Goal: Contribute content: Contribute content

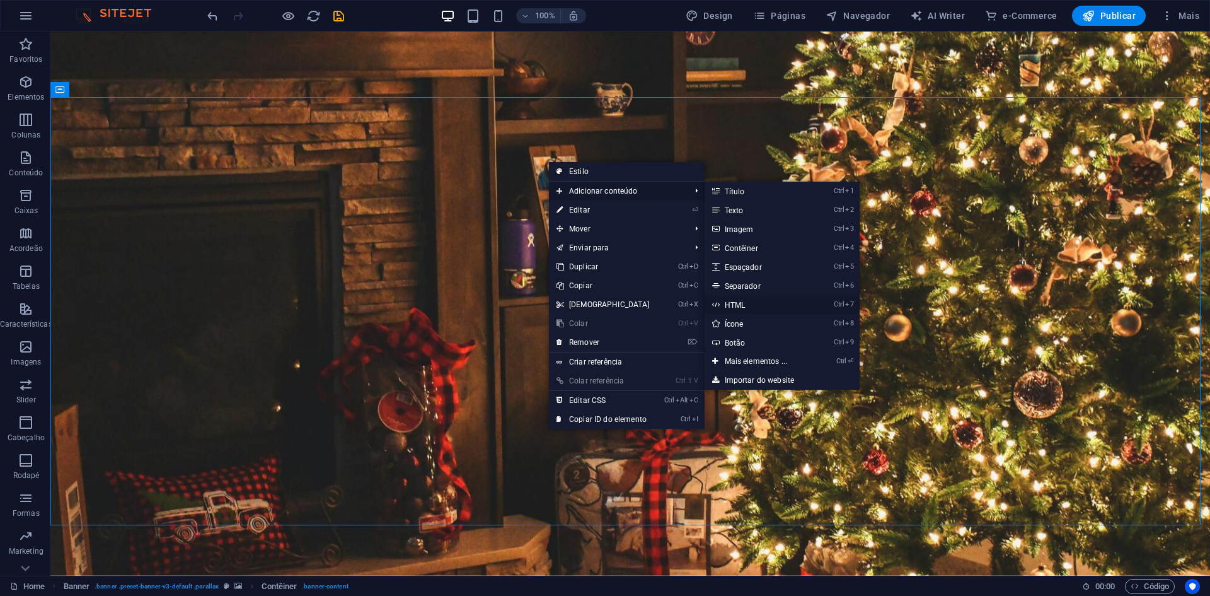
click at [760, 304] on link "Ctrl 7 HTML" at bounding box center [759, 304] width 108 height 19
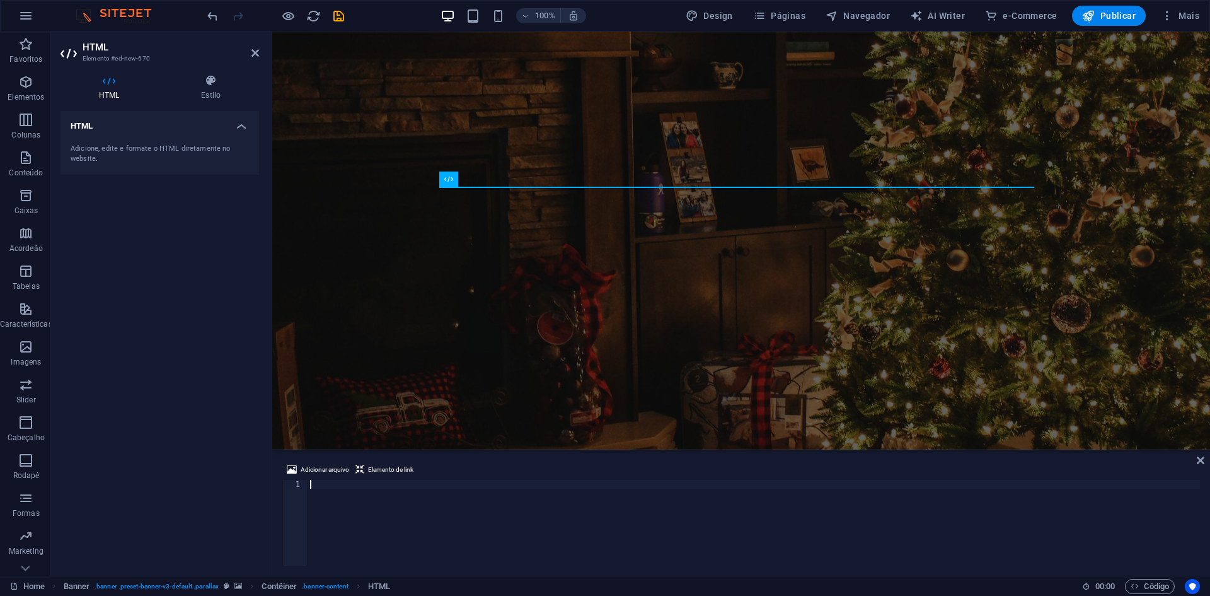
type textarea "</script>"
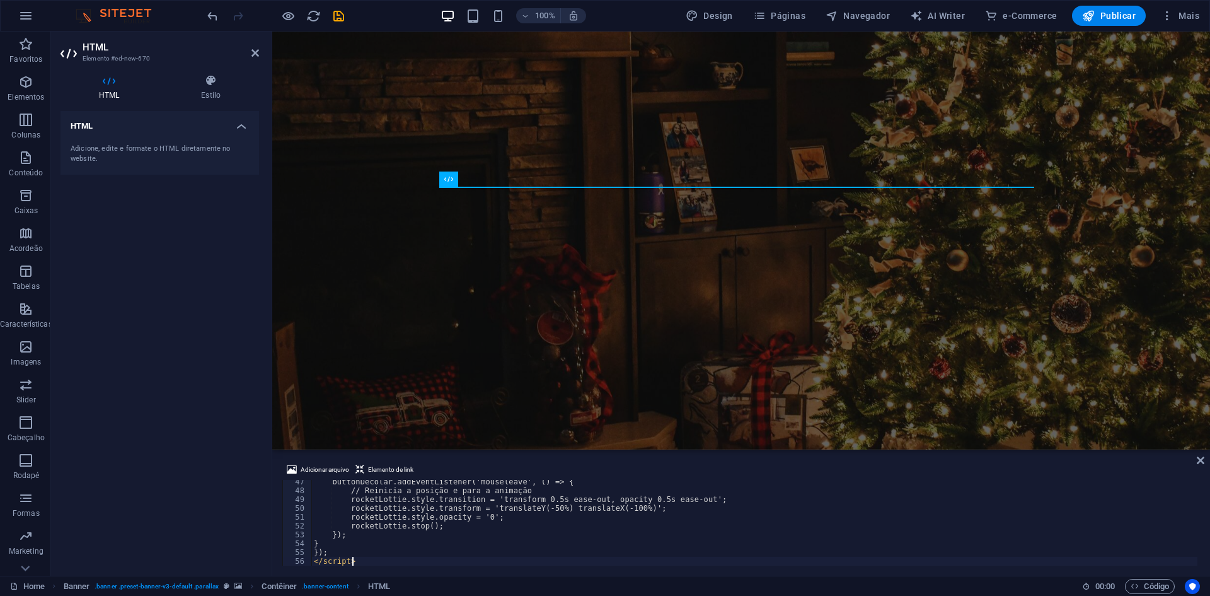
scroll to position [408, 0]
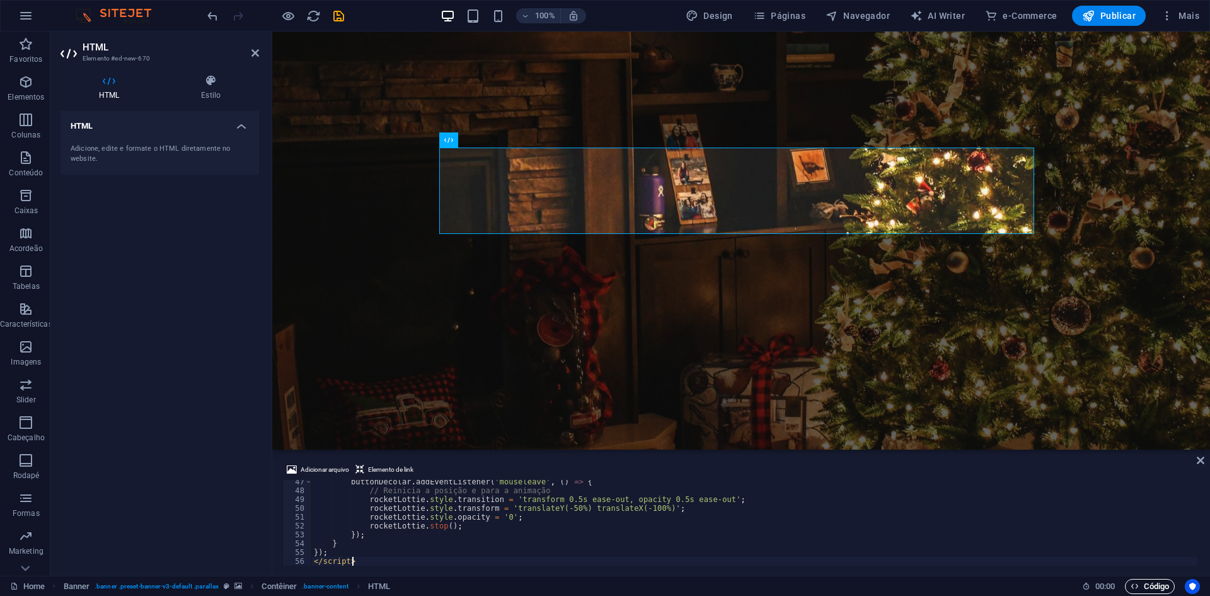
click at [1144, 587] on span "Código" at bounding box center [1150, 586] width 38 height 15
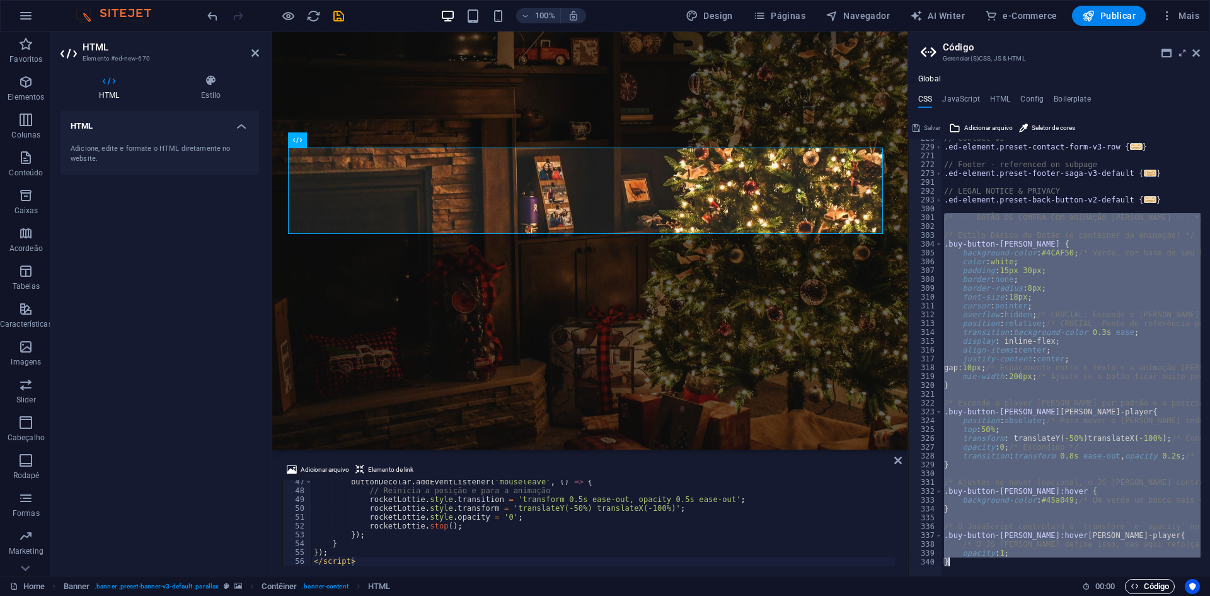
drag, startPoint x: 946, startPoint y: 217, endPoint x: 1157, endPoint y: 591, distance: 429.3
click at [1157, 575] on div "Home Favoritos Elementos Colunas Conteúdo Caixas Acordeão Tabelas Característic…" at bounding box center [605, 304] width 1210 height 544
type textarea "opacity: 1; }"
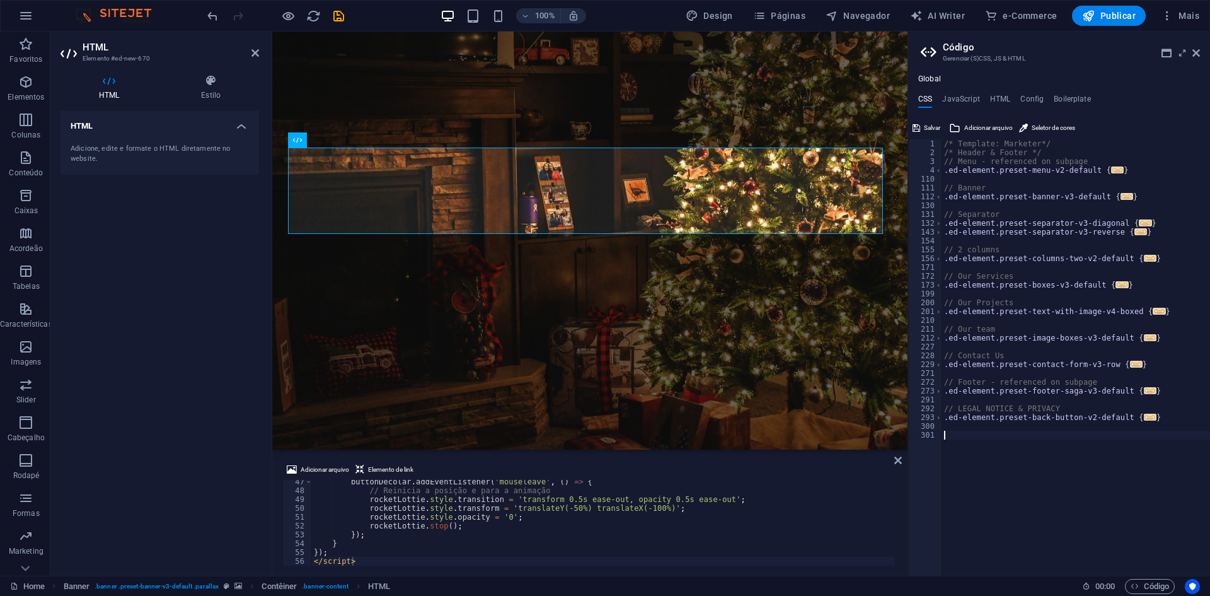
paste textarea "/* O [PERSON_NAME] Player tem o posicionamento e o movimento controlados pelo J…"
type textarea "/* O [PERSON_NAME] Player tem o posicionamento e o movimento controlados pelo J…"
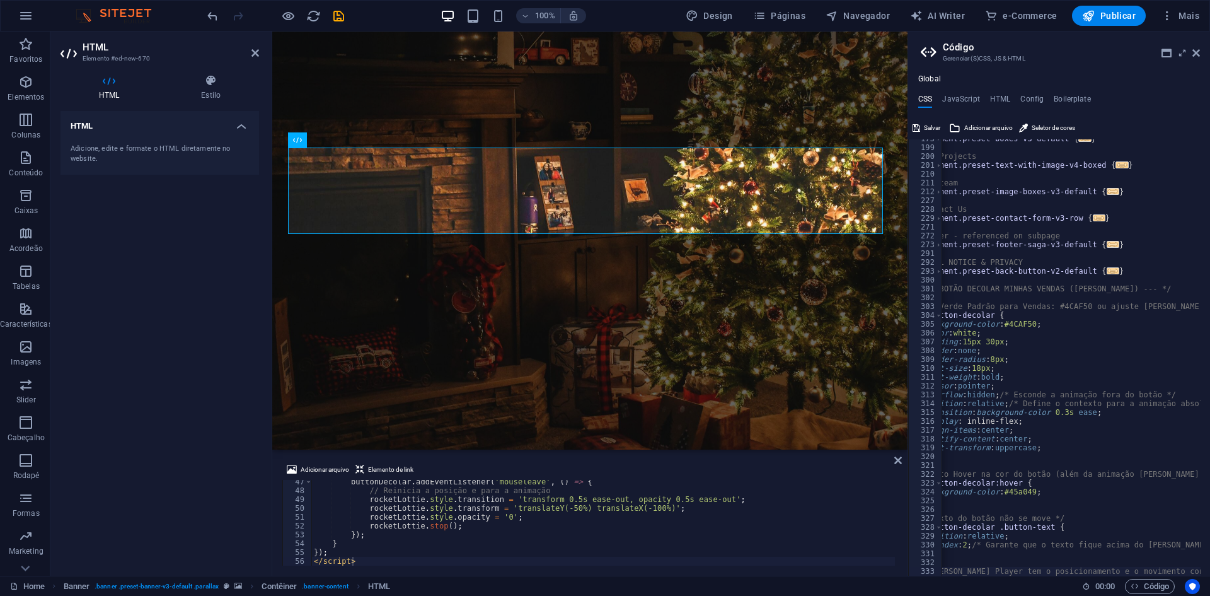
scroll to position [0, 0]
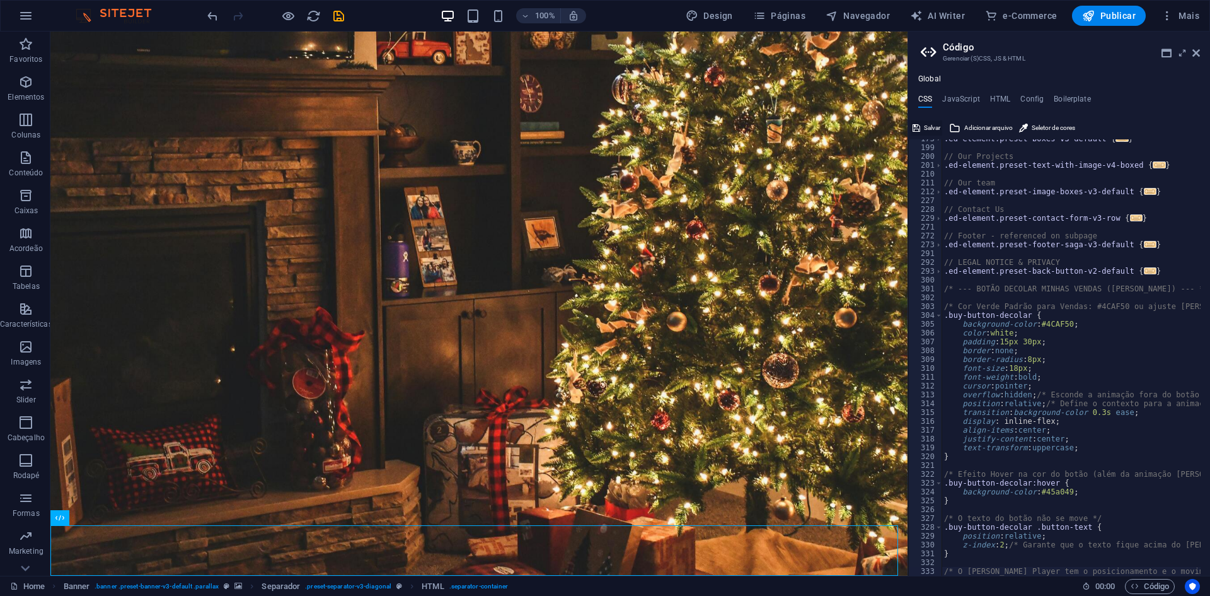
click at [915, 125] on icon at bounding box center [917, 127] width 8 height 15
checkbox input "false"
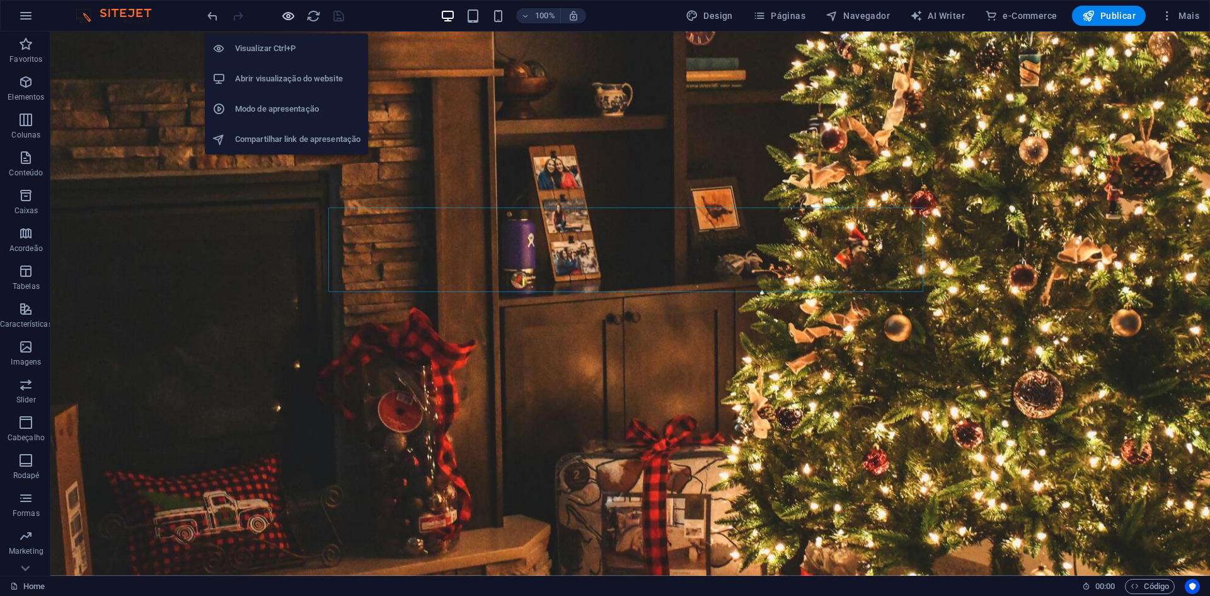
click at [287, 11] on icon "button" at bounding box center [288, 16] width 14 height 14
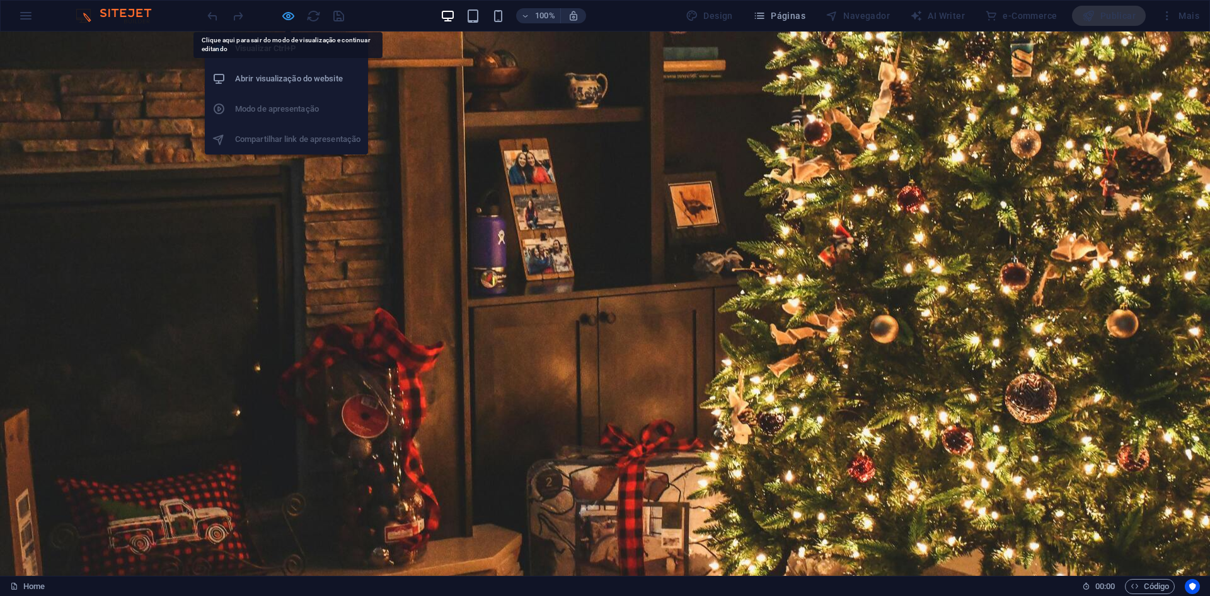
click at [290, 20] on icon "button" at bounding box center [288, 16] width 14 height 14
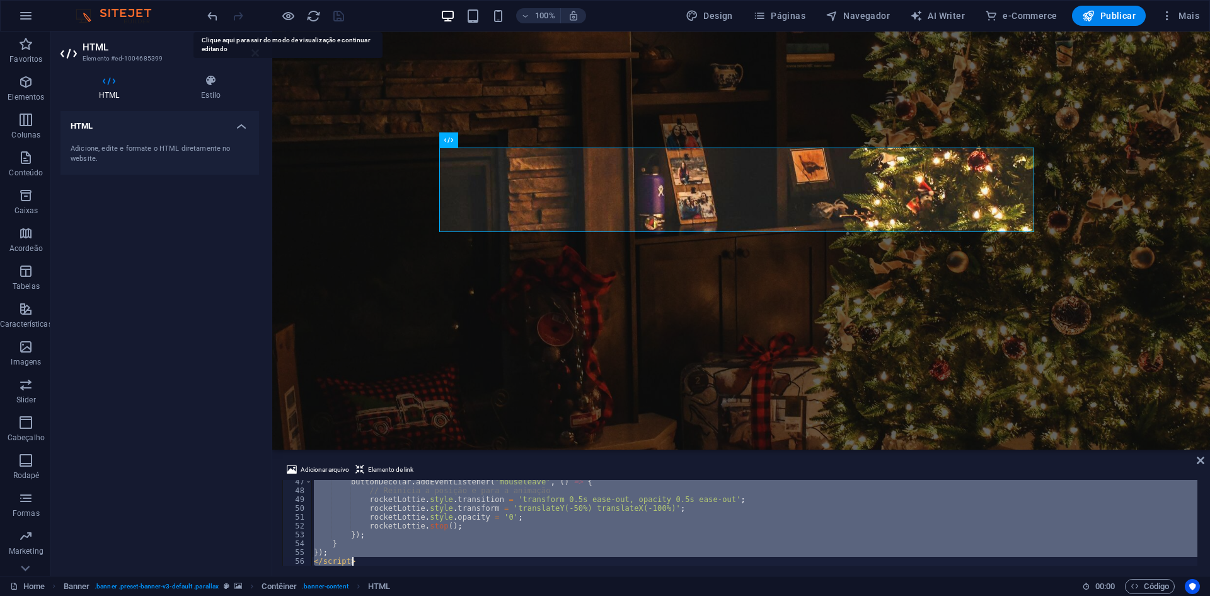
type textarea "</script>"
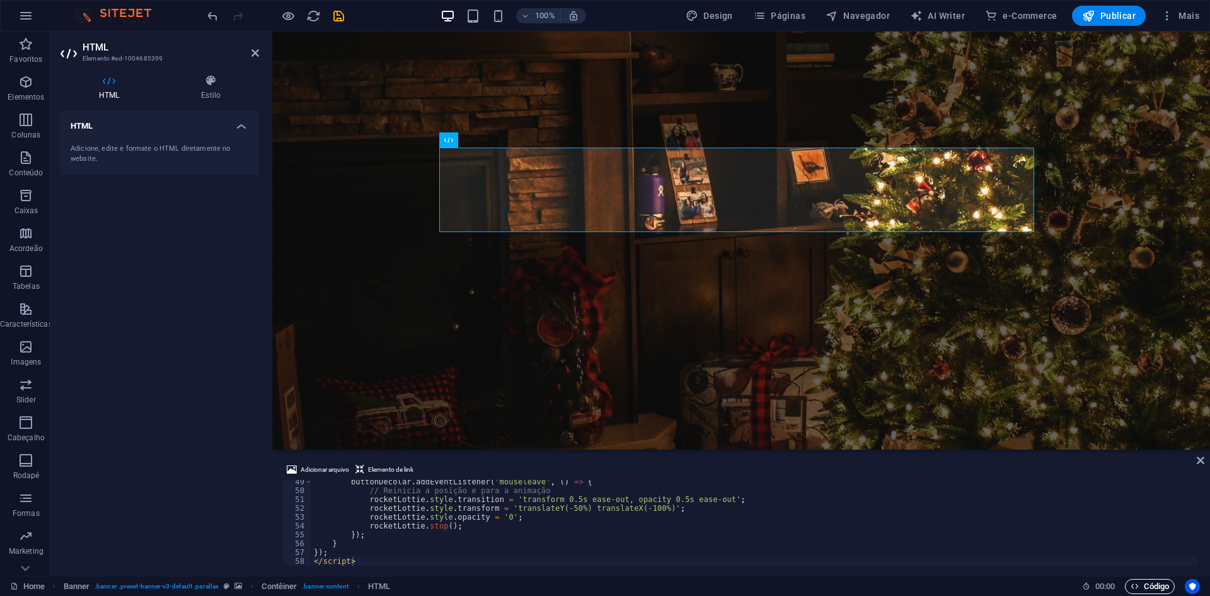
click at [1142, 584] on span "Código" at bounding box center [1150, 586] width 38 height 15
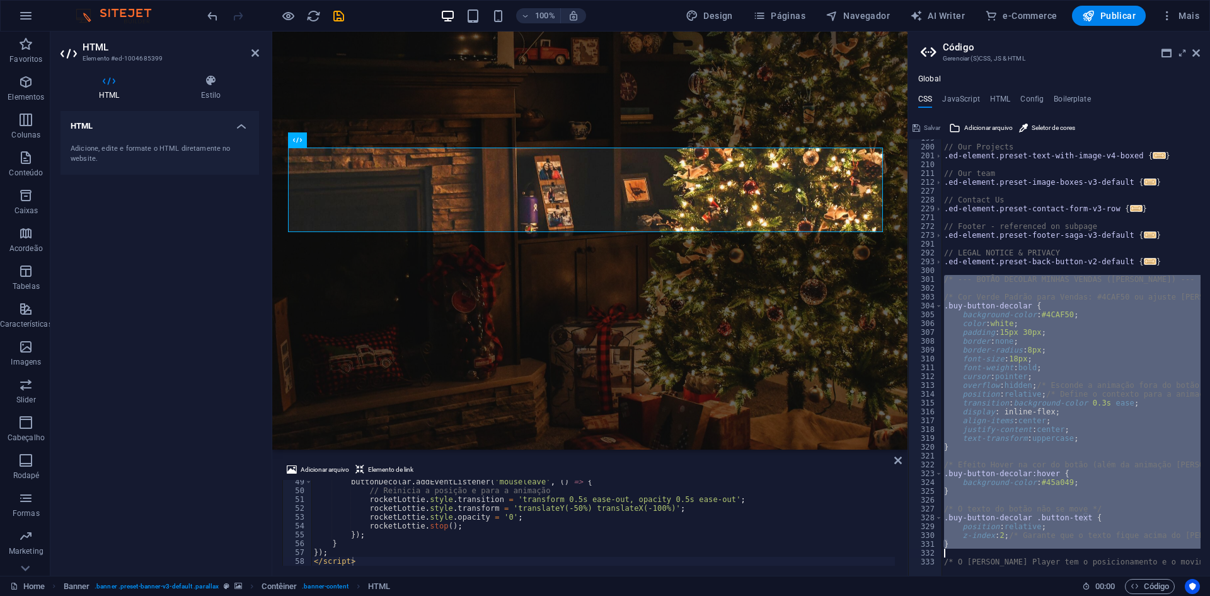
scroll to position [0, 154]
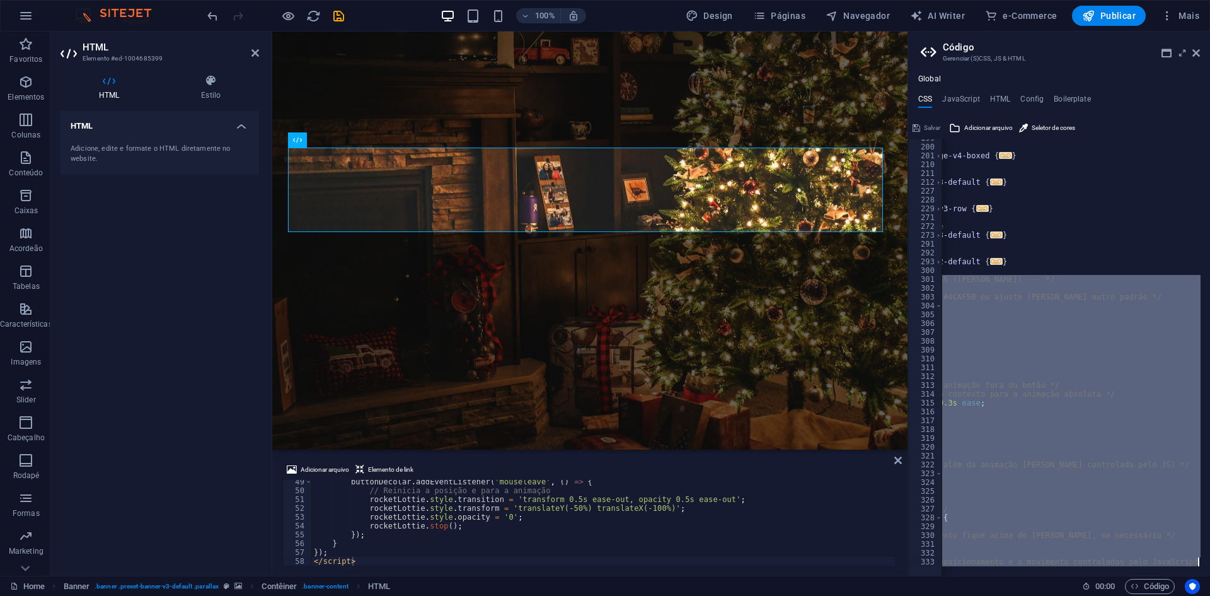
drag, startPoint x: 944, startPoint y: 288, endPoint x: 1210, endPoint y: 574, distance: 390.7
click at [1210, 574] on div "/* O [PERSON_NAME] Player tem o posicionamento e o movimento controlados pelo J…" at bounding box center [1059, 357] width 302 height 436
type textarea "/* O [PERSON_NAME] Player tem o posicionamento e o movimento controlados pelo J…"
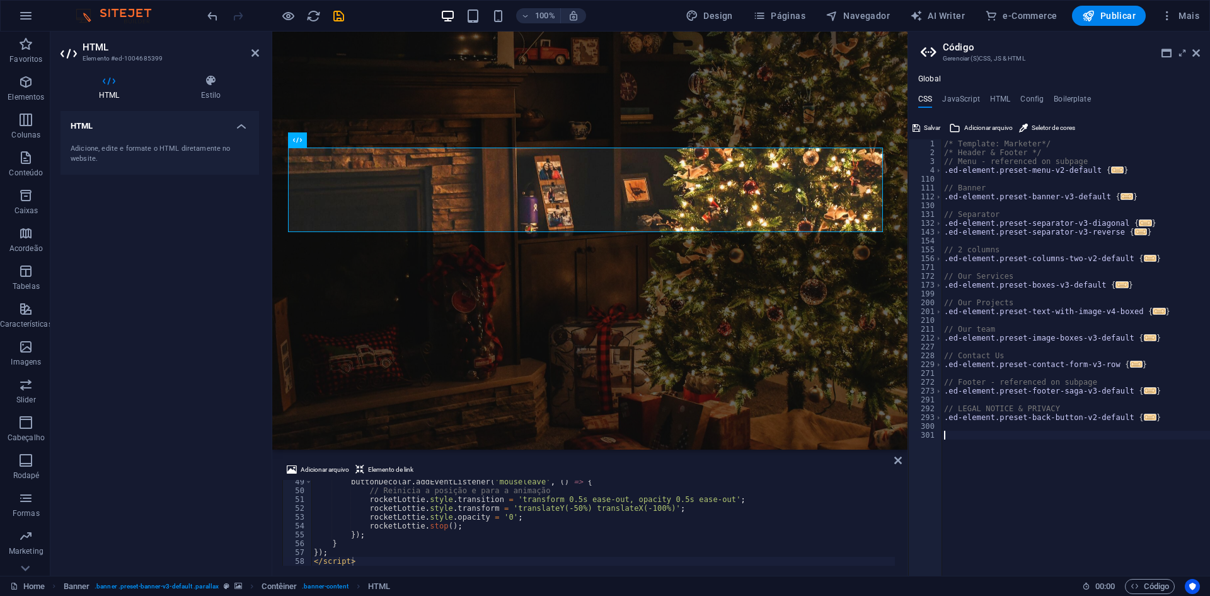
type textarea "para o movimento (transform, opacity). Apenas a configuração inicial no JS é cr…"
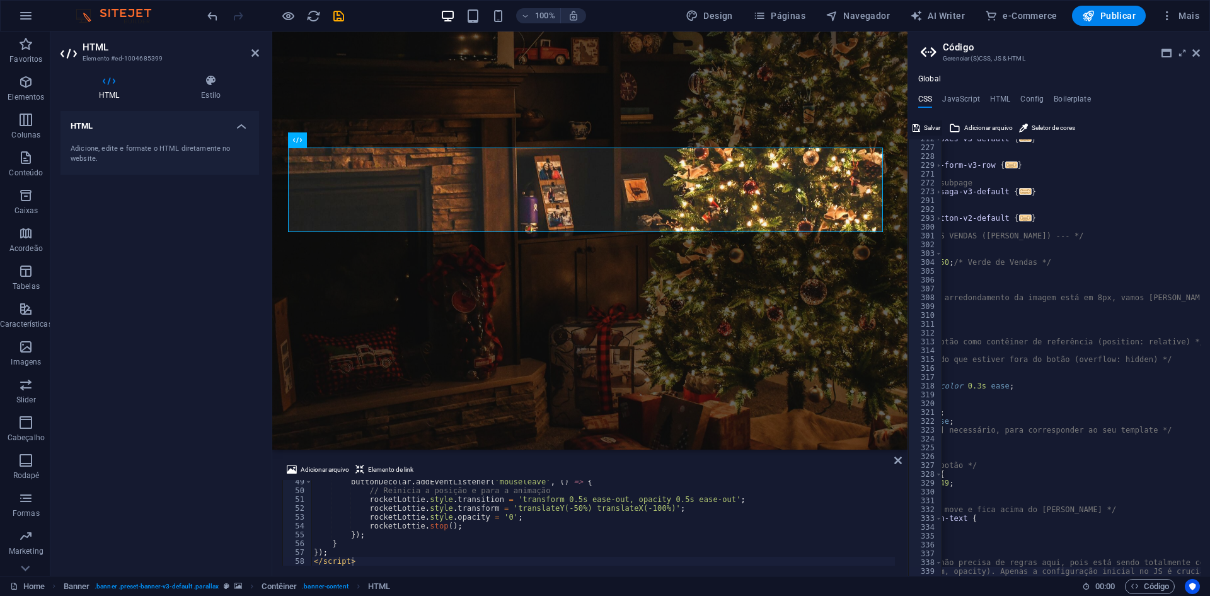
click at [928, 129] on span "Salvar" at bounding box center [932, 127] width 16 height 15
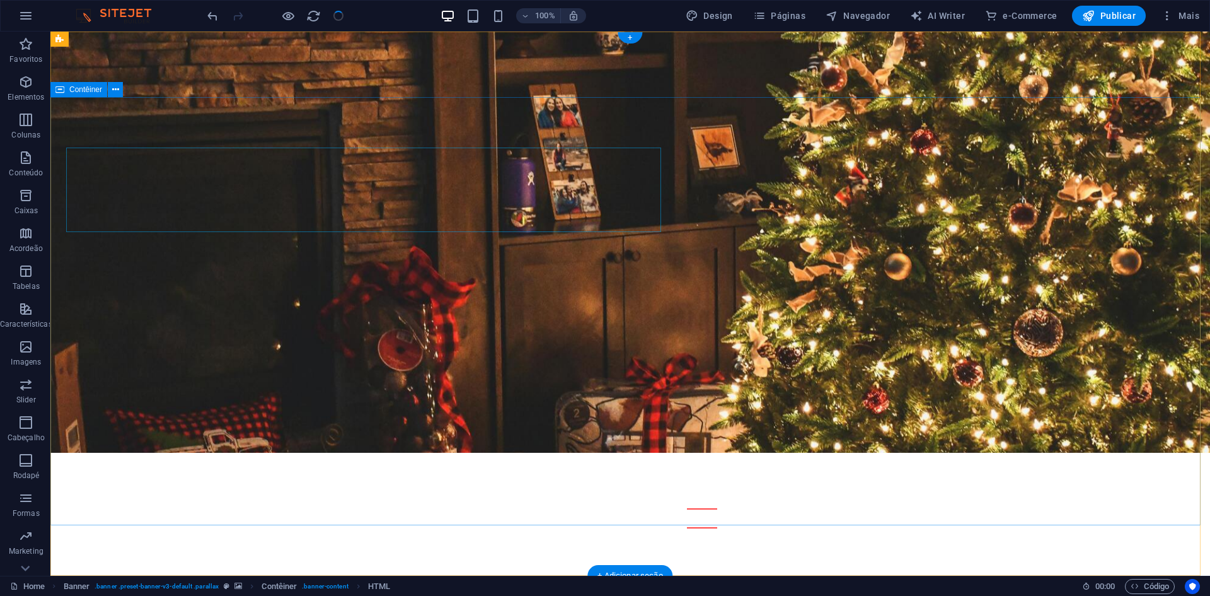
checkbox input "false"
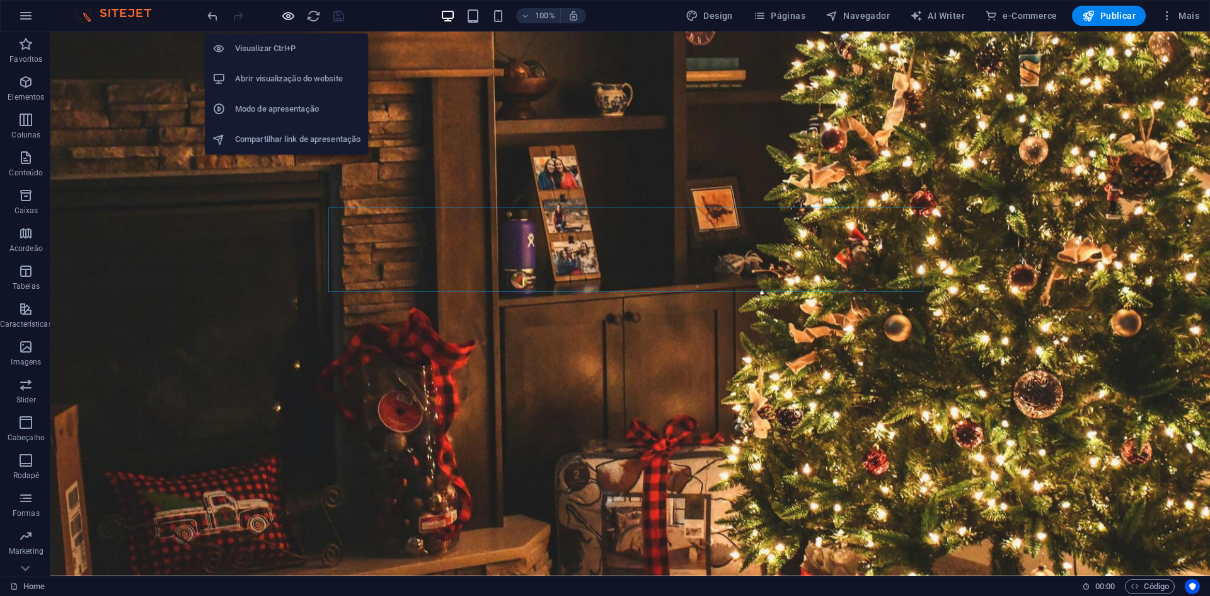
click at [286, 18] on icon "button" at bounding box center [288, 16] width 14 height 14
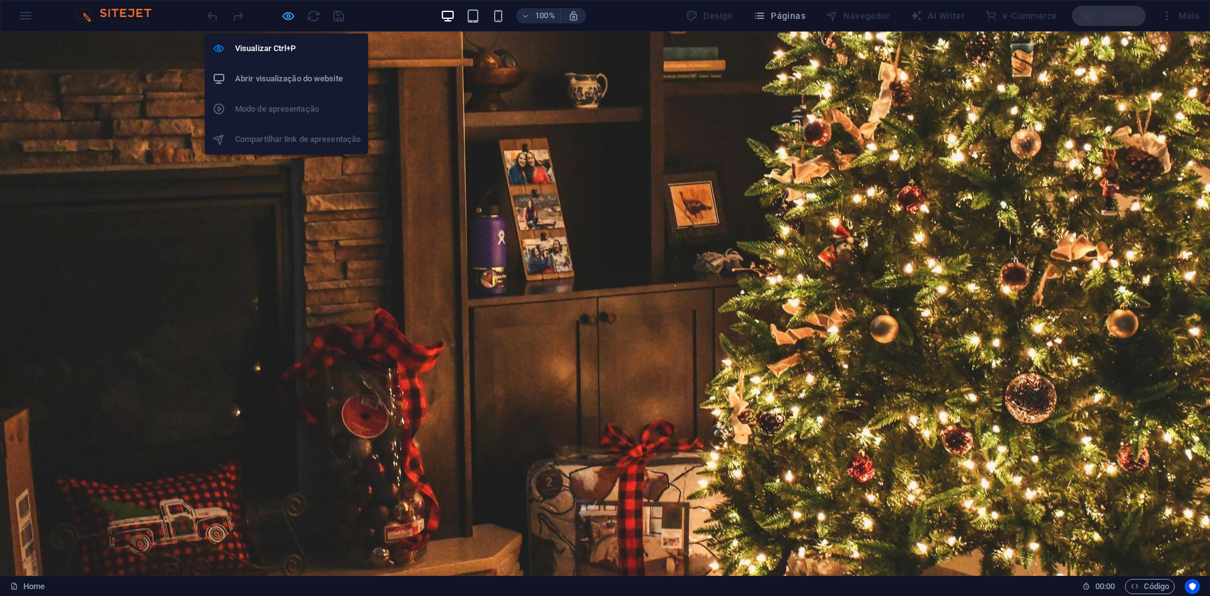
click at [288, 13] on icon "button" at bounding box center [288, 16] width 14 height 14
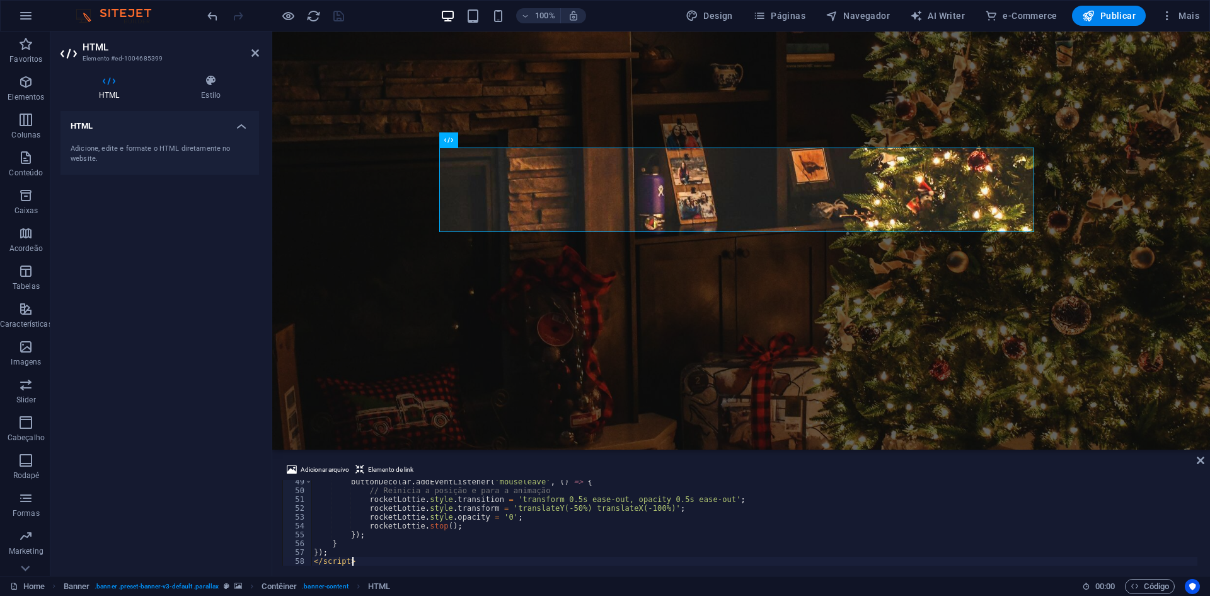
click at [535, 520] on div "buttonDecolar . addEventListener ( 'mouseleave' , ( ) => { // Reinicia a posiçã…" at bounding box center [754, 528] width 886 height 103
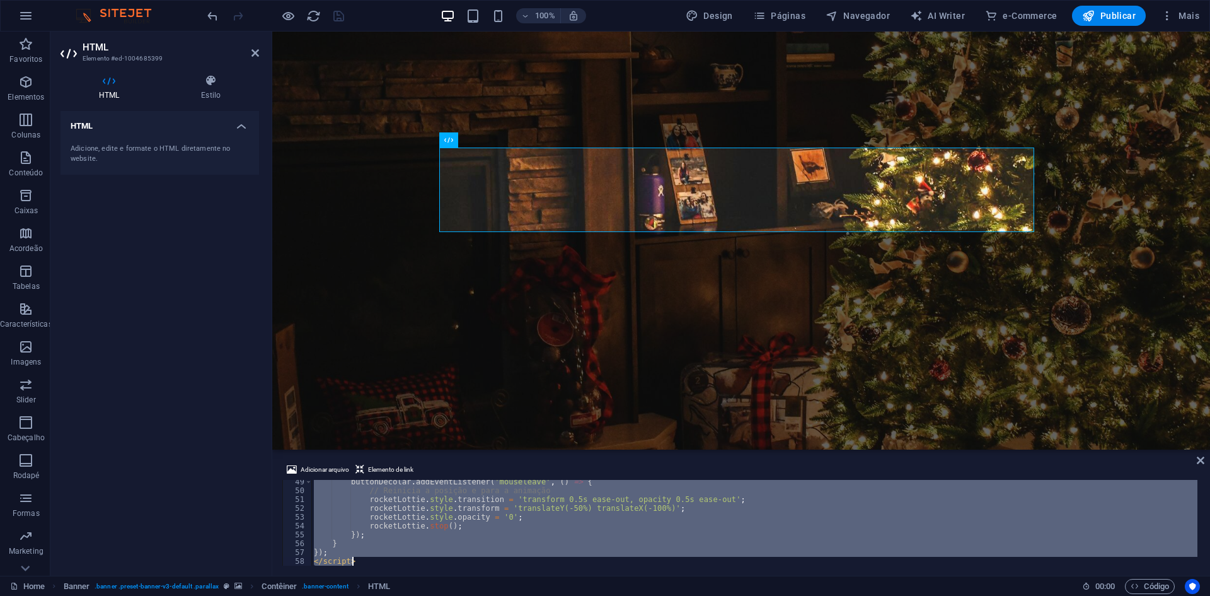
paste textarea "<dotlottie-wc src="[URL][PERSON_NAME][DOMAIN_NAME][PERSON_NAME]" style="width: …"
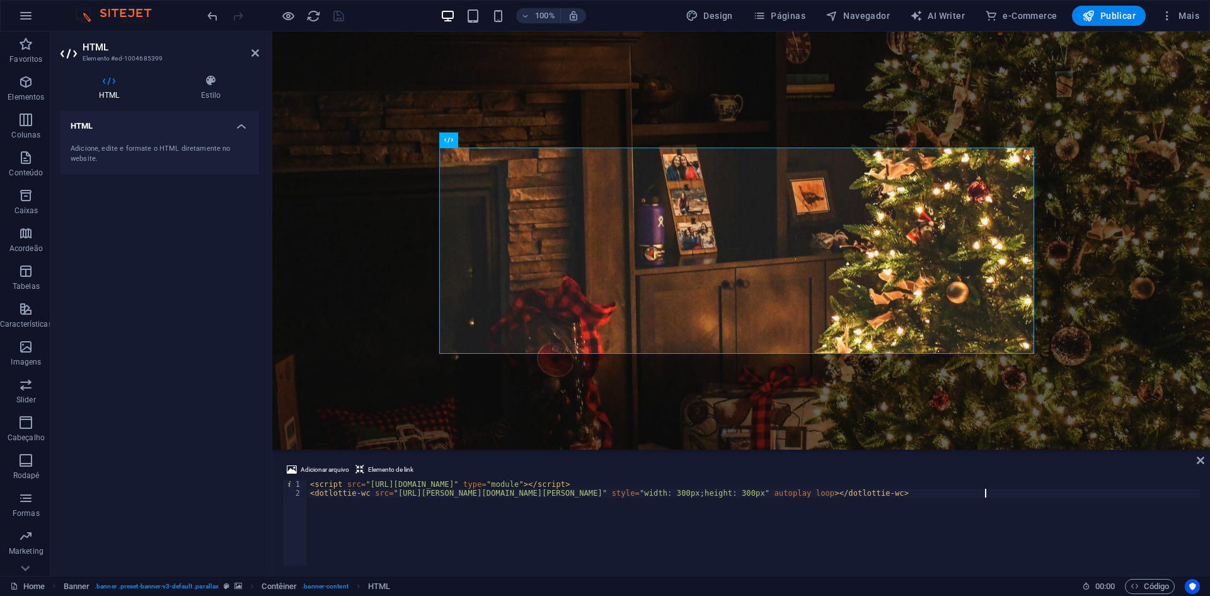
click at [616, 537] on div "< script src = "[URL][DOMAIN_NAME]" type = "module" > </ script > < dotlottie-w…" at bounding box center [754, 531] width 893 height 103
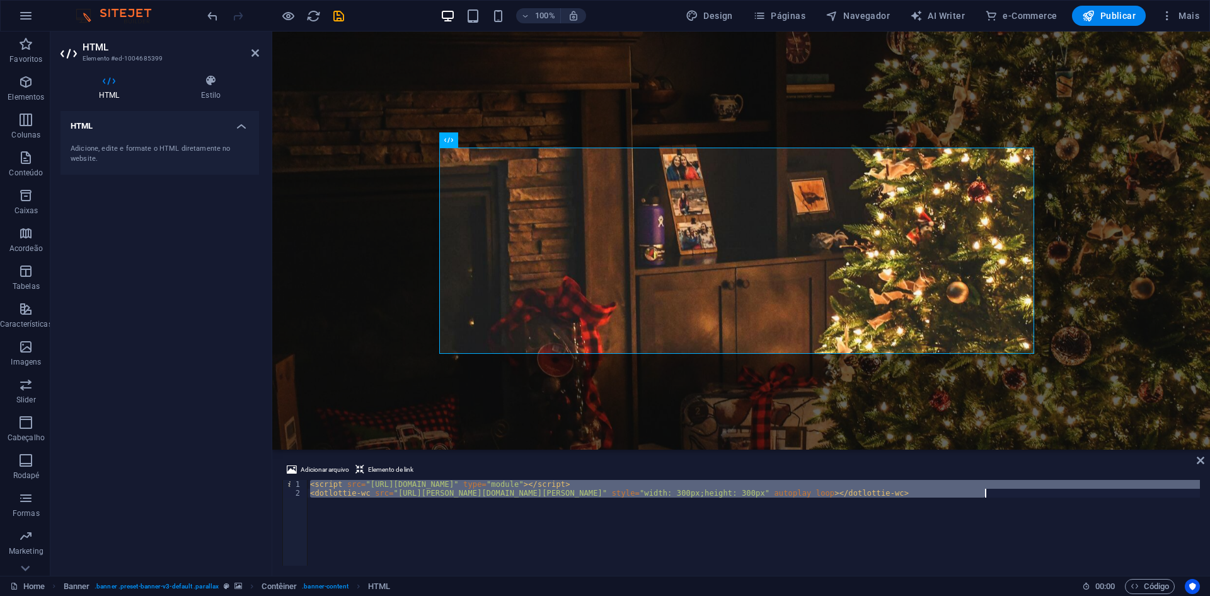
paste textarea "/button"
type textarea "</button>"
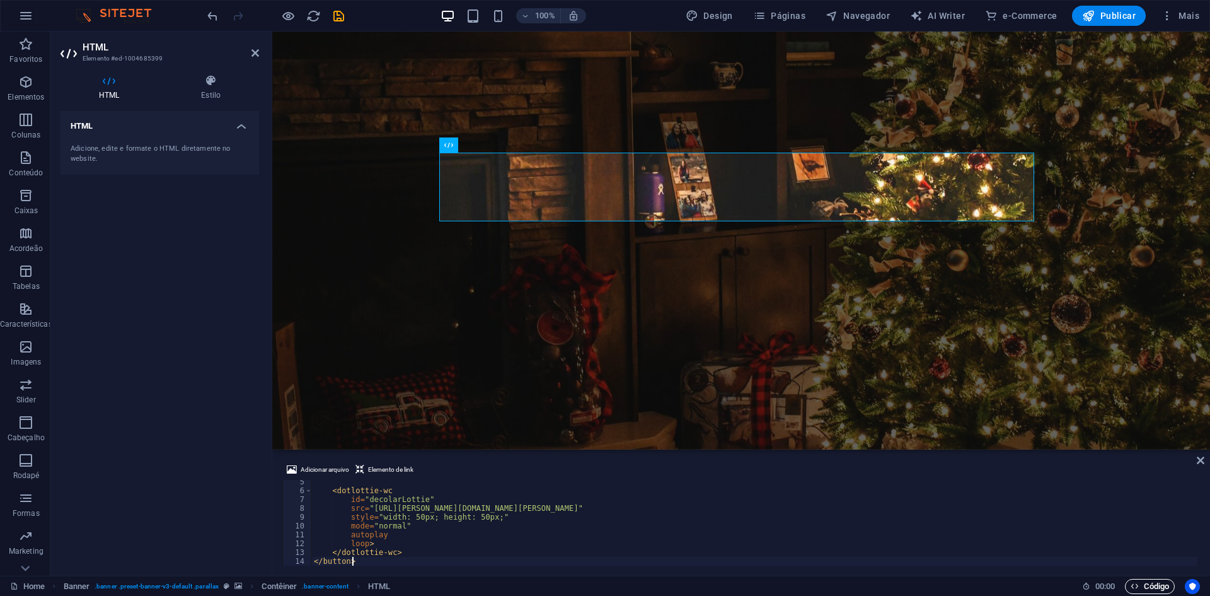
click at [1159, 586] on span "Código" at bounding box center [1150, 586] width 38 height 15
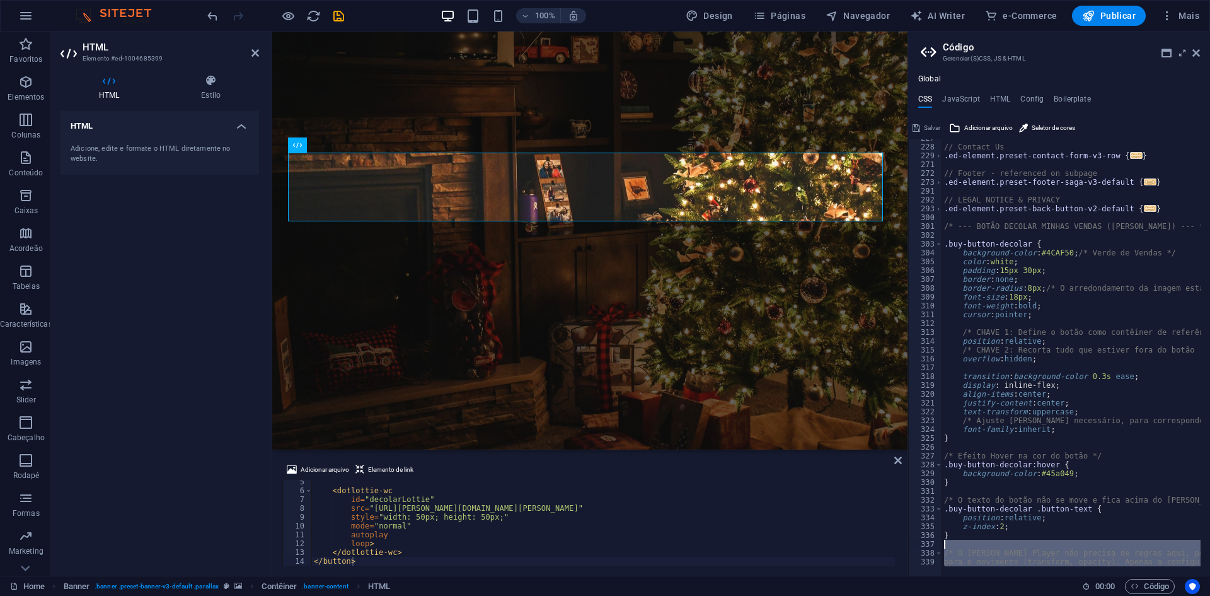
scroll to position [0, 0]
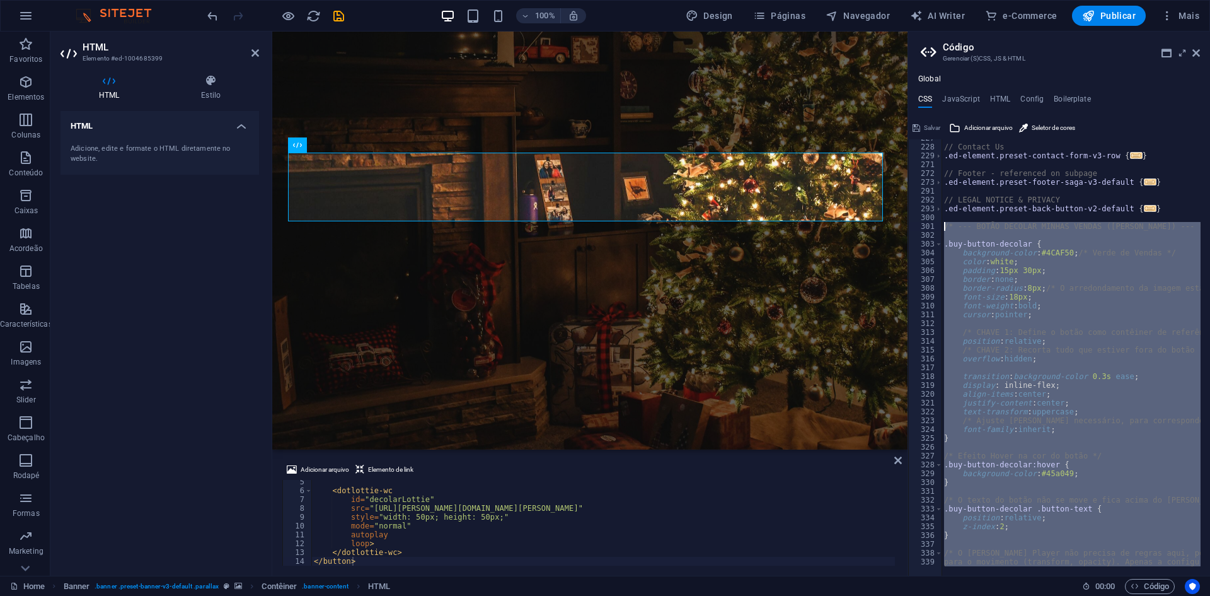
drag, startPoint x: 1200, startPoint y: 559, endPoint x: 946, endPoint y: 226, distance: 419.2
click at [946, 226] on div "para o movimento (transform, opacity). Apenas a configuração inicial no JS é cr…" at bounding box center [1059, 357] width 302 height 436
type textarea "/"
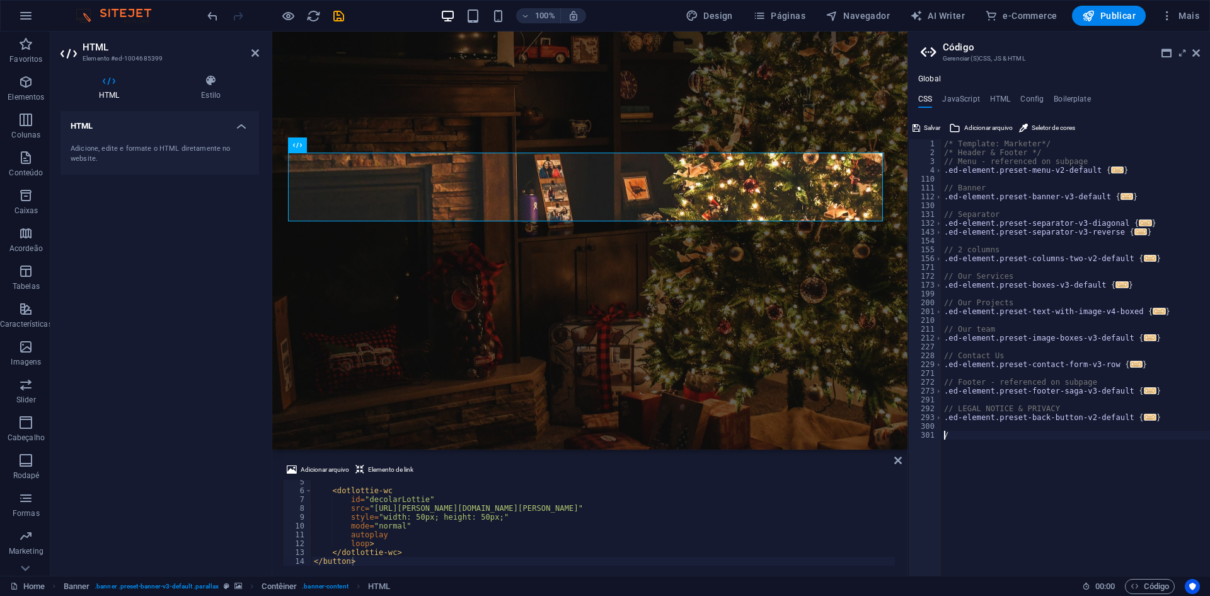
click at [1027, 452] on div "/* Template: Marketer*/ /* Header & Footer */ // Menu - referenced on subpage .…" at bounding box center [1076, 366] width 269 height 454
paste textarea "}"
type textarea "}"
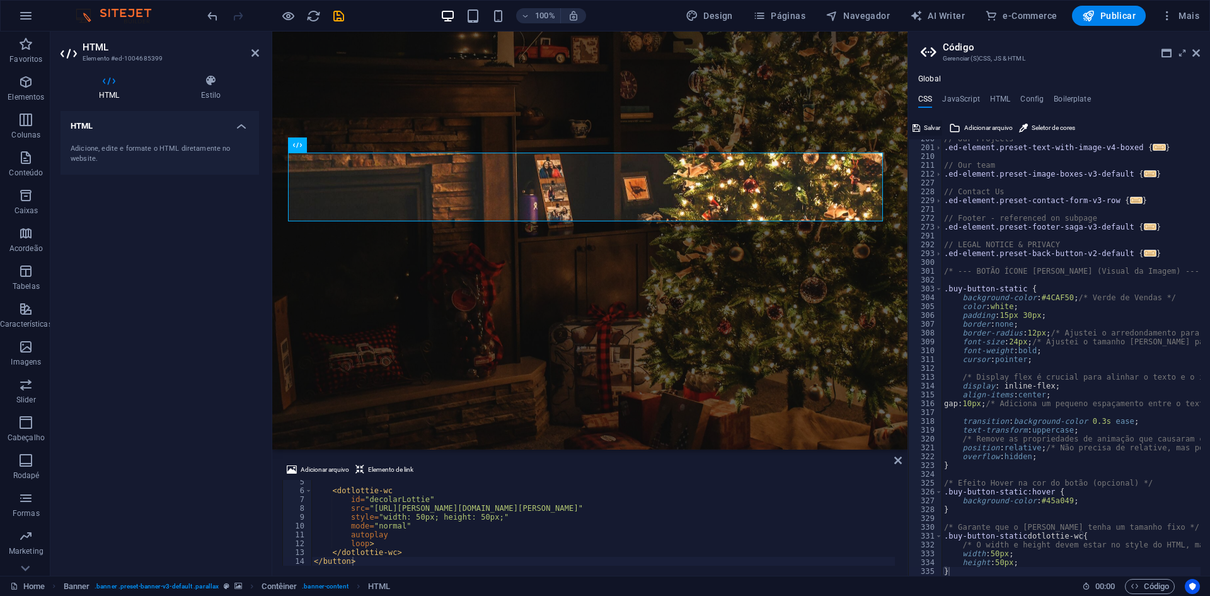
drag, startPoint x: 927, startPoint y: 124, endPoint x: 877, endPoint y: 92, distance: 58.9
click at [927, 124] on span "Salvar" at bounding box center [932, 127] width 16 height 15
checkbox input "false"
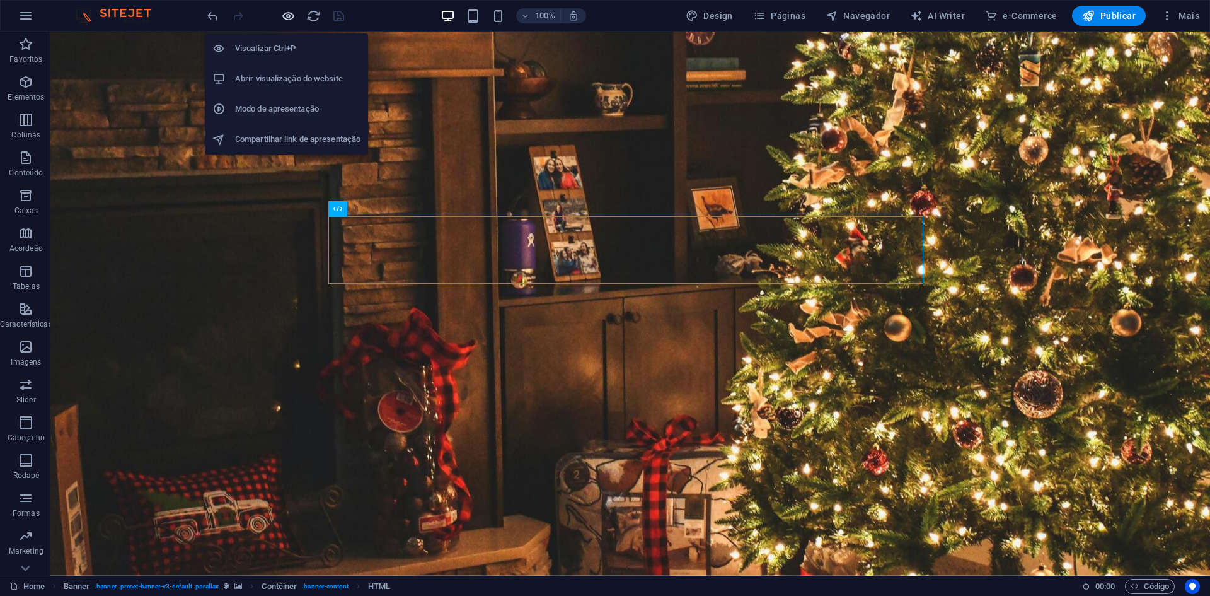
click at [295, 12] on icon "button" at bounding box center [288, 16] width 14 height 14
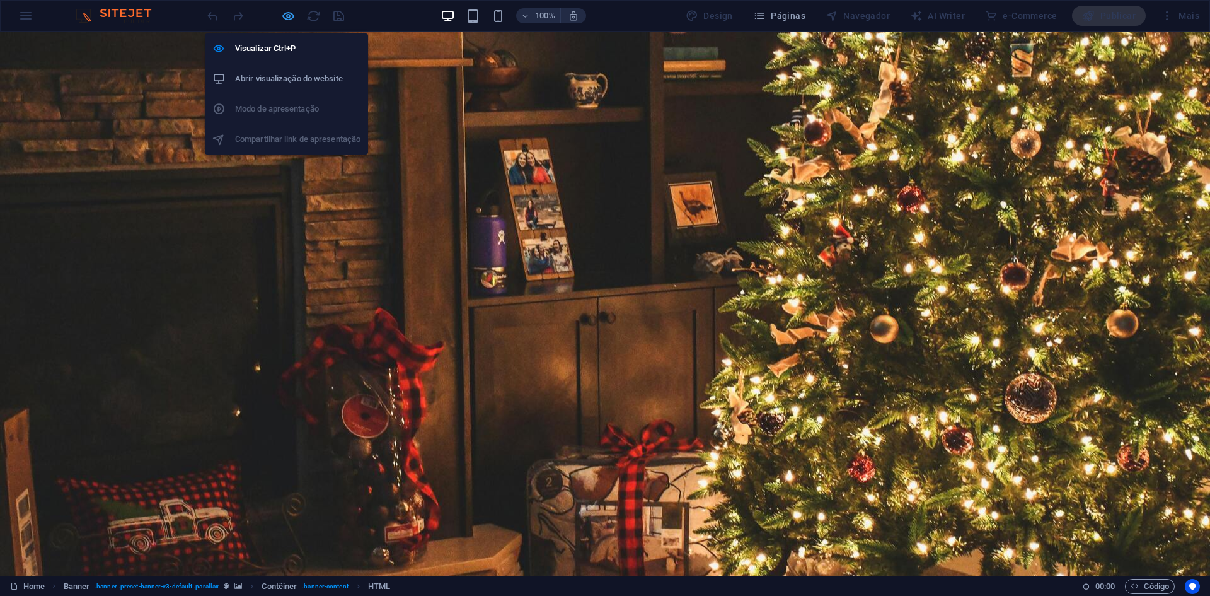
click at [287, 14] on icon "button" at bounding box center [288, 16] width 14 height 14
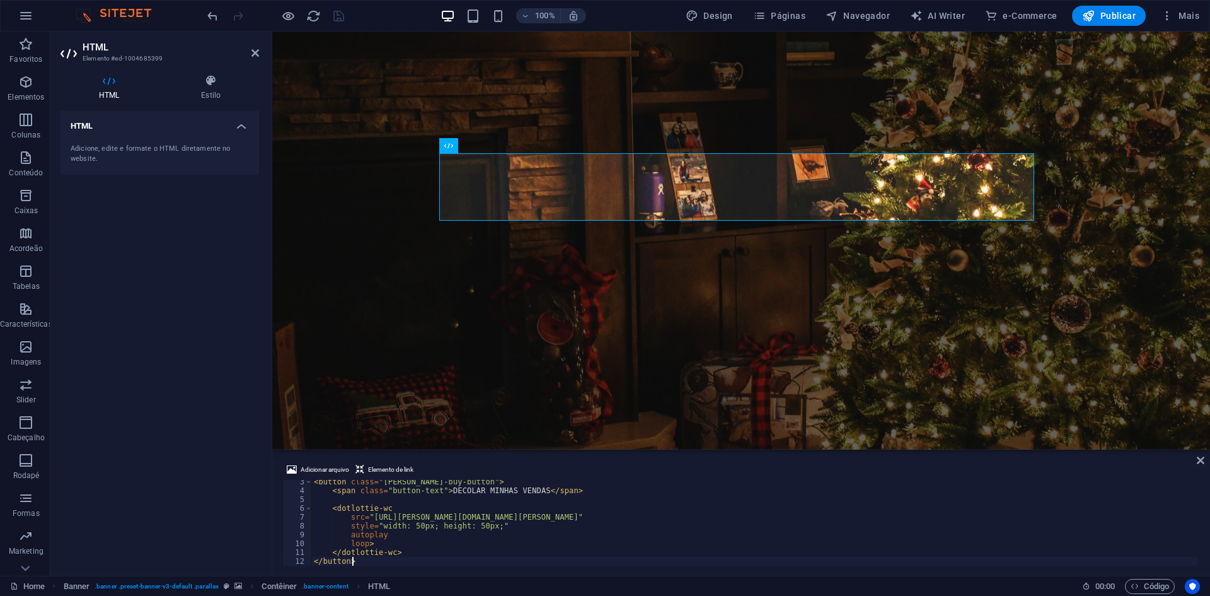
type textarea "</button>"
click at [1156, 587] on span "Código" at bounding box center [1150, 586] width 38 height 15
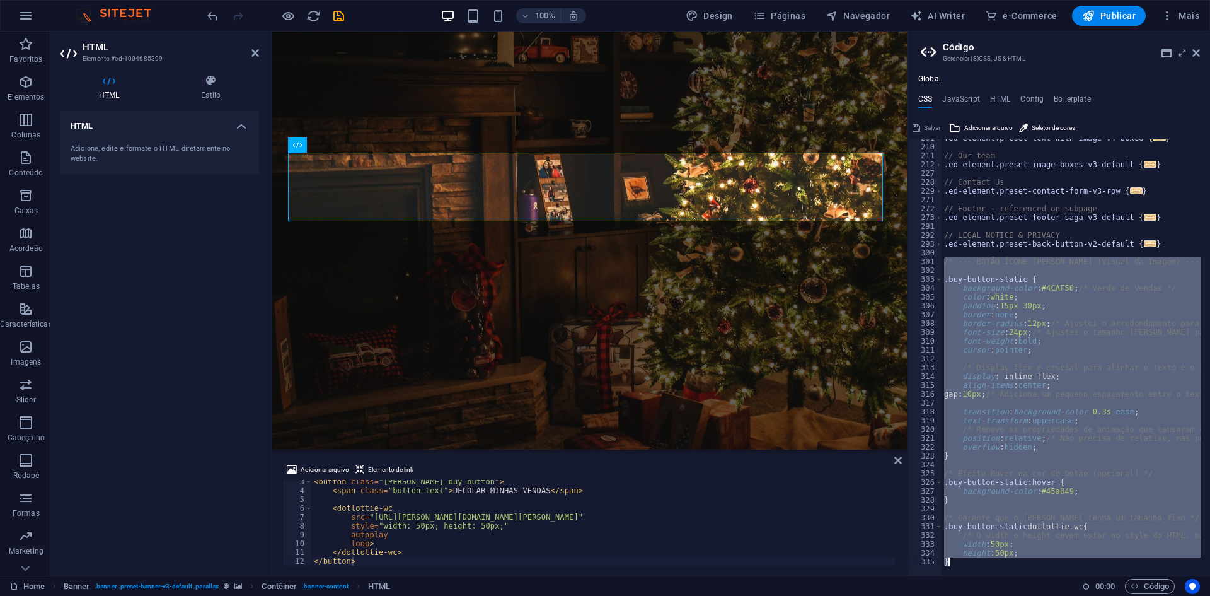
scroll to position [173, 0]
drag, startPoint x: 944, startPoint y: 270, endPoint x: 1205, endPoint y: 584, distance: 408.2
click at [1205, 575] on div "Home Favoritos Elementos Colunas Conteúdo Caixas Acordeão Tabelas Característic…" at bounding box center [605, 304] width 1210 height 544
type textarea "height: 50px; }"
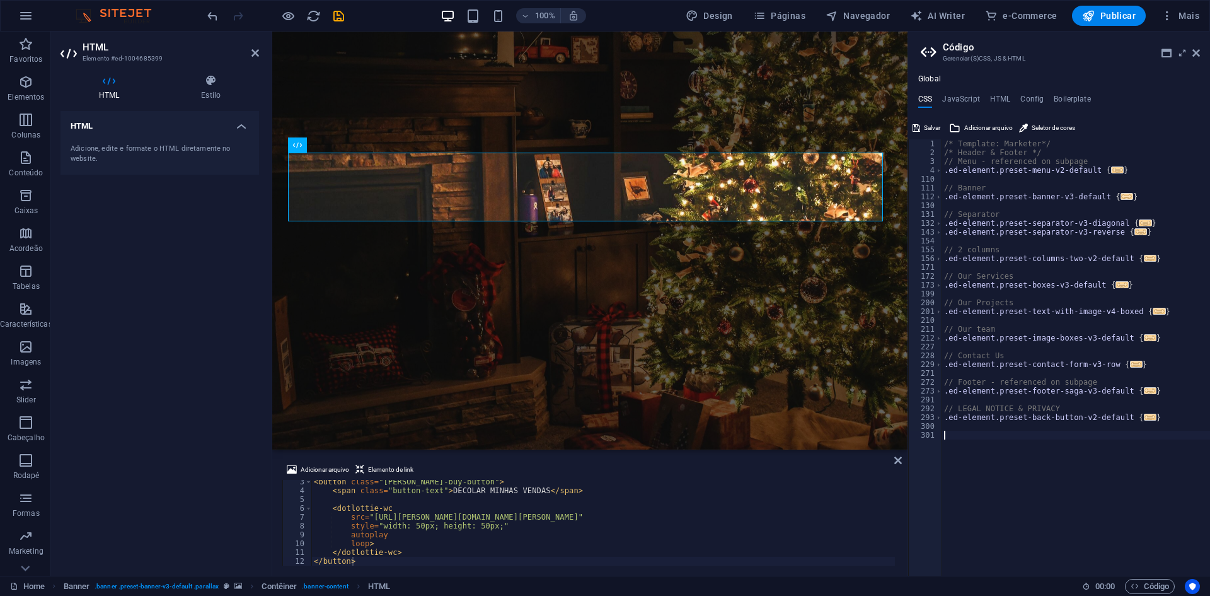
type textarea "}"
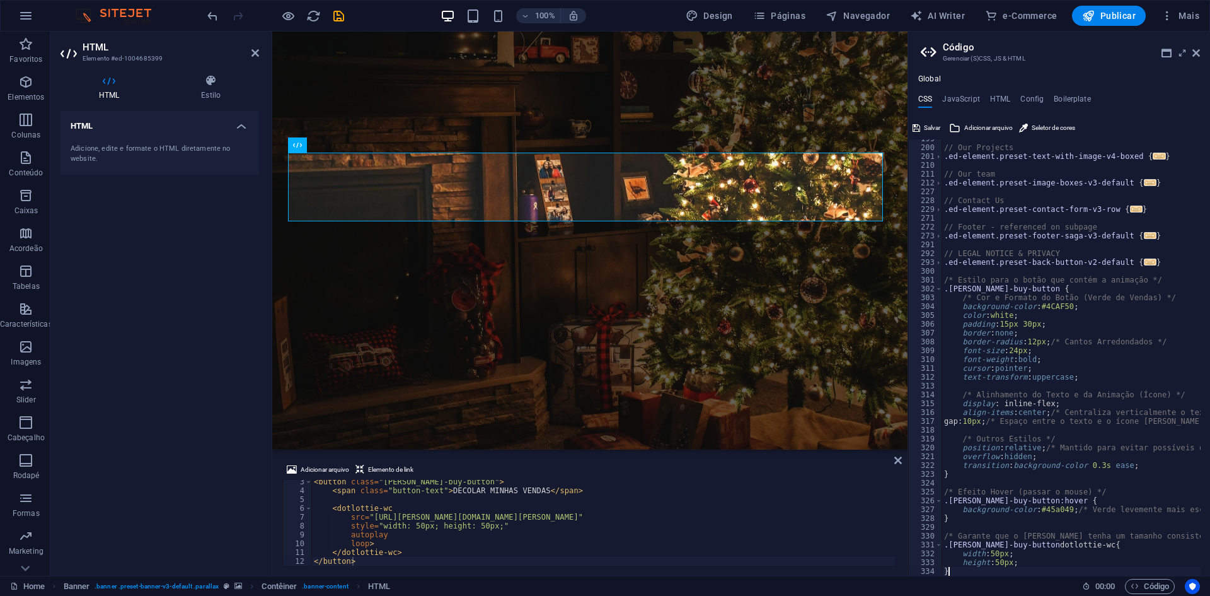
scroll to position [155, 0]
click at [1089, 484] on div "// Our Projects .ed-element.preset-text-with-image-v4-boxed { ... } // Our team…" at bounding box center [1108, 356] width 332 height 444
click at [930, 132] on span "Salvar" at bounding box center [932, 127] width 16 height 15
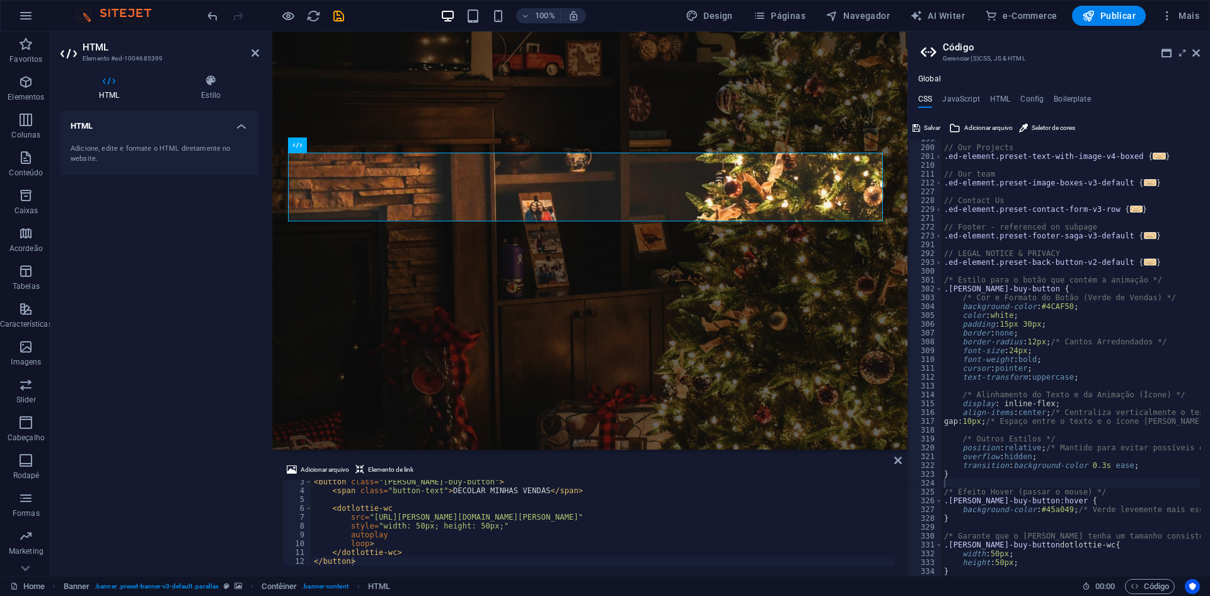
checkbox input "false"
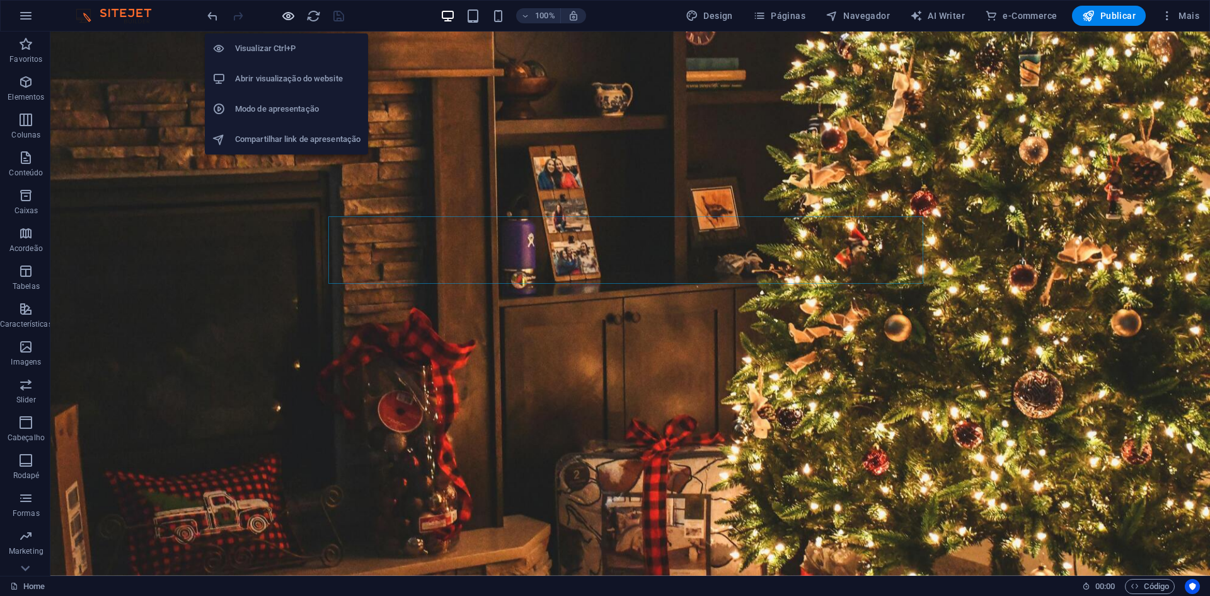
click at [288, 13] on icon "button" at bounding box center [288, 16] width 14 height 14
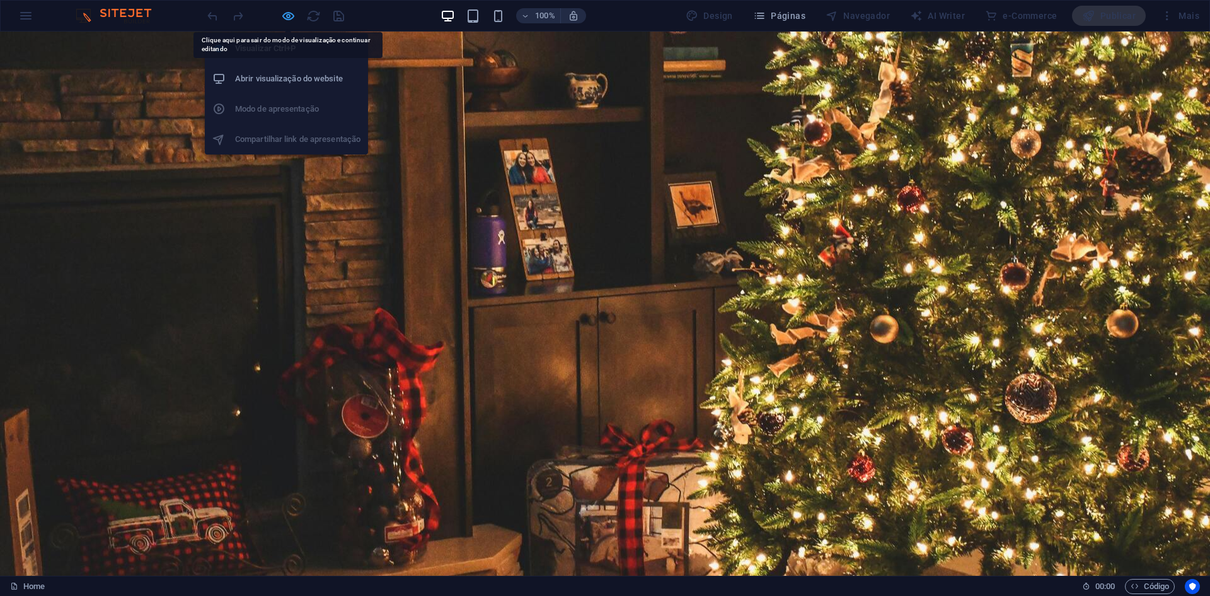
click at [281, 11] on icon "button" at bounding box center [288, 16] width 14 height 14
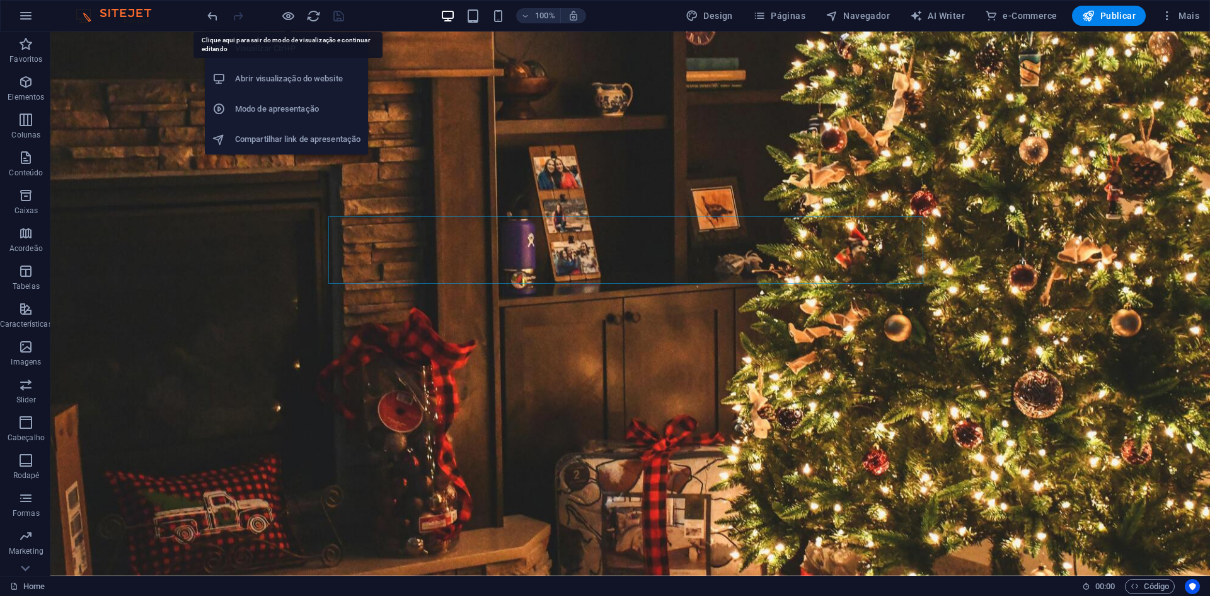
click at [301, 77] on h6 "Abrir visualização do website" at bounding box center [297, 78] width 125 height 15
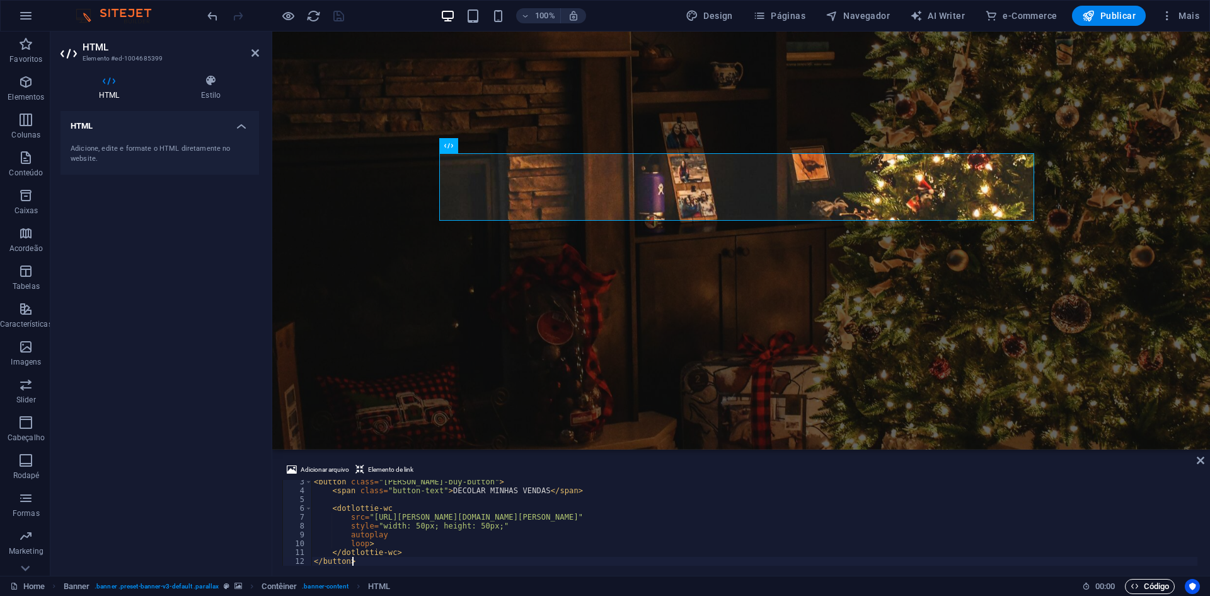
click at [1165, 589] on span "Código" at bounding box center [1150, 586] width 38 height 15
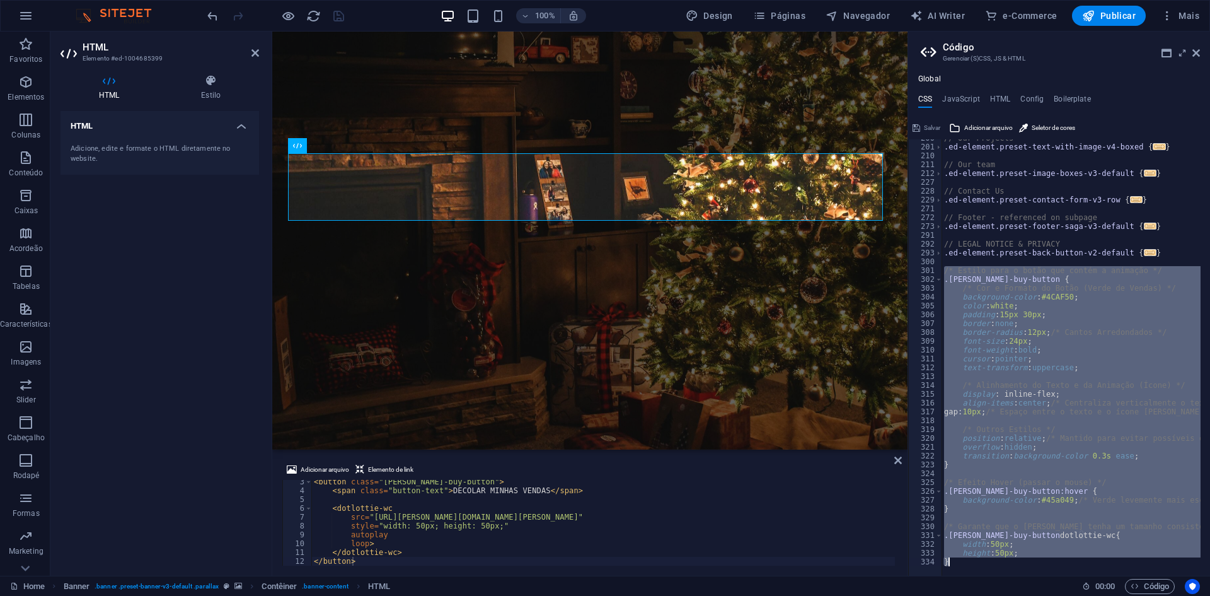
scroll to position [165, 0]
drag, startPoint x: 944, startPoint y: 310, endPoint x: 1105, endPoint y: 610, distance: 340.7
click at [1105, 595] on html "Fulltime Imports Home Favoritos Elementos Colunas Conteúdo Caixas Acordeão Tabe…" at bounding box center [605, 298] width 1210 height 596
type textarea "height: 50px; }"
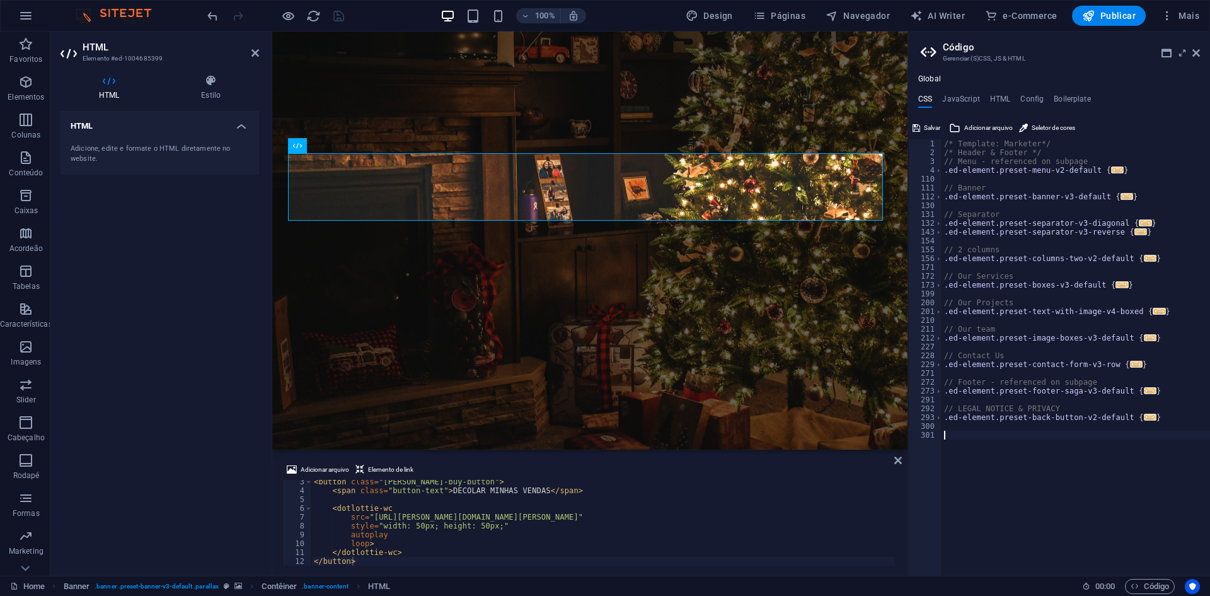
type textarea "}"
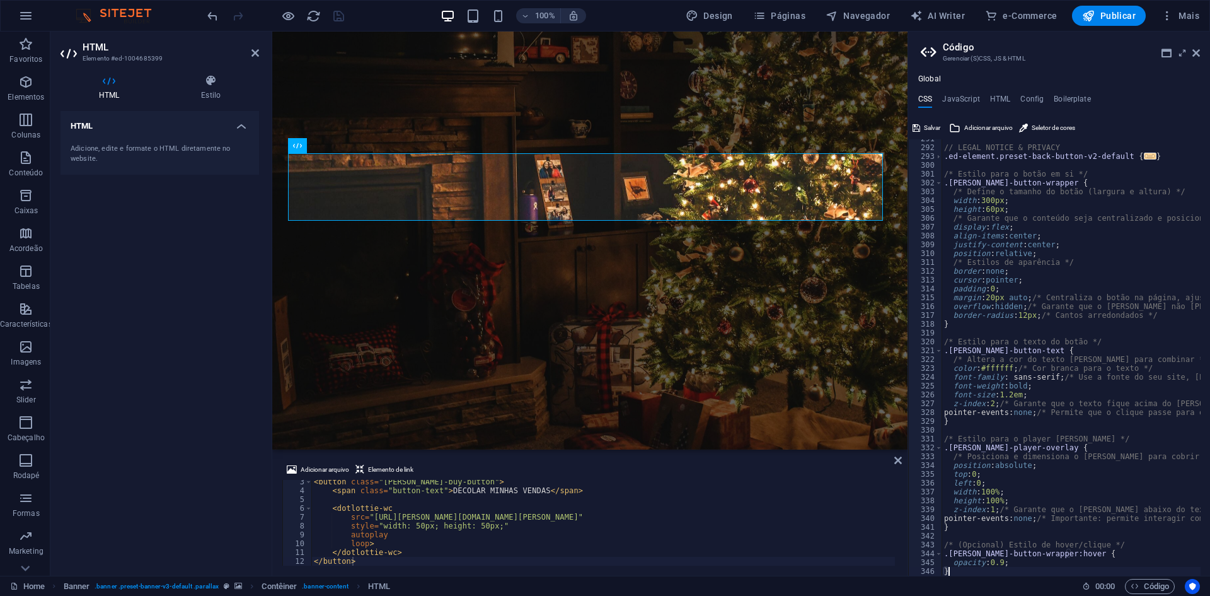
scroll to position [261, 0]
click at [925, 113] on div "CSS JavaScript HTML Config Boilerplate } 291 292 293 300 301 302 303 304 305 30…" at bounding box center [1059, 335] width 302 height 481
click at [928, 123] on span "Salvar" at bounding box center [932, 127] width 16 height 15
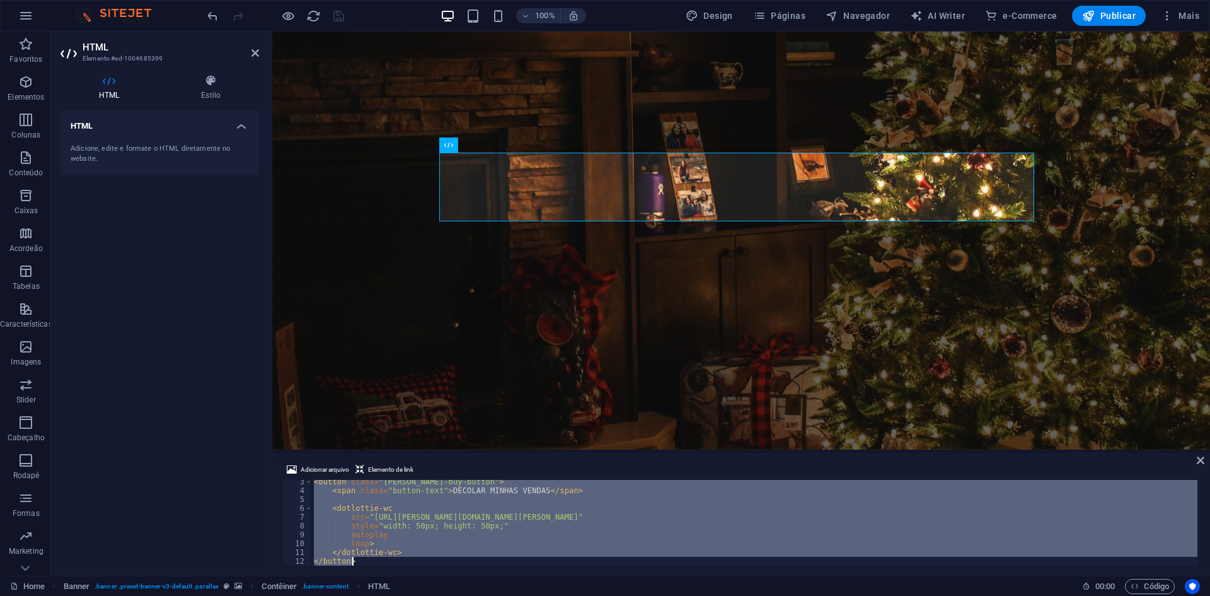
type textarea "</a>"
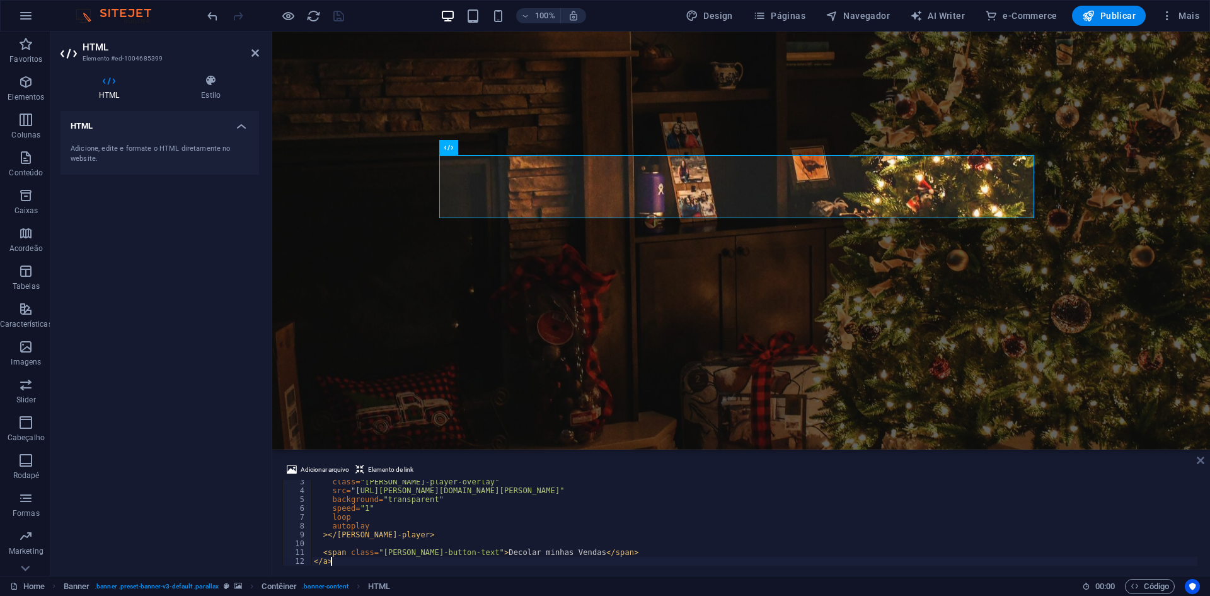
click at [1202, 458] on icon at bounding box center [1201, 460] width 8 height 10
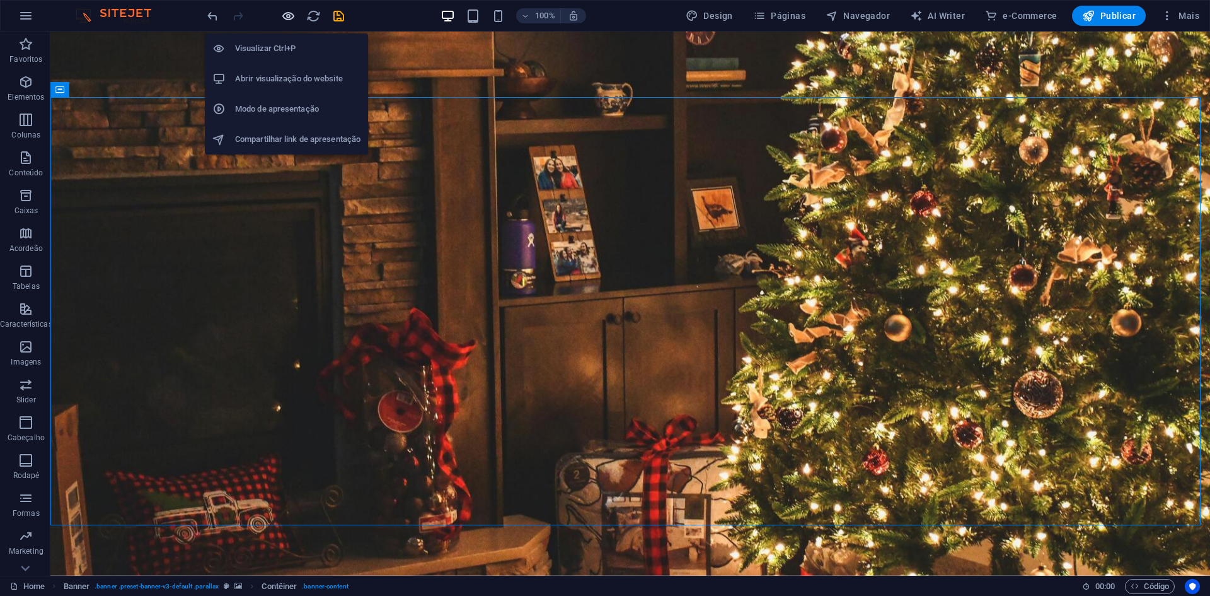
click at [287, 18] on icon "button" at bounding box center [288, 16] width 14 height 14
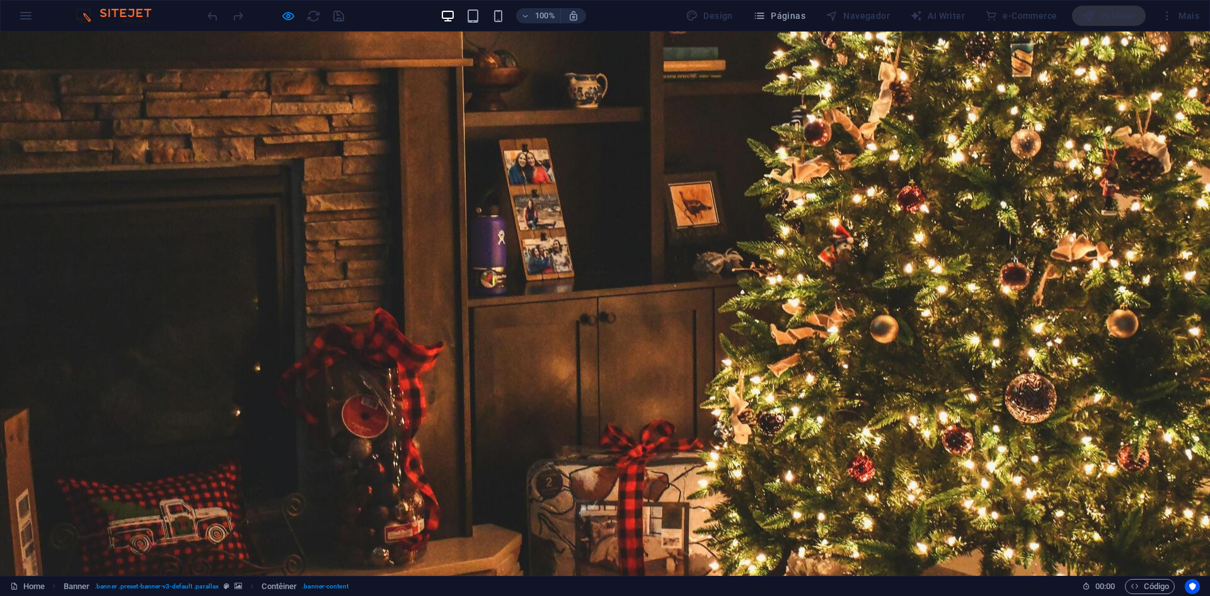
click at [281, 13] on icon "button" at bounding box center [288, 16] width 14 height 14
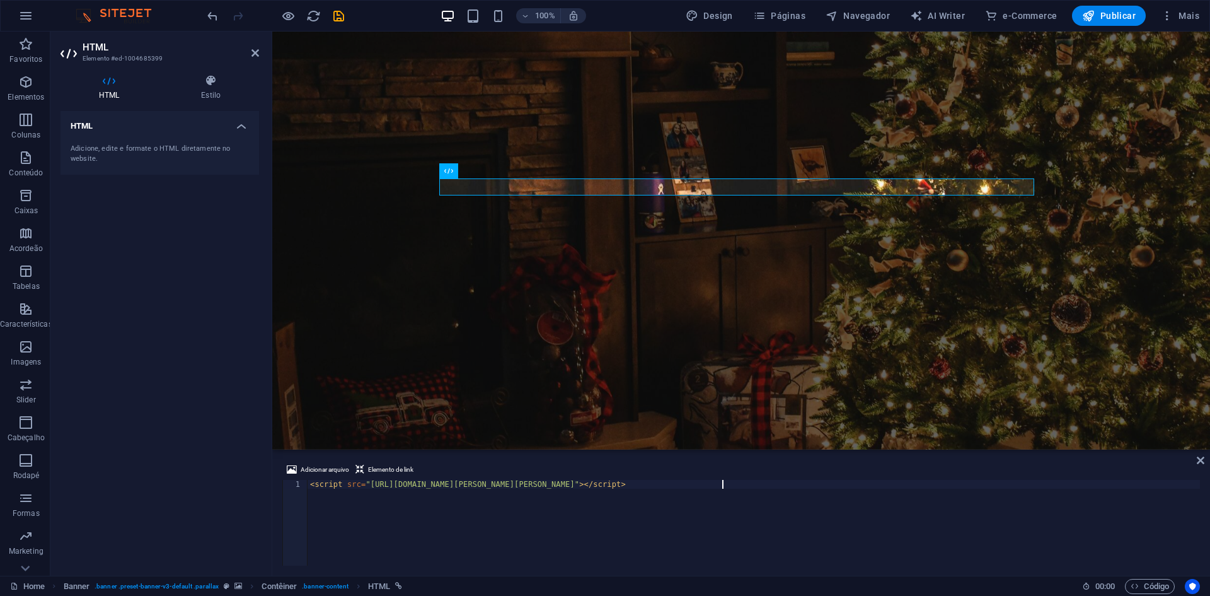
click at [719, 523] on div "< script src = "[URL][DOMAIN_NAME][PERSON_NAME][PERSON_NAME]" > </ script >" at bounding box center [754, 531] width 893 height 103
paste textarea "/a"
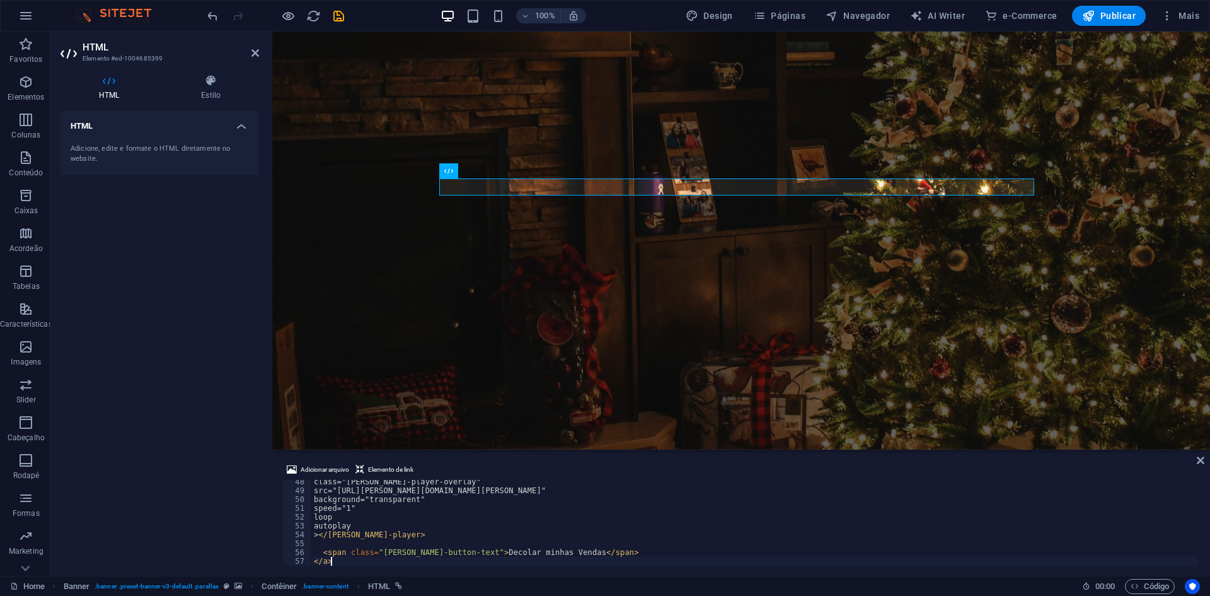
type textarea "</a>"
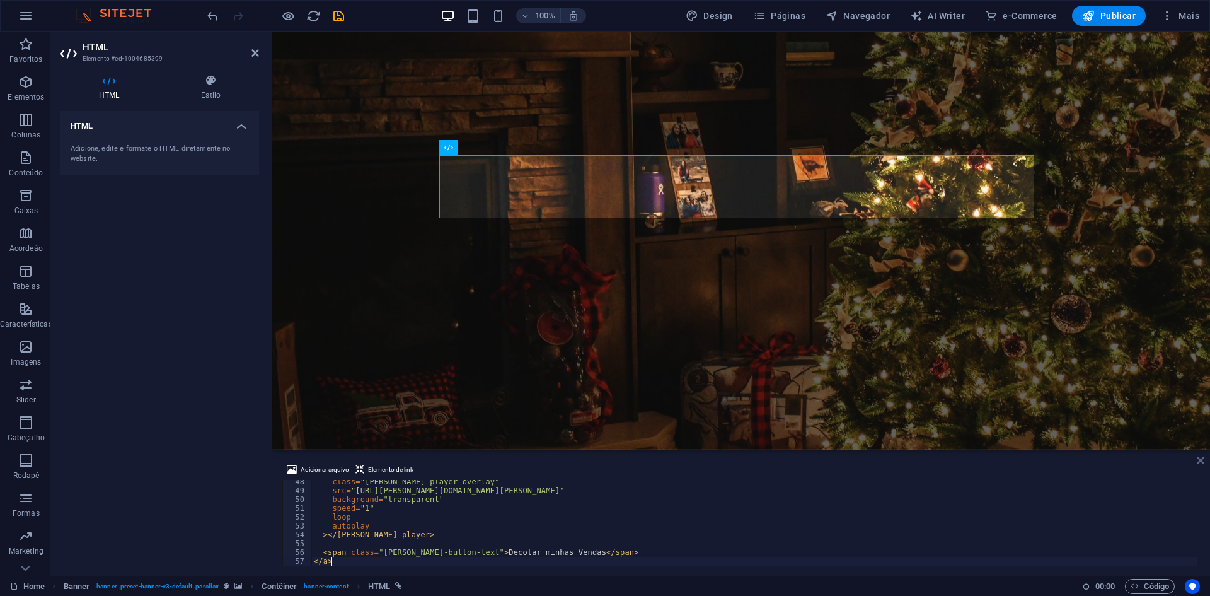
click at [1199, 465] on link at bounding box center [1201, 460] width 8 height 11
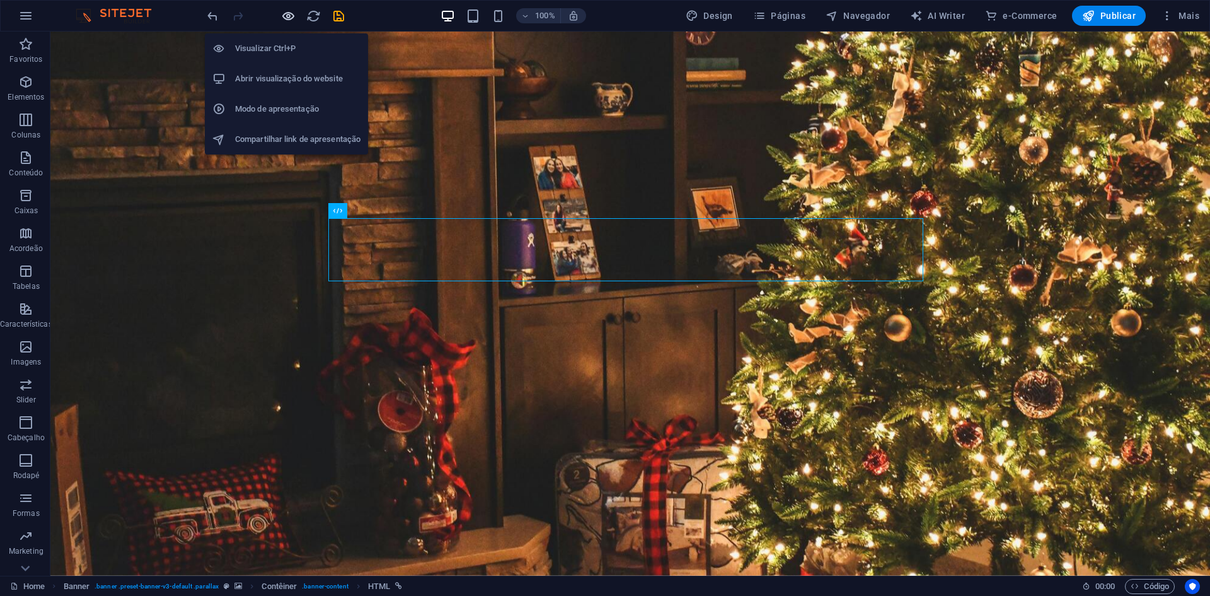
click at [287, 16] on icon "button" at bounding box center [288, 16] width 14 height 14
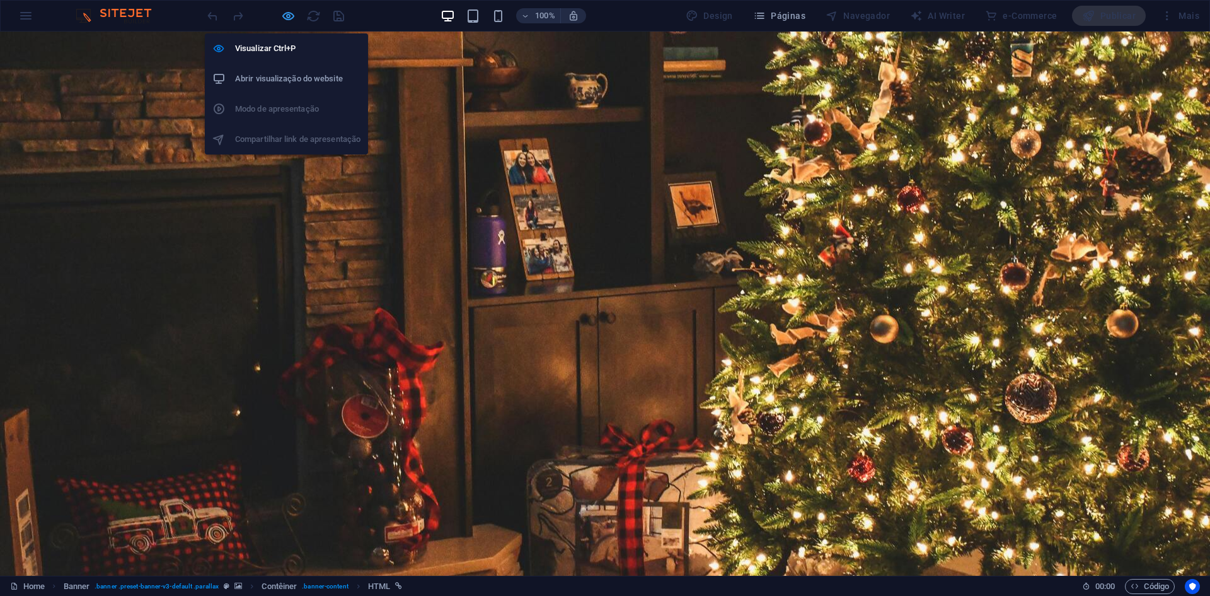
click at [294, 15] on icon "button" at bounding box center [288, 16] width 14 height 14
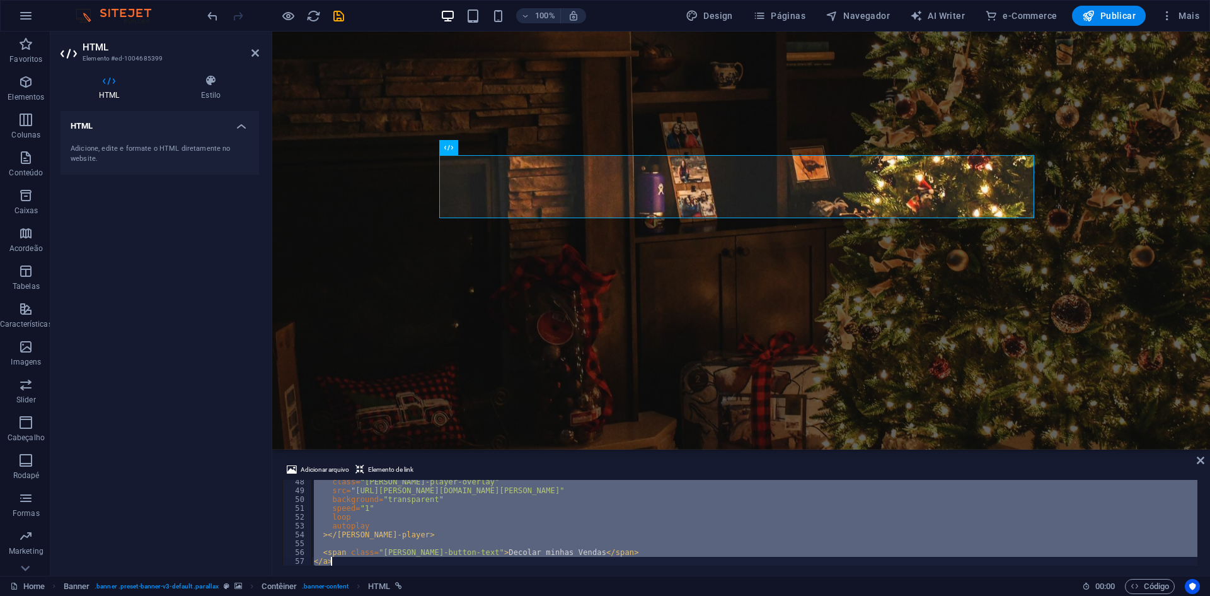
type textarea "</a>"
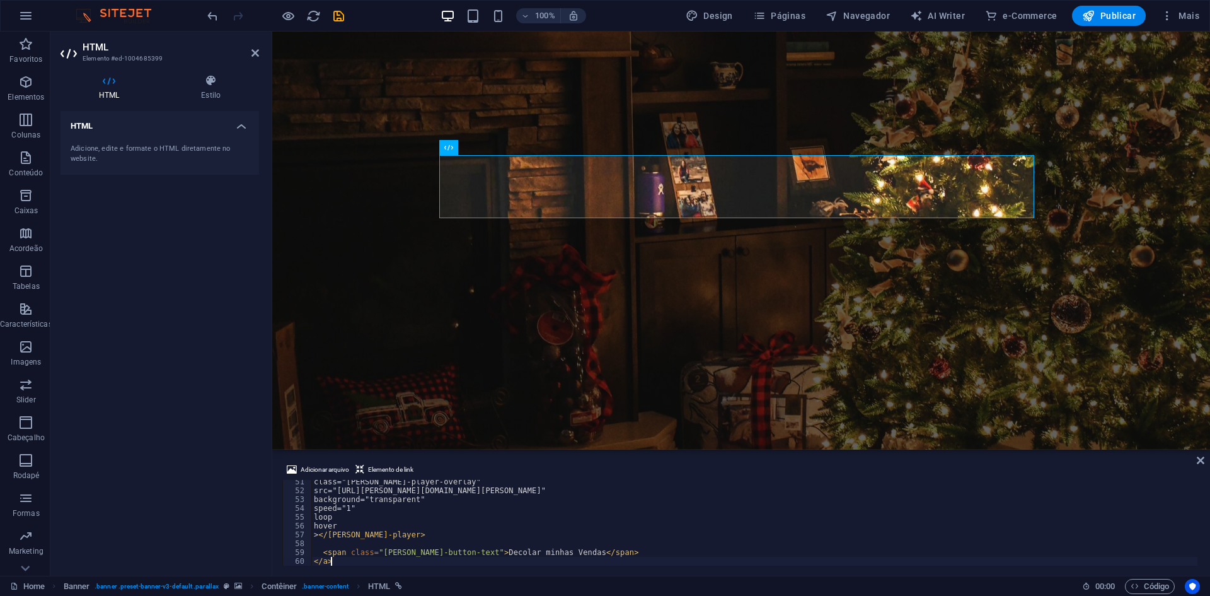
scroll to position [444, 0]
click at [1198, 455] on icon at bounding box center [1201, 460] width 8 height 10
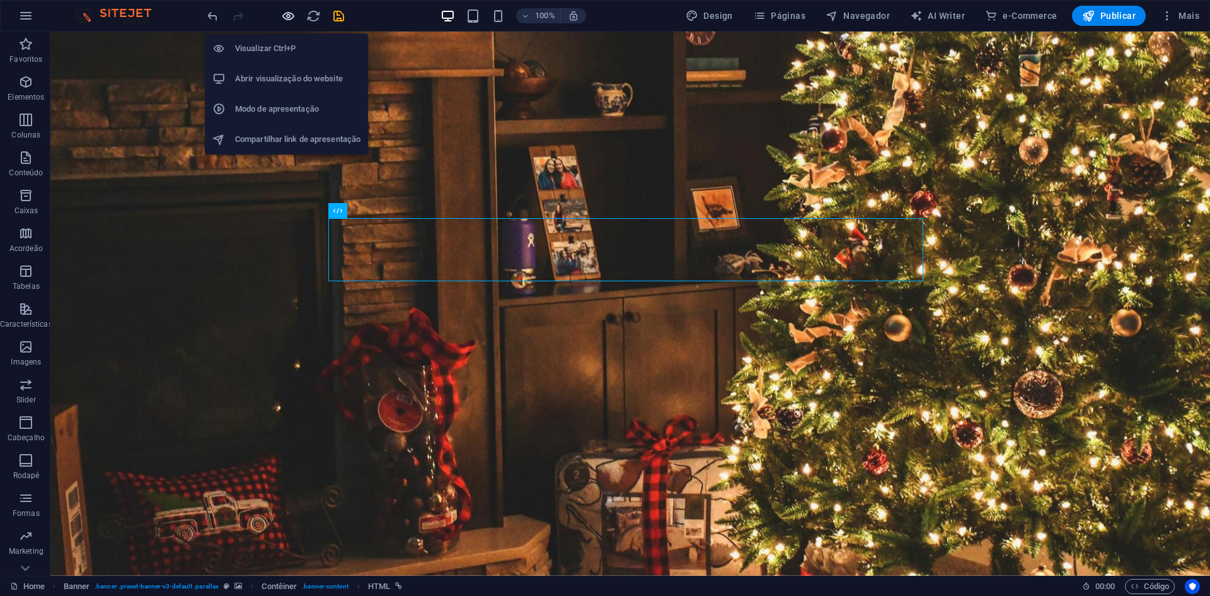
click at [289, 13] on icon "button" at bounding box center [288, 16] width 14 height 14
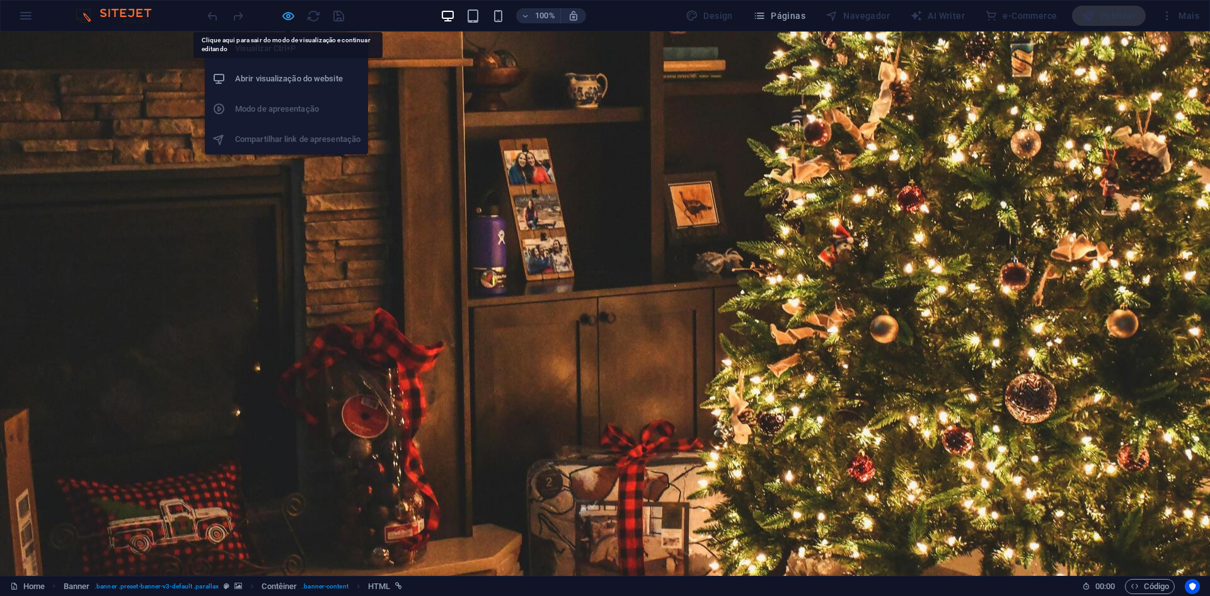
click at [289, 11] on icon "button" at bounding box center [288, 16] width 14 height 14
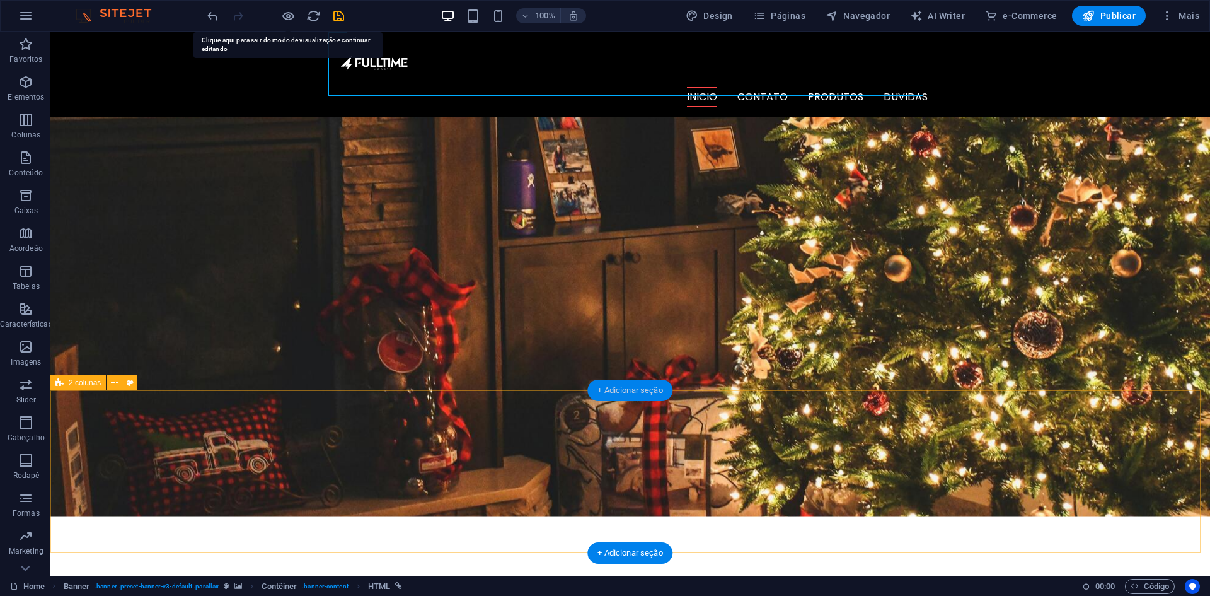
scroll to position [0, 0]
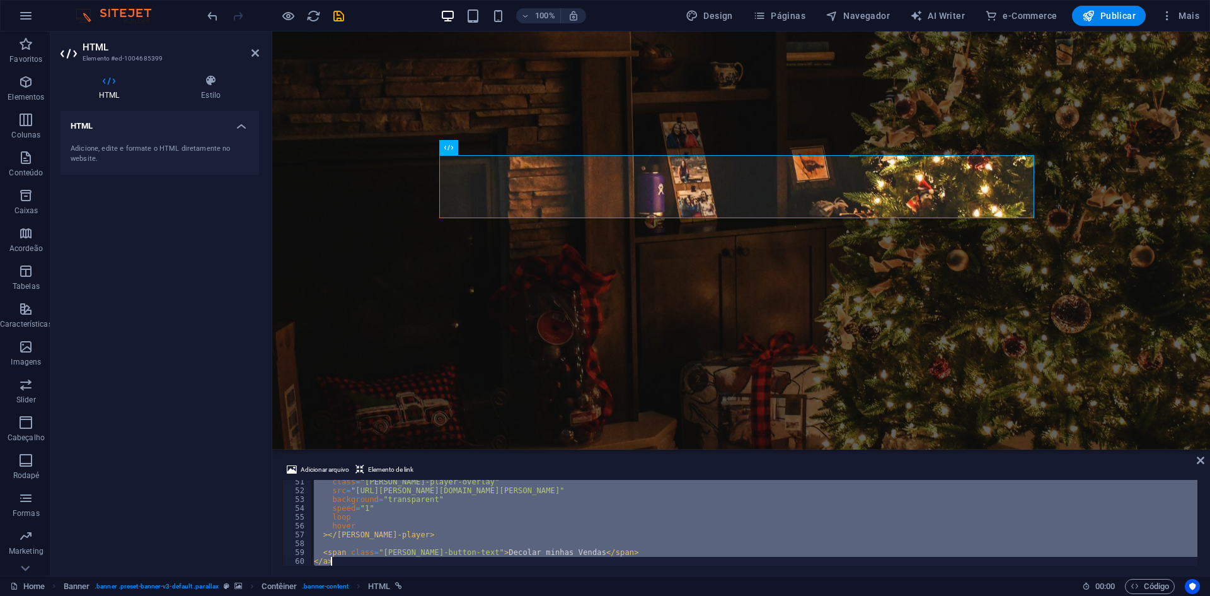
type textarea "</a>"
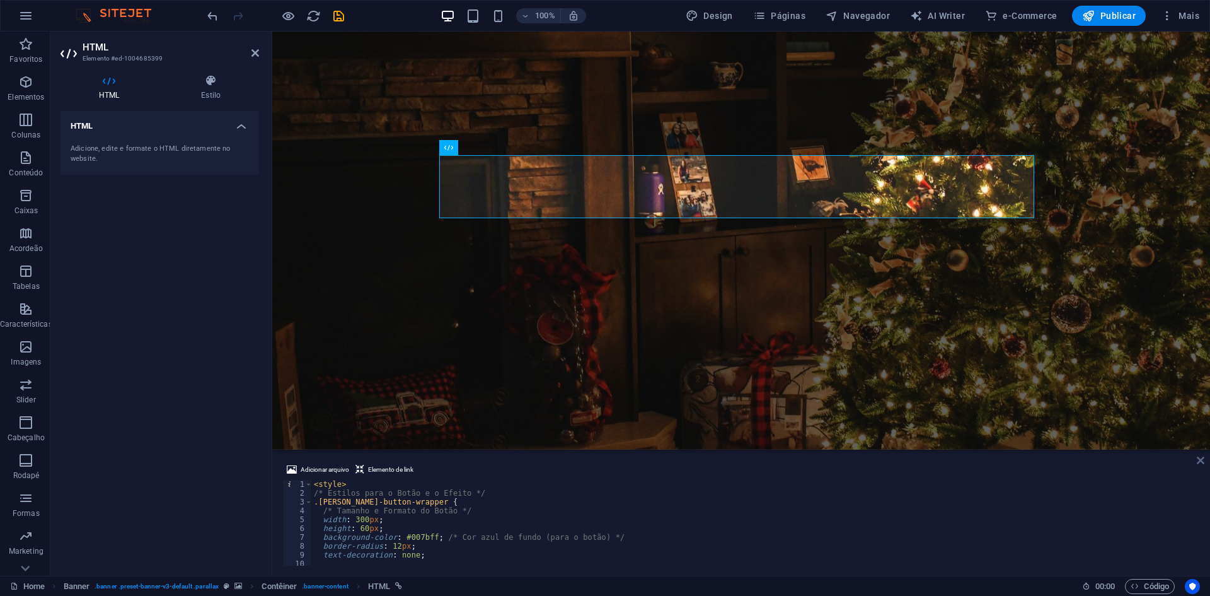
click at [1204, 463] on icon at bounding box center [1201, 460] width 8 height 10
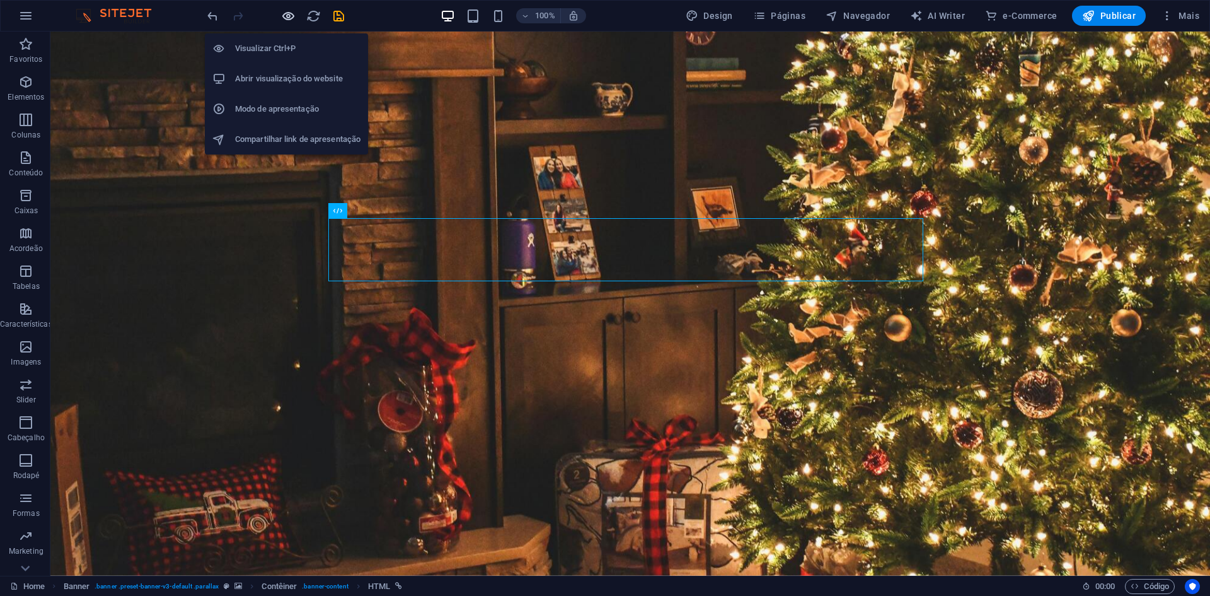
click at [293, 16] on icon "button" at bounding box center [288, 16] width 14 height 14
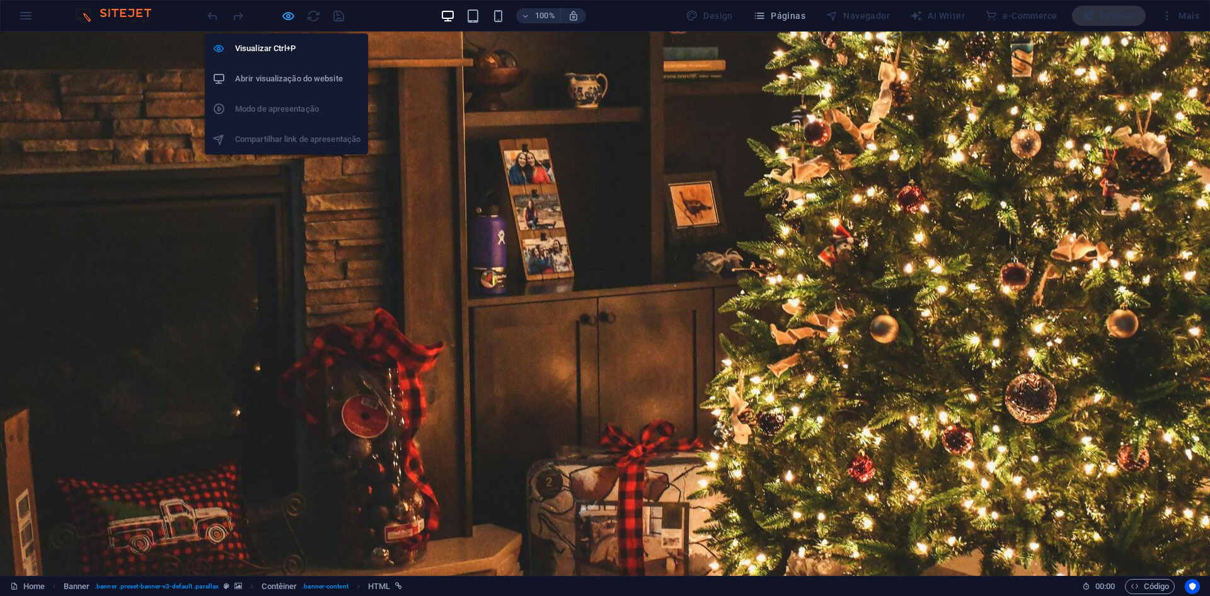
click at [290, 16] on icon "button" at bounding box center [288, 16] width 14 height 14
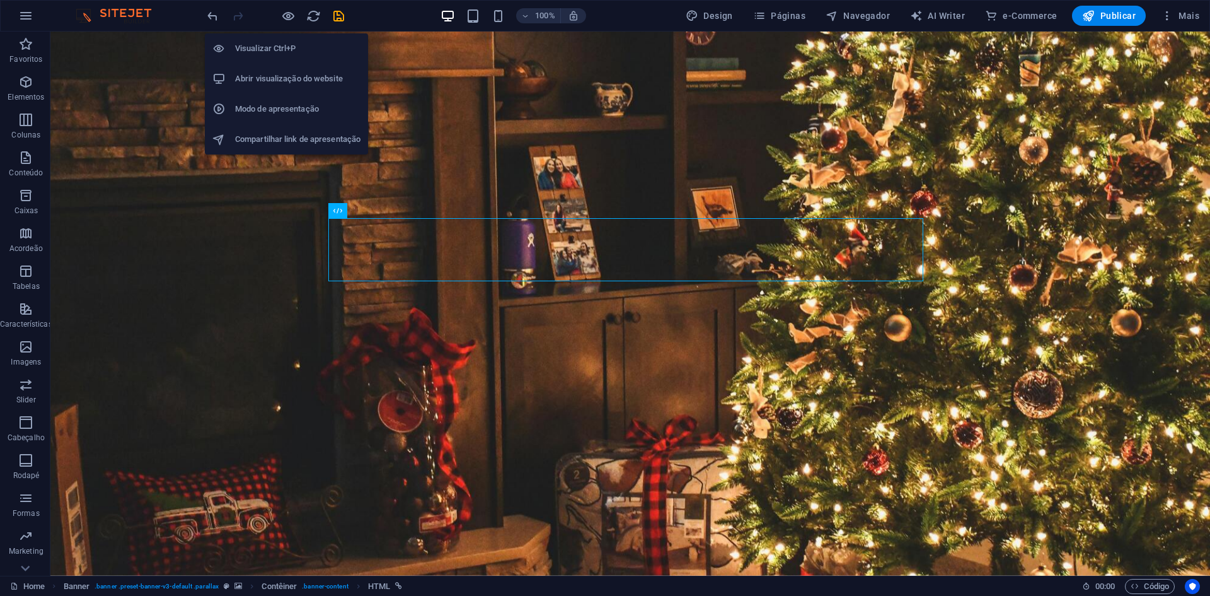
click at [288, 72] on h6 "Abrir visualização do website" at bounding box center [297, 78] width 125 height 15
click at [282, 11] on icon "button" at bounding box center [288, 16] width 14 height 14
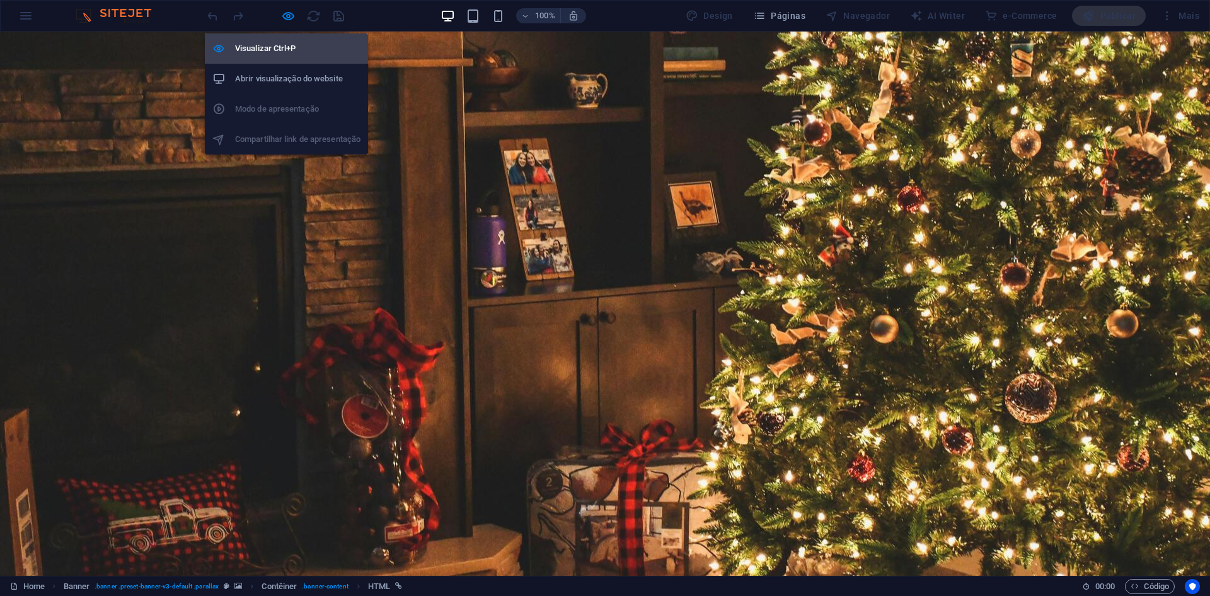
drag, startPoint x: 288, startPoint y: 15, endPoint x: 331, endPoint y: 58, distance: 60.6
click at [287, 15] on icon "button" at bounding box center [288, 16] width 14 height 14
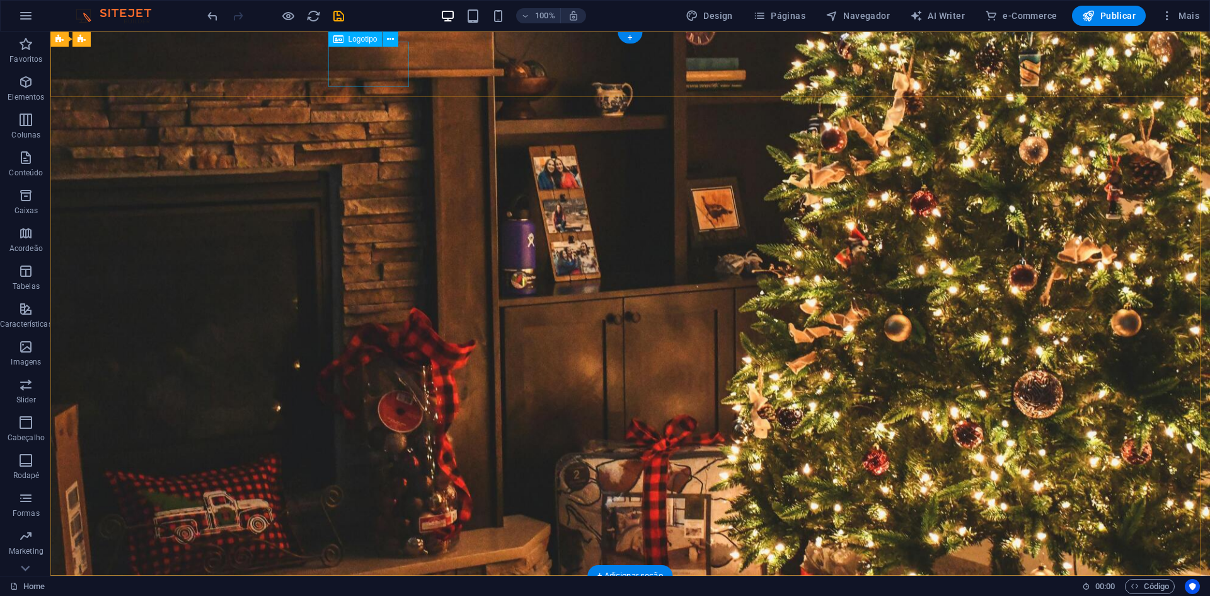
select select "px"
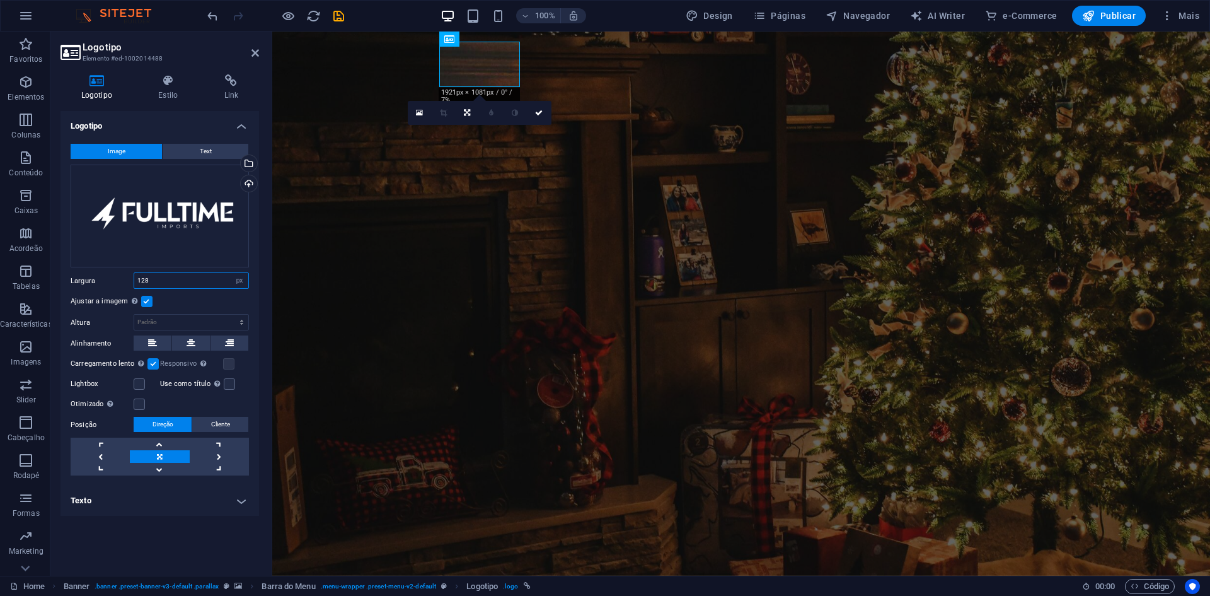
drag, startPoint x: 167, startPoint y: 283, endPoint x: 136, endPoint y: 282, distance: 30.9
click at [136, 282] on input "128" at bounding box center [191, 280] width 114 height 15
type input "148"
click at [257, 55] on icon at bounding box center [255, 53] width 8 height 10
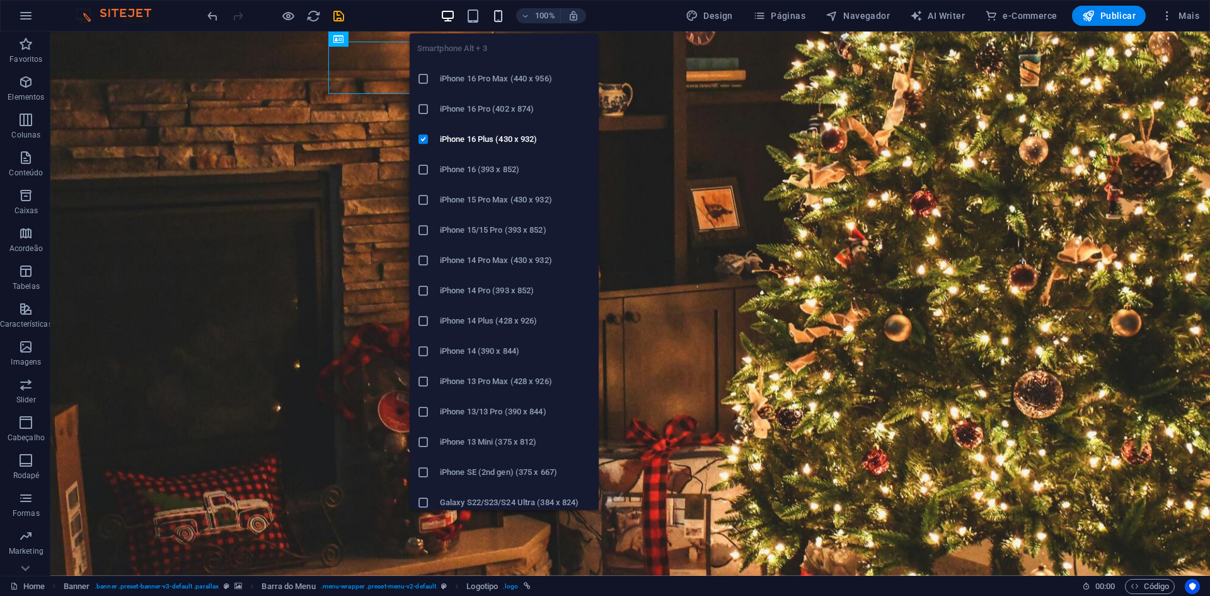
click at [502, 20] on icon "button" at bounding box center [498, 16] width 14 height 14
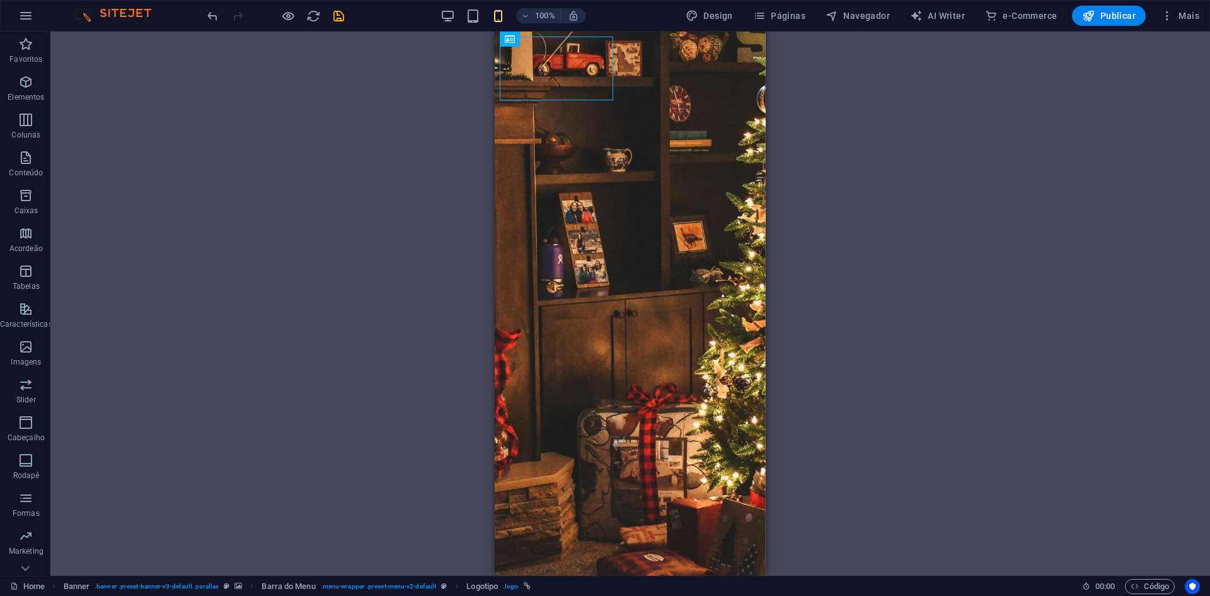
click at [971, 189] on div "H1 Banner Contêiner Banner Barra do Menu Separador HTML Separador H1 Menu H1 Es…" at bounding box center [630, 304] width 1160 height 544
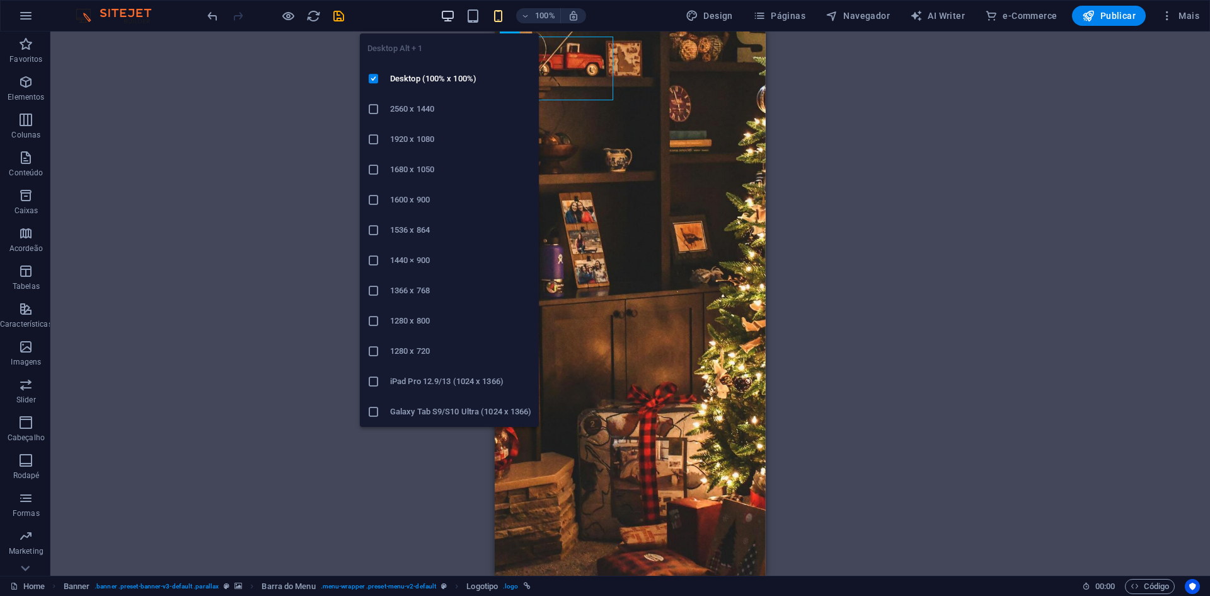
click at [454, 18] on icon "button" at bounding box center [448, 16] width 14 height 14
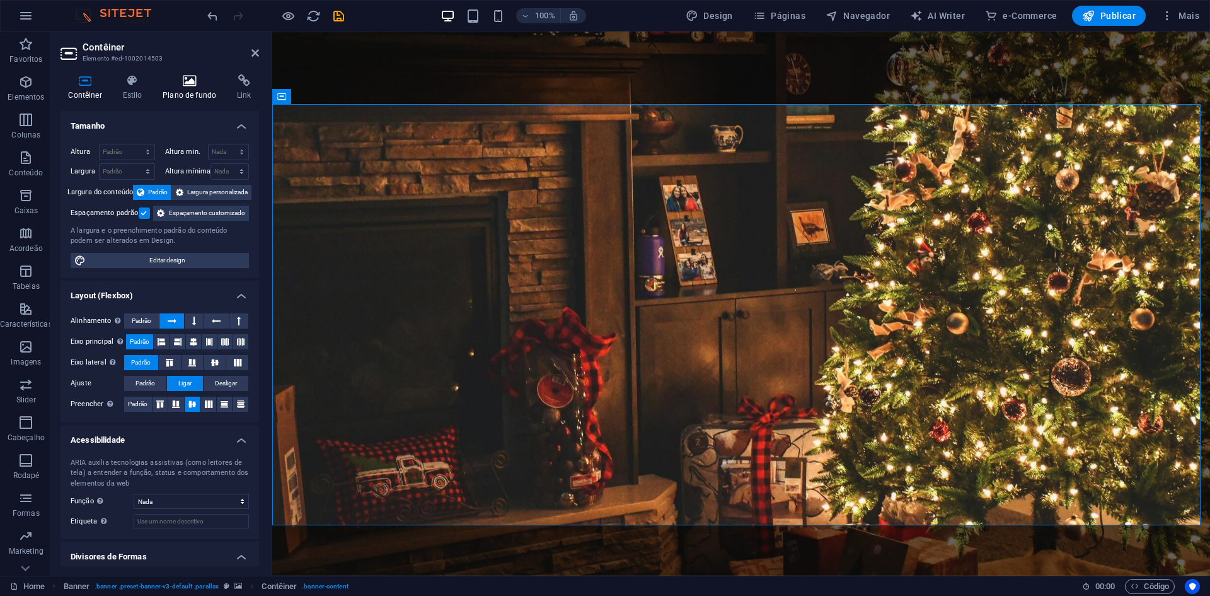
click at [173, 86] on icon at bounding box center [189, 80] width 69 height 13
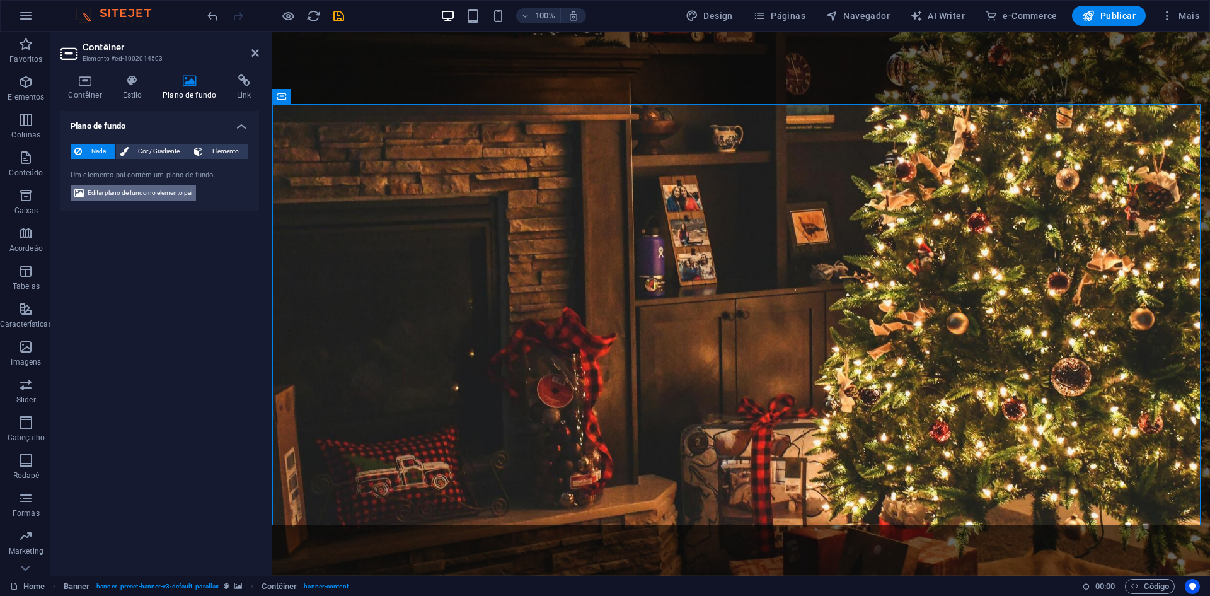
click at [152, 194] on span "Editar plano de fundo no elemento pai" at bounding box center [140, 192] width 105 height 15
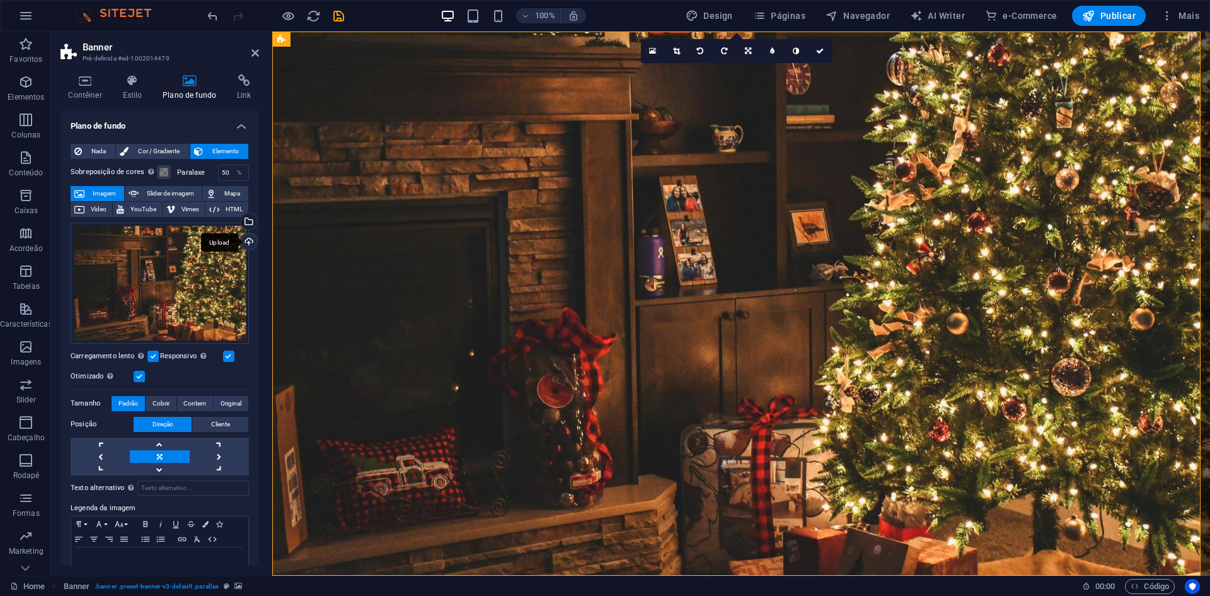
click at [248, 236] on div "Upload" at bounding box center [247, 242] width 19 height 19
click at [249, 217] on div "Selecione arquivos do gerenciador de arquivos, galeria de fotos ou faça upload …" at bounding box center [247, 222] width 19 height 19
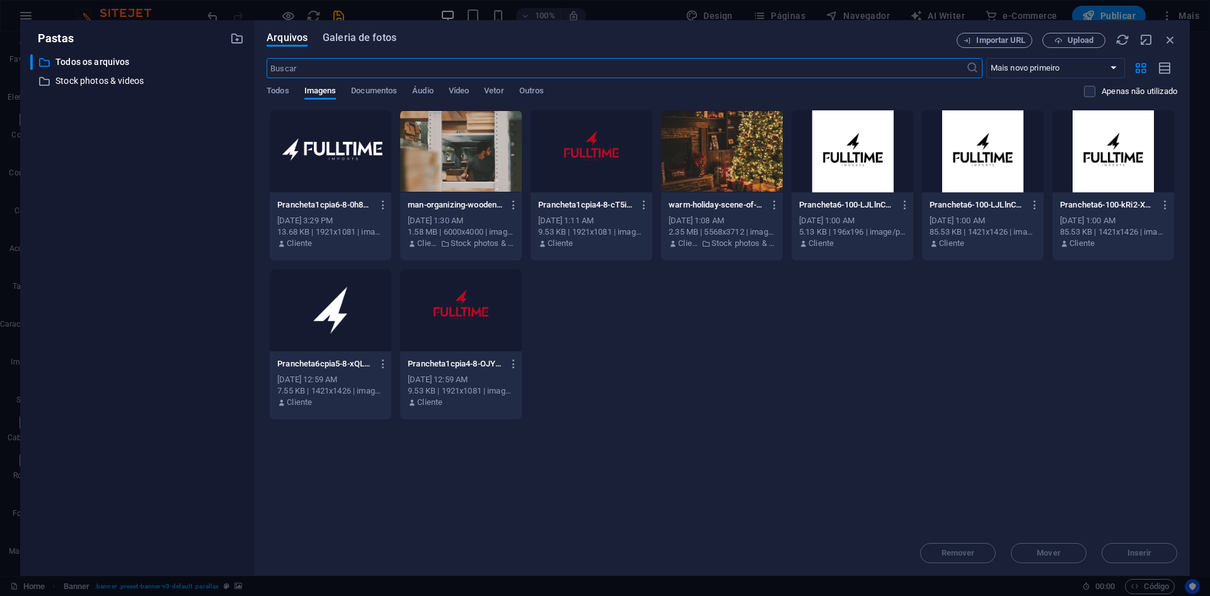
click at [364, 36] on span "Galeria de fotos" at bounding box center [360, 37] width 74 height 15
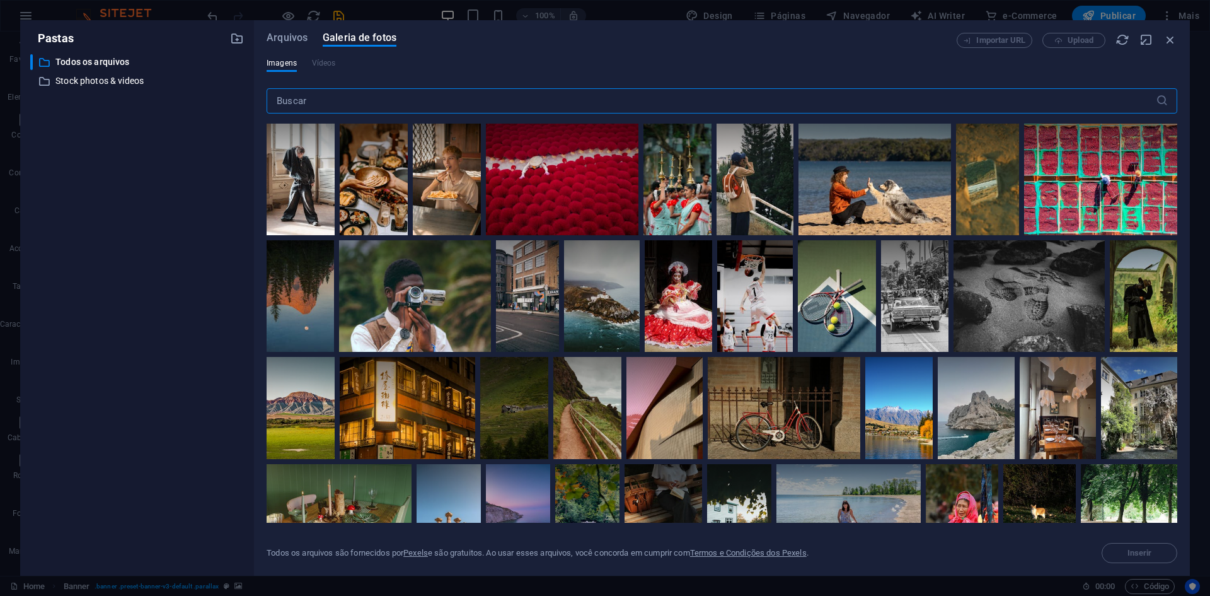
click at [349, 107] on input "text" at bounding box center [711, 100] width 889 height 25
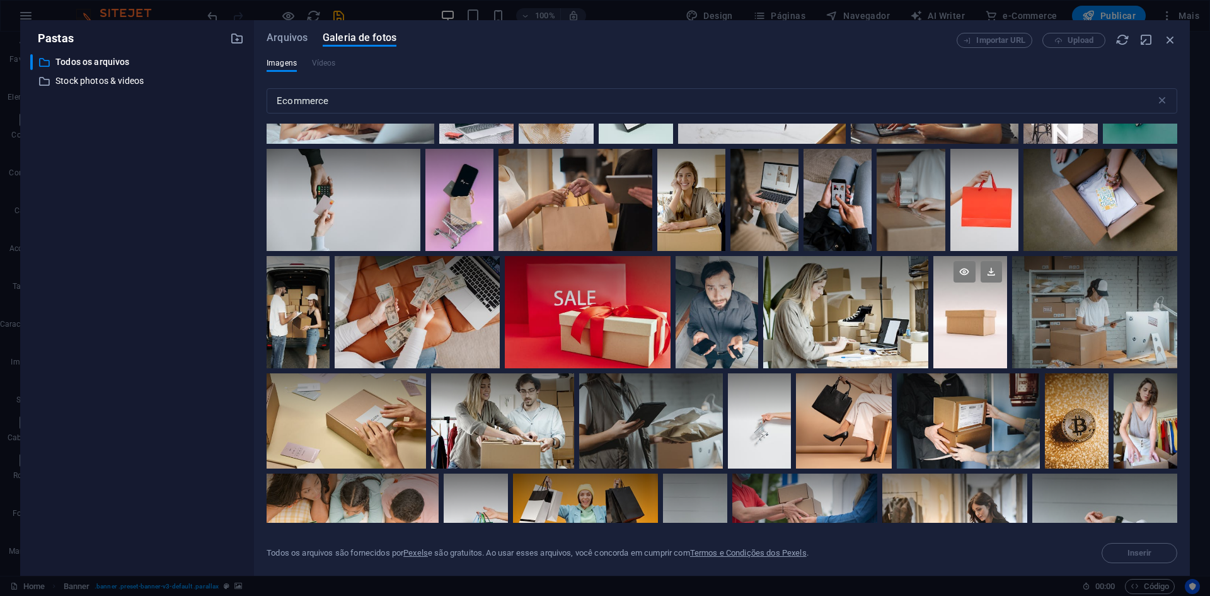
scroll to position [819, 0]
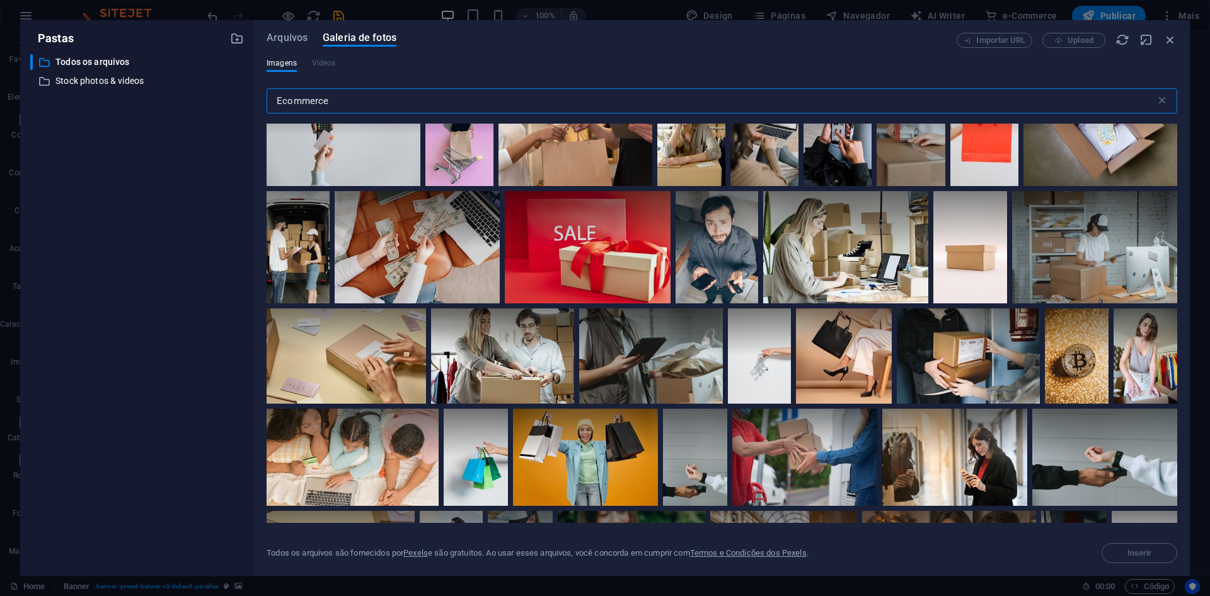
drag, startPoint x: 333, startPoint y: 107, endPoint x: 226, endPoint y: 102, distance: 107.2
click at [226, 102] on div "Pastas ​ Todos os arquivos Todos os arquivos ​ Stock photos & videos Stock phot…" at bounding box center [605, 297] width 1170 height 555
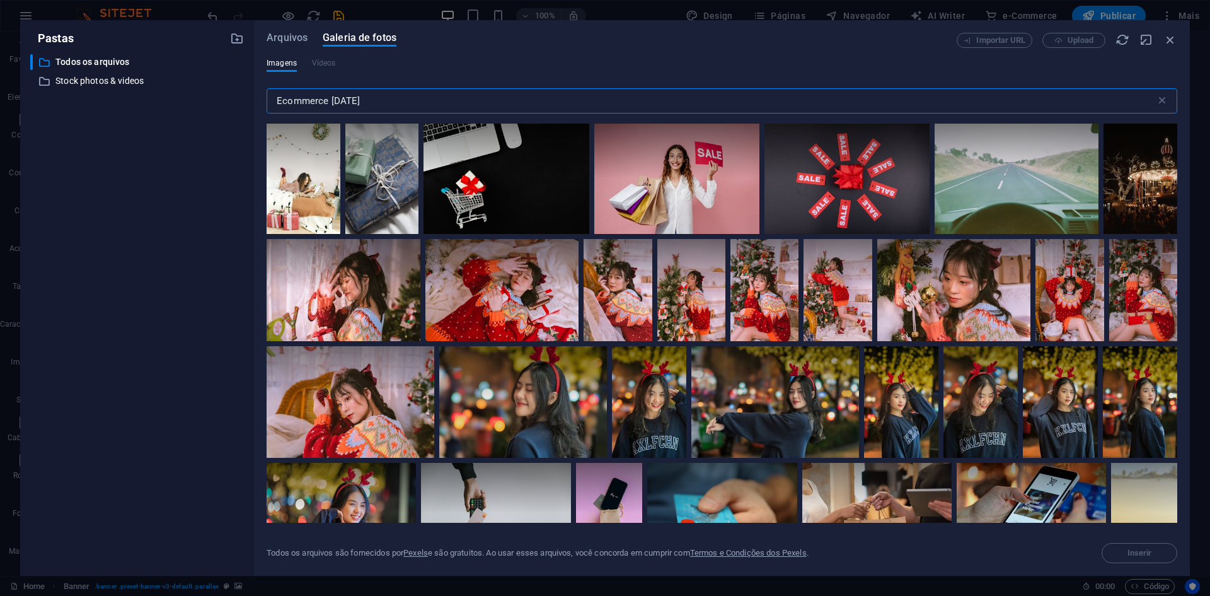
drag, startPoint x: 373, startPoint y: 96, endPoint x: 256, endPoint y: 120, distance: 119.5
click at [256, 120] on div "Arquivos Galeria de fotos Importar URL Upload Imagens Vídeos Ecommerce [DATE] ​…" at bounding box center [722, 297] width 936 height 555
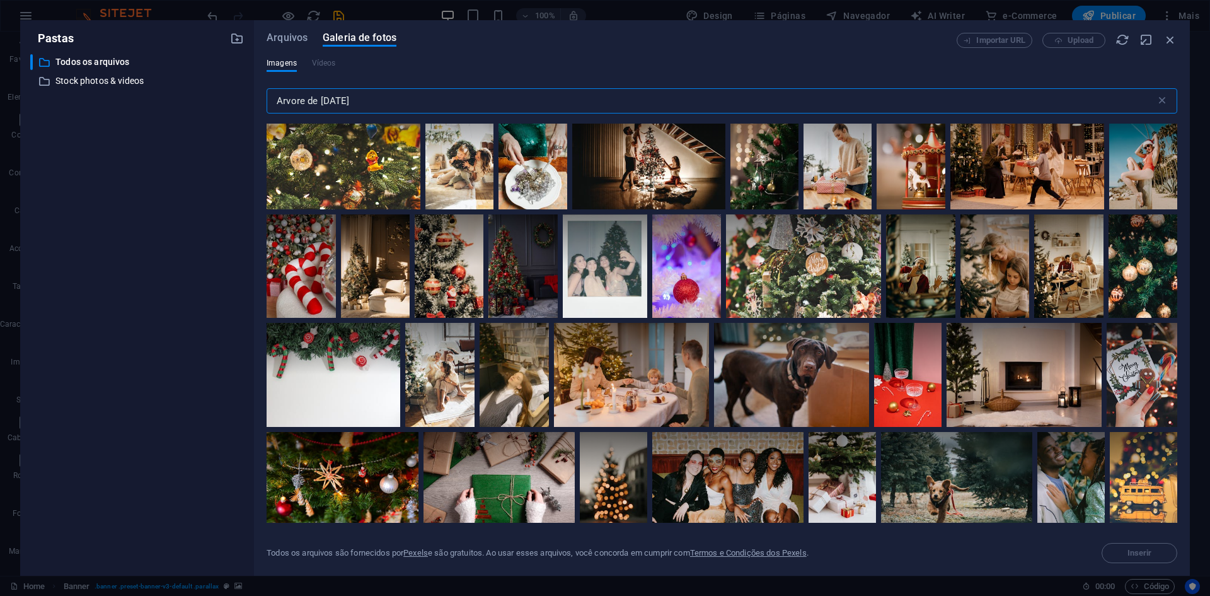
scroll to position [882, 0]
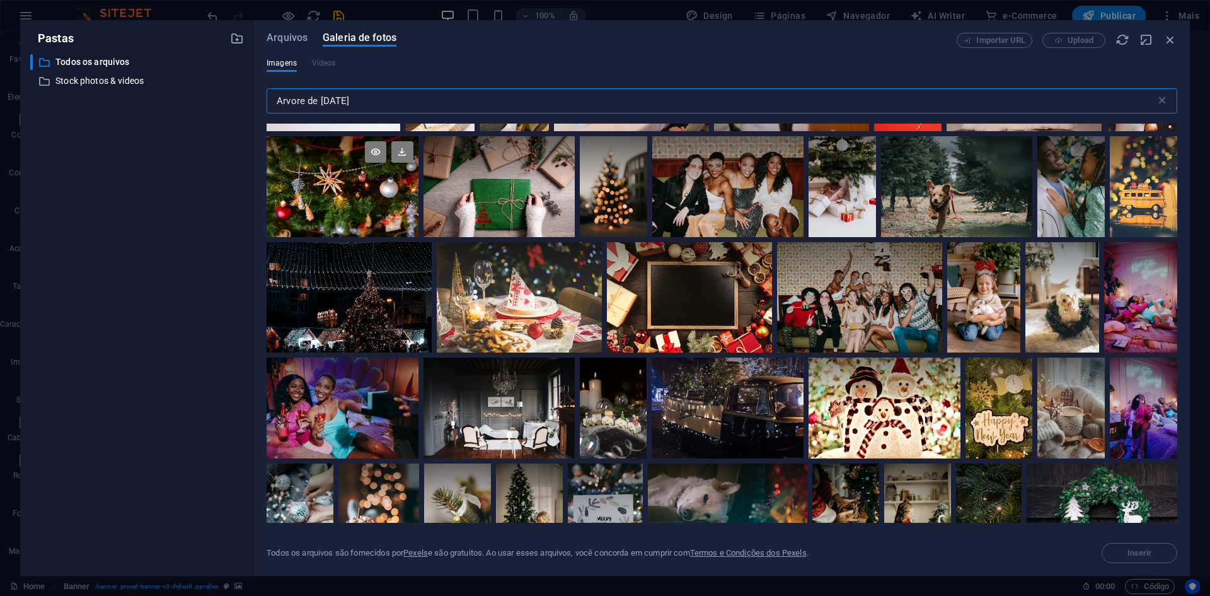
type input "Arvore de [DATE]"
click at [338, 199] on div at bounding box center [342, 186] width 151 height 101
click at [386, 178] on div at bounding box center [342, 161] width 151 height 50
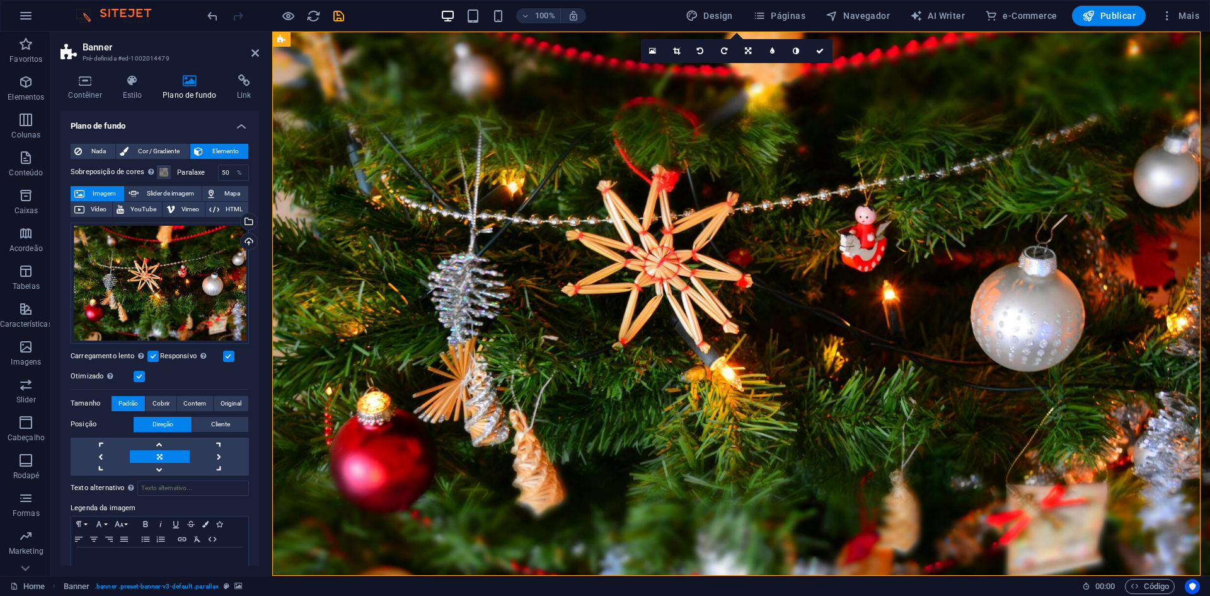
scroll to position [29, 0]
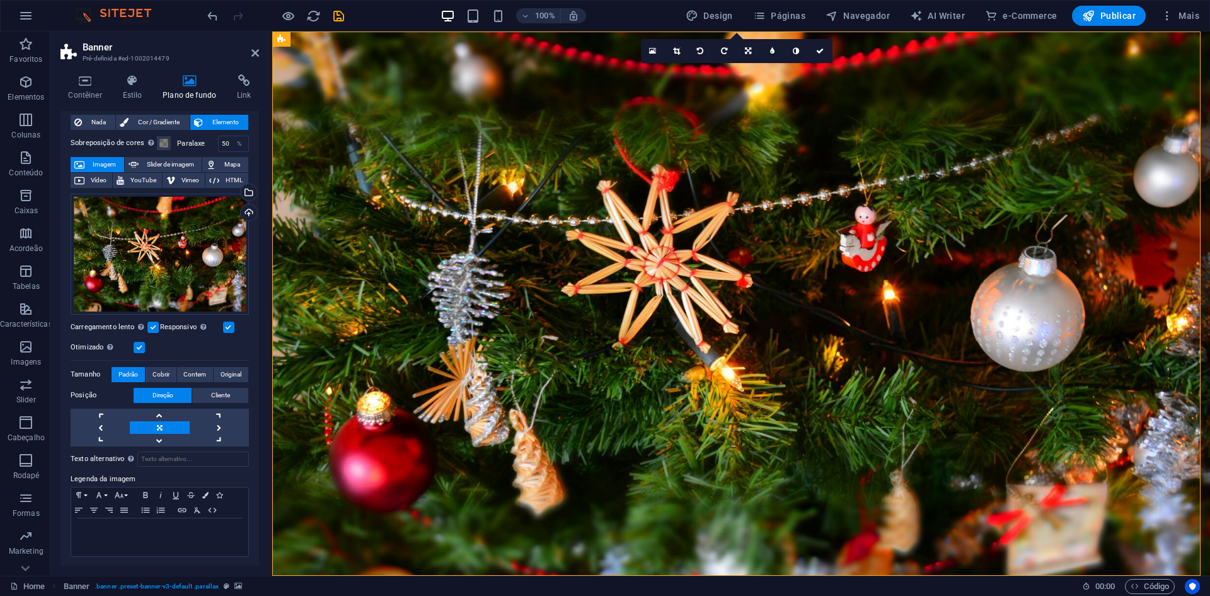
click at [139, 343] on label at bounding box center [139, 347] width 11 height 11
click at [0, 0] on input "Otimizado As imagens são compactadas para melhorar a velocidade da página." at bounding box center [0, 0] width 0 height 0
click at [141, 343] on label at bounding box center [139, 347] width 11 height 11
click at [0, 0] on input "Otimizado As imagens são compactadas para melhorar a velocidade da página." at bounding box center [0, 0] width 0 height 0
click at [164, 142] on span at bounding box center [164, 143] width 10 height 10
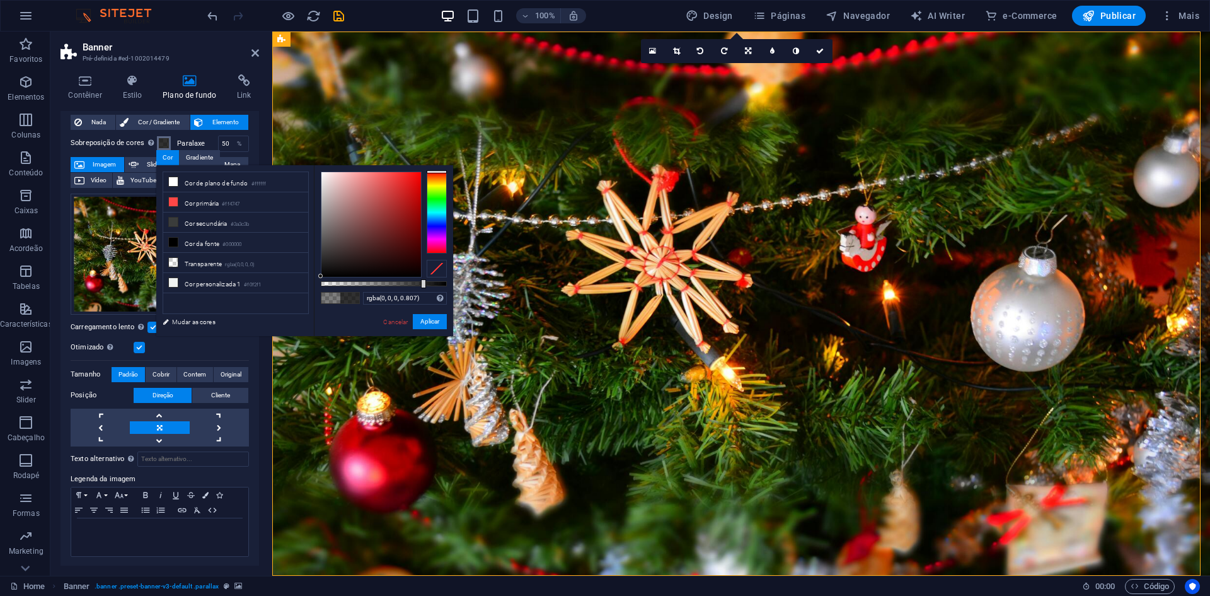
drag, startPoint x: 391, startPoint y: 283, endPoint x: 408, endPoint y: 257, distance: 31.8
click at [422, 286] on div at bounding box center [384, 283] width 126 height 5
drag, startPoint x: 333, startPoint y: 173, endPoint x: 445, endPoint y: 187, distance: 113.0
click at [445, 187] on div at bounding box center [384, 224] width 126 height 106
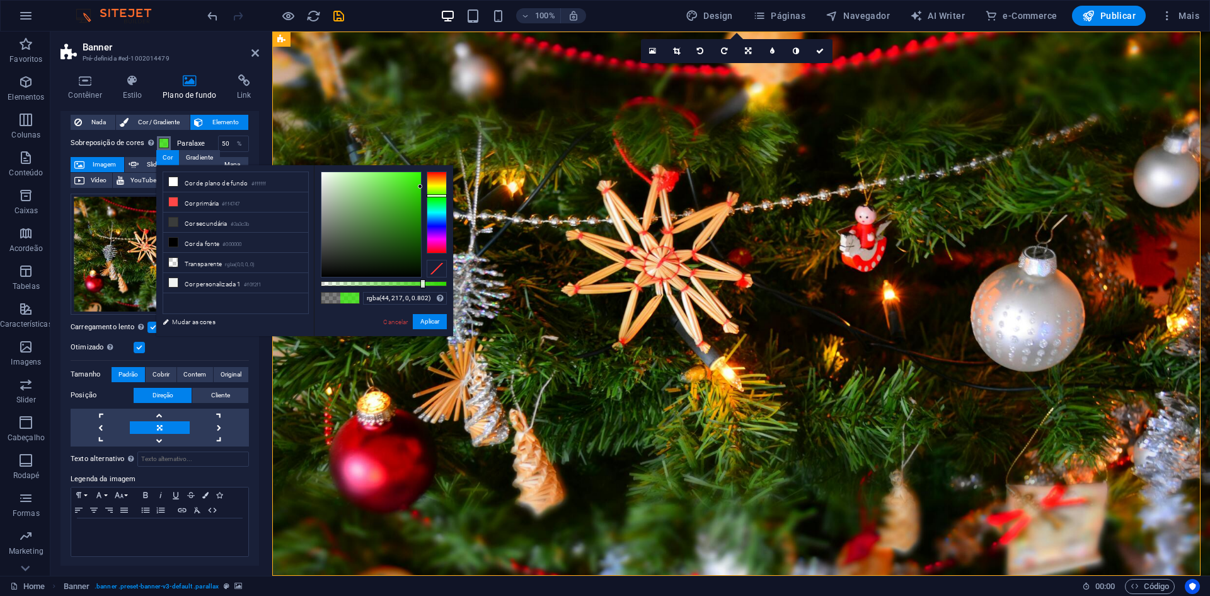
click at [433, 195] on div at bounding box center [437, 212] width 20 height 82
drag, startPoint x: 414, startPoint y: 200, endPoint x: 425, endPoint y: 263, distance: 63.9
click at [425, 263] on div at bounding box center [384, 224] width 126 height 106
click at [427, 289] on div "rgba(6, 32, 0, 0.842) Formatos suportados #0852ed rgb(8, 82, 237) rgba(8, 82, 2…" at bounding box center [383, 342] width 139 height 354
drag, startPoint x: 410, startPoint y: 263, endPoint x: 420, endPoint y: 274, distance: 15.2
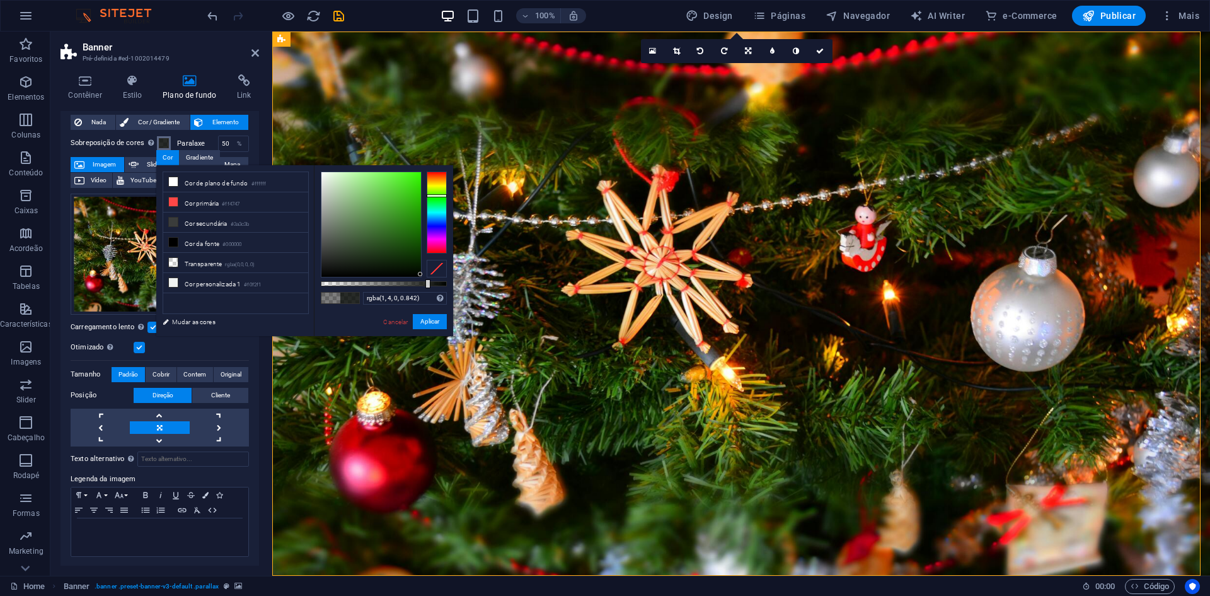
click at [420, 274] on div at bounding box center [371, 224] width 100 height 105
type input "rgba(1, 4, 0, 0.782)"
drag, startPoint x: 431, startPoint y: 285, endPoint x: 419, endPoint y: 286, distance: 12.0
click at [419, 286] on div at bounding box center [384, 283] width 126 height 5
click at [434, 322] on button "Aplicar" at bounding box center [430, 321] width 34 height 15
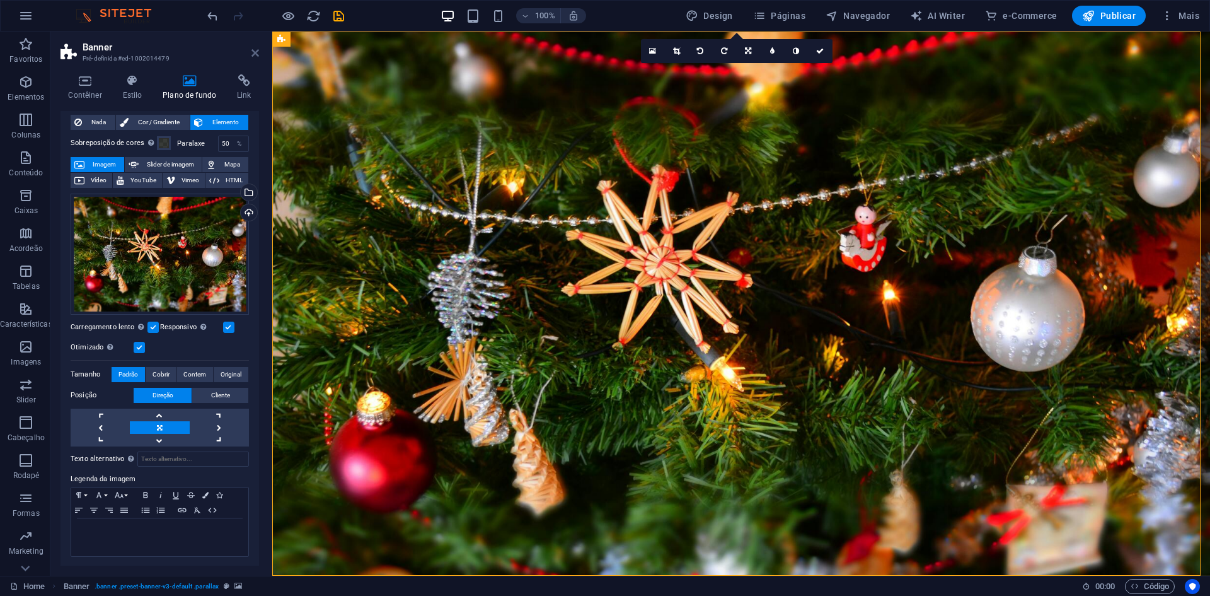
click at [256, 51] on icon at bounding box center [255, 53] width 8 height 10
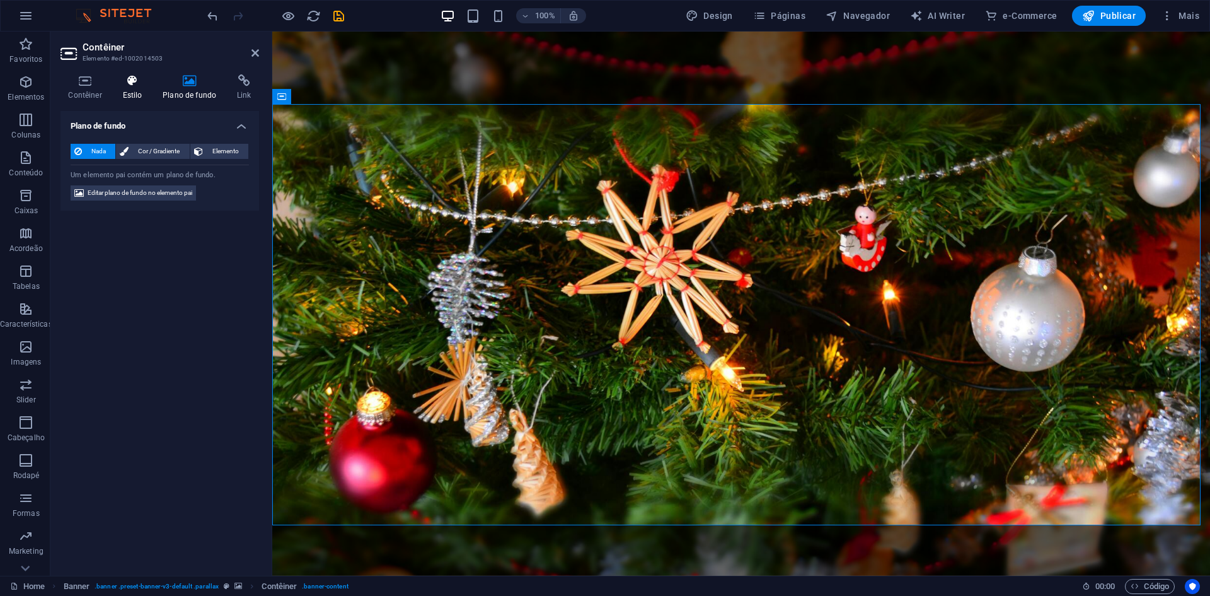
click at [139, 92] on h4 "Estilo" at bounding box center [135, 87] width 40 height 26
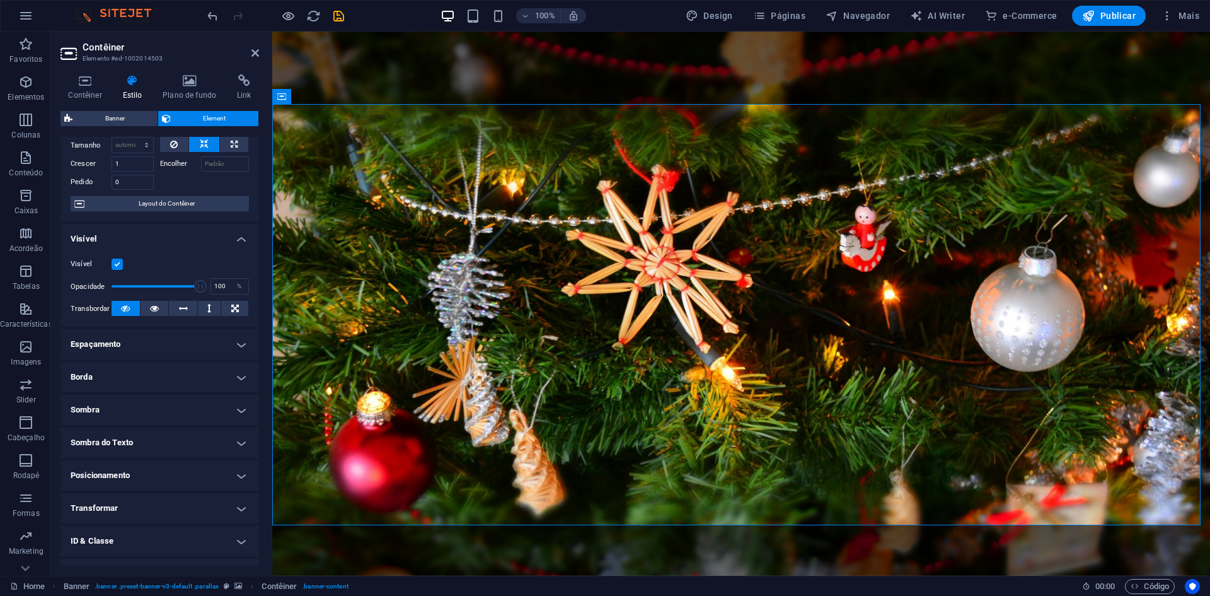
scroll to position [104, 0]
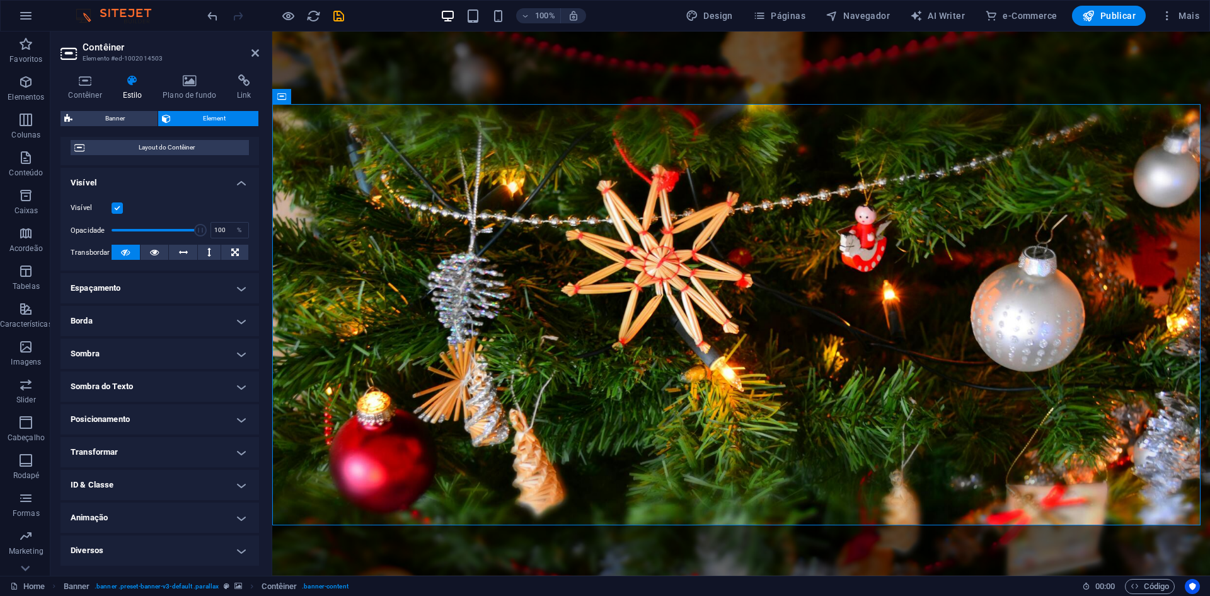
click at [165, 292] on h4 "Espaçamento" at bounding box center [160, 288] width 199 height 30
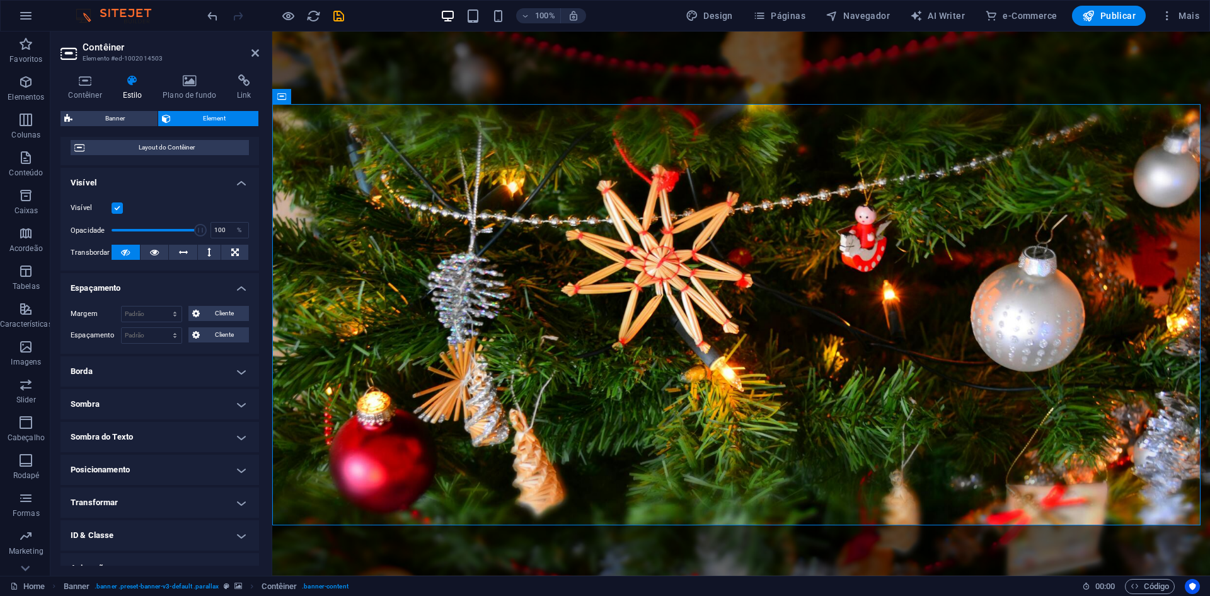
click at [165, 292] on h4 "Espaçamento" at bounding box center [160, 284] width 199 height 23
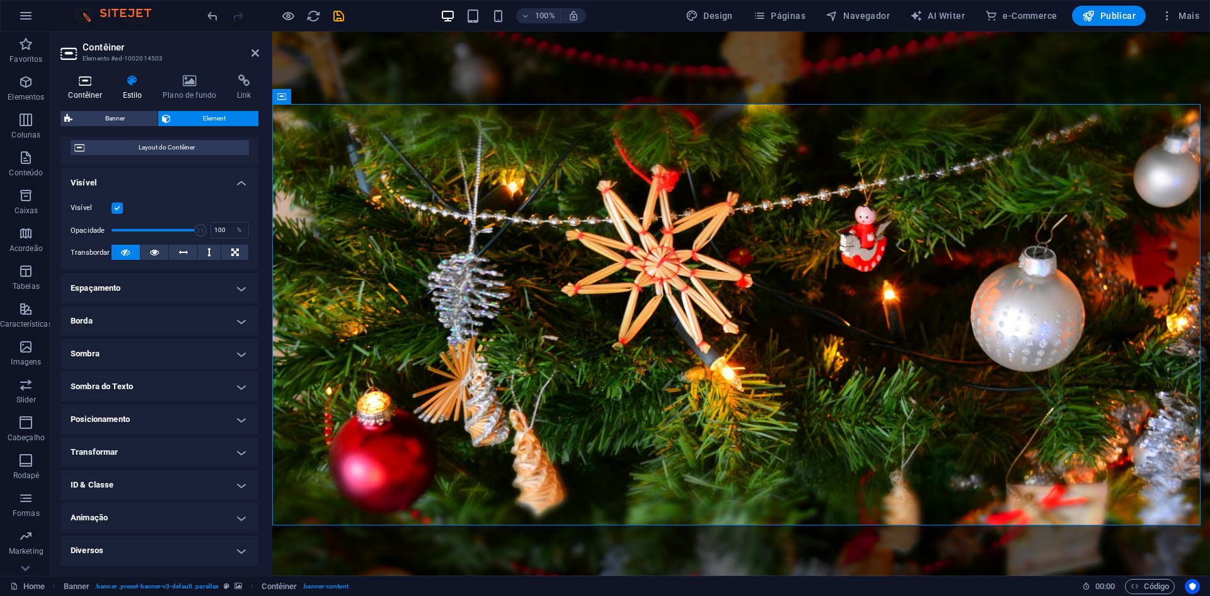
click at [88, 77] on icon at bounding box center [85, 80] width 49 height 13
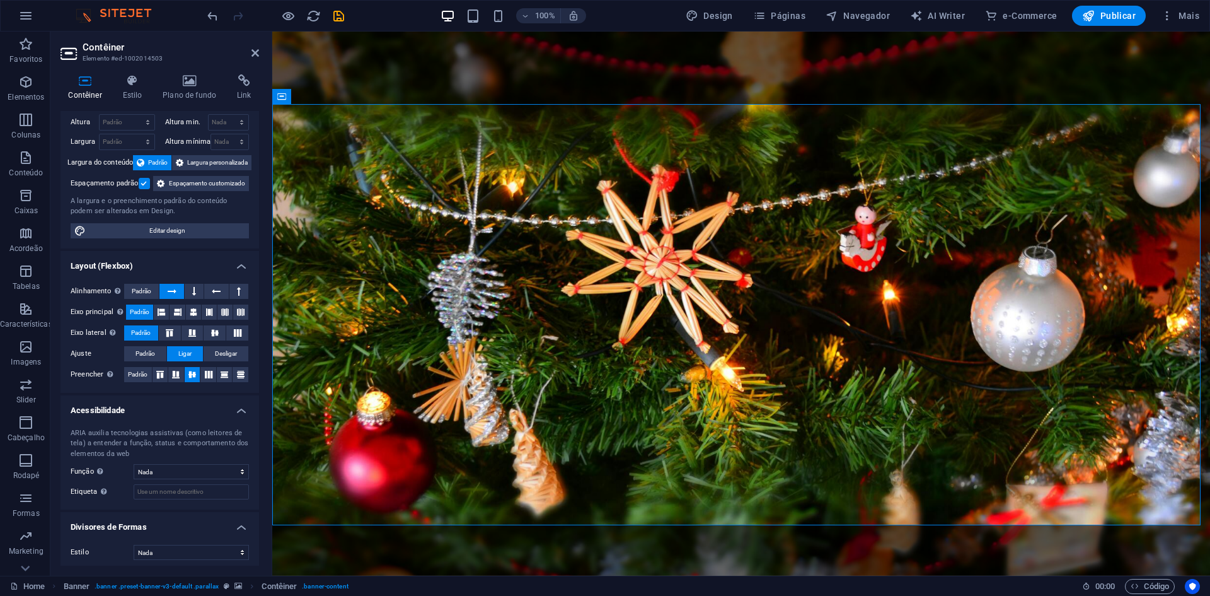
scroll to position [49, 0]
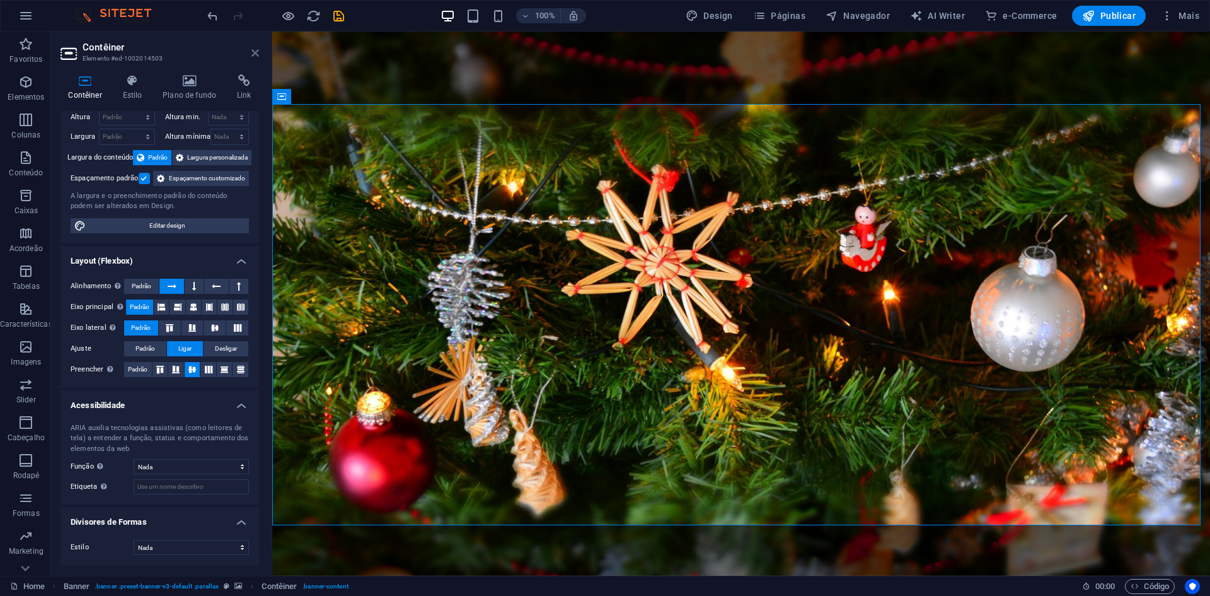
click at [251, 54] on icon at bounding box center [255, 53] width 8 height 10
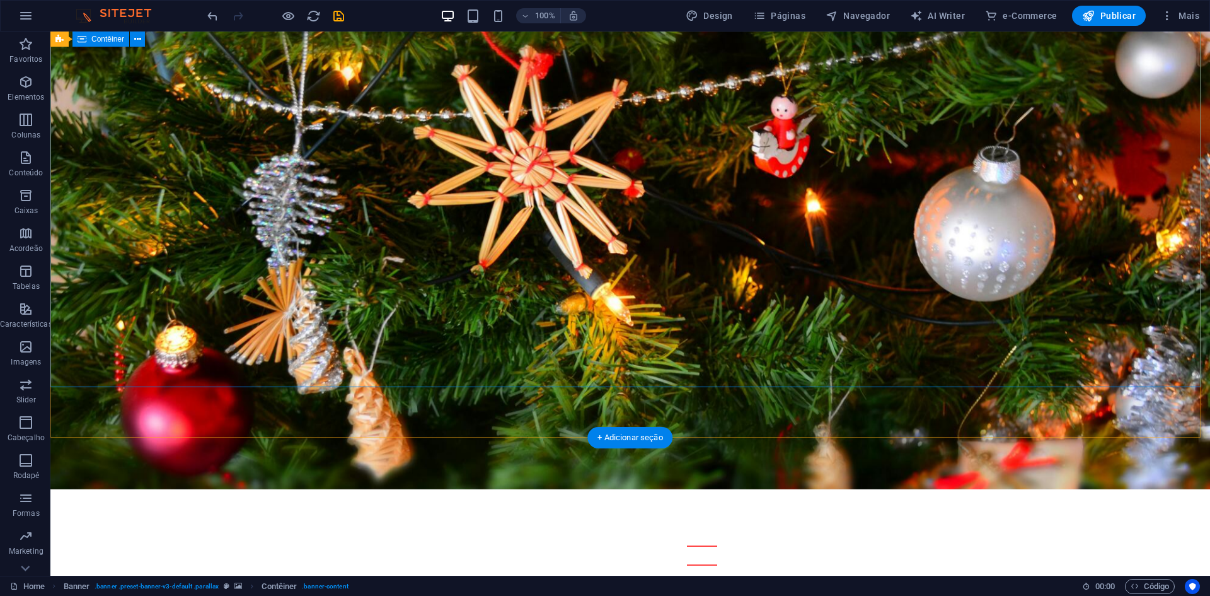
scroll to position [0, 0]
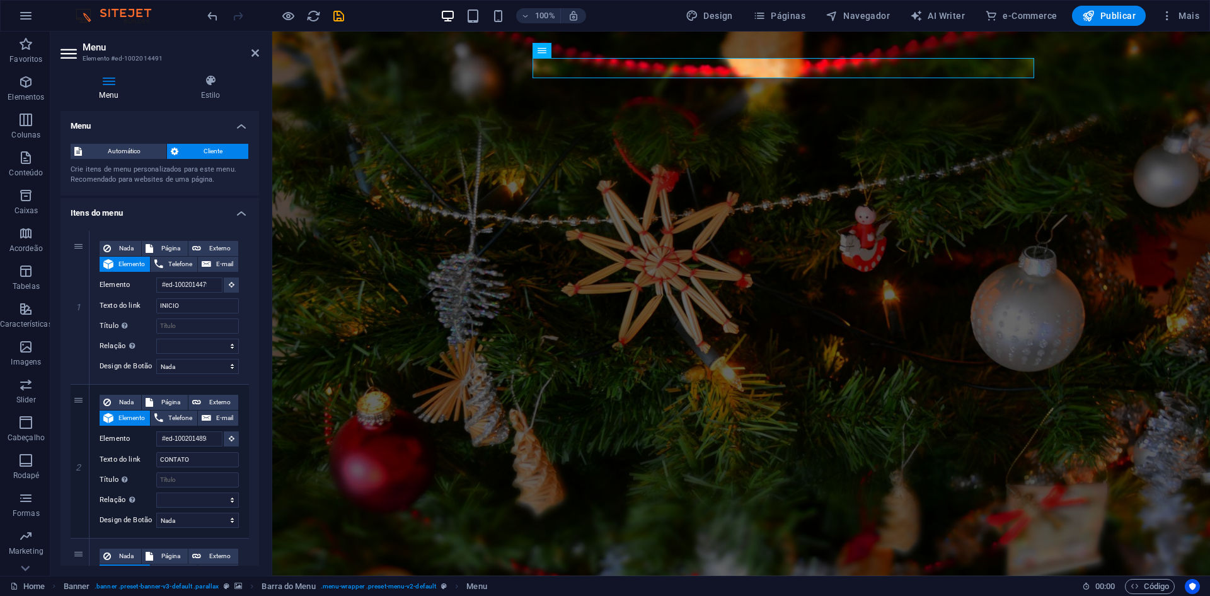
click at [247, 51] on h2 "Menu" at bounding box center [171, 47] width 176 height 11
click at [251, 51] on icon at bounding box center [255, 53] width 8 height 10
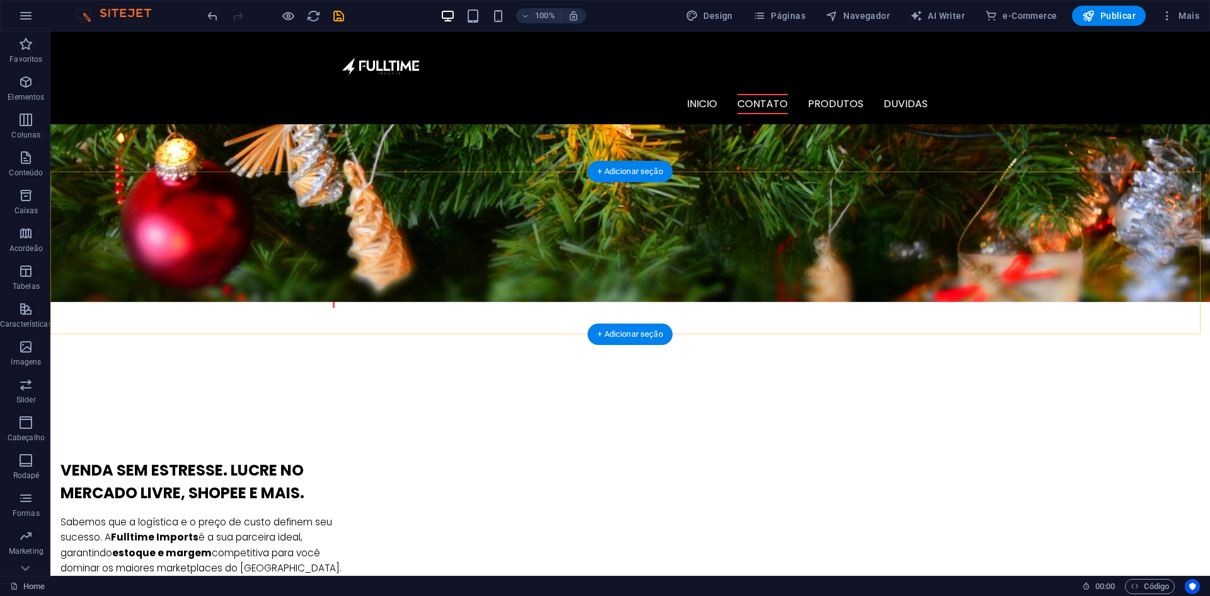
scroll to position [378, 0]
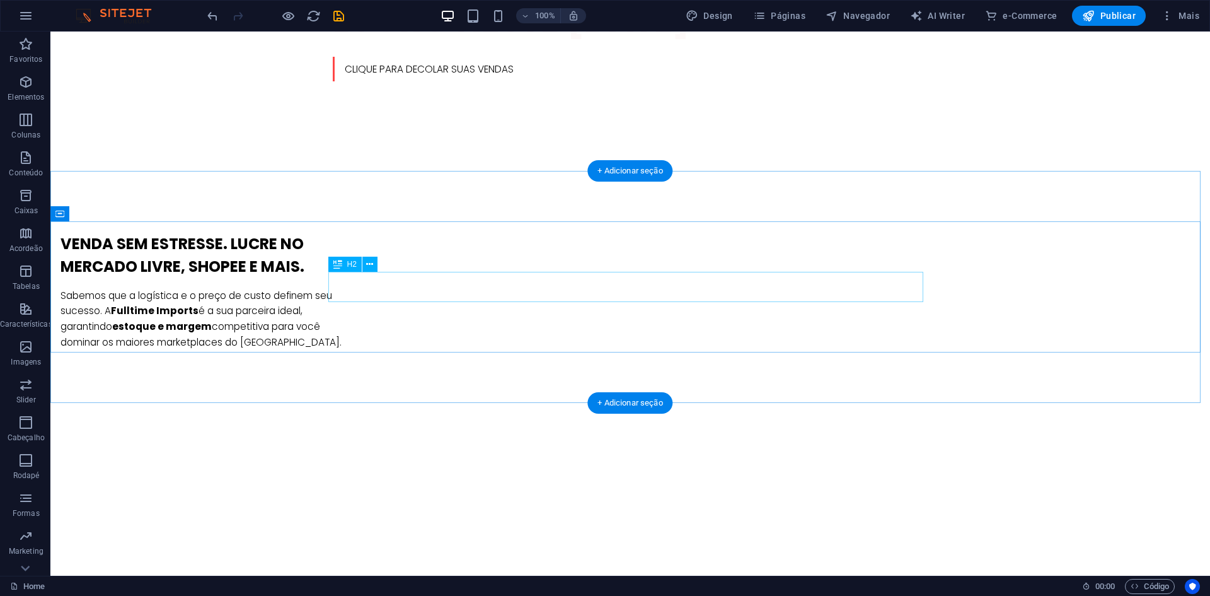
scroll to position [945, 0]
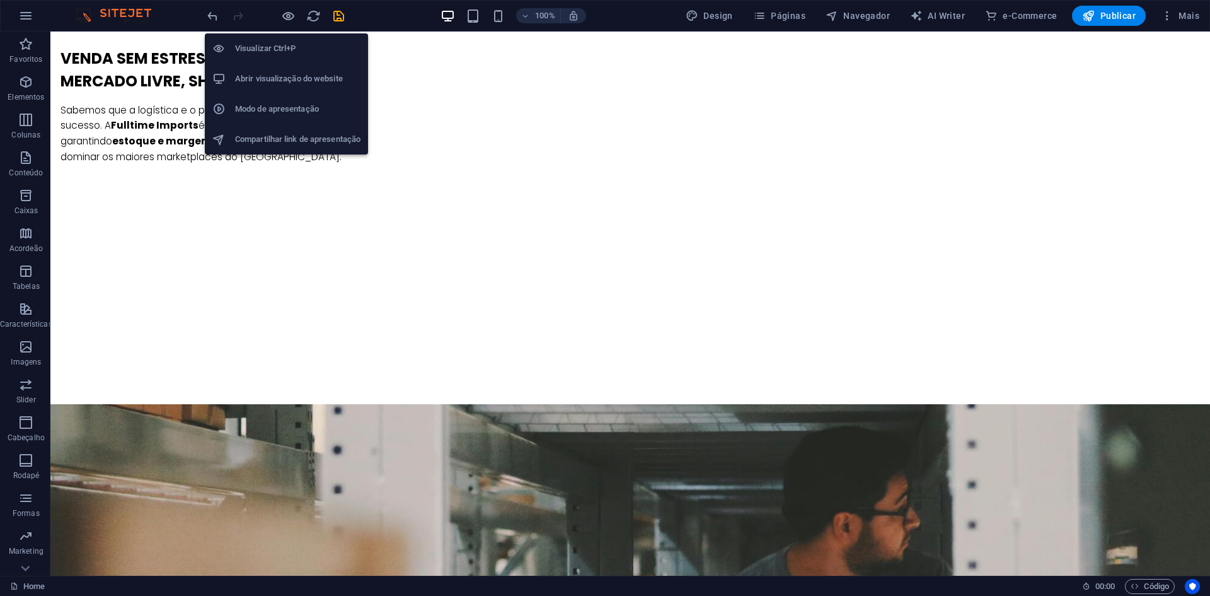
click at [282, 79] on h6 "Abrir visualização do website" at bounding box center [297, 78] width 125 height 15
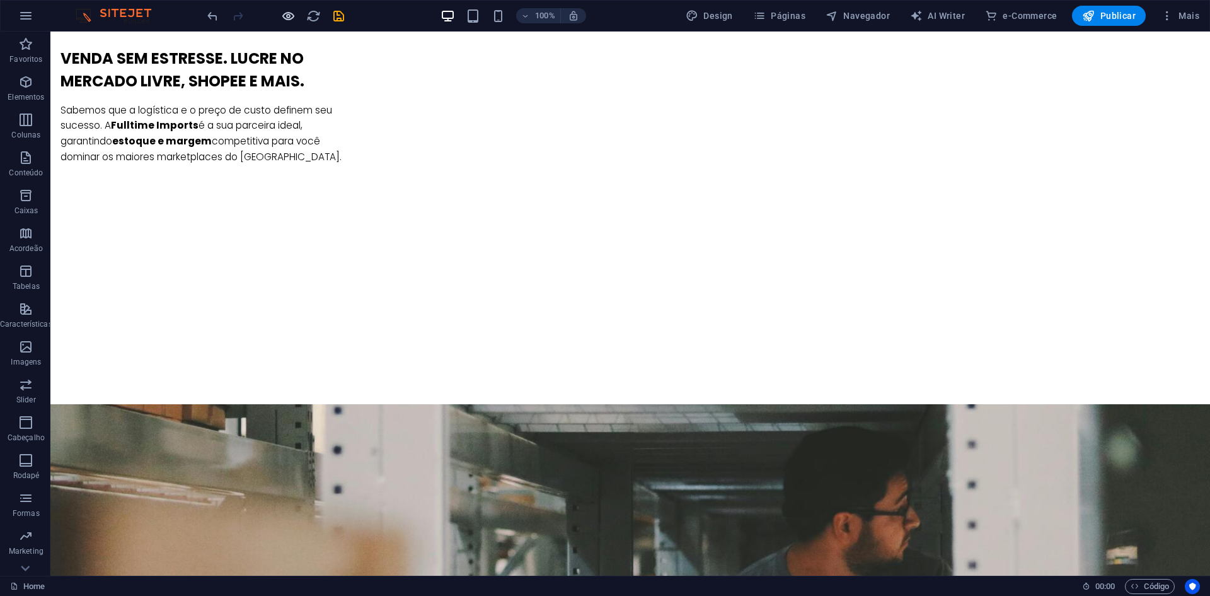
click at [290, 8] on div at bounding box center [275, 16] width 141 height 20
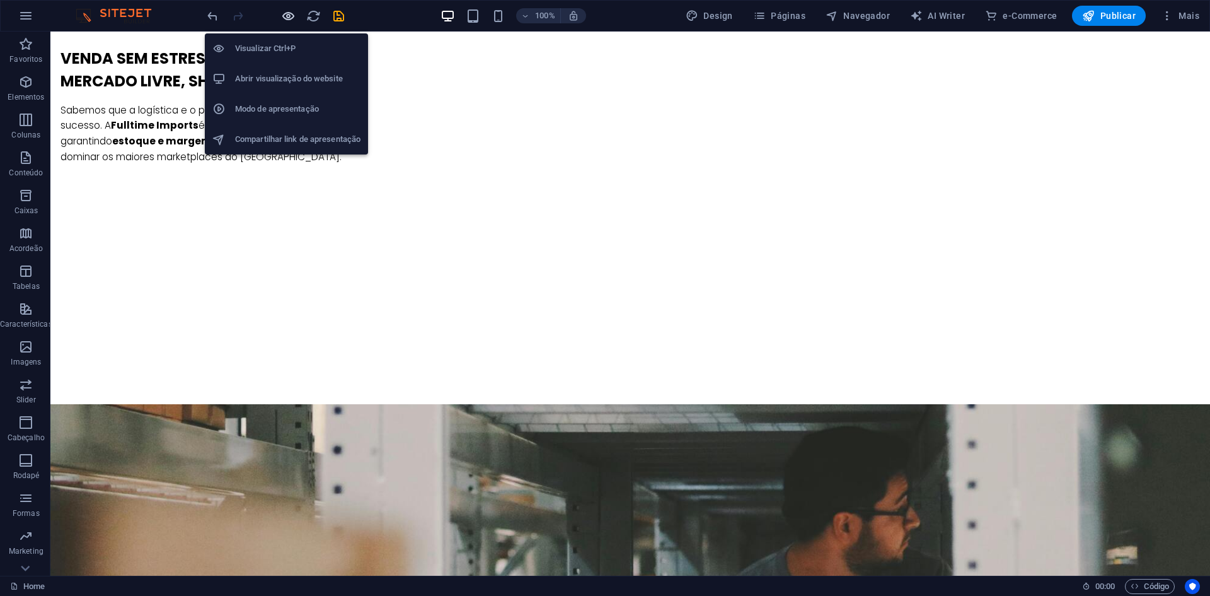
click at [290, 14] on icon "button" at bounding box center [288, 16] width 14 height 14
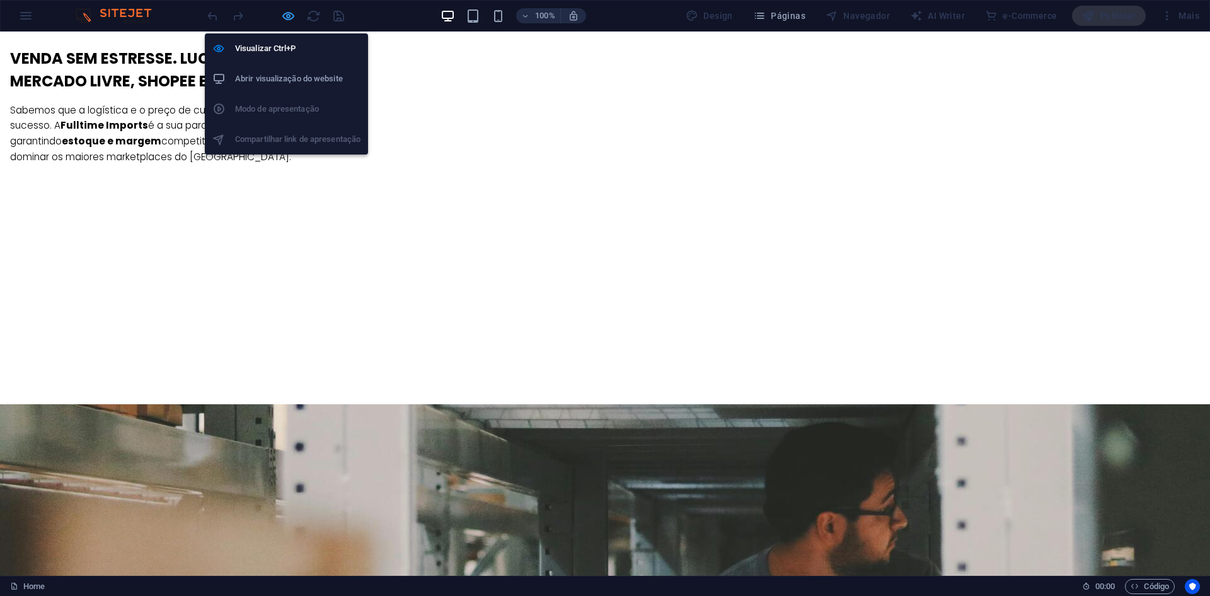
click at [290, 14] on icon "button" at bounding box center [288, 16] width 14 height 14
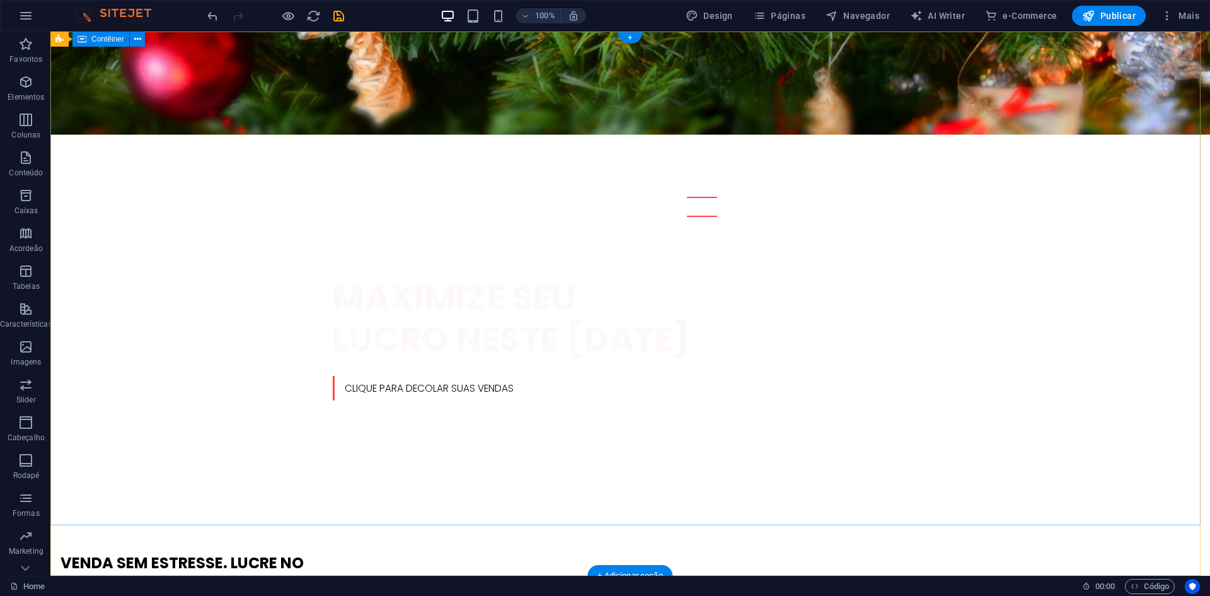
scroll to position [0, 0]
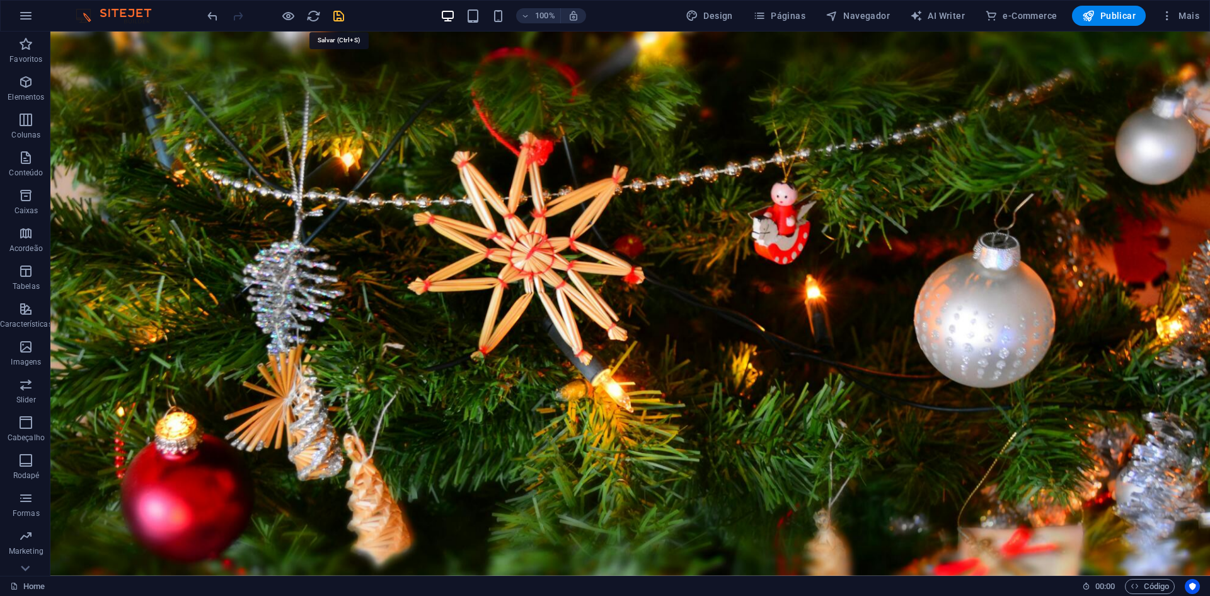
click at [341, 14] on icon "save" at bounding box center [339, 16] width 14 height 14
checkbox input "false"
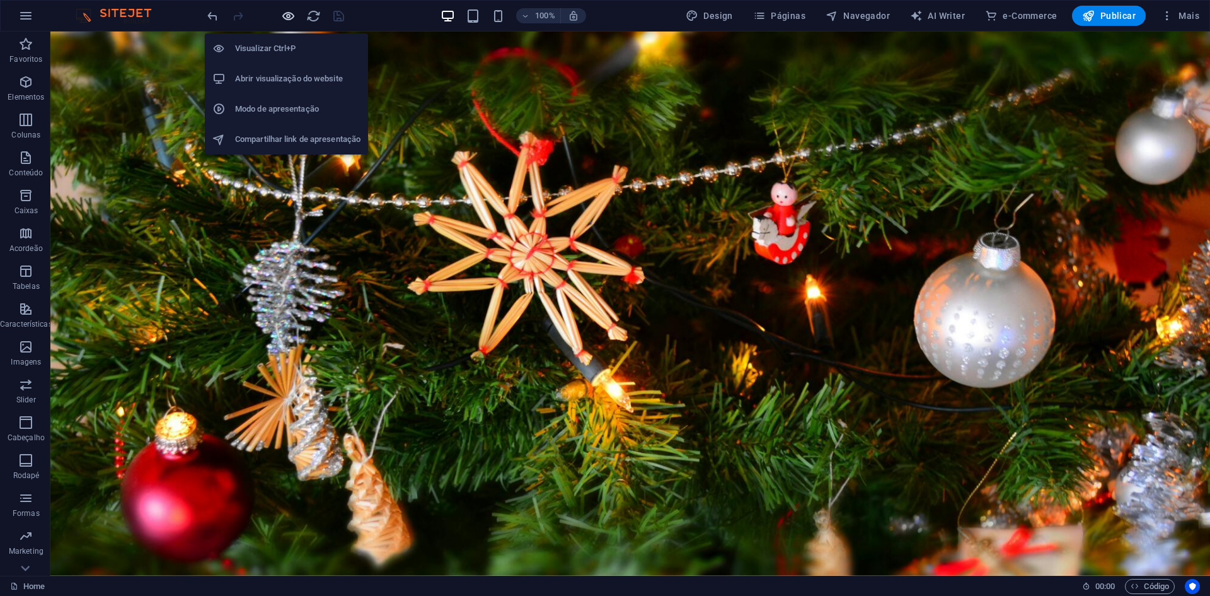
click at [289, 14] on icon "button" at bounding box center [288, 16] width 14 height 14
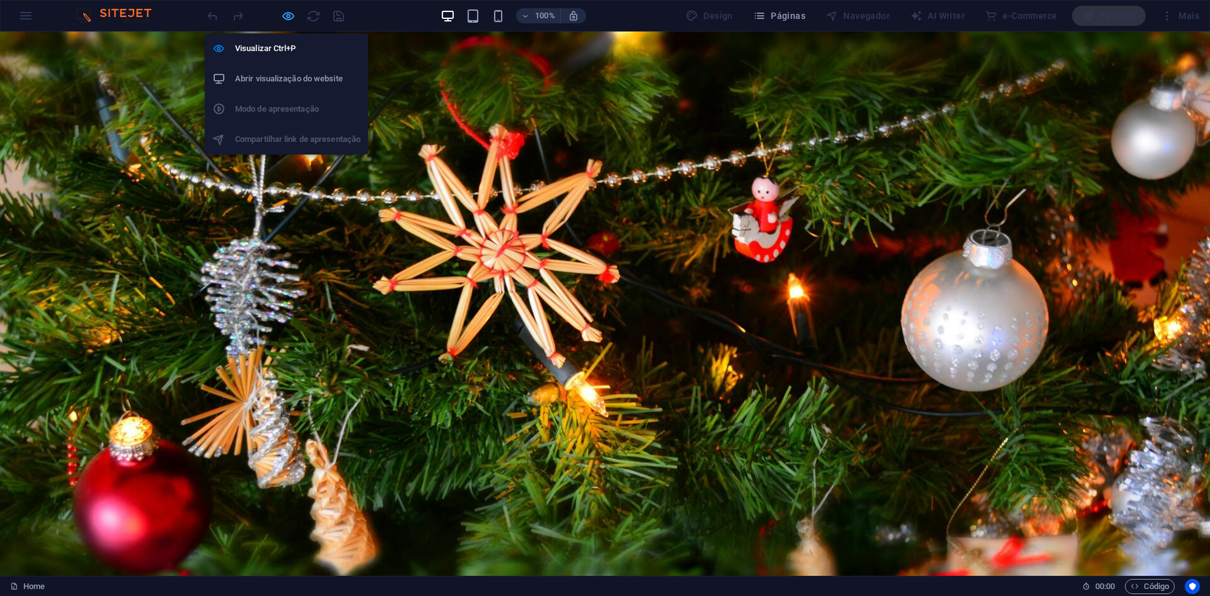
click at [283, 18] on icon "button" at bounding box center [288, 16] width 14 height 14
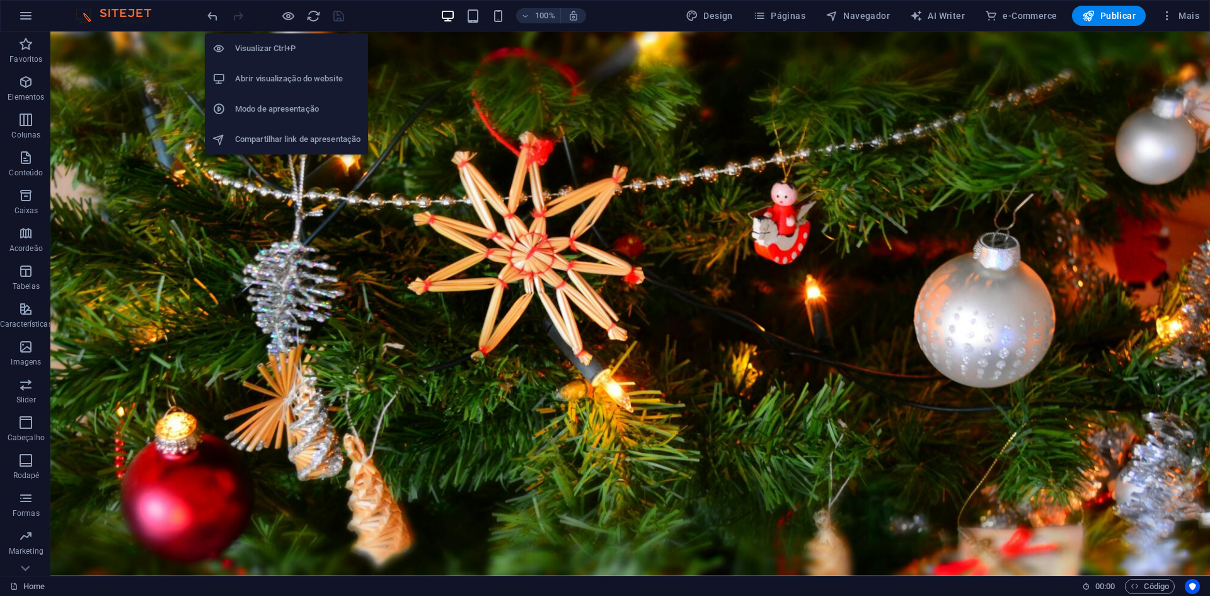
click at [308, 135] on h6 "Compartilhar link de apresentação" at bounding box center [297, 139] width 125 height 15
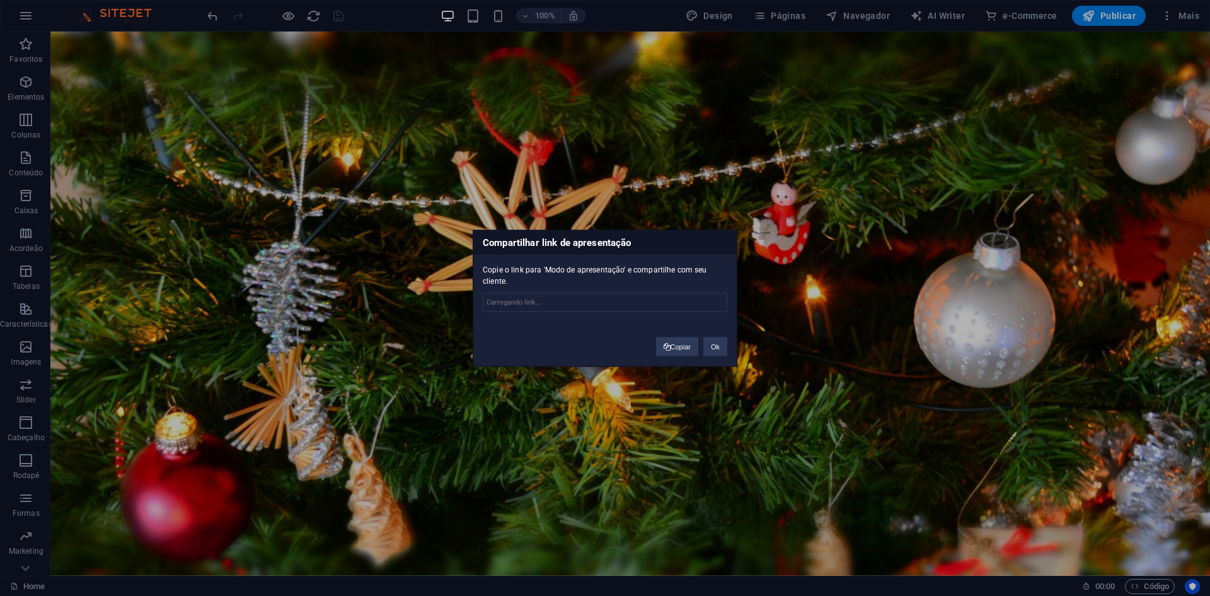
type input "[URL][DOMAIN_NAME]"
click at [691, 344] on button "Copiar" at bounding box center [677, 346] width 42 height 19
click at [719, 341] on button "Ok" at bounding box center [715, 347] width 24 height 19
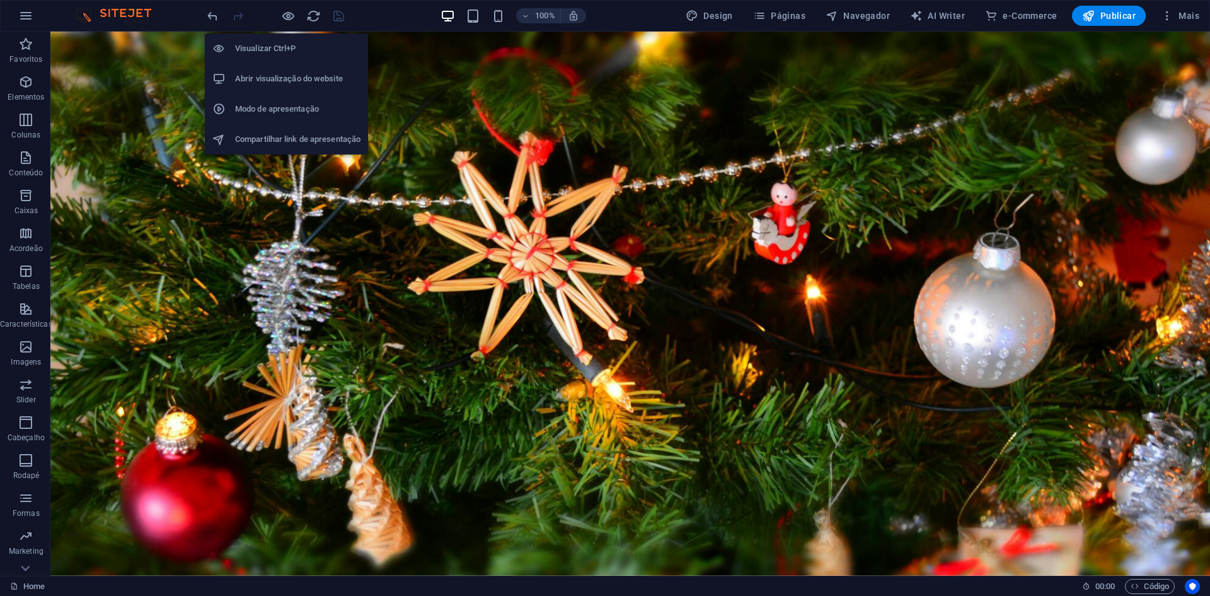
click at [288, 48] on h6 "Visualizar Ctrl+P" at bounding box center [297, 48] width 125 height 15
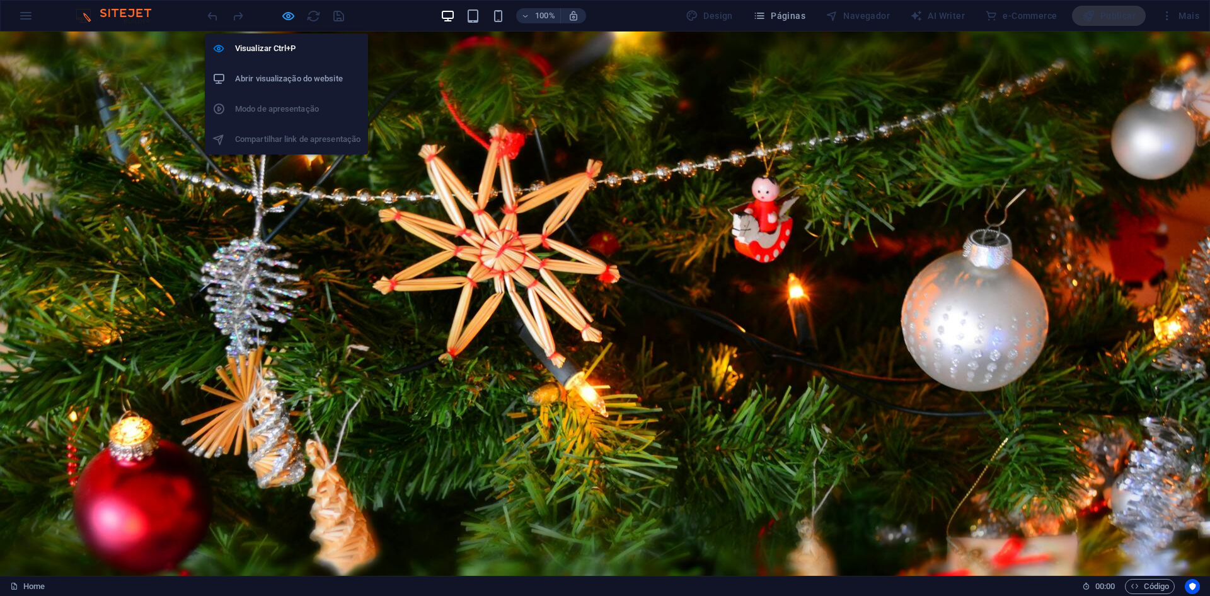
click at [282, 20] on icon "button" at bounding box center [288, 16] width 14 height 14
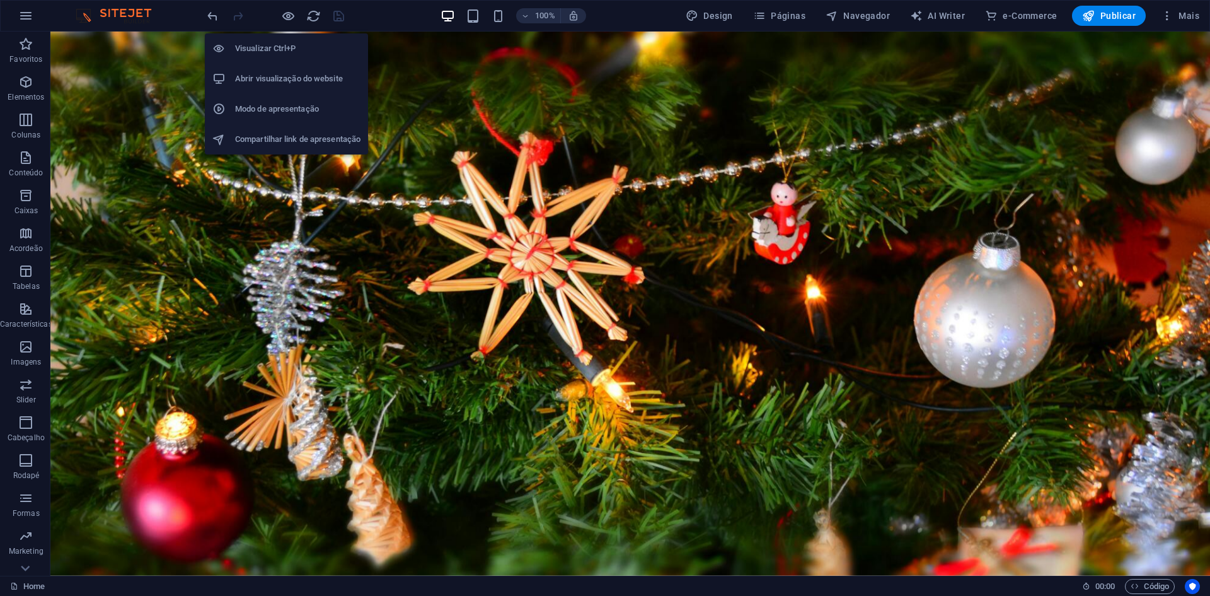
click at [303, 78] on h6 "Abrir visualização do website" at bounding box center [297, 78] width 125 height 15
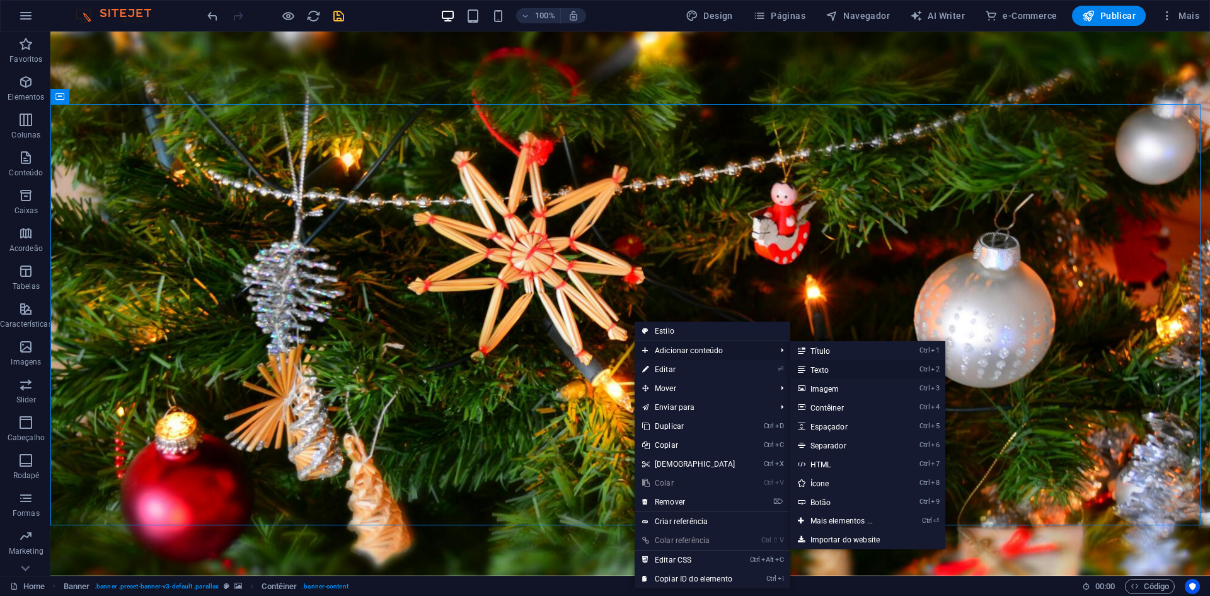
click at [862, 372] on link "Ctrl 2 Texto" at bounding box center [844, 369] width 108 height 19
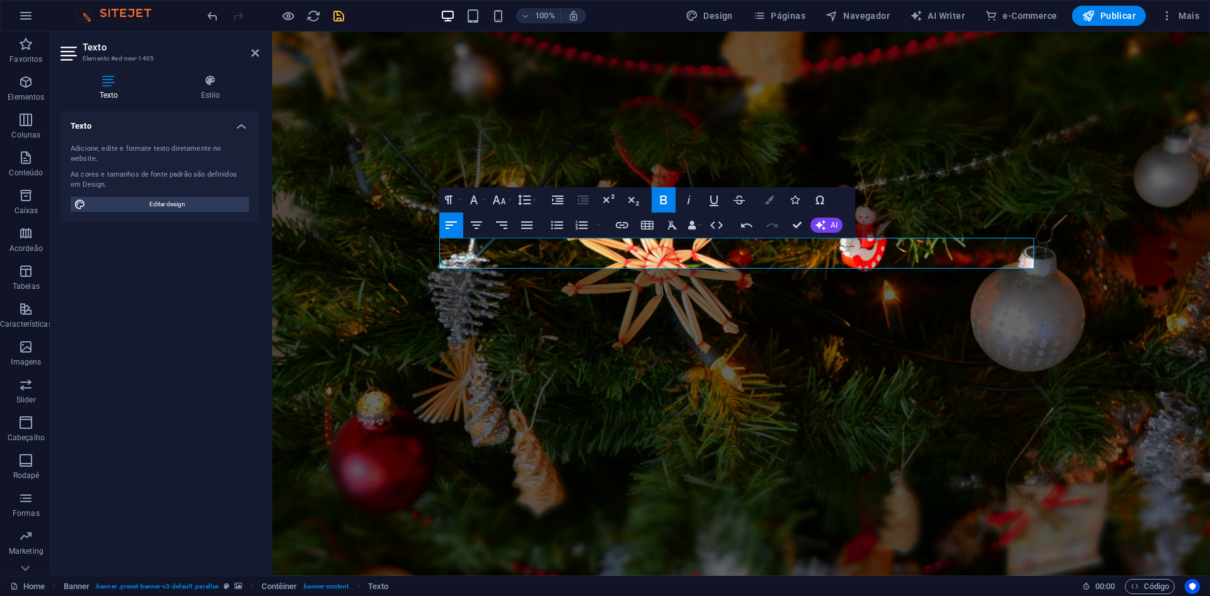
click at [775, 201] on button "Colors" at bounding box center [770, 199] width 24 height 25
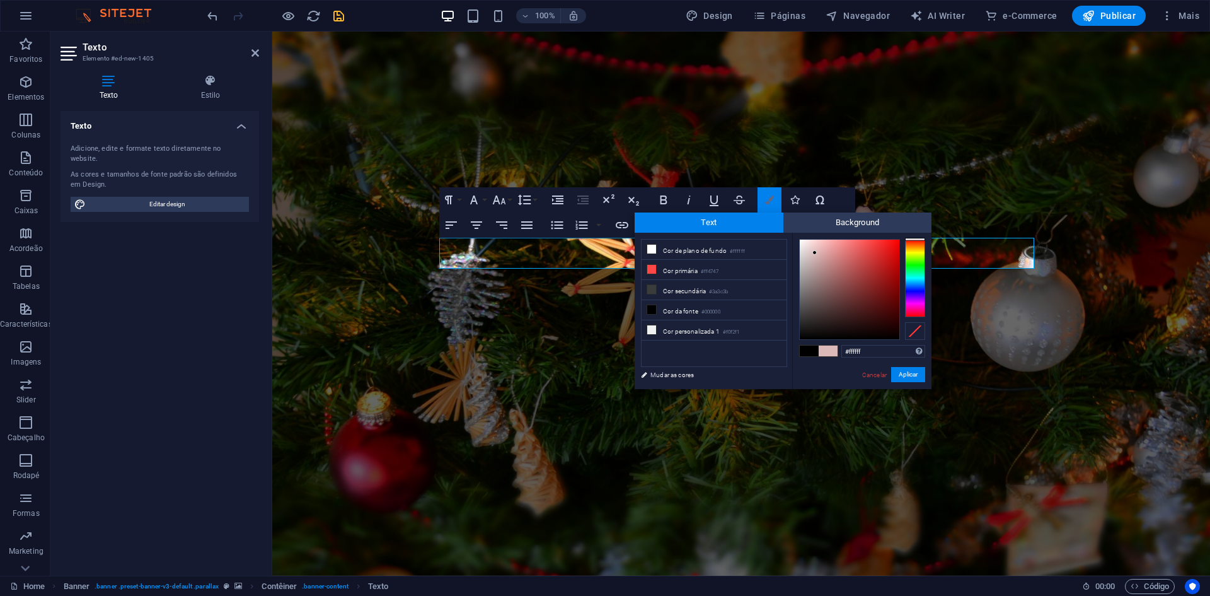
drag, startPoint x: 827, startPoint y: 270, endPoint x: 770, endPoint y: 191, distance: 97.5
click at [770, 191] on body "Fulltime Imports Home Favoritos Elementos Colunas Conteúdo Caixas Acordeão Tabe…" at bounding box center [605, 298] width 1210 height 596
type input "#fefefe"
click at [799, 240] on div at bounding box center [799, 239] width 4 height 4
click at [903, 376] on button "Aplicar" at bounding box center [908, 374] width 34 height 15
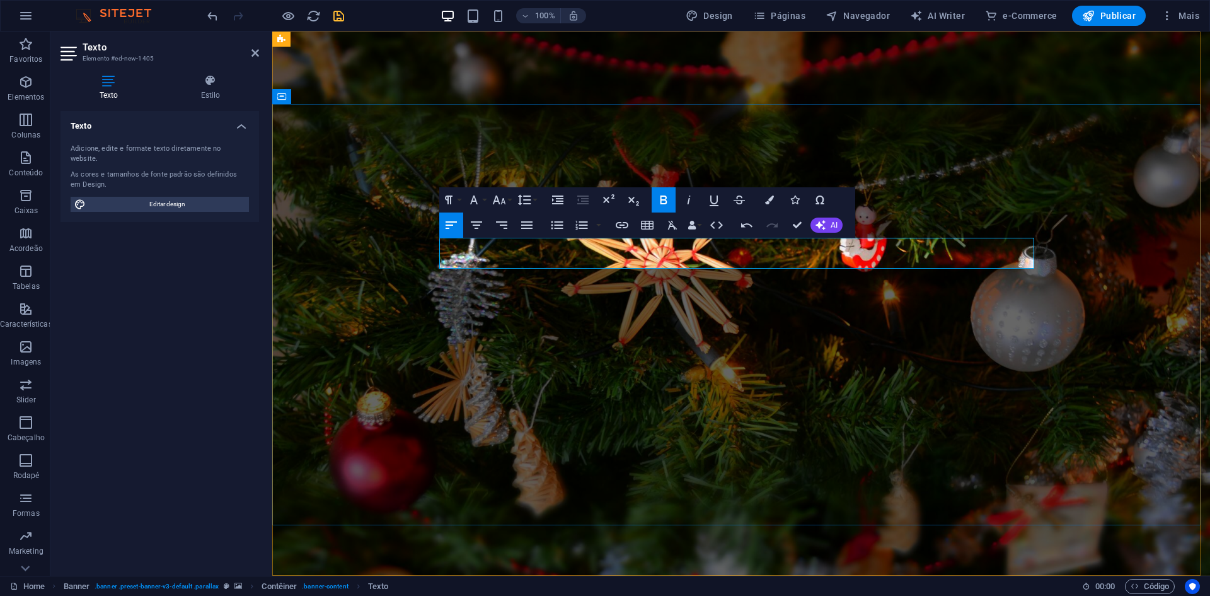
drag, startPoint x: 710, startPoint y: 248, endPoint x: 783, endPoint y: 245, distance: 73.2
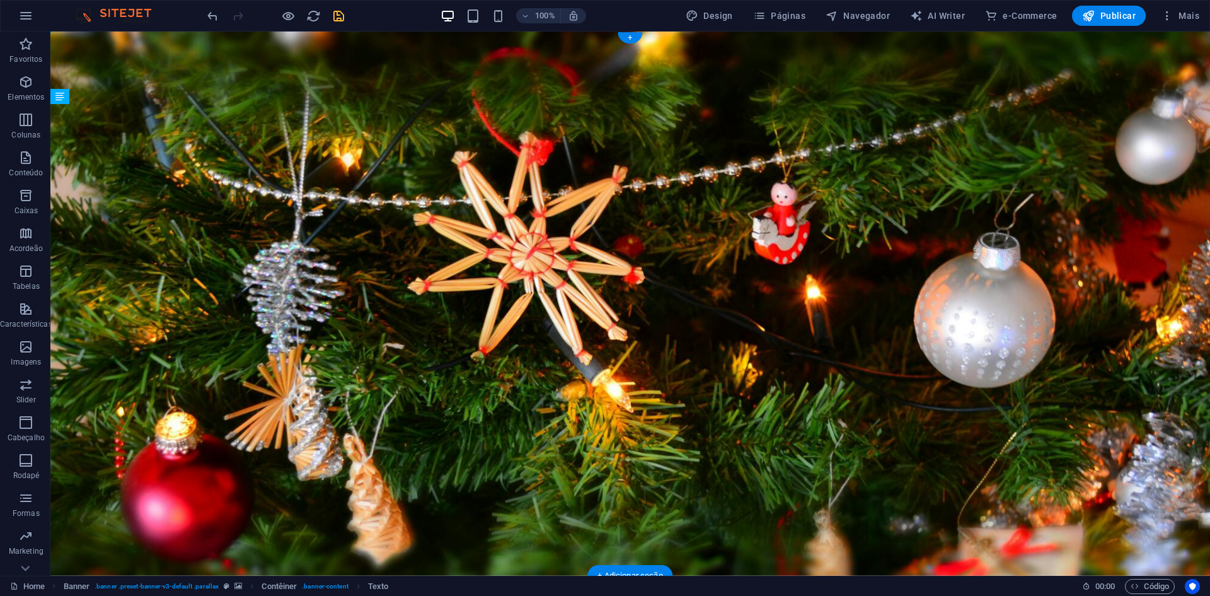
drag, startPoint x: 635, startPoint y: 251, endPoint x: 632, endPoint y: 322, distance: 70.7
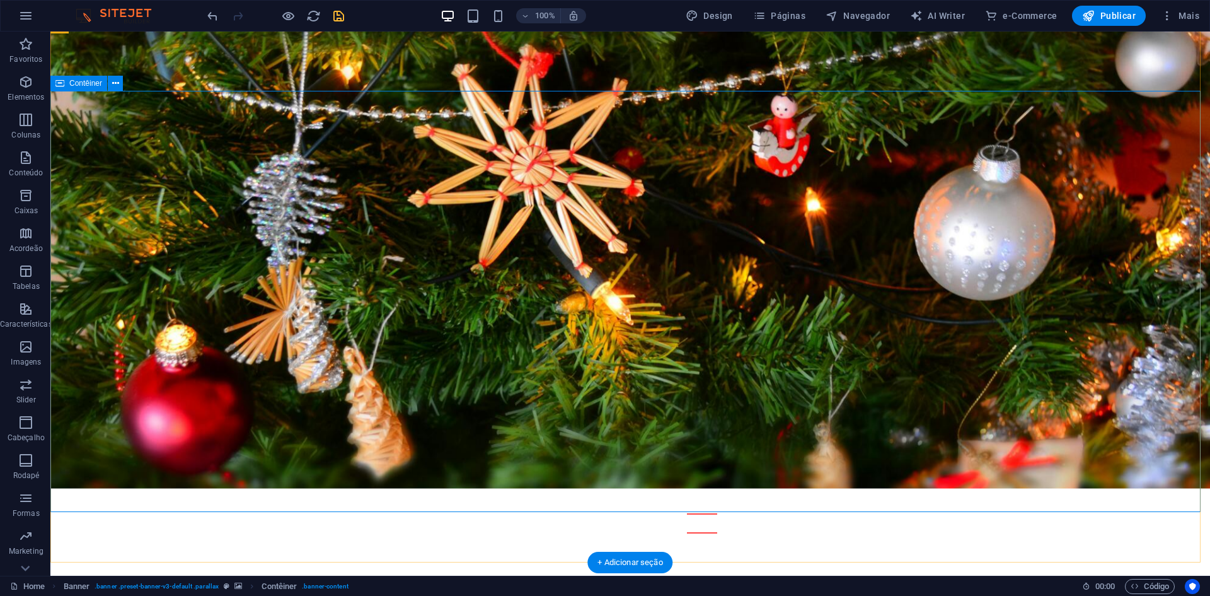
scroll to position [126, 0]
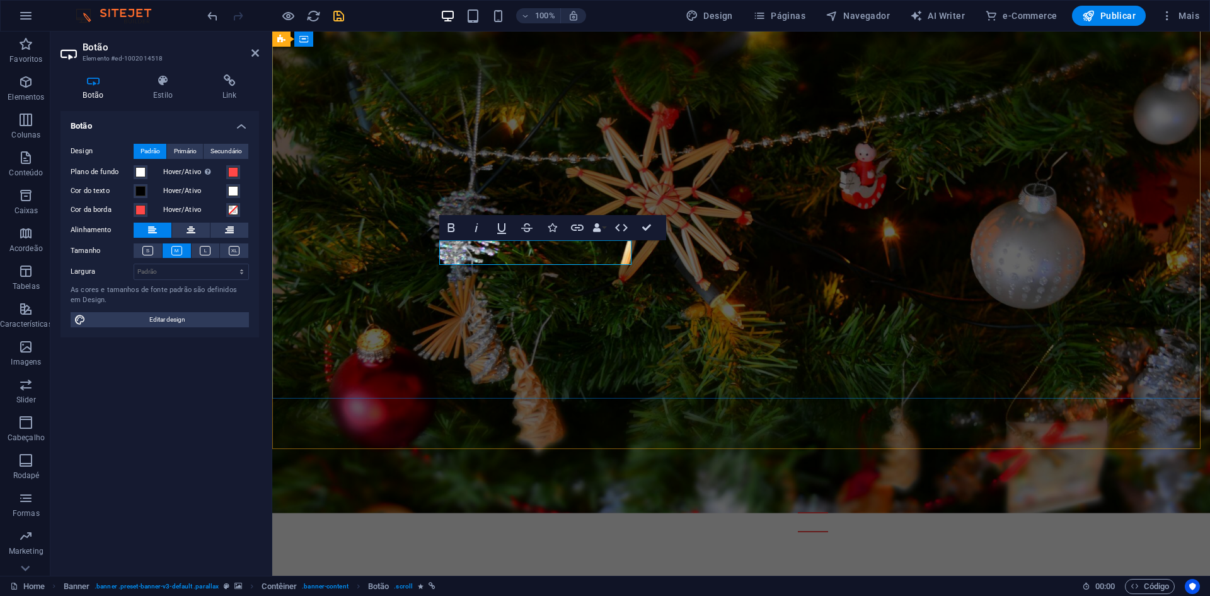
scroll to position [127, 0]
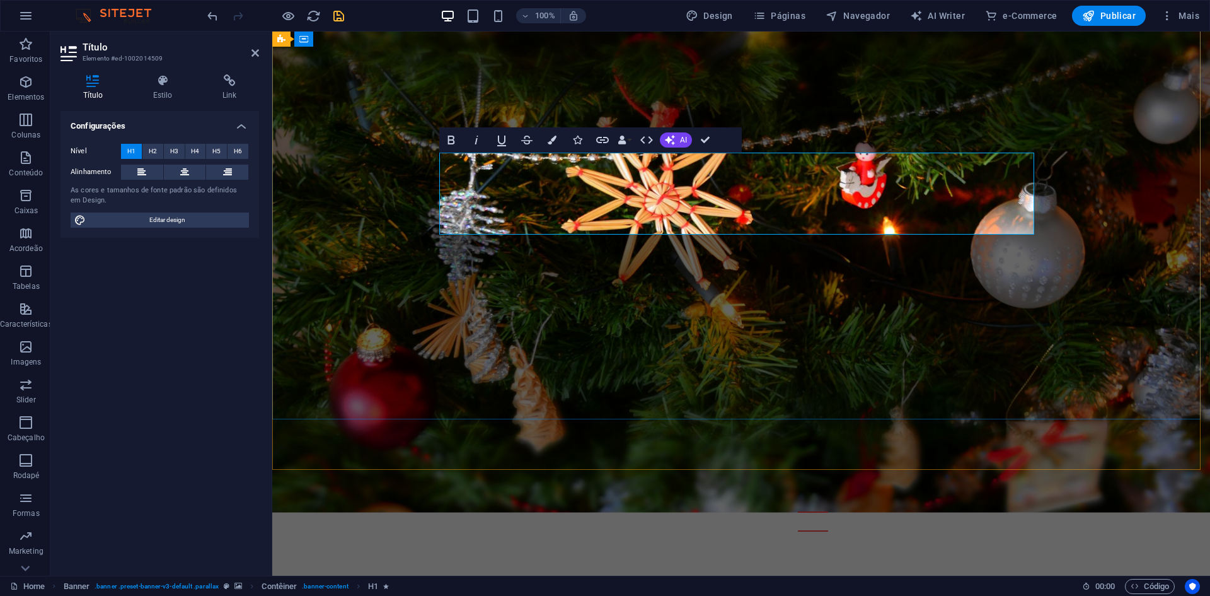
scroll to position [106, 0]
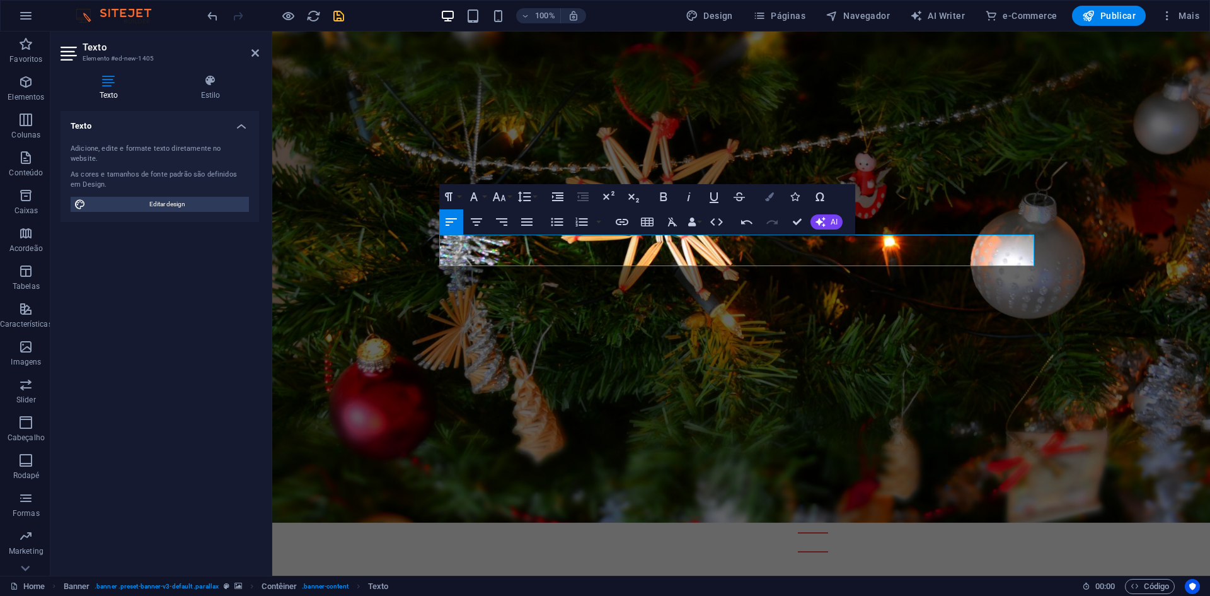
click at [764, 203] on button "Colors" at bounding box center [770, 196] width 24 height 25
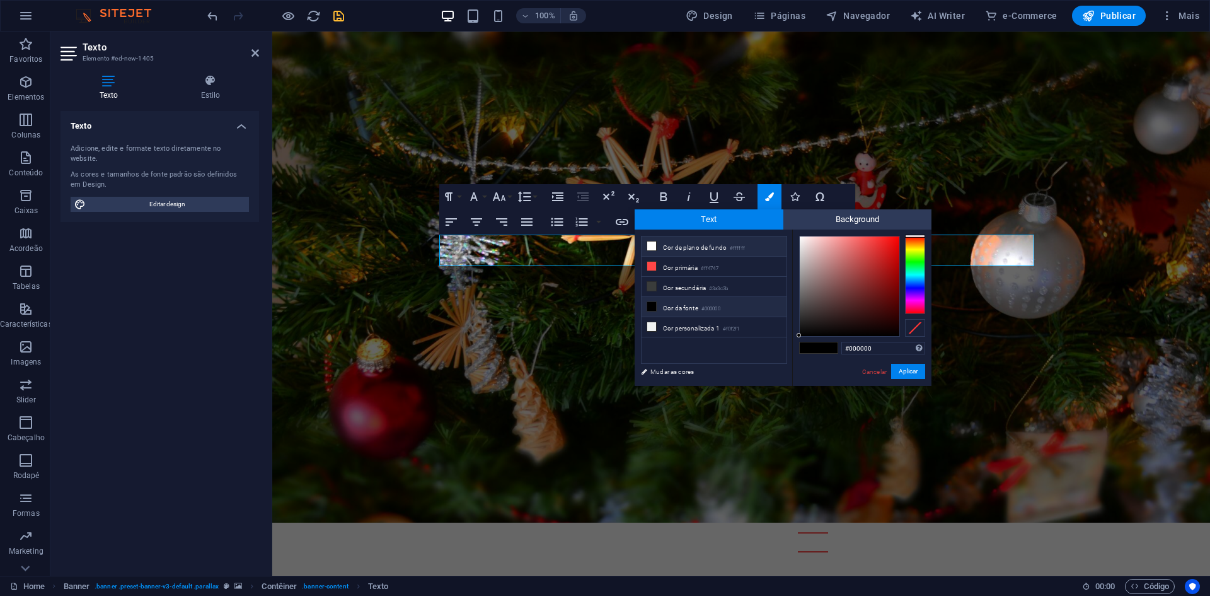
click at [688, 243] on li "Cor de plano de fundo #ffffff" at bounding box center [714, 246] width 145 height 20
type input "#ffffff"
click at [913, 375] on button "Aplicar" at bounding box center [908, 371] width 34 height 15
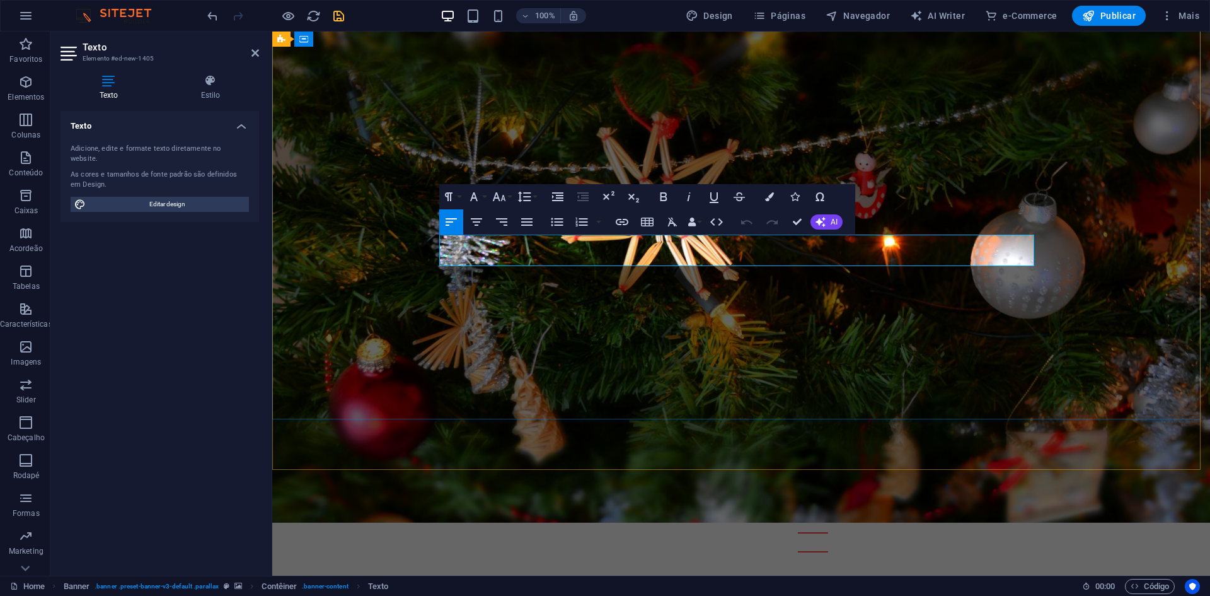
drag, startPoint x: 766, startPoint y: 240, endPoint x: 667, endPoint y: 245, distance: 99.1
drag, startPoint x: 666, startPoint y: 241, endPoint x: 800, endPoint y: 246, distance: 134.3
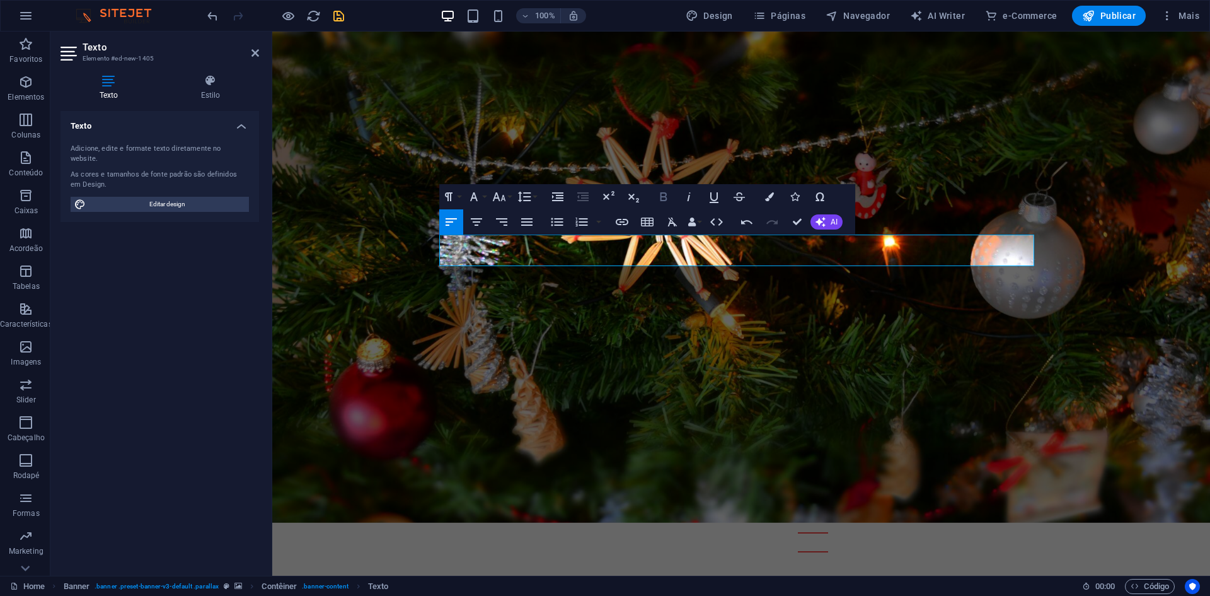
click at [668, 199] on icon "button" at bounding box center [663, 196] width 15 height 15
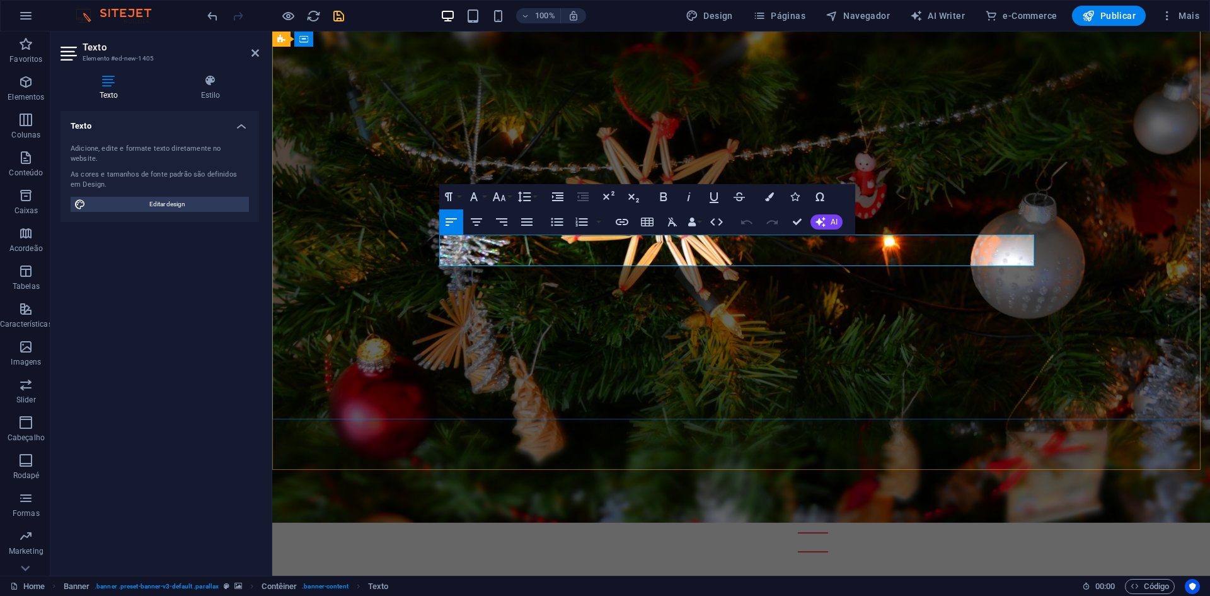
drag, startPoint x: 555, startPoint y: 243, endPoint x: 635, endPoint y: 238, distance: 80.8
drag, startPoint x: 523, startPoint y: 243, endPoint x: 642, endPoint y: 243, distance: 119.1
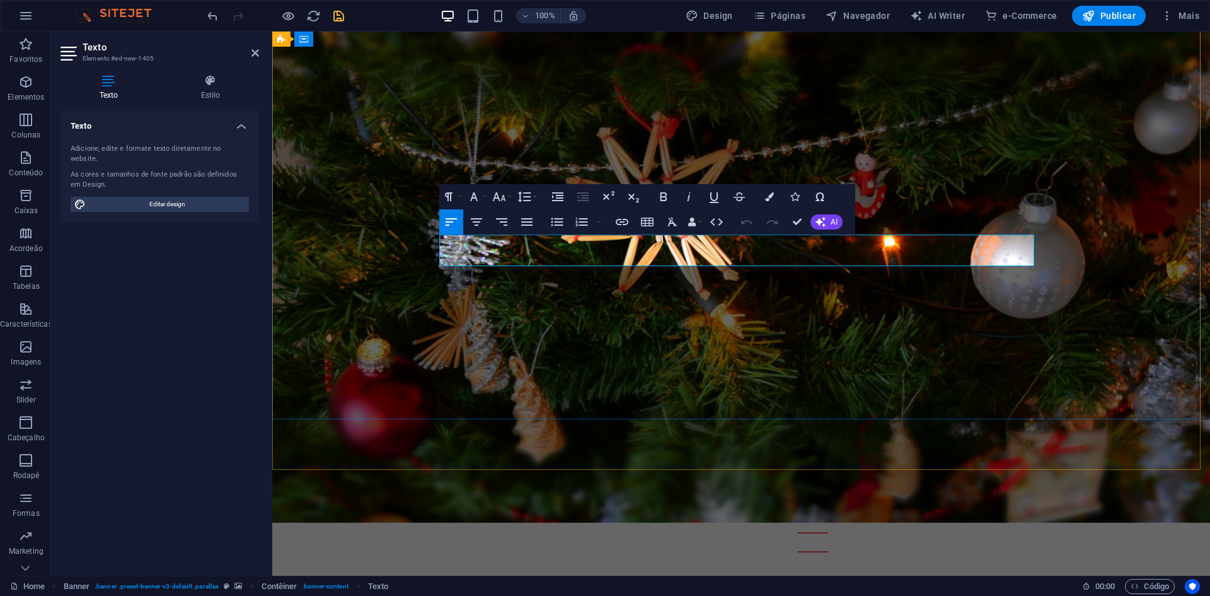
click at [657, 192] on icon "button" at bounding box center [663, 196] width 15 height 15
drag, startPoint x: 550, startPoint y: 259, endPoint x: 724, endPoint y: 256, distance: 174.0
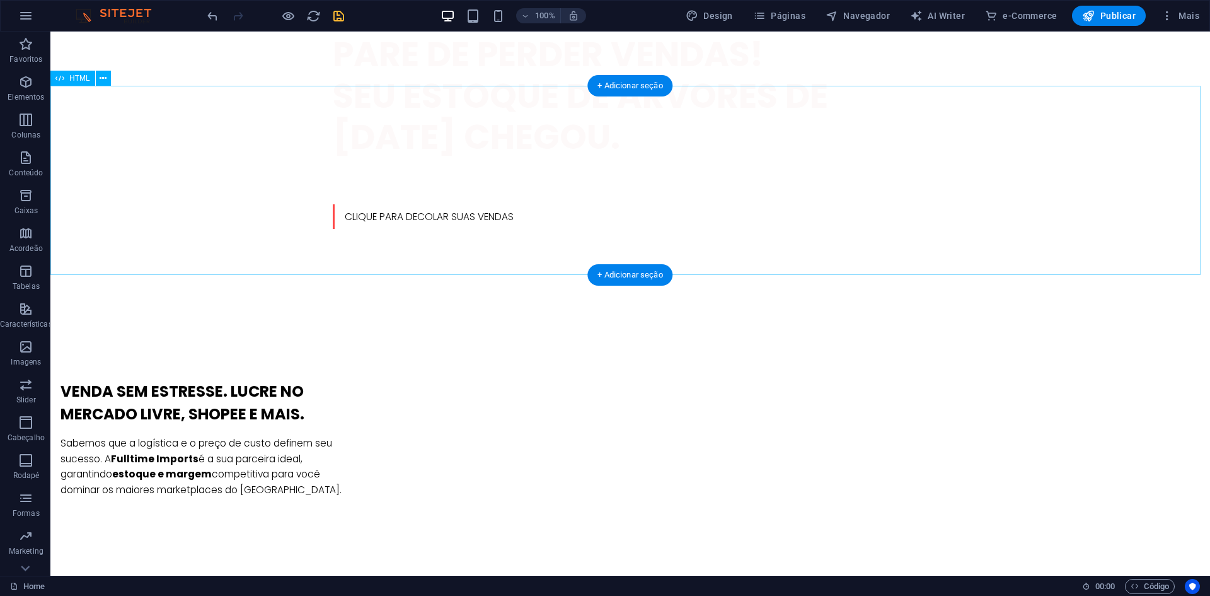
scroll to position [819, 0]
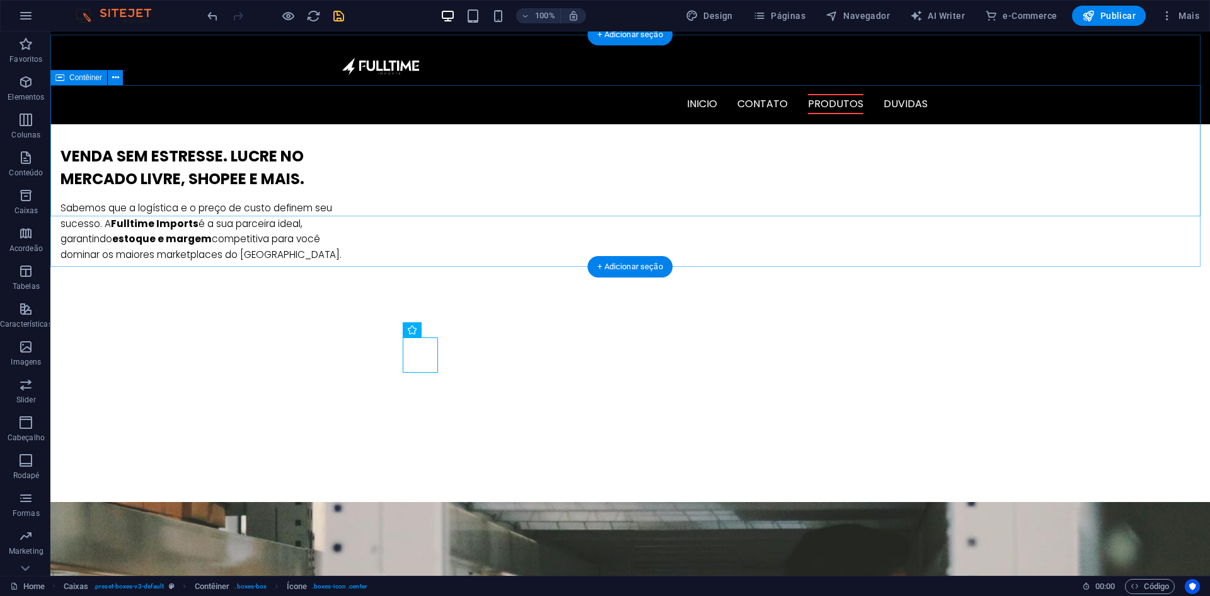
scroll to position [882, 0]
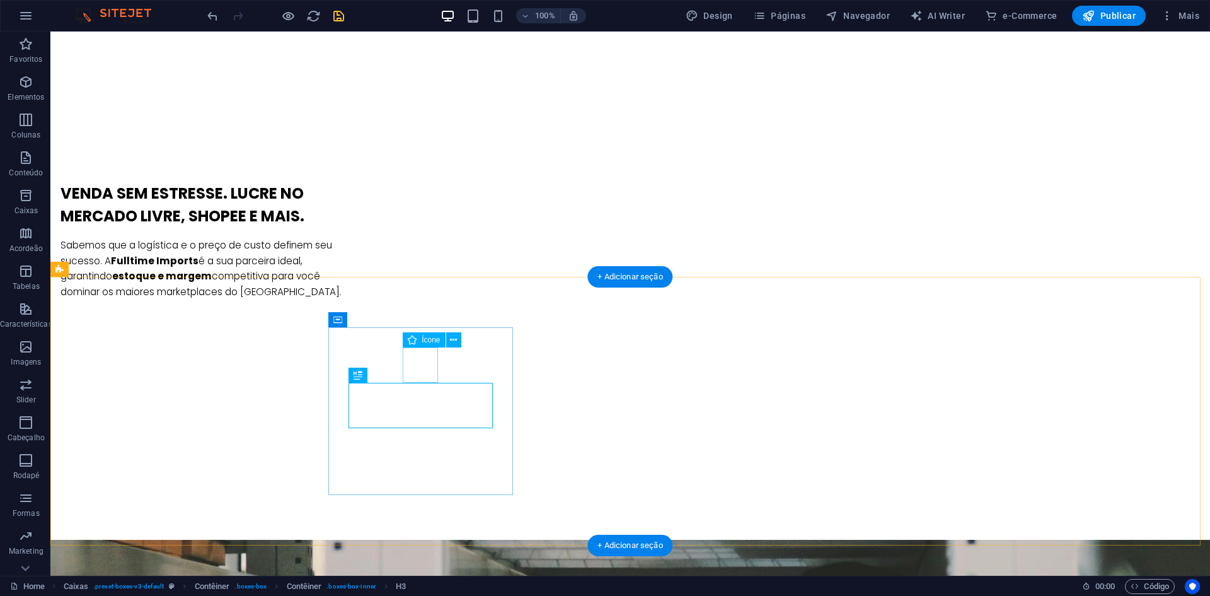
select select "xMidYMid"
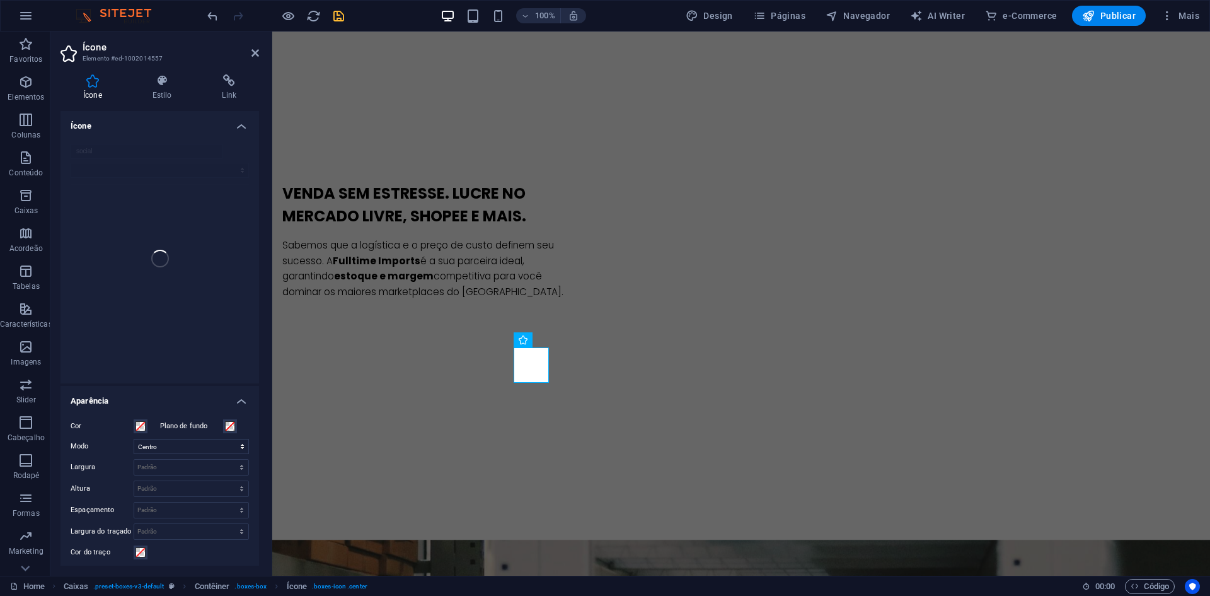
click at [167, 148] on div "social" at bounding box center [160, 259] width 199 height 250
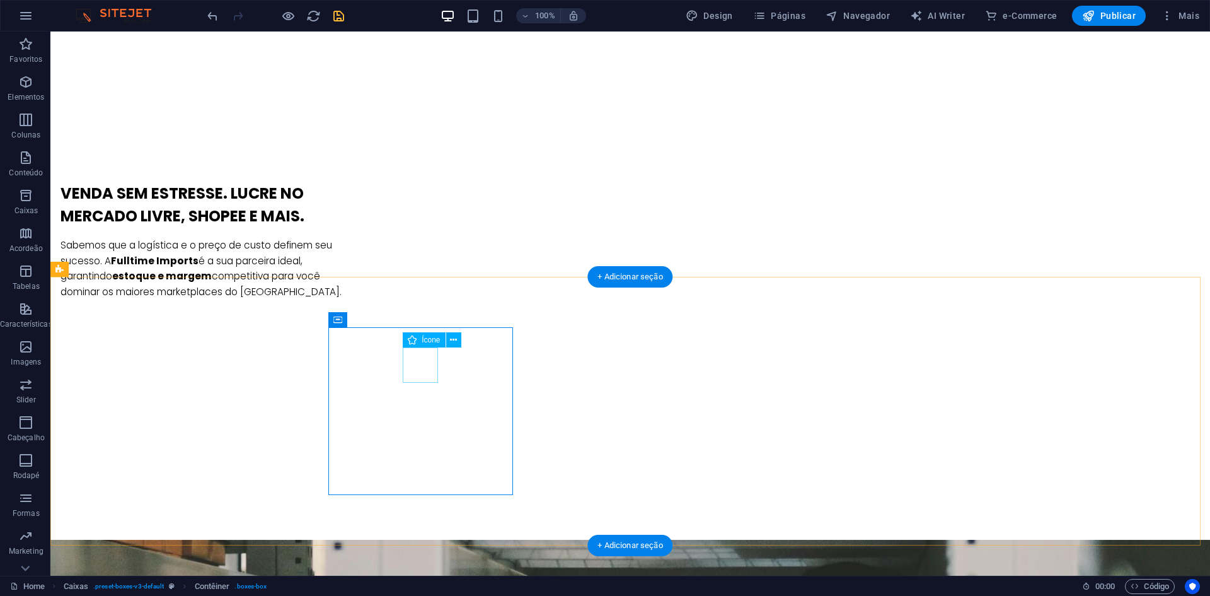
select select "xMidYMid"
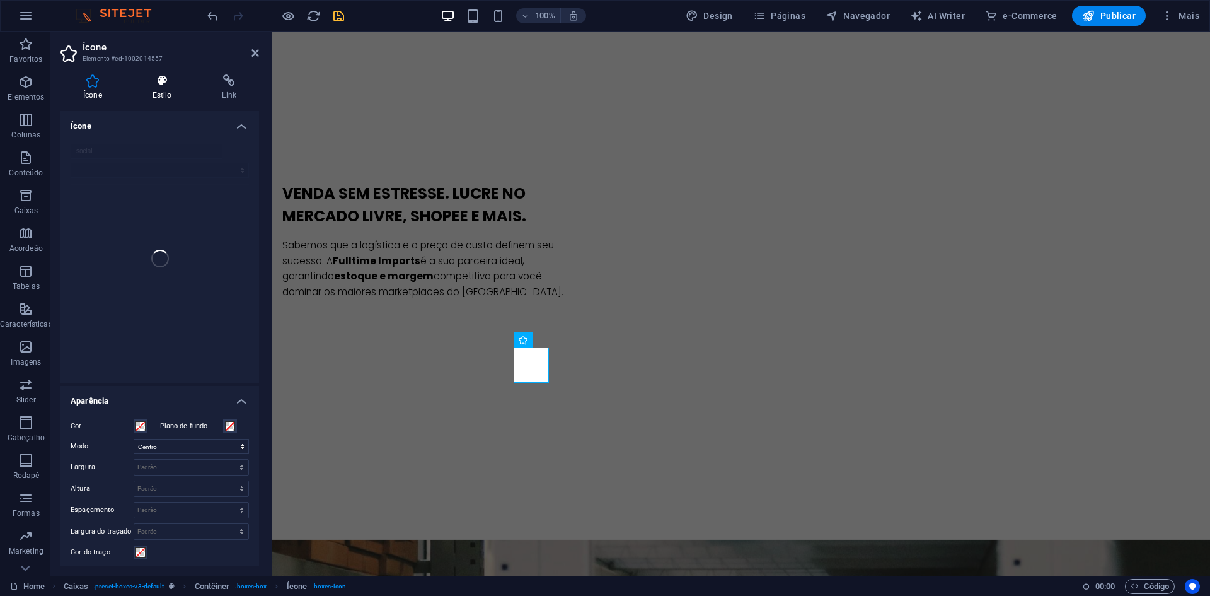
click at [153, 98] on h4 "Estilo" at bounding box center [165, 87] width 70 height 26
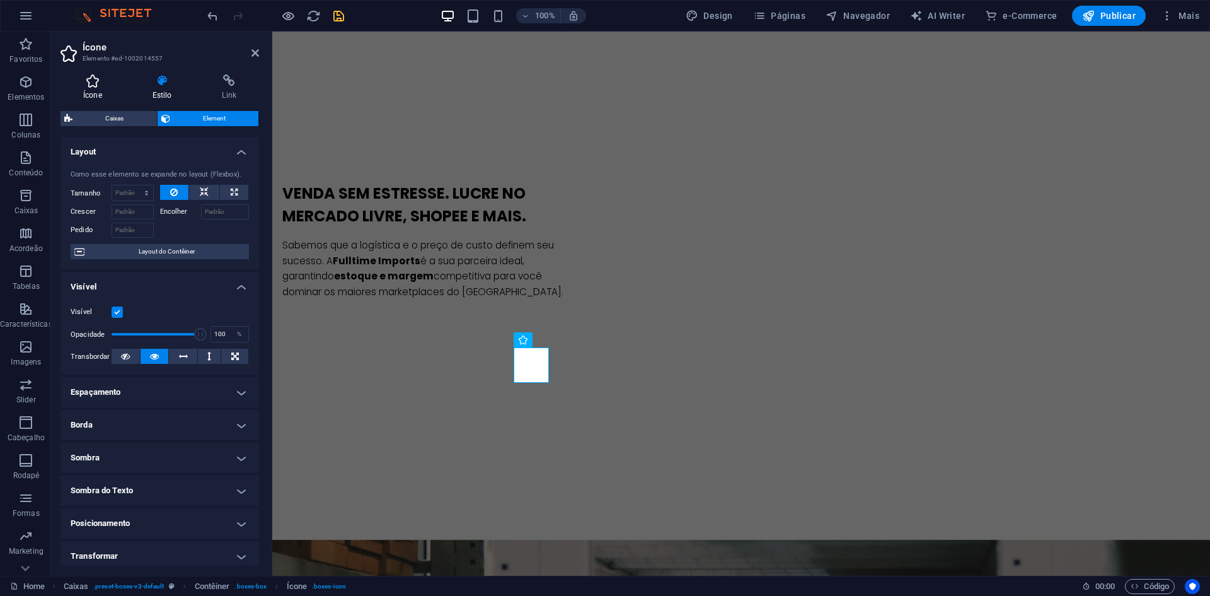
click at [90, 88] on h4 "Ícone" at bounding box center [95, 87] width 69 height 26
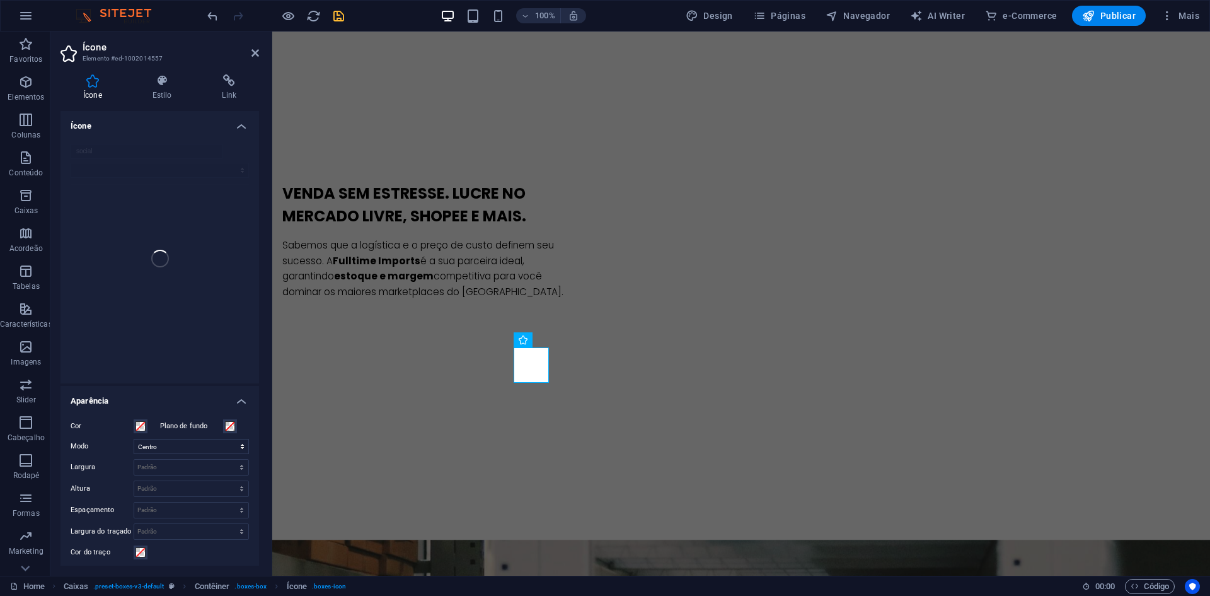
click at [160, 149] on div "social" at bounding box center [160, 259] width 199 height 250
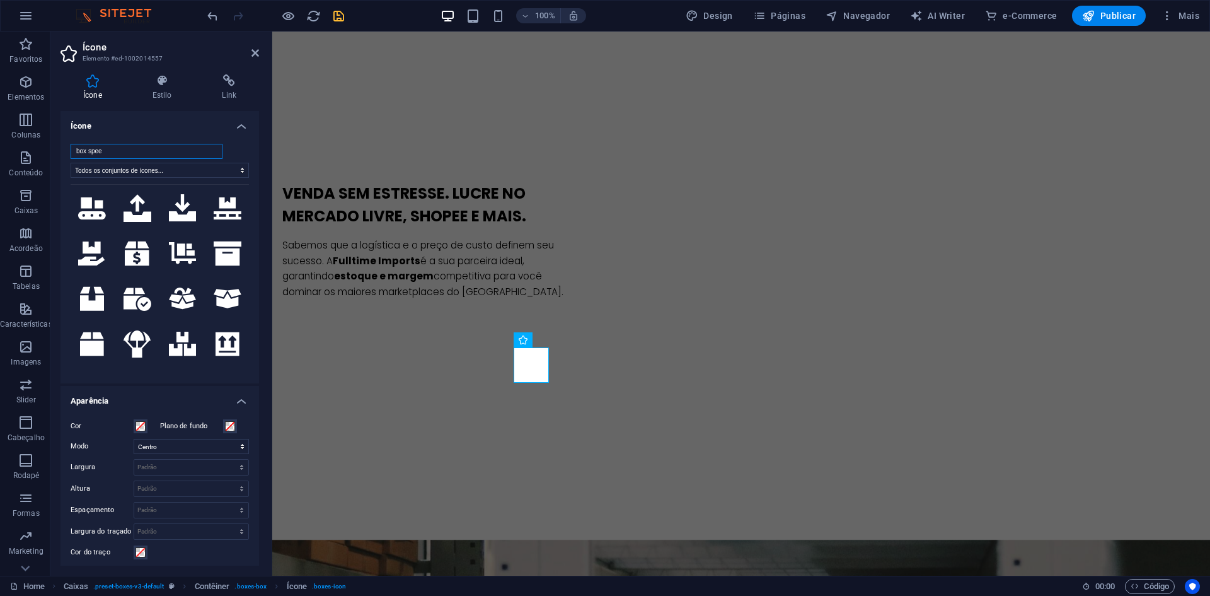
scroll to position [0, 0]
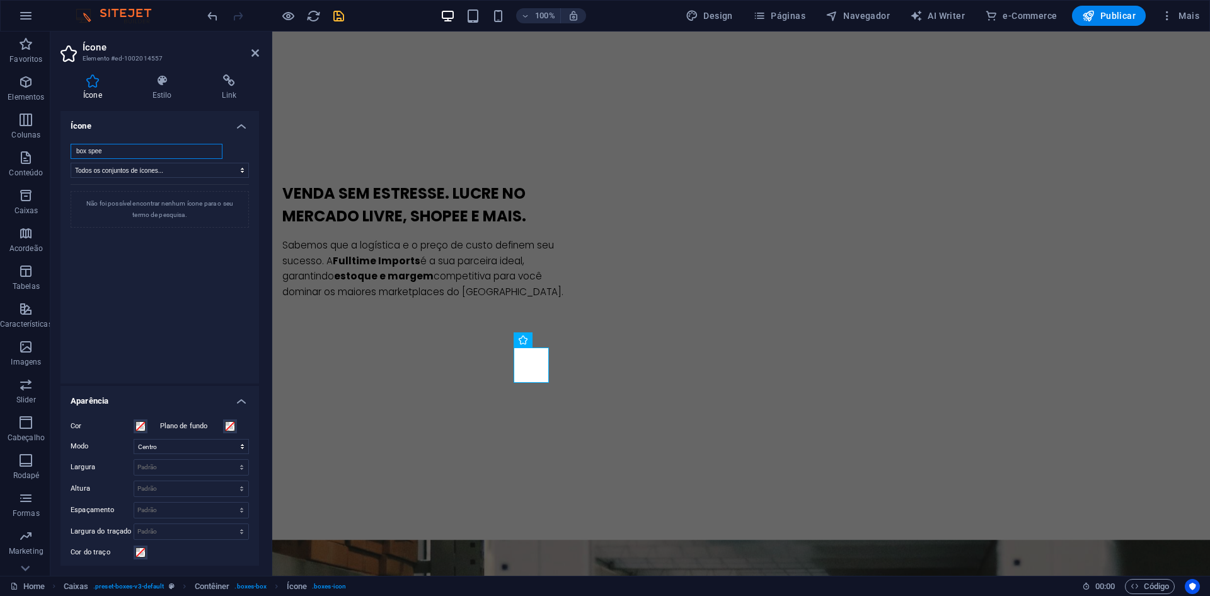
type input "box speed"
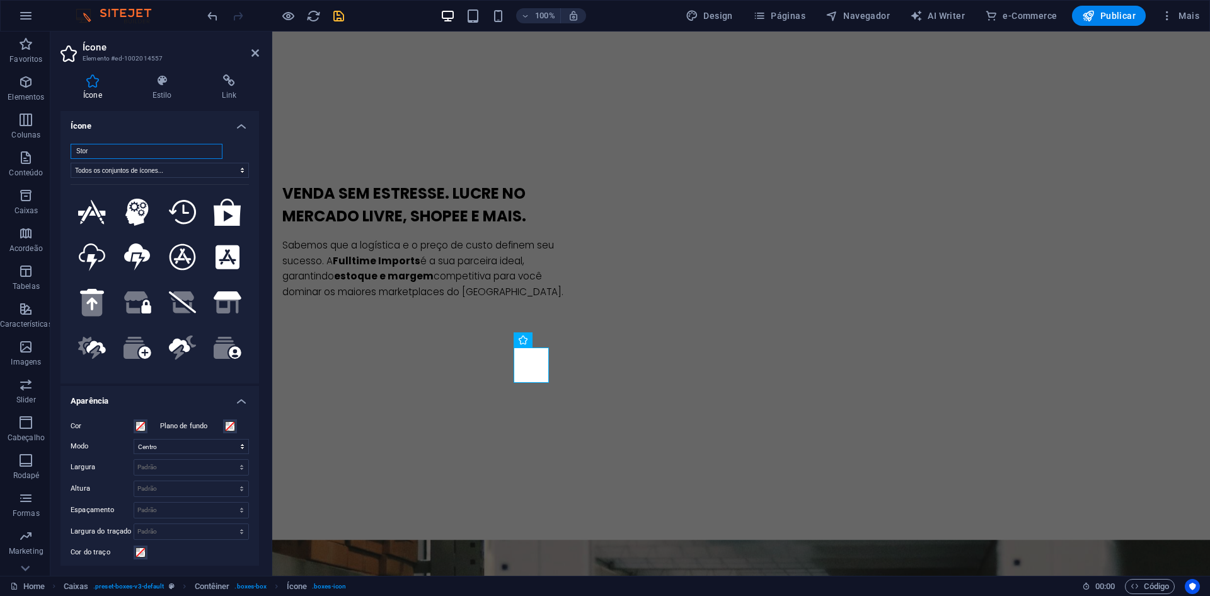
type input "Storm"
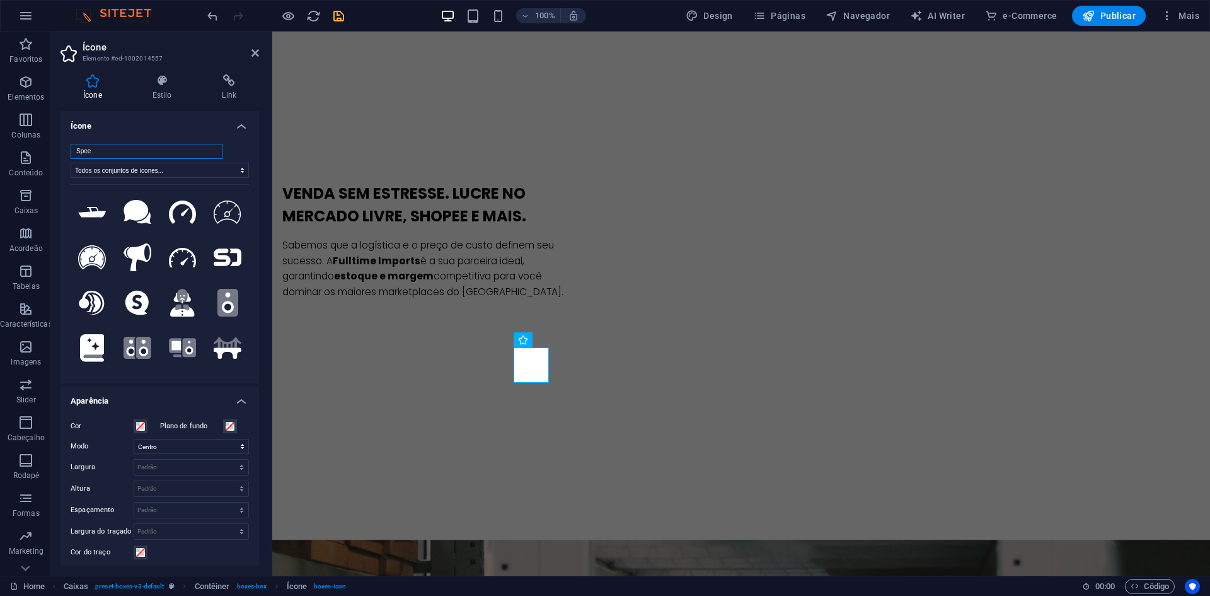
type input "Speed"
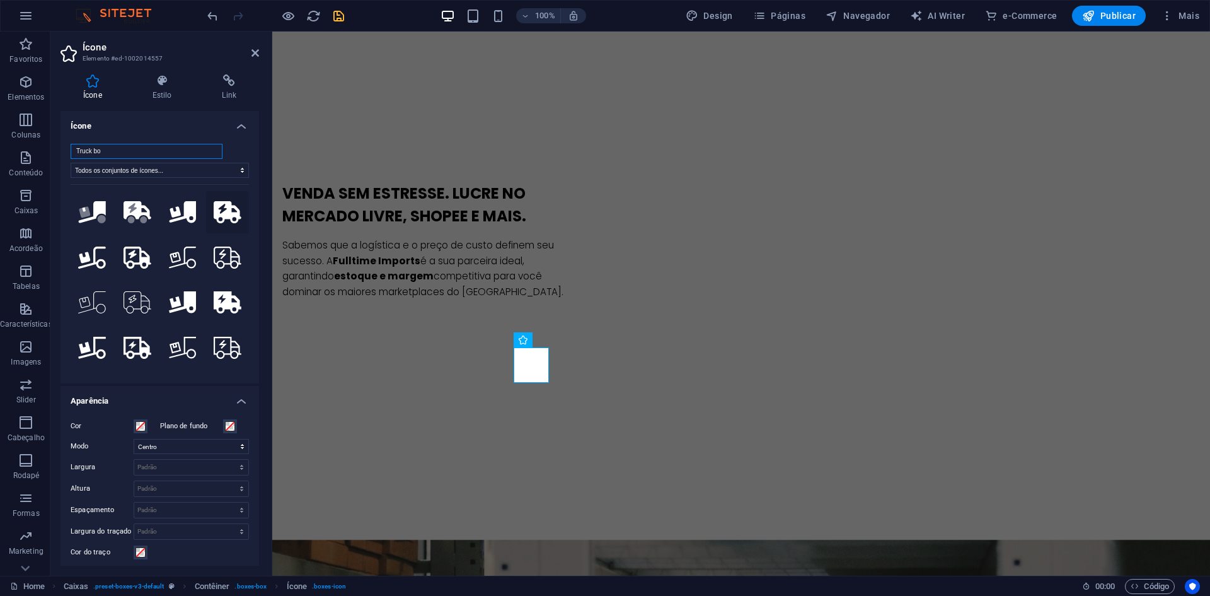
type input "Truck bo"
click at [223, 209] on icon at bounding box center [228, 212] width 28 height 22
click at [229, 255] on icon at bounding box center [228, 257] width 28 height 22
click at [226, 213] on icon at bounding box center [228, 212] width 28 height 22
click at [214, 257] on icon at bounding box center [228, 257] width 28 height 22
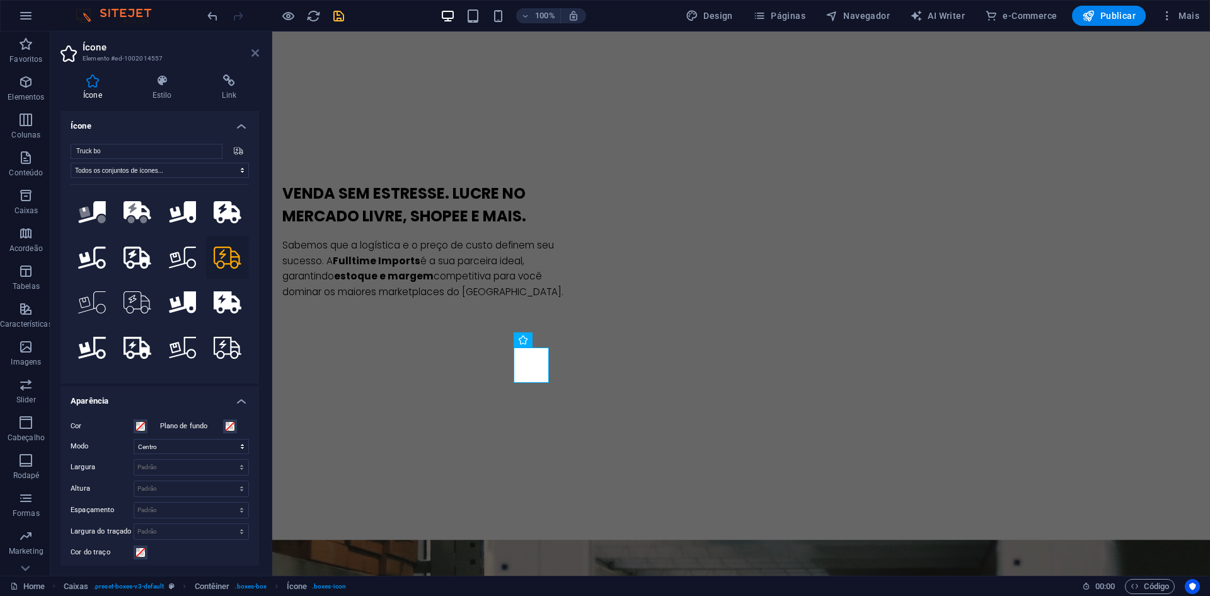
click at [258, 49] on icon at bounding box center [255, 53] width 8 height 10
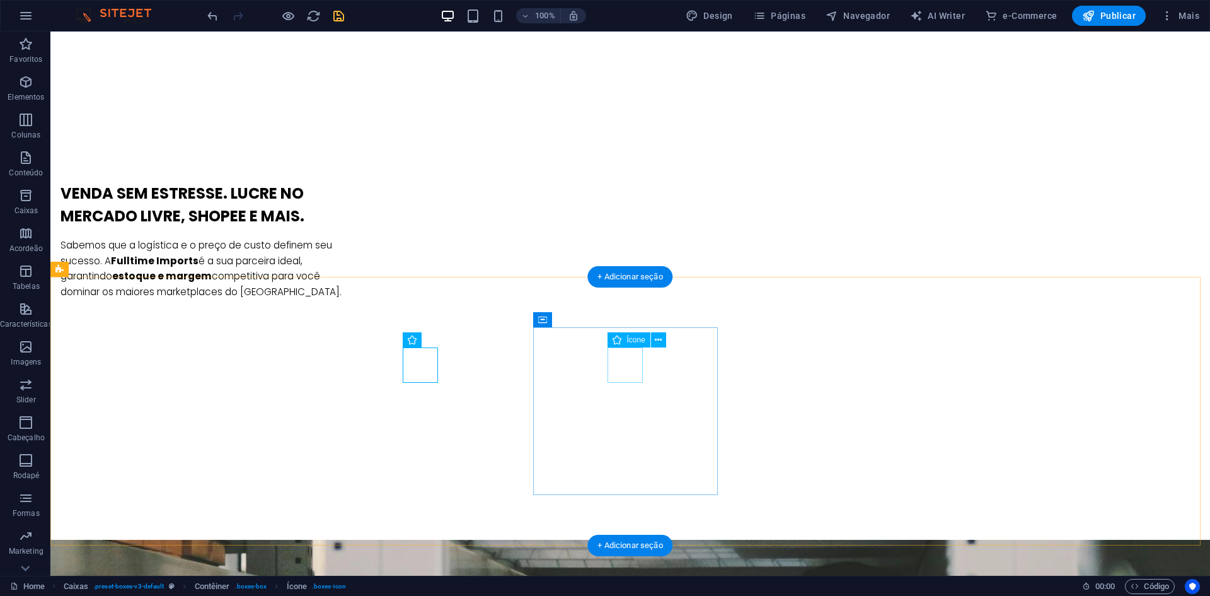
select select "xMidYMid"
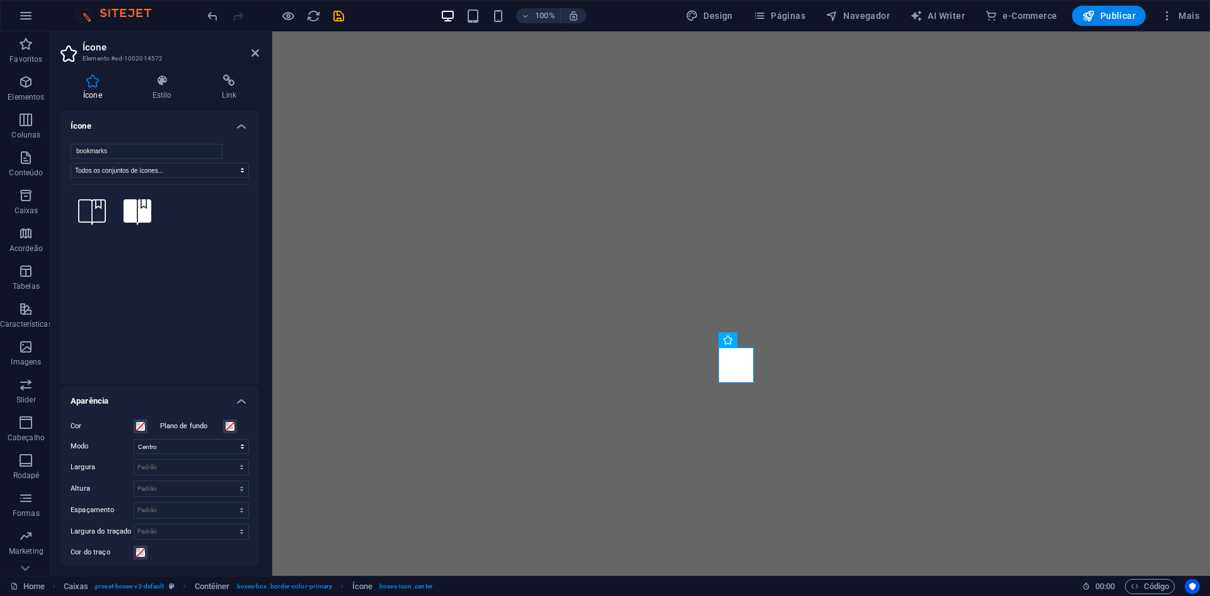
select select "xMidYMid"
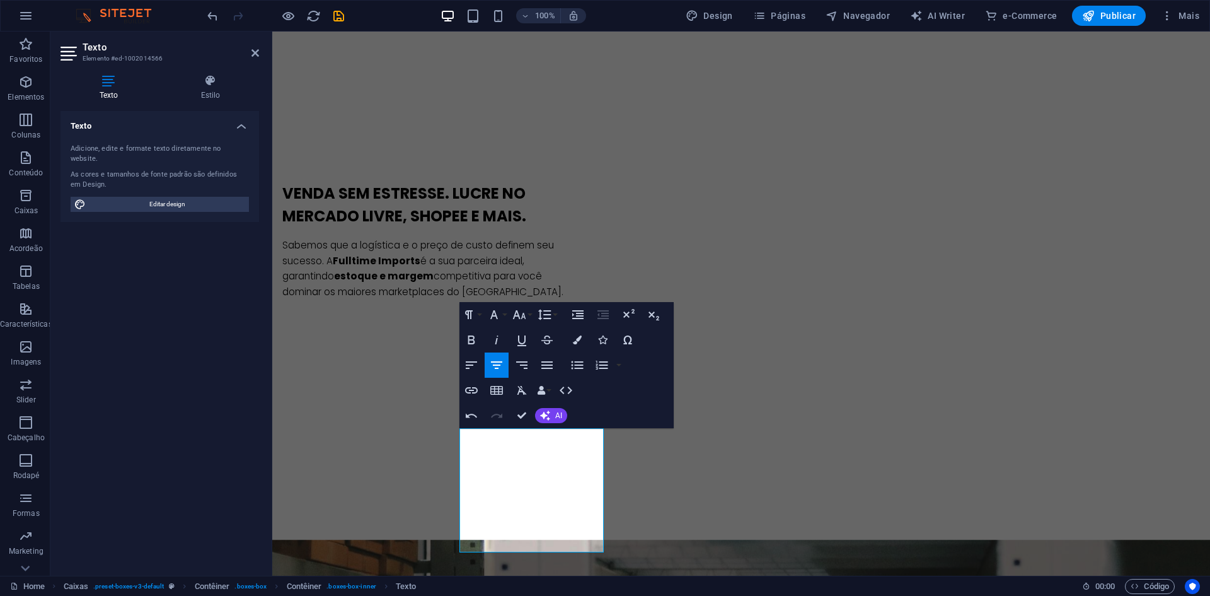
click at [501, 366] on icon "button" at bounding box center [496, 364] width 15 height 15
drag, startPoint x: 477, startPoint y: 383, endPoint x: 527, endPoint y: 414, distance: 59.5
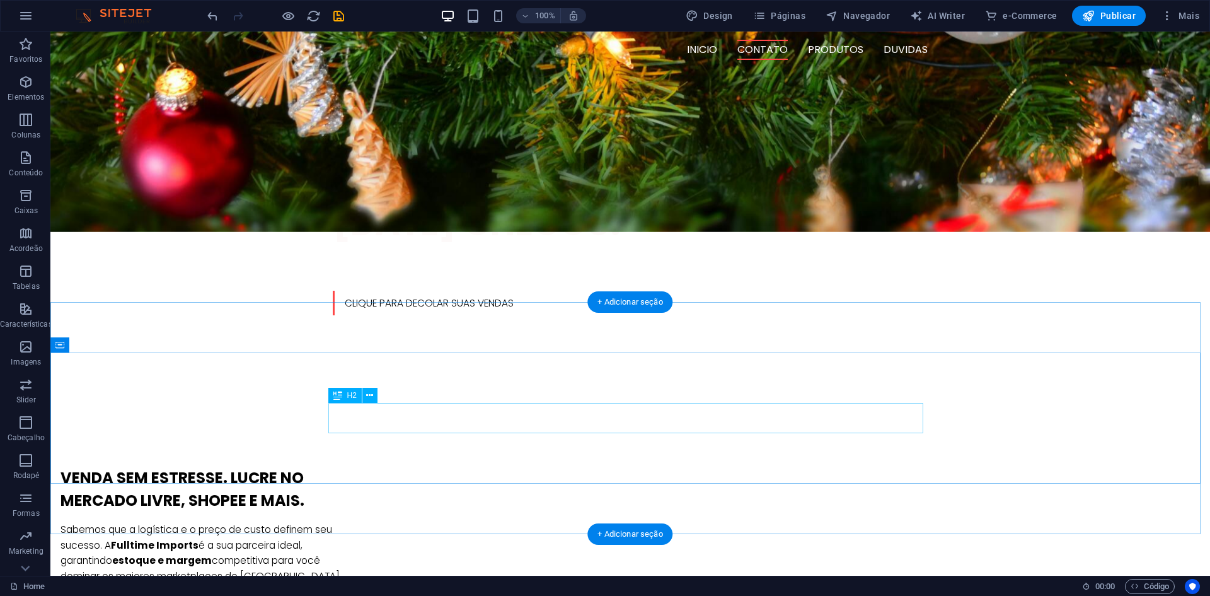
scroll to position [882, 0]
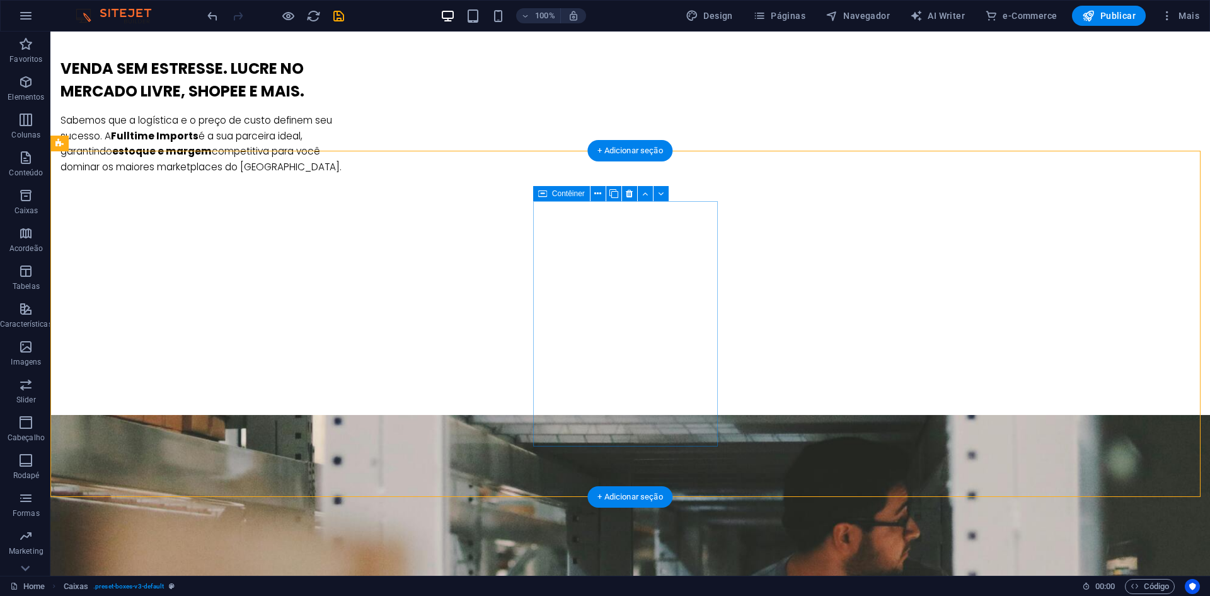
scroll to position [1009, 0]
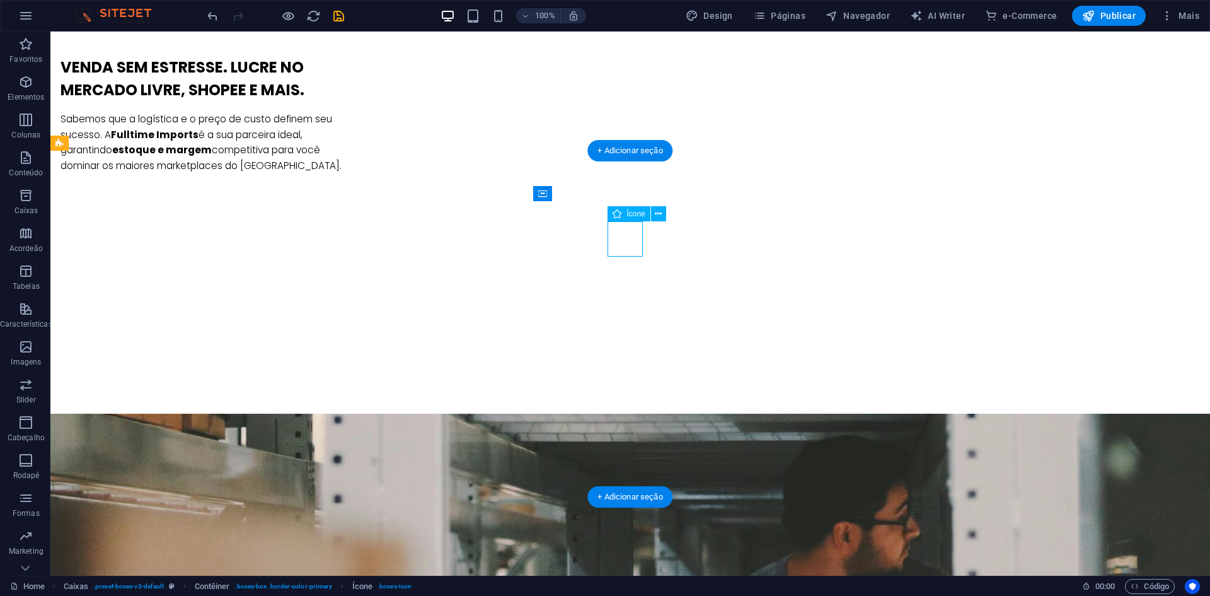
select select "xMidYMid"
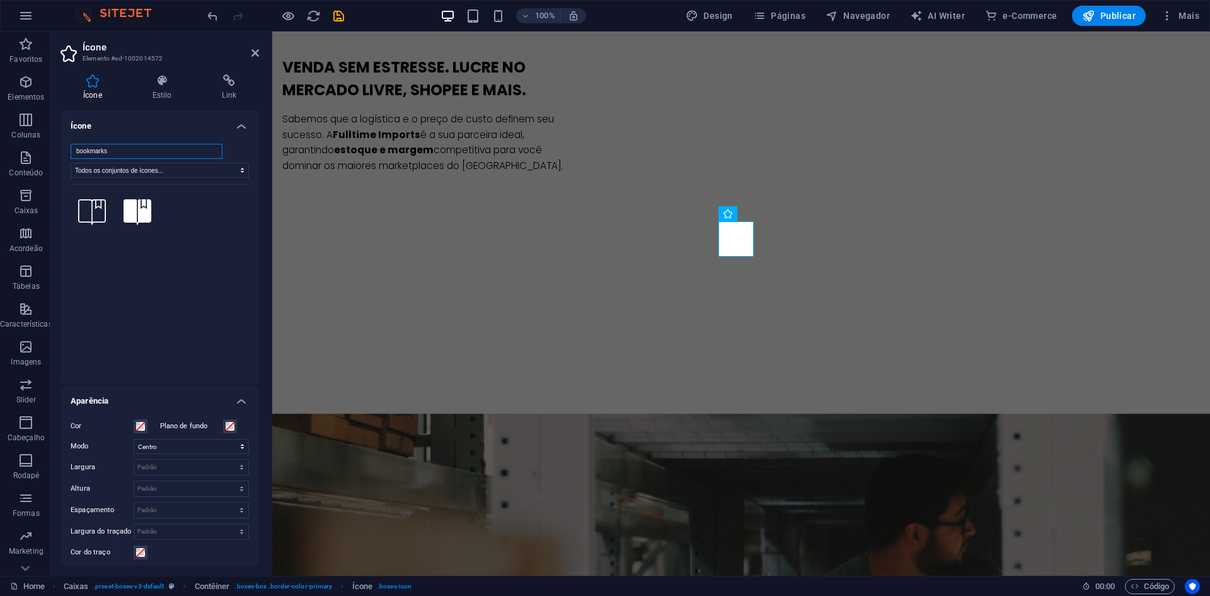
drag, startPoint x: 122, startPoint y: 149, endPoint x: 50, endPoint y: 146, distance: 71.9
click at [50, 146] on div "Ícone Estilo Link Ícone bookmarks Todos os conjuntos de ícones... IcoFont Ionic…" at bounding box center [159, 319] width 219 height 511
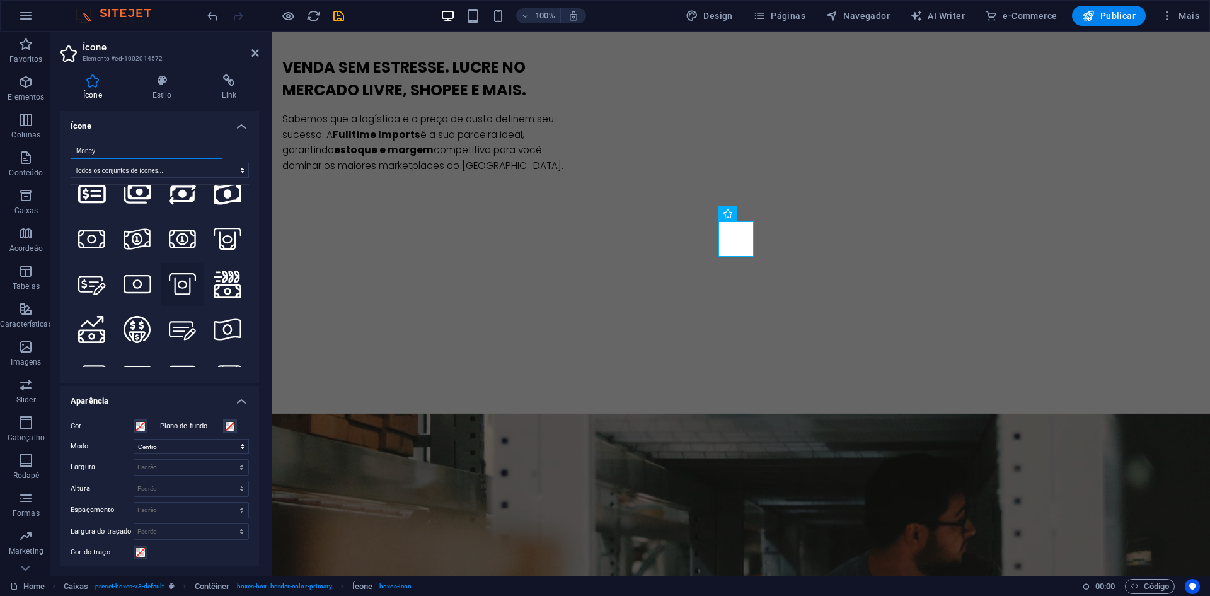
scroll to position [630, 0]
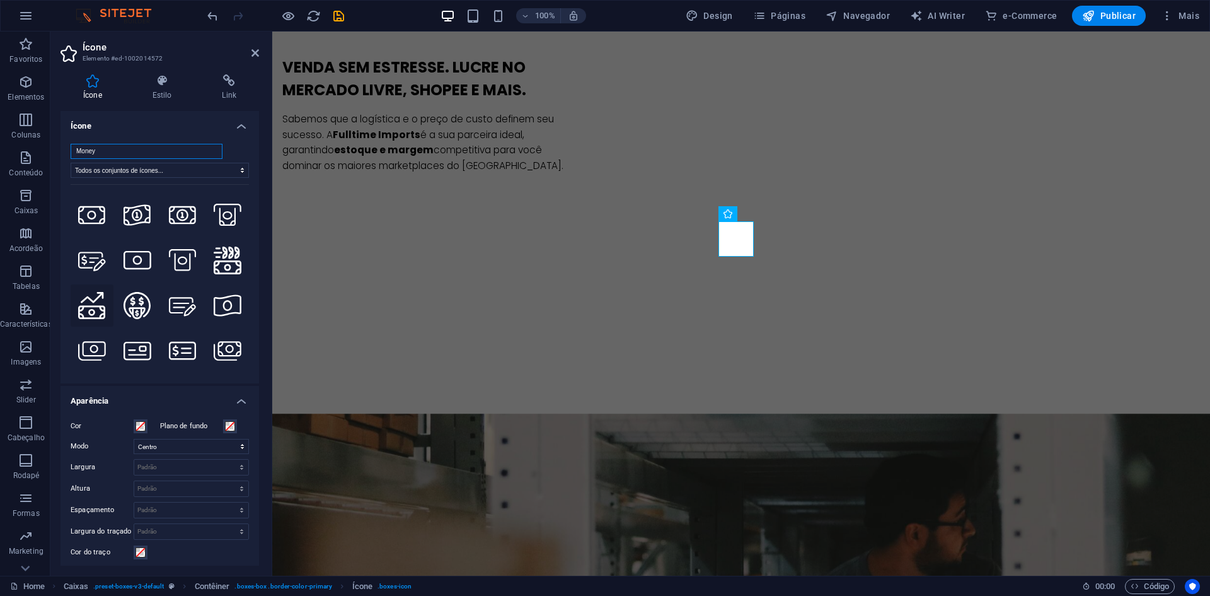
type input "Money"
click at [95, 292] on icon at bounding box center [92, 306] width 28 height 28
click at [256, 50] on icon at bounding box center [255, 53] width 8 height 10
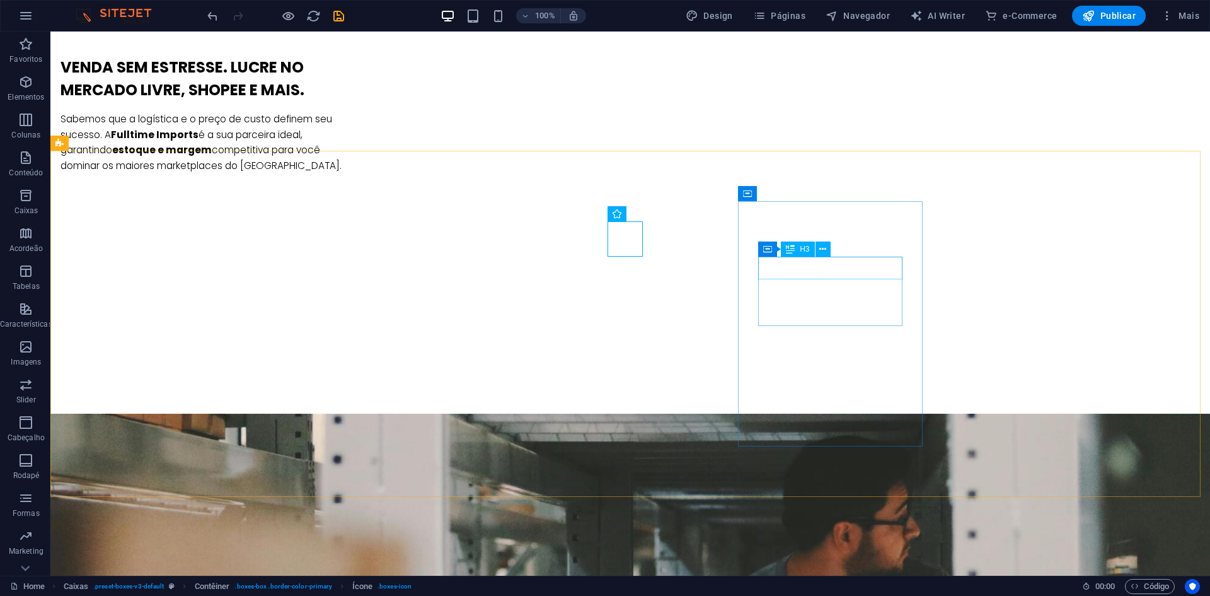
click at [810, 250] on div "H3" at bounding box center [797, 248] width 33 height 15
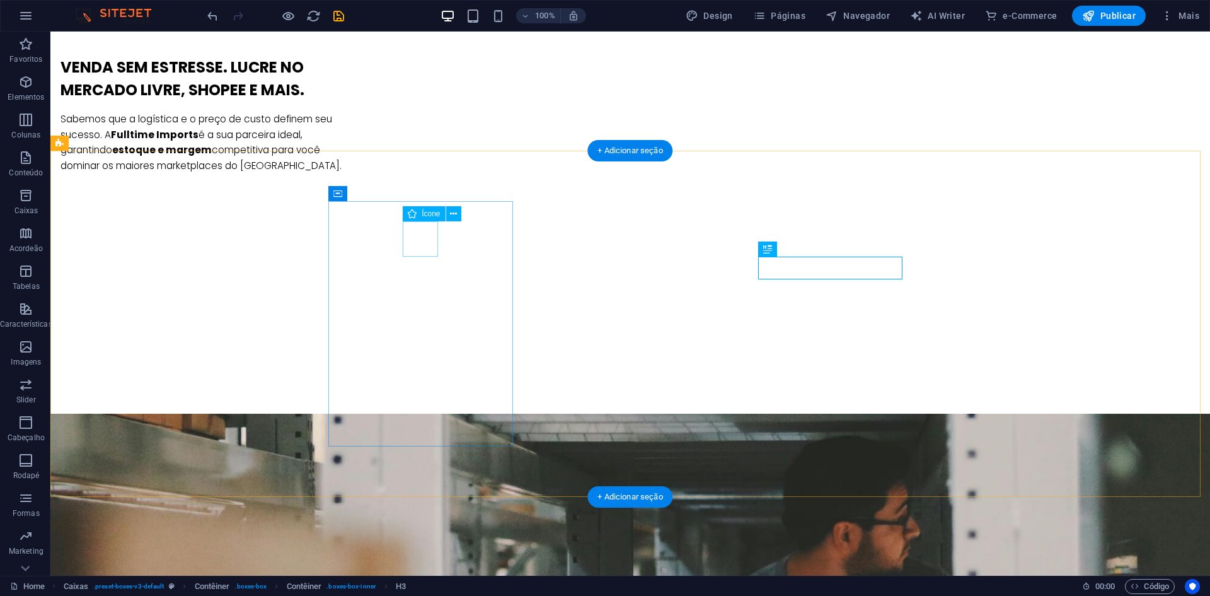
select select "xMidYMid"
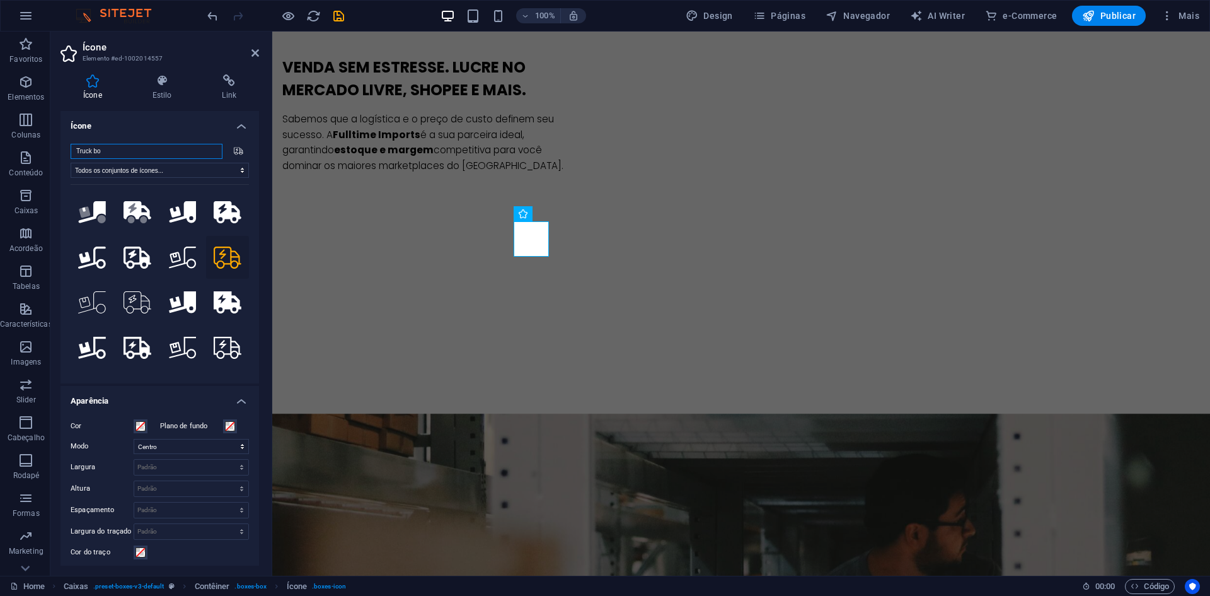
click at [166, 151] on input "Truck bo" at bounding box center [147, 151] width 152 height 15
click at [139, 264] on icon at bounding box center [138, 257] width 28 height 22
click at [256, 53] on icon at bounding box center [255, 53] width 8 height 10
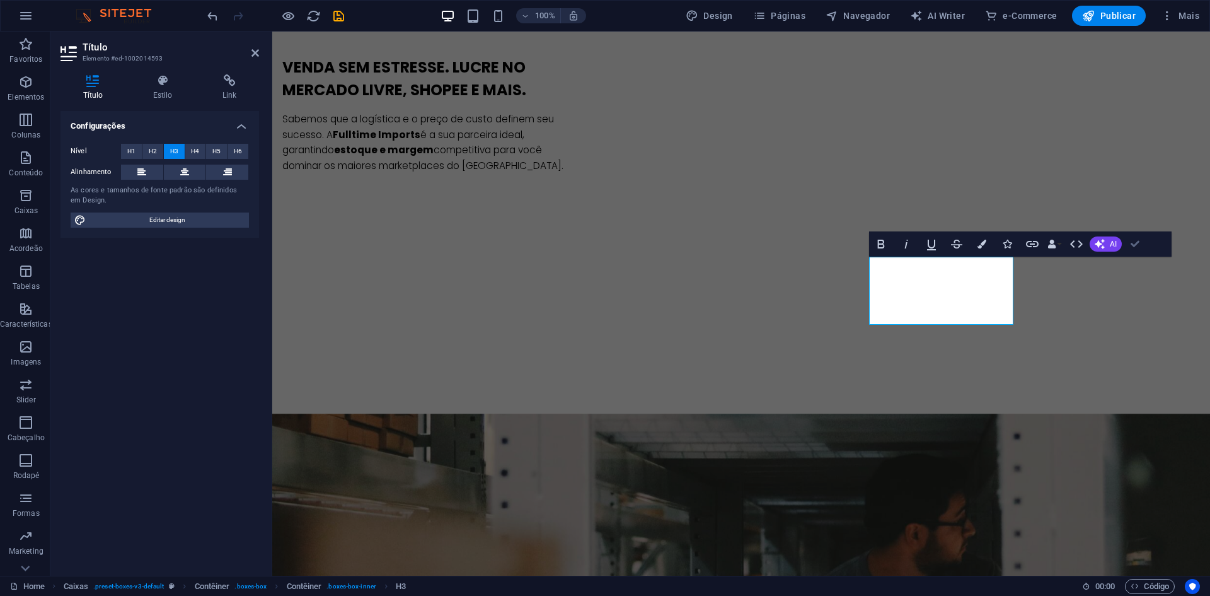
drag, startPoint x: 1135, startPoint y: 239, endPoint x: 749, endPoint y: 115, distance: 405.1
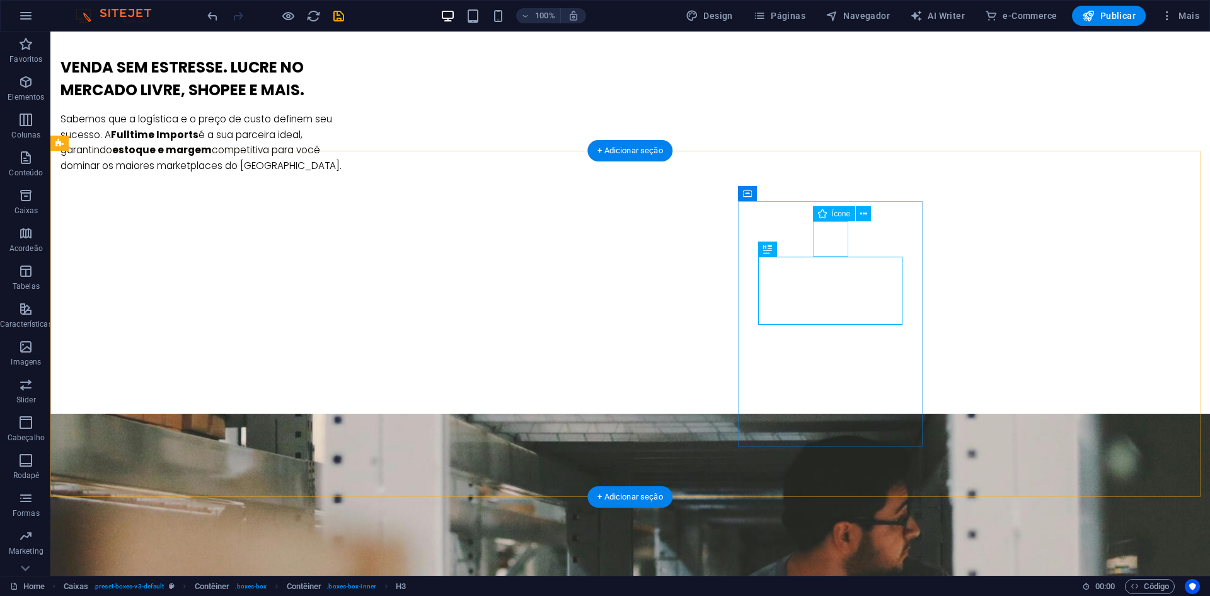
select select "xMidYMid"
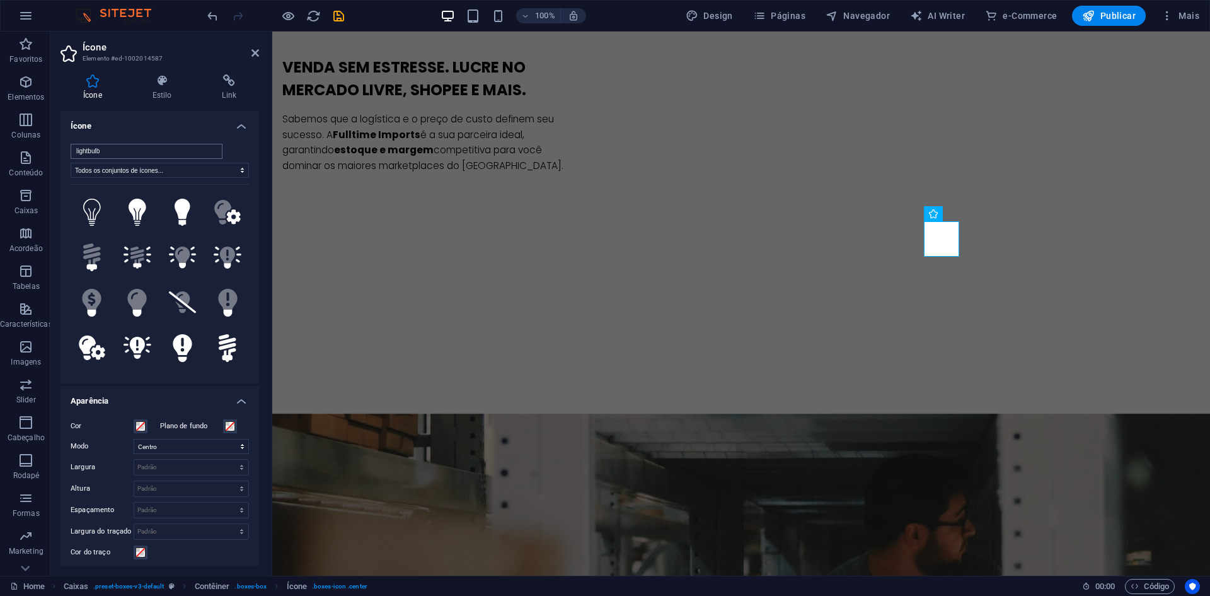
click at [165, 155] on input "lightbulb" at bounding box center [147, 151] width 152 height 15
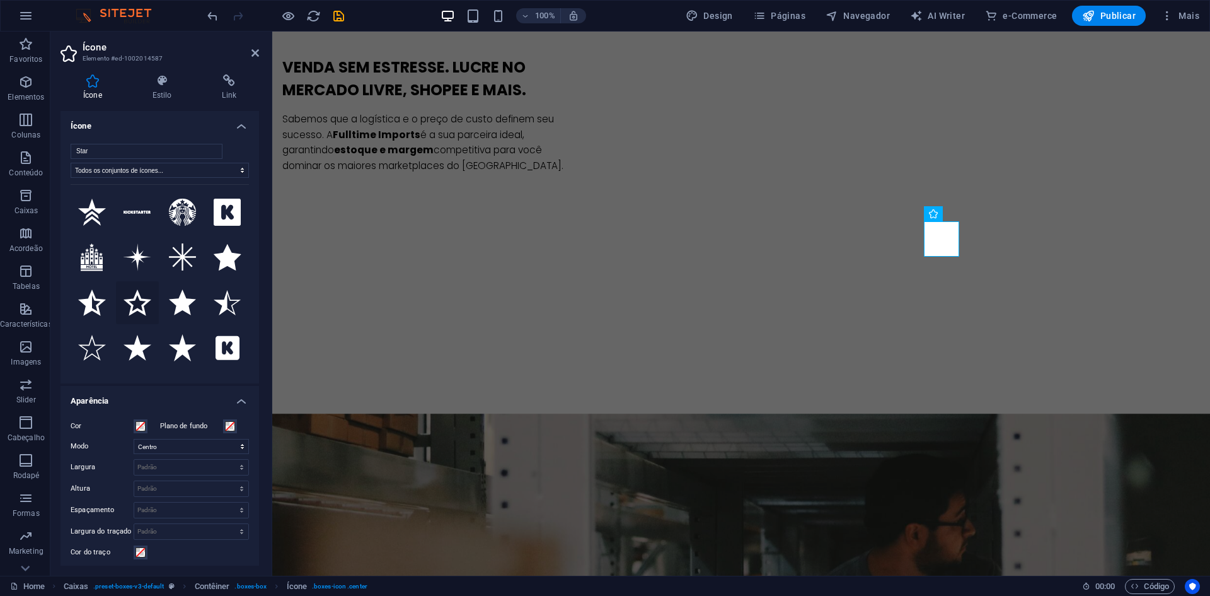
type input "Star"
click at [132, 304] on icon at bounding box center [138, 302] width 28 height 26
click at [253, 52] on icon at bounding box center [255, 53] width 8 height 10
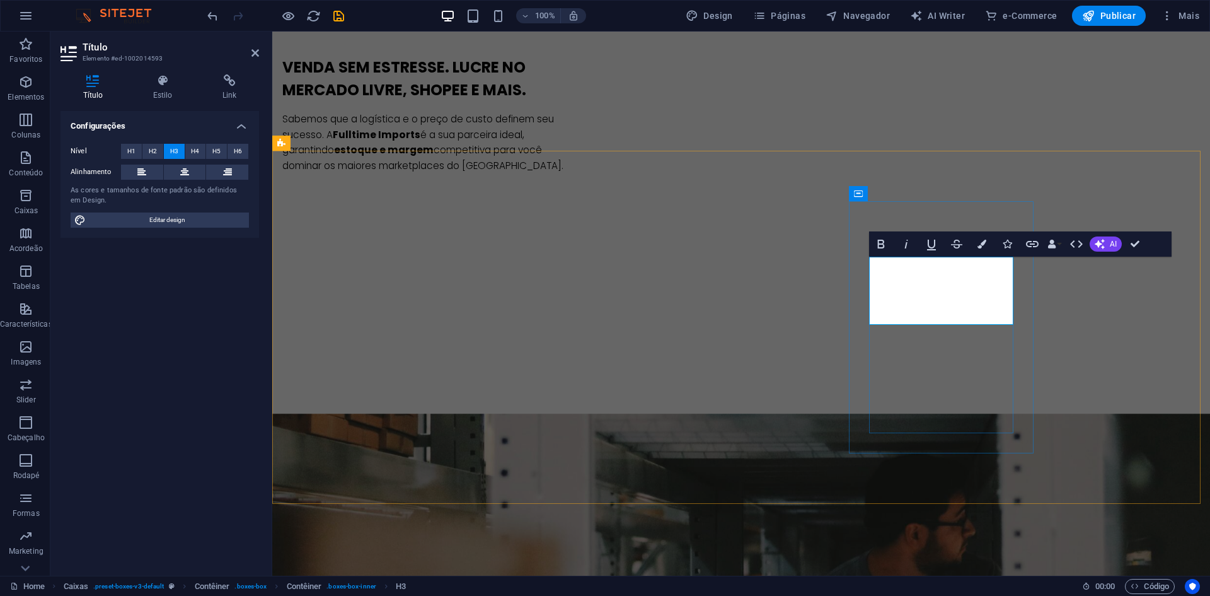
drag, startPoint x: 999, startPoint y: 314, endPoint x: 888, endPoint y: 315, distance: 110.9
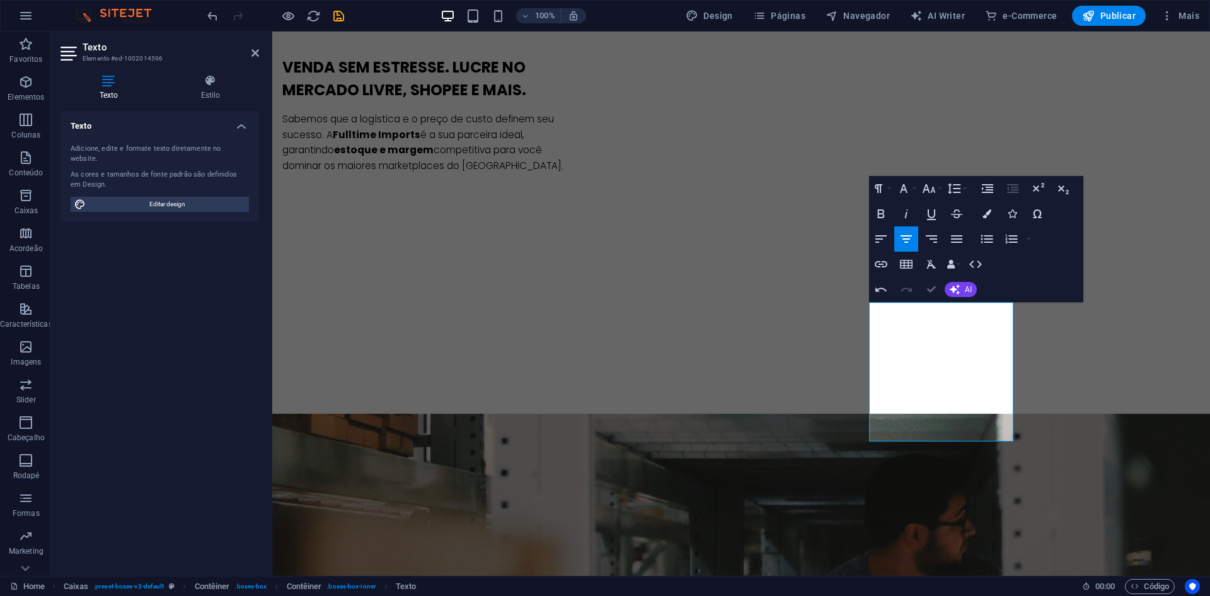
drag, startPoint x: 935, startPoint y: 285, endPoint x: 886, endPoint y: 253, distance: 58.9
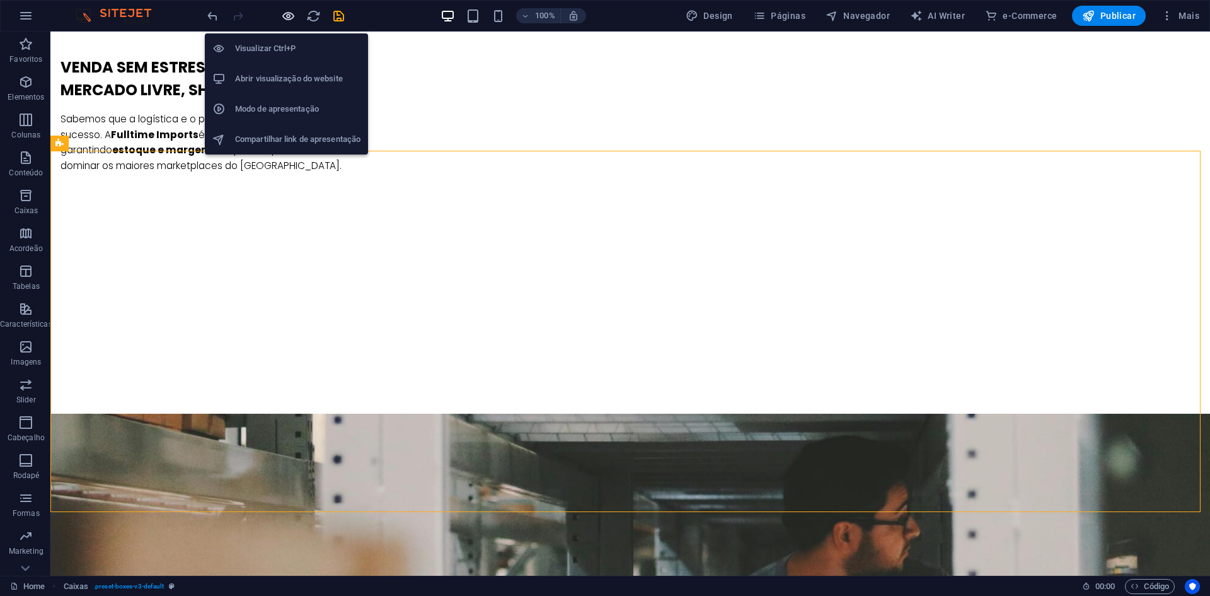
click at [291, 18] on icon "button" at bounding box center [288, 16] width 14 height 14
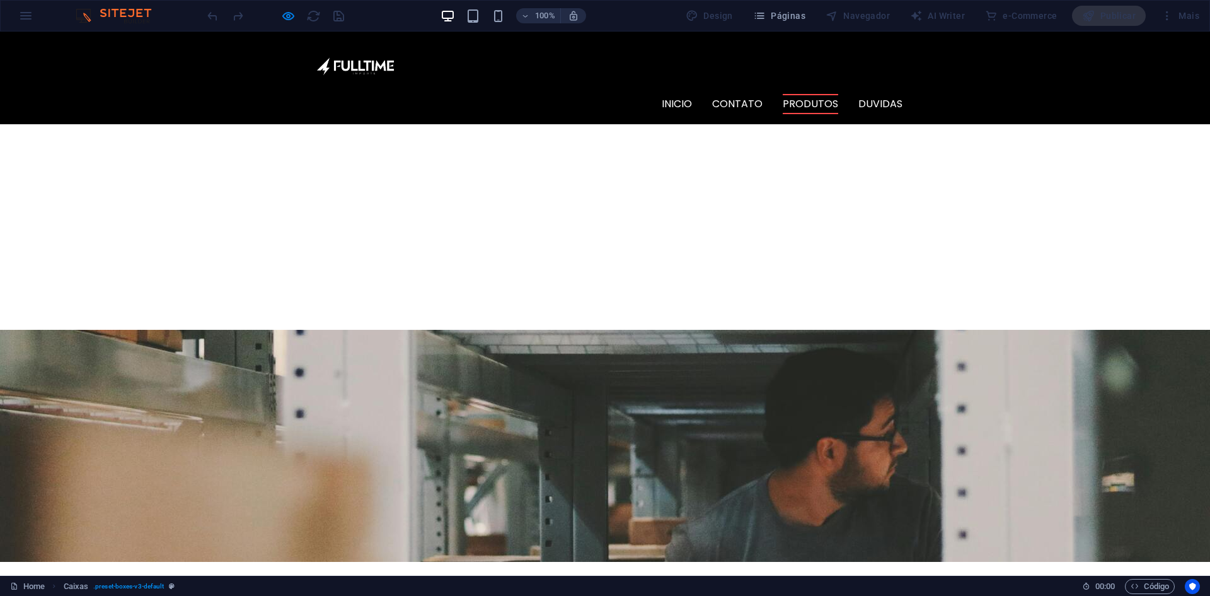
scroll to position [1009, 0]
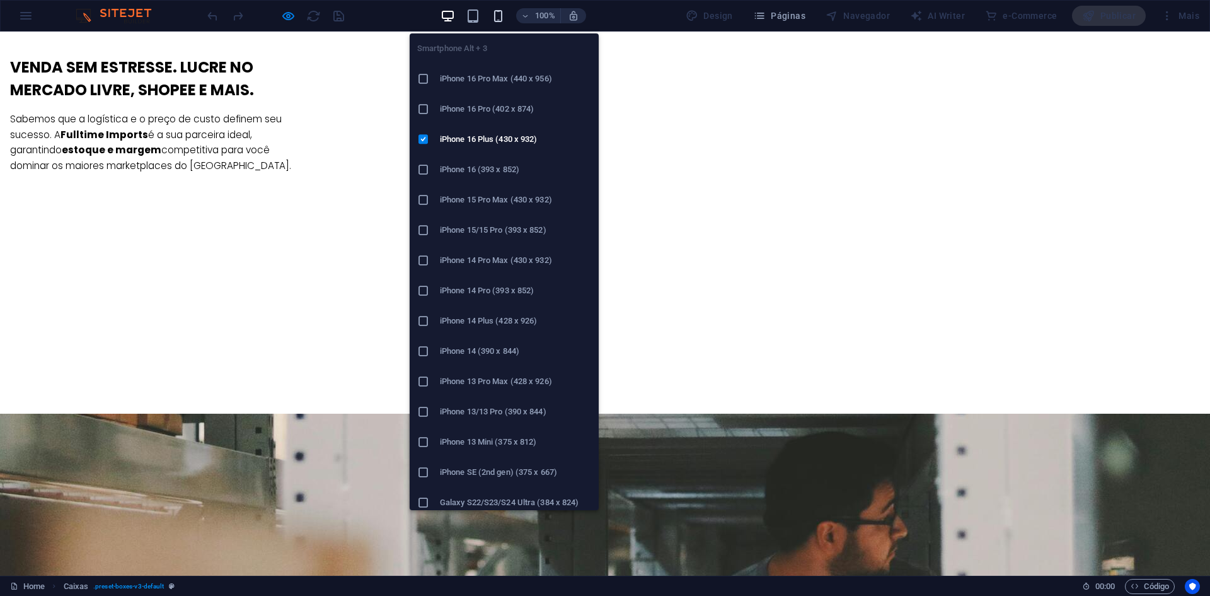
click at [499, 21] on icon "button" at bounding box center [498, 16] width 14 height 14
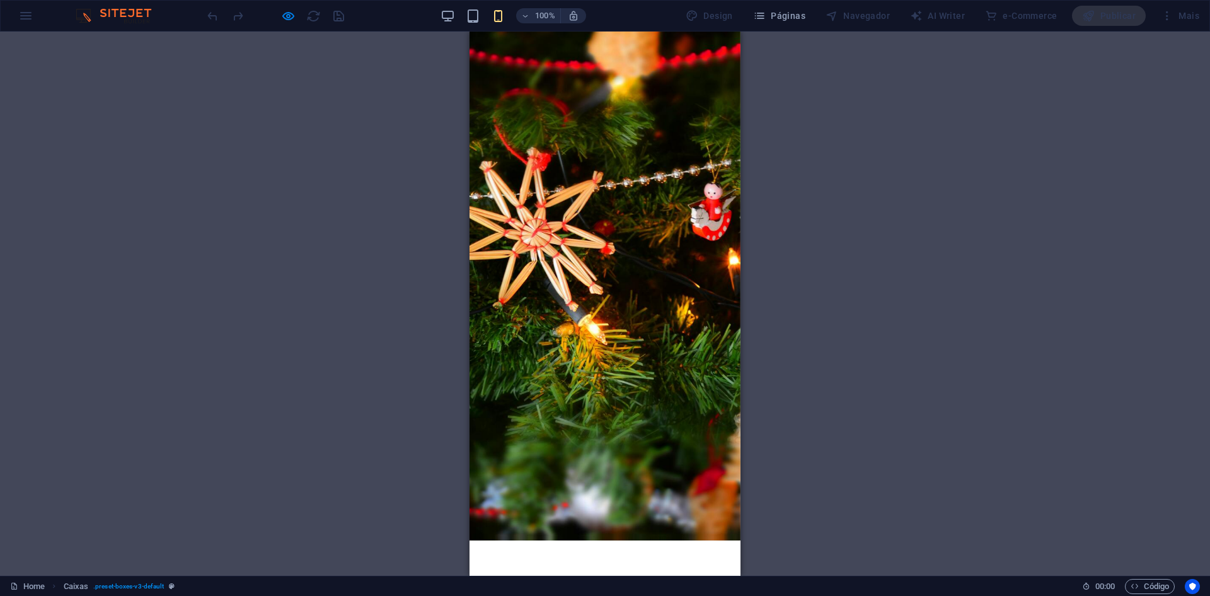
scroll to position [0, 0]
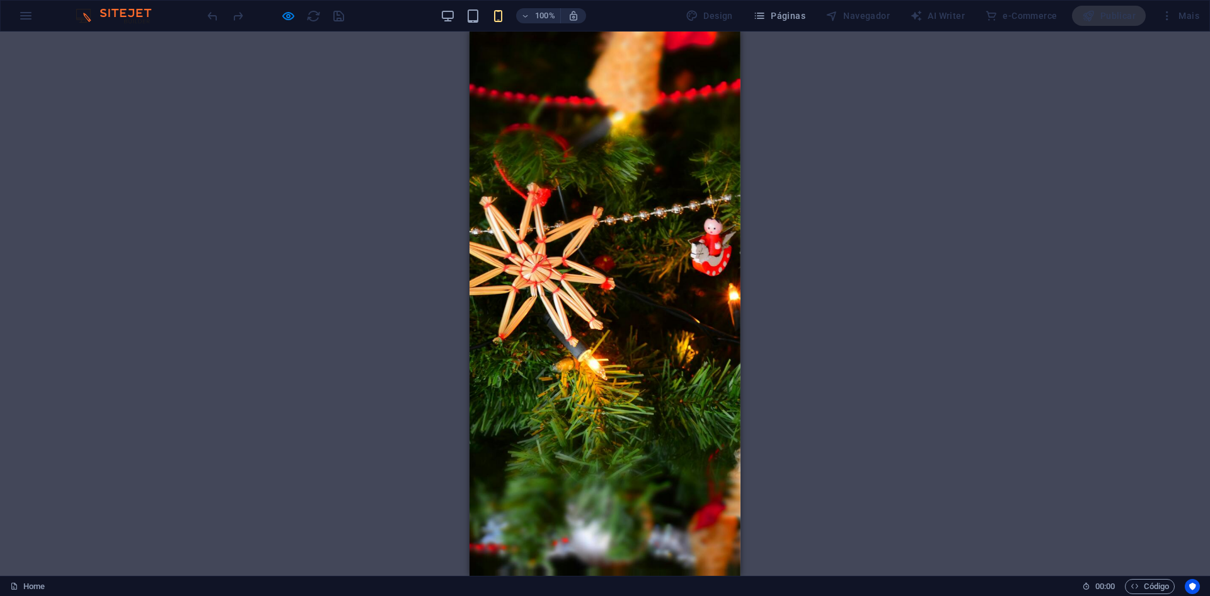
click at [459, 13] on div "100%" at bounding box center [514, 16] width 146 height 20
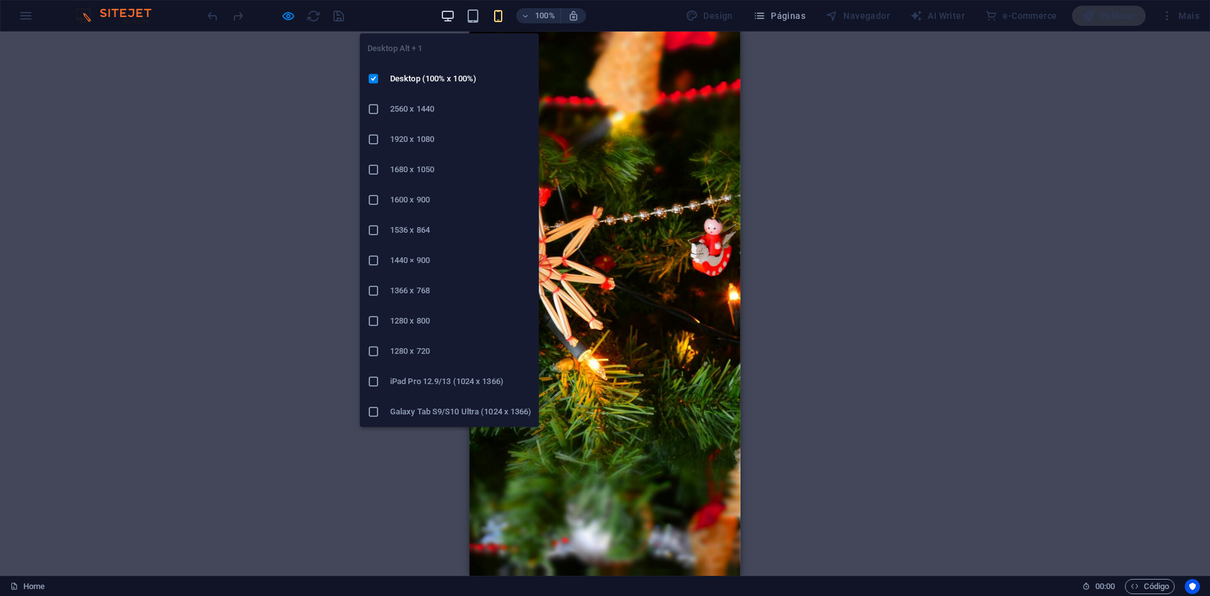
click at [452, 14] on icon "button" at bounding box center [448, 16] width 14 height 14
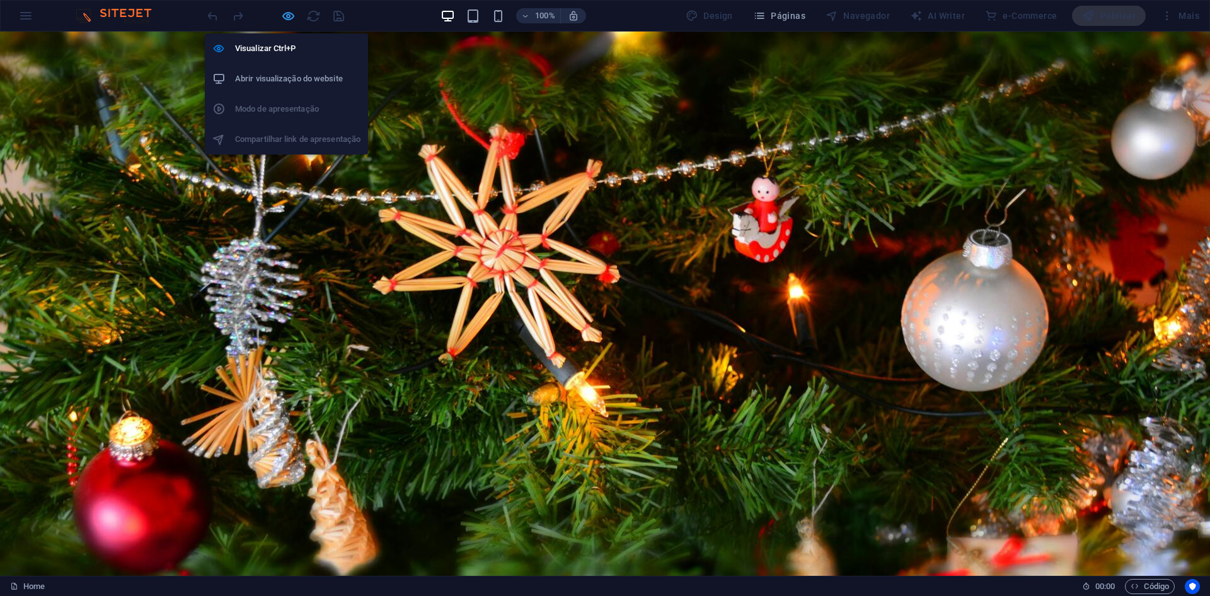
click at [286, 14] on icon "button" at bounding box center [288, 16] width 14 height 14
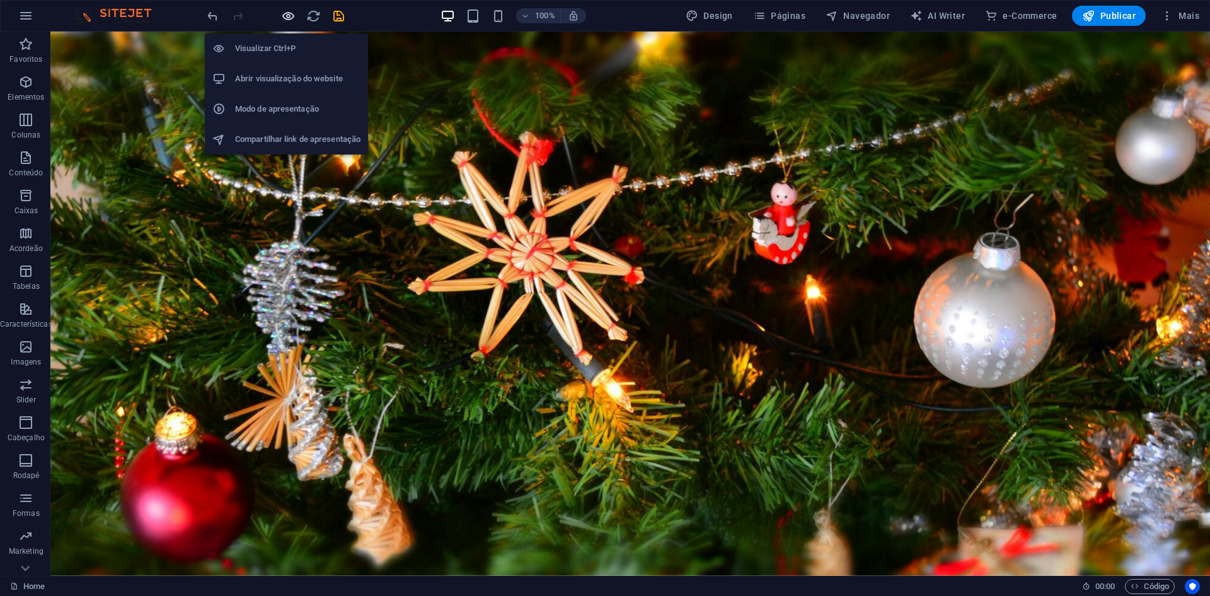
click at [287, 14] on icon "button" at bounding box center [288, 16] width 14 height 14
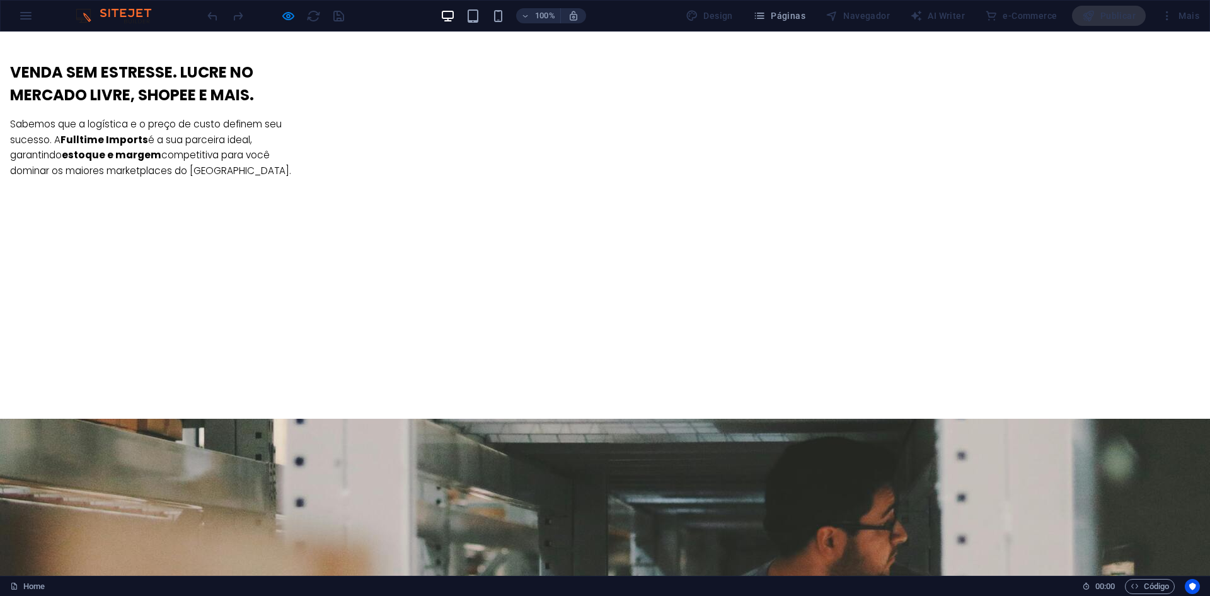
scroll to position [1009, 0]
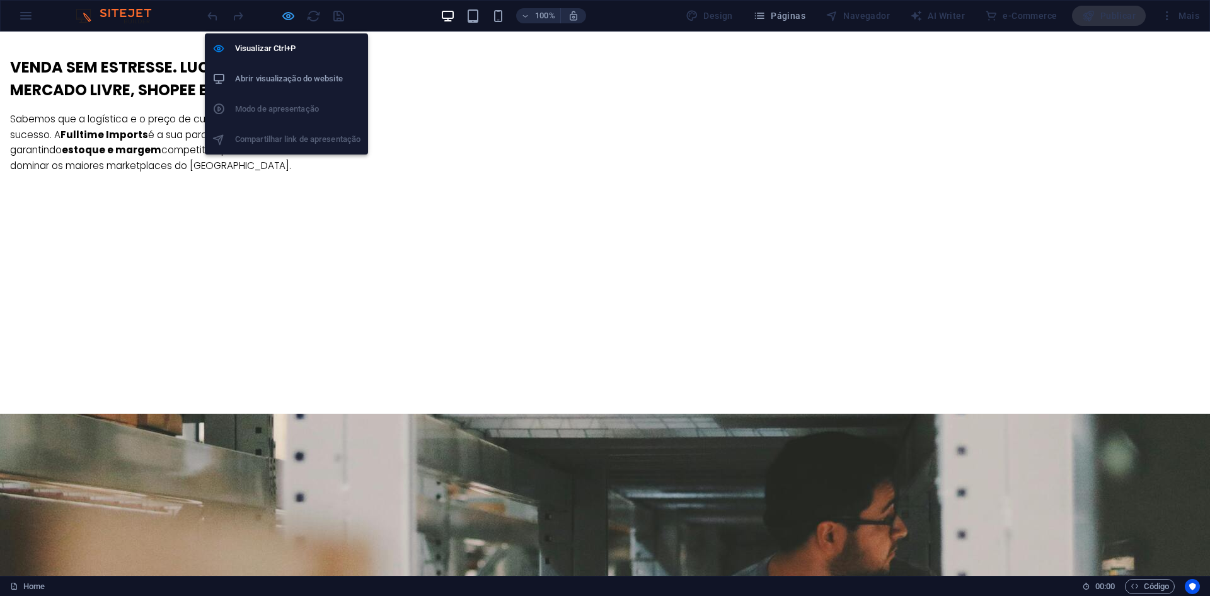
click at [282, 18] on icon "button" at bounding box center [288, 16] width 14 height 14
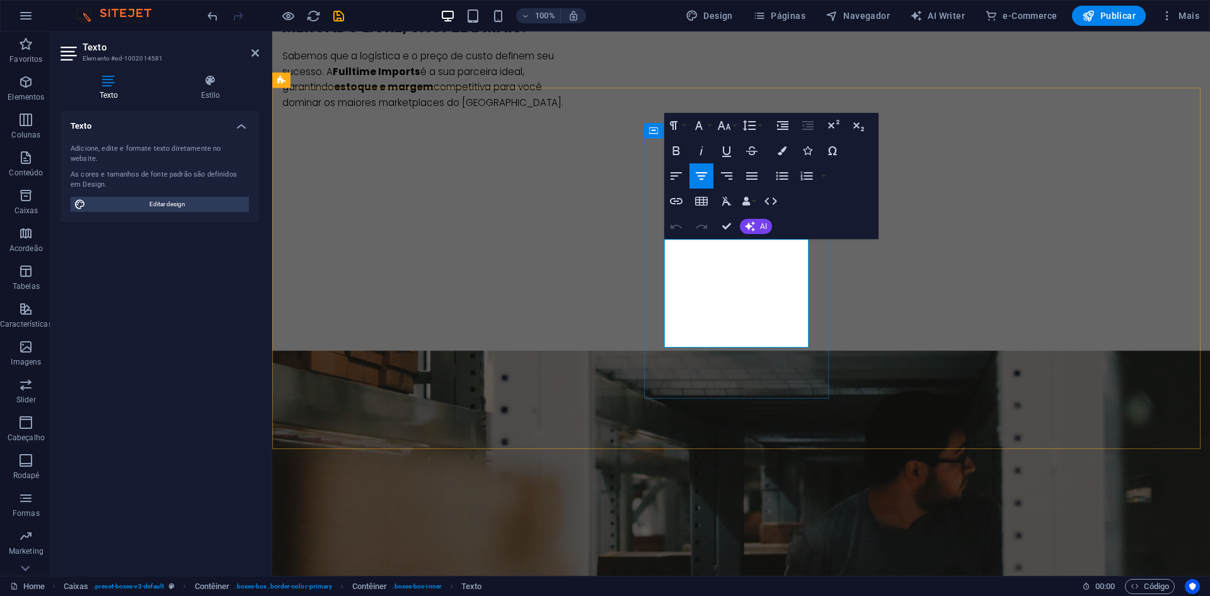
drag, startPoint x: 743, startPoint y: 326, endPoint x: 812, endPoint y: 341, distance: 71.0
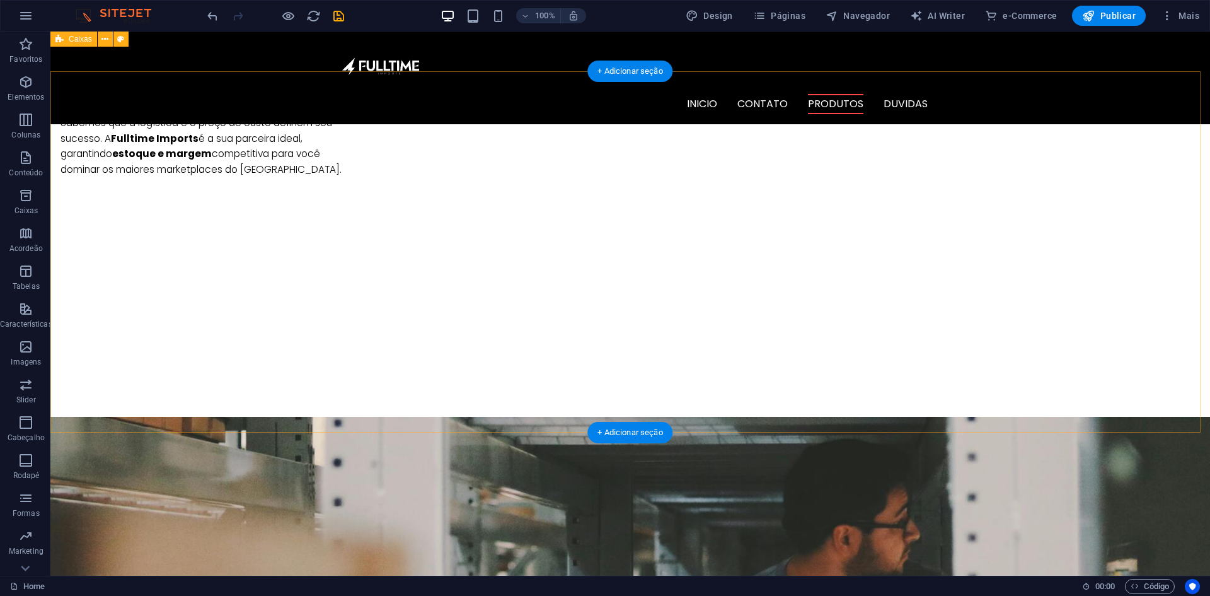
scroll to position [980, 0]
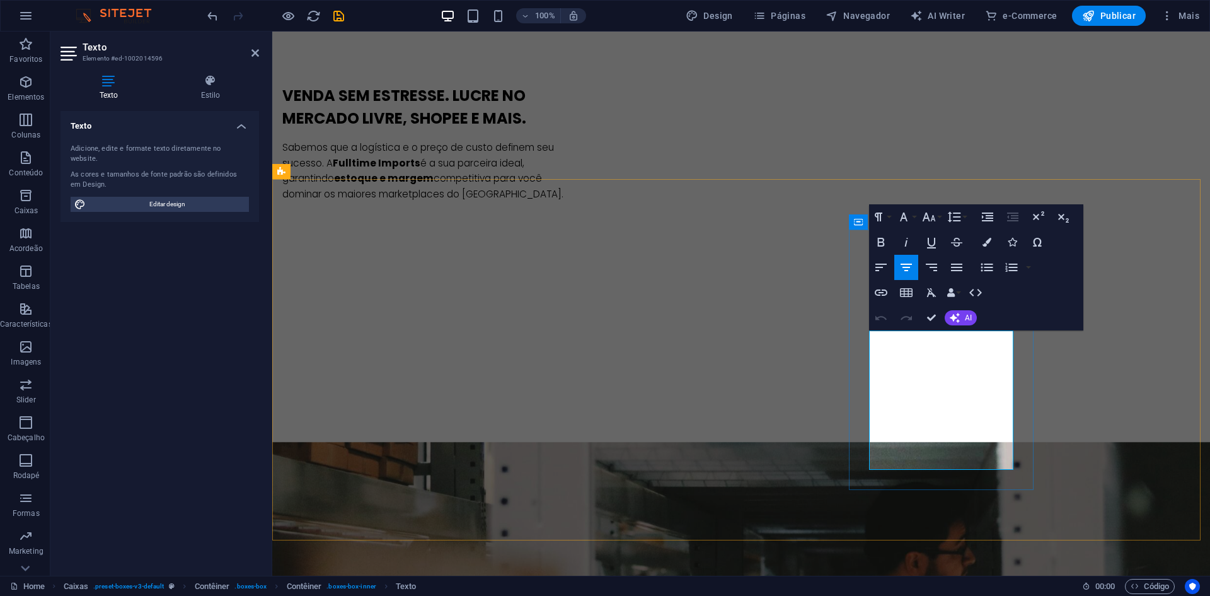
drag, startPoint x: 934, startPoint y: 446, endPoint x: 983, endPoint y: 458, distance: 50.0
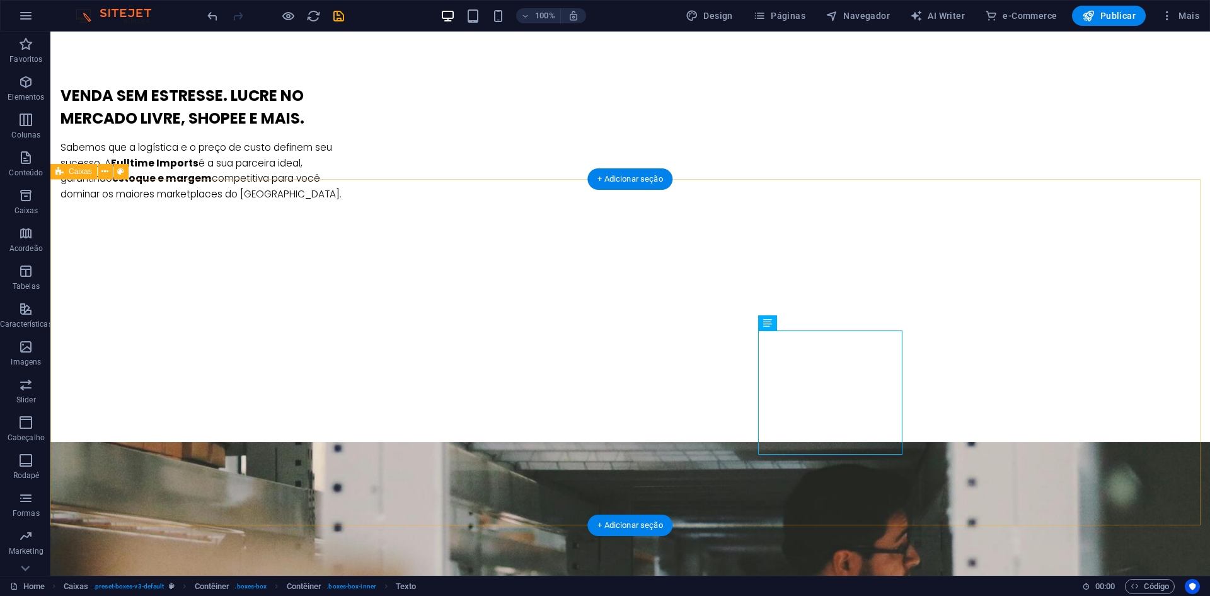
drag, startPoint x: 691, startPoint y: 237, endPoint x: 331, endPoint y: 245, distance: 360.0
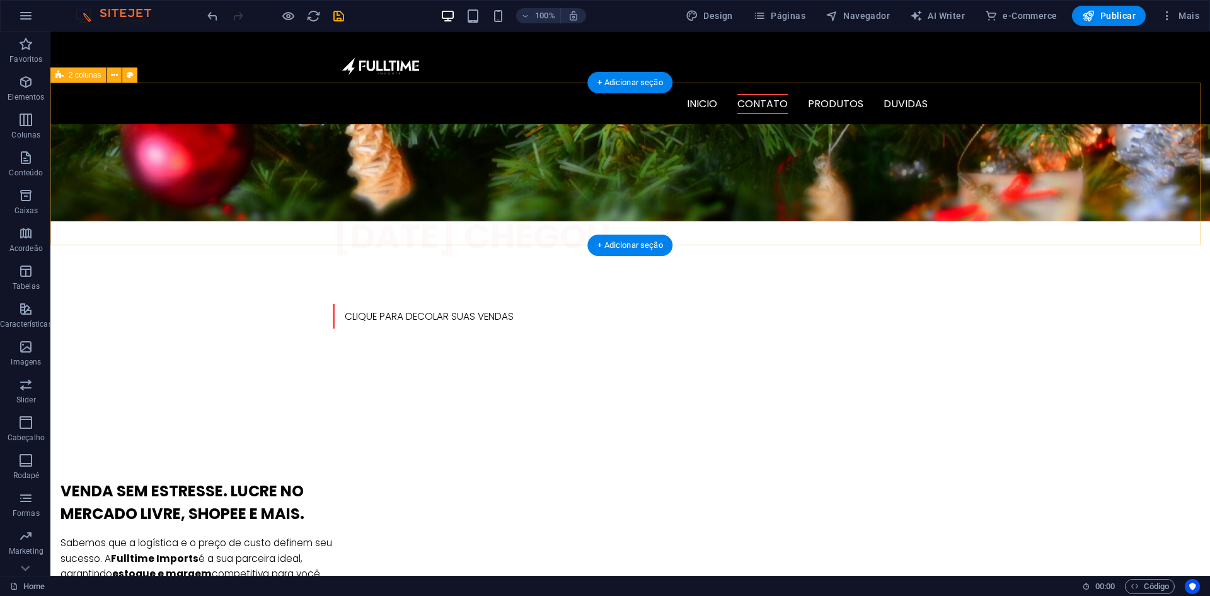
scroll to position [441, 0]
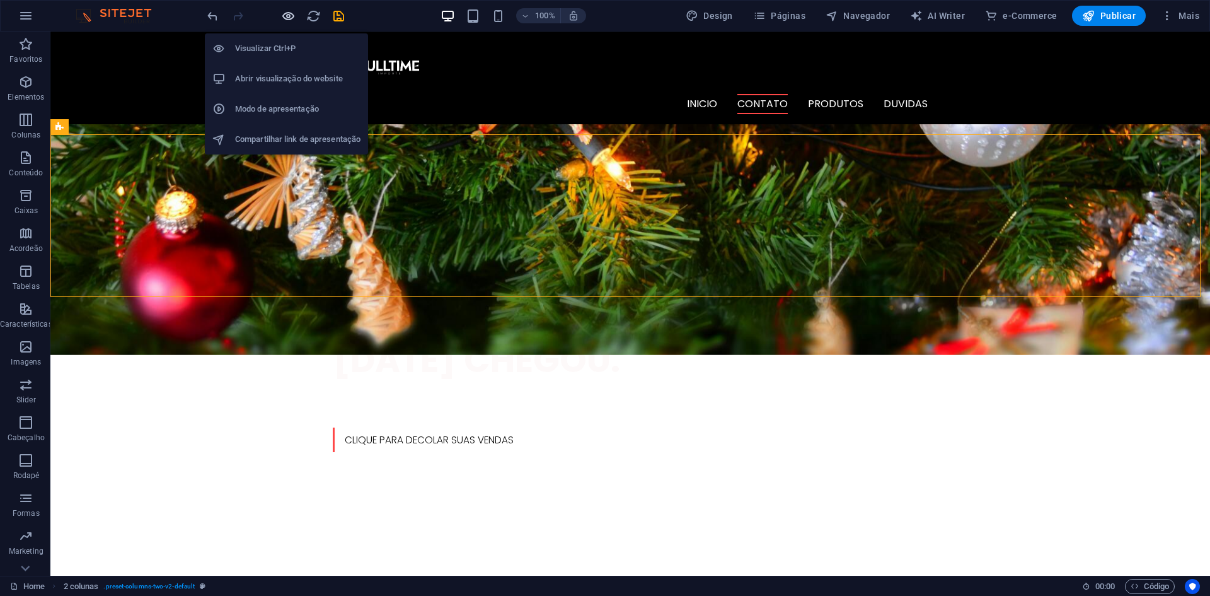
click at [290, 21] on icon "button" at bounding box center [288, 16] width 14 height 14
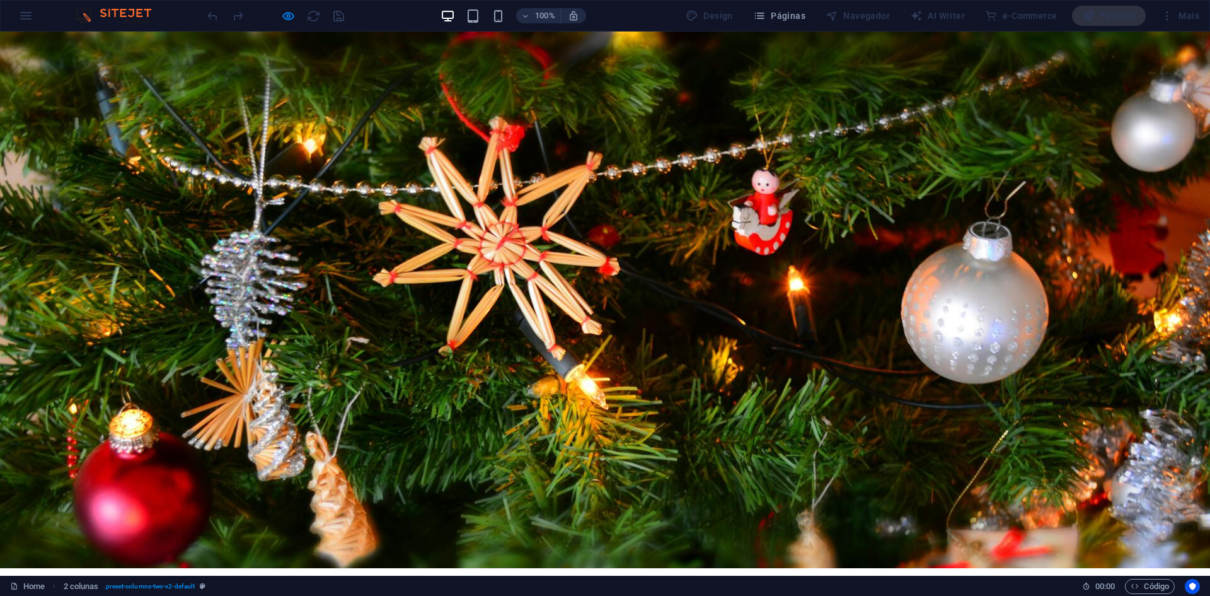
scroll to position [0, 0]
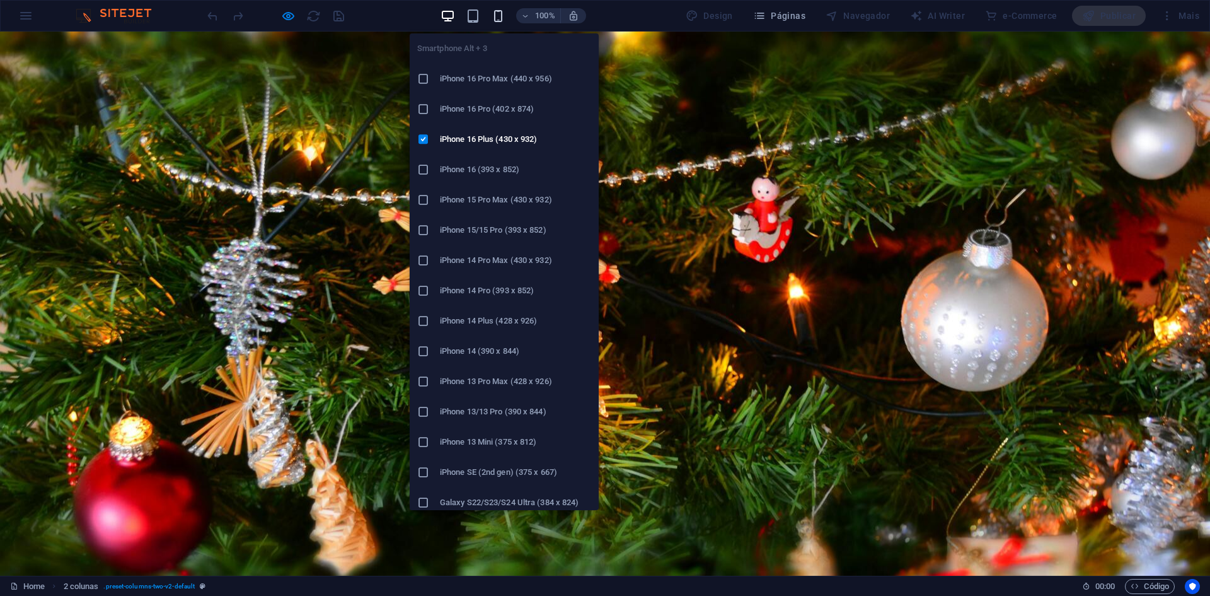
click at [504, 9] on icon "button" at bounding box center [498, 16] width 14 height 14
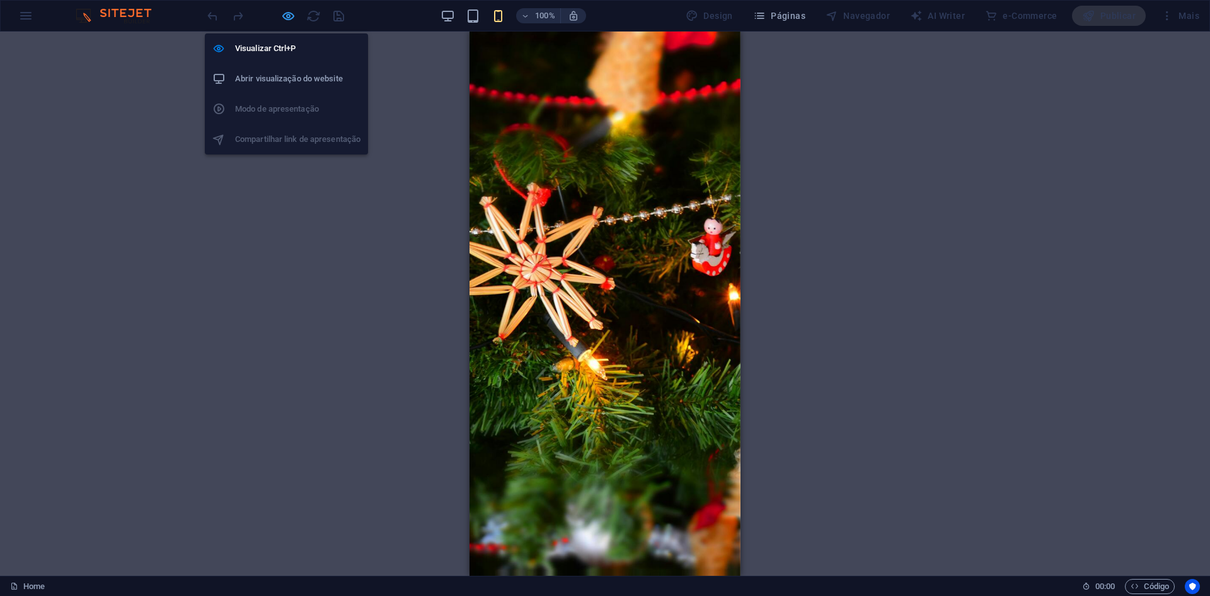
click at [289, 21] on icon "button" at bounding box center [288, 16] width 14 height 14
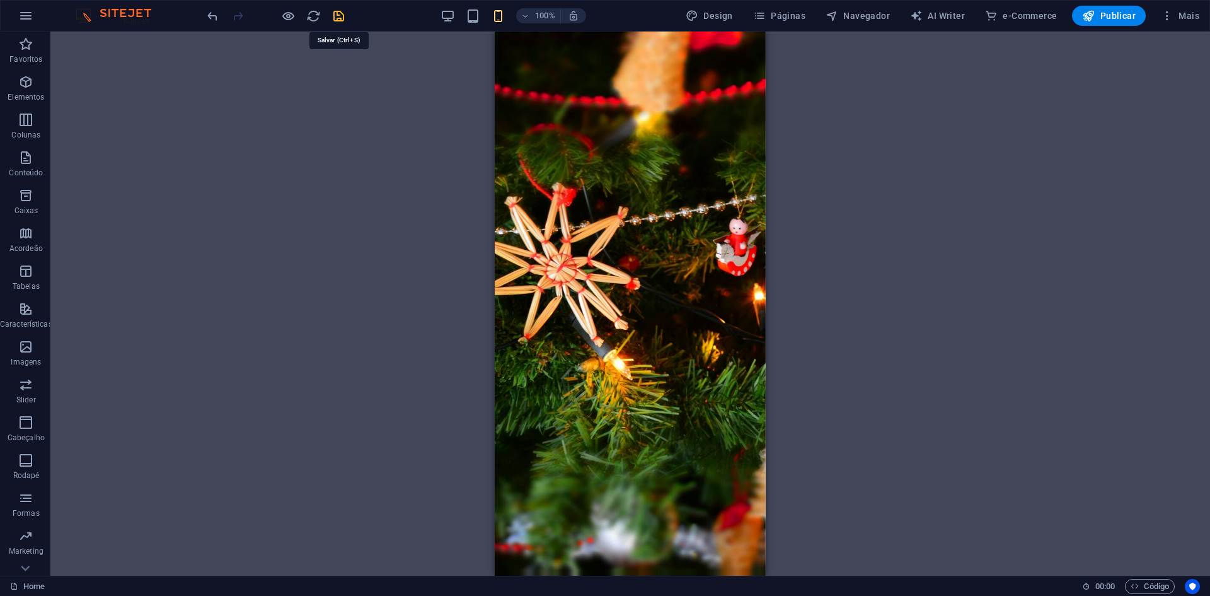
click at [336, 14] on icon "save" at bounding box center [339, 16] width 14 height 14
checkbox input "false"
click at [458, 8] on div "100%" at bounding box center [514, 16] width 146 height 20
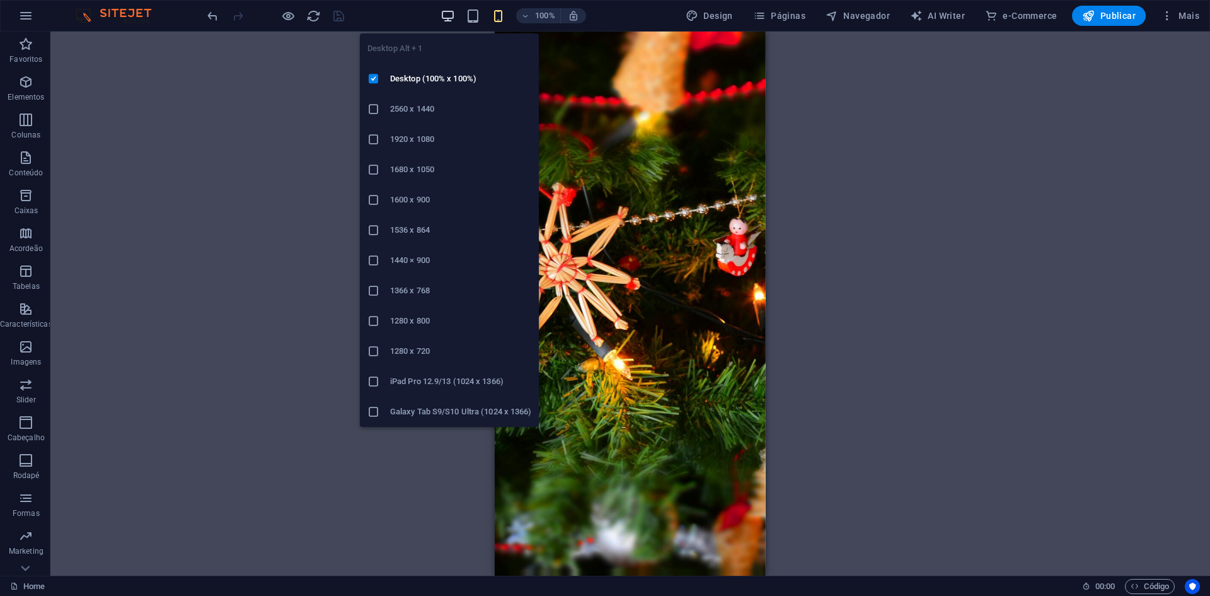
drag, startPoint x: 454, startPoint y: 12, endPoint x: 659, endPoint y: 88, distance: 217.8
click at [454, 12] on icon "button" at bounding box center [448, 16] width 14 height 14
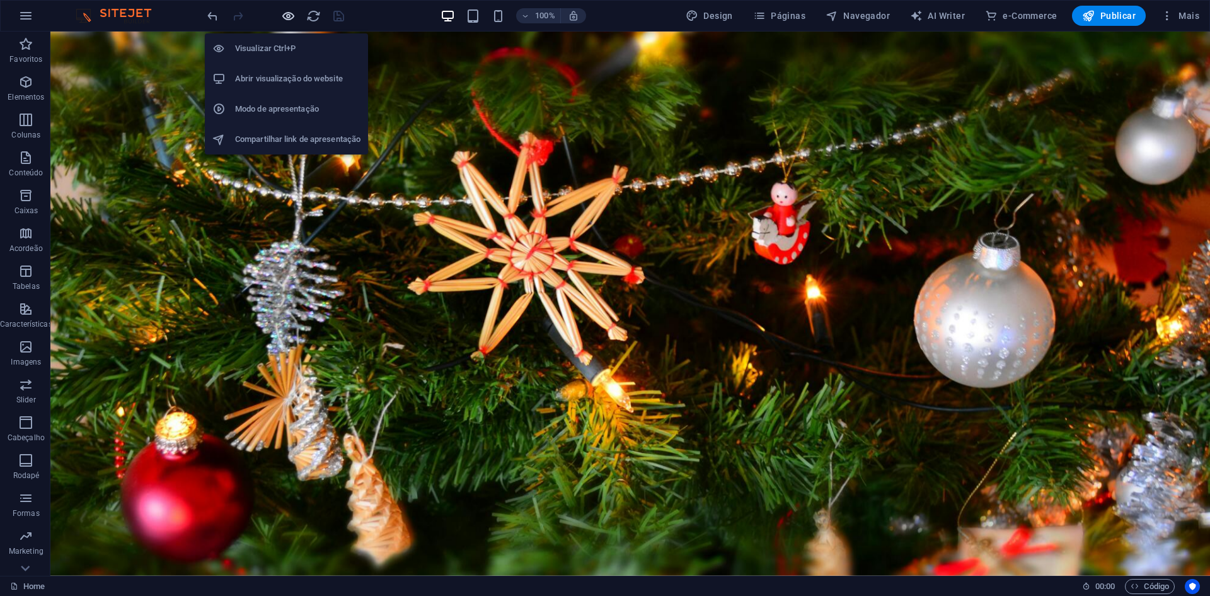
click at [292, 17] on icon "button" at bounding box center [288, 16] width 14 height 14
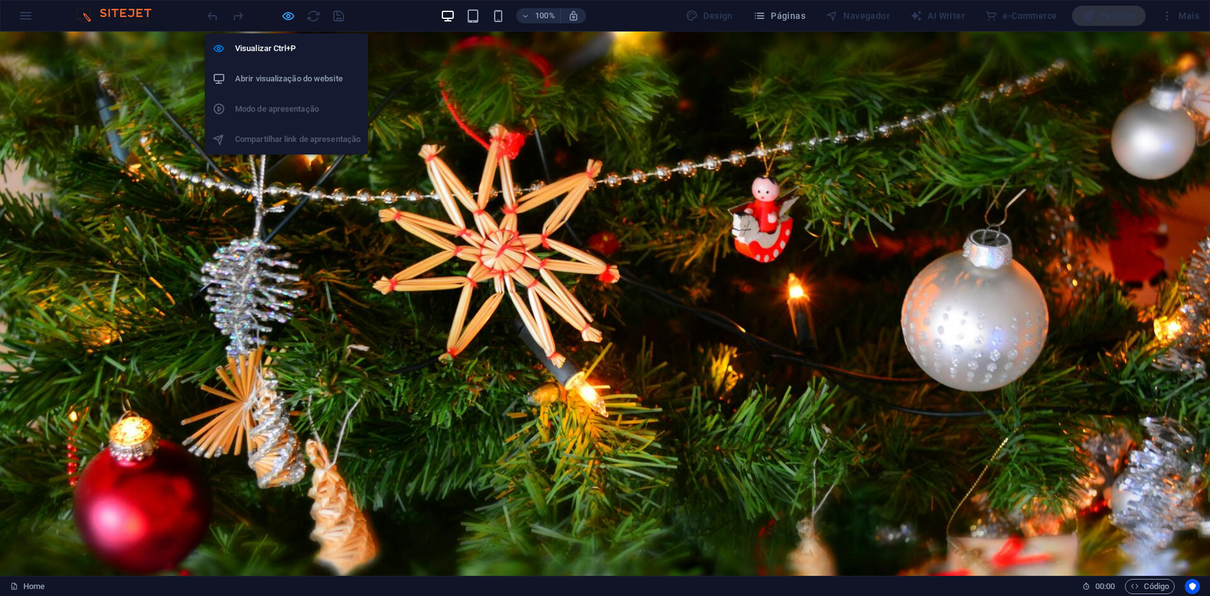
click at [292, 17] on icon "button" at bounding box center [288, 16] width 14 height 14
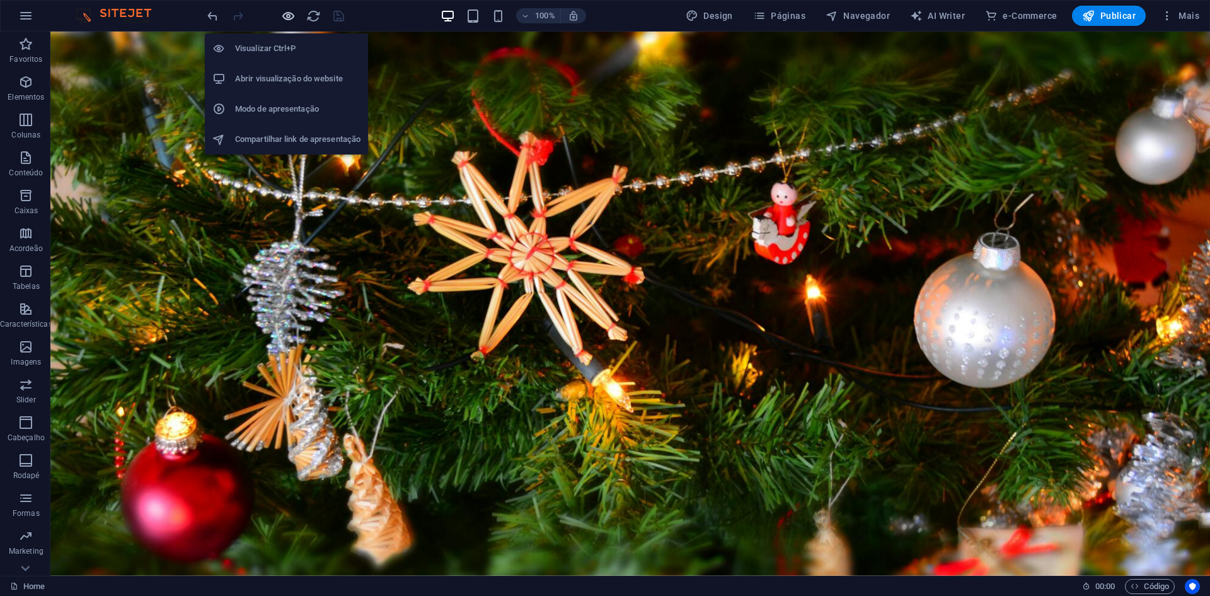
click at [292, 17] on icon "button" at bounding box center [288, 16] width 14 height 14
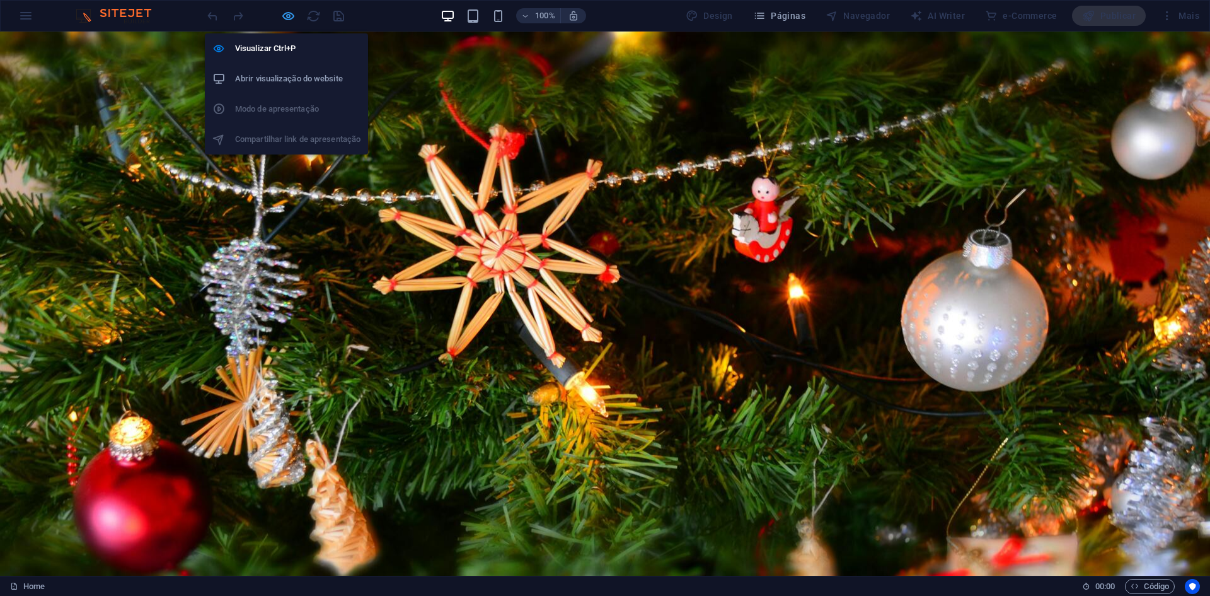
click at [292, 19] on icon "button" at bounding box center [288, 16] width 14 height 14
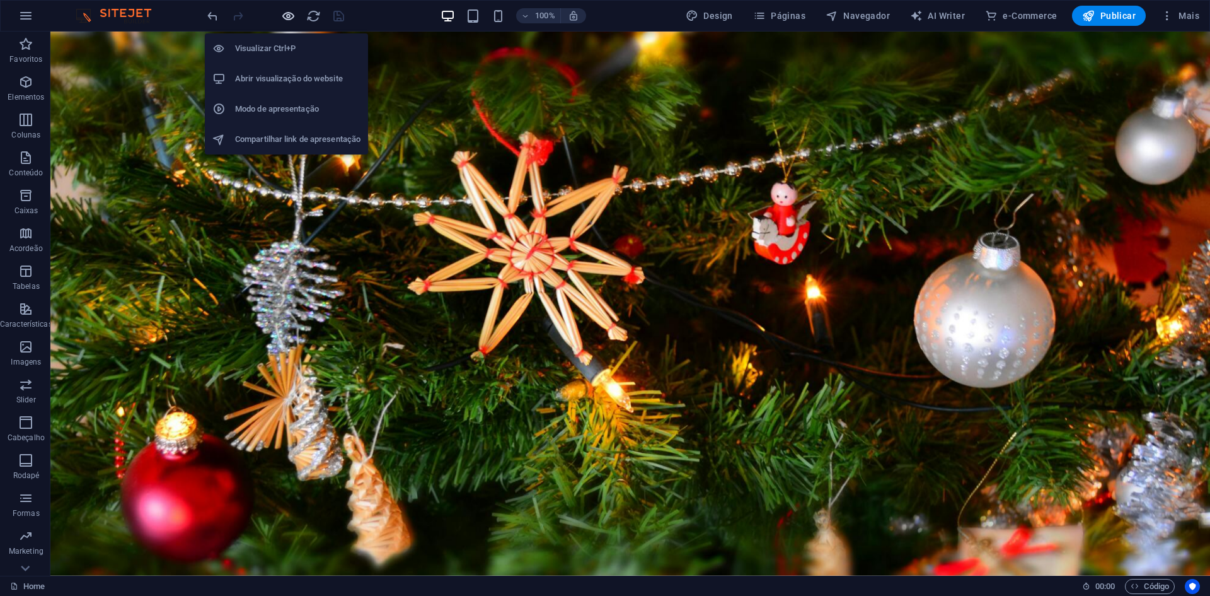
click at [292, 19] on icon "button" at bounding box center [288, 16] width 14 height 14
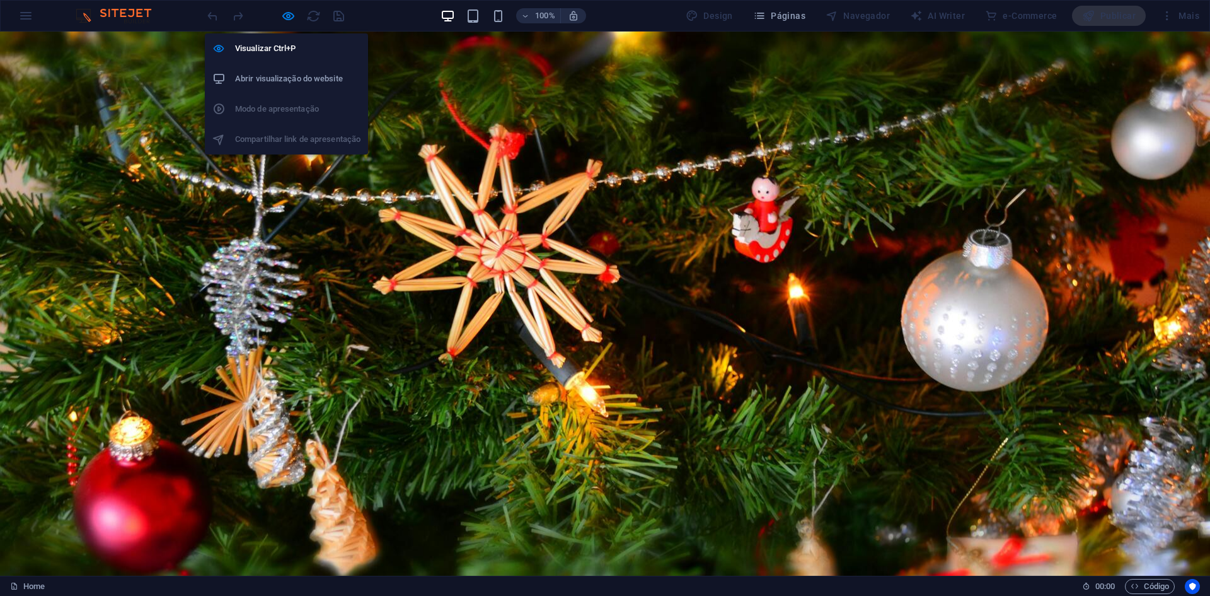
click at [274, 84] on h6 "Abrir visualização do website" at bounding box center [297, 78] width 125 height 15
click at [290, 16] on icon "button" at bounding box center [288, 16] width 14 height 14
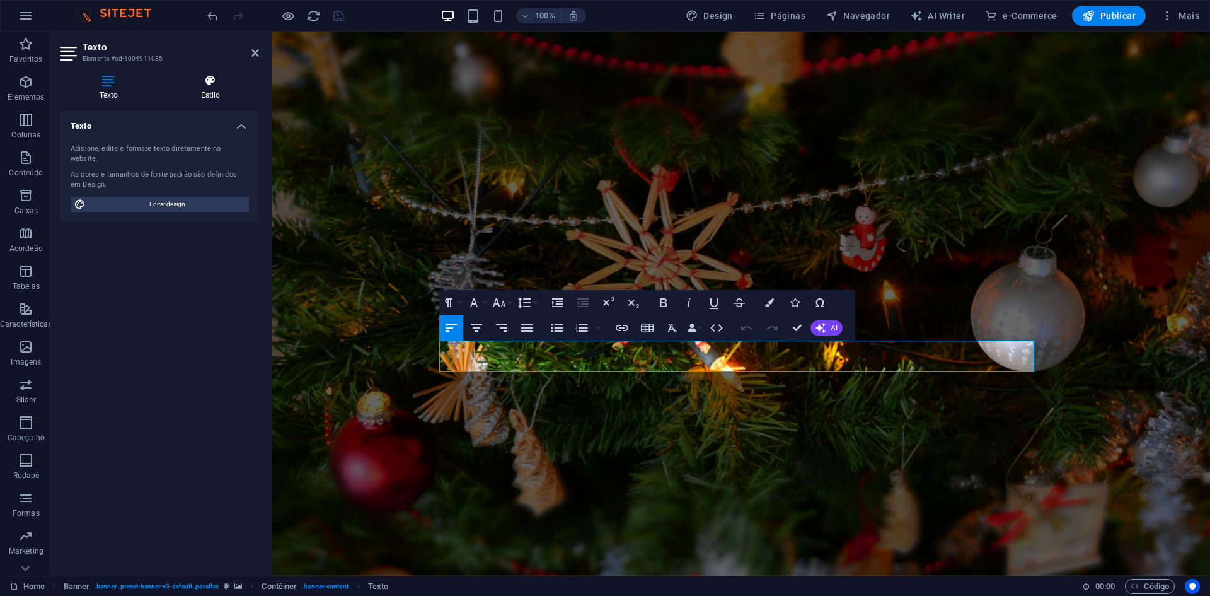
click at [211, 95] on h4 "Estilo" at bounding box center [210, 87] width 97 height 26
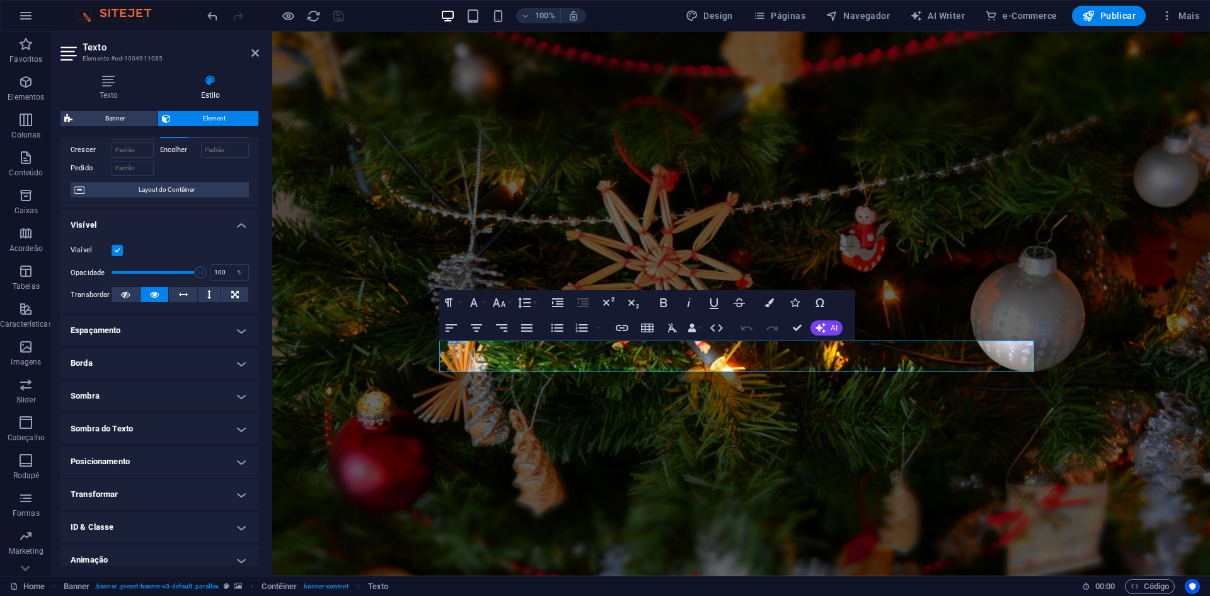
scroll to position [104, 0]
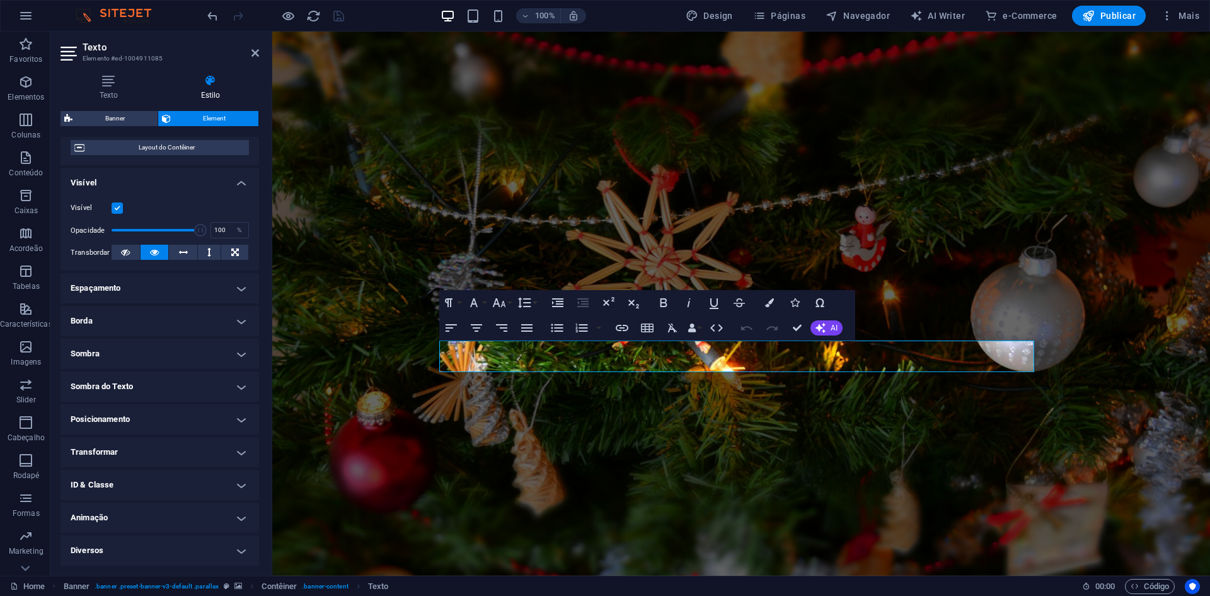
click at [196, 522] on h4 "Animação" at bounding box center [160, 517] width 199 height 30
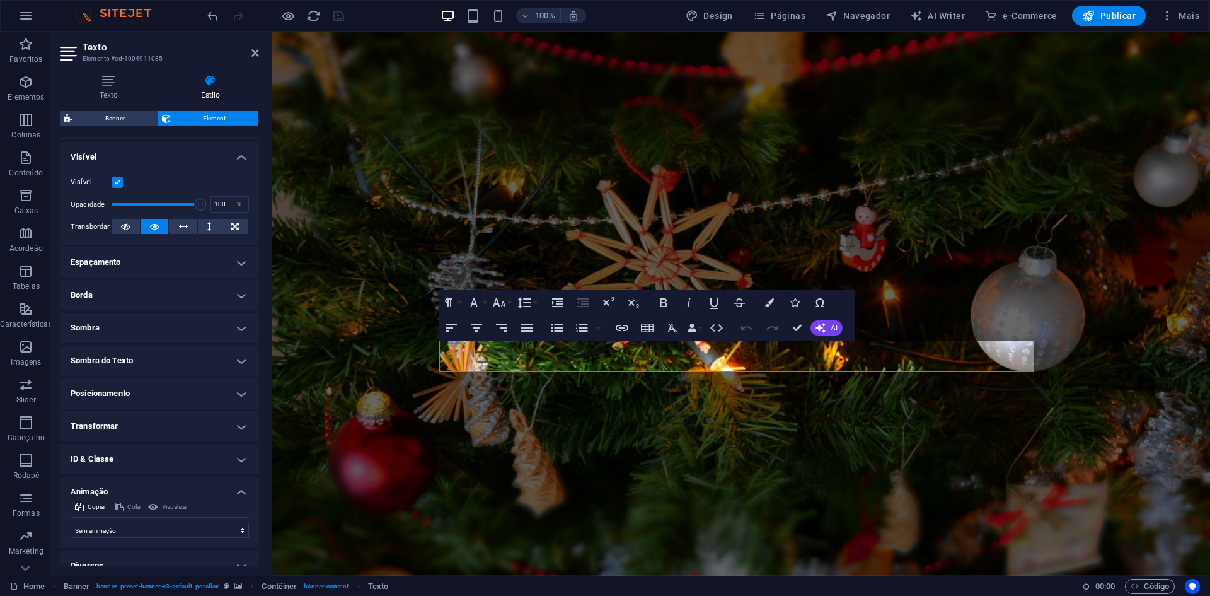
scroll to position [145, 0]
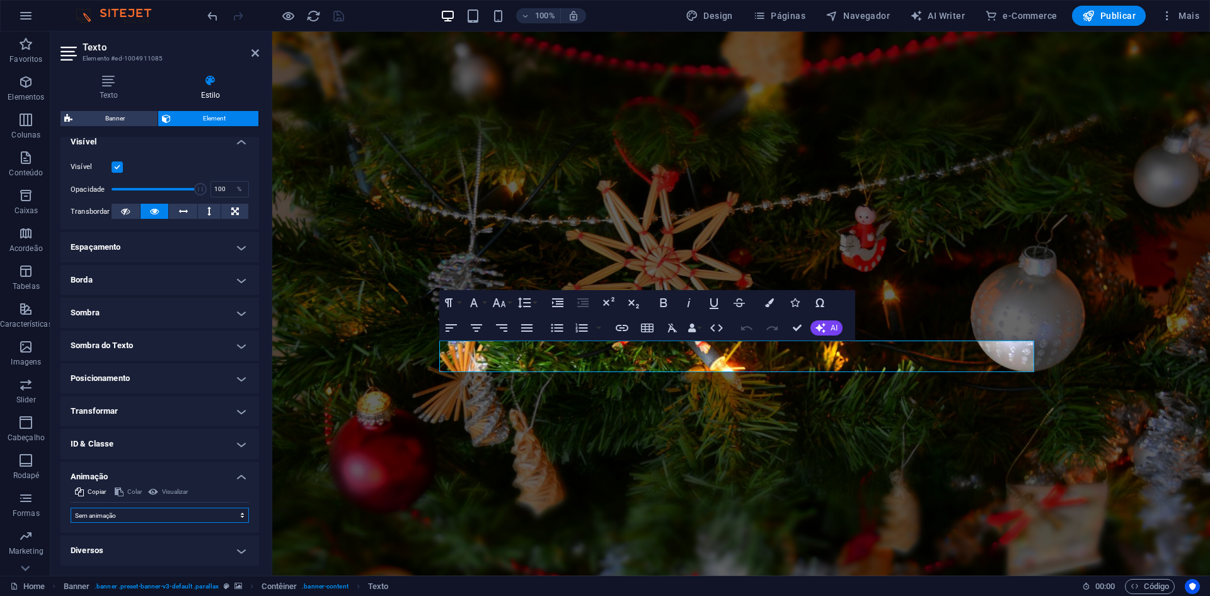
click at [156, 513] on select "Sem animação Mostrar / Esconder Rolar para cima/baixo Mais/menos zoom Deslize d…" at bounding box center [160, 514] width 178 height 15
select select "move-right-to-left"
click at [71, 507] on select "Sem animação Mostrar / Esconder Rolar para cima/baixo Mais/menos zoom Deslize d…" at bounding box center [160, 514] width 178 height 15
select select "scroll"
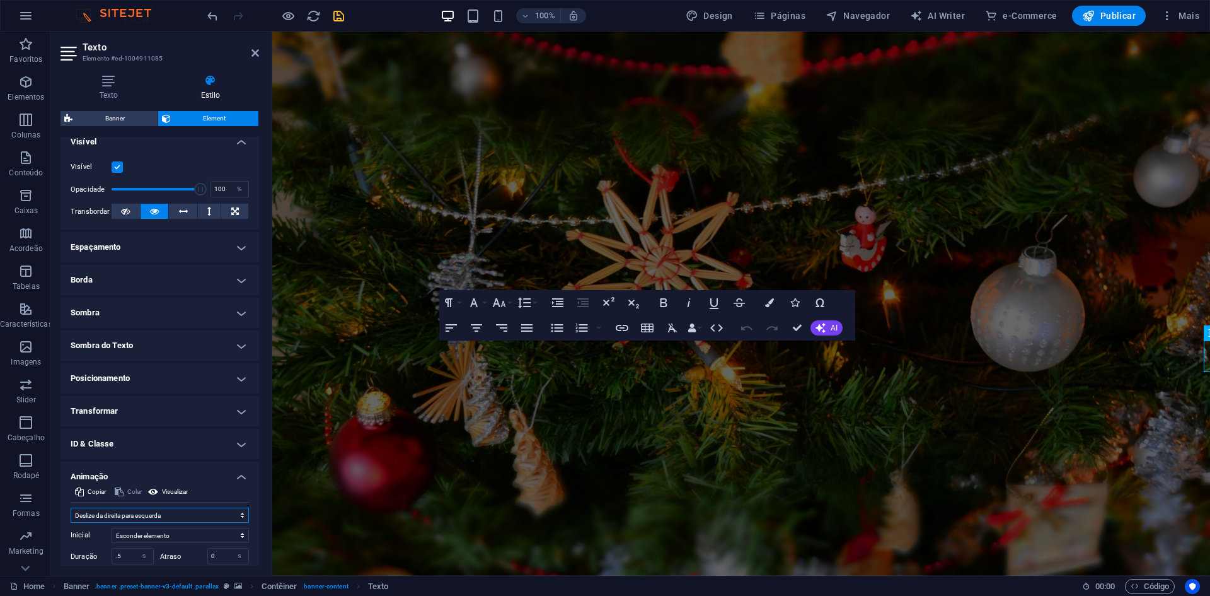
click at [178, 514] on select "Sem animação Mostrar / Esconder Rolar para cima/baixo Mais/menos zoom Deslize d…" at bounding box center [160, 514] width 178 height 15
click at [71, 507] on select "Sem animação Mostrar / Esconder Rolar para cima/baixo Mais/menos zoom Deslize d…" at bounding box center [160, 514] width 178 height 15
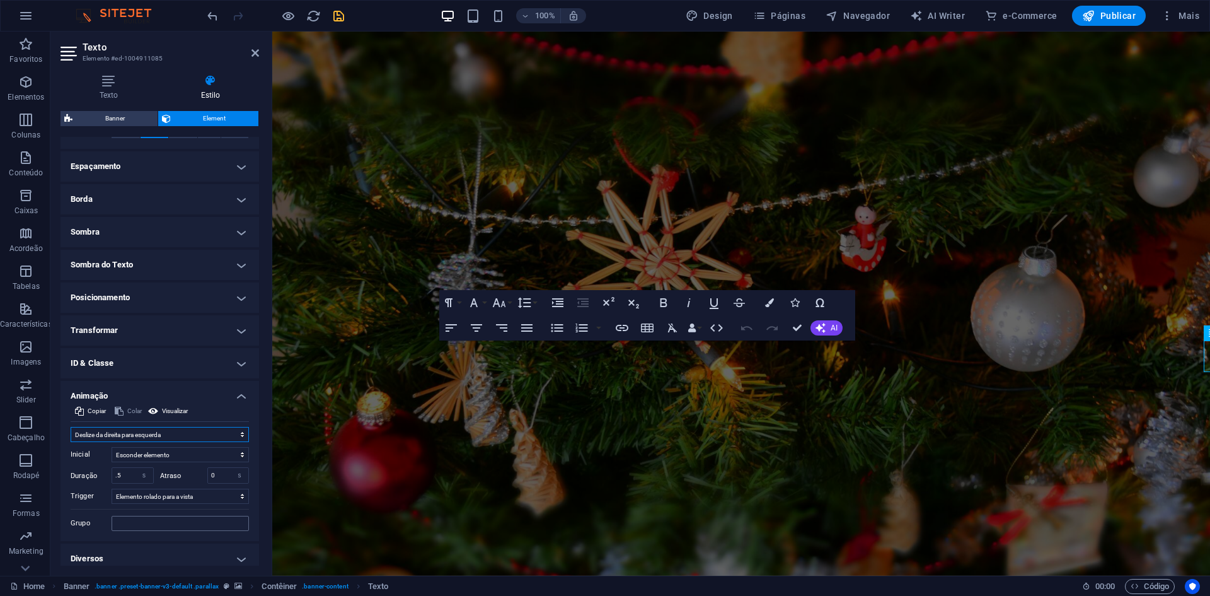
scroll to position [234, 0]
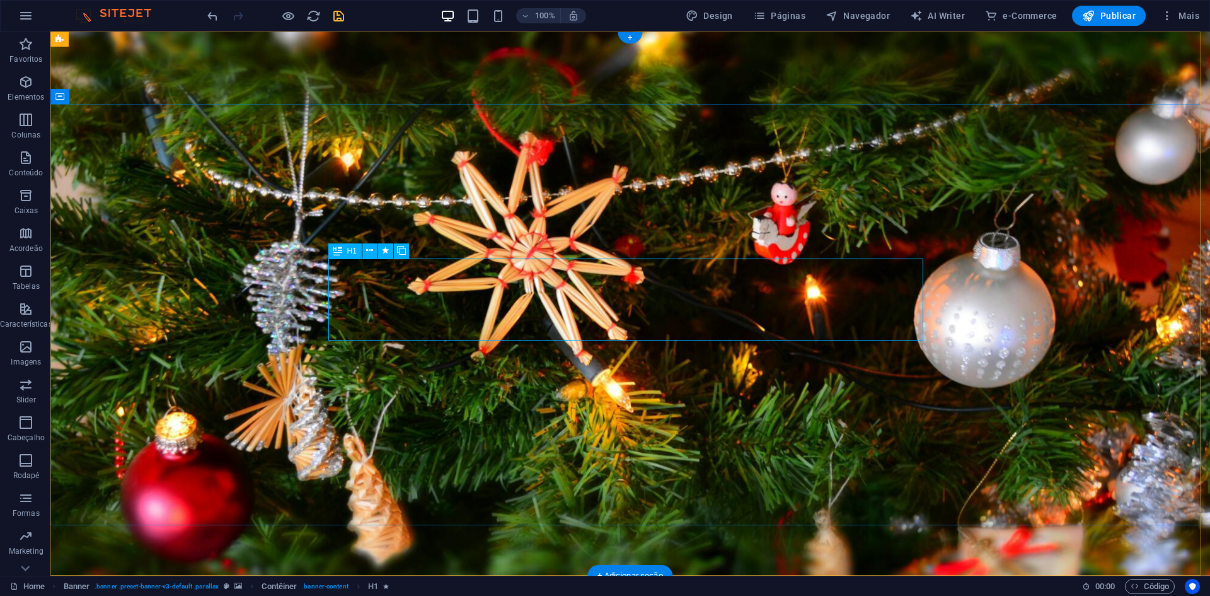
select select "move-right-to-left"
select select "s"
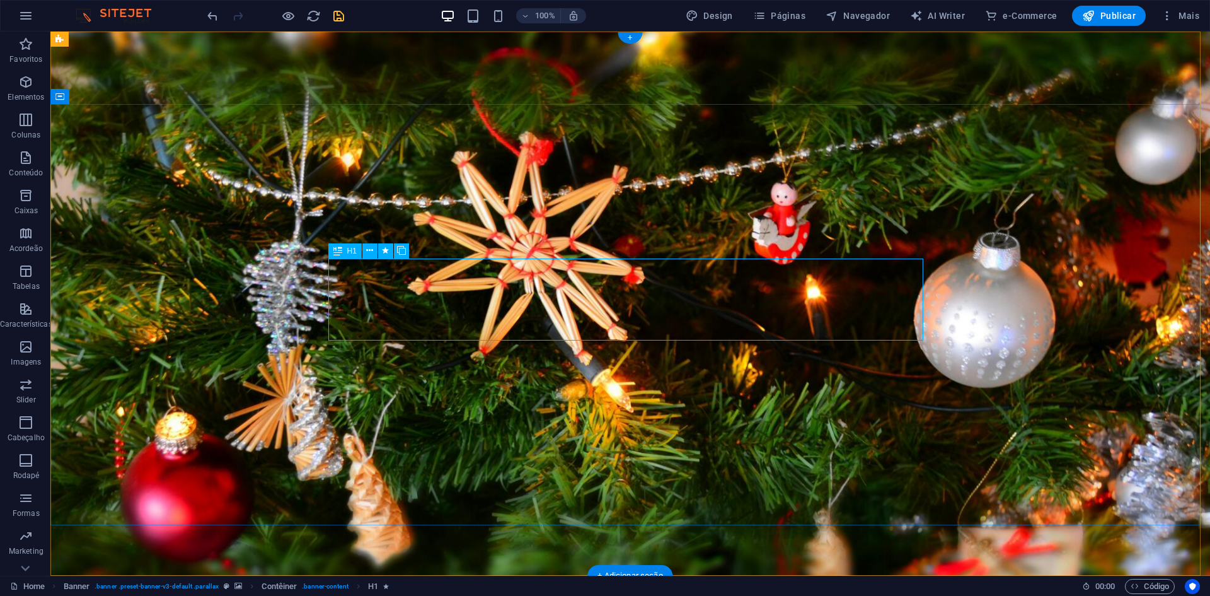
select select "scroll"
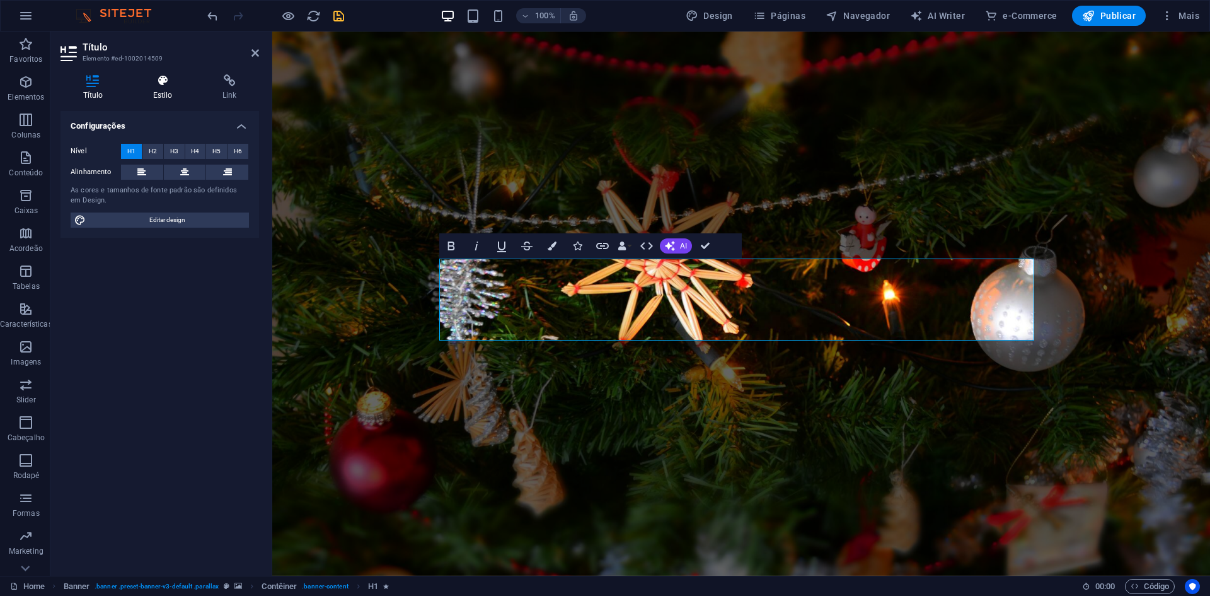
click at [154, 81] on icon at bounding box center [162, 80] width 64 height 13
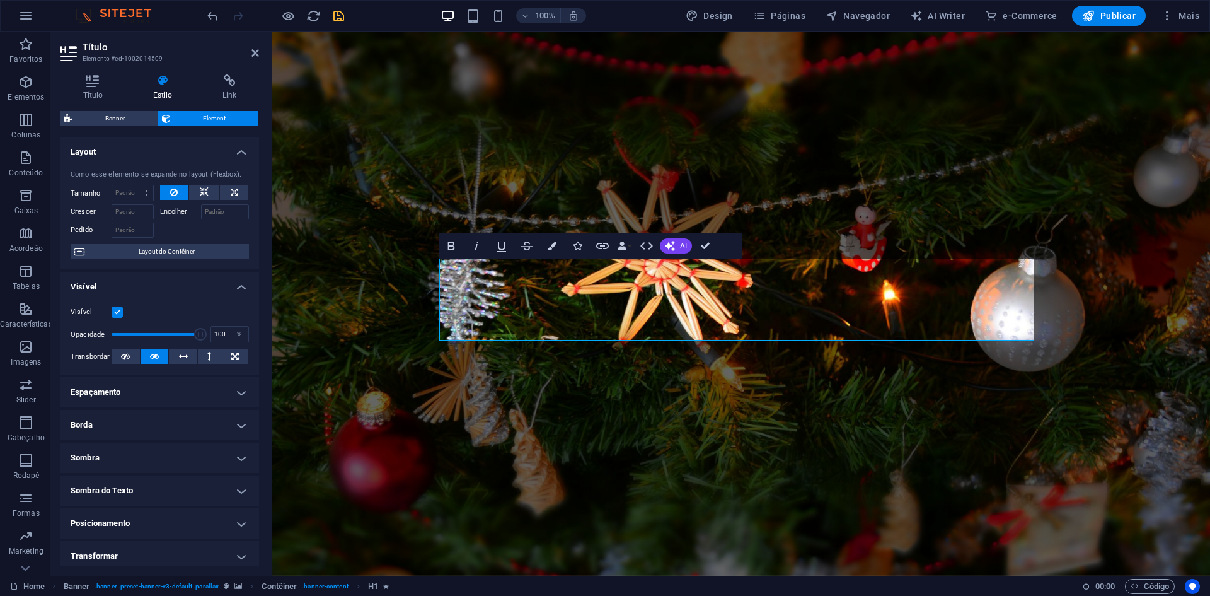
scroll to position [104, 0]
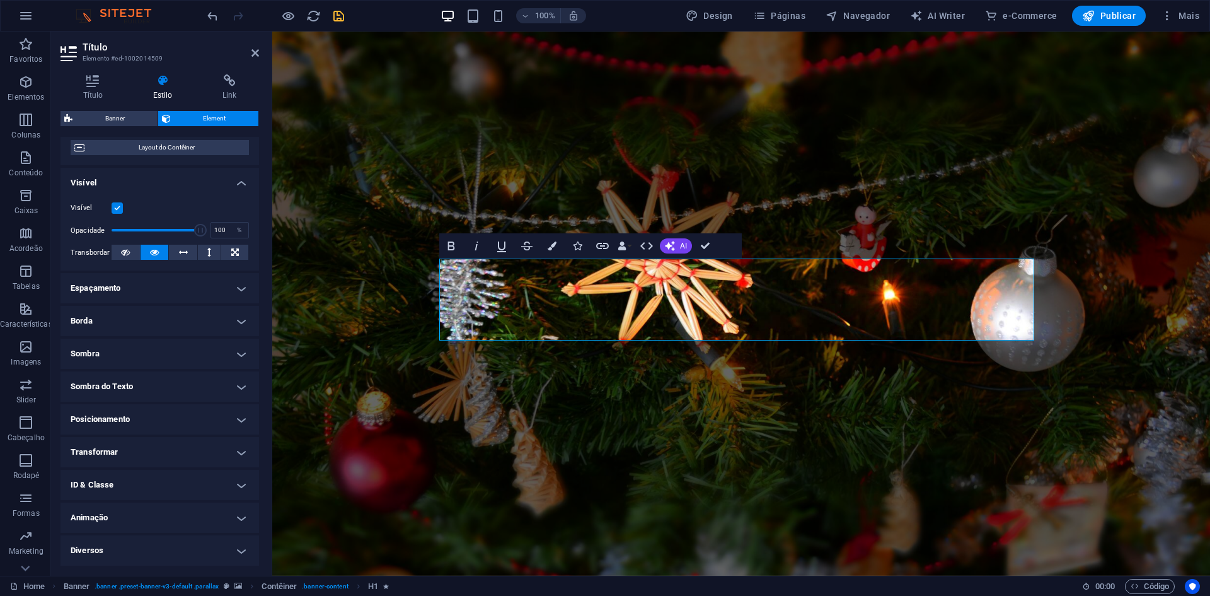
click at [143, 508] on h4 "Animação" at bounding box center [160, 517] width 199 height 30
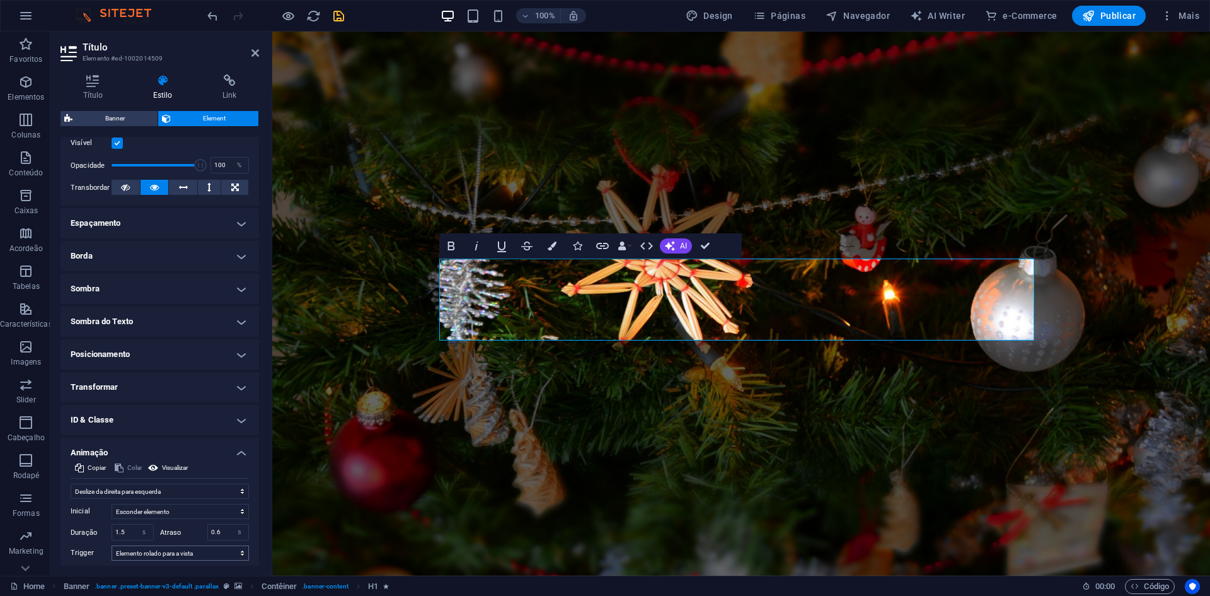
scroll to position [234, 0]
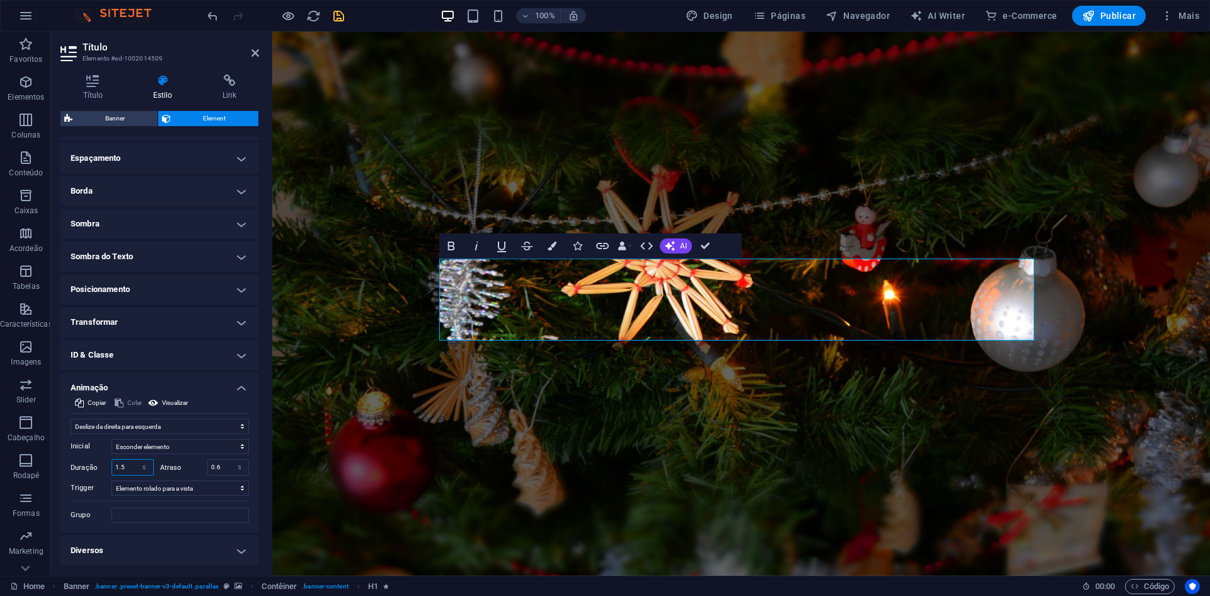
drag, startPoint x: 129, startPoint y: 463, endPoint x: 111, endPoint y: 466, distance: 18.5
click at [111, 466] on div "Duração 1.5 s ms" at bounding box center [112, 467] width 83 height 16
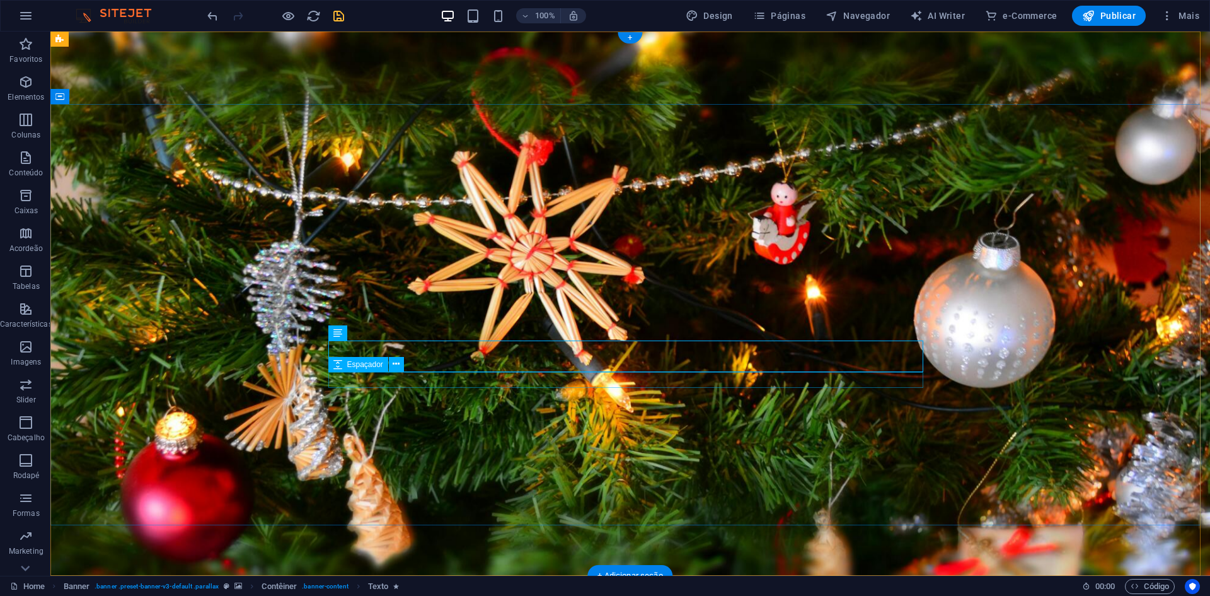
select select "move-right-to-left"
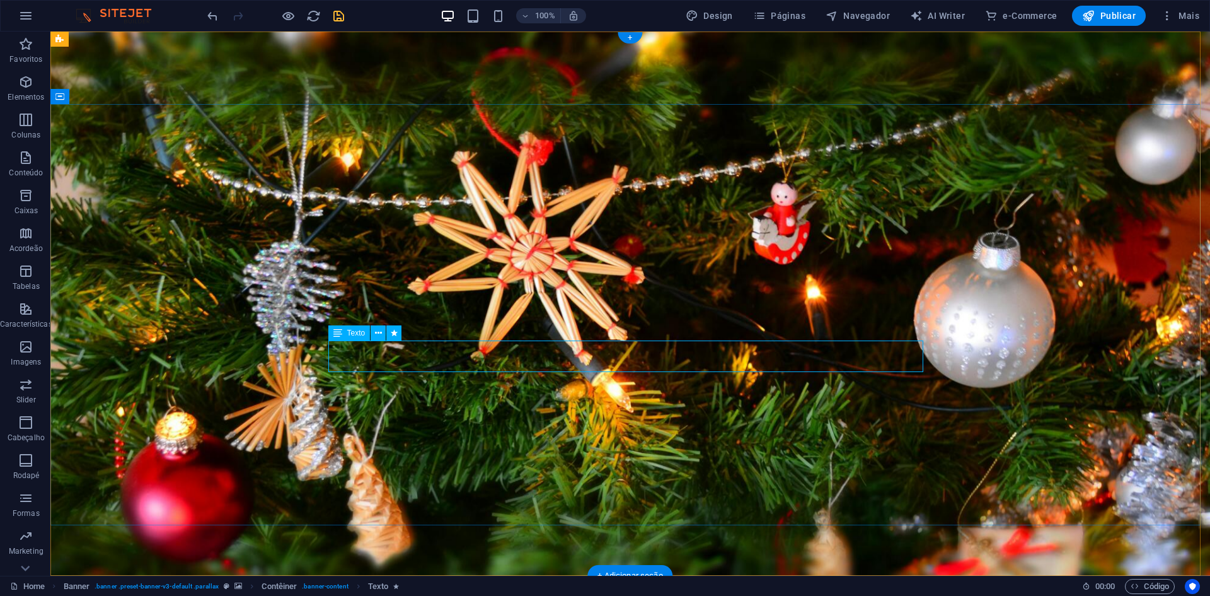
select select "s"
select select "scroll"
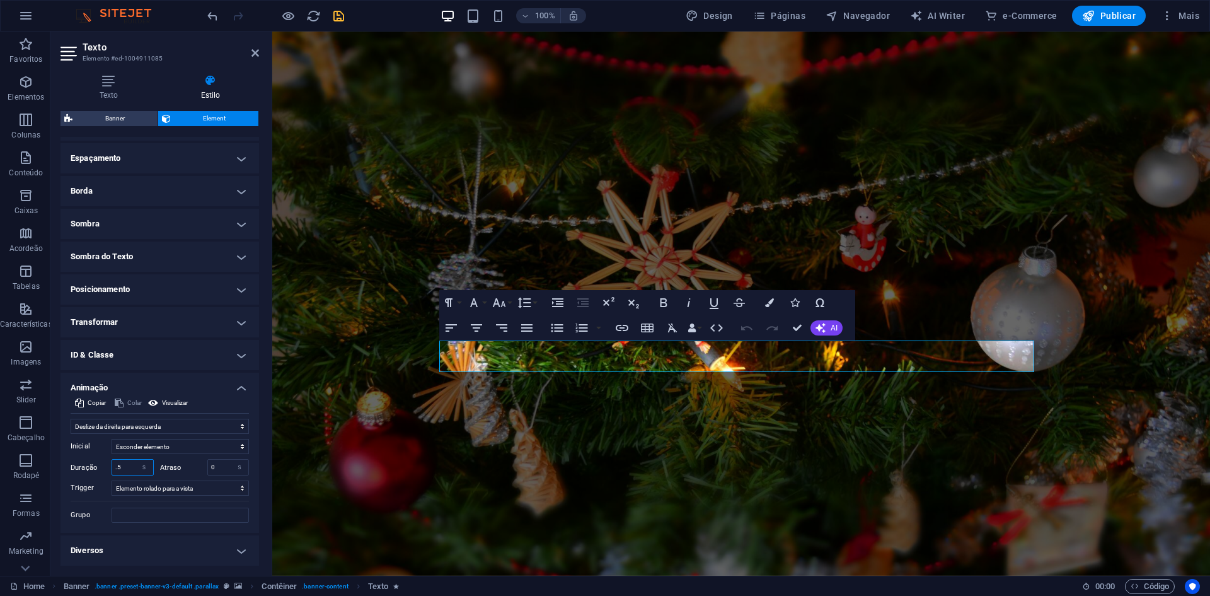
drag, startPoint x: 128, startPoint y: 465, endPoint x: 98, endPoint y: 468, distance: 30.4
click at [98, 468] on div "Duração .5 s ms" at bounding box center [112, 467] width 83 height 16
type input "1.5"
click at [219, 465] on input "0" at bounding box center [228, 466] width 41 height 15
type input "0.6"
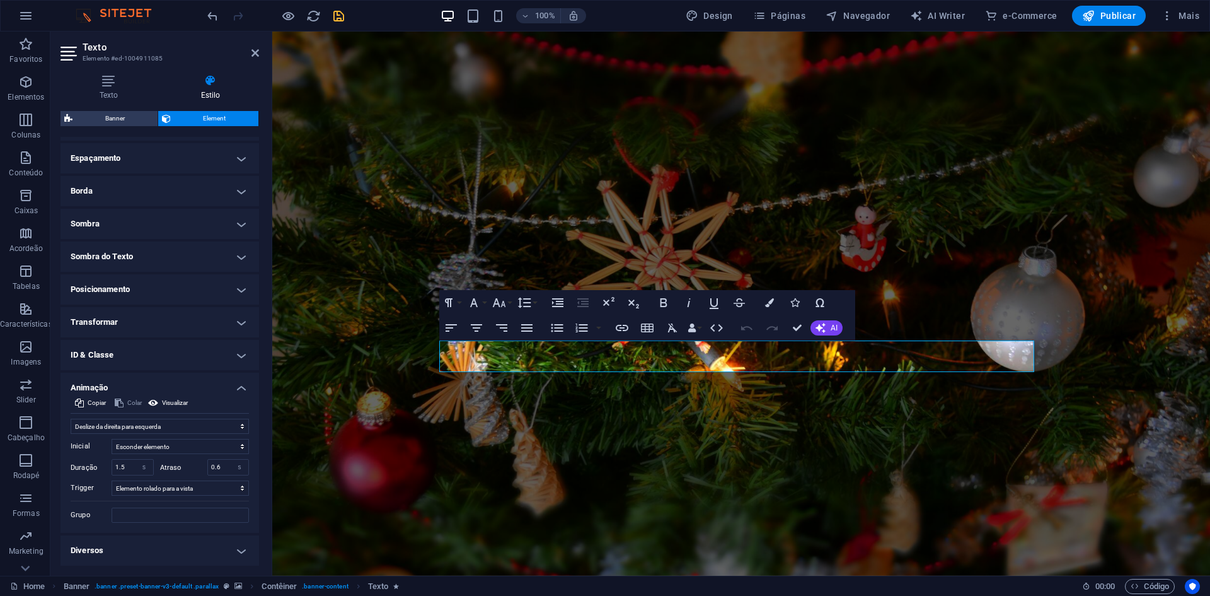
click at [200, 464] on label "Atraso" at bounding box center [183, 467] width 47 height 7
click at [193, 485] on select "Sem gatilho automático No carregamento da página Elemento rolado para a vista" at bounding box center [180, 487] width 137 height 15
click at [195, 487] on select "Sem gatilho automático No carregamento da página Elemento rolado para a vista" at bounding box center [180, 487] width 137 height 15
drag, startPoint x: 795, startPoint y: 324, endPoint x: 703, endPoint y: 293, distance: 97.1
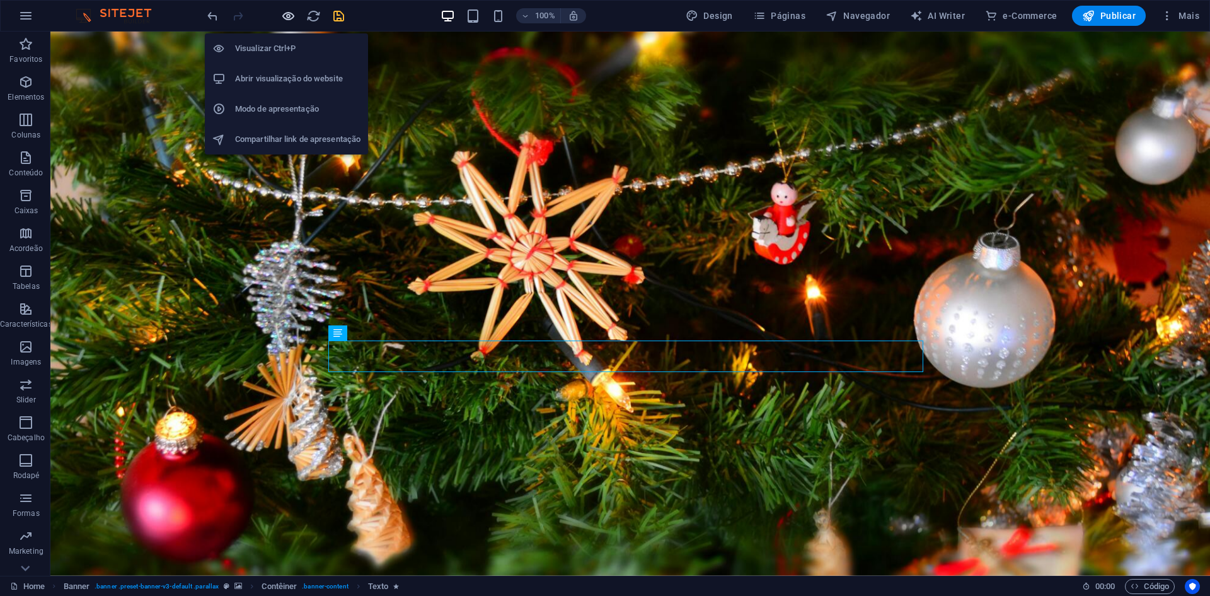
click at [291, 14] on icon "button" at bounding box center [288, 16] width 14 height 14
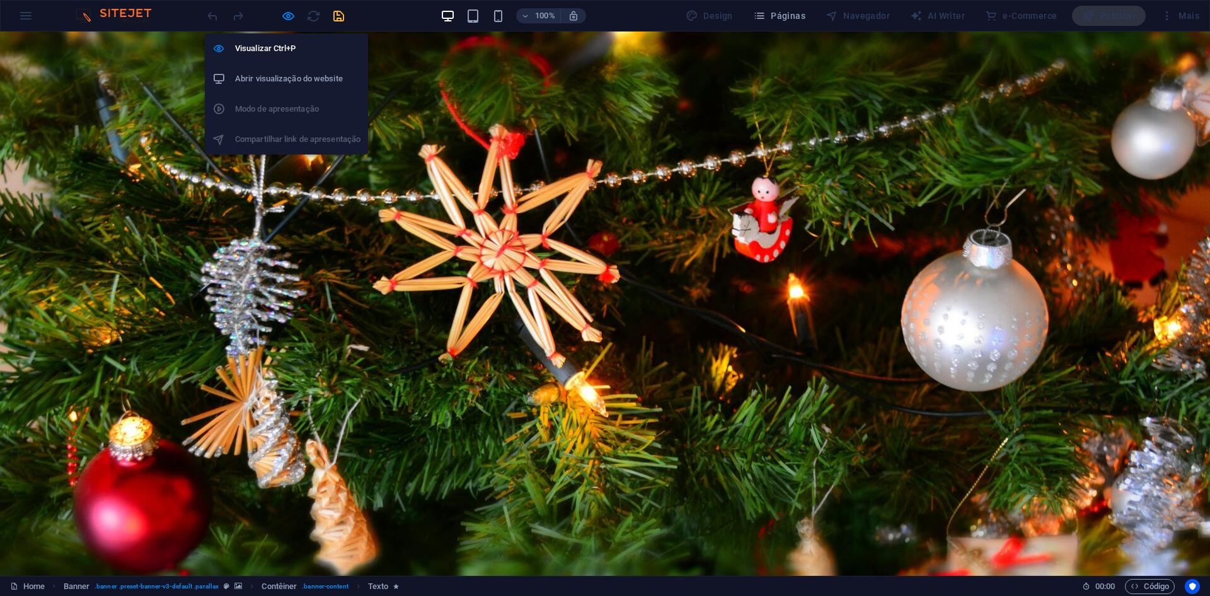
click at [282, 72] on h6 "Abrir visualização do website" at bounding box center [297, 78] width 125 height 15
click at [289, 16] on icon "button" at bounding box center [288, 16] width 14 height 14
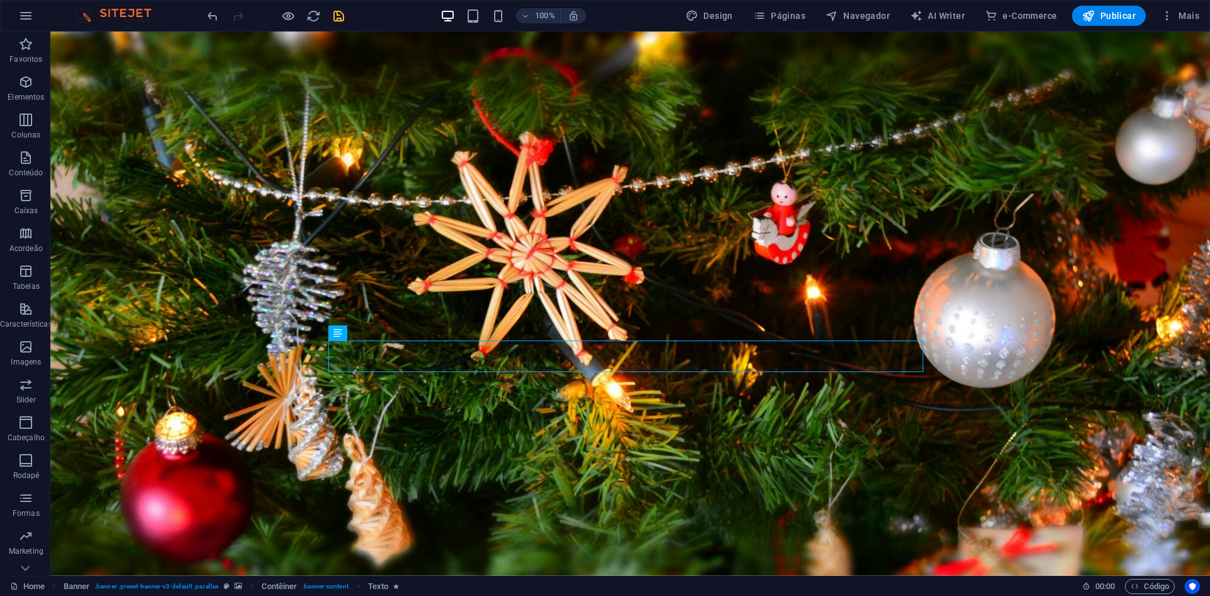
click at [353, 18] on div "100% Design Páginas Navegador AI Writer e-Commerce Publicar Mais" at bounding box center [705, 16] width 1000 height 20
click at [347, 18] on div "100% Design Páginas Navegador AI Writer e-Commerce Publicar Mais" at bounding box center [705, 16] width 1000 height 20
click at [345, 18] on icon "save" at bounding box center [339, 16] width 14 height 14
checkbox input "false"
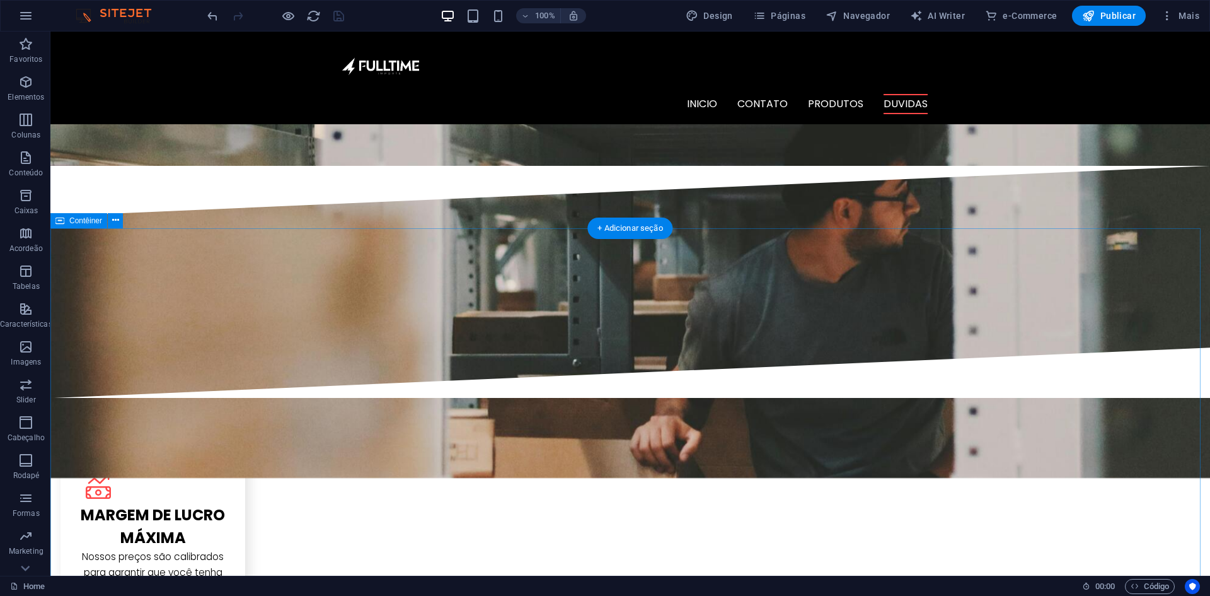
scroll to position [1387, 0]
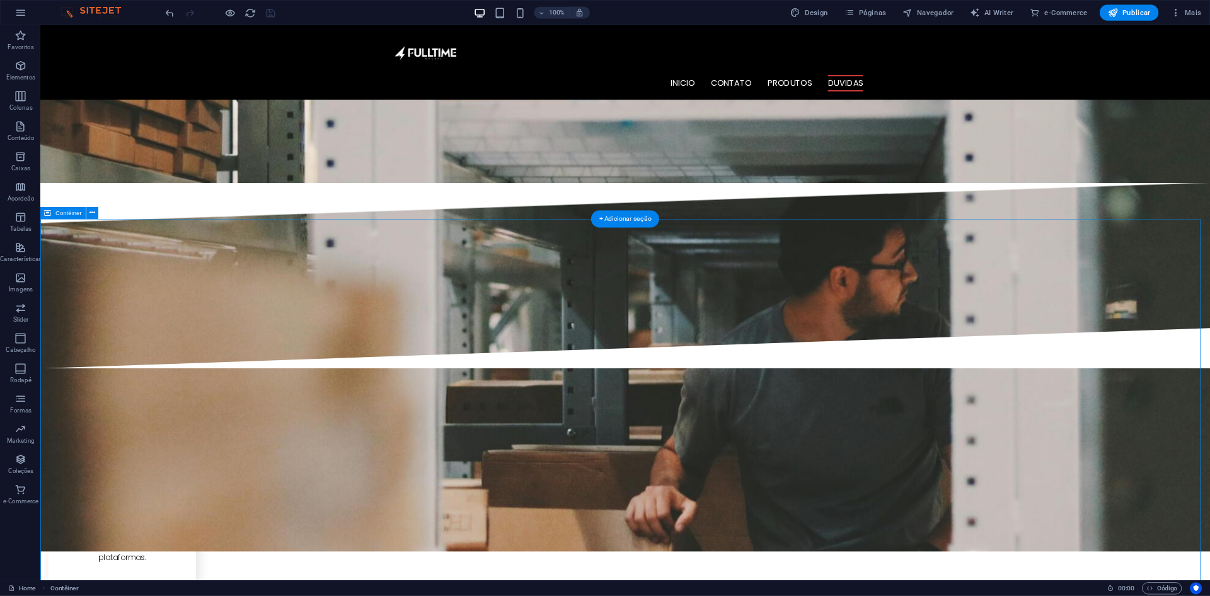
scroll to position [1533, 0]
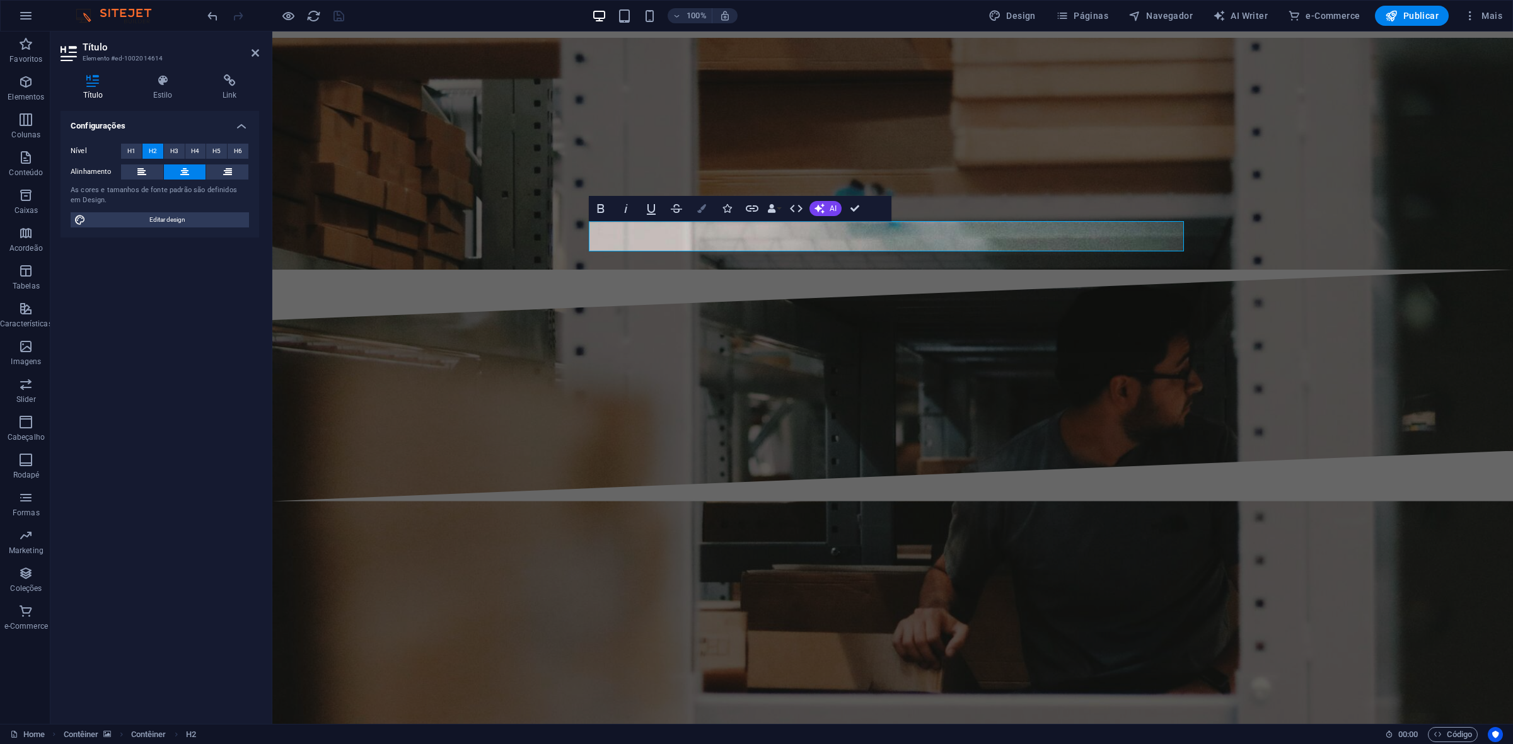
click at [701, 210] on icon "button" at bounding box center [701, 208] width 9 height 9
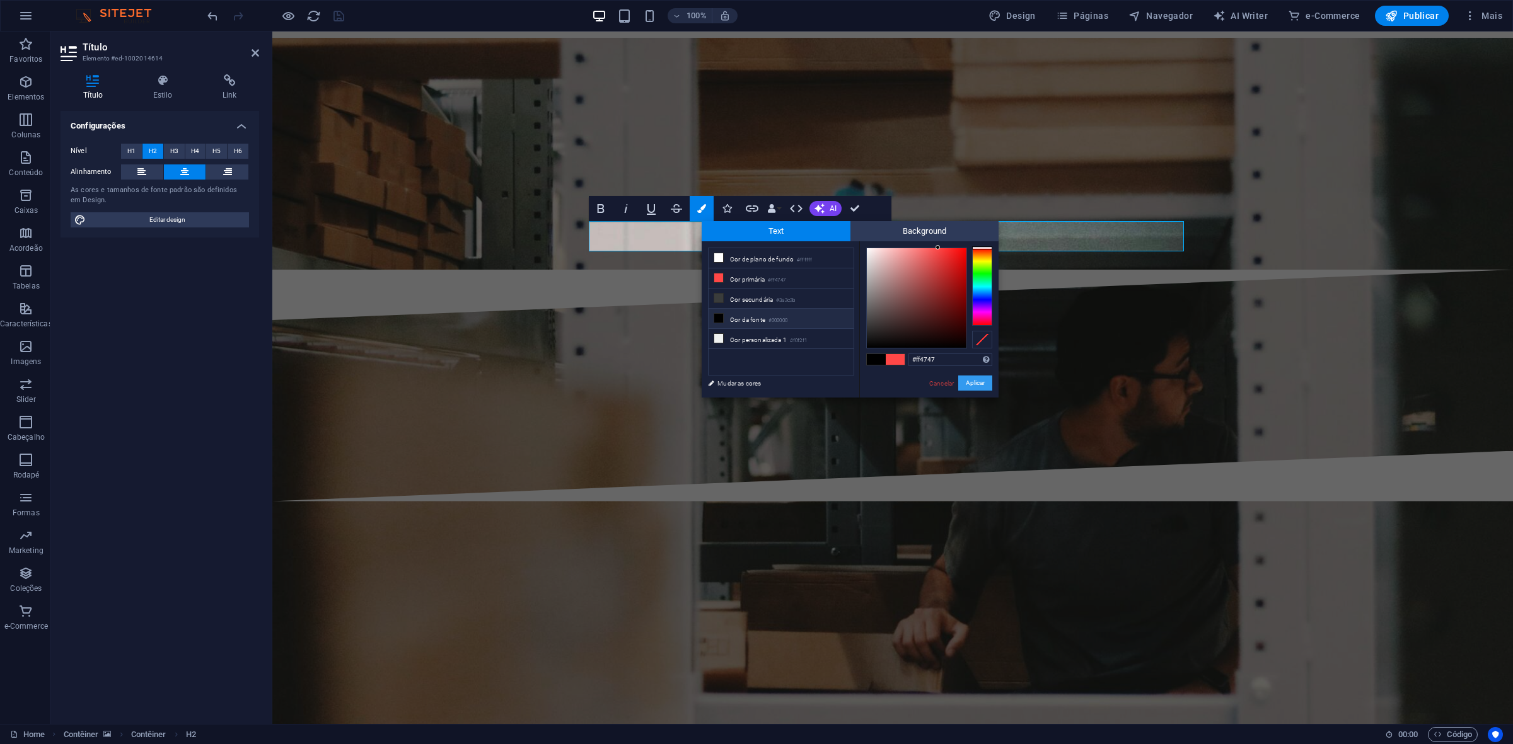
drag, startPoint x: 977, startPoint y: 388, endPoint x: 706, endPoint y: 355, distance: 273.0
click at [977, 388] on button "Aplicar" at bounding box center [975, 383] width 34 height 15
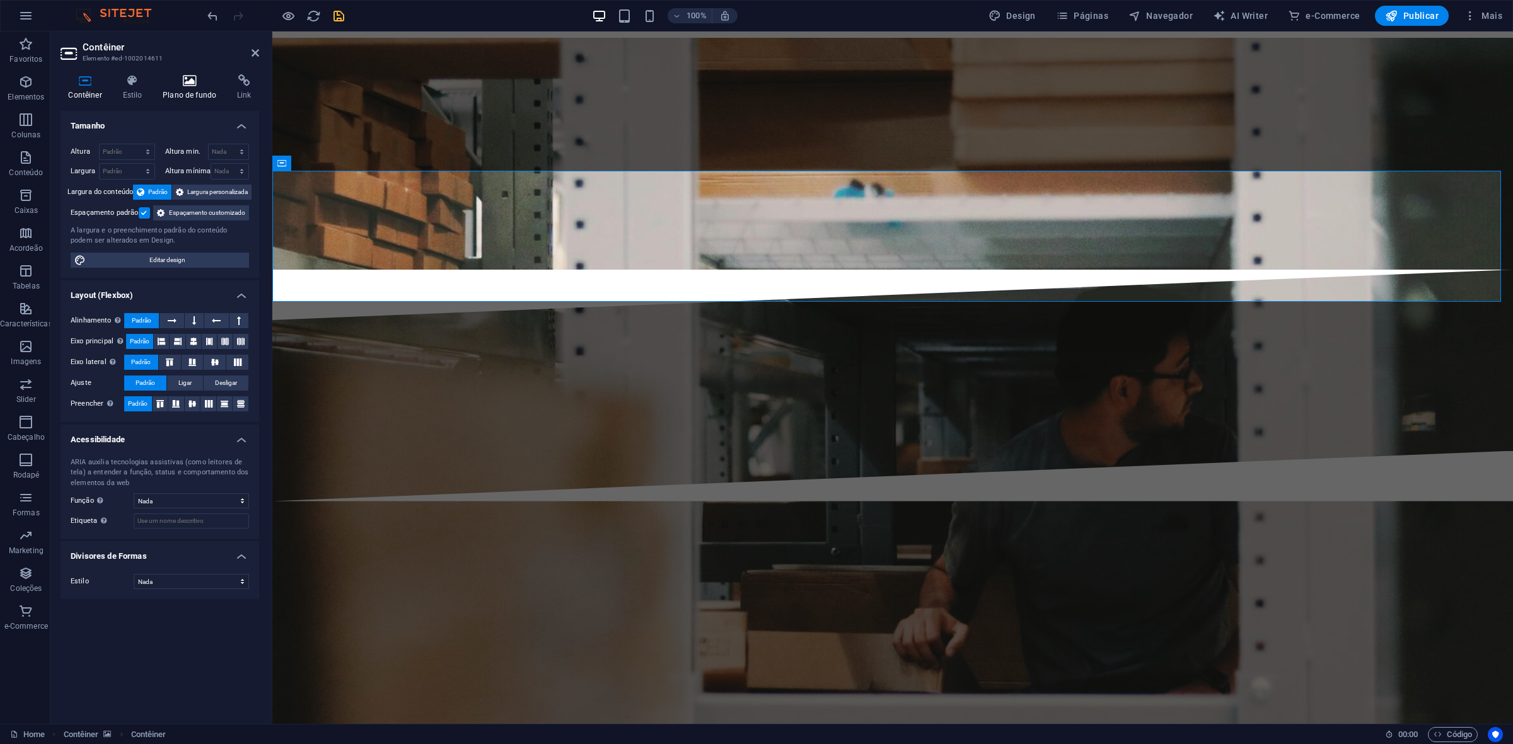
click at [186, 83] on icon at bounding box center [189, 80] width 69 height 13
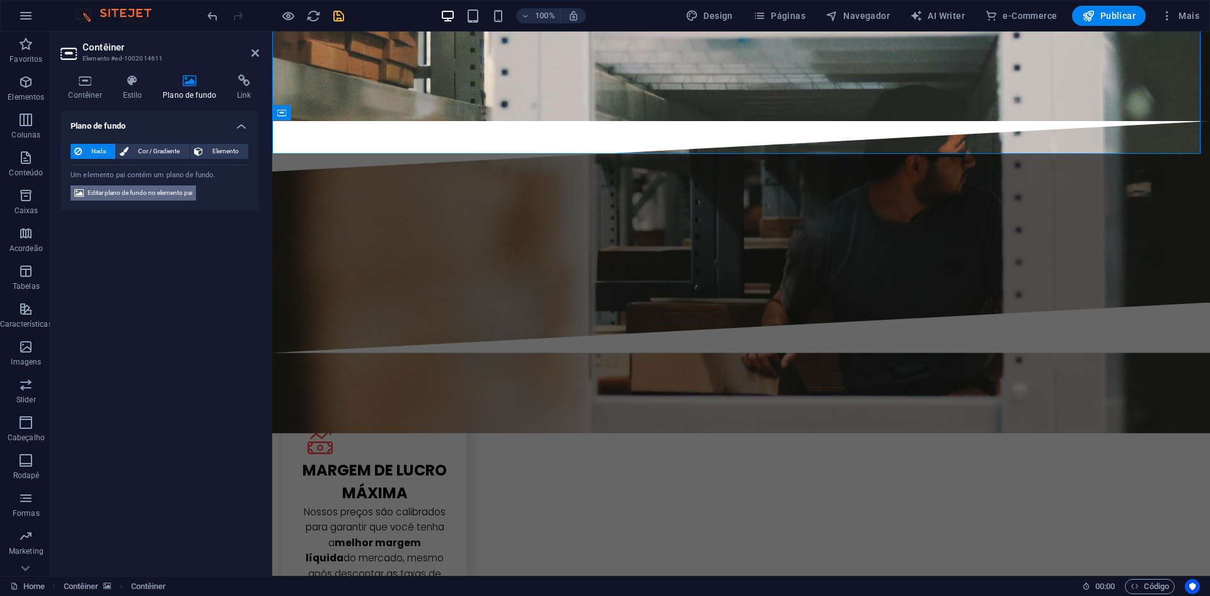
click at [159, 191] on span "Editar plano de fundo no elemento pai" at bounding box center [140, 192] width 105 height 15
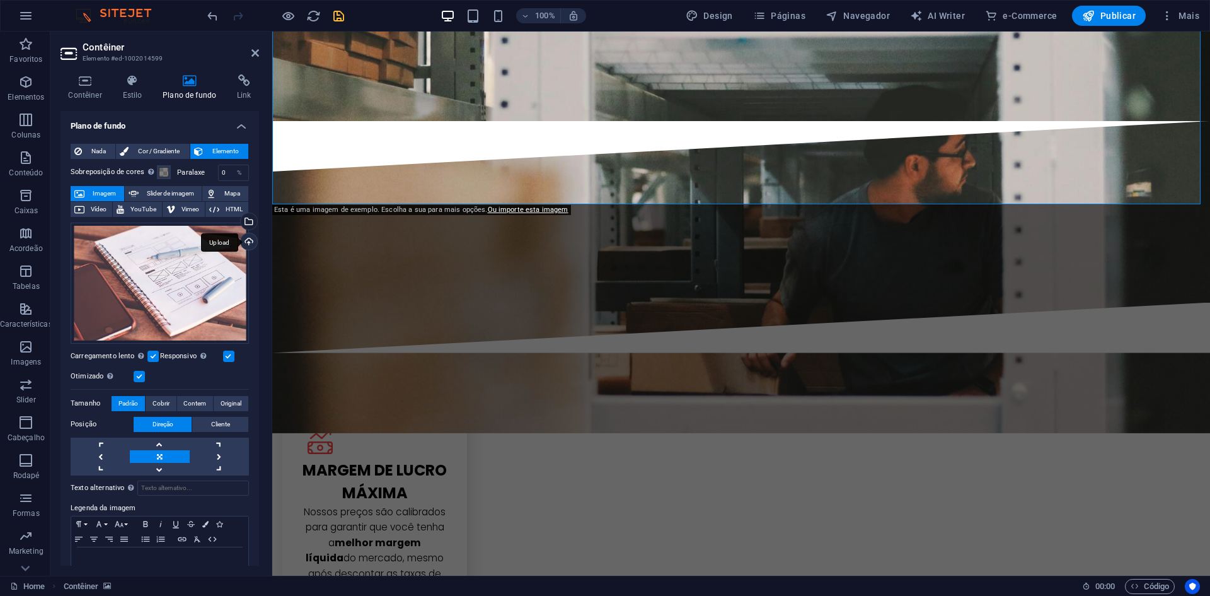
click at [246, 233] on div "Upload" at bounding box center [247, 242] width 19 height 19
click at [238, 226] on div "Selecione arquivos do gerenciador de arquivos, galeria de fotos ou faça upload …" at bounding box center [197, 222] width 82 height 57
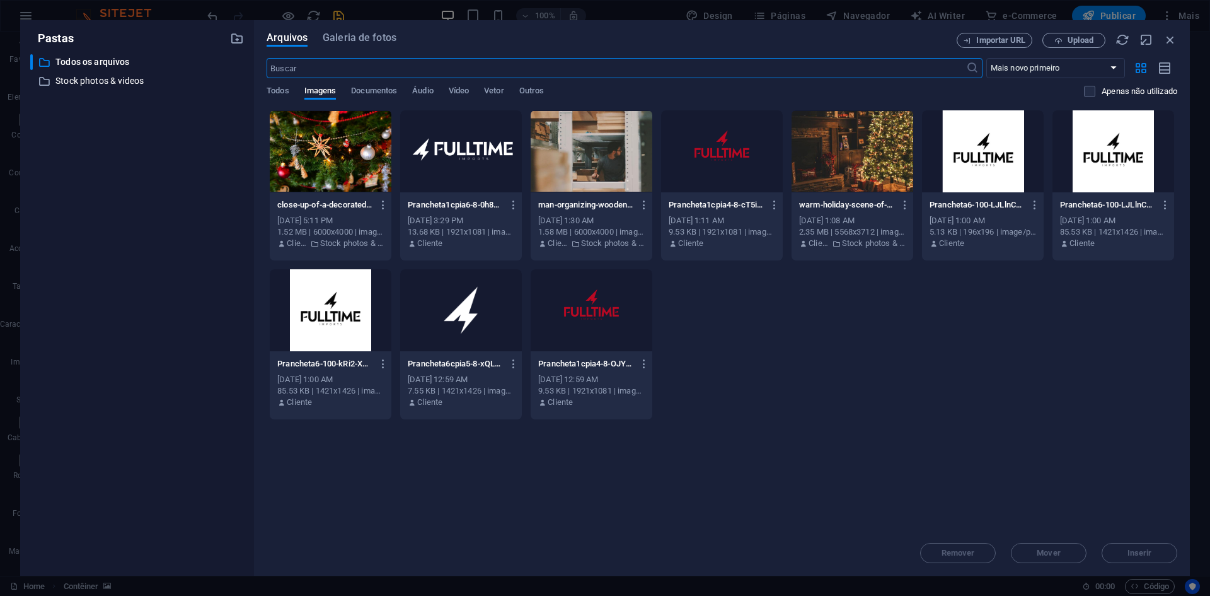
click at [354, 67] on input "text" at bounding box center [616, 68] width 699 height 20
click at [362, 42] on span "Galeria de fotos" at bounding box center [360, 37] width 74 height 15
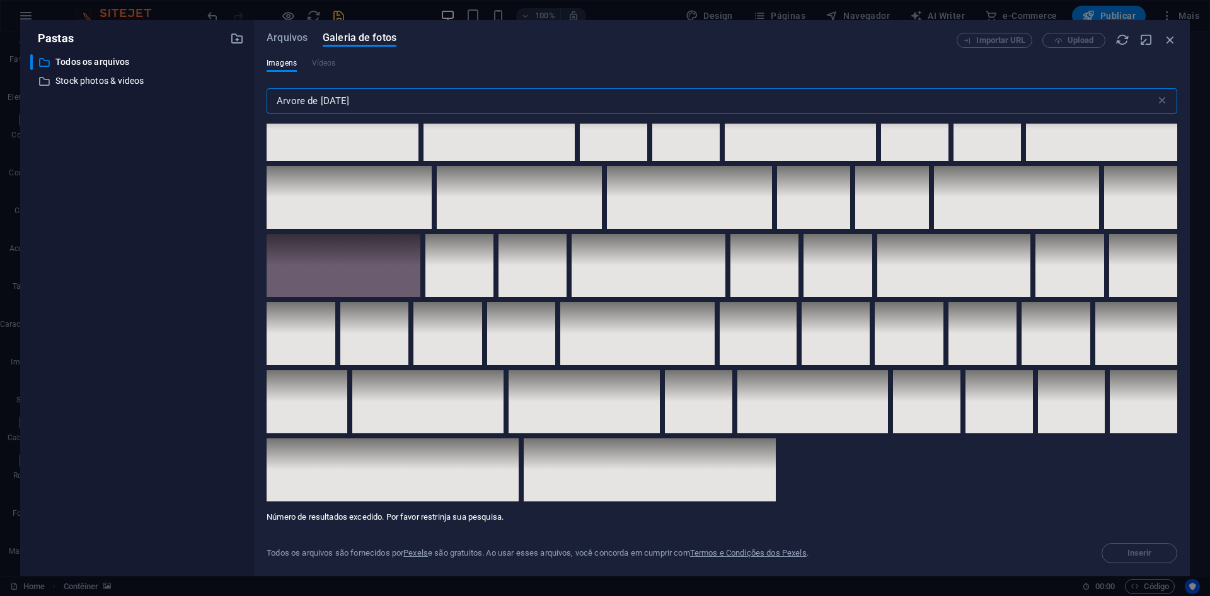
scroll to position [3845, 0]
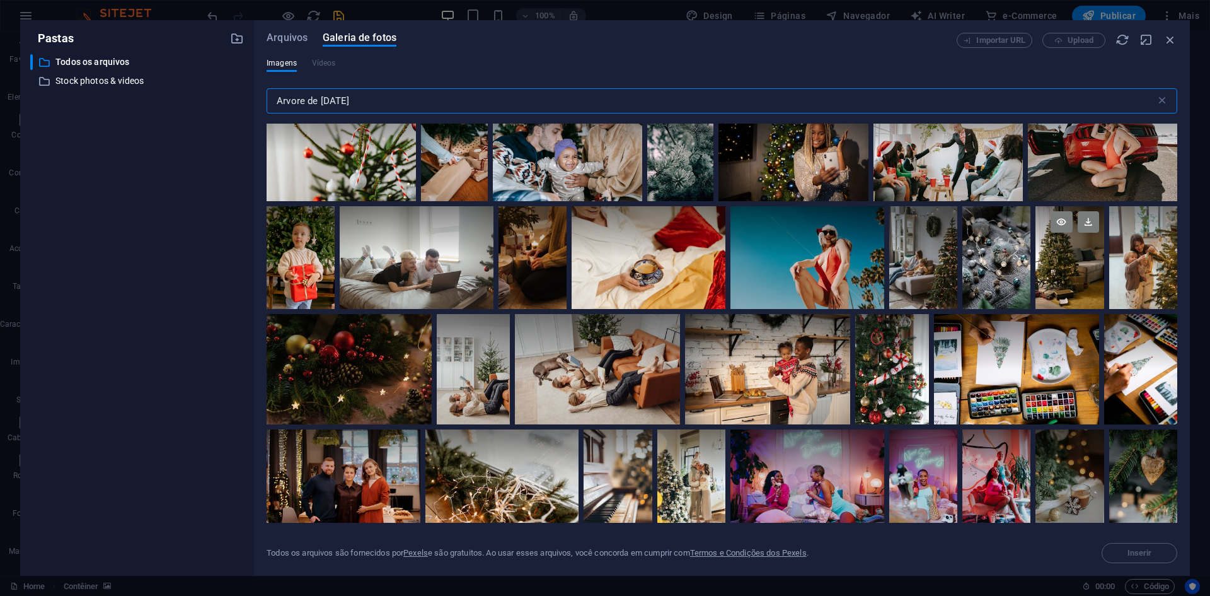
click at [1073, 266] on div at bounding box center [1070, 257] width 68 height 102
click at [1160, 547] on button "Inserir" at bounding box center [1140, 553] width 76 height 20
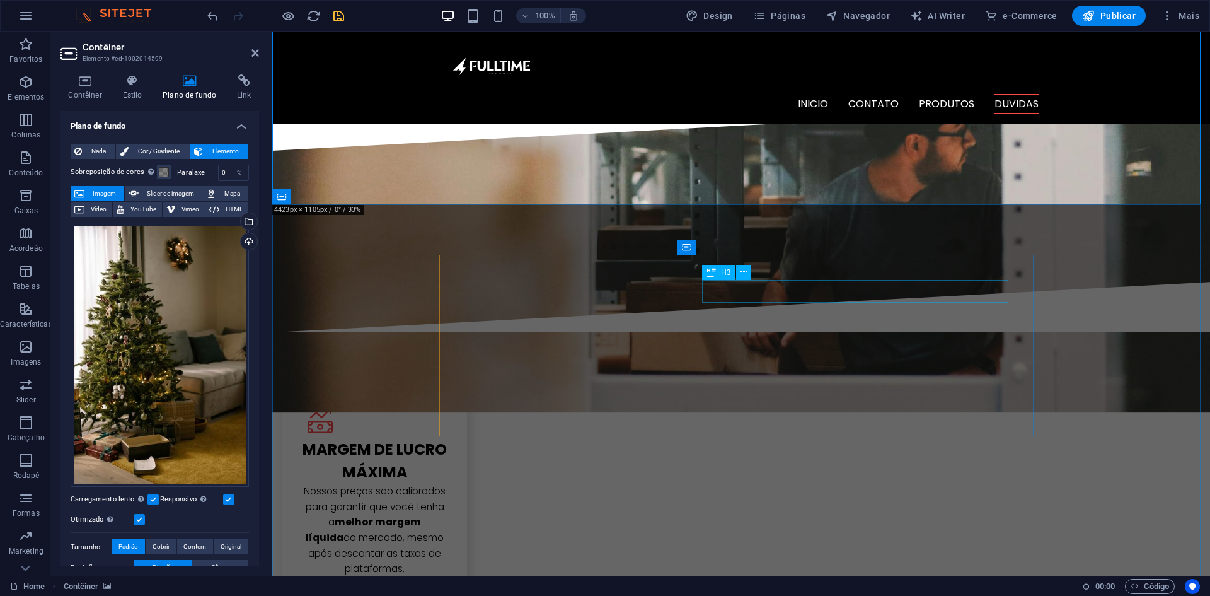
scroll to position [1344, 0]
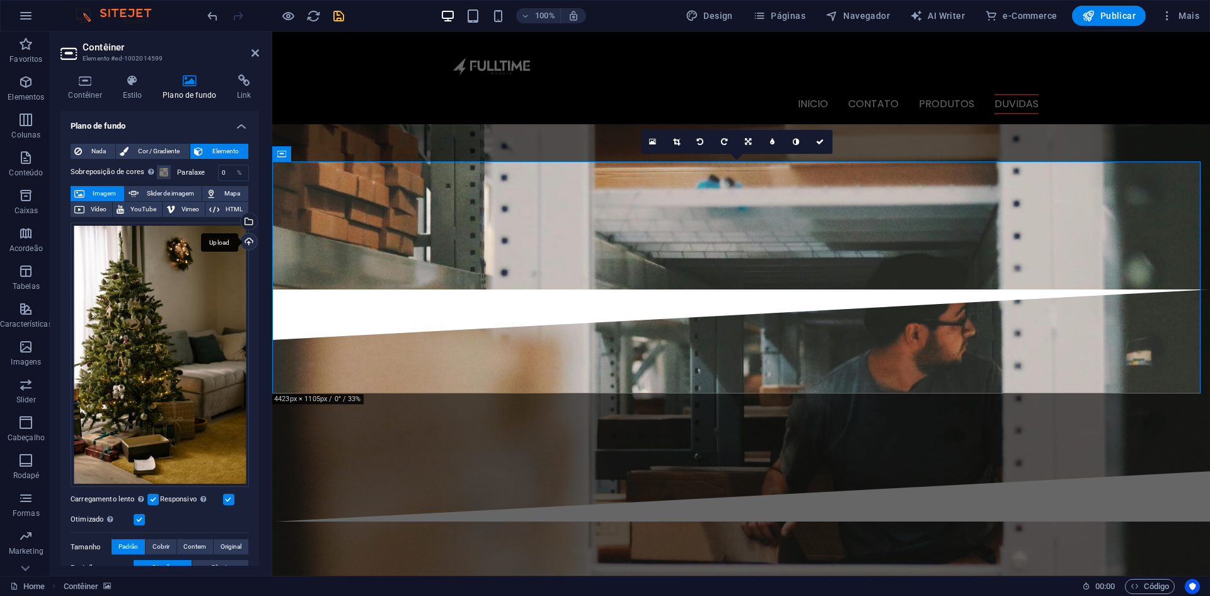
click at [246, 246] on div "Upload" at bounding box center [247, 242] width 19 height 19
click at [246, 226] on div "Selecione arquivos do gerenciador de arquivos, galeria de fotos ou faça upload …" at bounding box center [247, 222] width 19 height 19
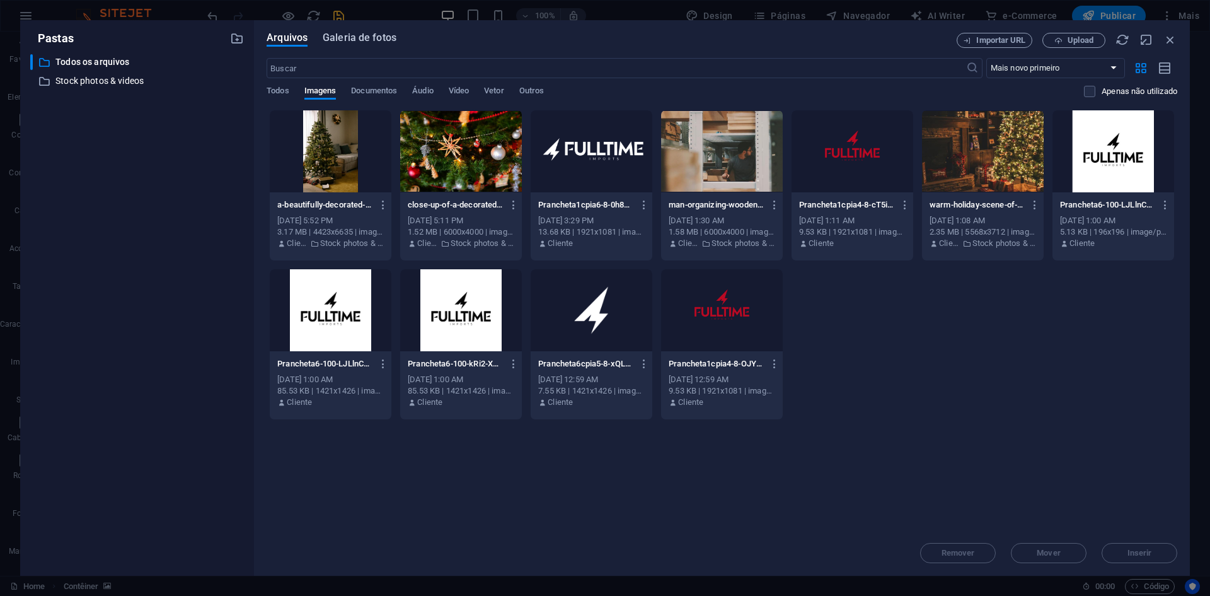
click at [363, 38] on span "Galeria de fotos" at bounding box center [360, 37] width 74 height 15
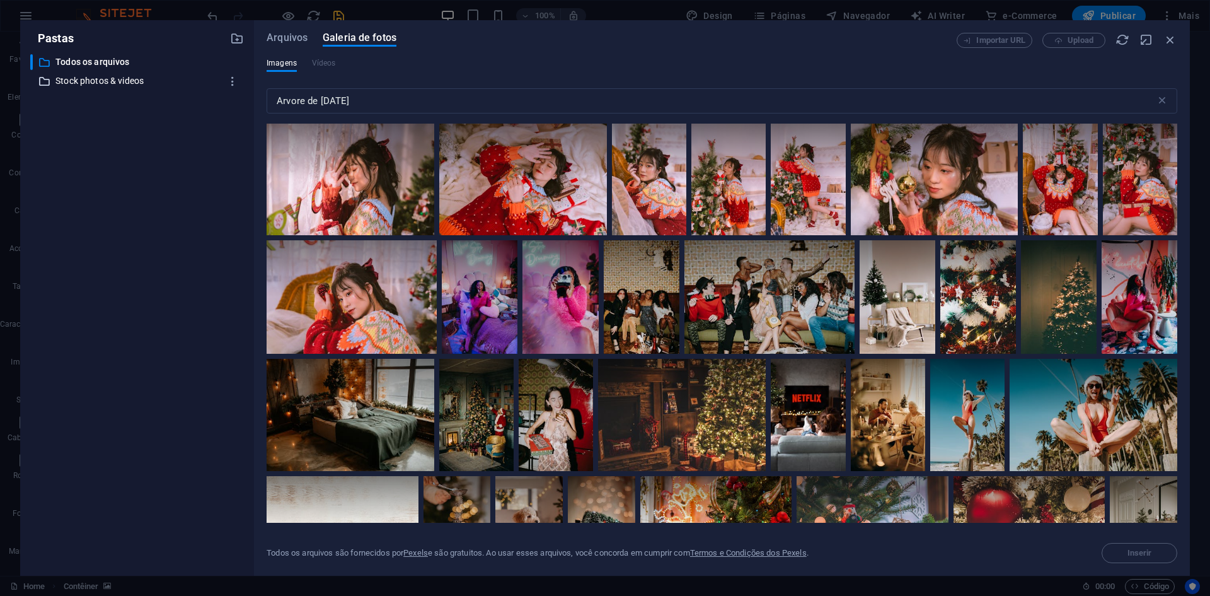
click at [105, 84] on p "Stock photos & videos" at bounding box center [137, 81] width 165 height 14
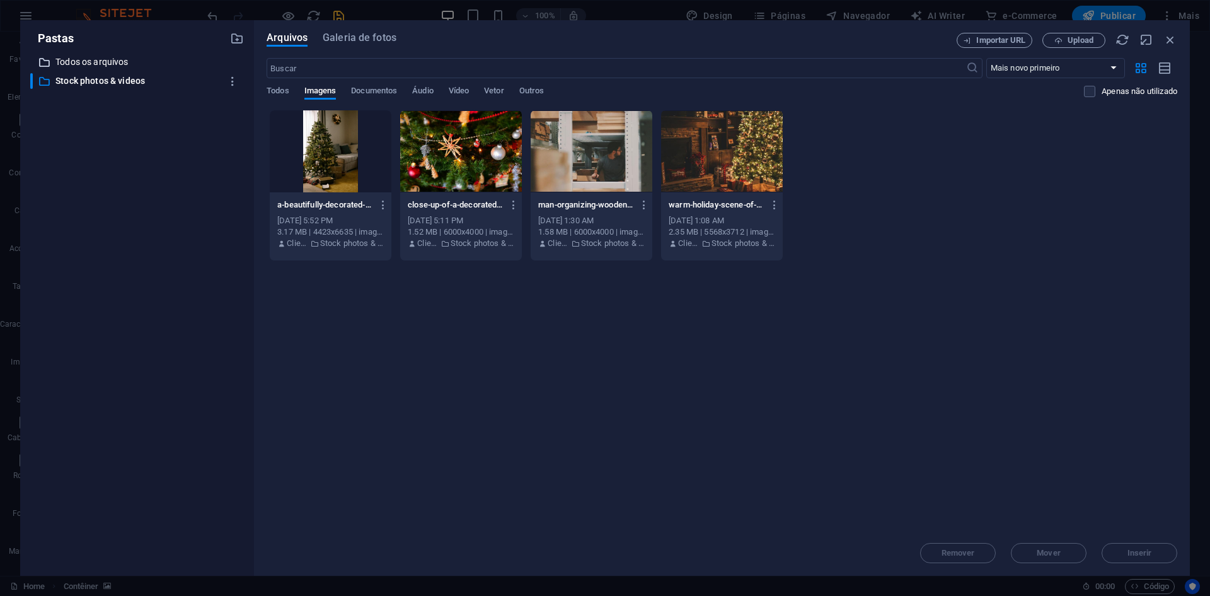
click at [103, 64] on p "Todos os arquivos" at bounding box center [137, 62] width 165 height 14
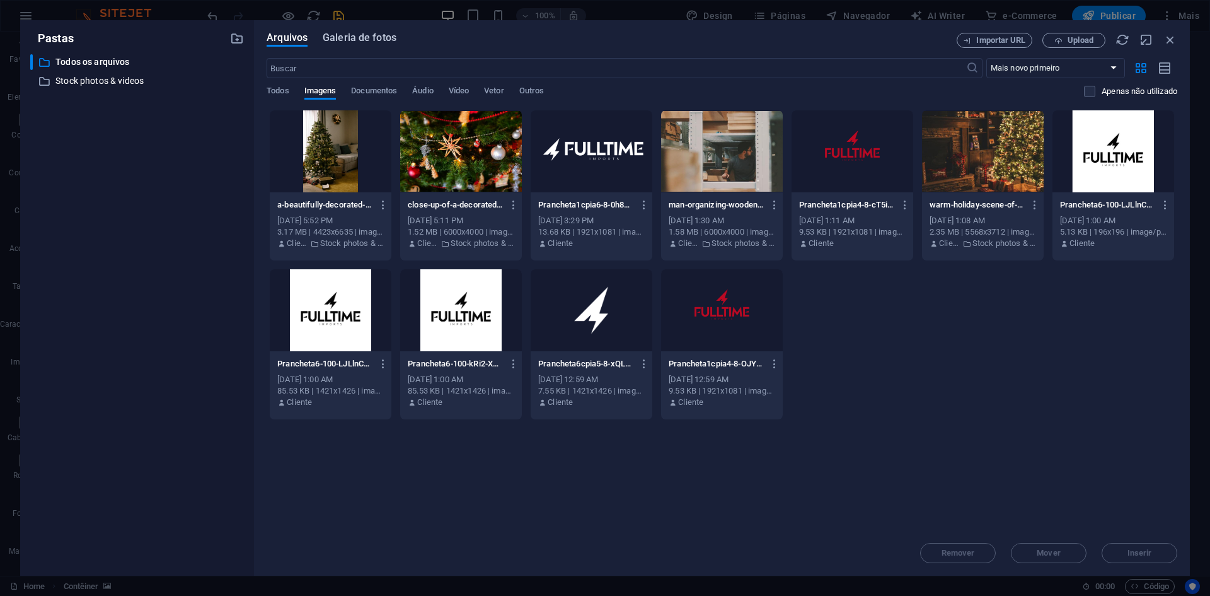
click at [342, 40] on span "Galeria de fotos" at bounding box center [360, 37] width 74 height 15
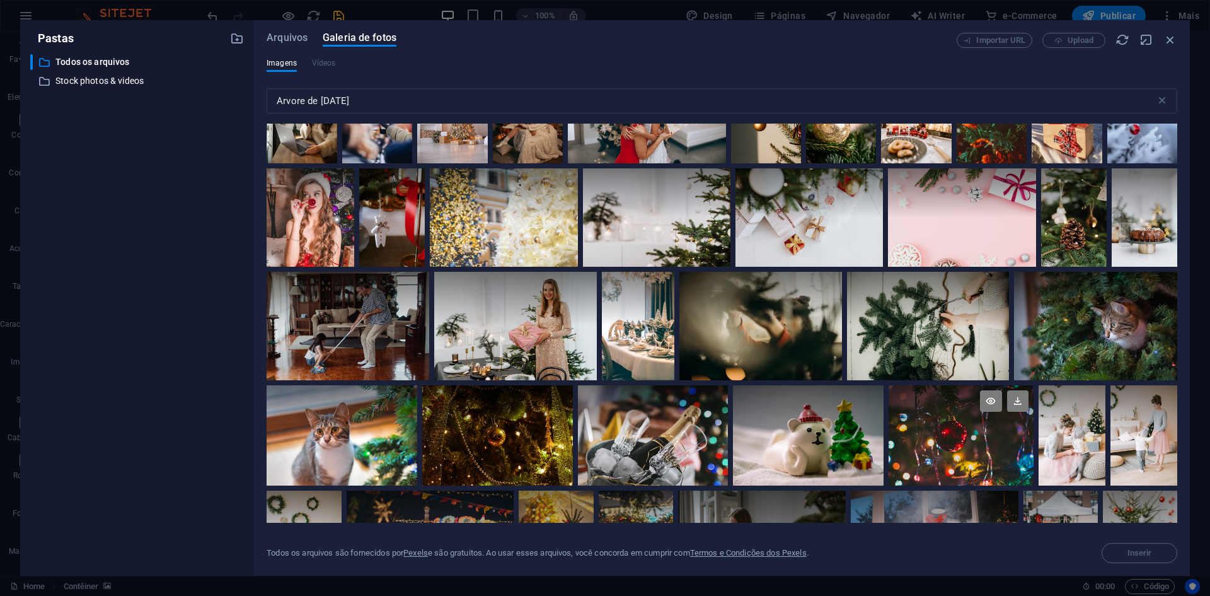
scroll to position [5295, 0]
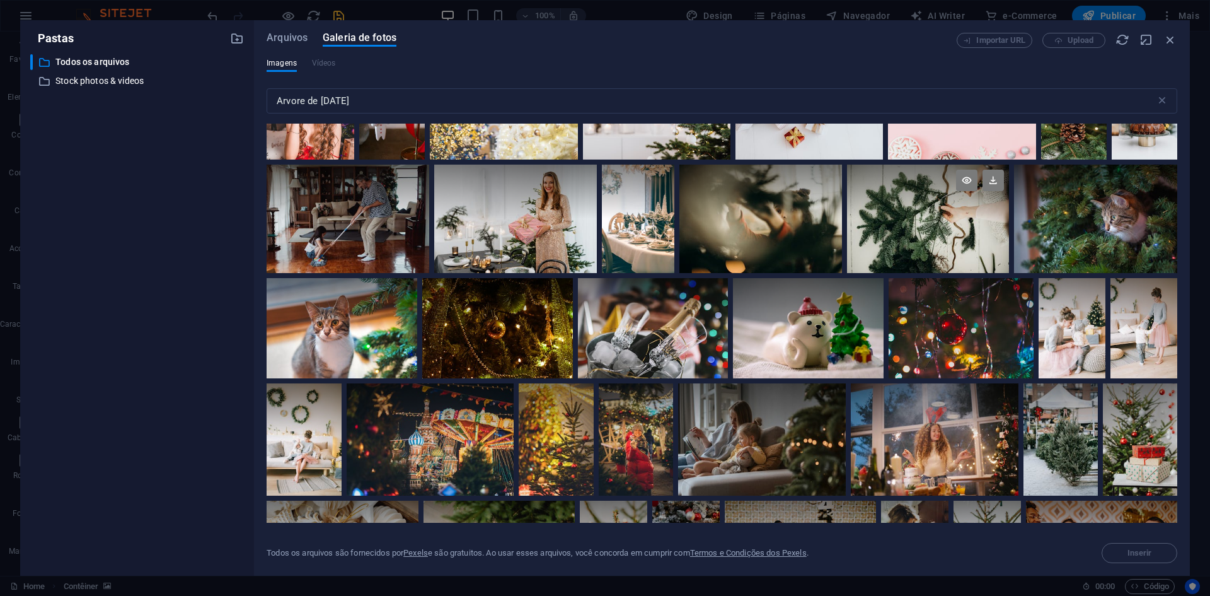
click at [932, 221] on div at bounding box center [928, 219] width 163 height 108
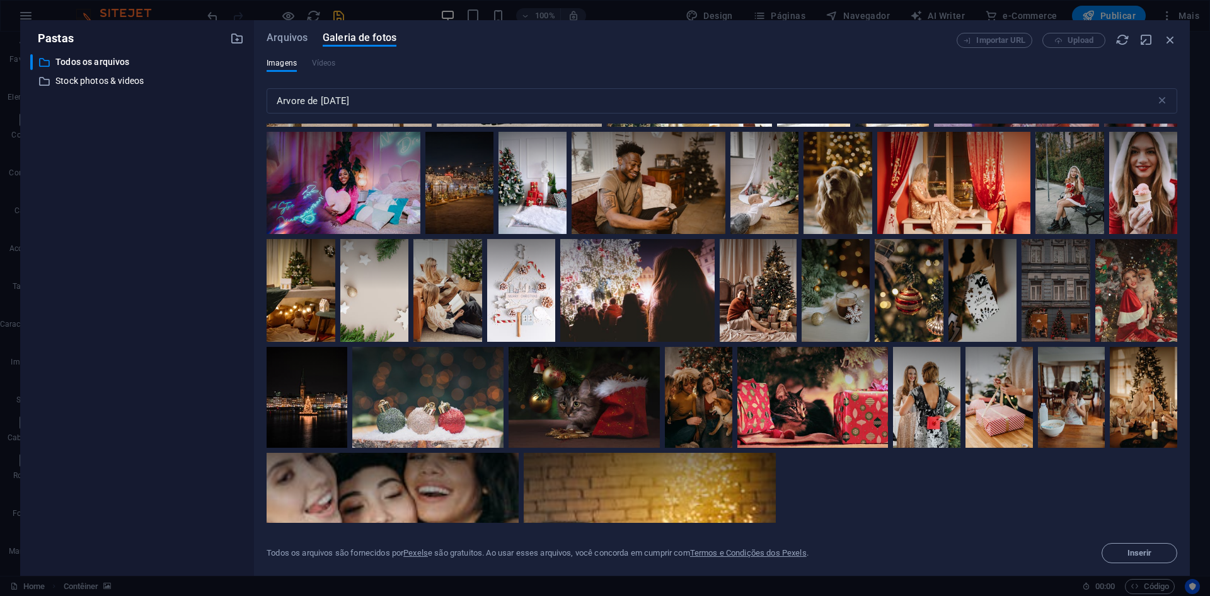
scroll to position [5943, 0]
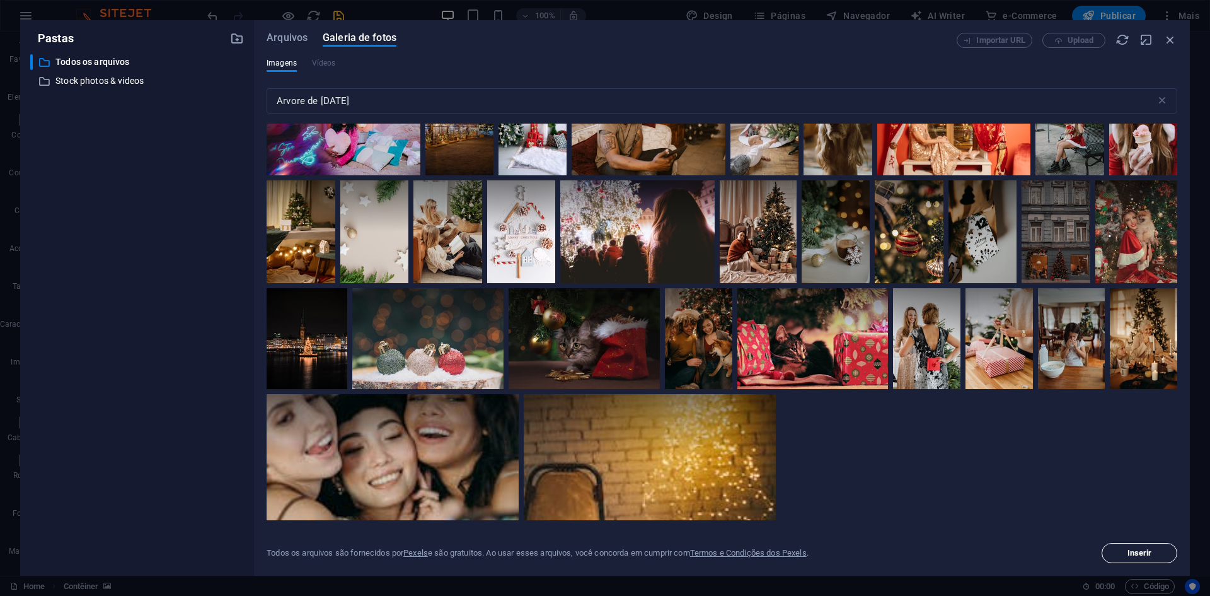
click at [1162, 550] on span "Inserir" at bounding box center [1139, 553] width 64 height 8
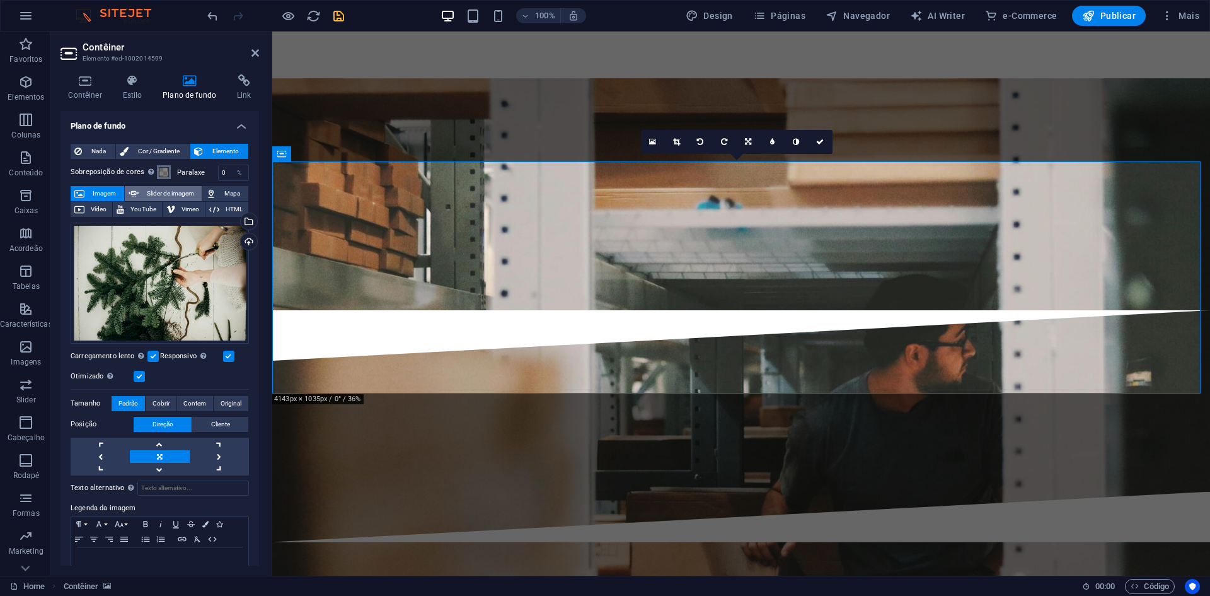
drag, startPoint x: 169, startPoint y: 177, endPoint x: 174, endPoint y: 188, distance: 12.4
click at [171, 182] on div "Sobreposição de cores Coloca uma sobreposição sobre o plano de fundo para color…" at bounding box center [160, 372] width 178 height 427
click at [163, 170] on span at bounding box center [164, 172] width 10 height 10
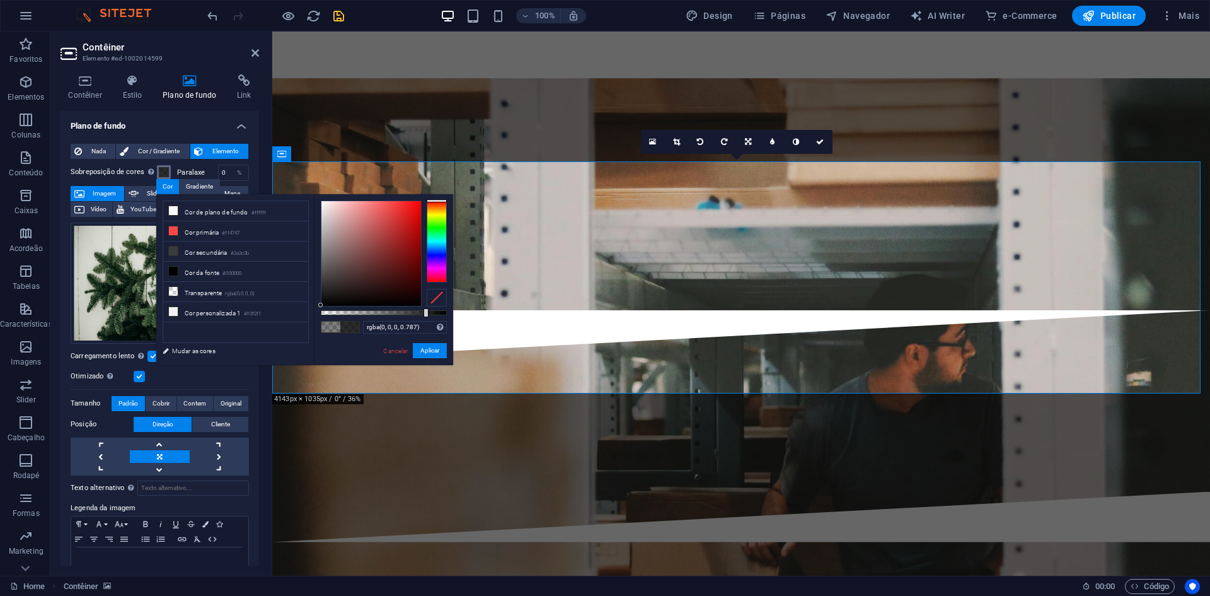
type input "rgba(0, 0, 0, 0.782)"
drag, startPoint x: 388, startPoint y: 313, endPoint x: 419, endPoint y: 316, distance: 31.7
click at [419, 316] on div at bounding box center [420, 312] width 5 height 9
click at [826, 139] on link at bounding box center [821, 142] width 24 height 24
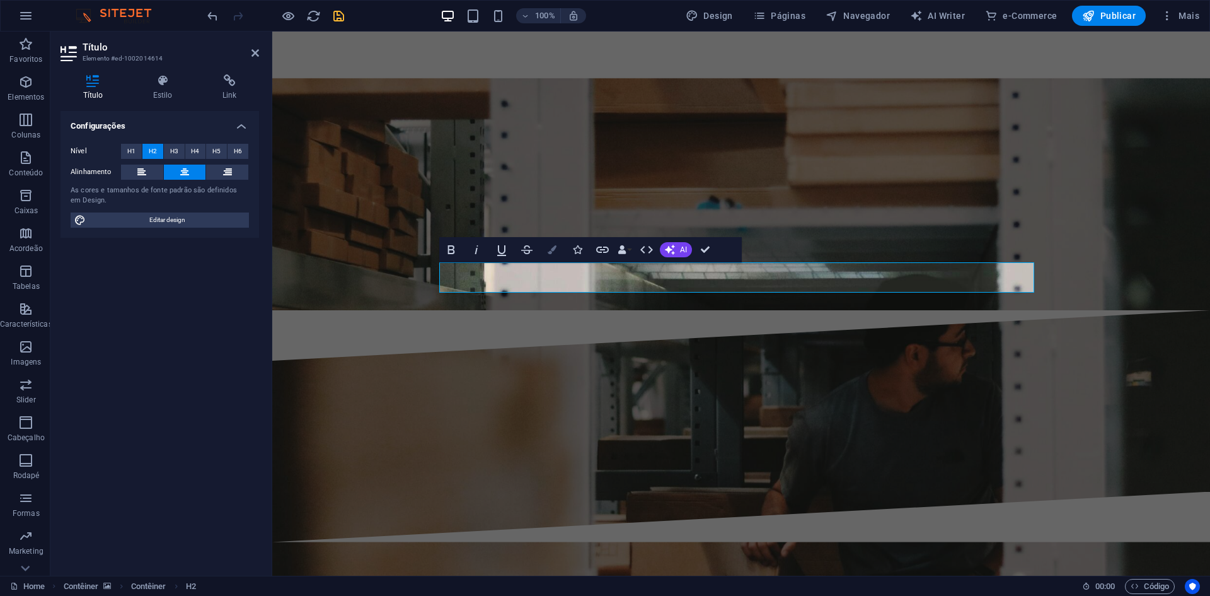
click at [564, 246] on button "Colors" at bounding box center [552, 249] width 24 height 25
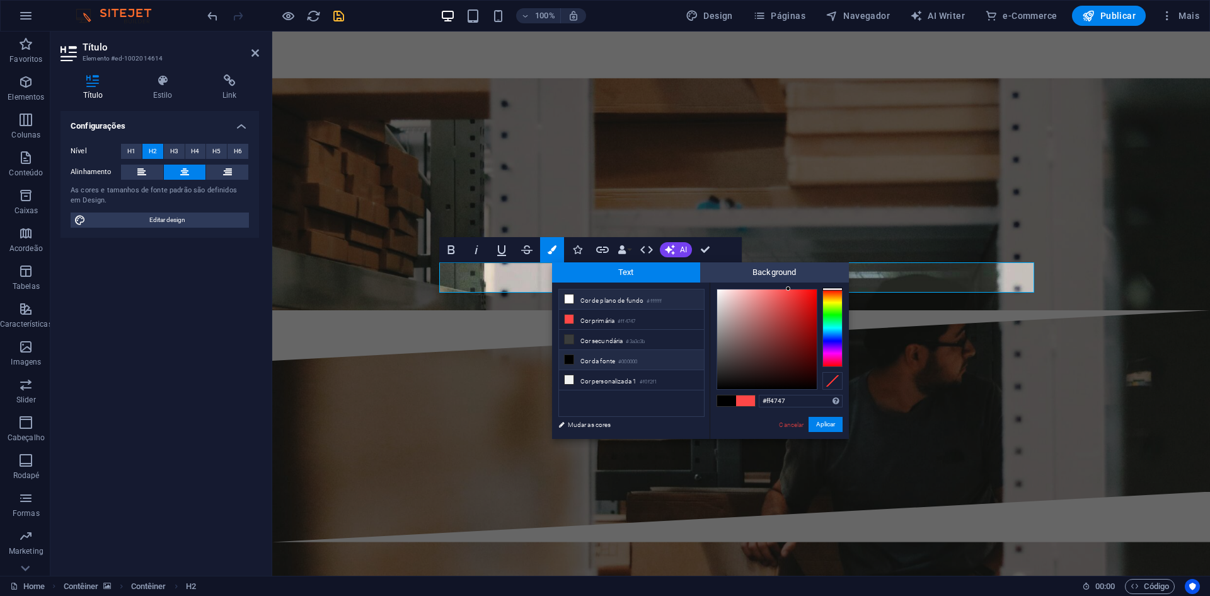
click at [658, 301] on small "#ffffff" at bounding box center [654, 301] width 15 height 9
type input "#ffffff"
click at [832, 420] on button "Aplicar" at bounding box center [826, 424] width 34 height 15
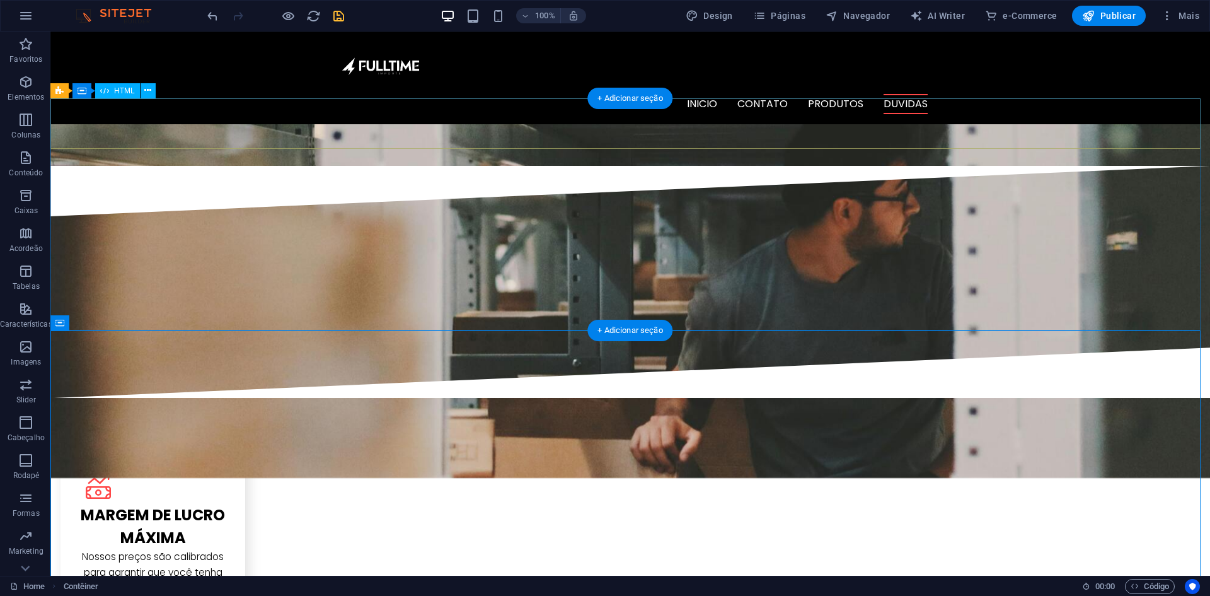
scroll to position [1407, 0]
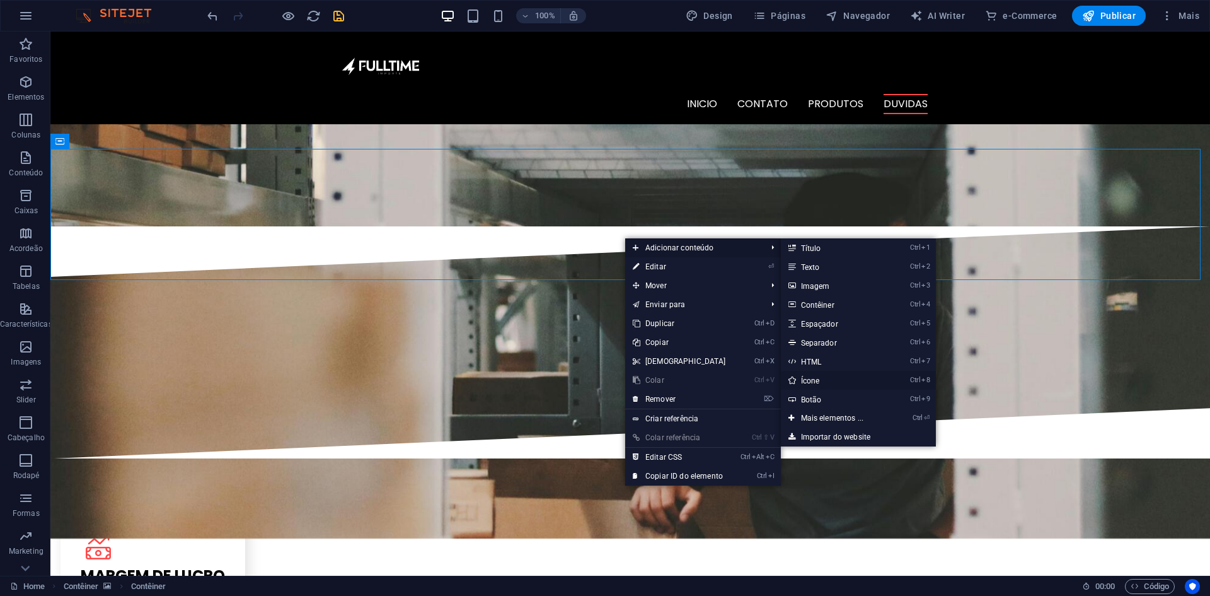
click at [840, 383] on link "Ctrl 8 Ícone" at bounding box center [835, 380] width 108 height 19
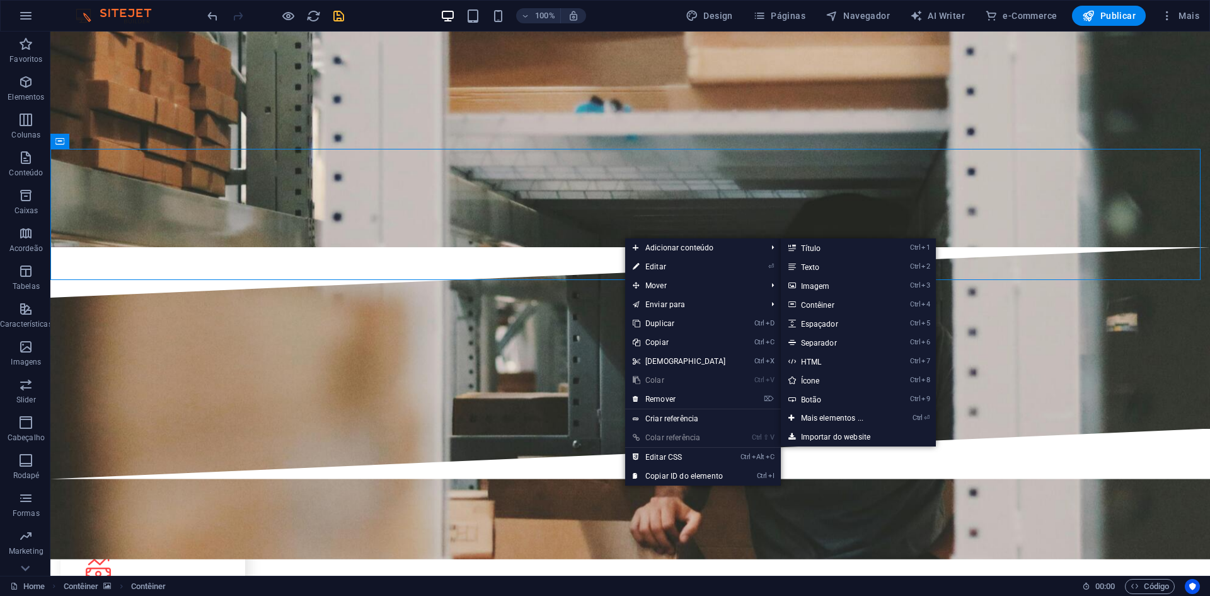
select select "xMidYMid"
select select "px"
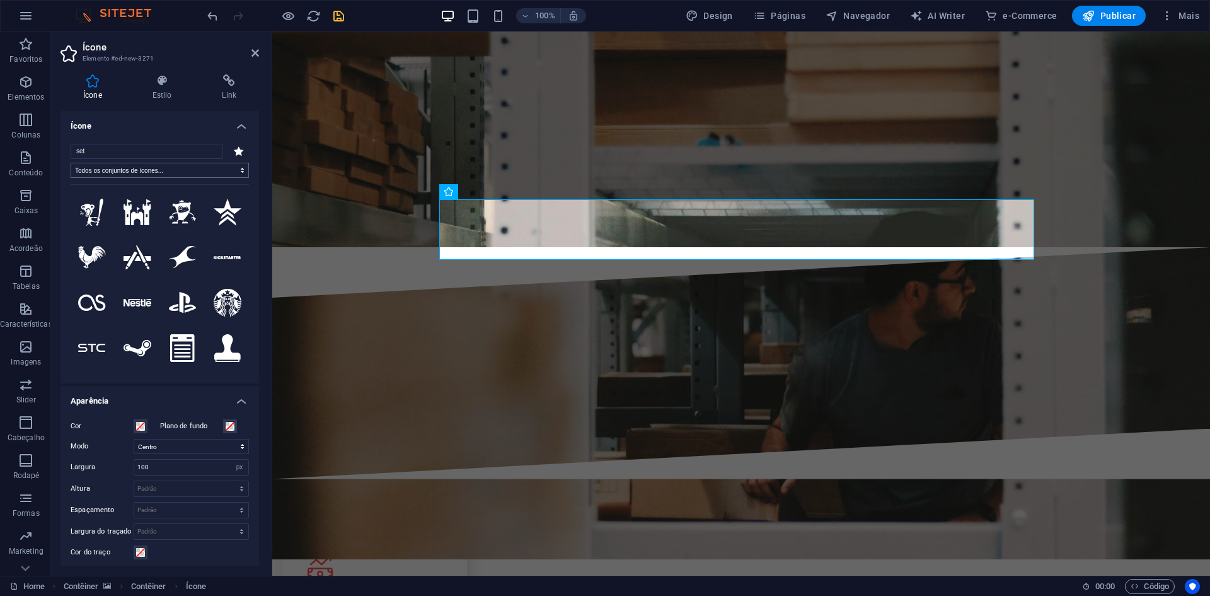
type input "seta"
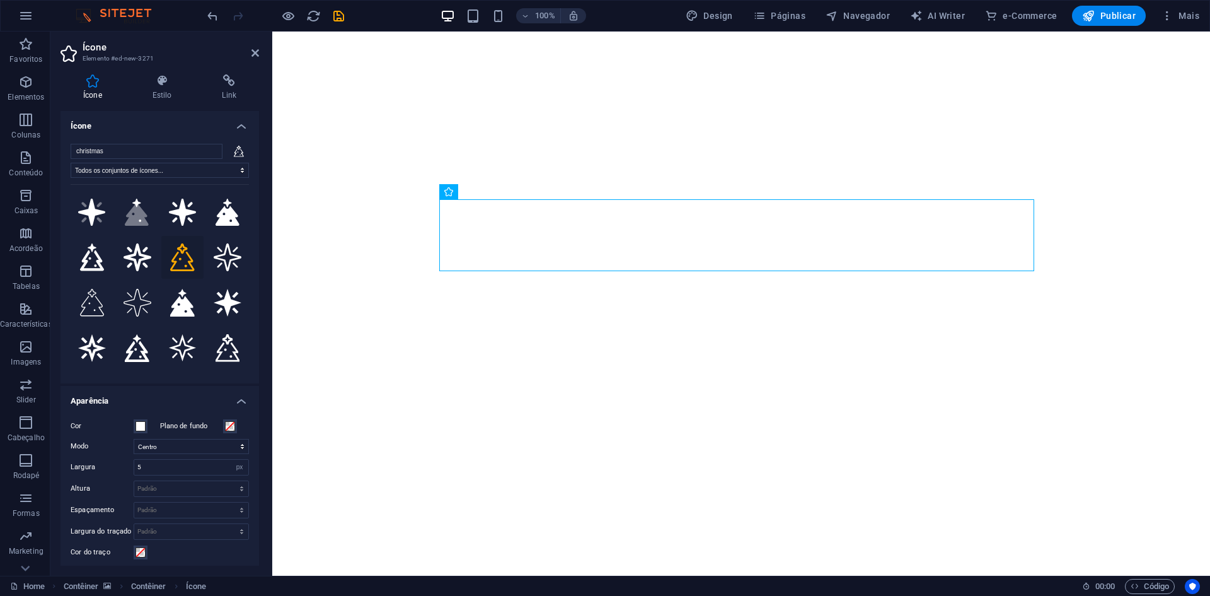
select select "xMidYMid"
select select "px"
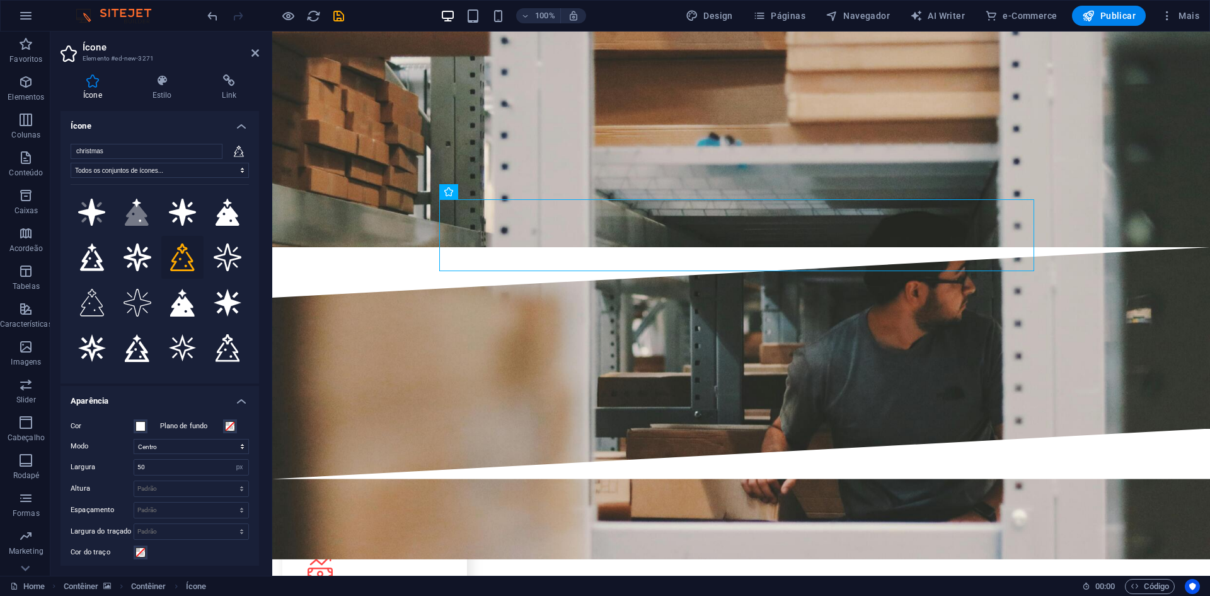
scroll to position [126, 0]
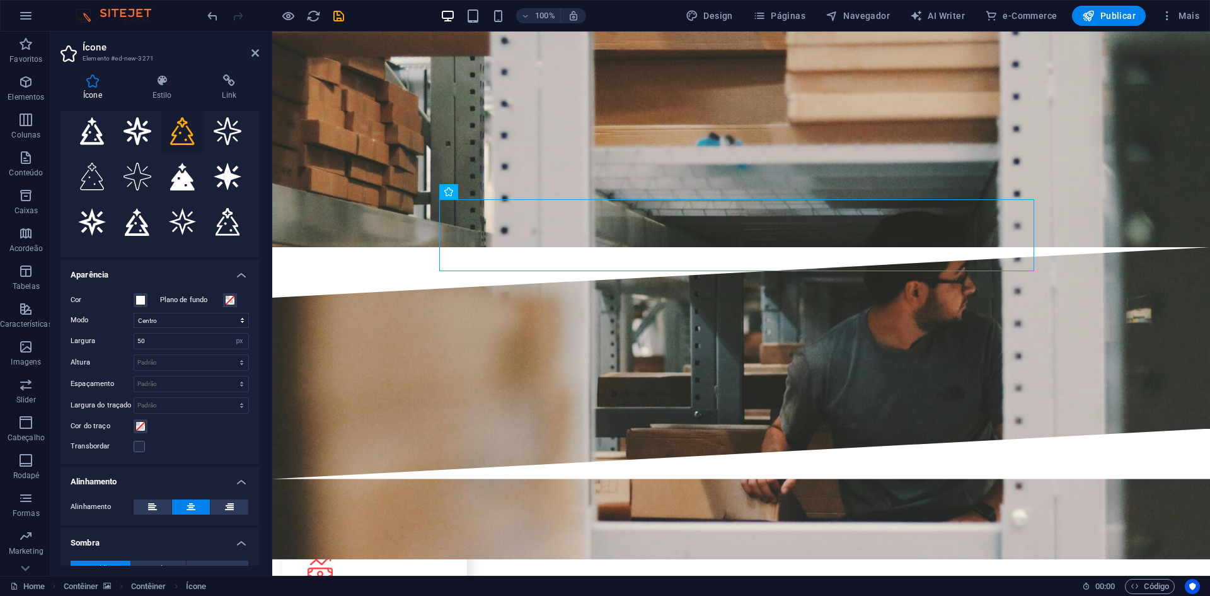
type input "50"
click at [251, 47] on h2 "Ícone" at bounding box center [171, 47] width 176 height 11
click at [253, 50] on icon at bounding box center [255, 53] width 8 height 10
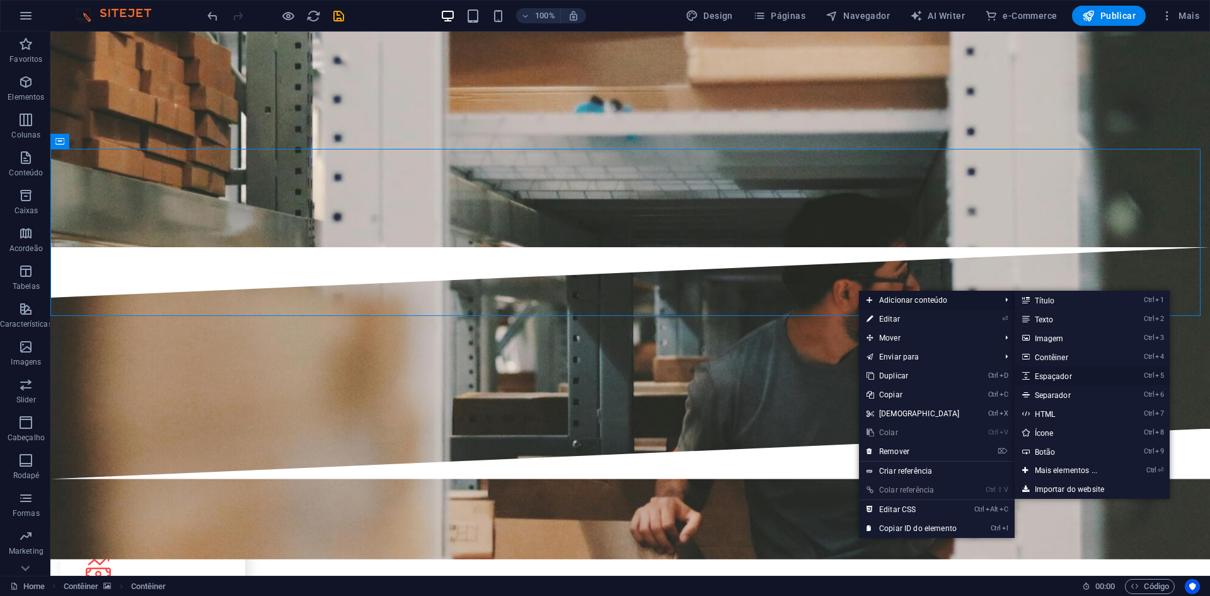
click at [1075, 376] on link "Ctrl 5 Espaçador" at bounding box center [1069, 375] width 108 height 19
select select "px"
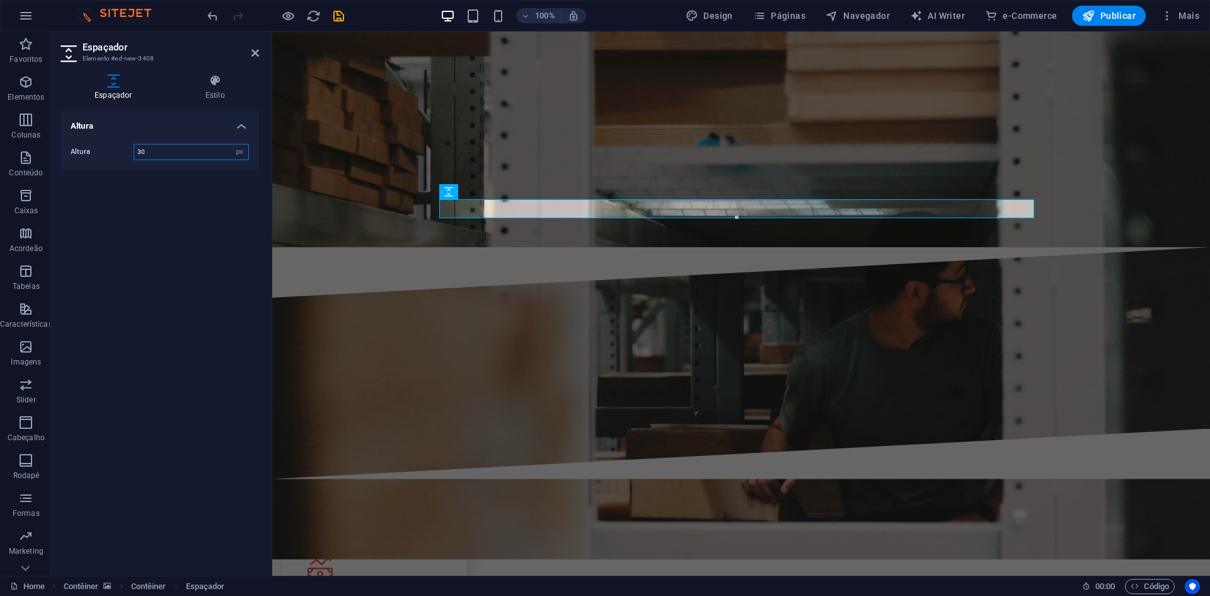
drag, startPoint x: 161, startPoint y: 153, endPoint x: 122, endPoint y: 159, distance: 39.0
click at [124, 158] on div "Altura 30 px rem vh vw" at bounding box center [160, 152] width 178 height 16
type input "15"
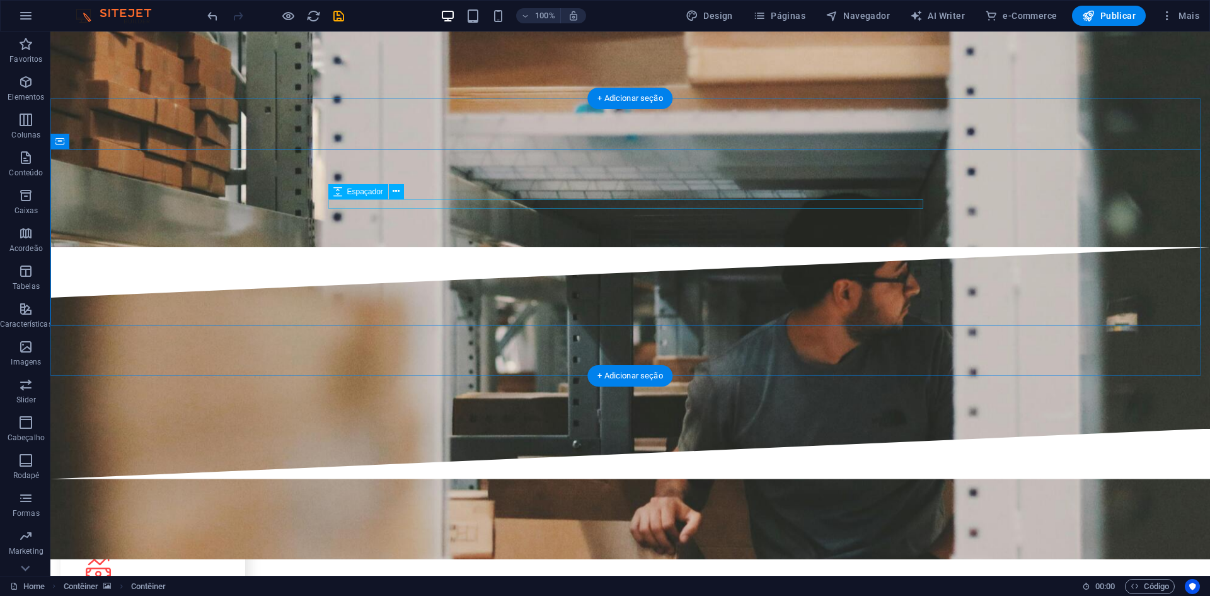
drag, startPoint x: 748, startPoint y: 205, endPoint x: 749, endPoint y: 227, distance: 21.5
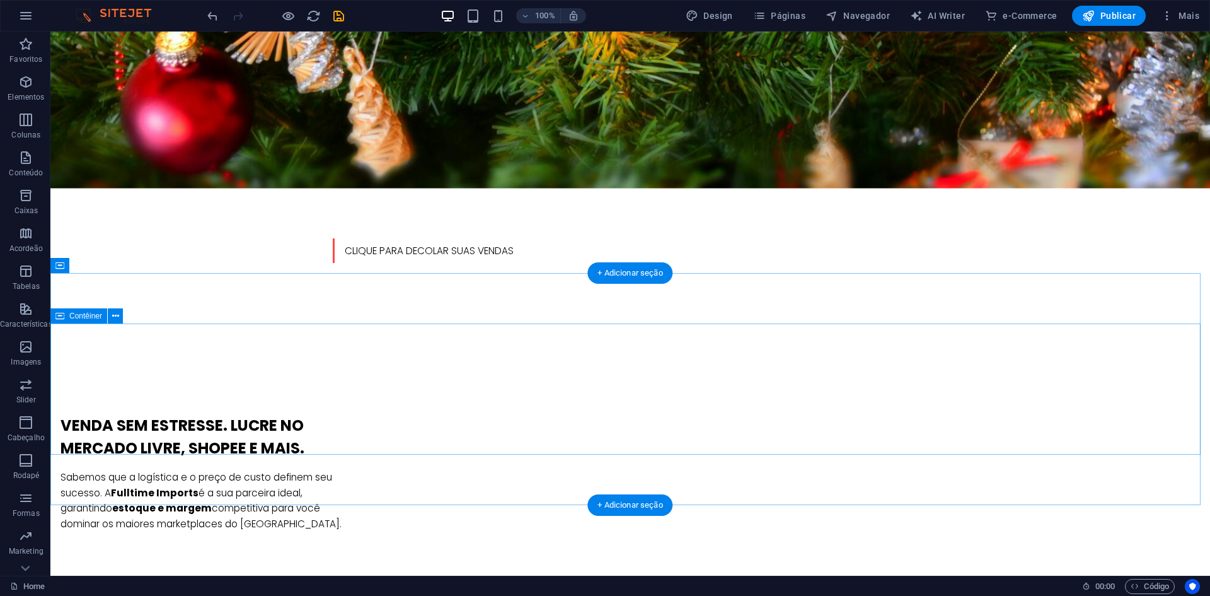
scroll to position [714, 0]
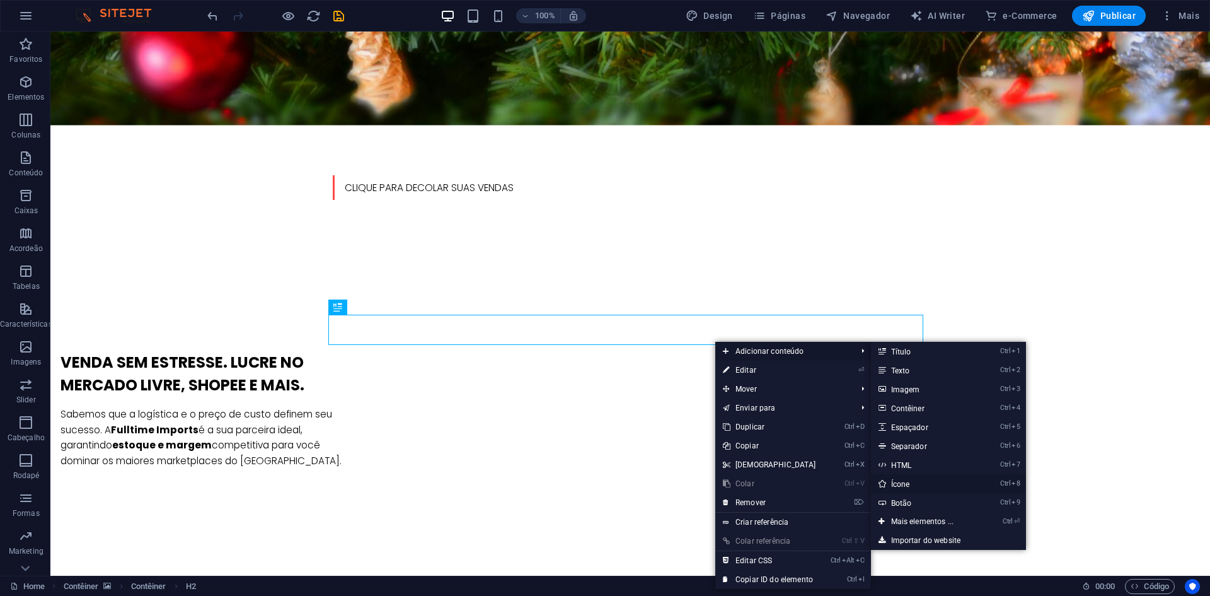
click at [920, 480] on link "Ctrl 8 Ícone" at bounding box center [925, 483] width 108 height 19
select select "xMidYMid"
select select "px"
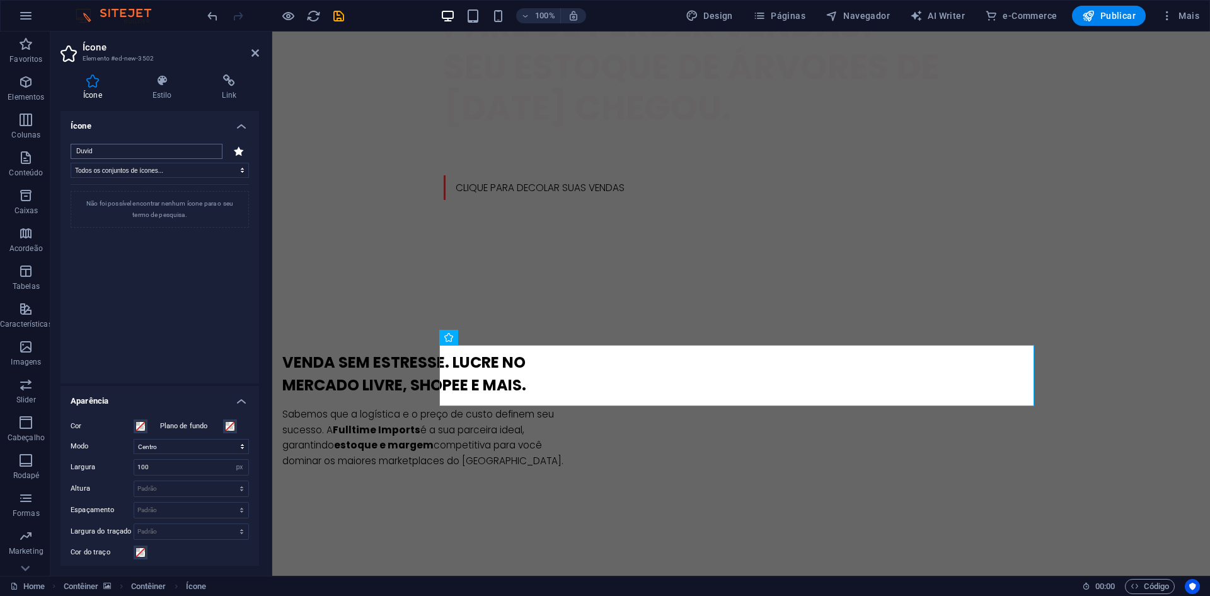
type input "Duvida"
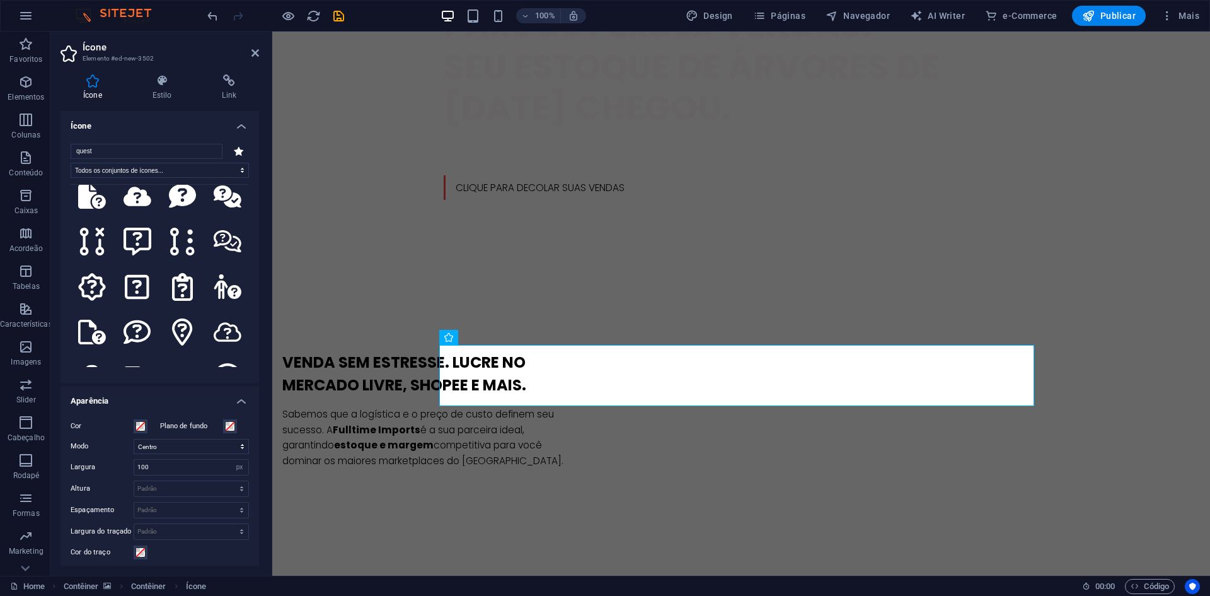
scroll to position [441, 0]
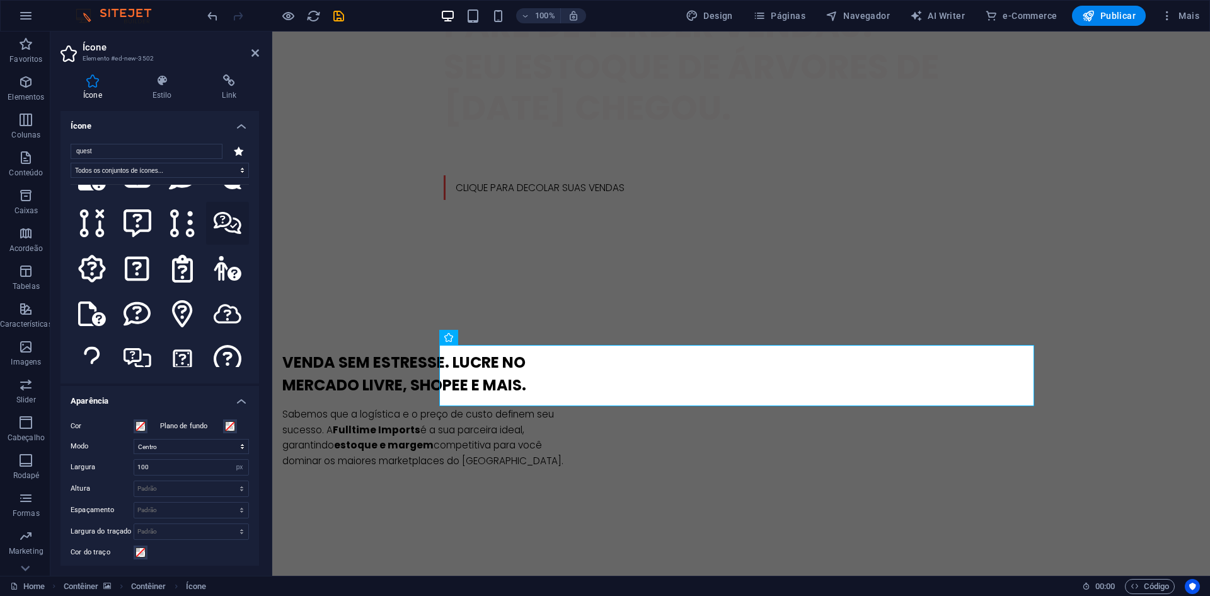
click at [226, 217] on icon at bounding box center [228, 223] width 28 height 22
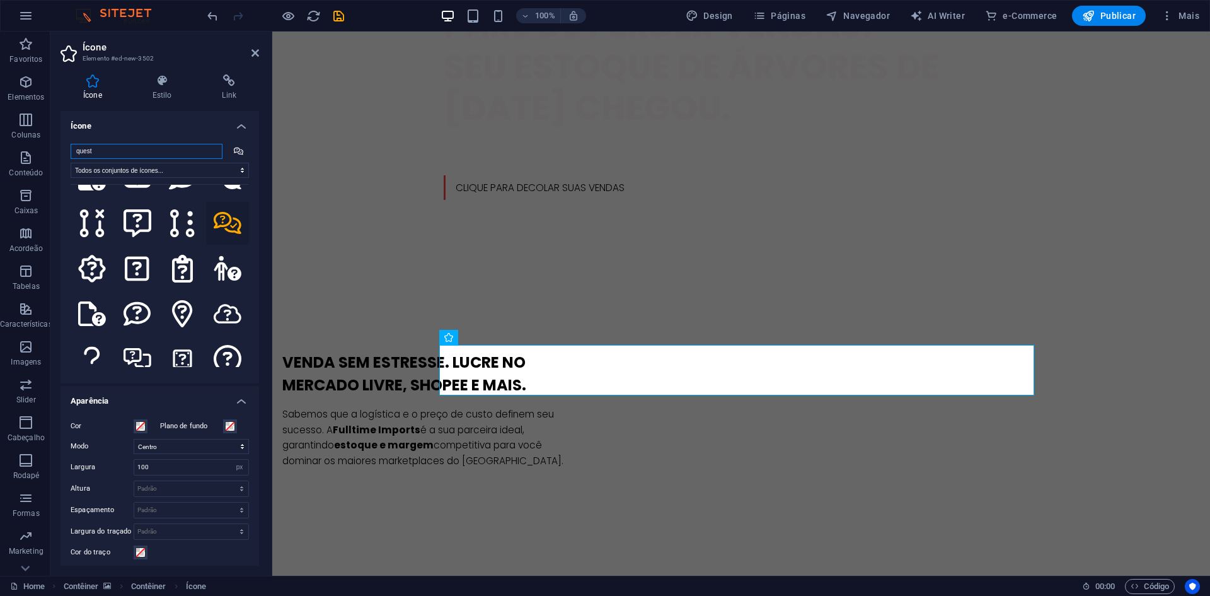
click at [140, 150] on input "quest" at bounding box center [147, 151] width 152 height 15
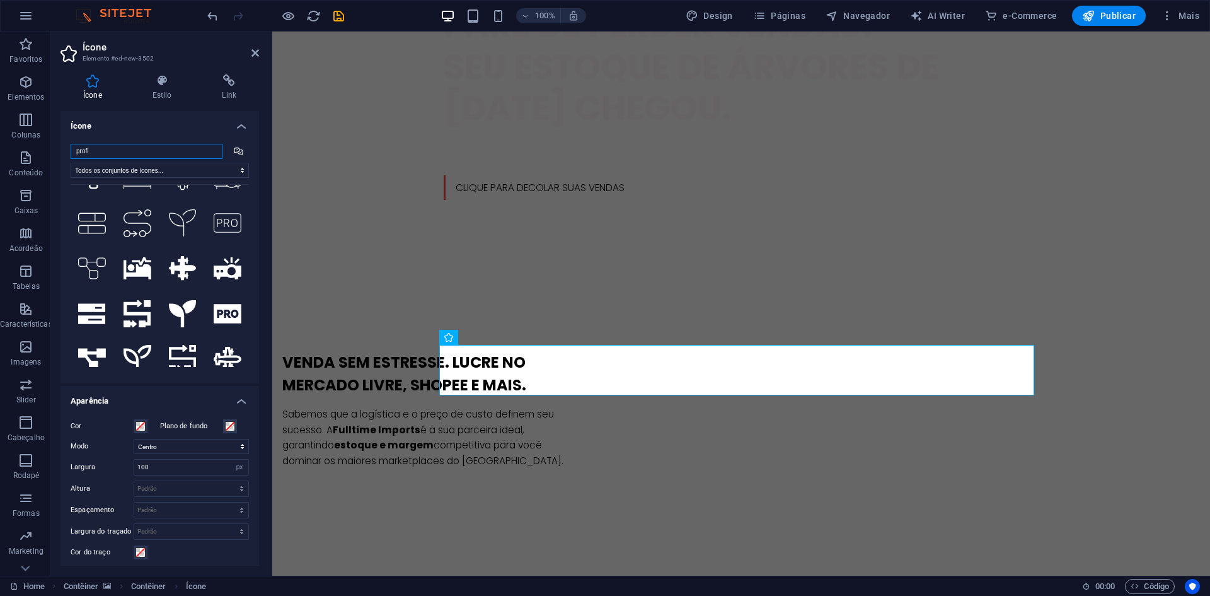
type input "profit"
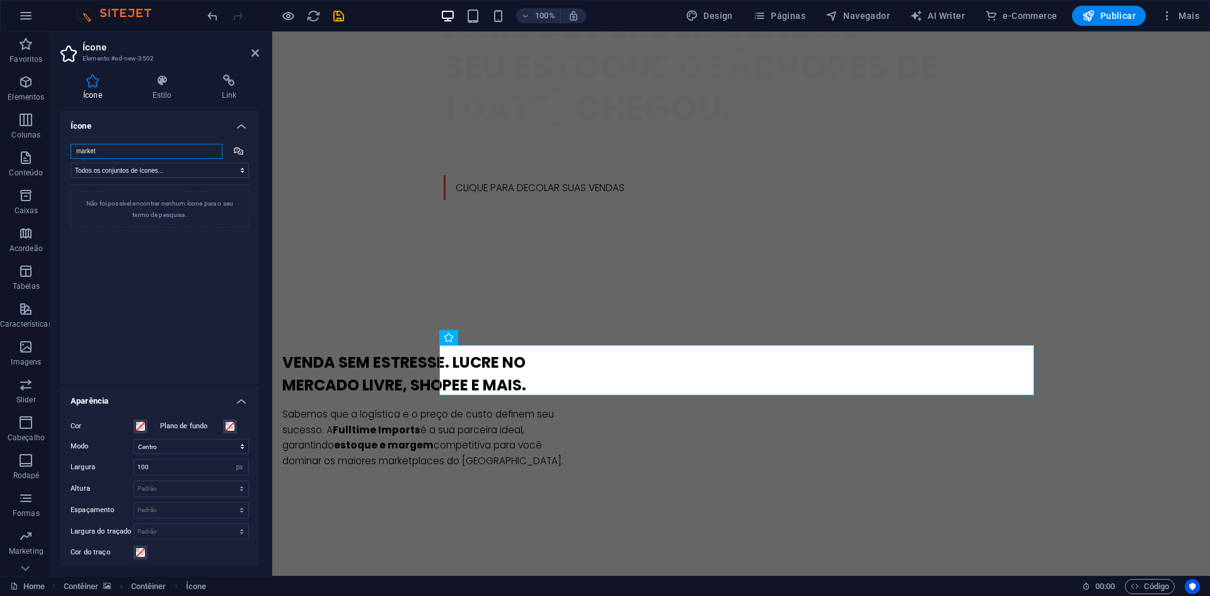
type input "marke"
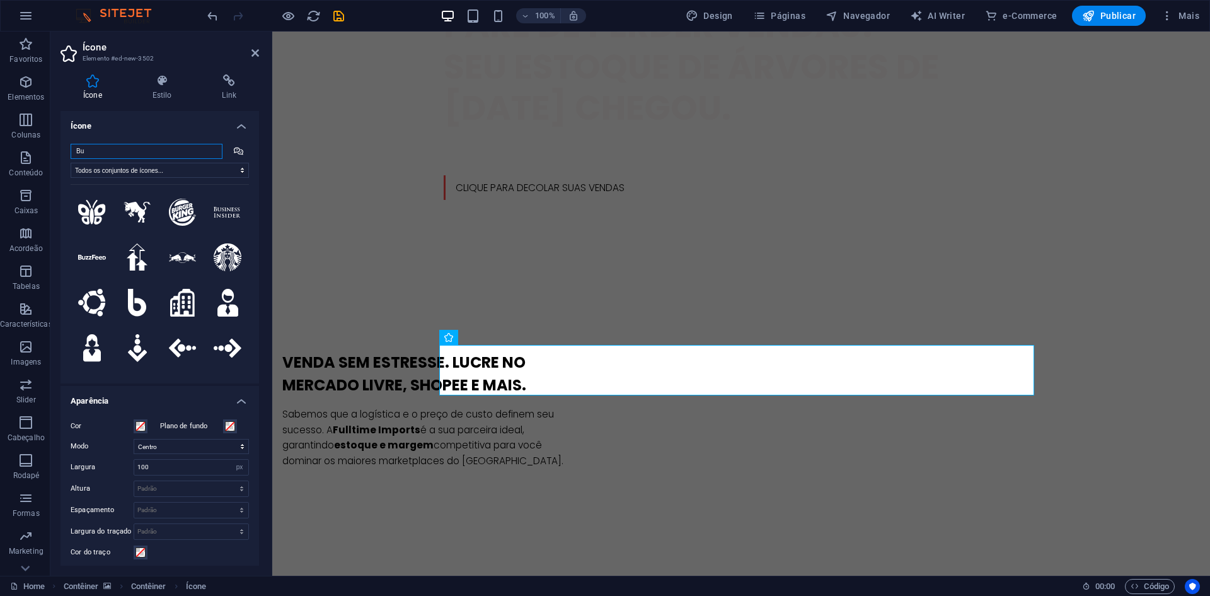
type input "Buy"
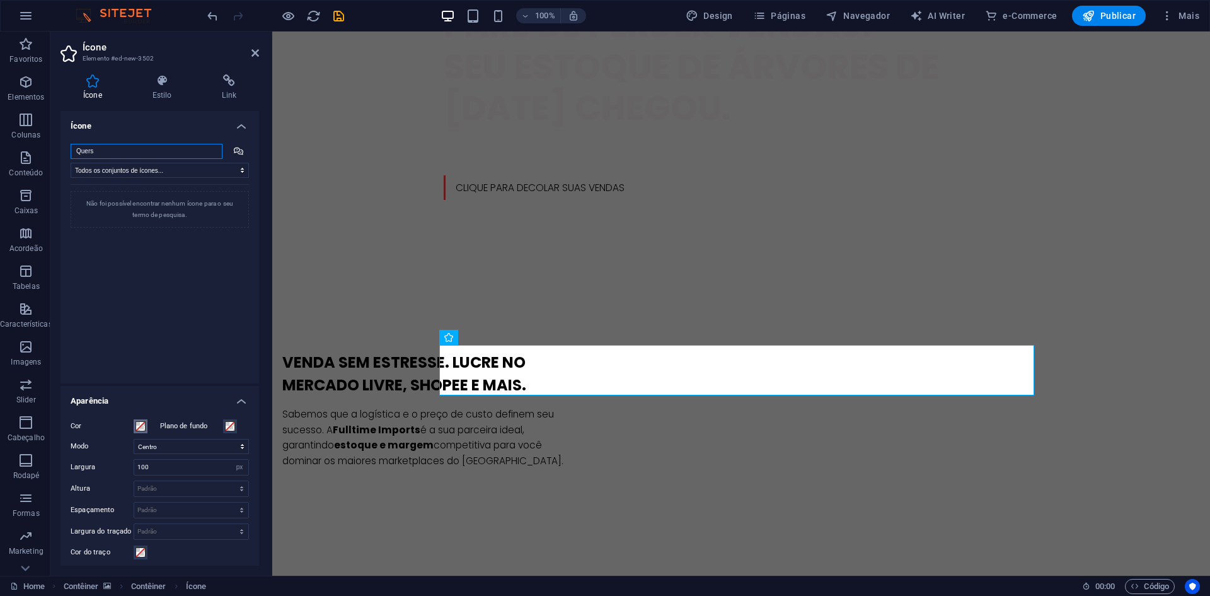
type input "Quers"
click at [139, 424] on span at bounding box center [141, 426] width 10 height 10
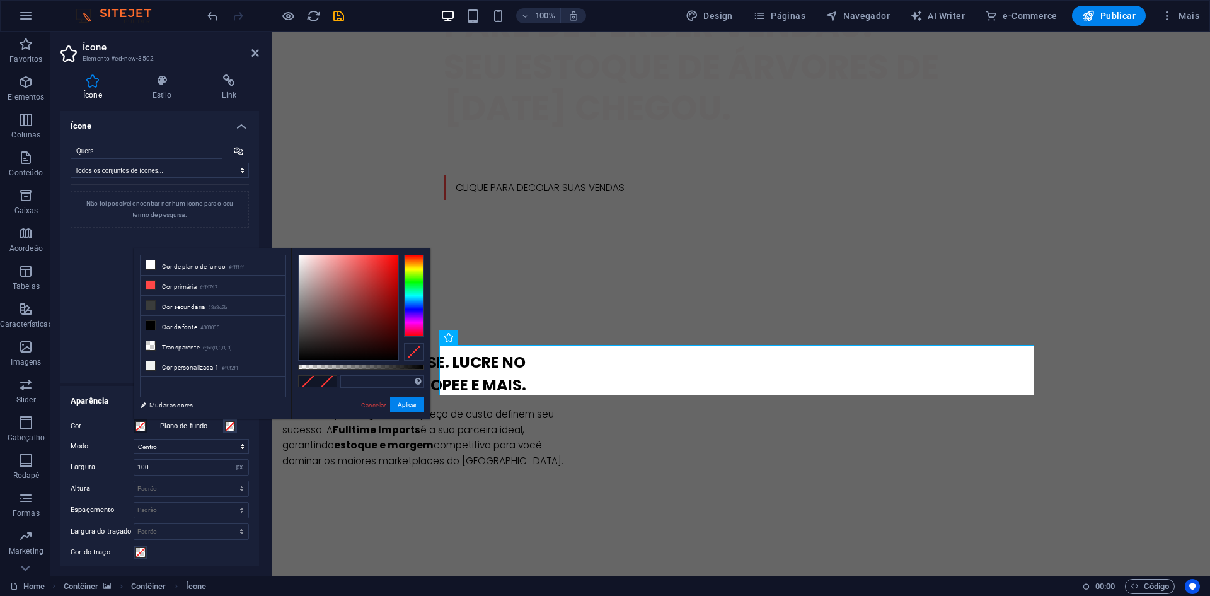
drag, startPoint x: 298, startPoint y: 315, endPoint x: 315, endPoint y: 289, distance: 31.5
click at [315, 292] on div "Formatos suportados #0852ed rgb(8, 82, 237) rgba(8, 82, 237, 90%) hsv(221,97,93…" at bounding box center [360, 425] width 139 height 354
type input "#ffffff"
drag, startPoint x: 313, startPoint y: 280, endPoint x: 285, endPoint y: 224, distance: 63.1
click at [285, 224] on body "Fulltime Imports Home Favoritos Elementos Colunas Conteúdo Caixas Acordeão Tabe…" at bounding box center [605, 298] width 1210 height 596
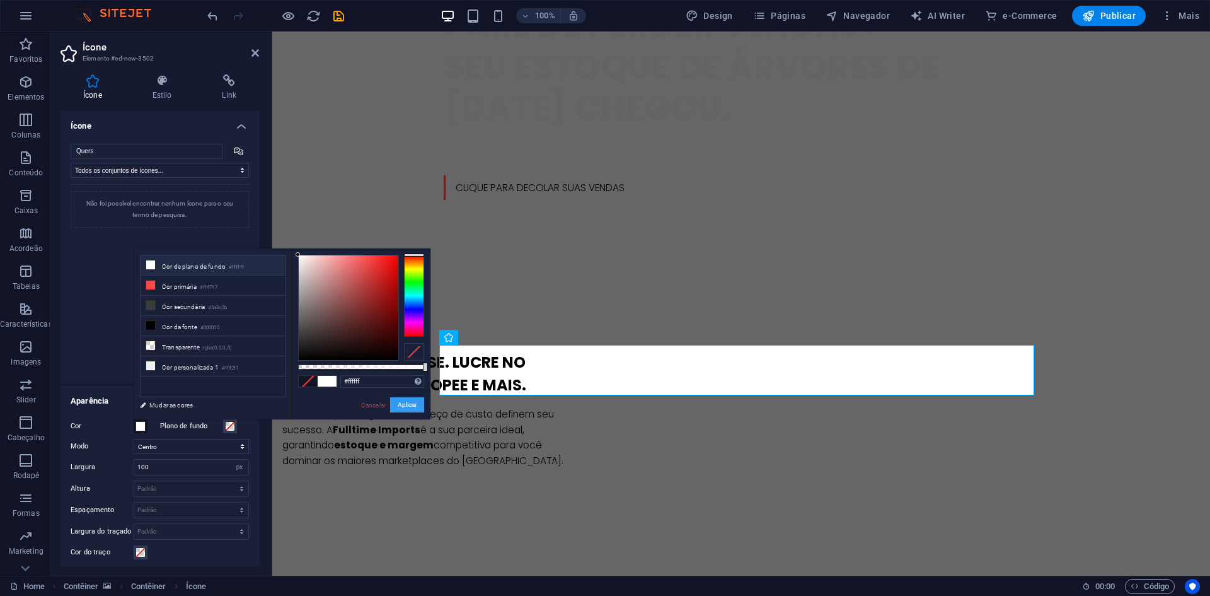
drag, startPoint x: 402, startPoint y: 400, endPoint x: 32, endPoint y: 289, distance: 386.4
click at [402, 400] on button "Aplicar" at bounding box center [407, 404] width 34 height 15
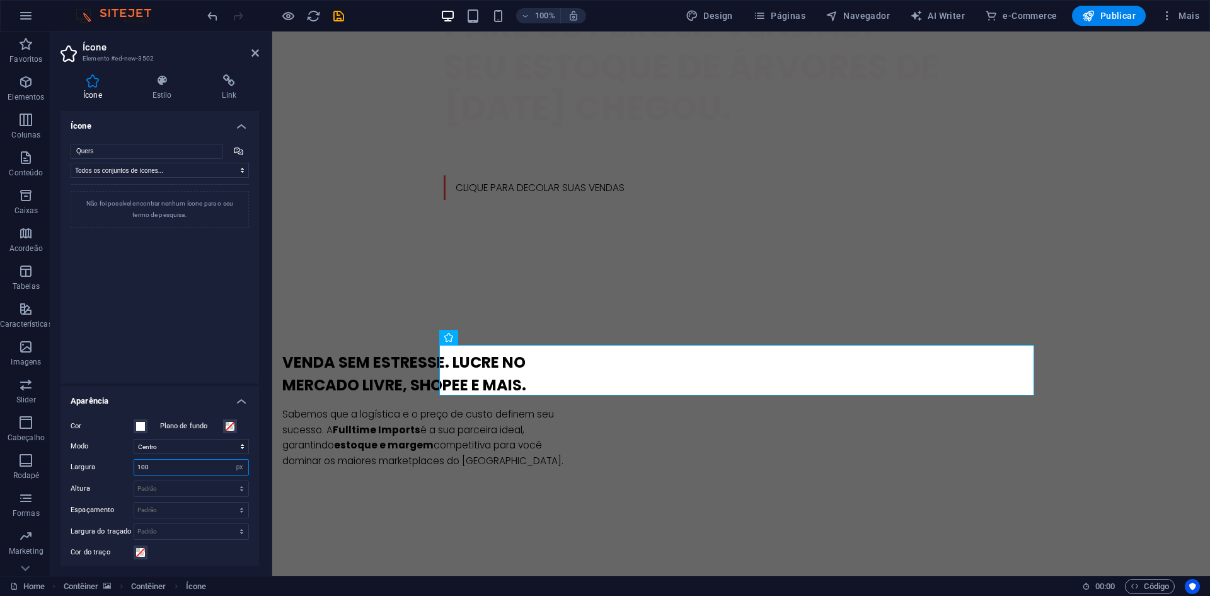
drag, startPoint x: 157, startPoint y: 463, endPoint x: 125, endPoint y: 465, distance: 31.5
click at [125, 465] on div "Largura 100 Padrão automático px rem % em vh vw" at bounding box center [160, 467] width 178 height 16
type input "50"
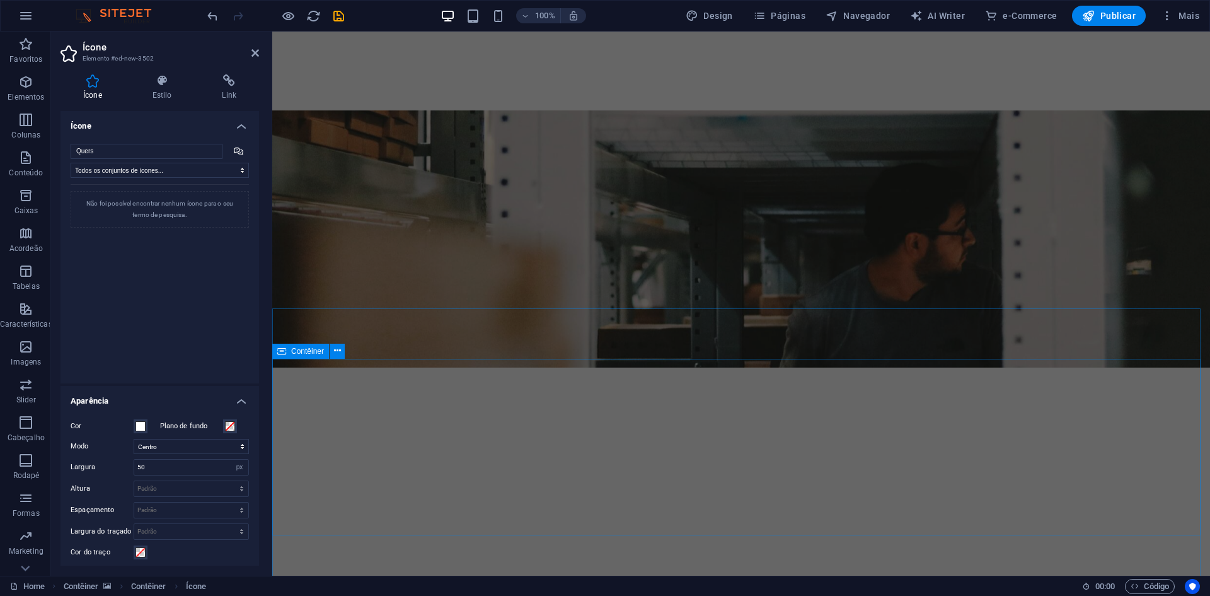
scroll to position [1470, 0]
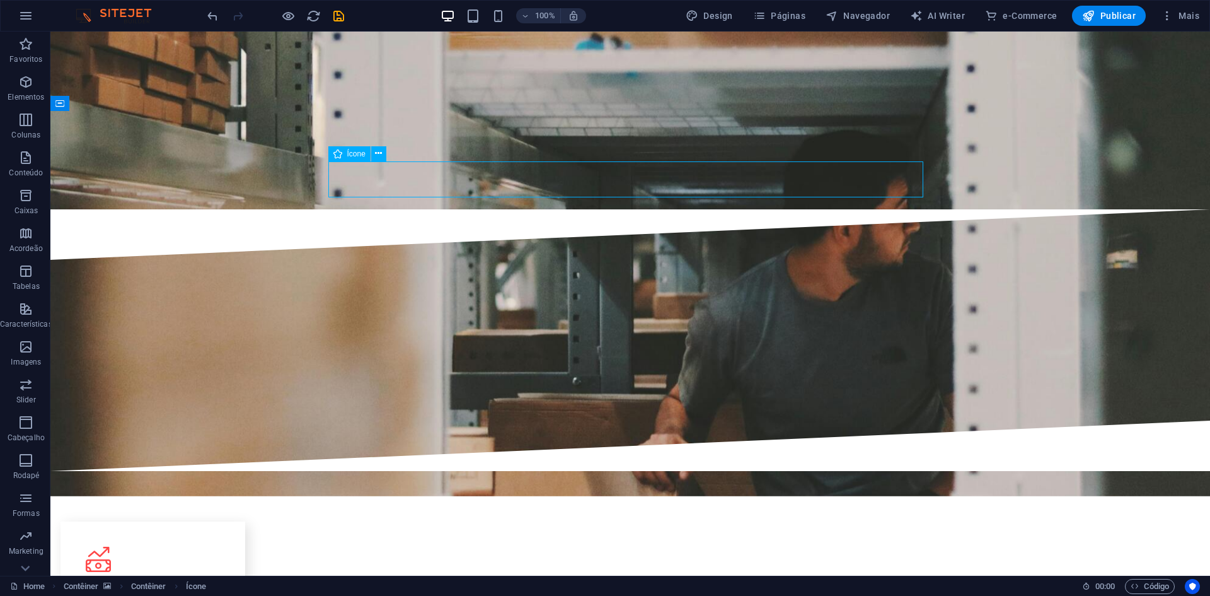
select select "xMidYMid"
select select "px"
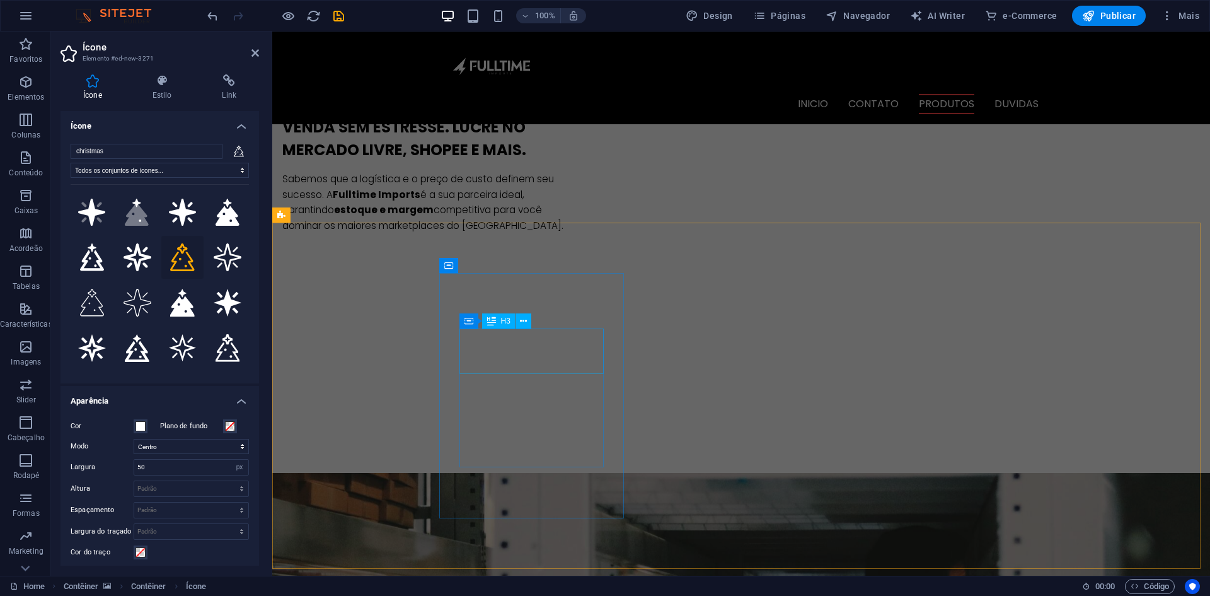
scroll to position [903, 0]
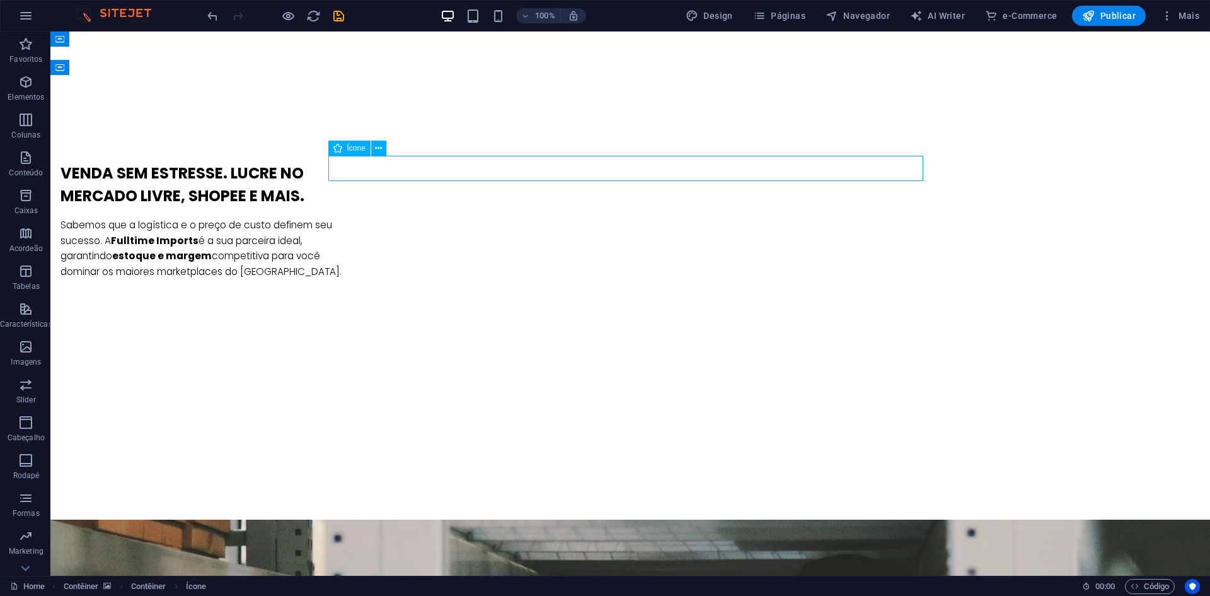
select select "xMidYMid"
select select "px"
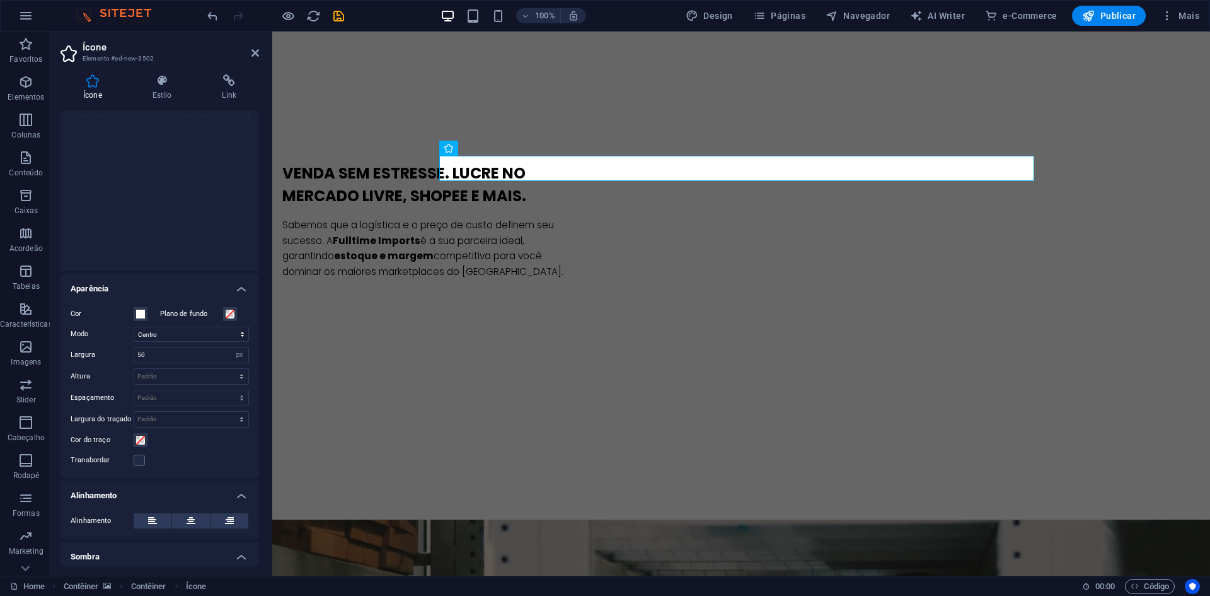
scroll to position [207, 0]
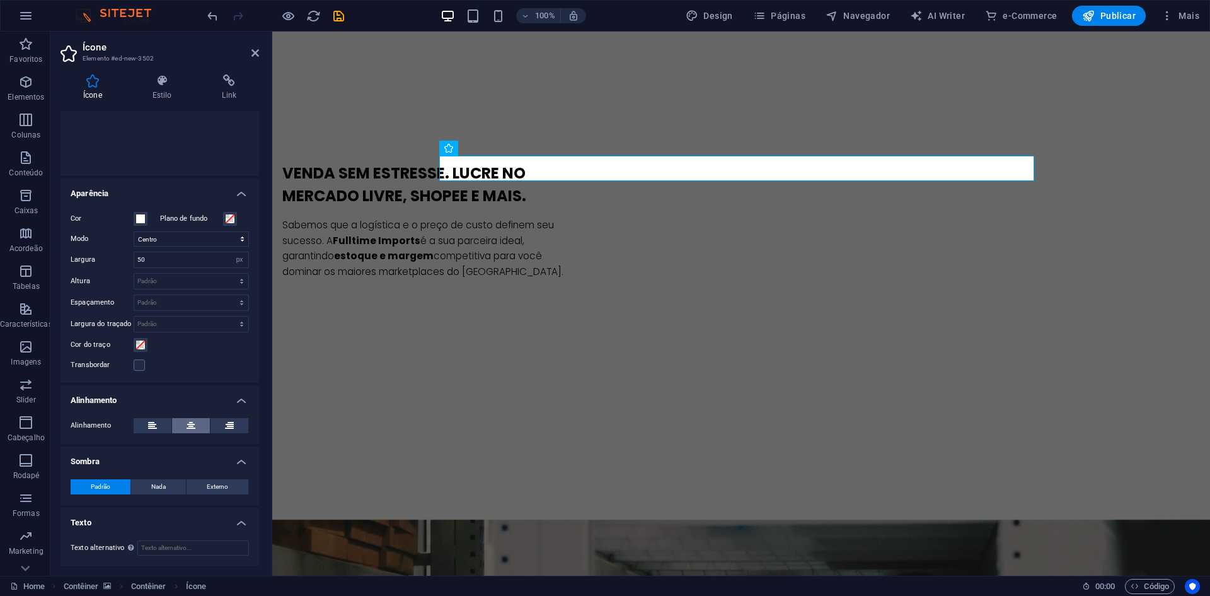
click at [189, 426] on icon at bounding box center [191, 425] width 9 height 15
click at [254, 53] on icon at bounding box center [255, 53] width 8 height 10
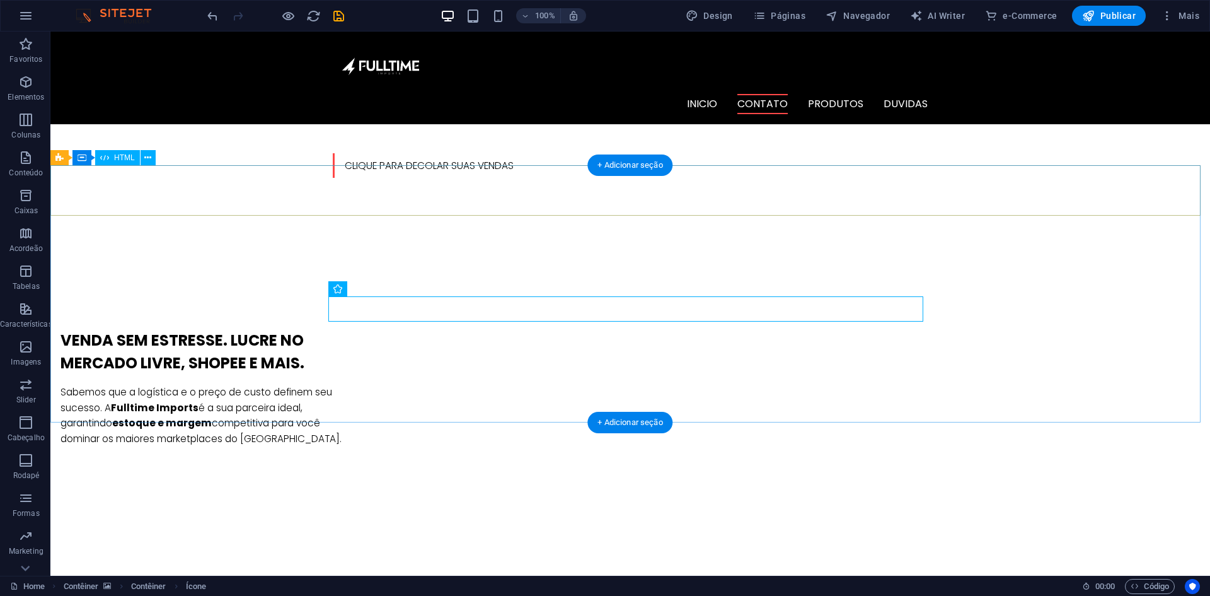
scroll to position [714, 0]
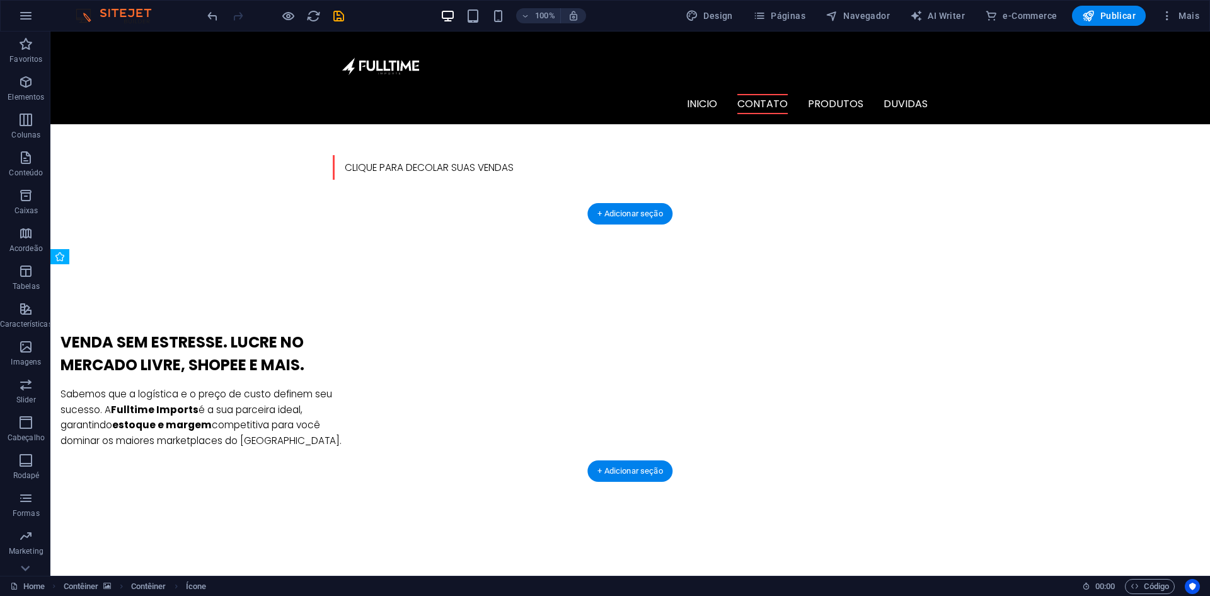
drag, startPoint x: 628, startPoint y: 352, endPoint x: 628, endPoint y: 316, distance: 35.3
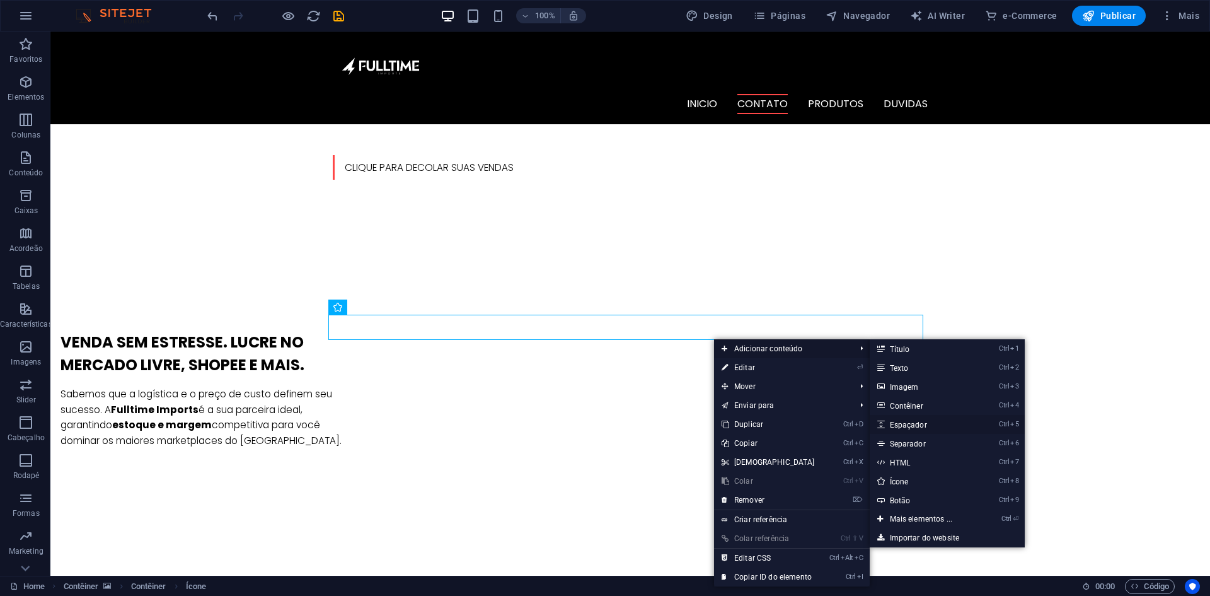
click at [918, 427] on link "Ctrl 5 Espaçador" at bounding box center [924, 424] width 108 height 19
select select "px"
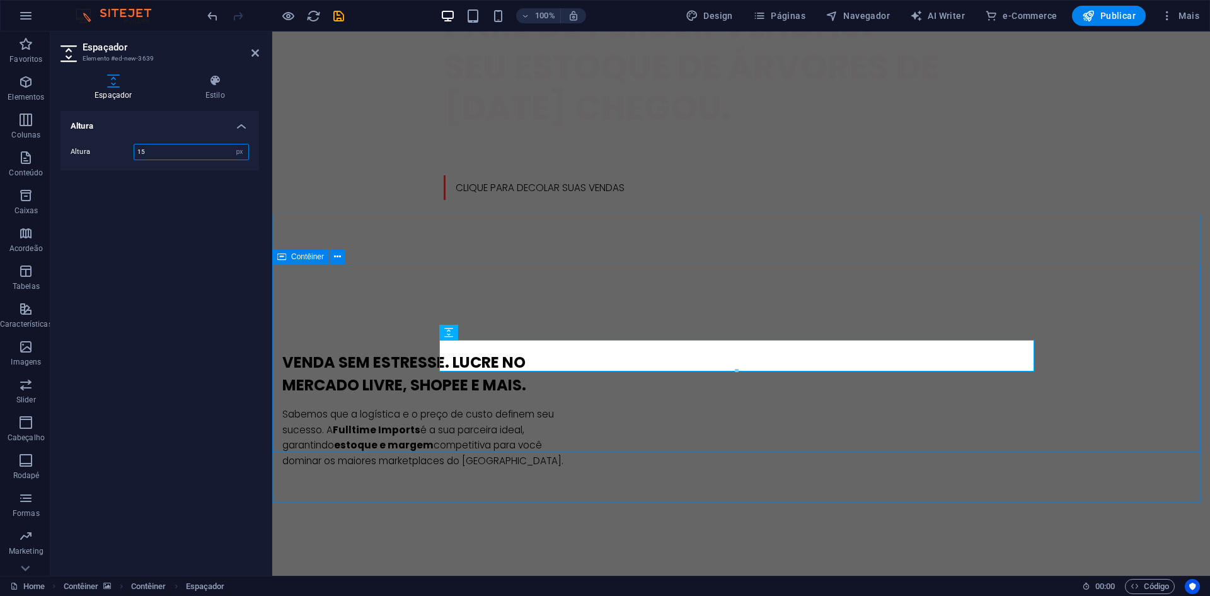
type input "15"
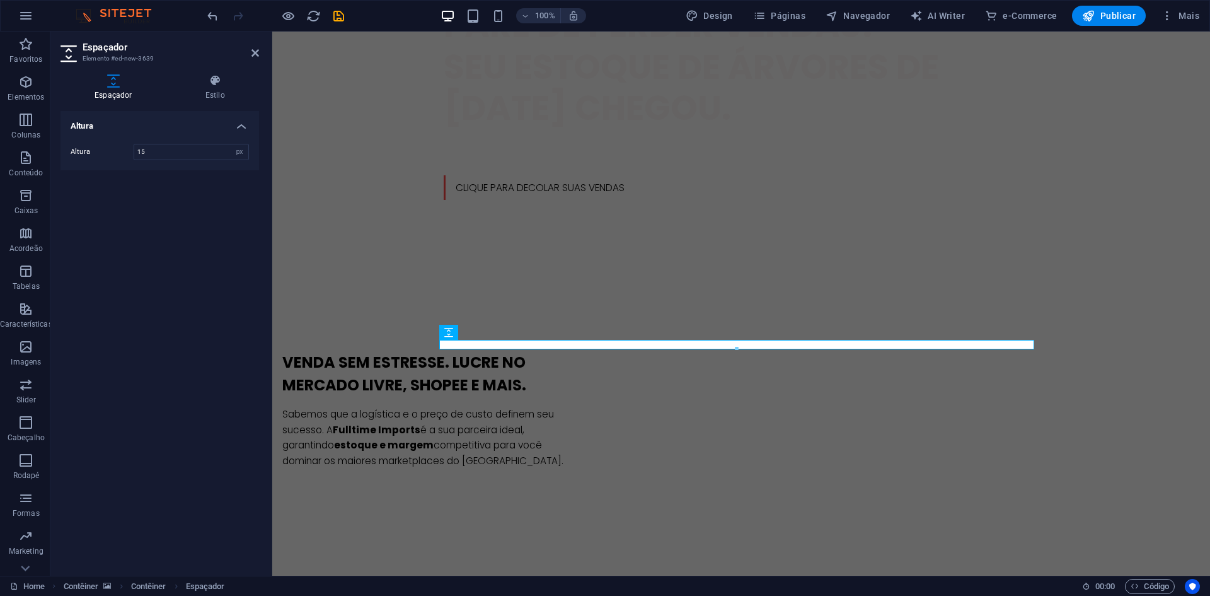
click at [244, 55] on header "Espaçador Elemento #ed-new-3639" at bounding box center [160, 48] width 199 height 33
click at [248, 53] on header "Espaçador Elemento #ed-new-3639" at bounding box center [160, 48] width 199 height 33
click at [257, 51] on icon at bounding box center [255, 53] width 8 height 10
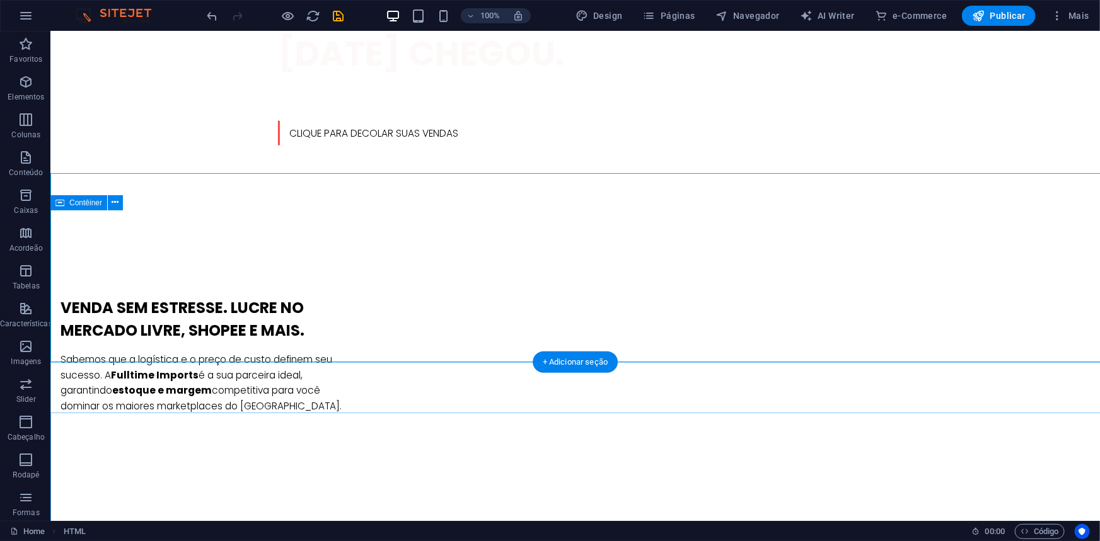
scroll to position [713, 0]
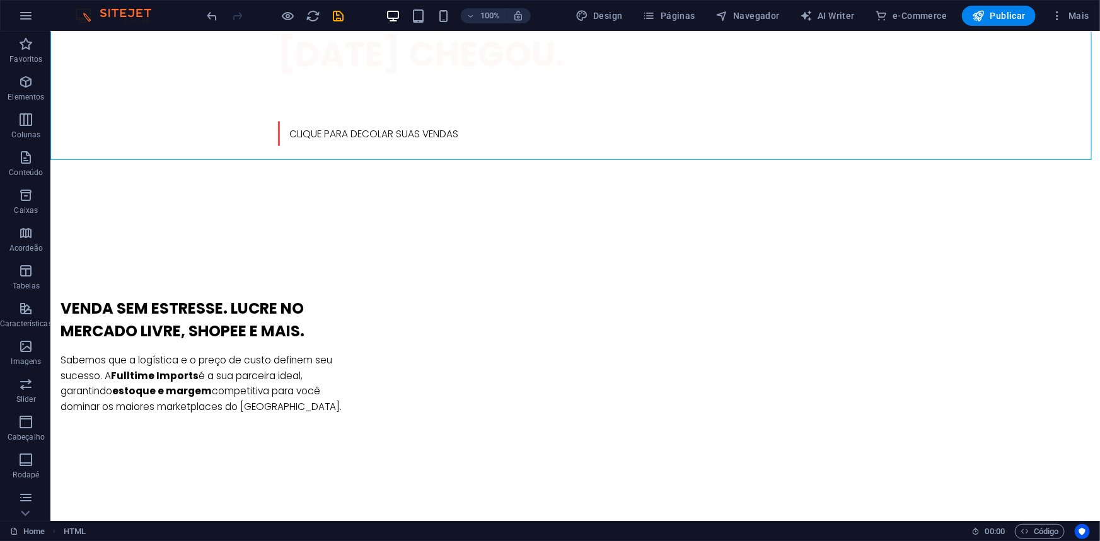
click at [454, 13] on div "100%" at bounding box center [458, 16] width 146 height 20
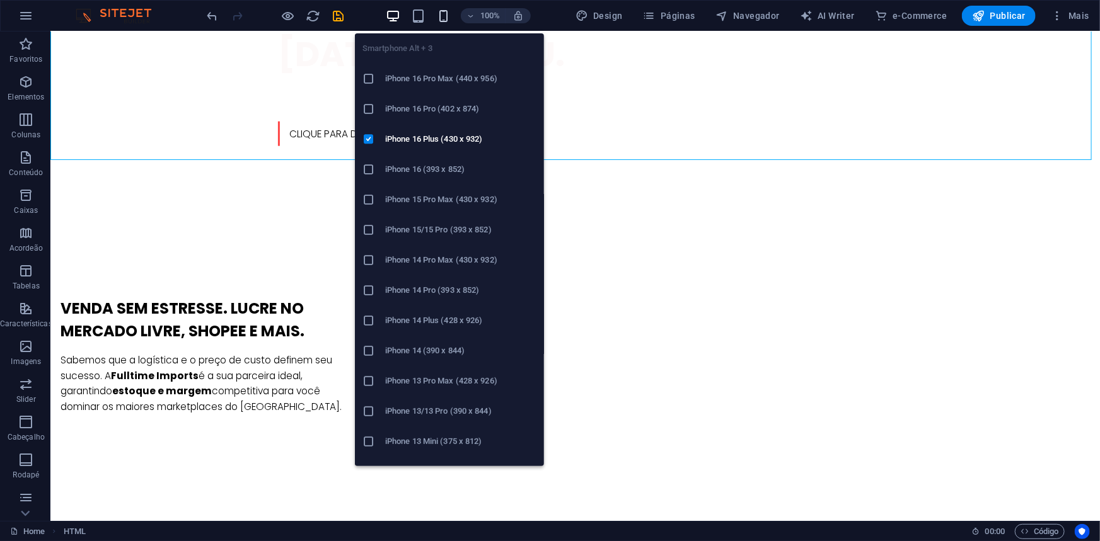
click at [449, 14] on icon "button" at bounding box center [443, 16] width 14 height 14
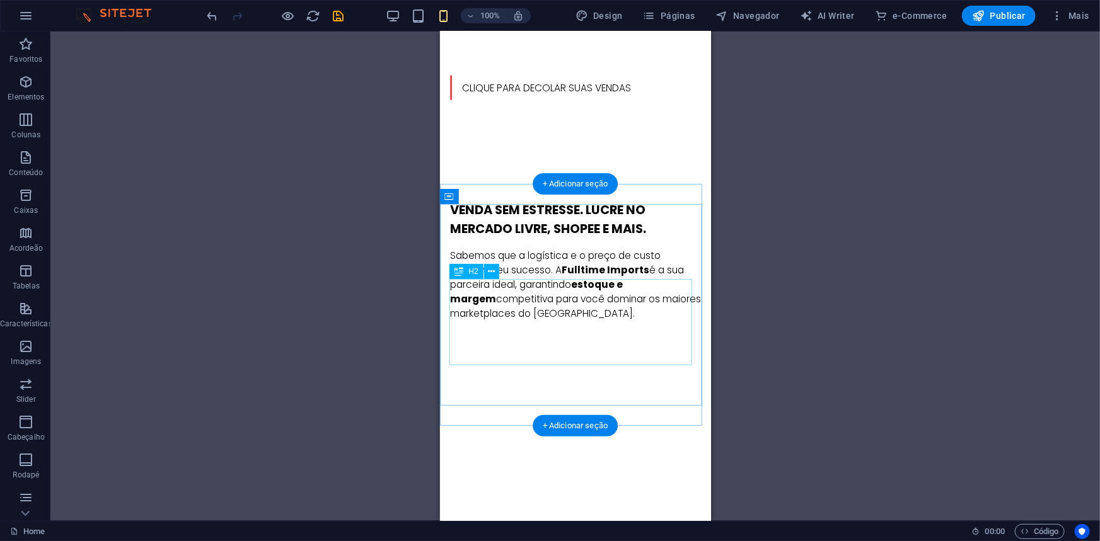
scroll to position [744, 0]
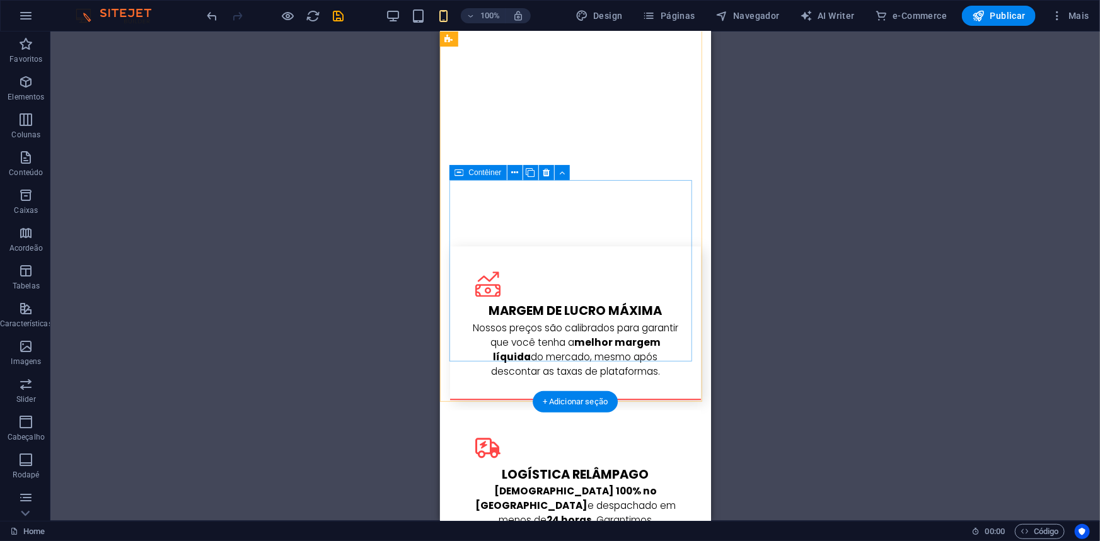
scroll to position [1547, 0]
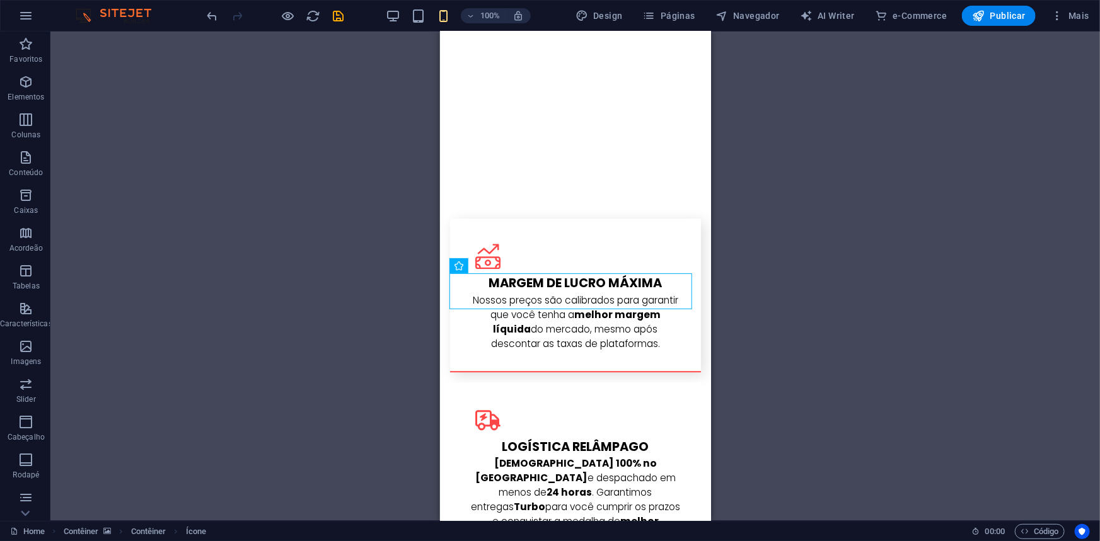
click at [879, 271] on div "H1 Banner Contêiner Barra do Menu Separador HTML Separador H1 Menu H1 Espaçador…" at bounding box center [574, 277] width 1049 height 490
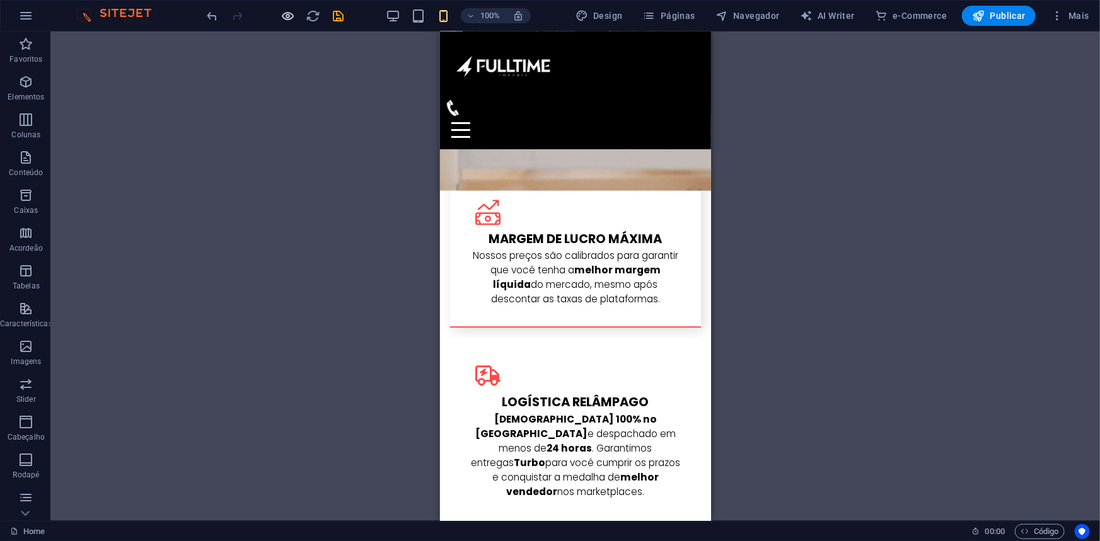
click at [281, 16] on icon "button" at bounding box center [288, 16] width 14 height 14
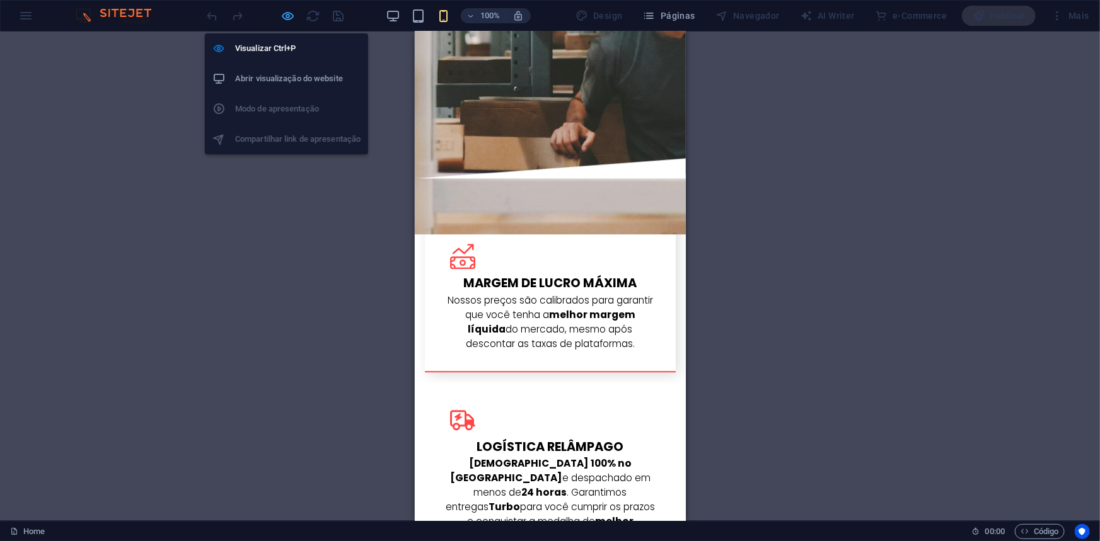
click at [291, 20] on icon "button" at bounding box center [288, 16] width 14 height 14
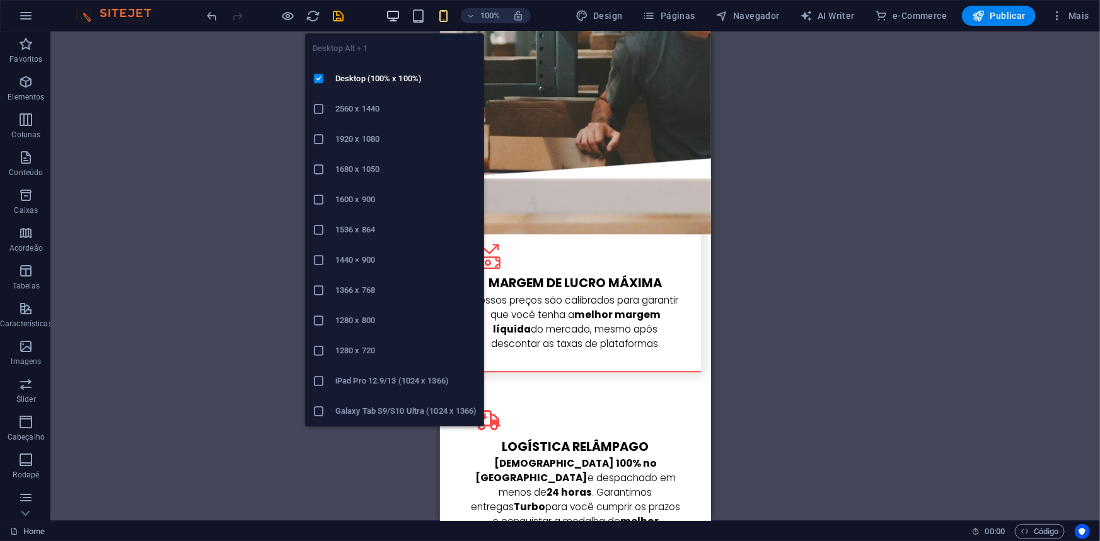
click at [397, 9] on icon "button" at bounding box center [393, 16] width 14 height 14
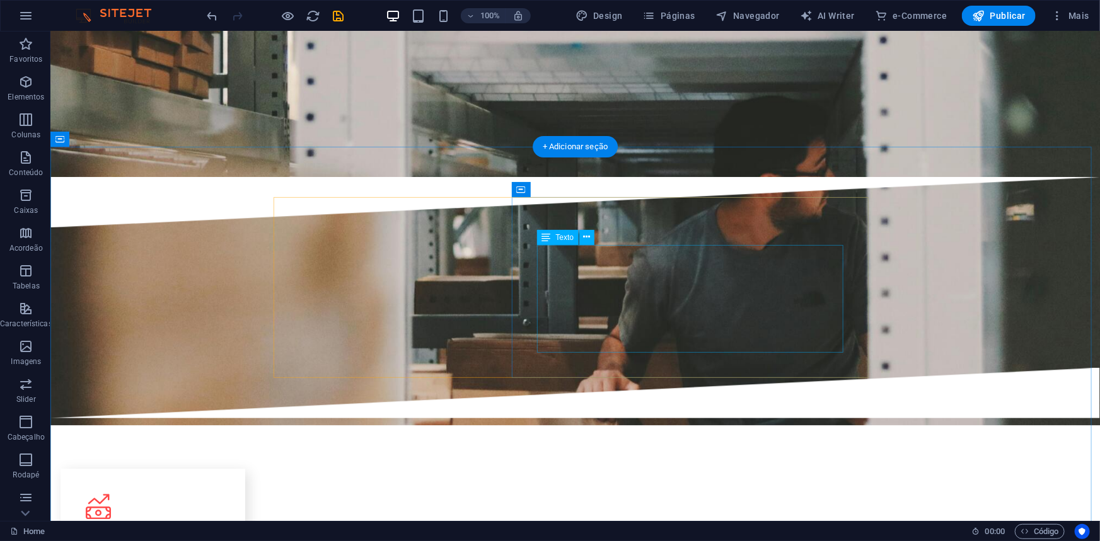
scroll to position [1604, 0]
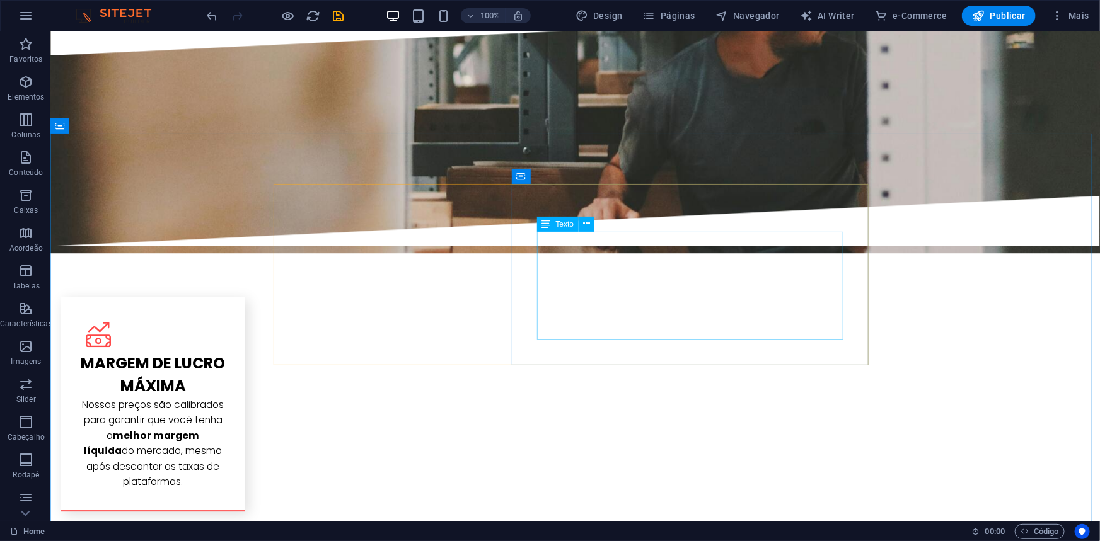
click at [538, 217] on div "Texto" at bounding box center [558, 224] width 42 height 15
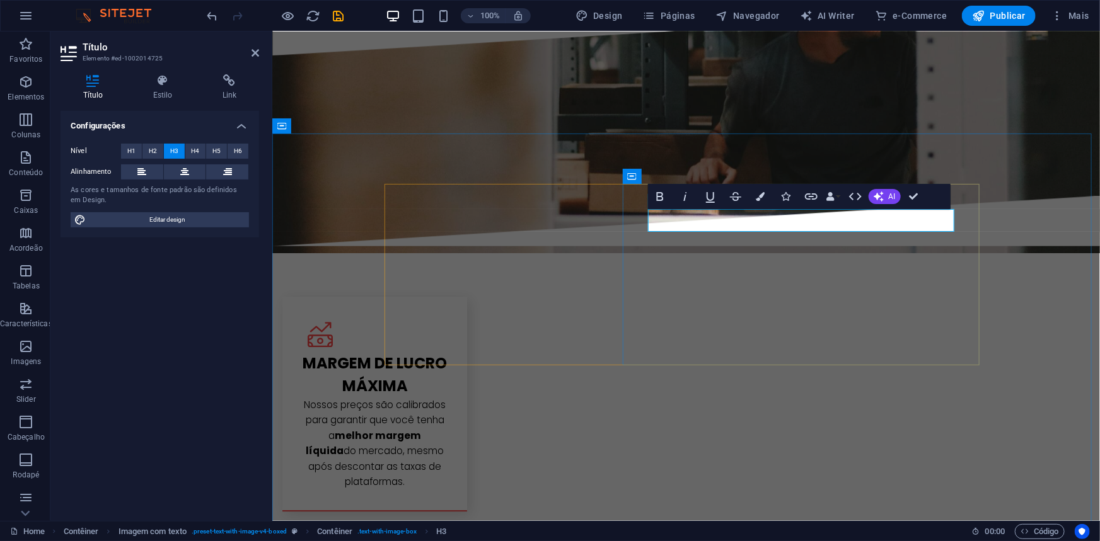
drag, startPoint x: 915, startPoint y: 199, endPoint x: 870, endPoint y: 168, distance: 54.9
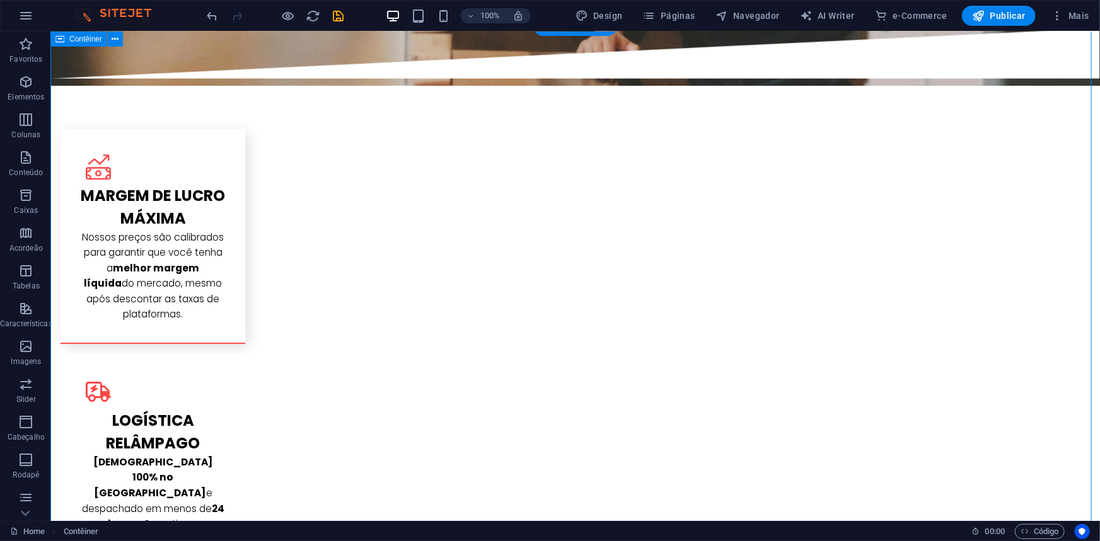
scroll to position [1776, 0]
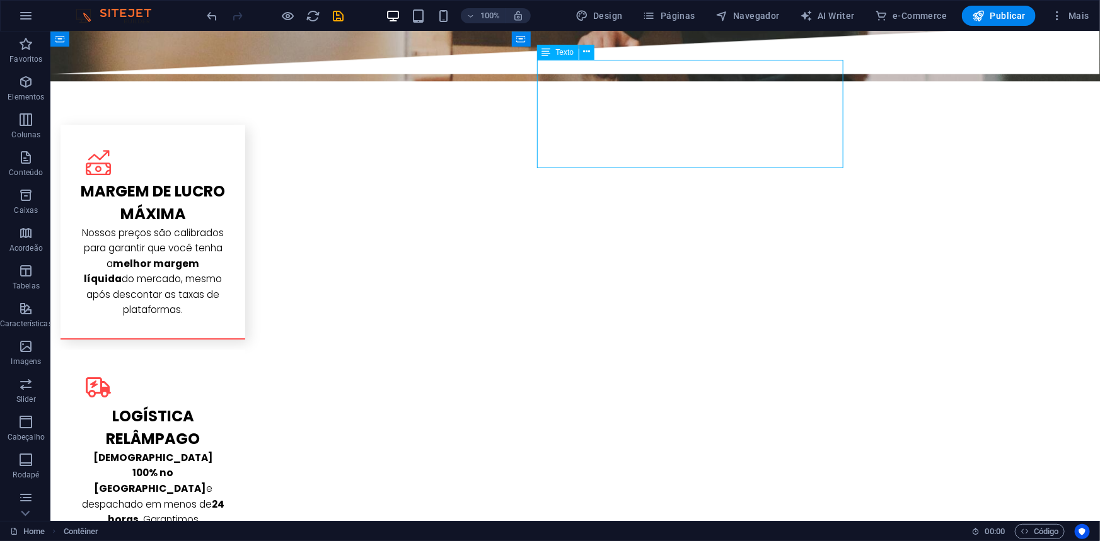
drag, startPoint x: 652, startPoint y: 148, endPoint x: 430, endPoint y: 147, distance: 221.9
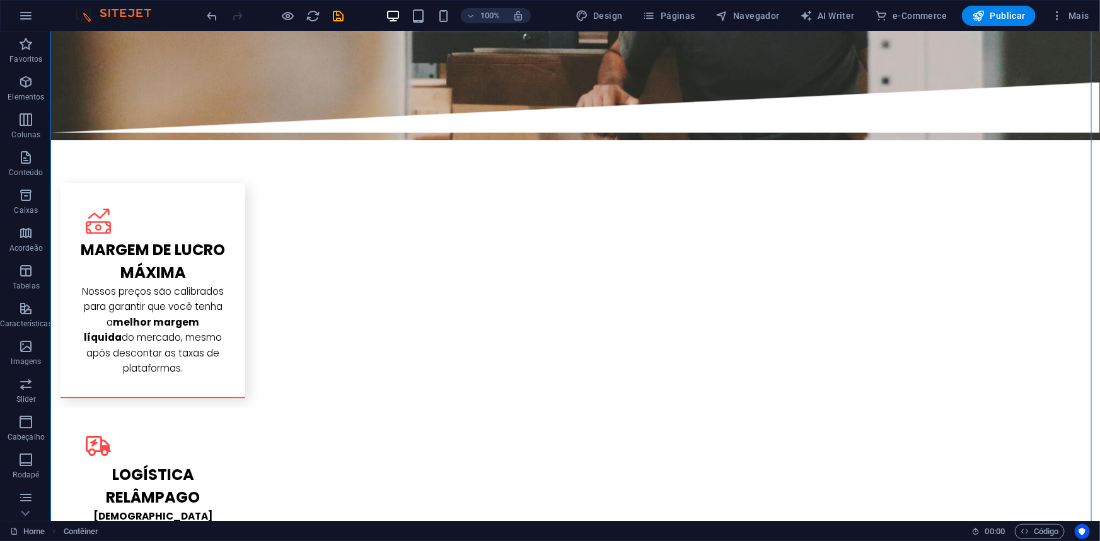
scroll to position [1719, 0]
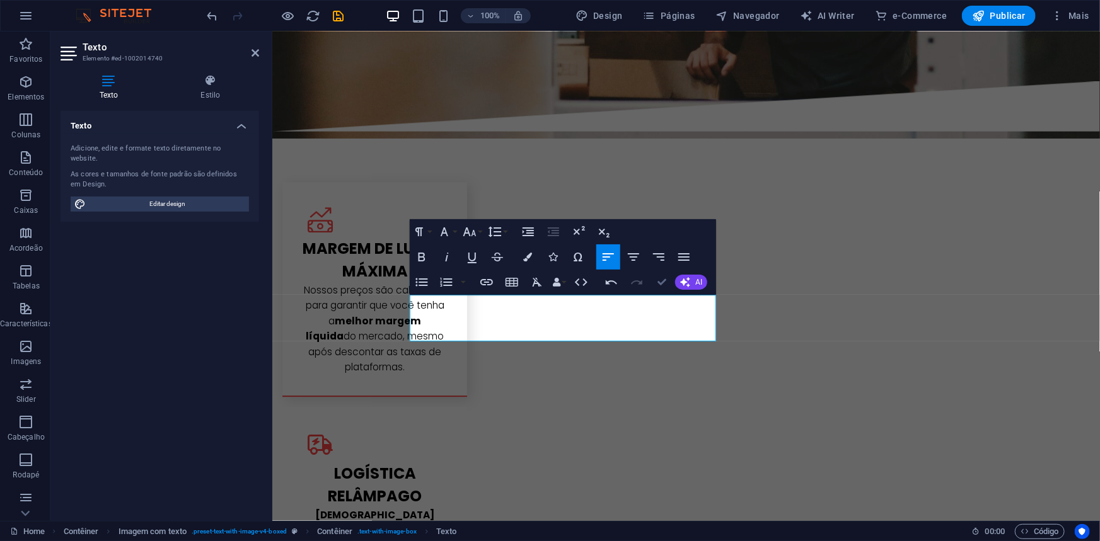
drag, startPoint x: 661, startPoint y: 280, endPoint x: 898, endPoint y: 205, distance: 248.0
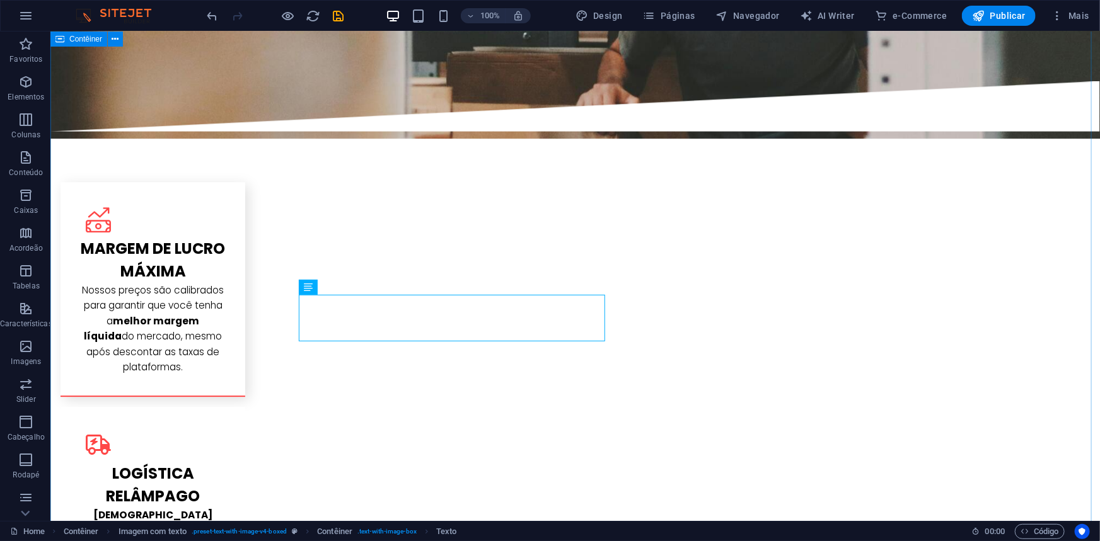
drag, startPoint x: 1000, startPoint y: 223, endPoint x: 986, endPoint y: 228, distance: 15.3
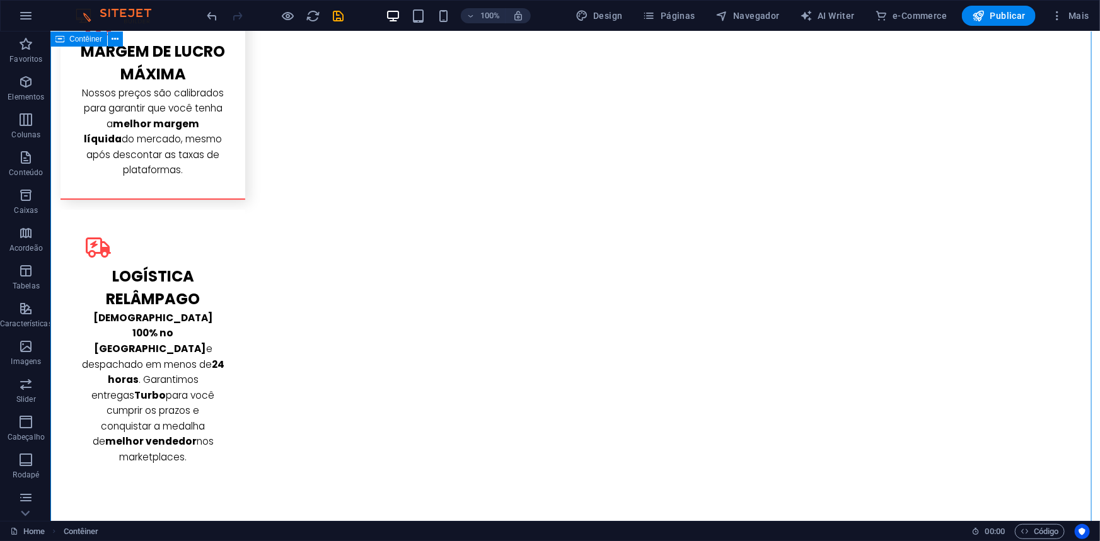
scroll to position [2005, 0]
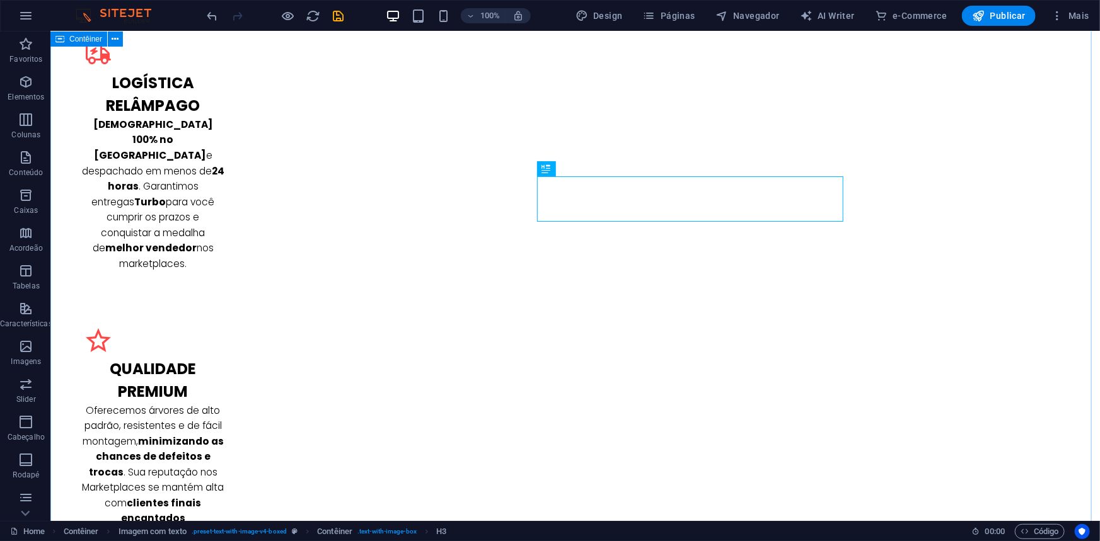
scroll to position [2120, 0]
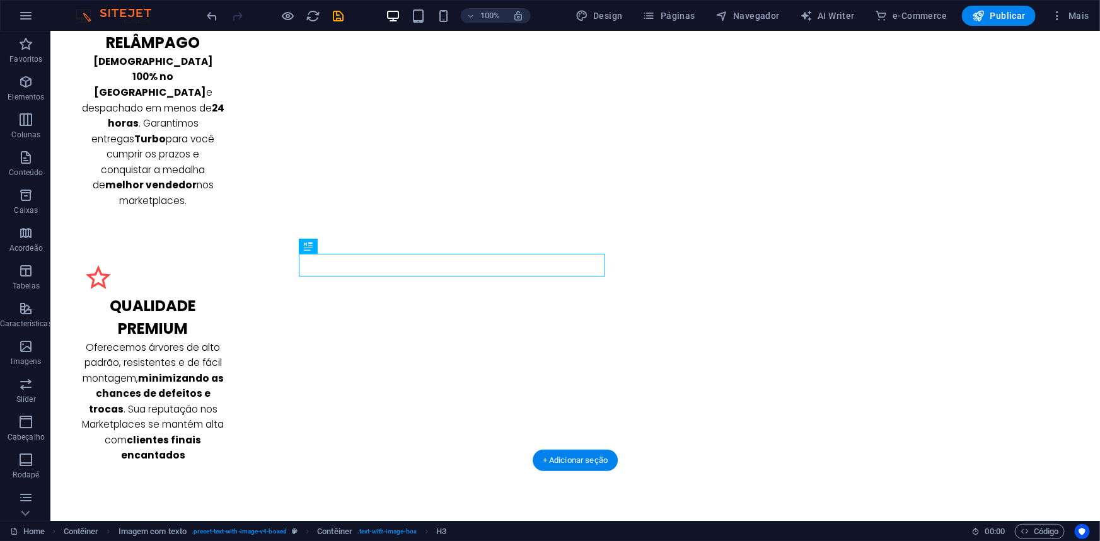
scroll to position [2177, 0]
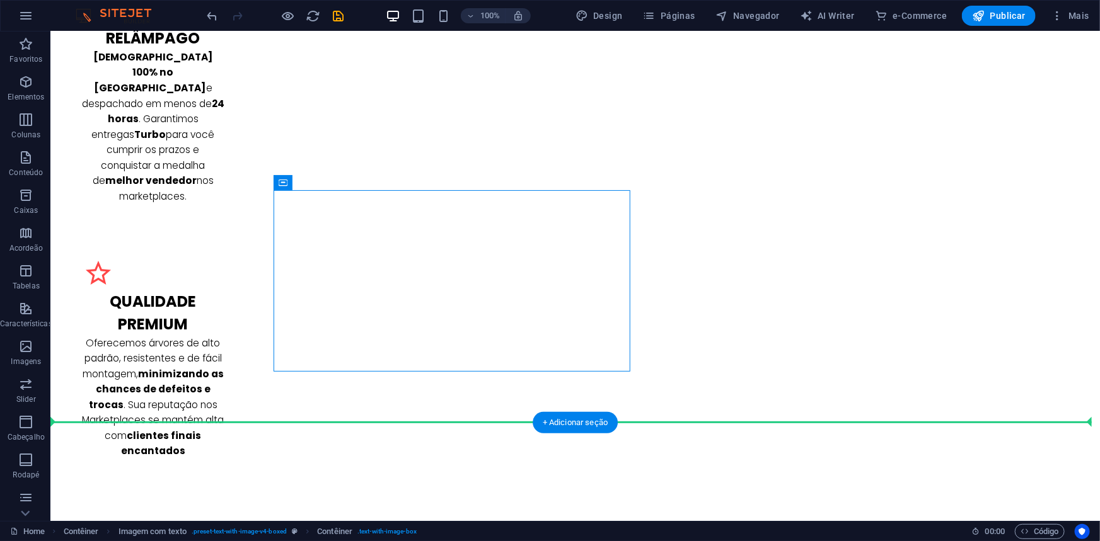
drag, startPoint x: 615, startPoint y: 312, endPoint x: 621, endPoint y: 394, distance: 82.2
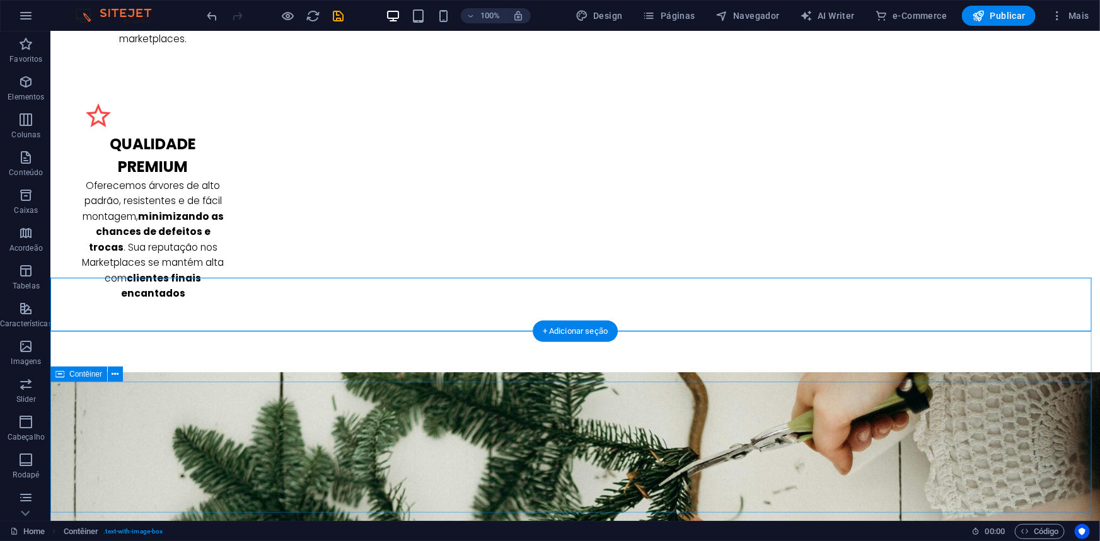
scroll to position [2349, 0]
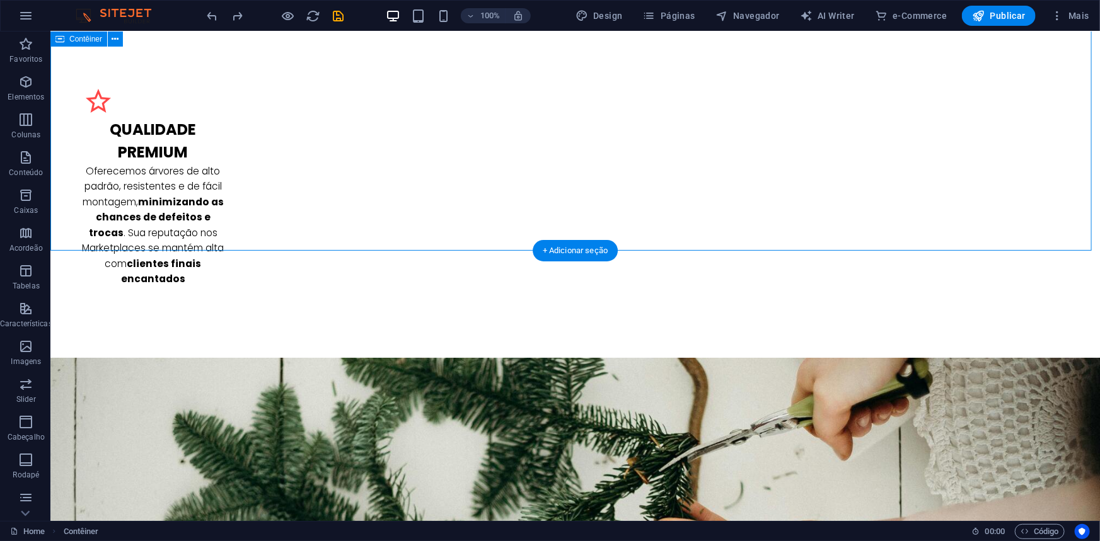
drag, startPoint x: 942, startPoint y: 192, endPoint x: 378, endPoint y: 107, distance: 571.1
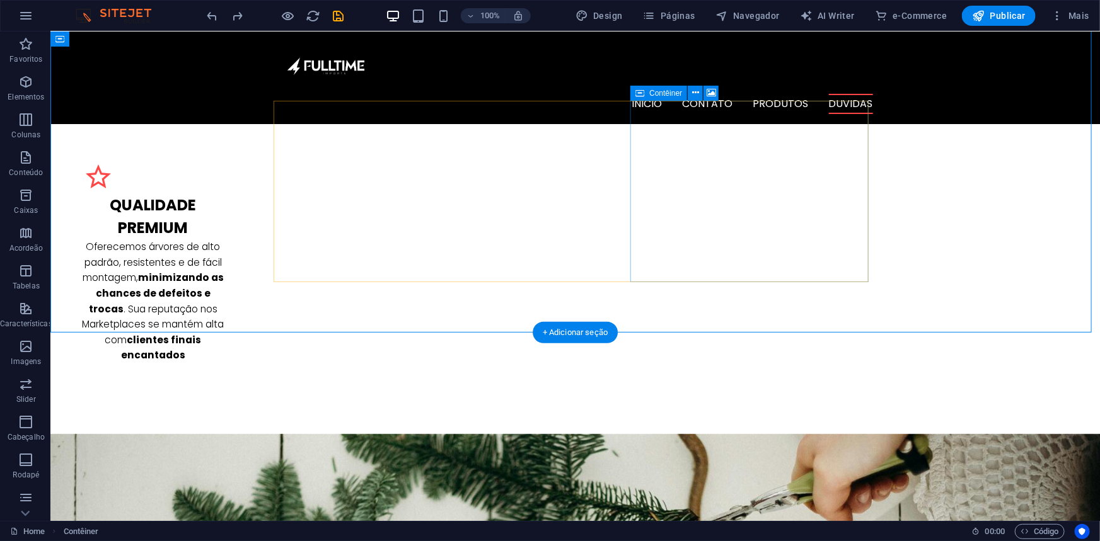
scroll to position [2234, 0]
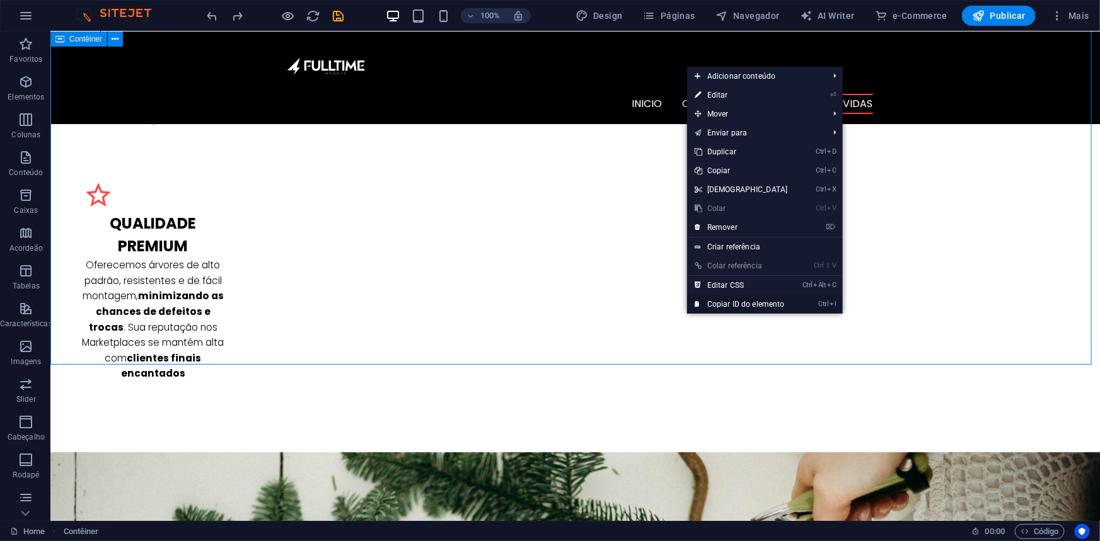
click at [742, 308] on link "Ctrl I Copiar ID do elemento" at bounding box center [741, 304] width 108 height 19
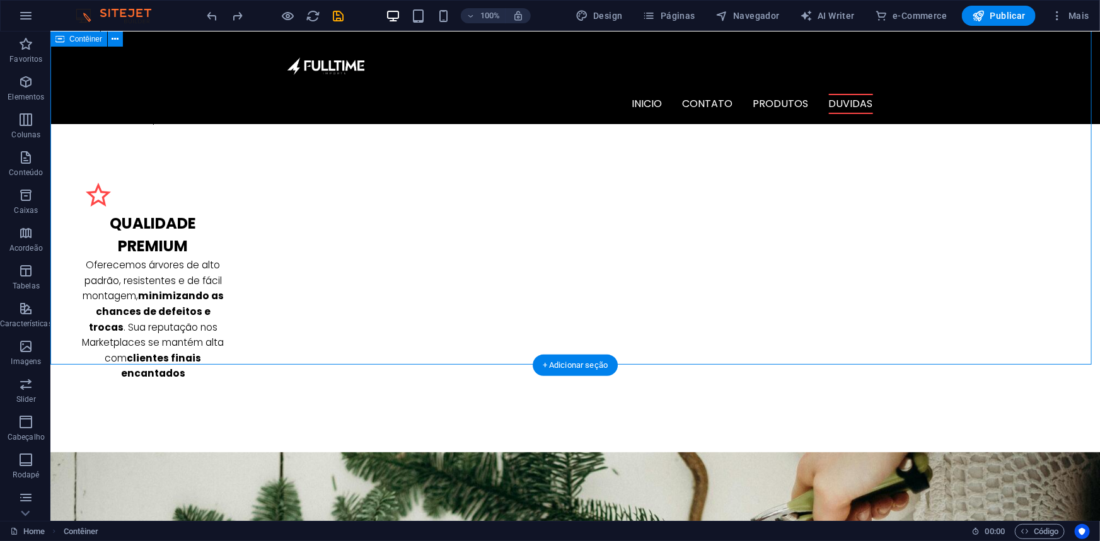
click at [598, 359] on div "+ Adicionar seção" at bounding box center [575, 365] width 85 height 21
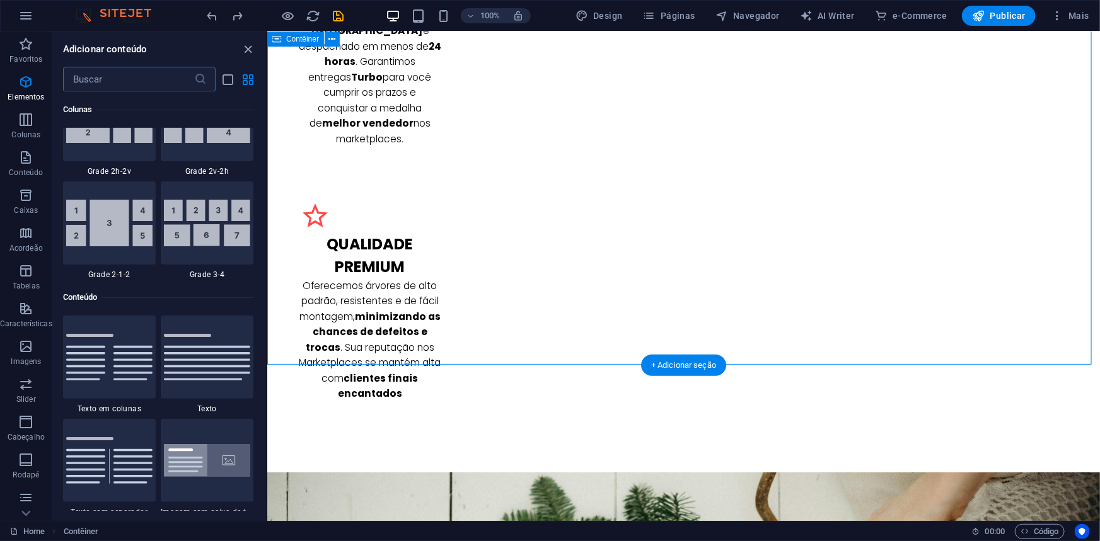
scroll to position [2205, 0]
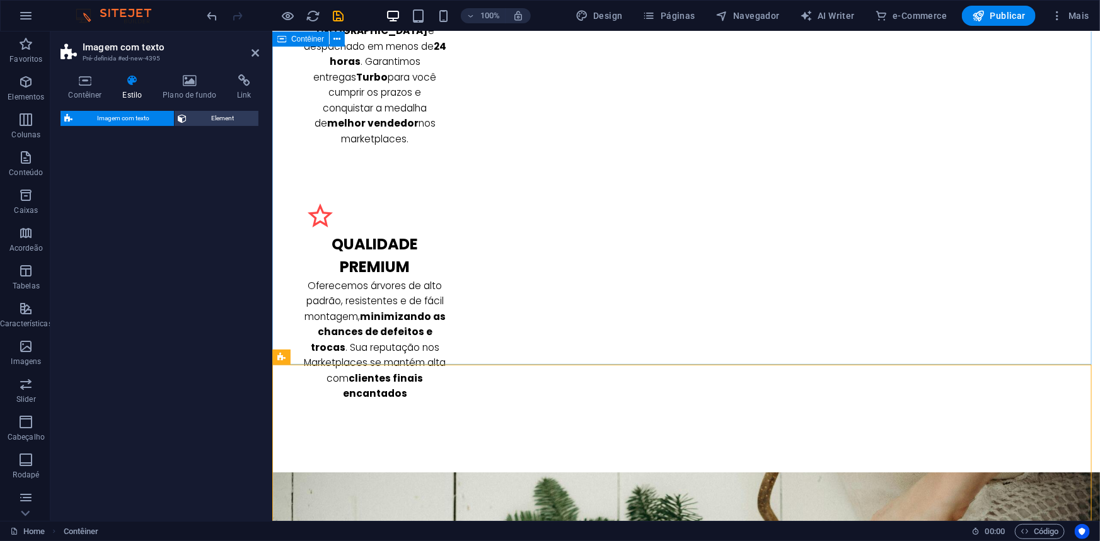
select select "rem"
select select "px"
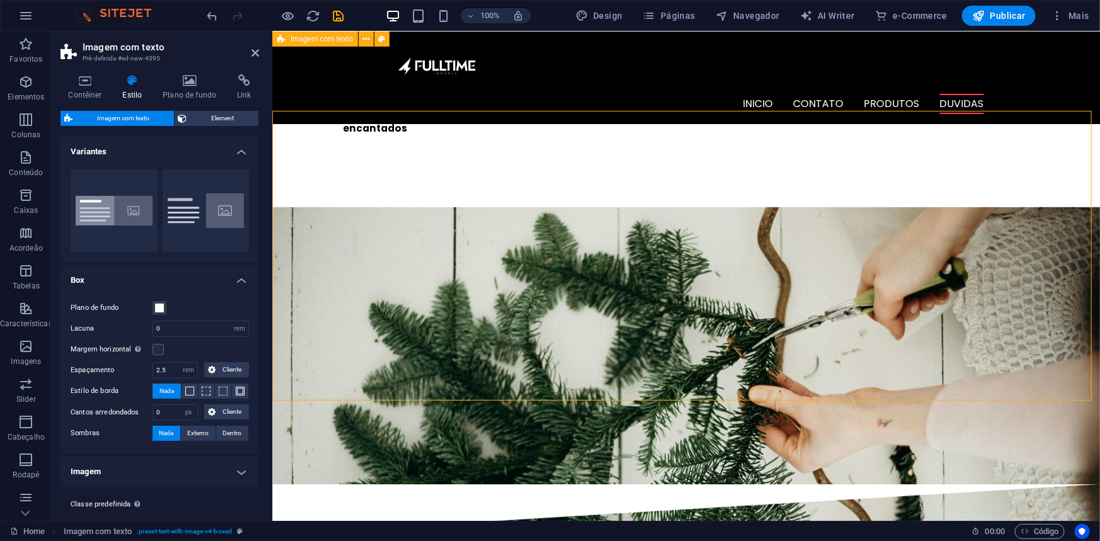
scroll to position [2464, 0]
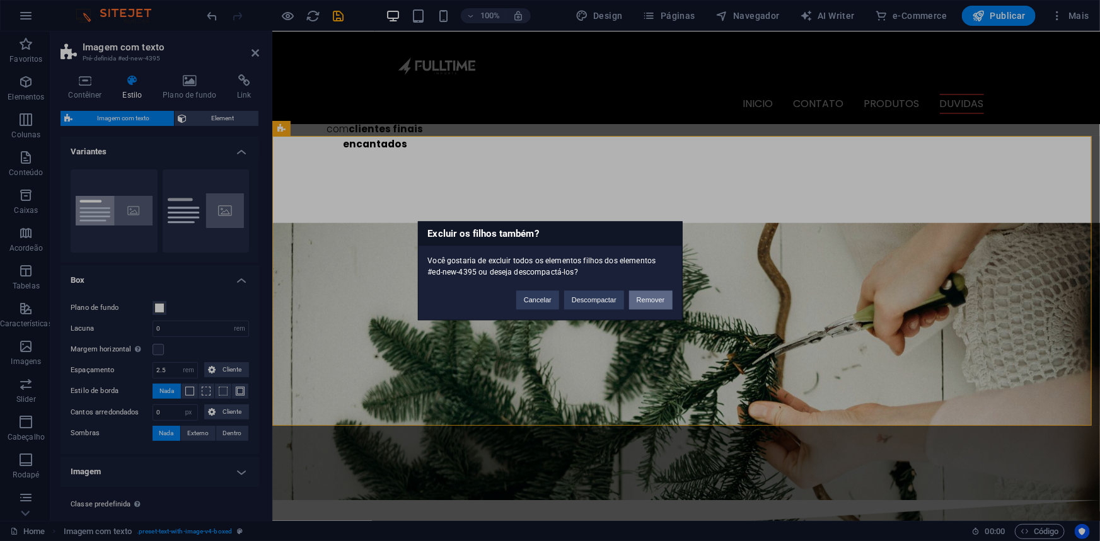
click at [650, 297] on button "Remover" at bounding box center [650, 300] width 43 height 19
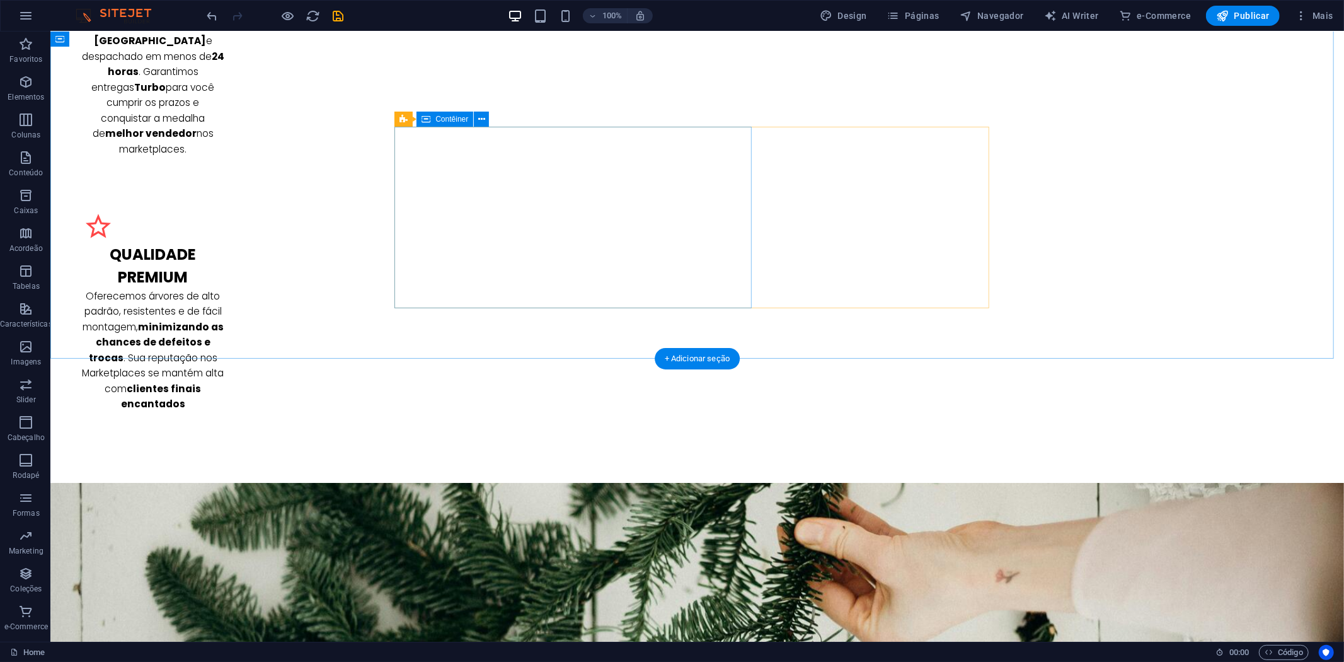
scroll to position [2361, 0]
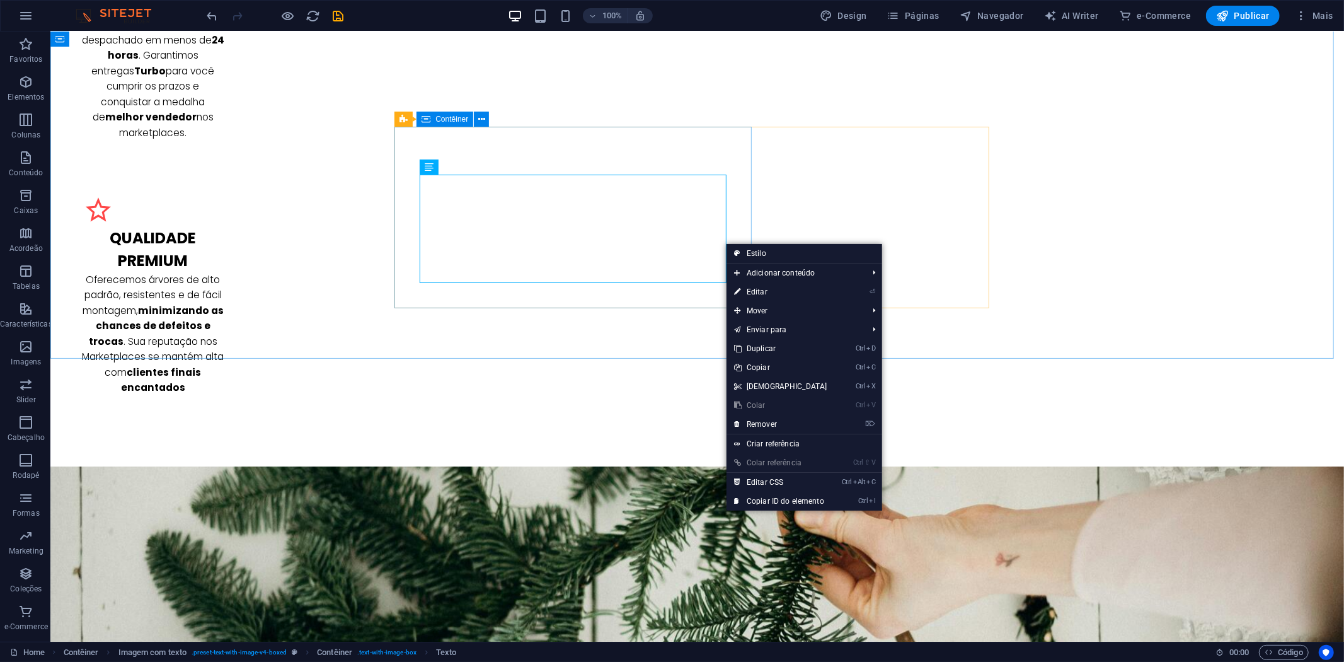
click at [456, 120] on span "Contêiner" at bounding box center [452, 119] width 33 height 8
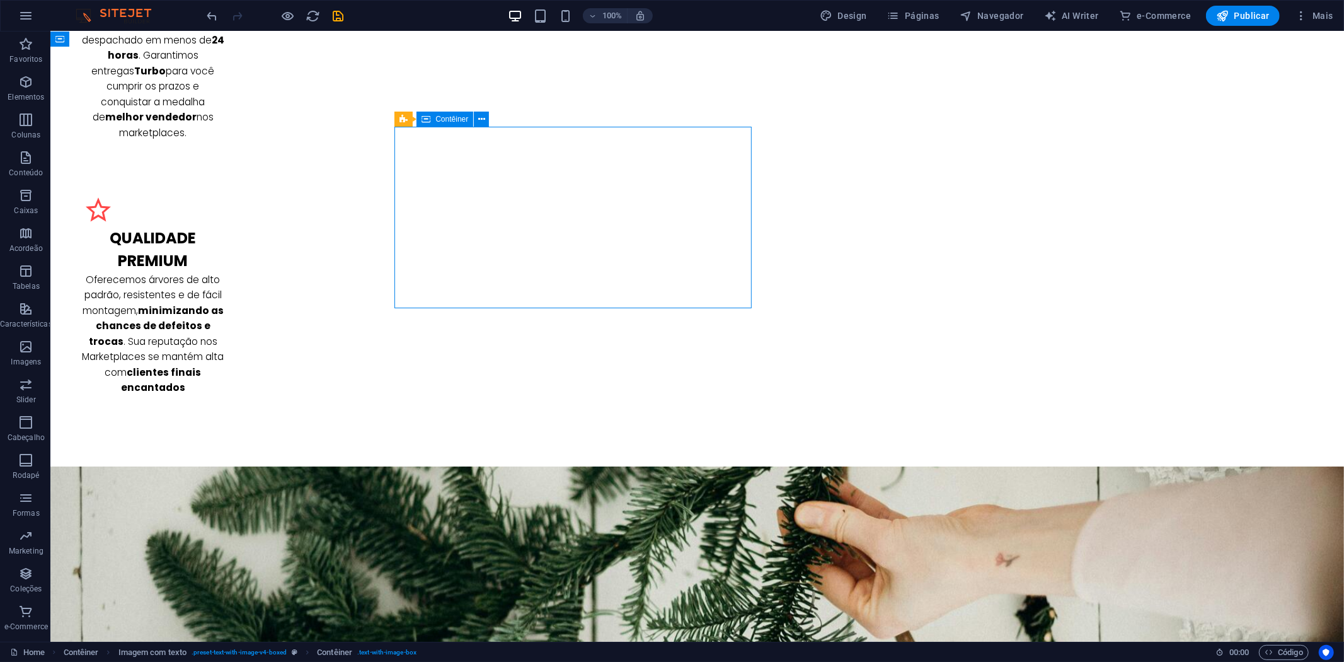
click at [456, 120] on span "Contêiner" at bounding box center [452, 119] width 33 height 8
click at [402, 118] on icon at bounding box center [404, 119] width 8 height 15
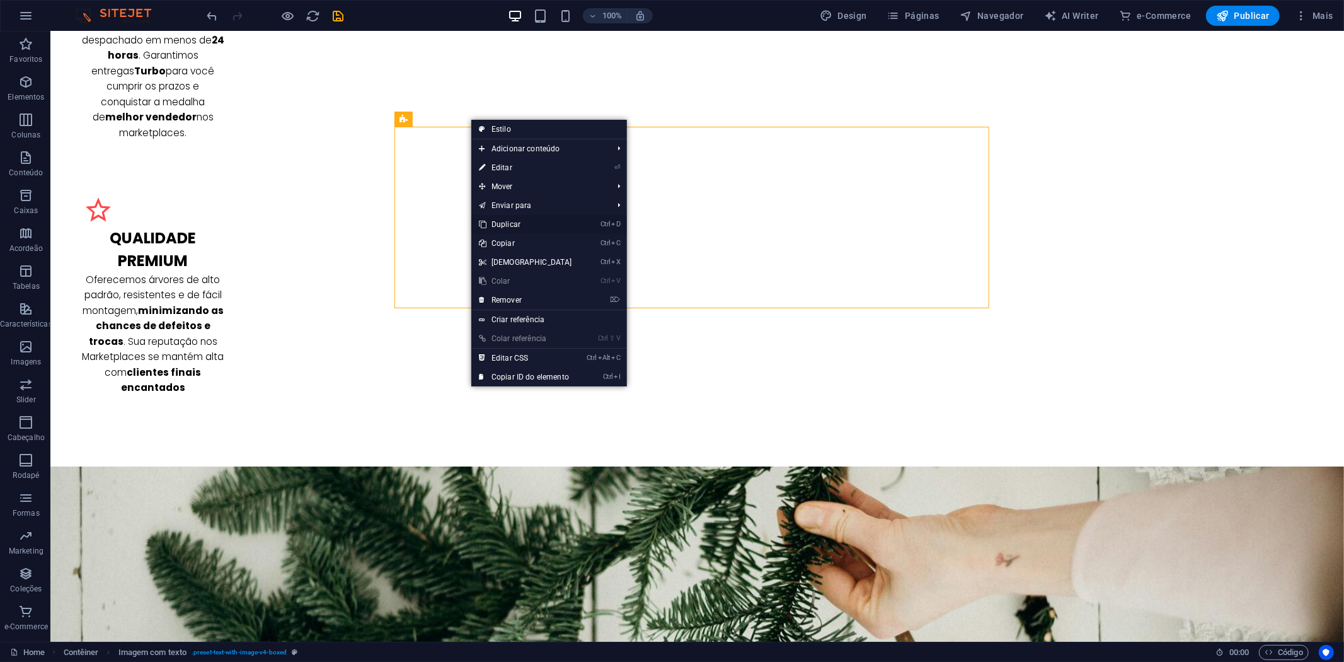
click at [532, 219] on link "Ctrl D Duplicar" at bounding box center [525, 224] width 108 height 19
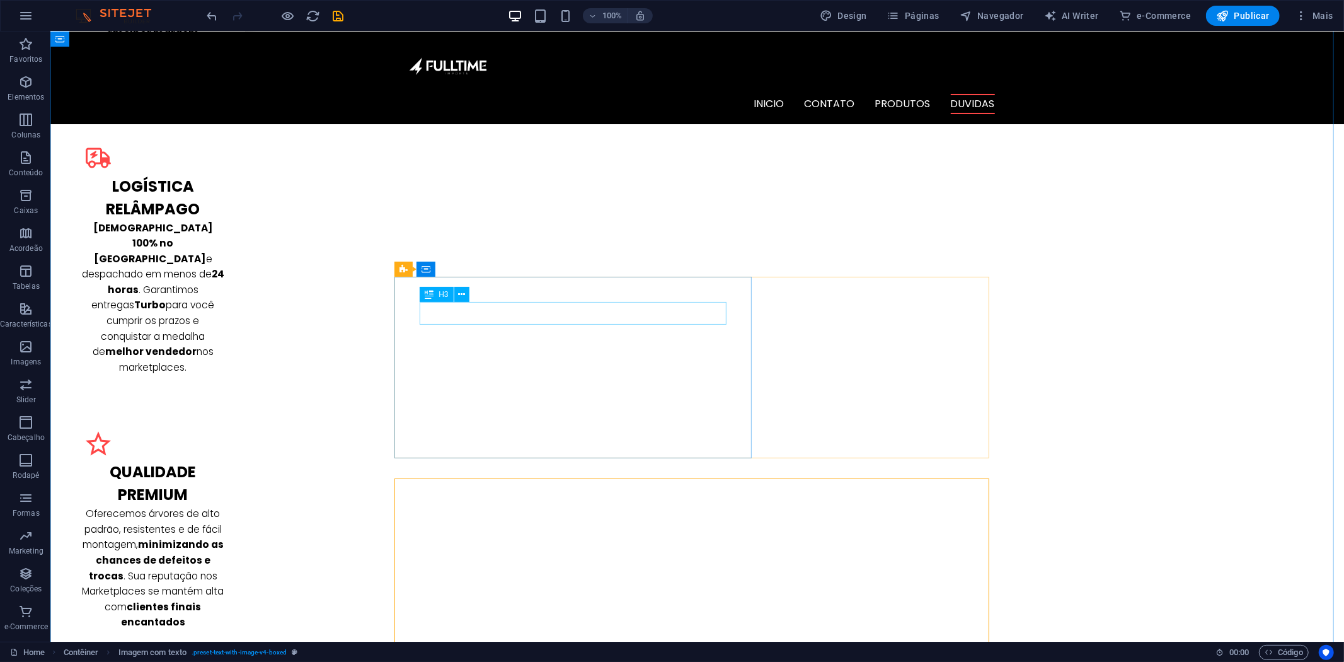
scroll to position [2081, 0]
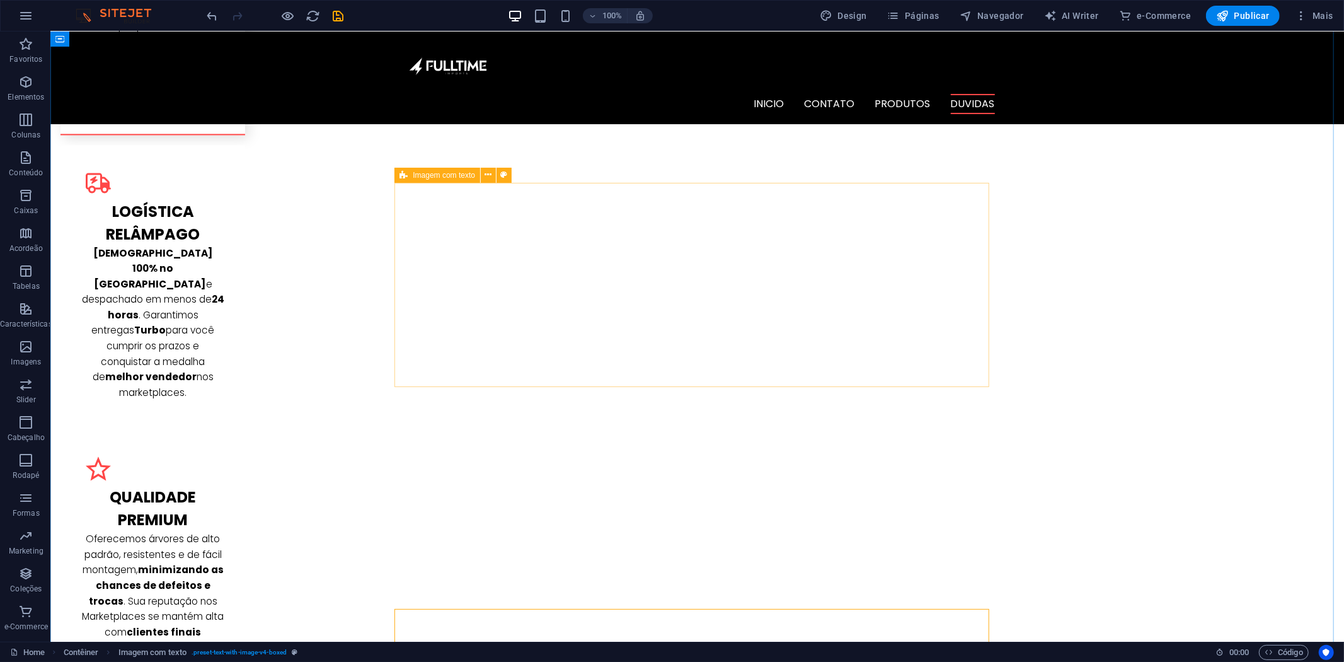
click at [400, 173] on icon at bounding box center [404, 175] width 8 height 15
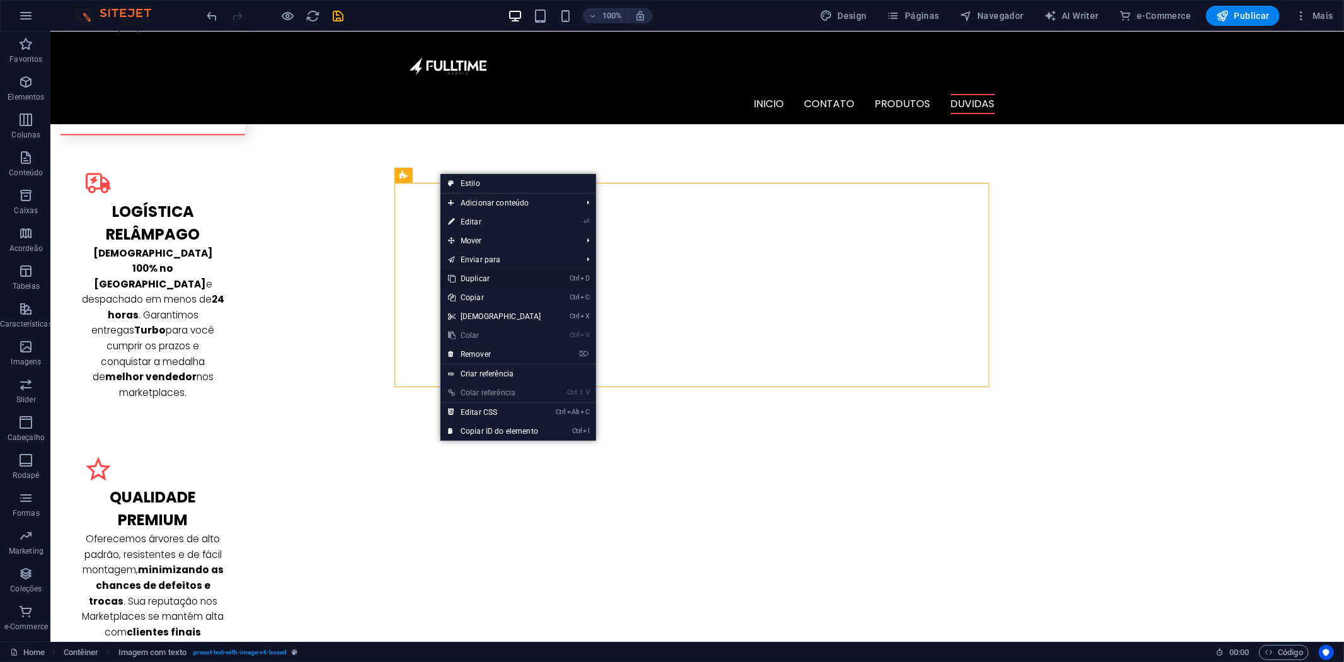
click at [499, 279] on link "Ctrl D Duplicar" at bounding box center [495, 278] width 108 height 19
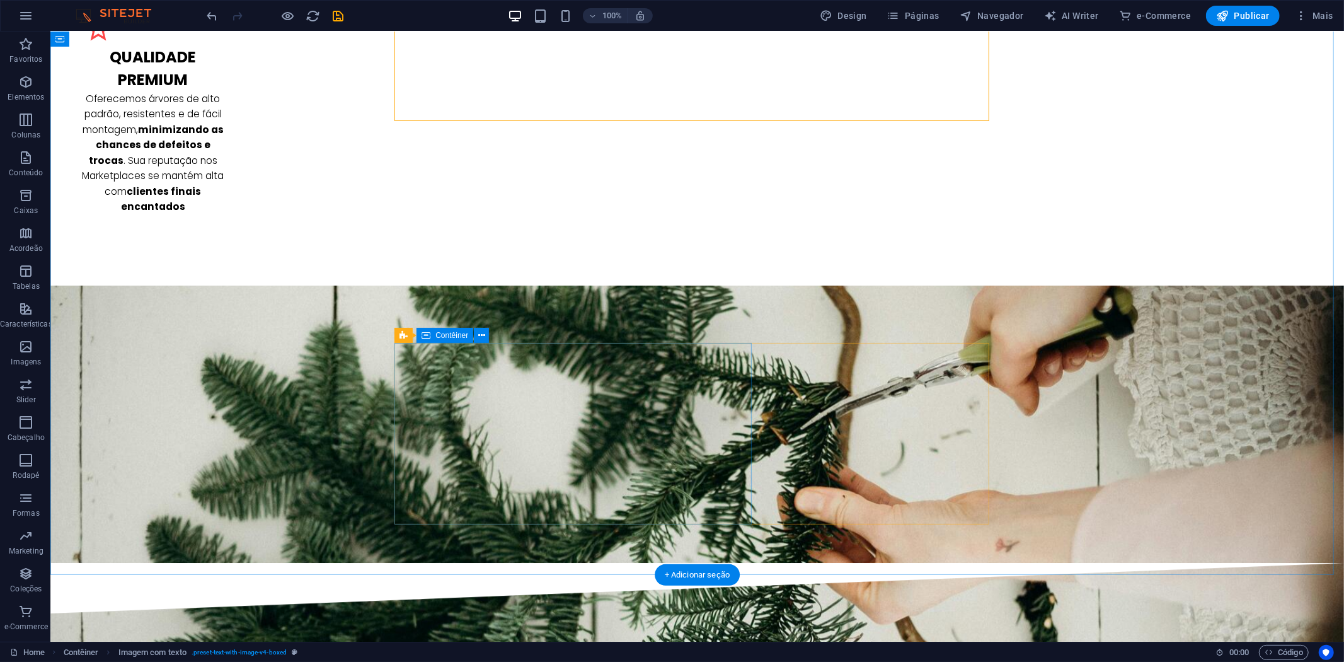
scroll to position [2572, 0]
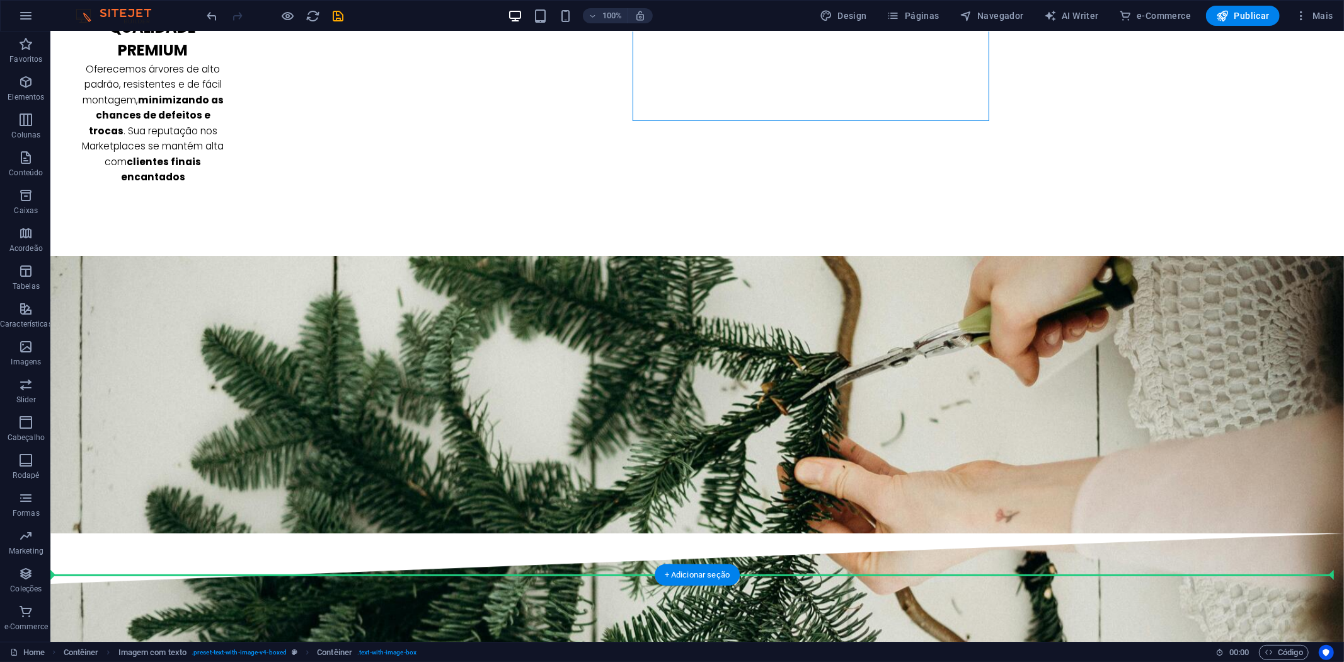
drag, startPoint x: 652, startPoint y: 113, endPoint x: 664, endPoint y: 332, distance: 219.1
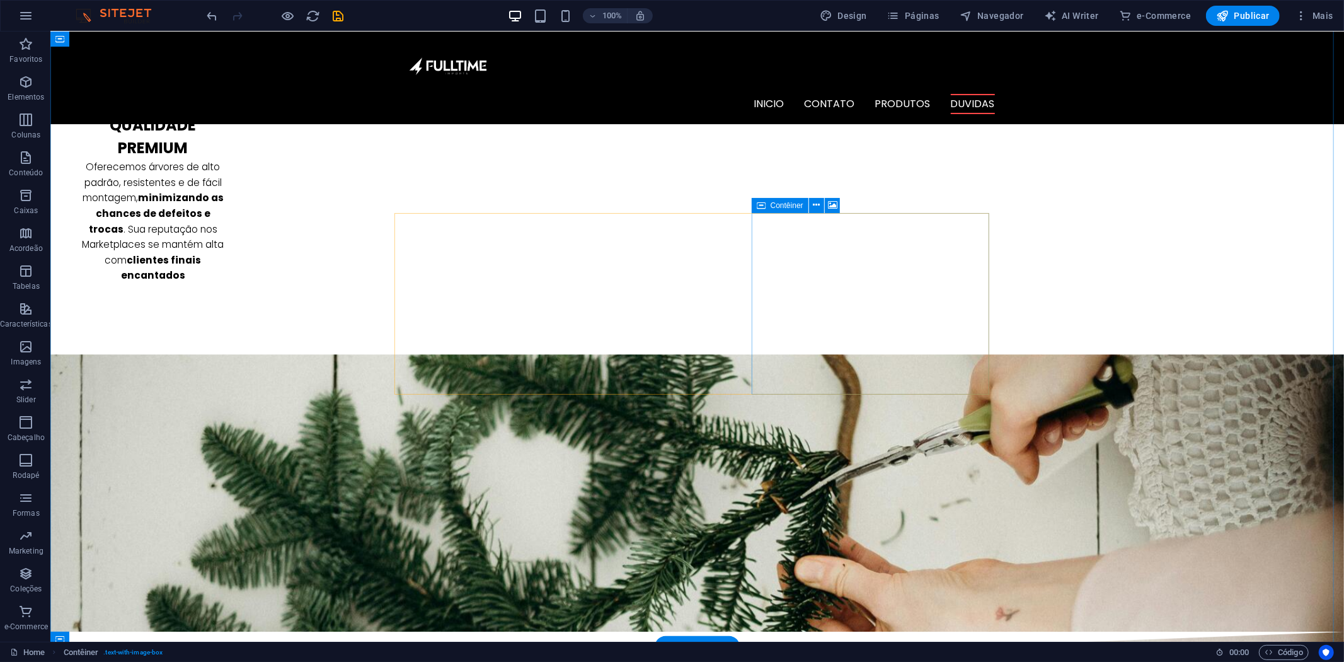
scroll to position [2291, 0]
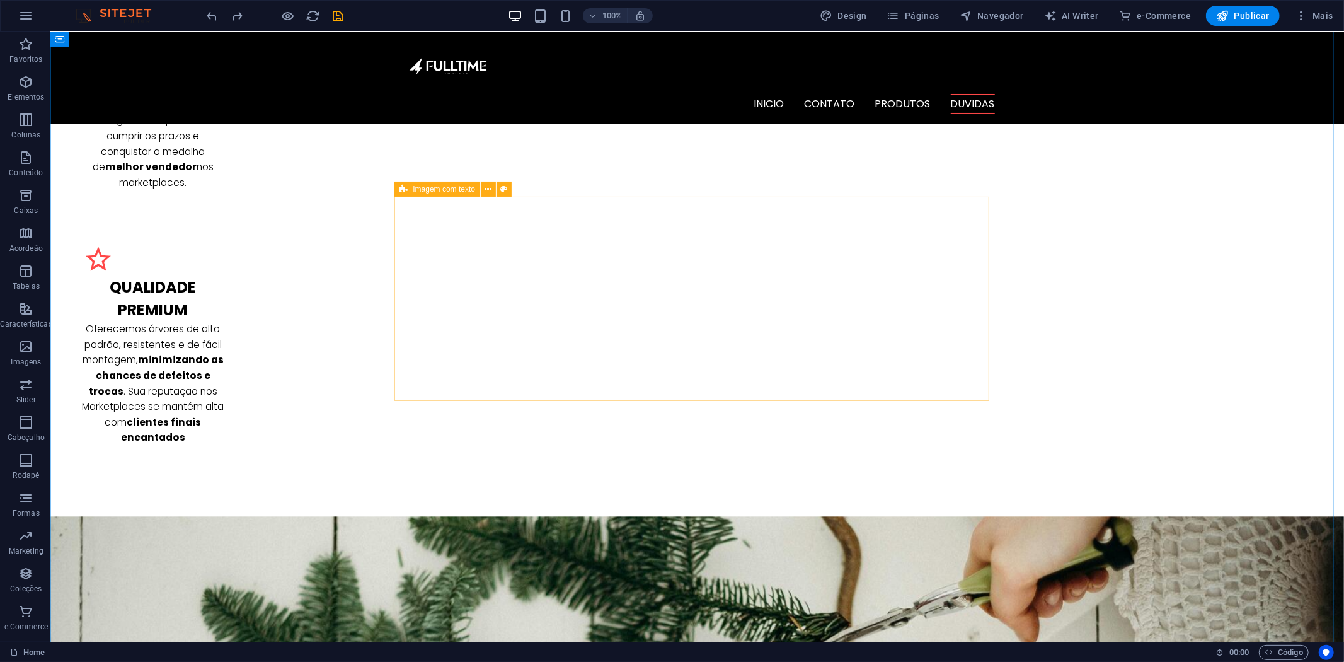
click at [402, 187] on icon at bounding box center [404, 189] width 8 height 15
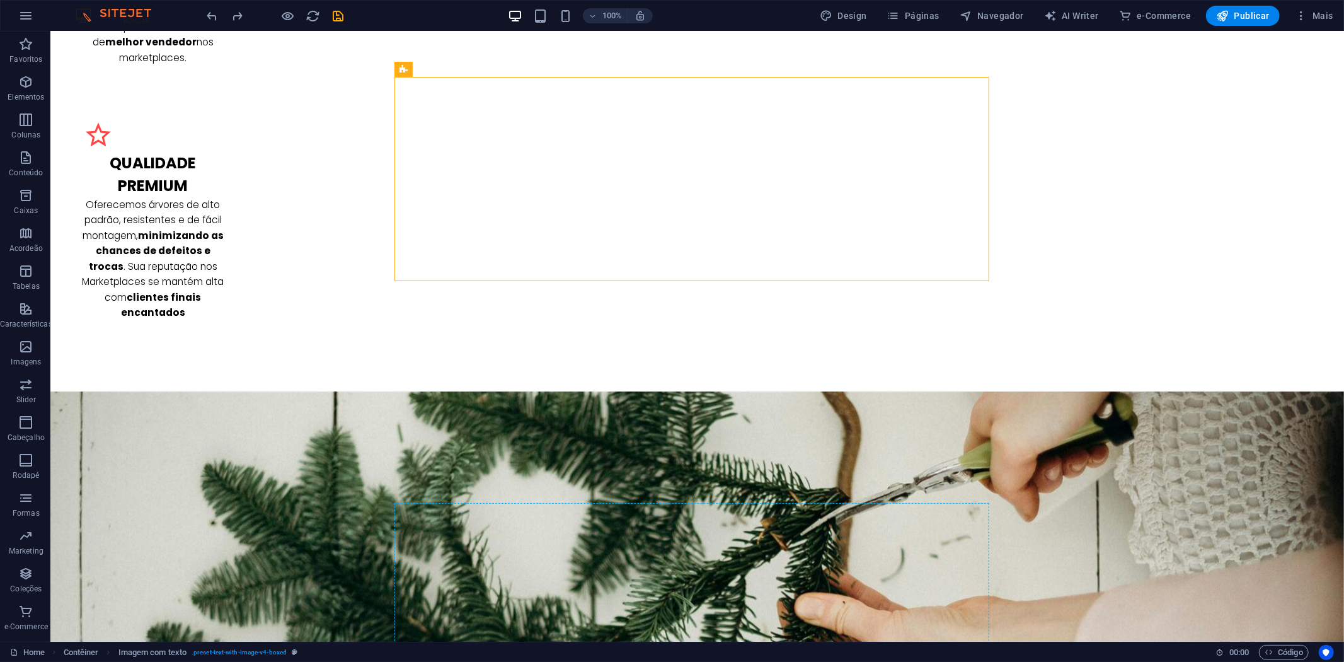
scroll to position [2441, 0]
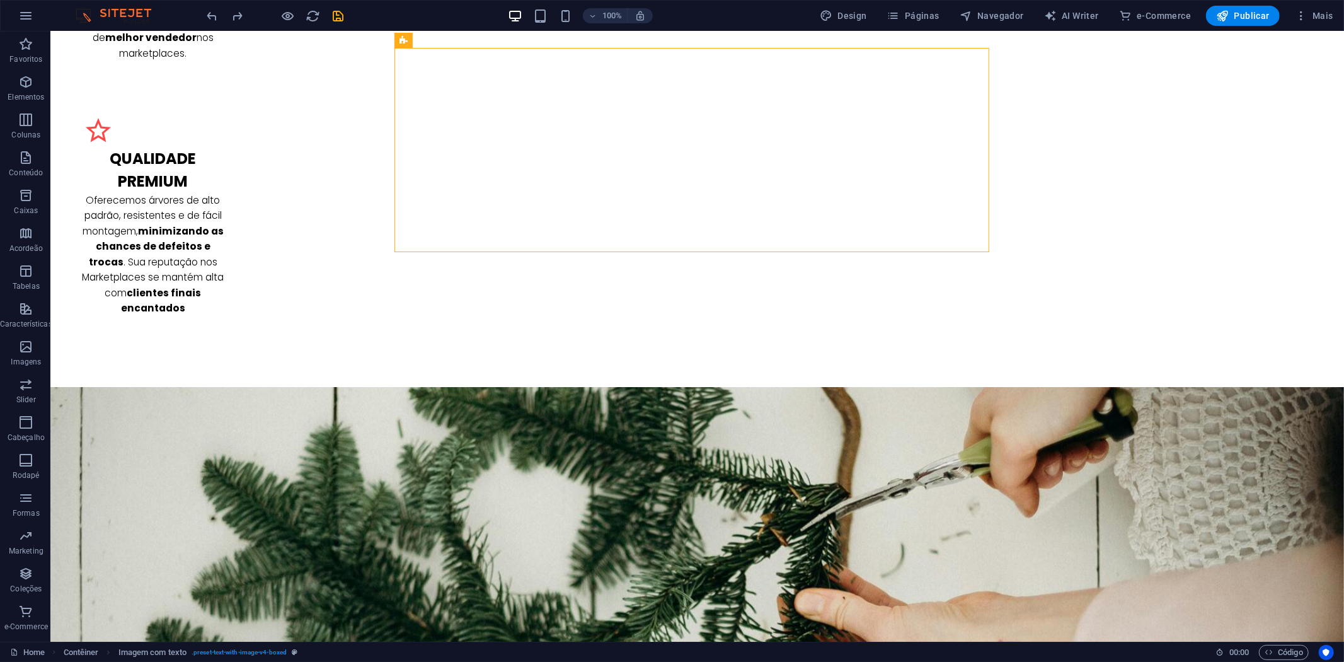
drag, startPoint x: 460, startPoint y: 221, endPoint x: 449, endPoint y: 466, distance: 245.5
drag, startPoint x: 459, startPoint y: 75, endPoint x: 407, endPoint y: 419, distance: 348.1
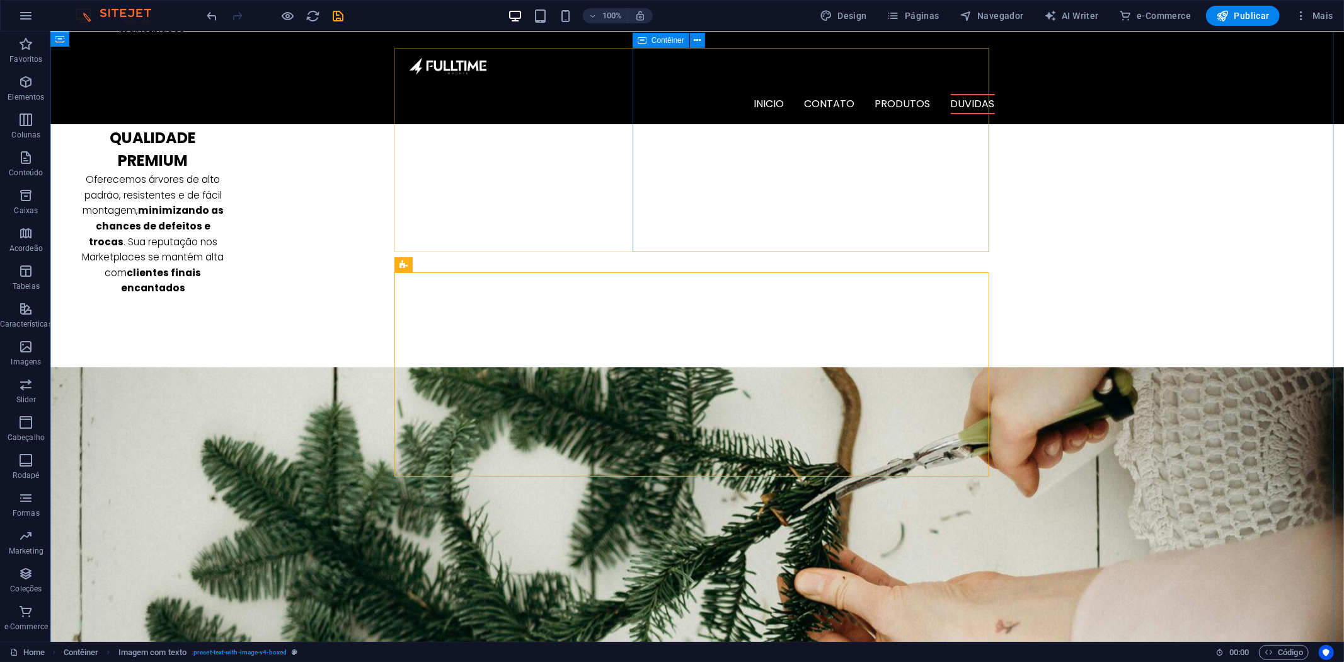
scroll to position [2216, 0]
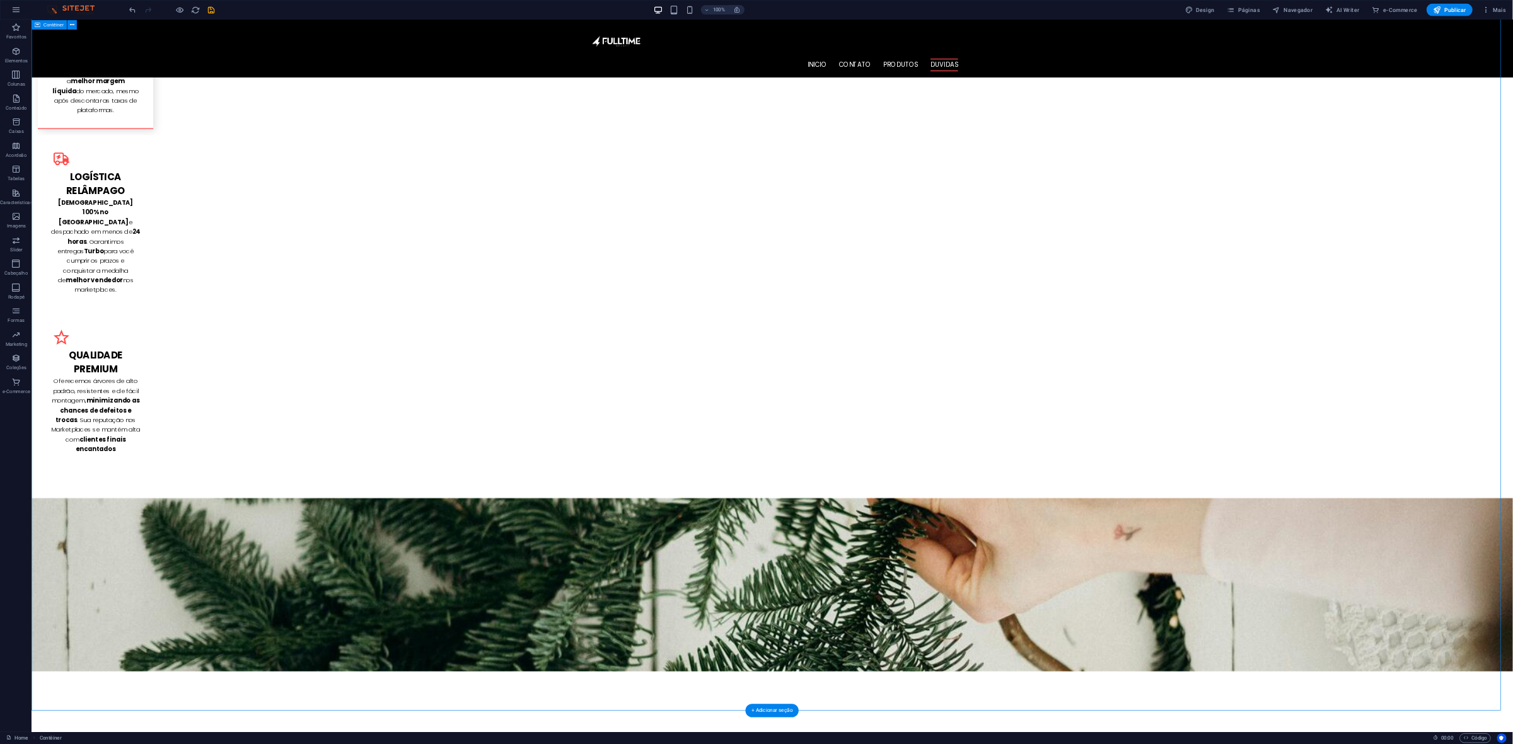
scroll to position [2538, 0]
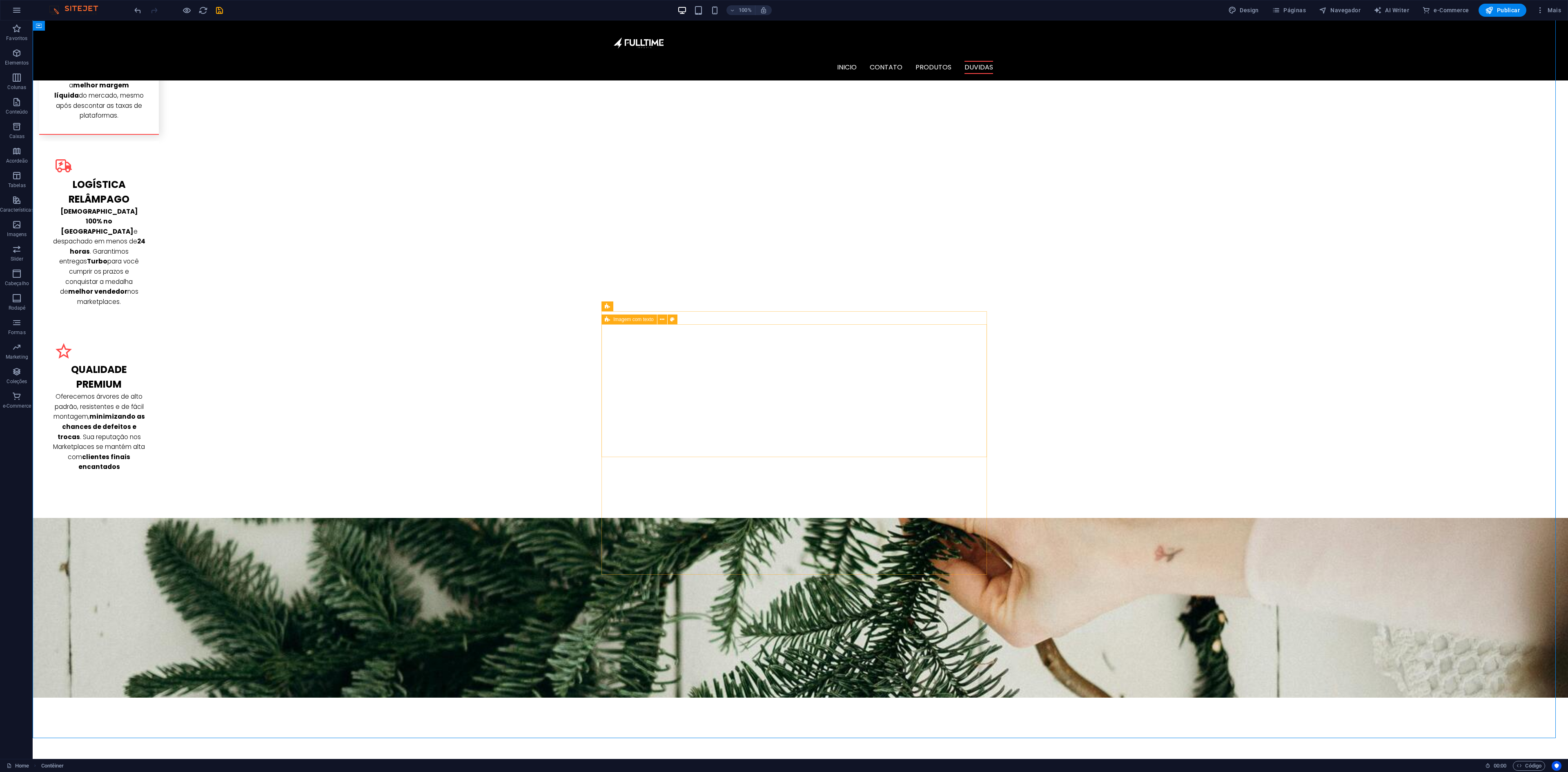
click at [608, 317] on icon at bounding box center [607, 319] width 5 height 10
click at [617, 307] on span "Imagem com texto" at bounding box center [634, 307] width 40 height 5
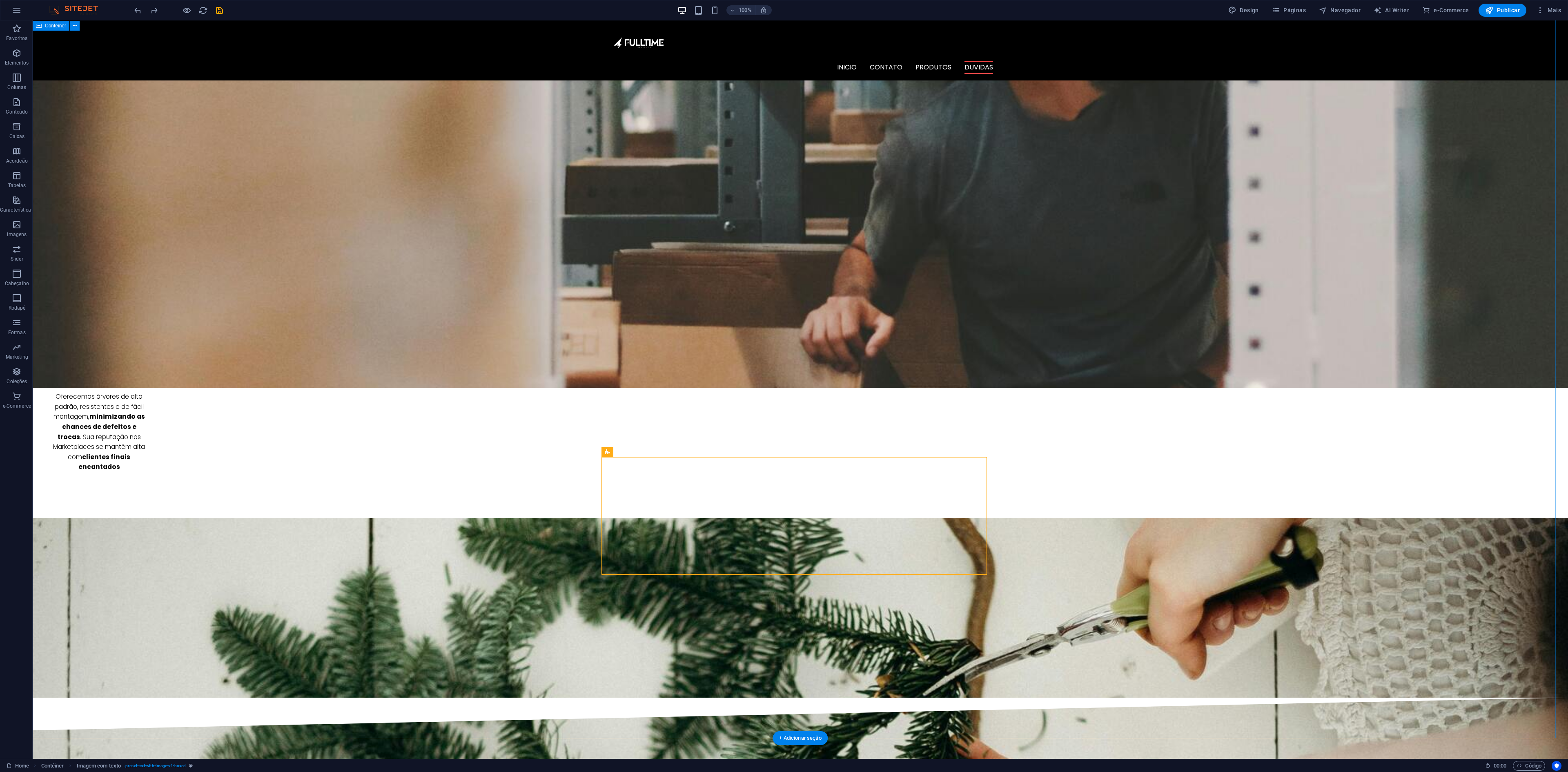
click at [638, 304] on span "Contêiner" at bounding box center [638, 307] width 21 height 5
click at [605, 307] on icon at bounding box center [607, 306] width 5 height 10
click at [607, 305] on icon at bounding box center [607, 306] width 5 height 10
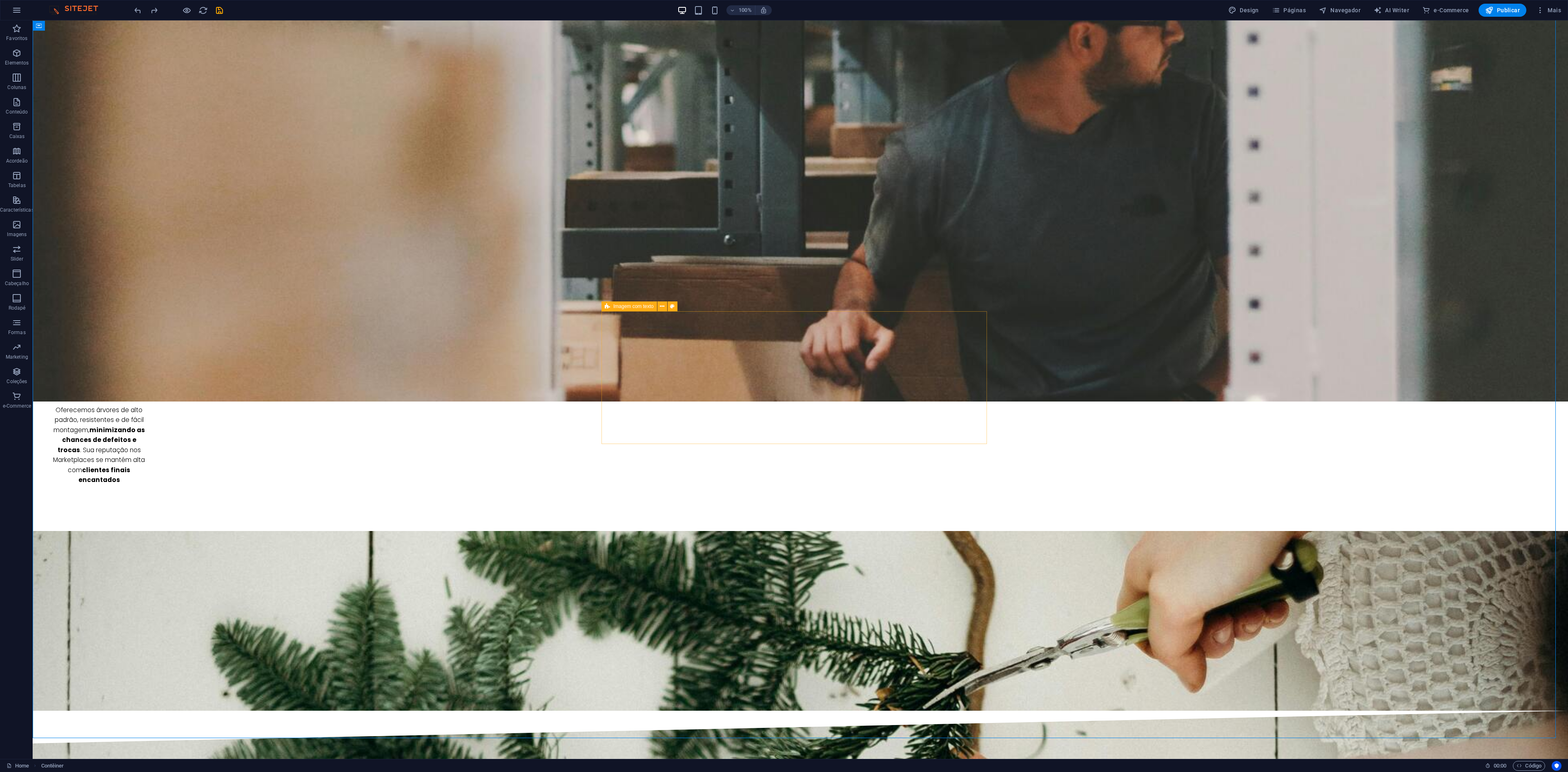
click at [605, 305] on icon at bounding box center [607, 306] width 5 height 10
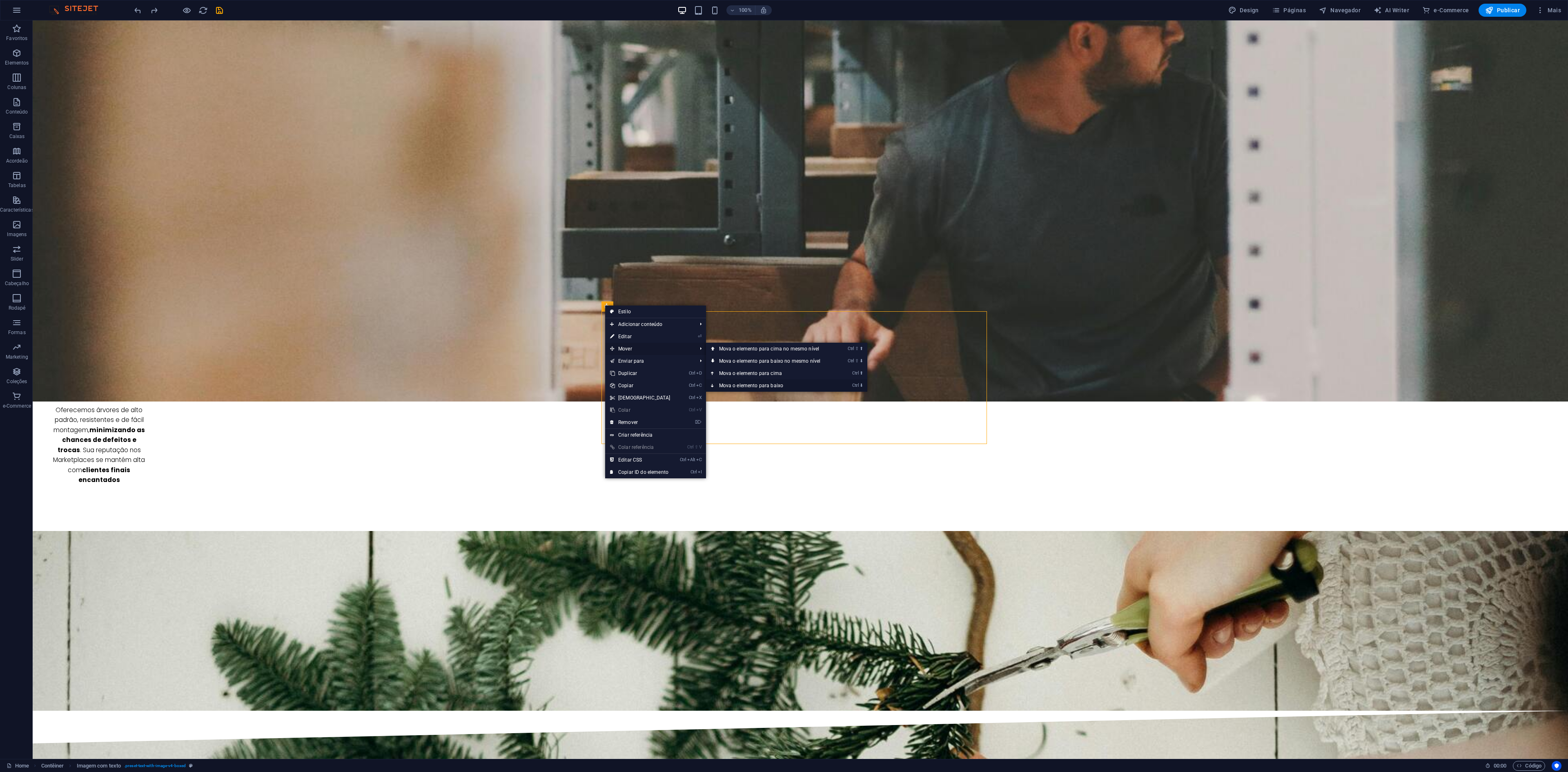
click at [774, 386] on link "Ctrl ⬇ Mova o elemento para baixo" at bounding box center [772, 386] width 131 height 12
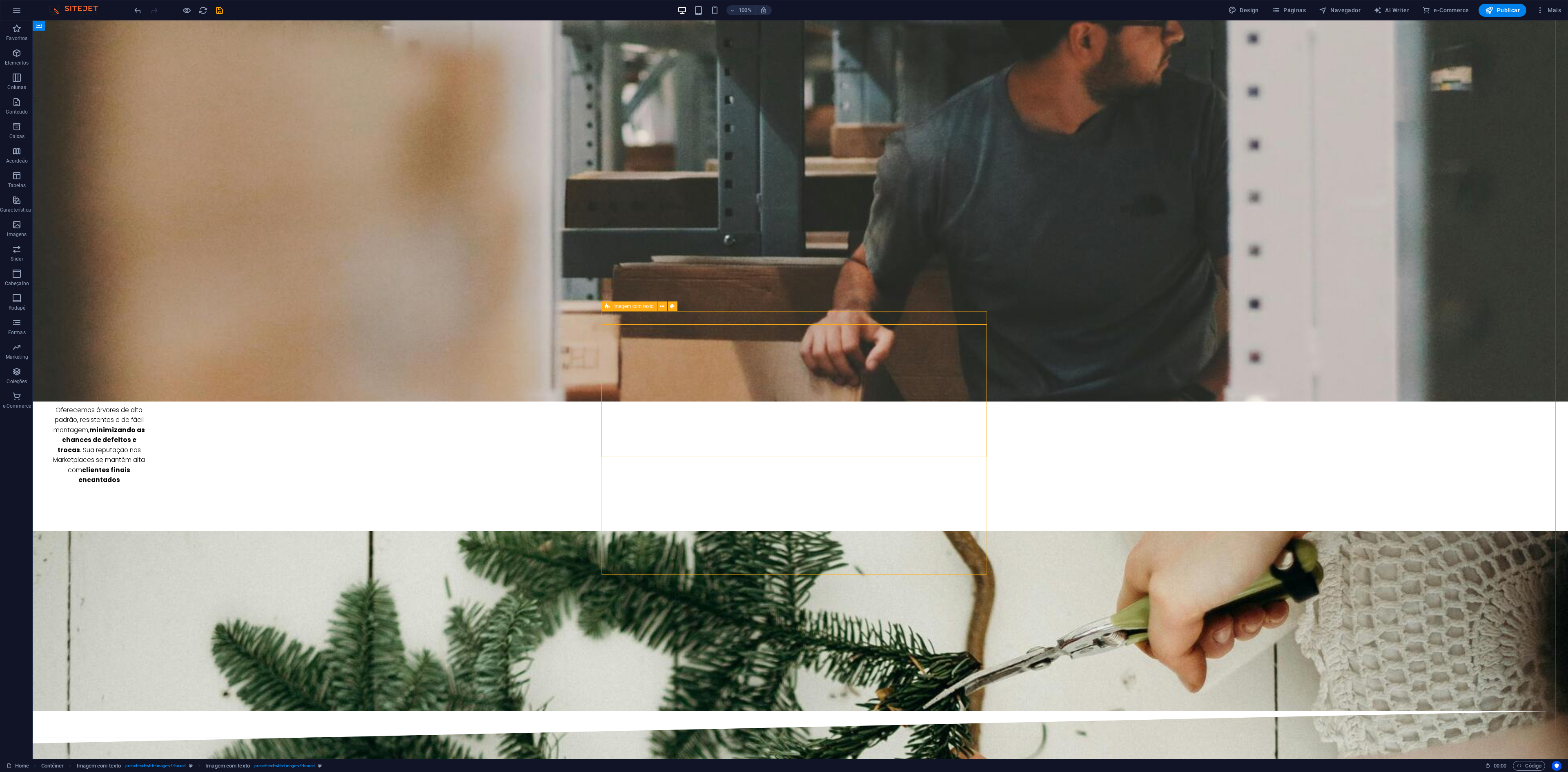
click at [632, 305] on span "Imagem com texto" at bounding box center [634, 307] width 40 height 5
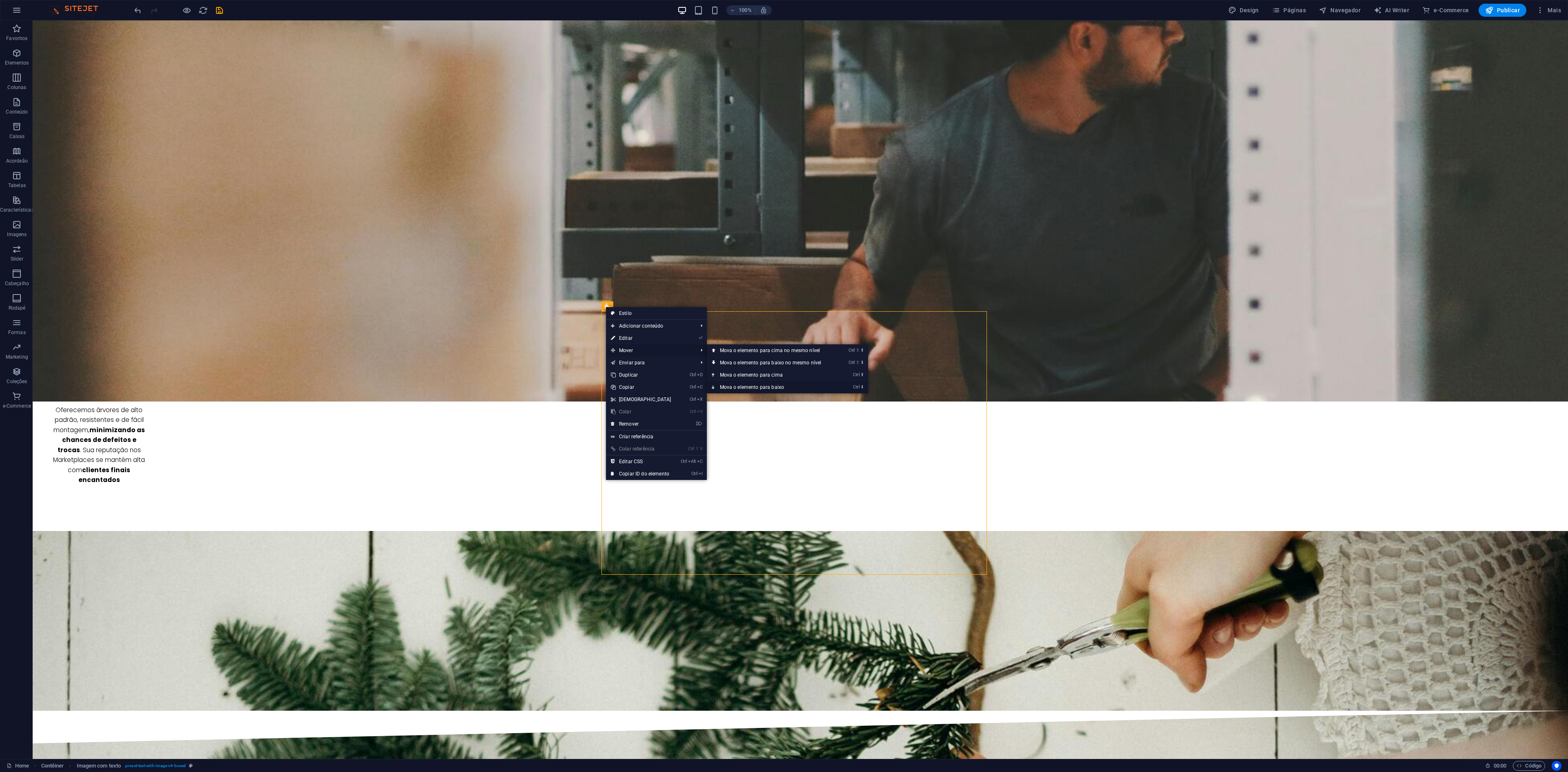
click at [783, 384] on link "Ctrl ⬇ Mova o elemento para baixo" at bounding box center [772, 387] width 131 height 12
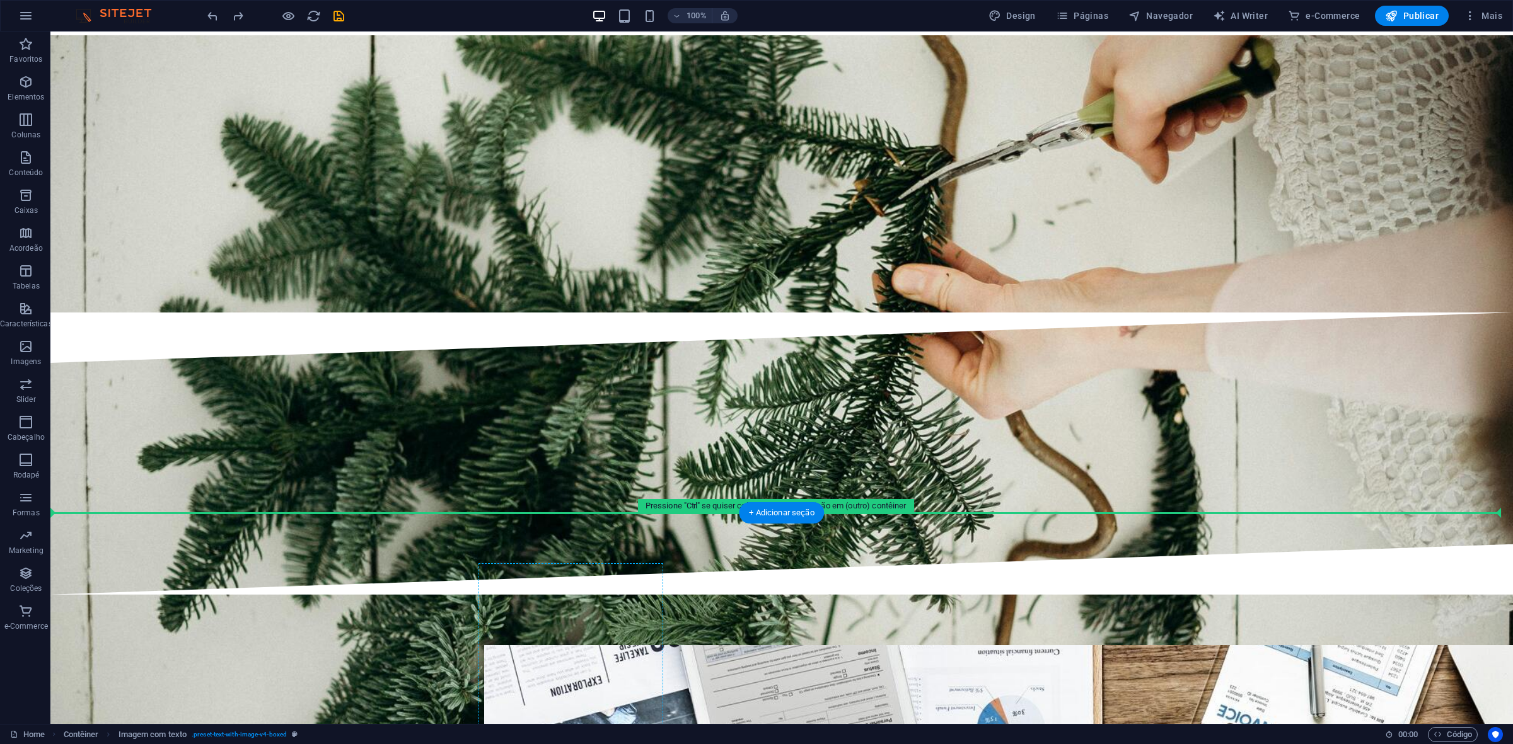
scroll to position [2947, 0]
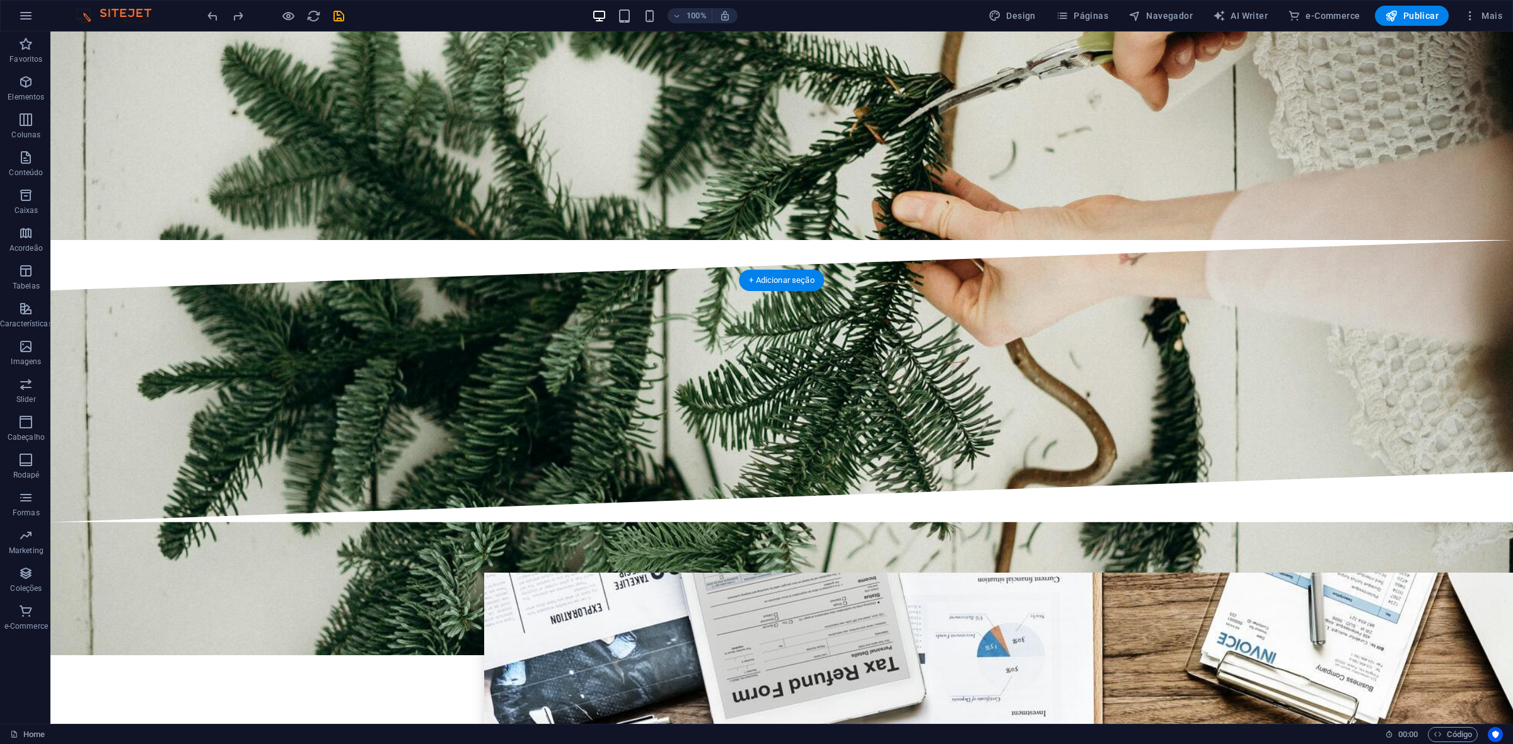
drag, startPoint x: 534, startPoint y: 199, endPoint x: 517, endPoint y: 260, distance: 63.9
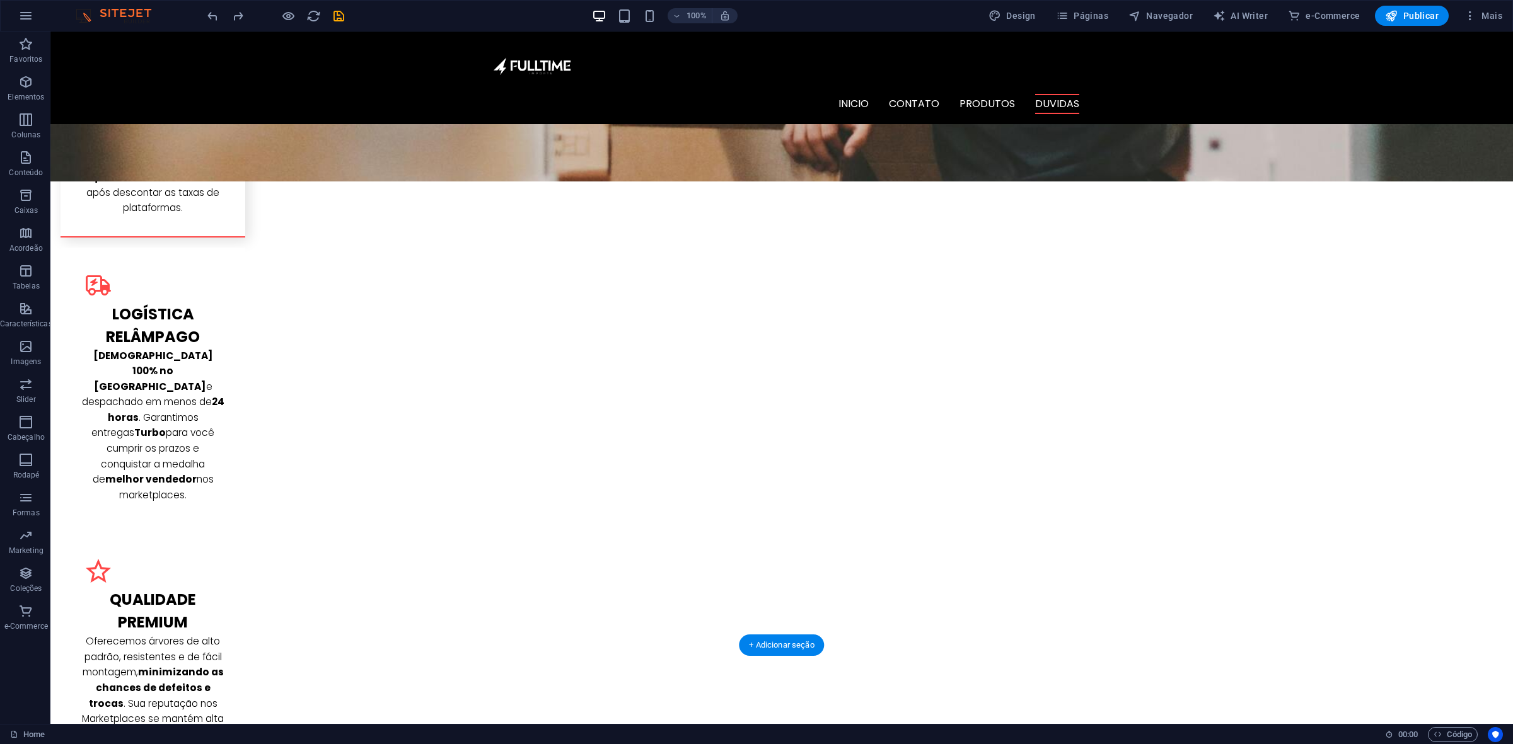
scroll to position [1834, 0]
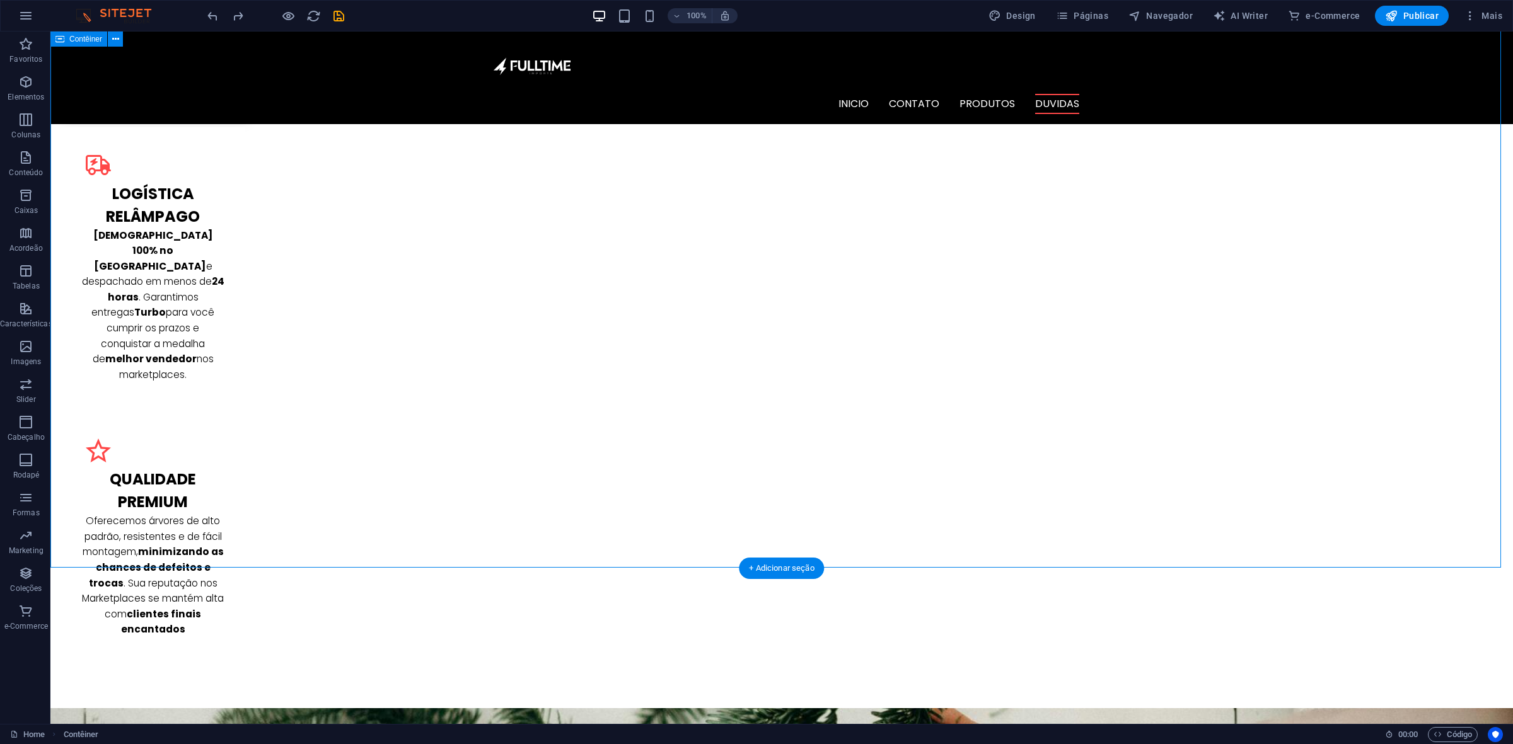
scroll to position [2149, 0]
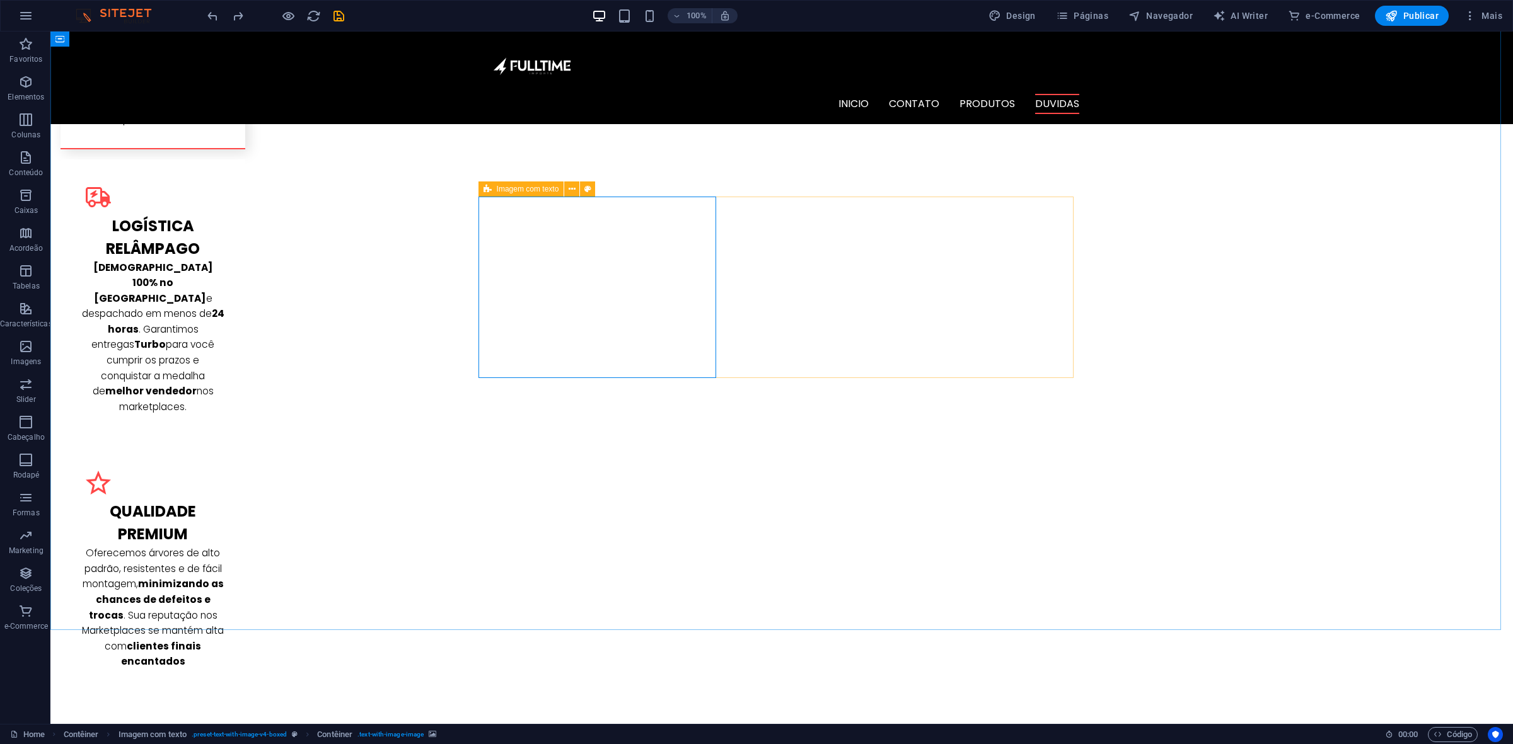
click at [485, 193] on icon at bounding box center [487, 189] width 8 height 15
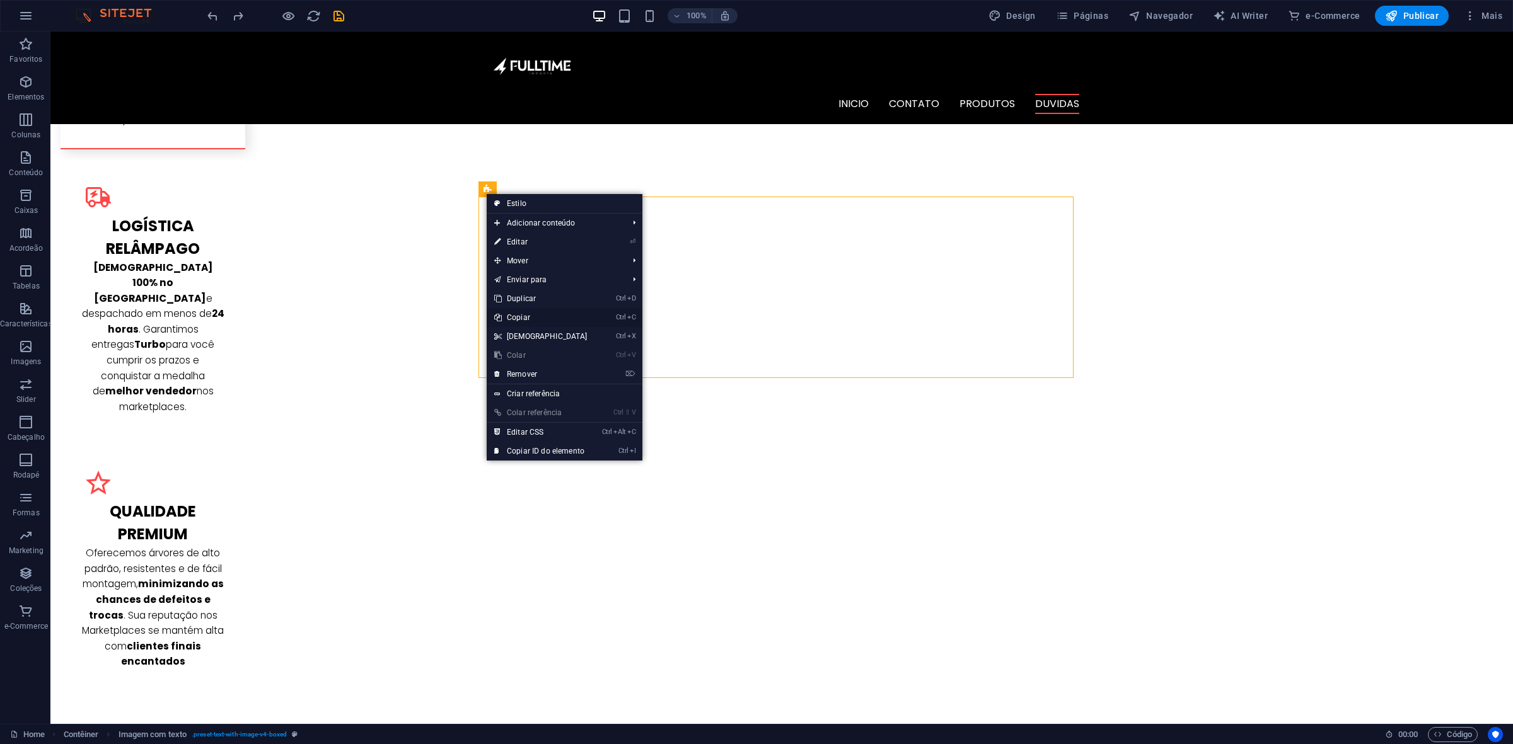
click at [550, 316] on link "Ctrl C Copiar" at bounding box center [541, 317] width 108 height 19
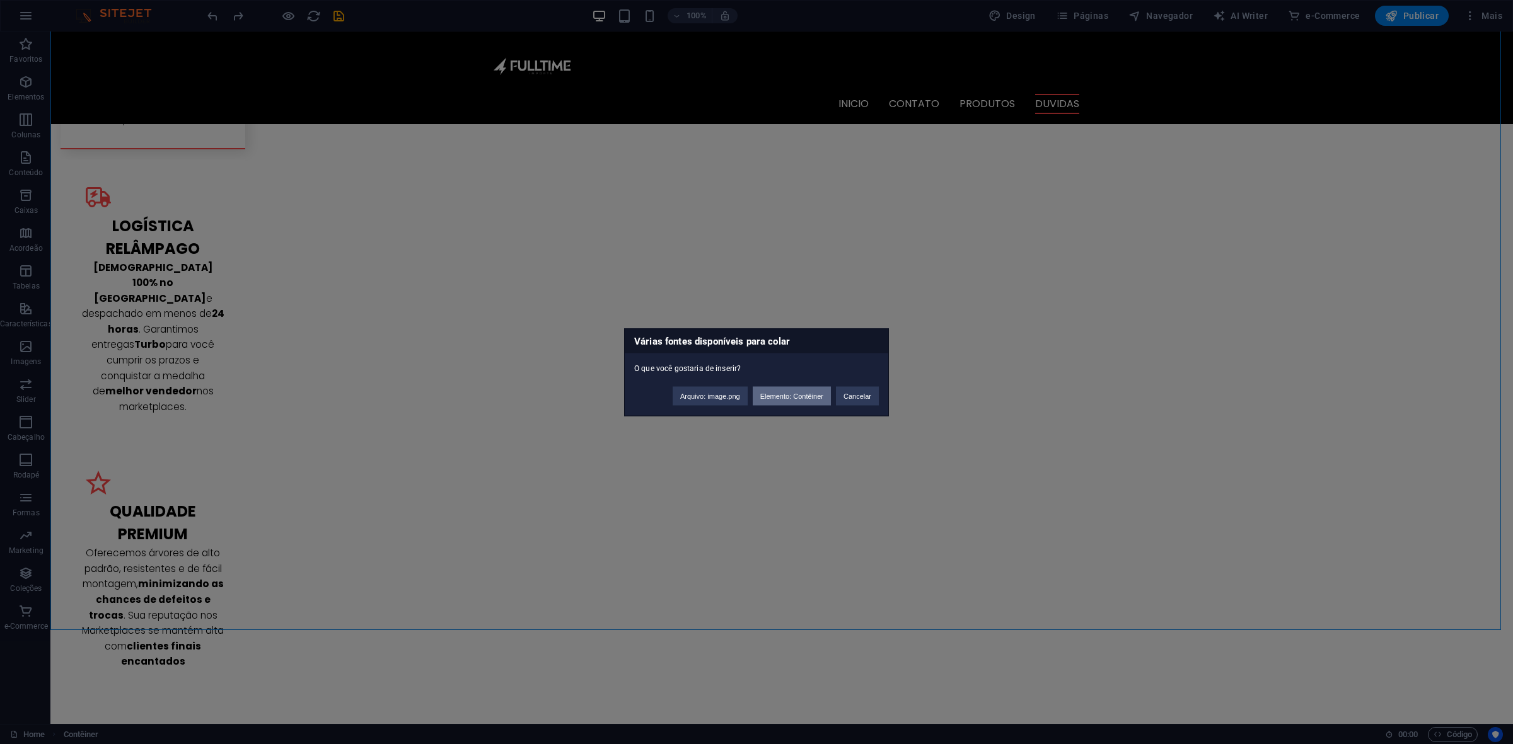
click at [804, 395] on button "Elemento: Contêiner" at bounding box center [792, 395] width 78 height 19
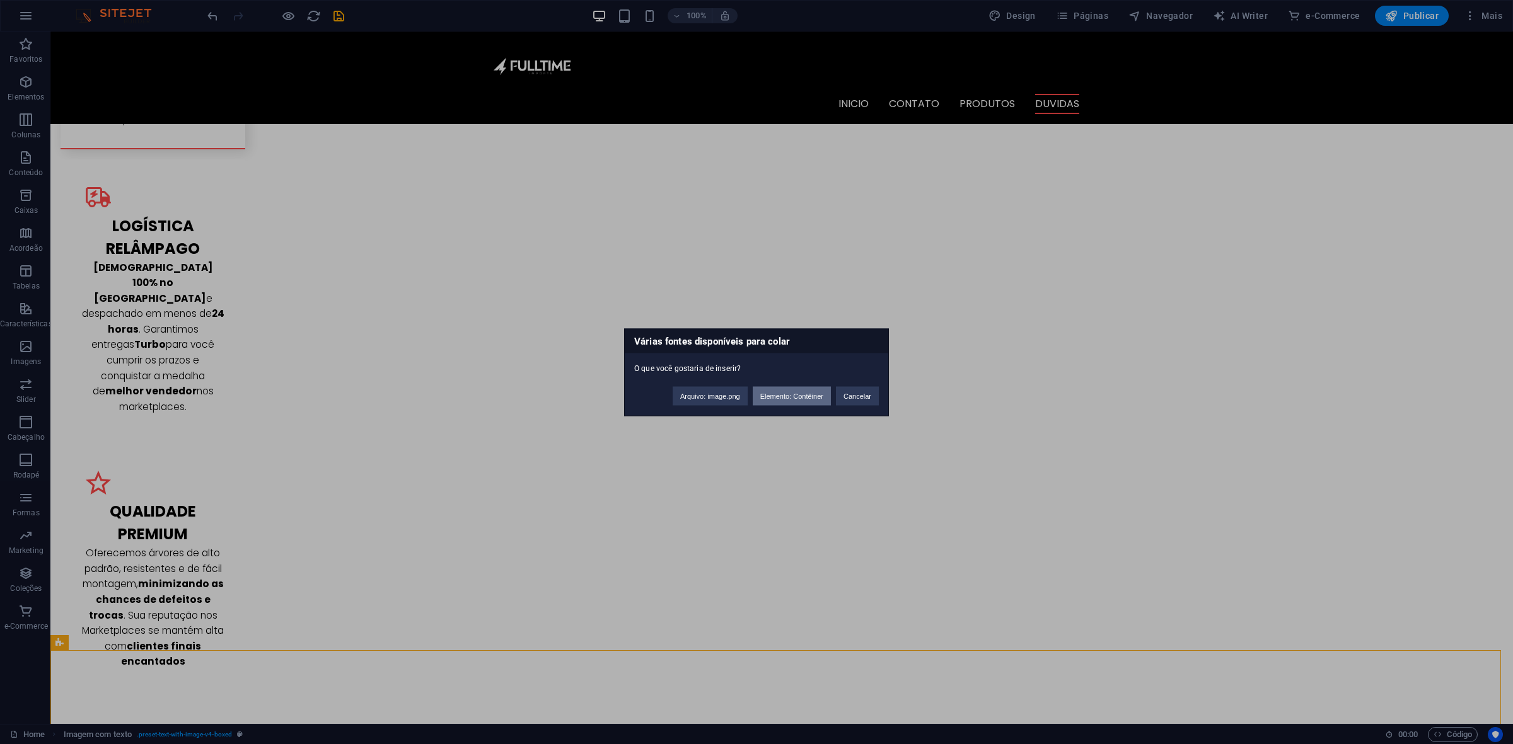
click at [791, 397] on button "Elemento: Contêiner" at bounding box center [792, 395] width 78 height 19
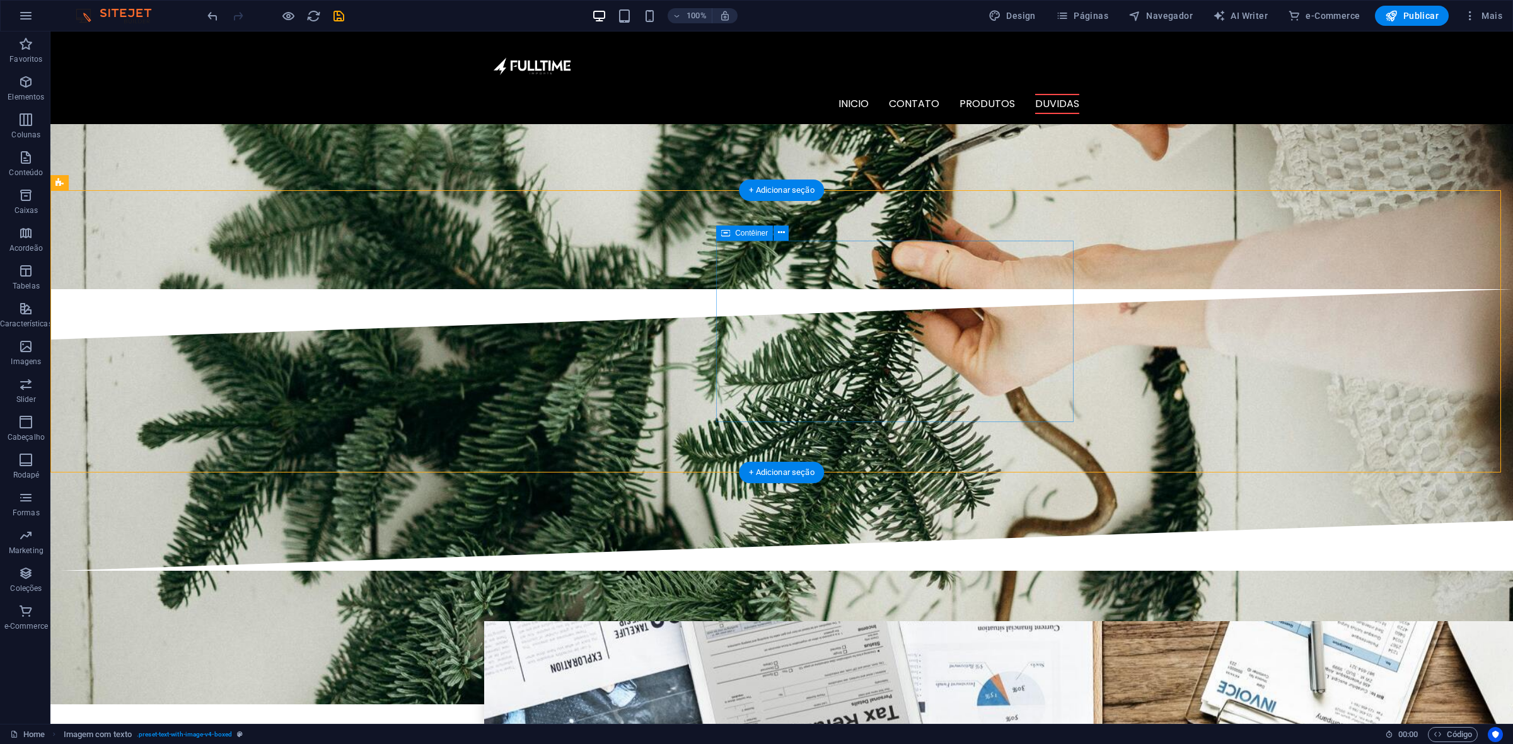
scroll to position [2708, 0]
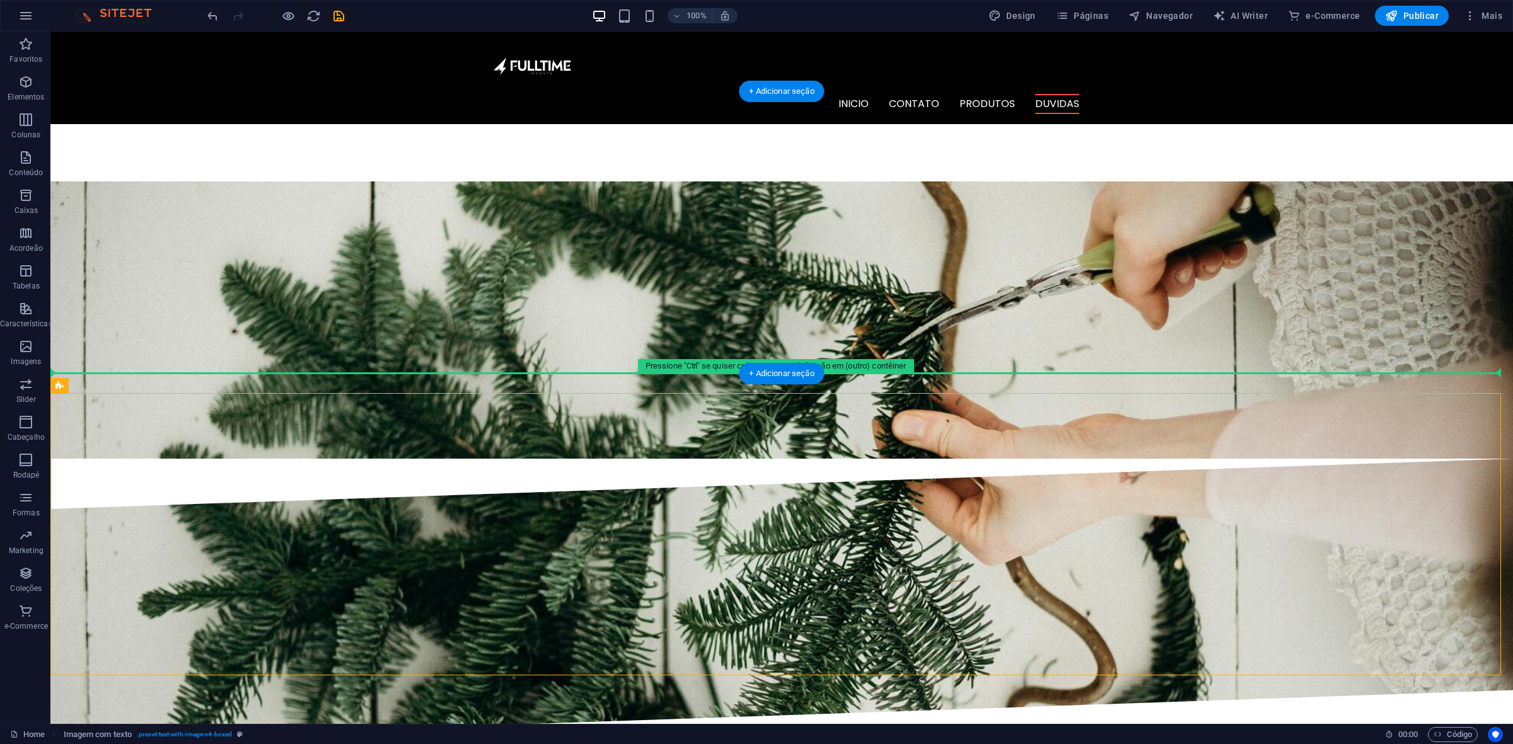
drag, startPoint x: 818, startPoint y: 432, endPoint x: 824, endPoint y: 354, distance: 78.4
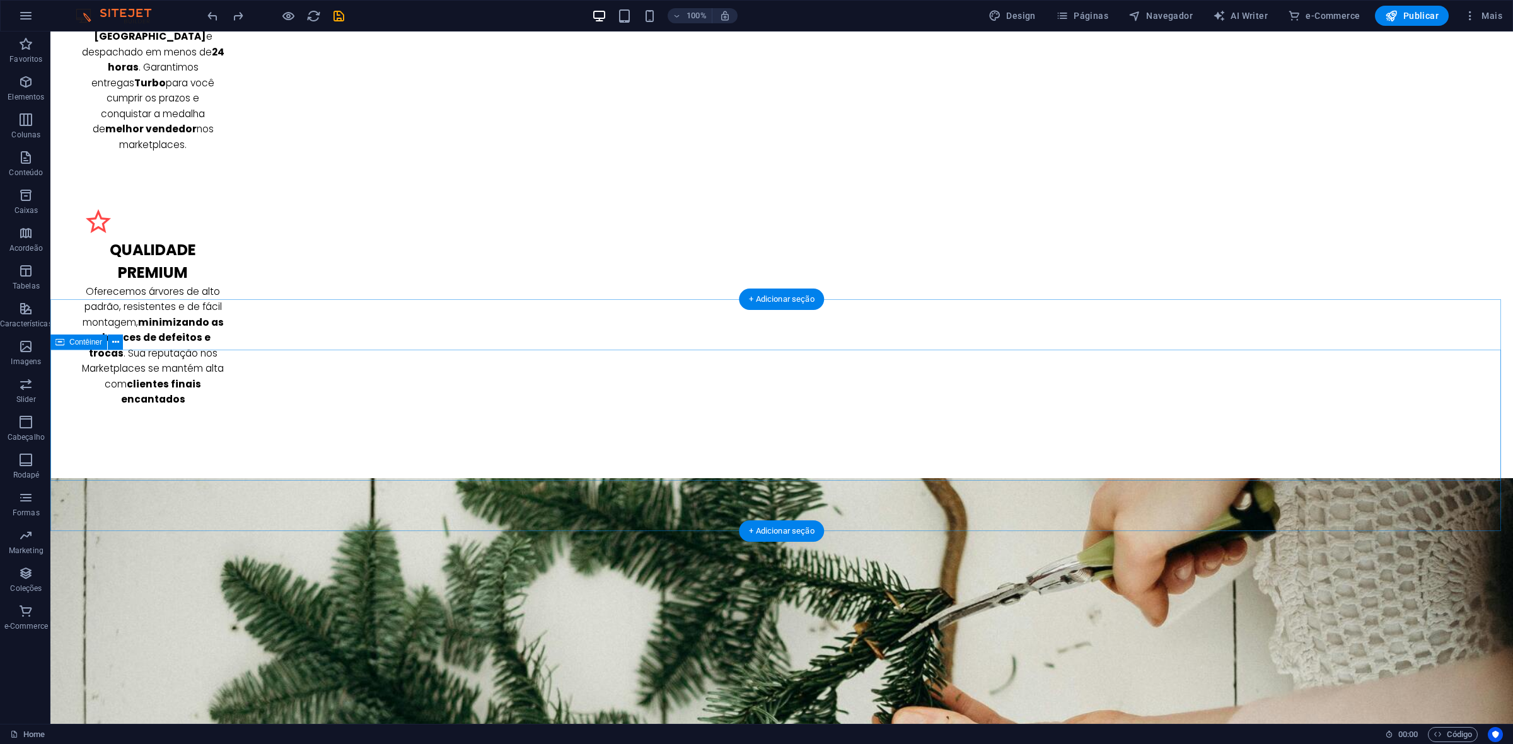
scroll to position [2485, 0]
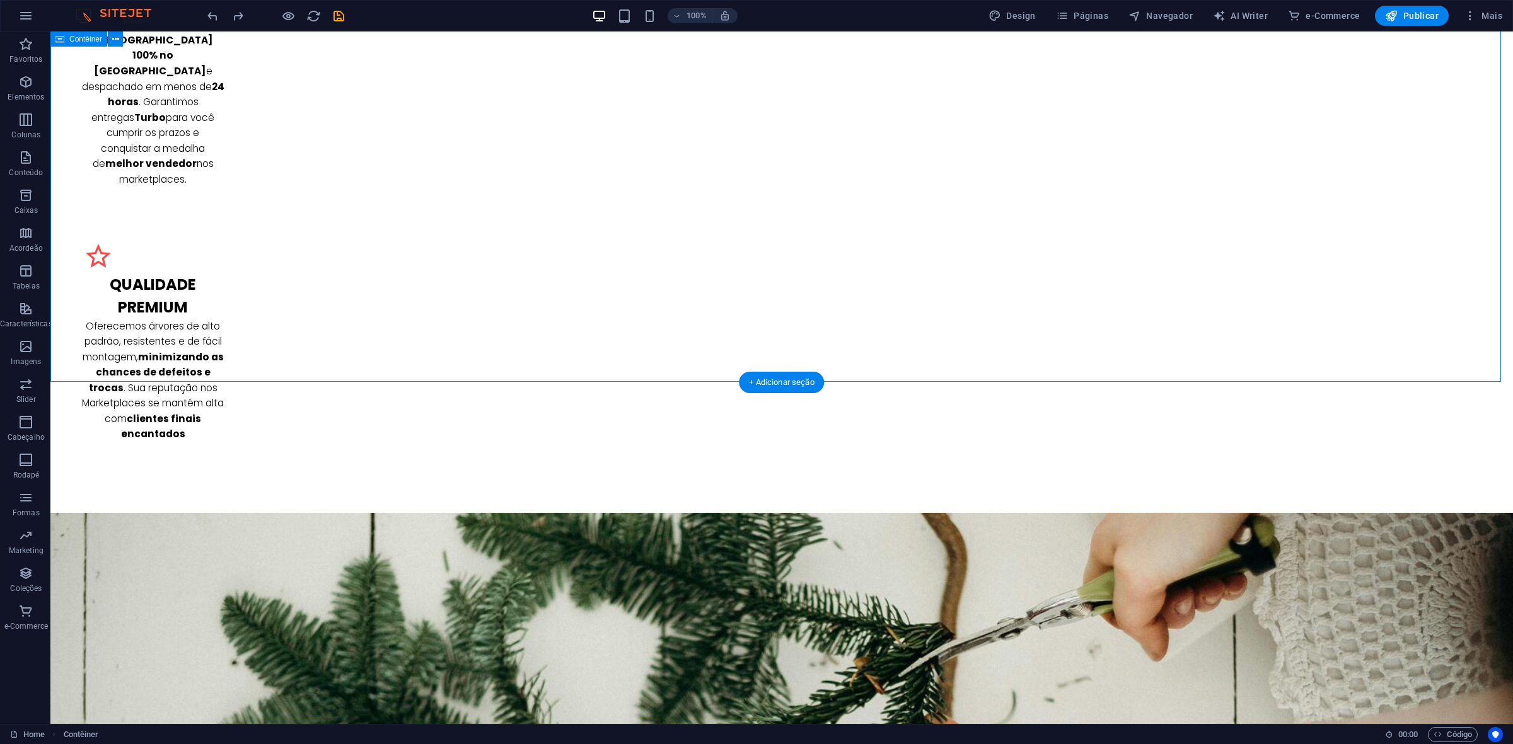
scroll to position [2406, 0]
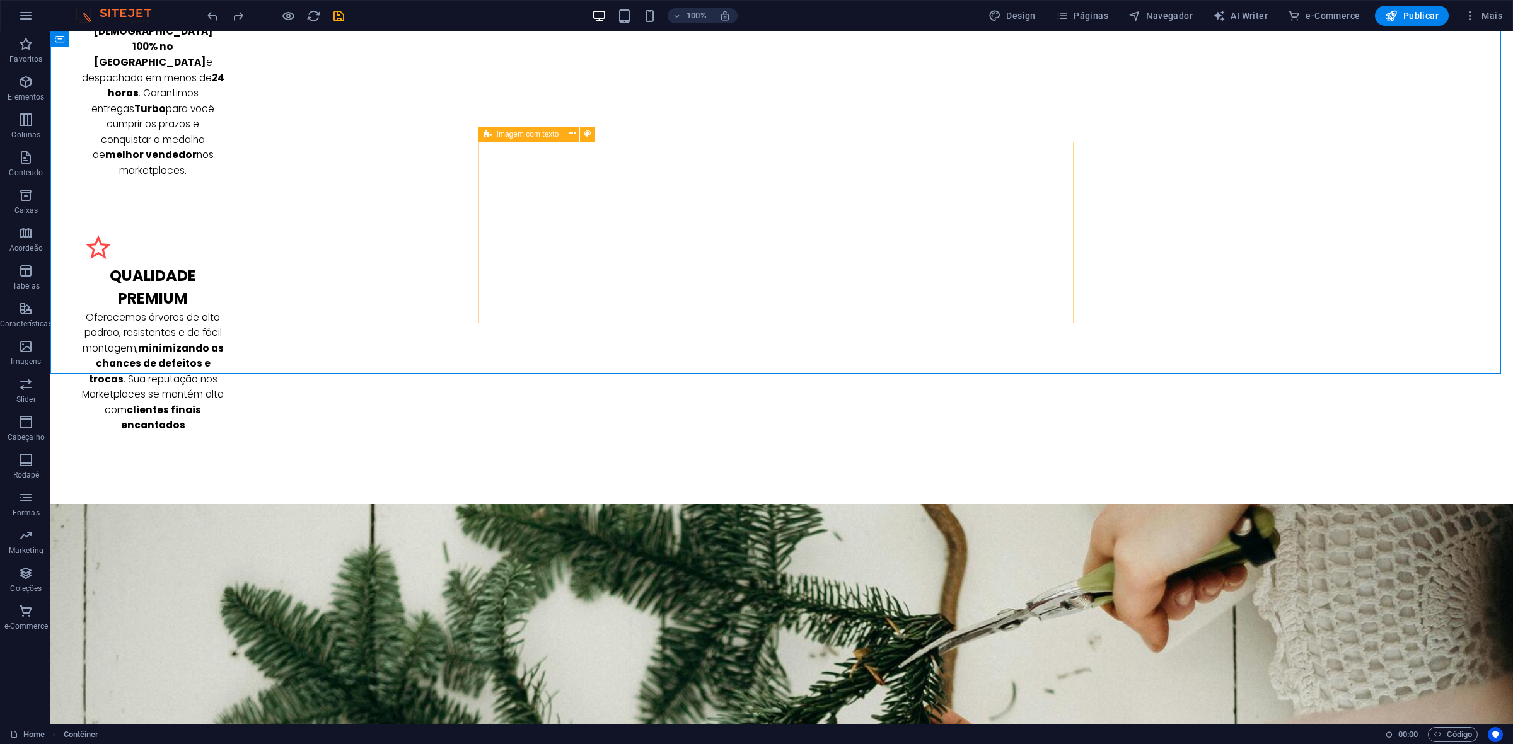
click at [487, 136] on icon at bounding box center [487, 134] width 8 height 15
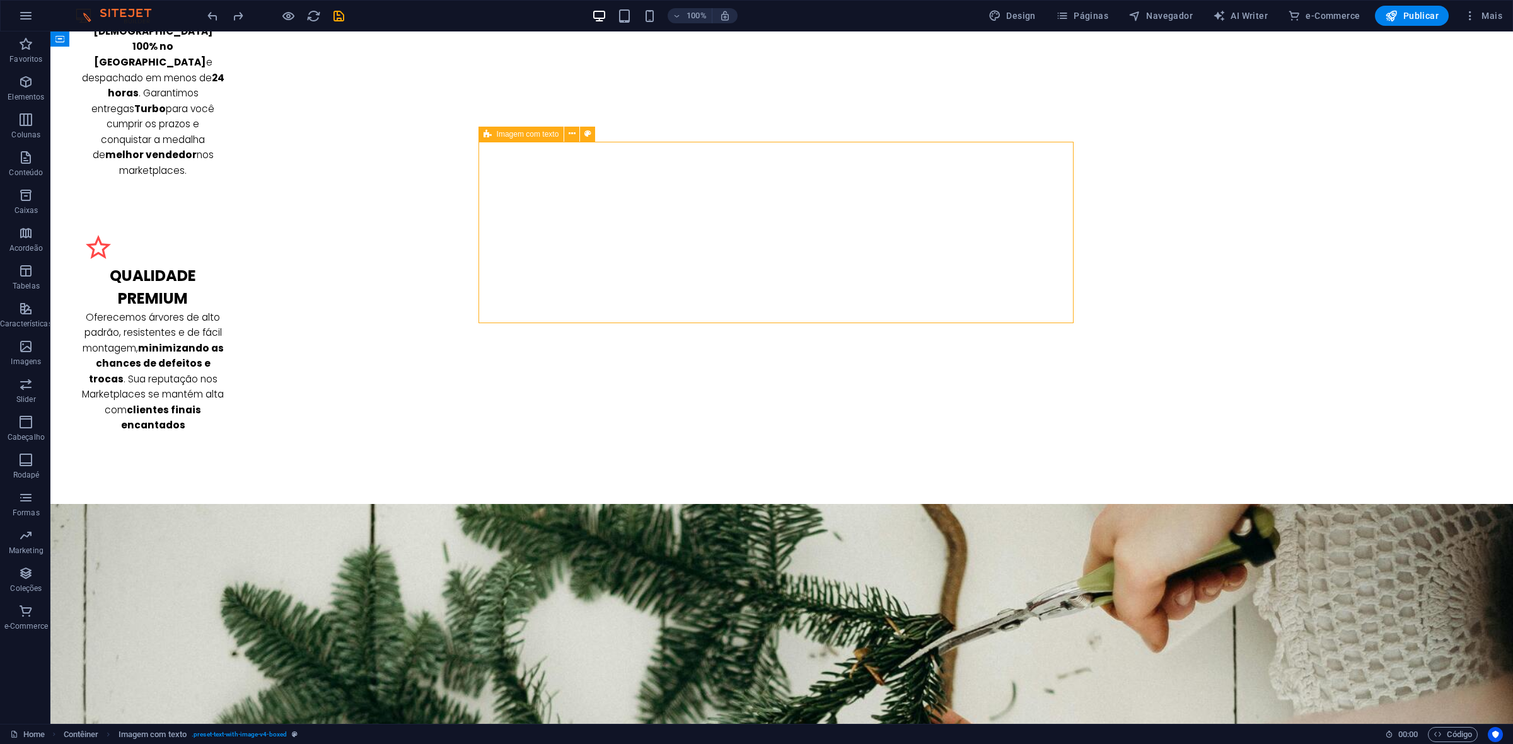
click at [509, 132] on span "Imagem com texto" at bounding box center [528, 134] width 62 height 8
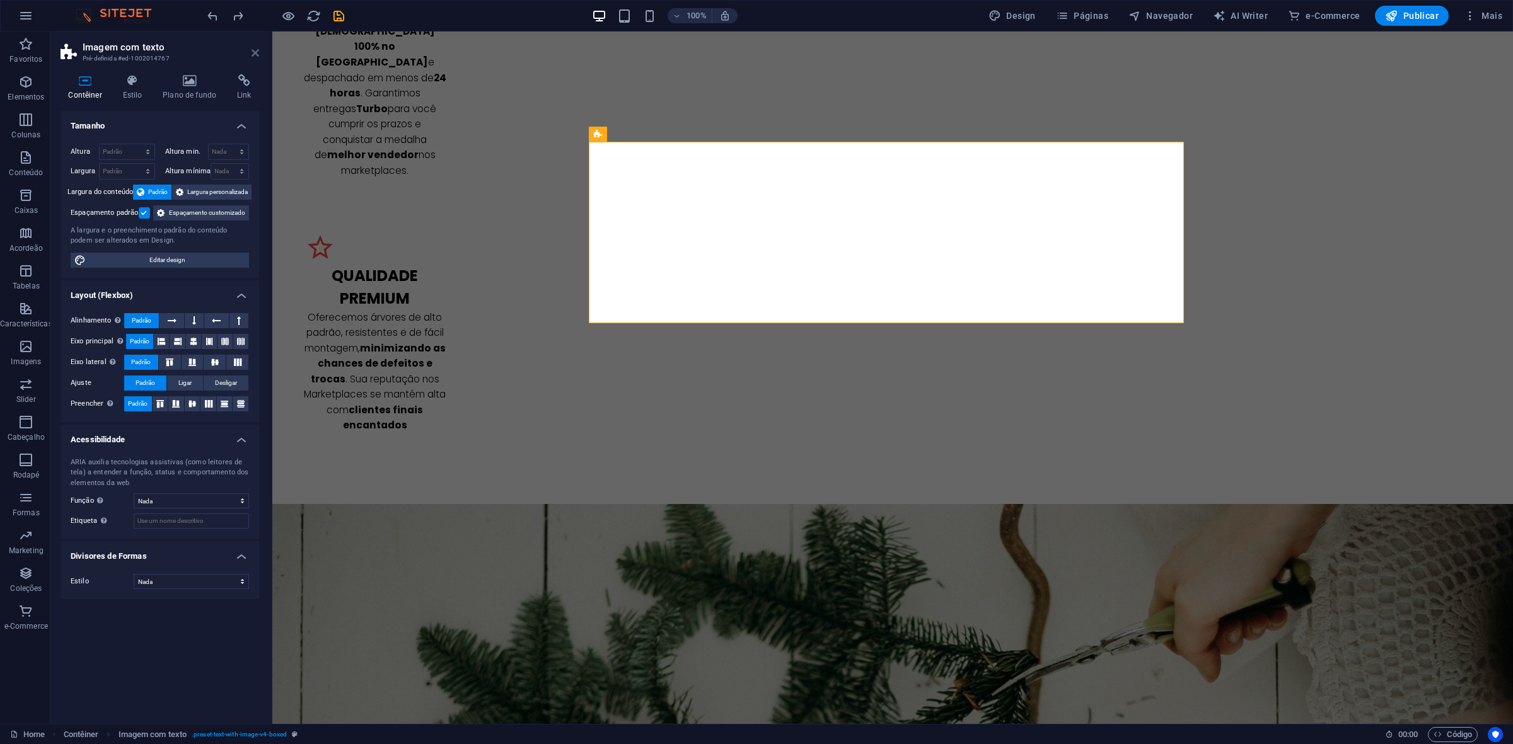
click at [257, 48] on icon at bounding box center [255, 53] width 8 height 10
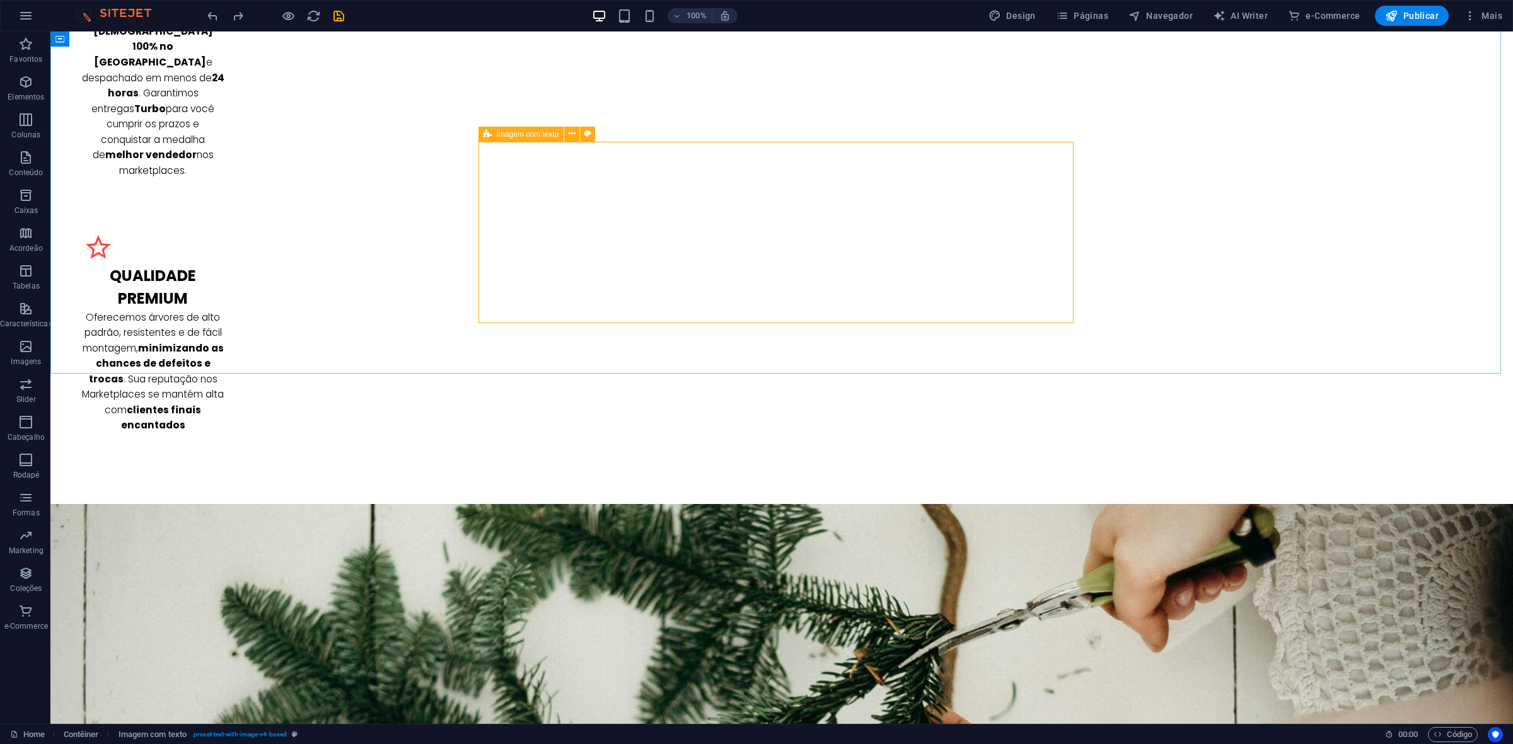
click at [492, 137] on div "Imagem com texto" at bounding box center [521, 134] width 86 height 15
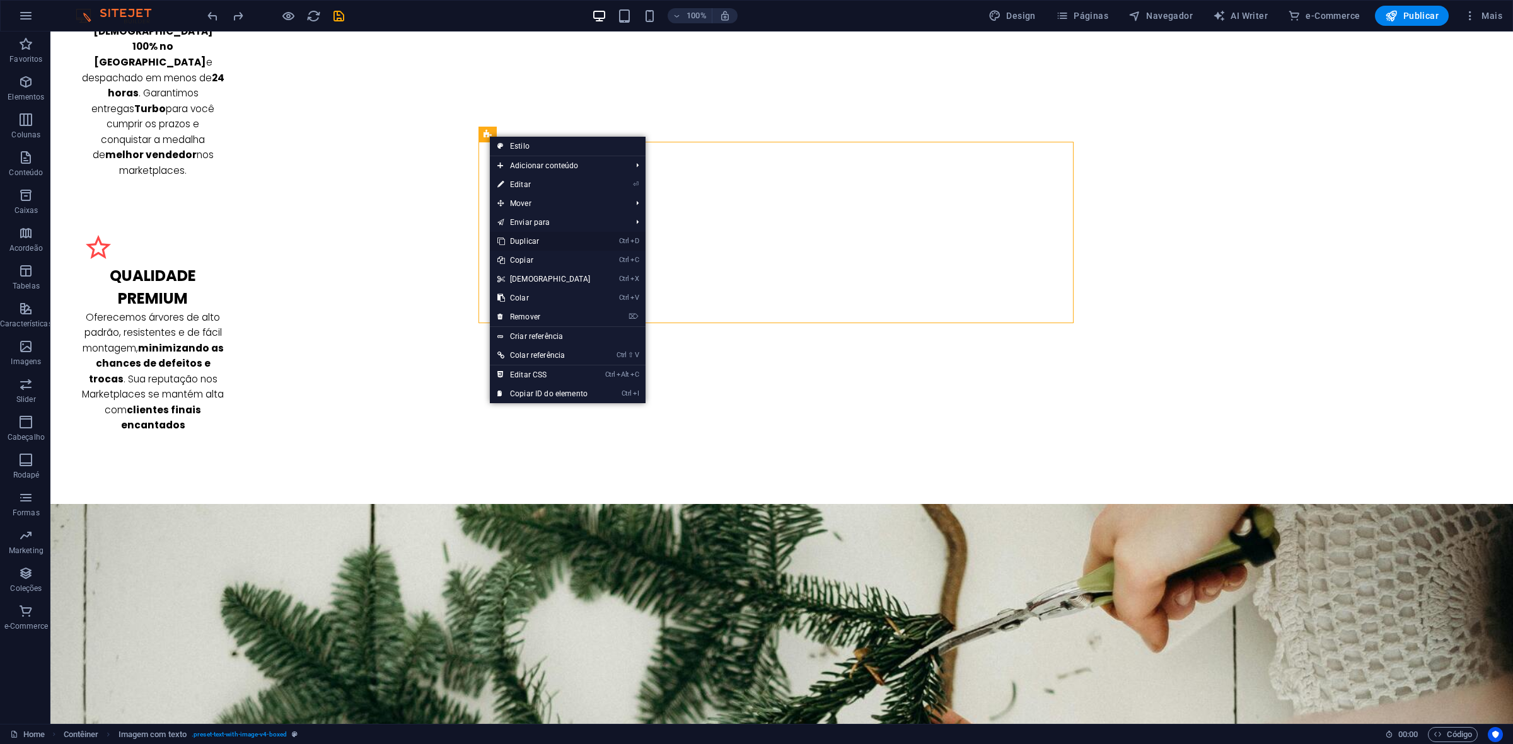
click at [562, 241] on link "Ctrl D Duplicar" at bounding box center [544, 241] width 108 height 19
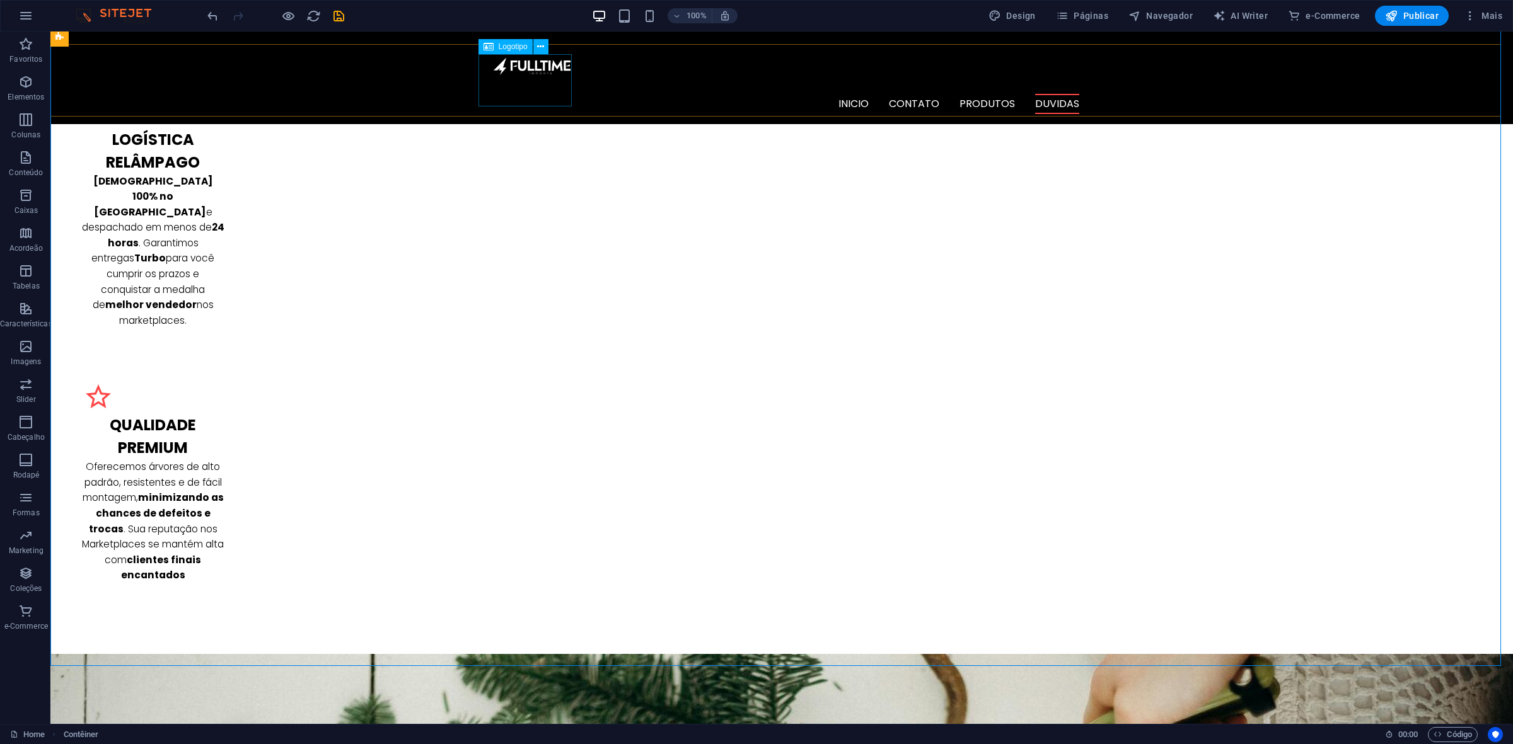
scroll to position [2091, 0]
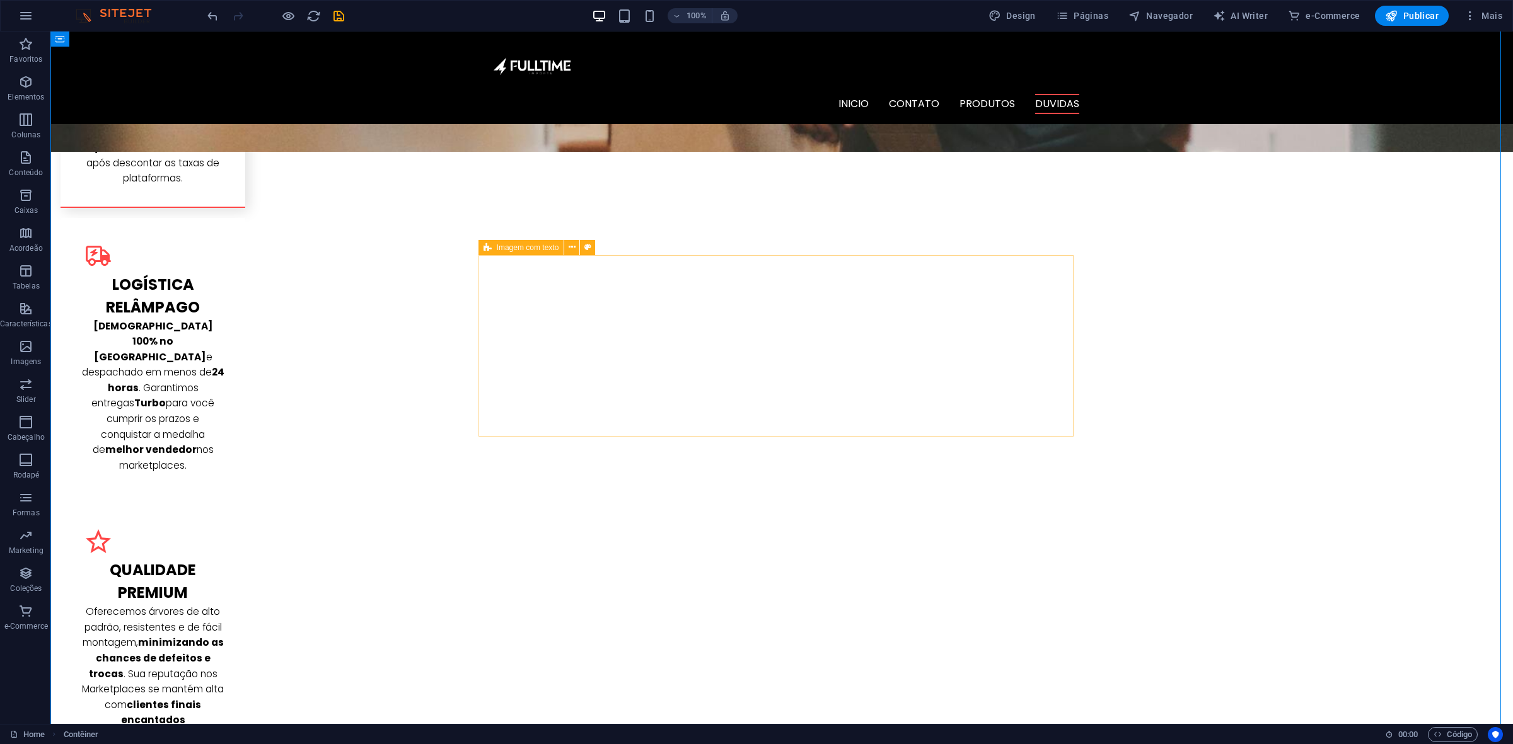
click at [486, 249] on icon at bounding box center [487, 247] width 8 height 15
click at [490, 246] on icon at bounding box center [487, 247] width 8 height 15
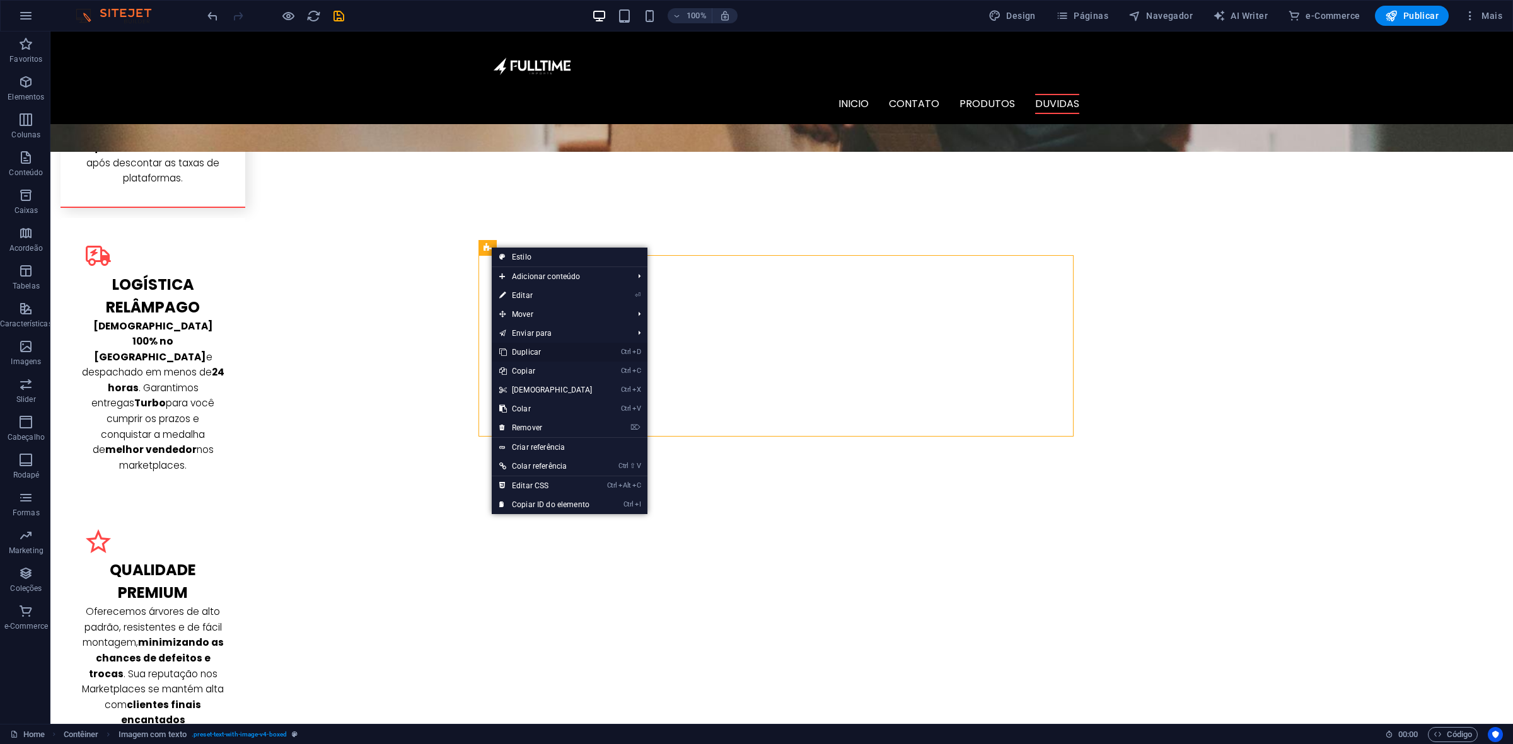
click at [569, 351] on link "Ctrl D Duplicar" at bounding box center [546, 352] width 108 height 19
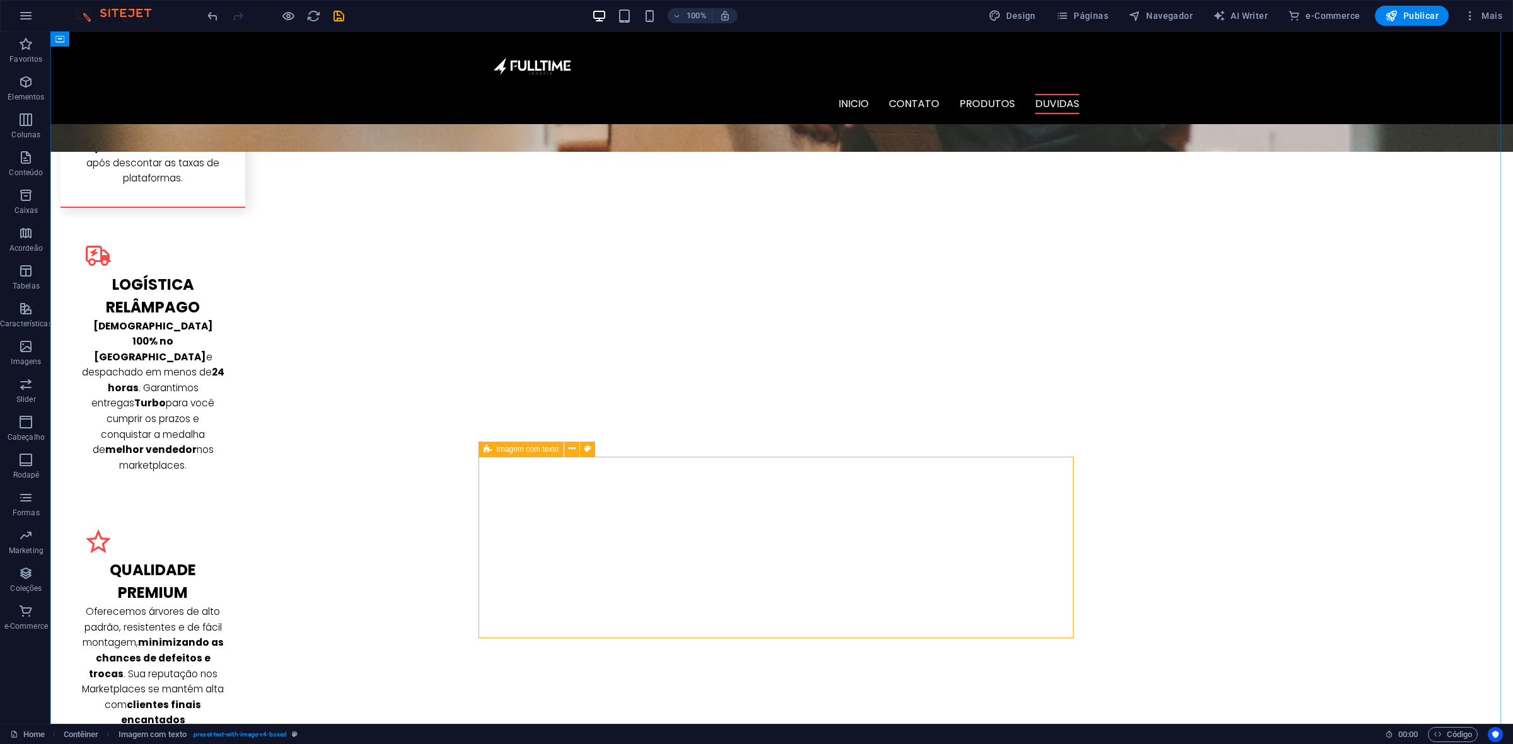
click at [487, 451] on icon at bounding box center [487, 449] width 8 height 15
click at [487, 448] on icon at bounding box center [487, 449] width 8 height 15
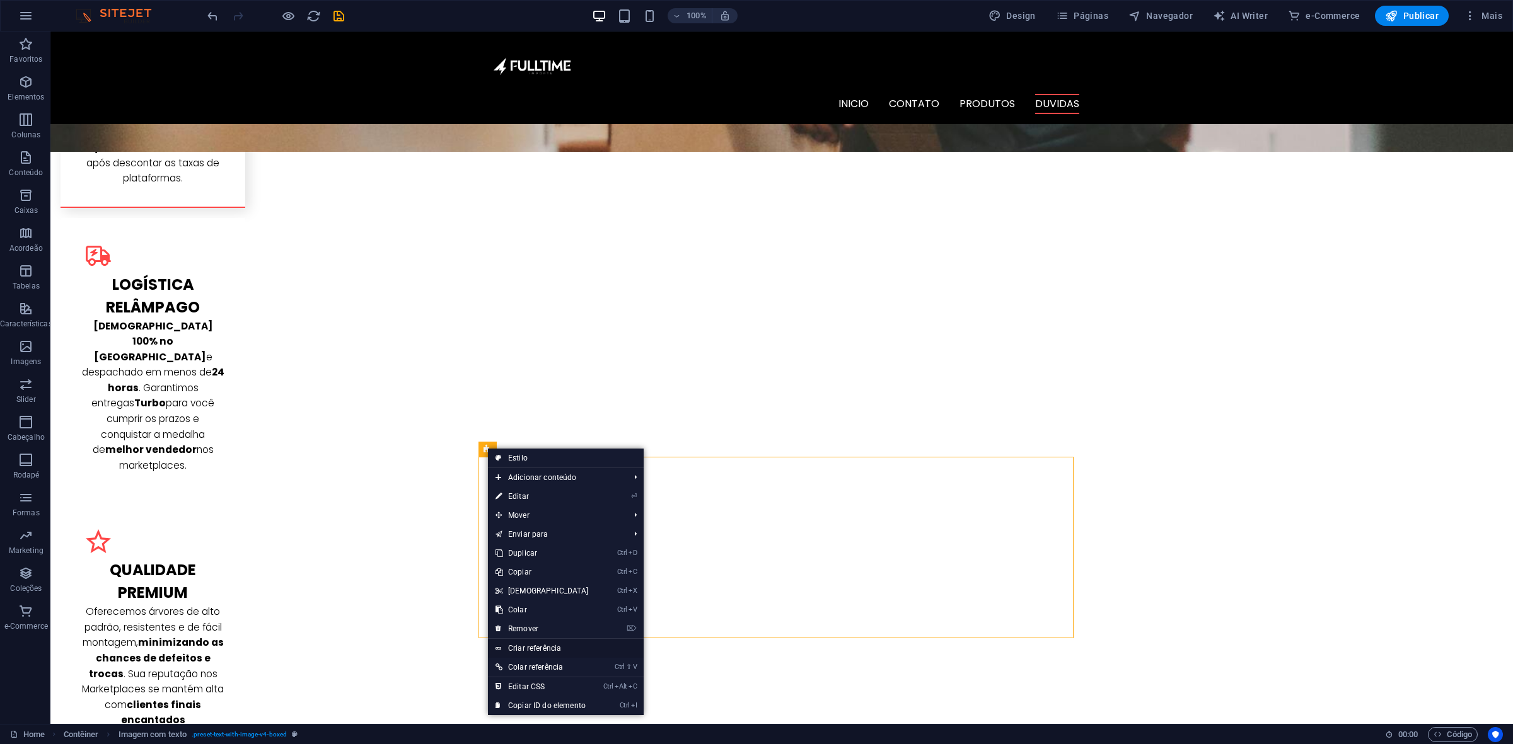
click at [562, 595] on link "Criar referência" at bounding box center [566, 648] width 156 height 19
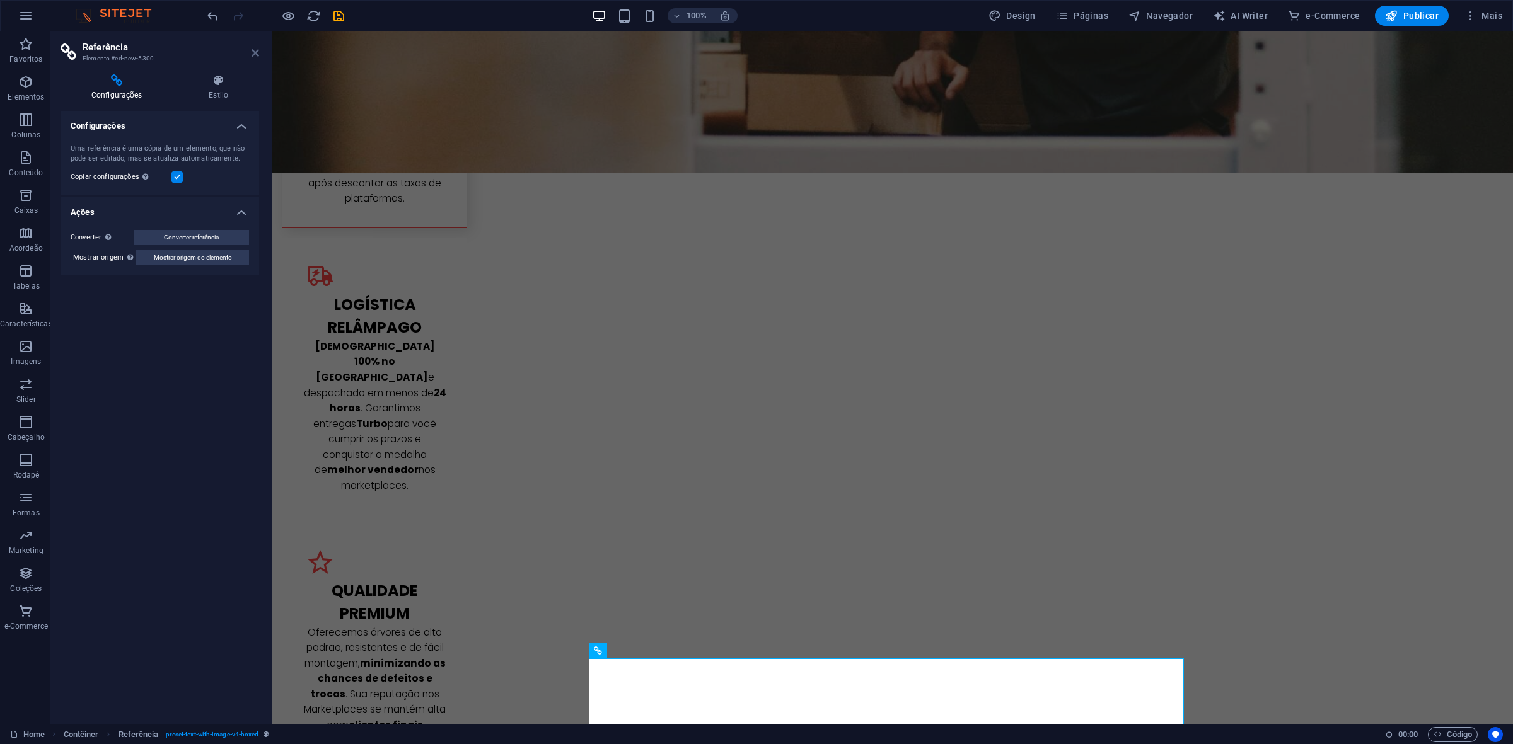
click at [257, 54] on icon at bounding box center [255, 53] width 8 height 10
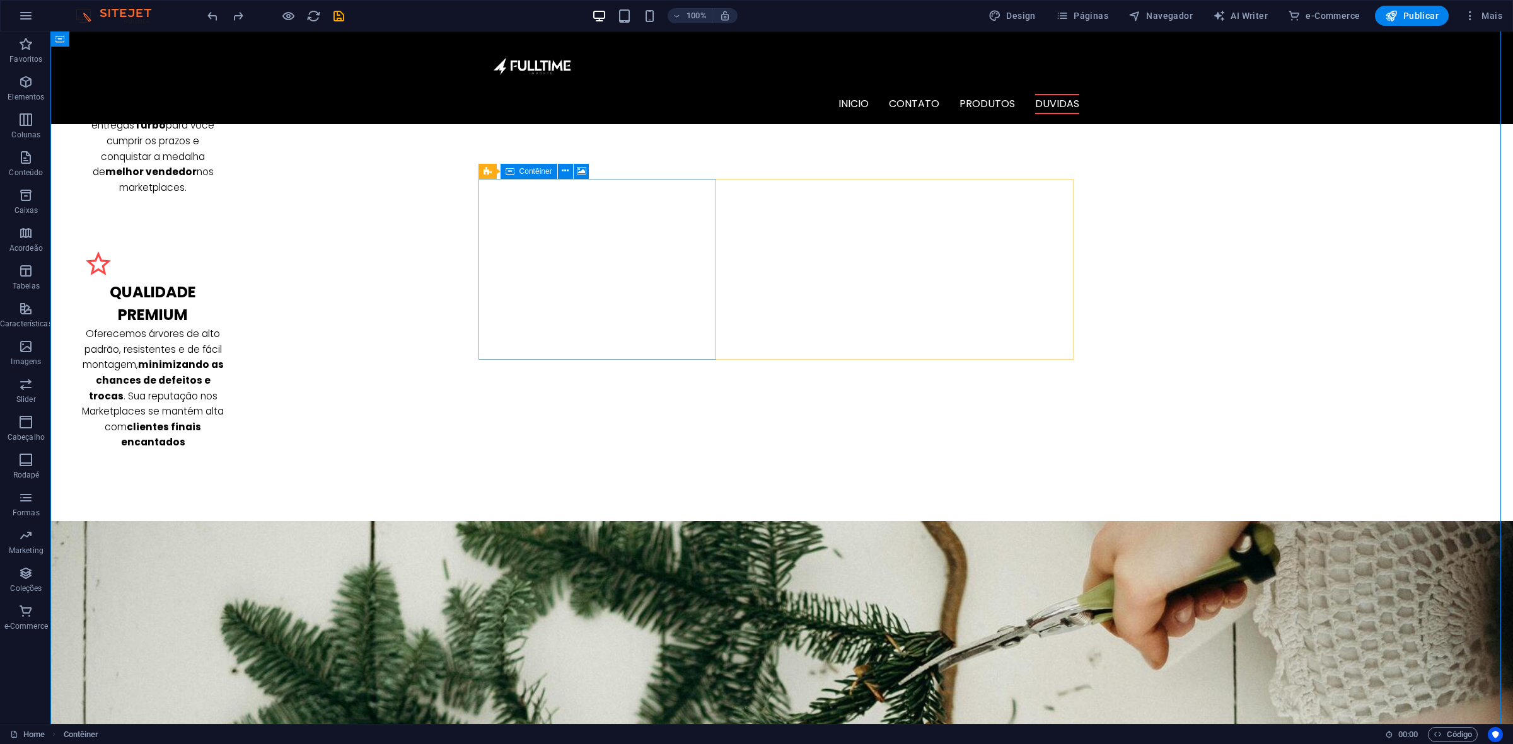
scroll to position [2327, 0]
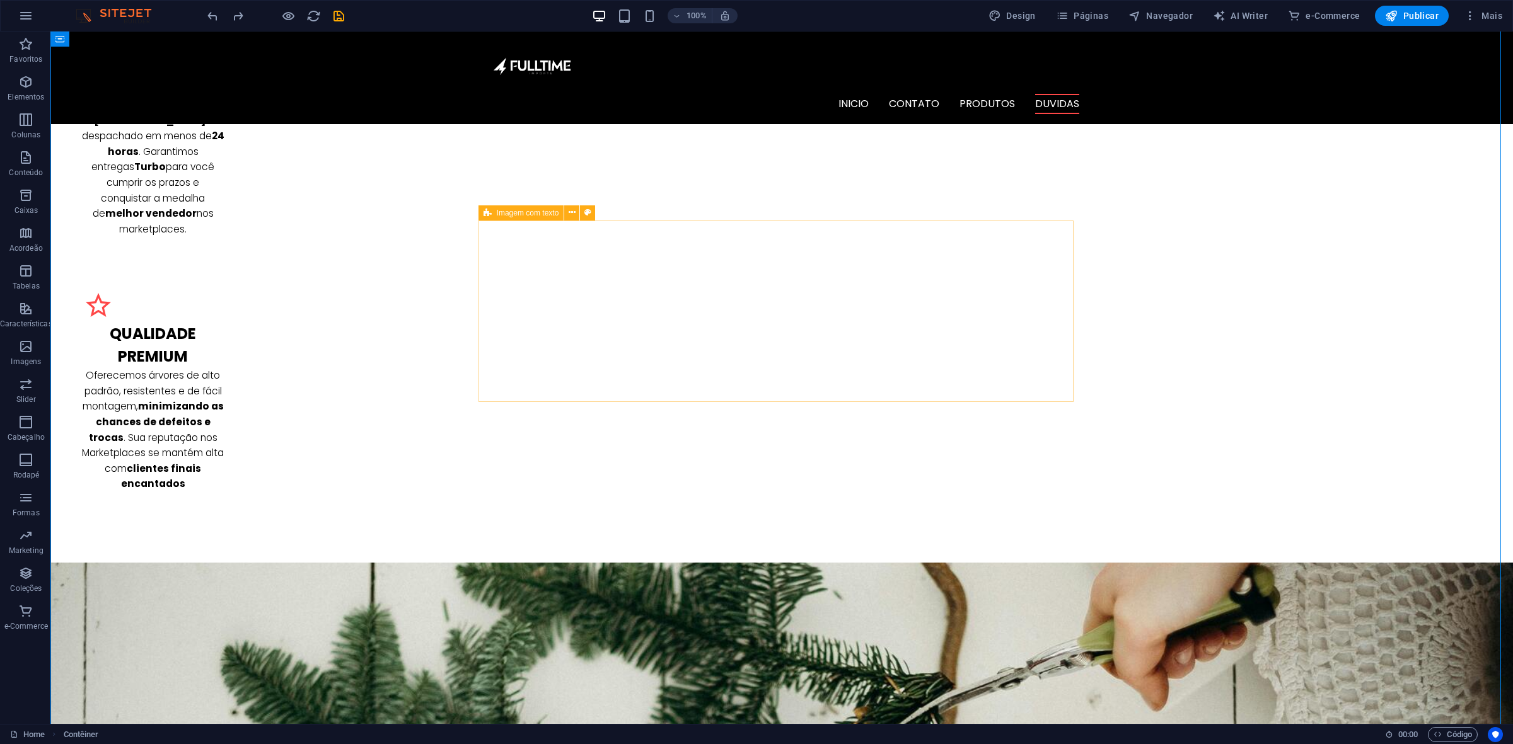
click at [481, 212] on div "Imagem com texto" at bounding box center [521, 212] width 86 height 15
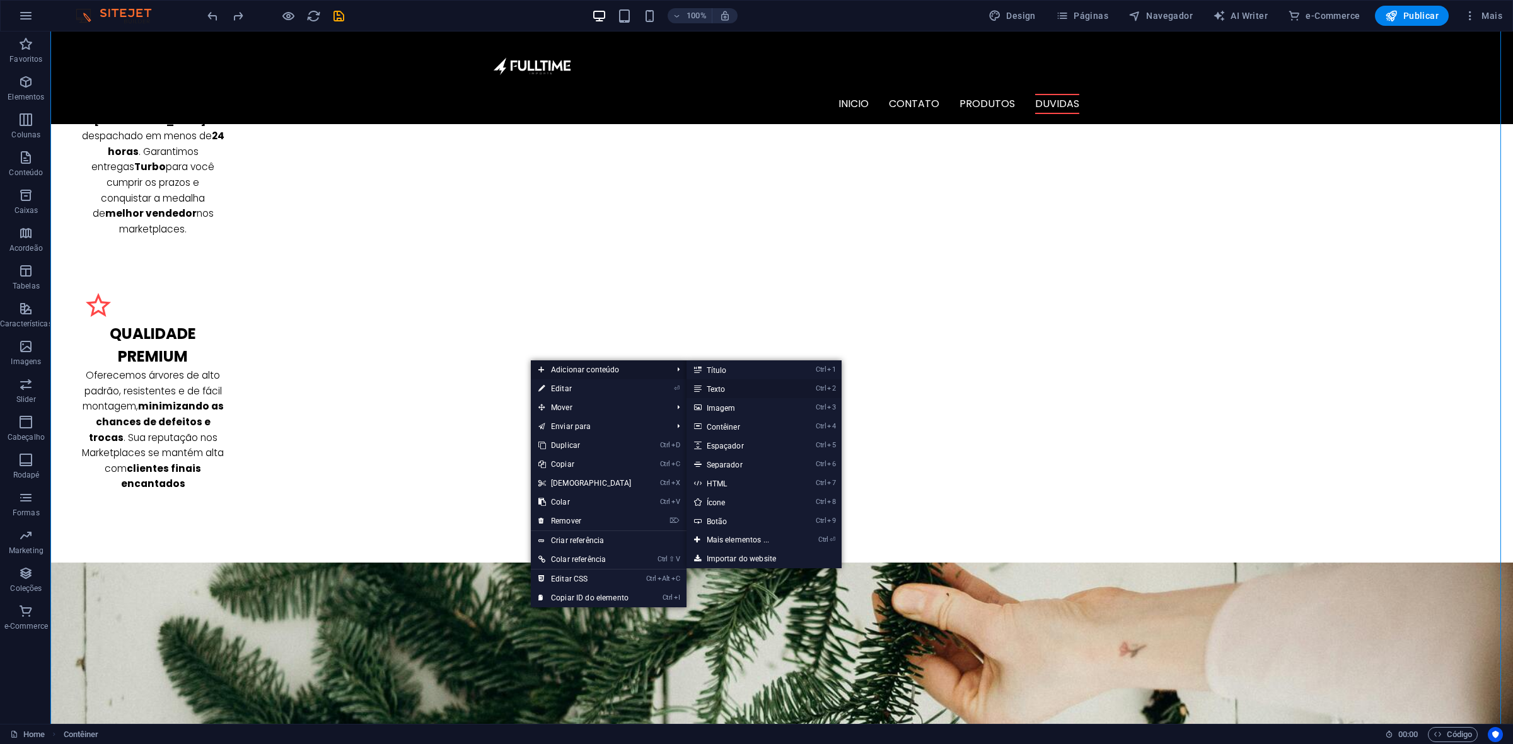
click at [732, 391] on link "Ctrl 2 Texto" at bounding box center [740, 388] width 108 height 19
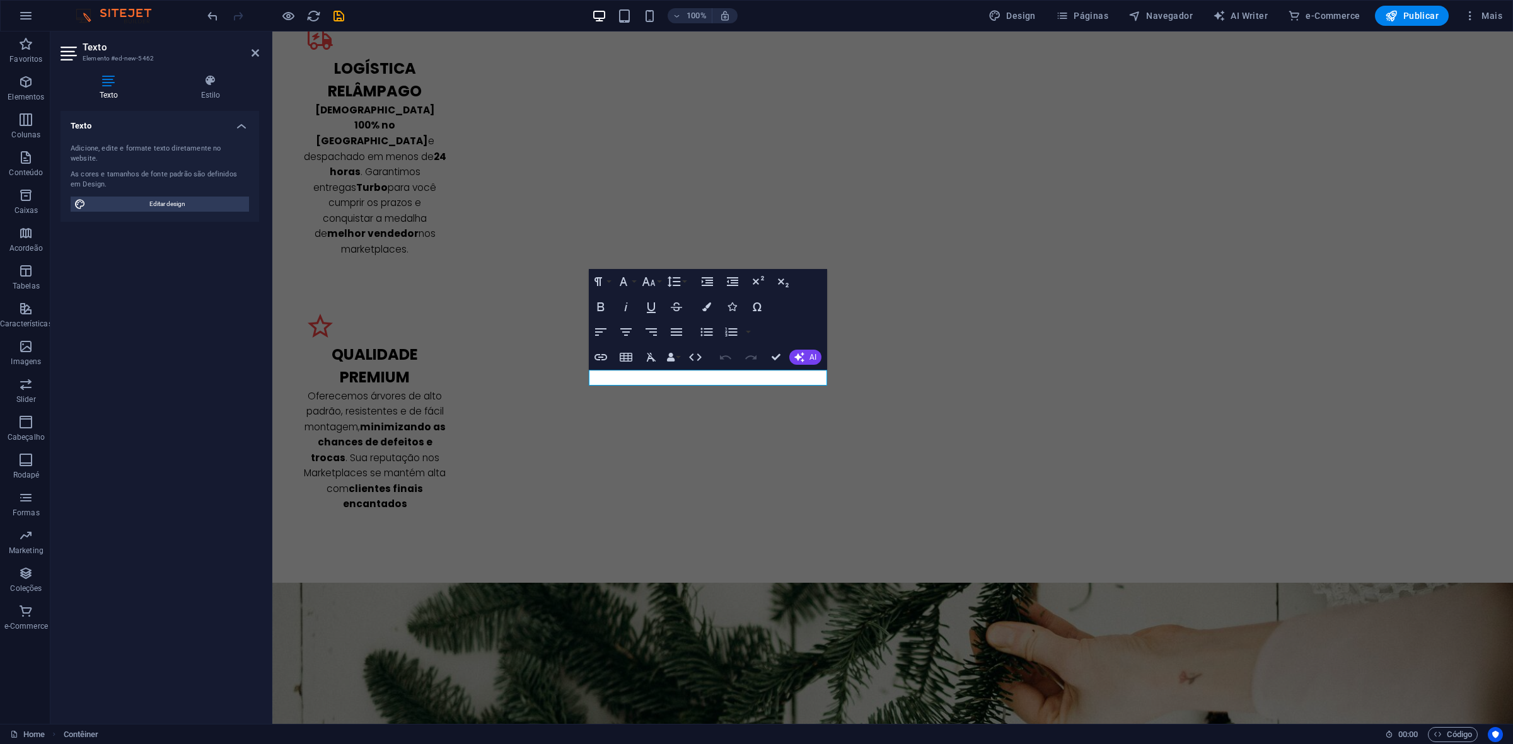
scroll to position [1621, 0]
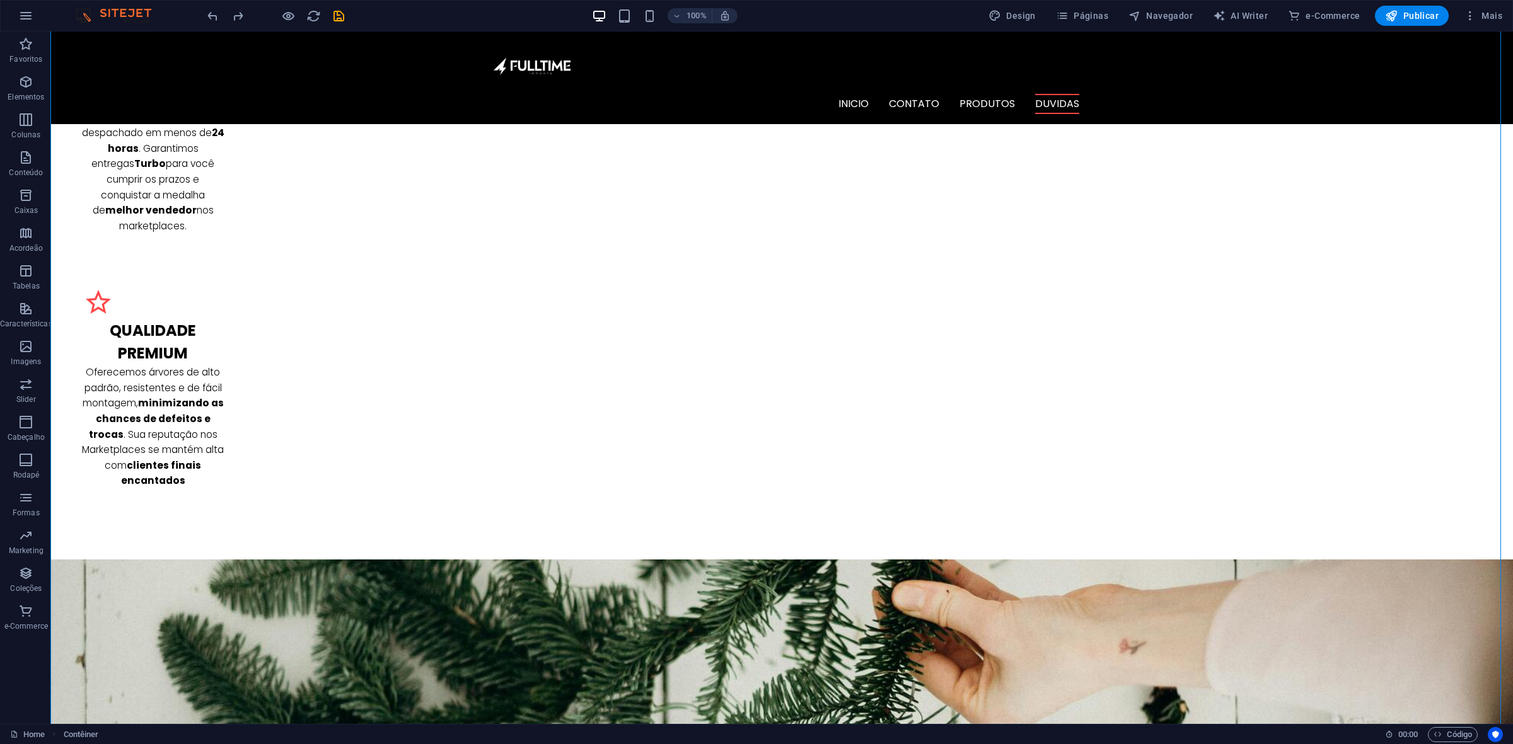
scroll to position [2173, 0]
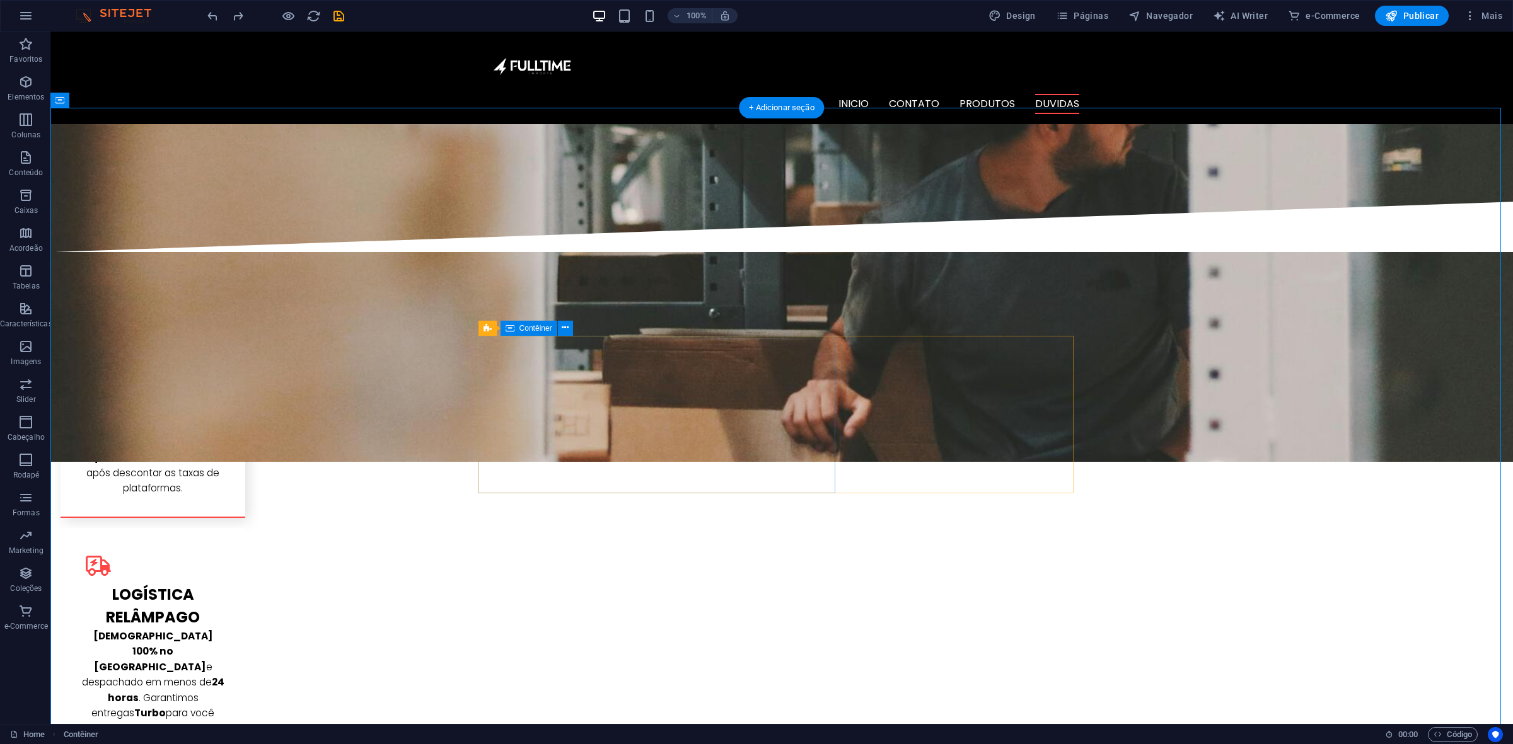
scroll to position [1779, 0]
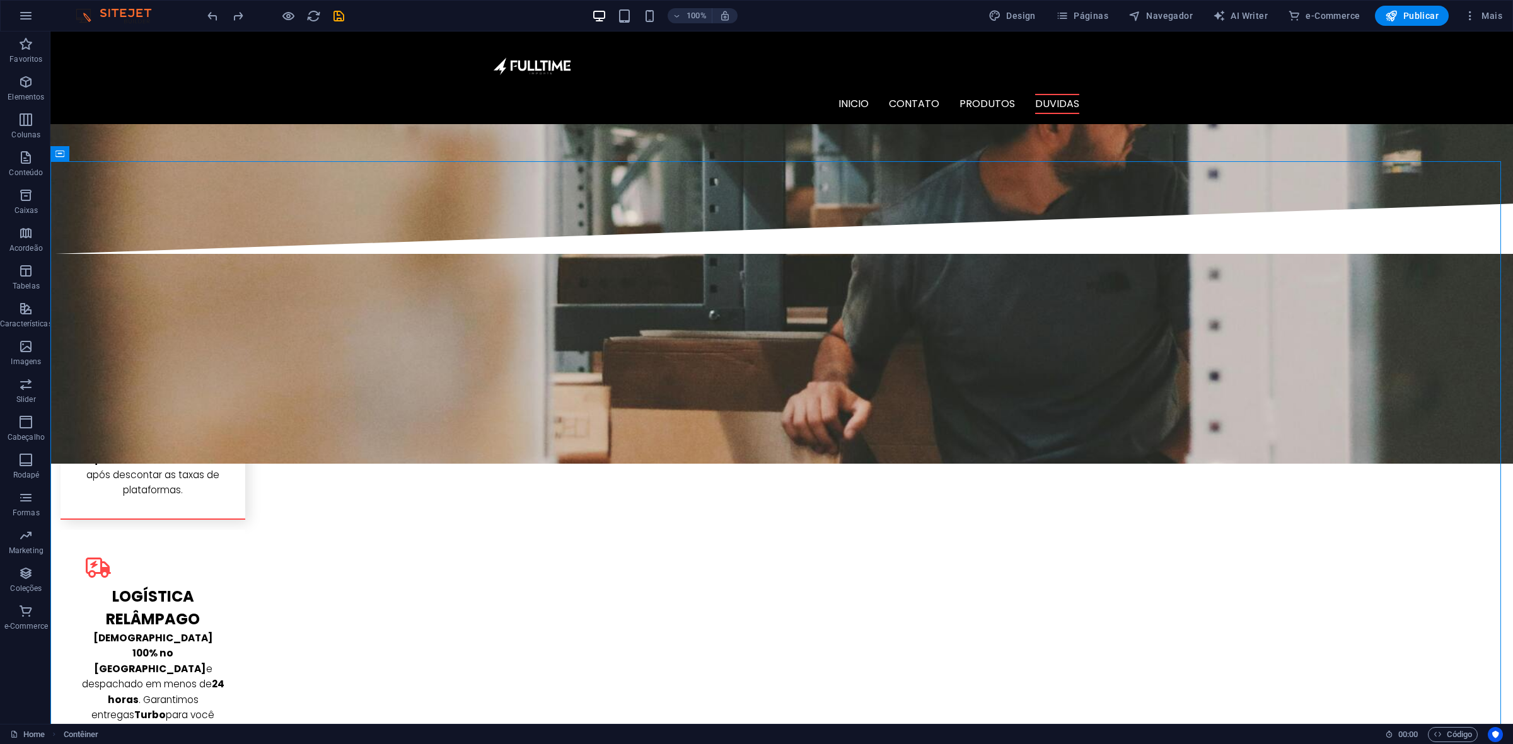
scroll to position [1779, 0]
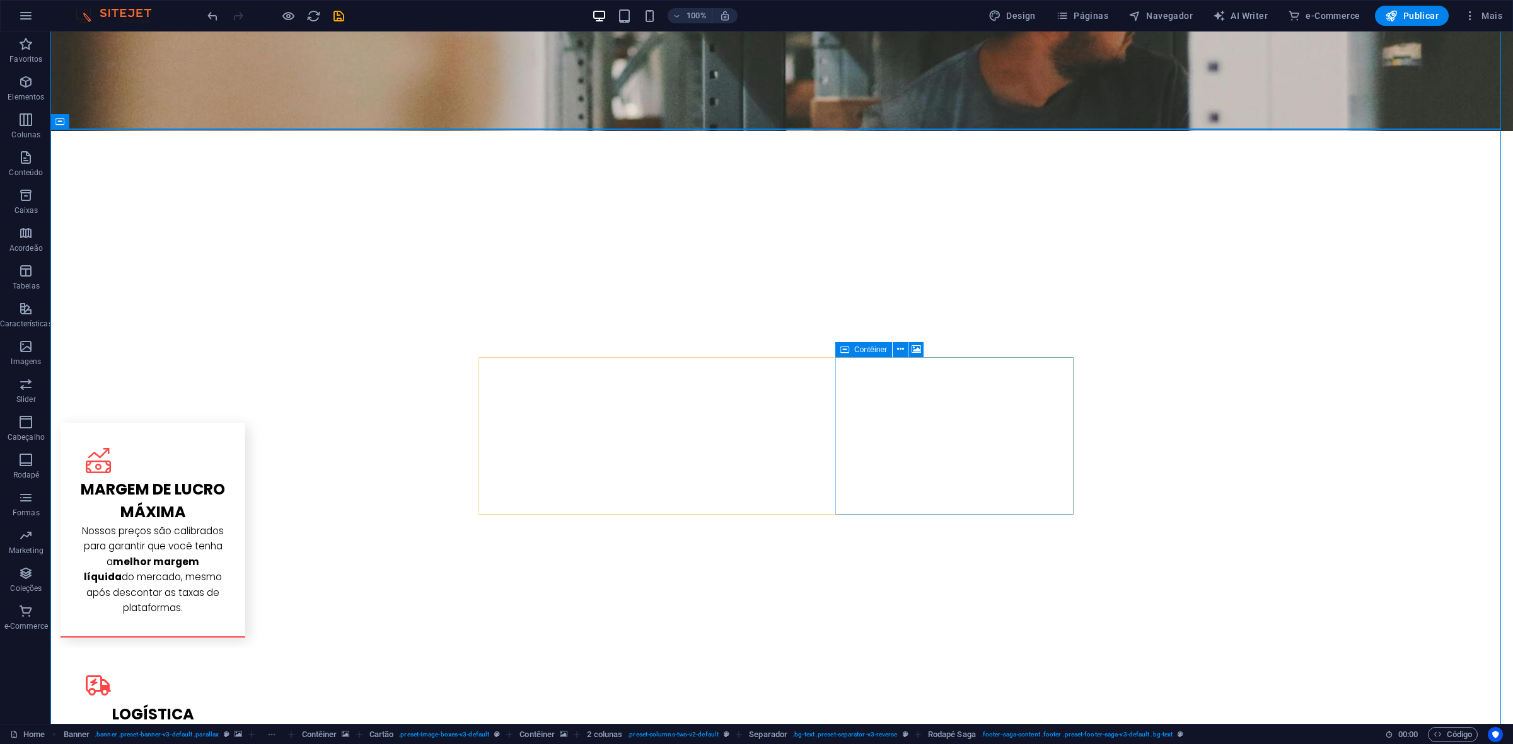
scroll to position [1812, 0]
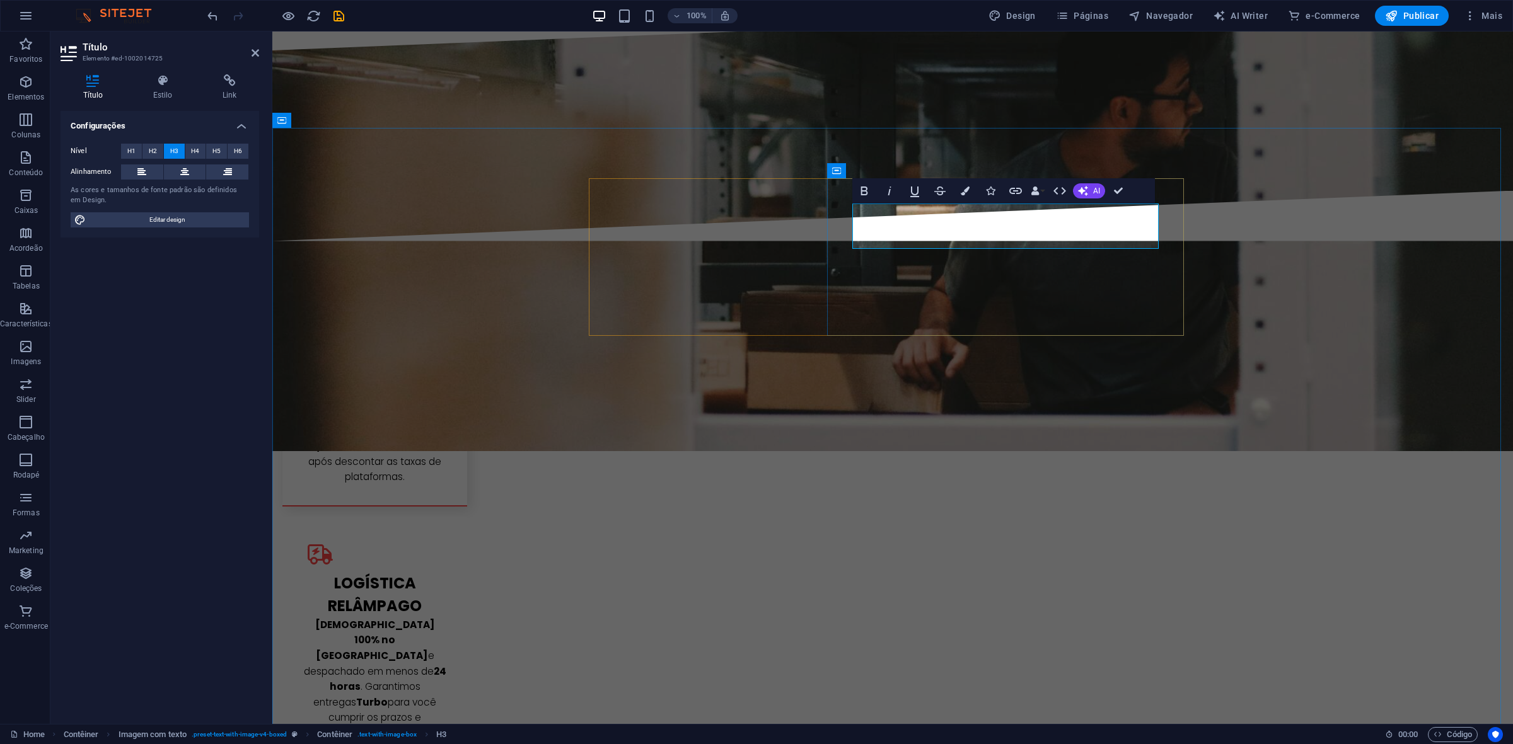
drag, startPoint x: 1015, startPoint y: 213, endPoint x: 1101, endPoint y: 216, distance: 85.8
drag, startPoint x: 1123, startPoint y: 188, endPoint x: 1198, endPoint y: 202, distance: 76.3
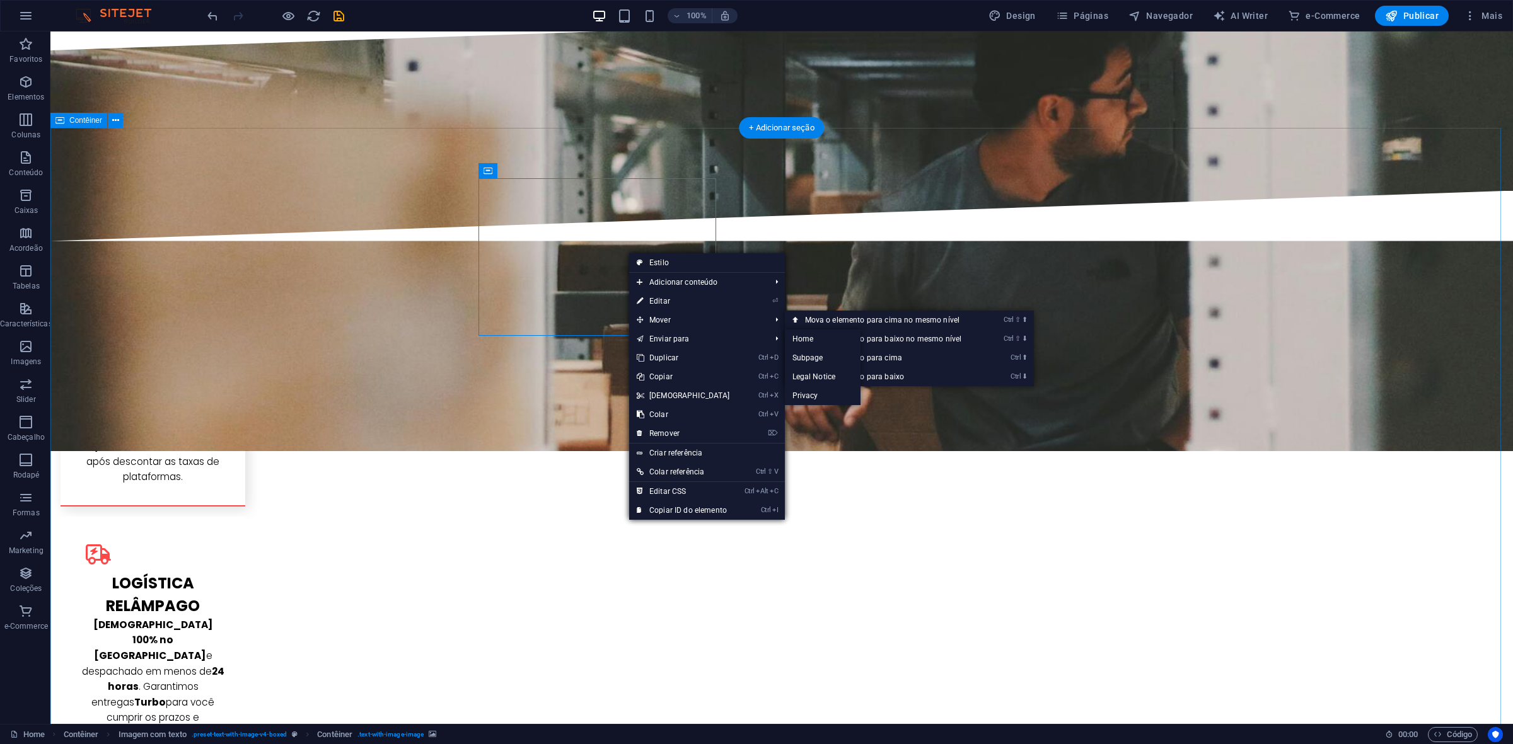
drag, startPoint x: 1167, startPoint y: 216, endPoint x: 1161, endPoint y: 212, distance: 7.4
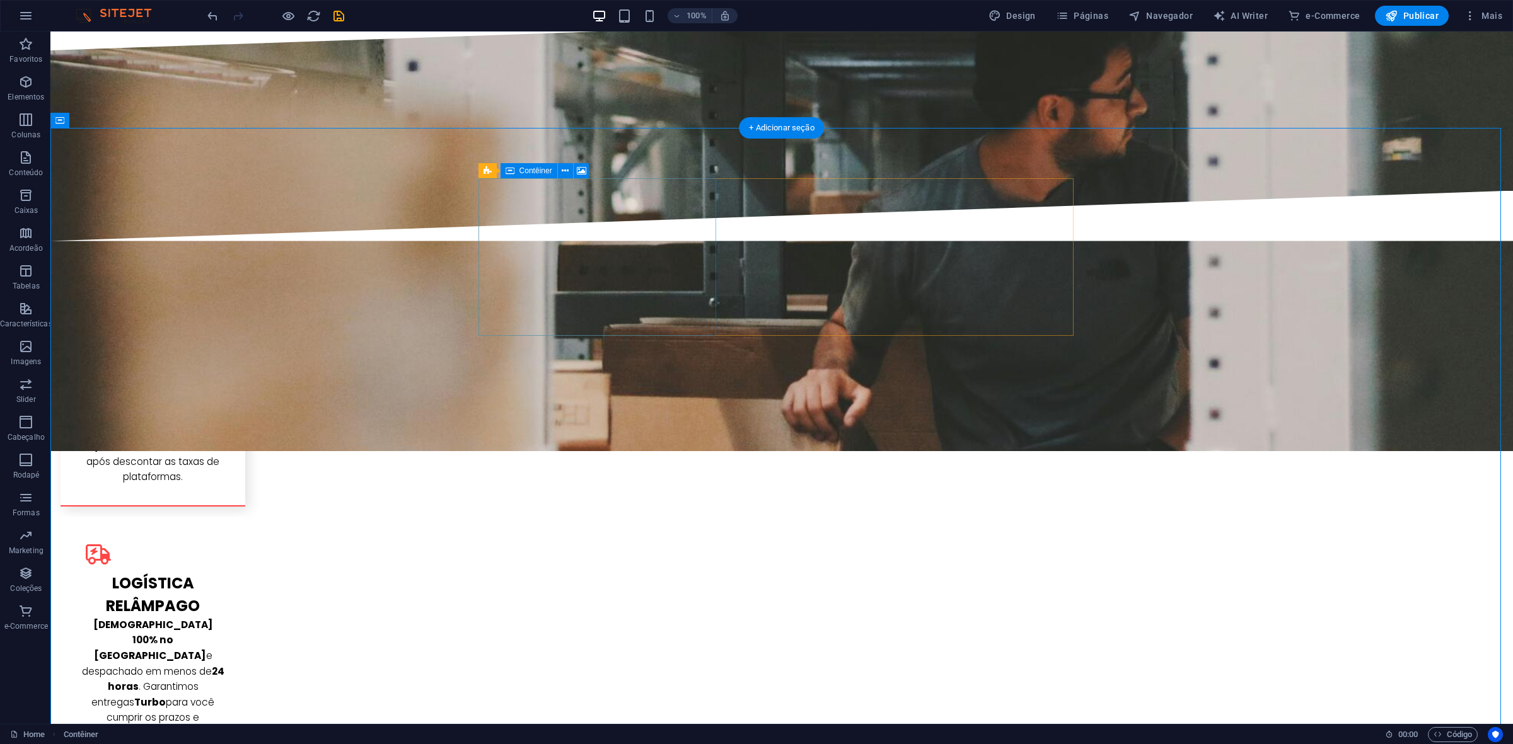
select select "px"
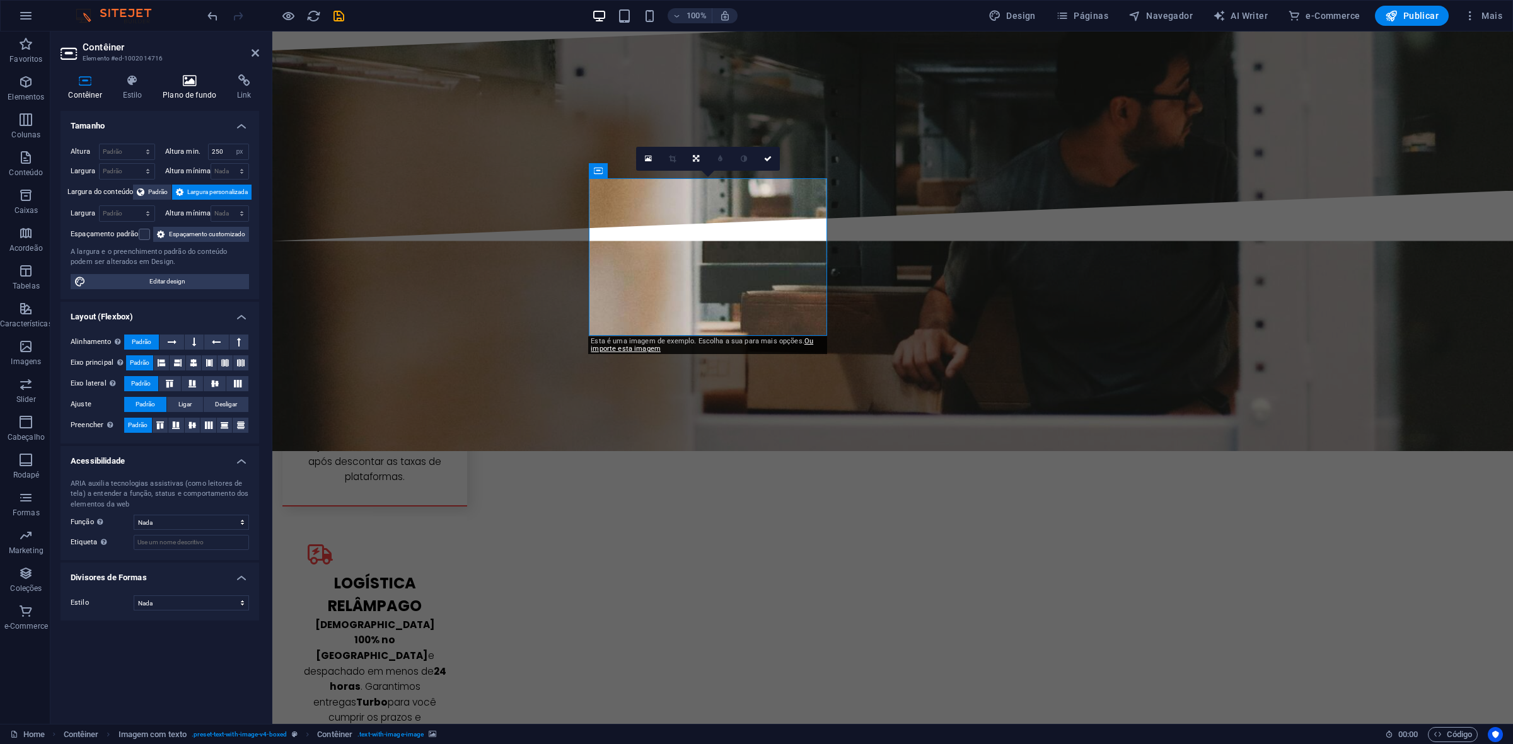
click at [209, 88] on h4 "Plano de fundo" at bounding box center [192, 87] width 74 height 26
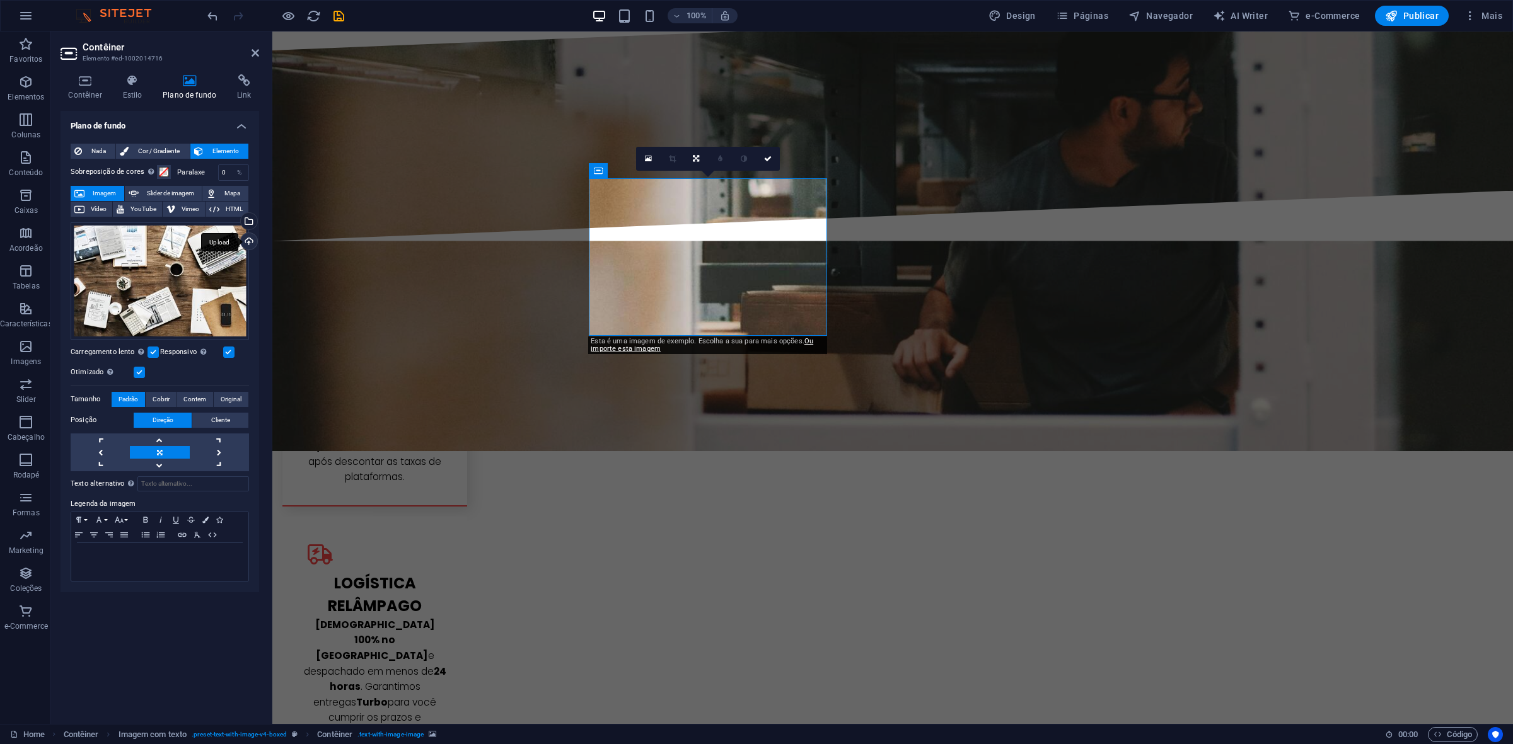
click at [248, 241] on div "Upload" at bounding box center [247, 242] width 19 height 19
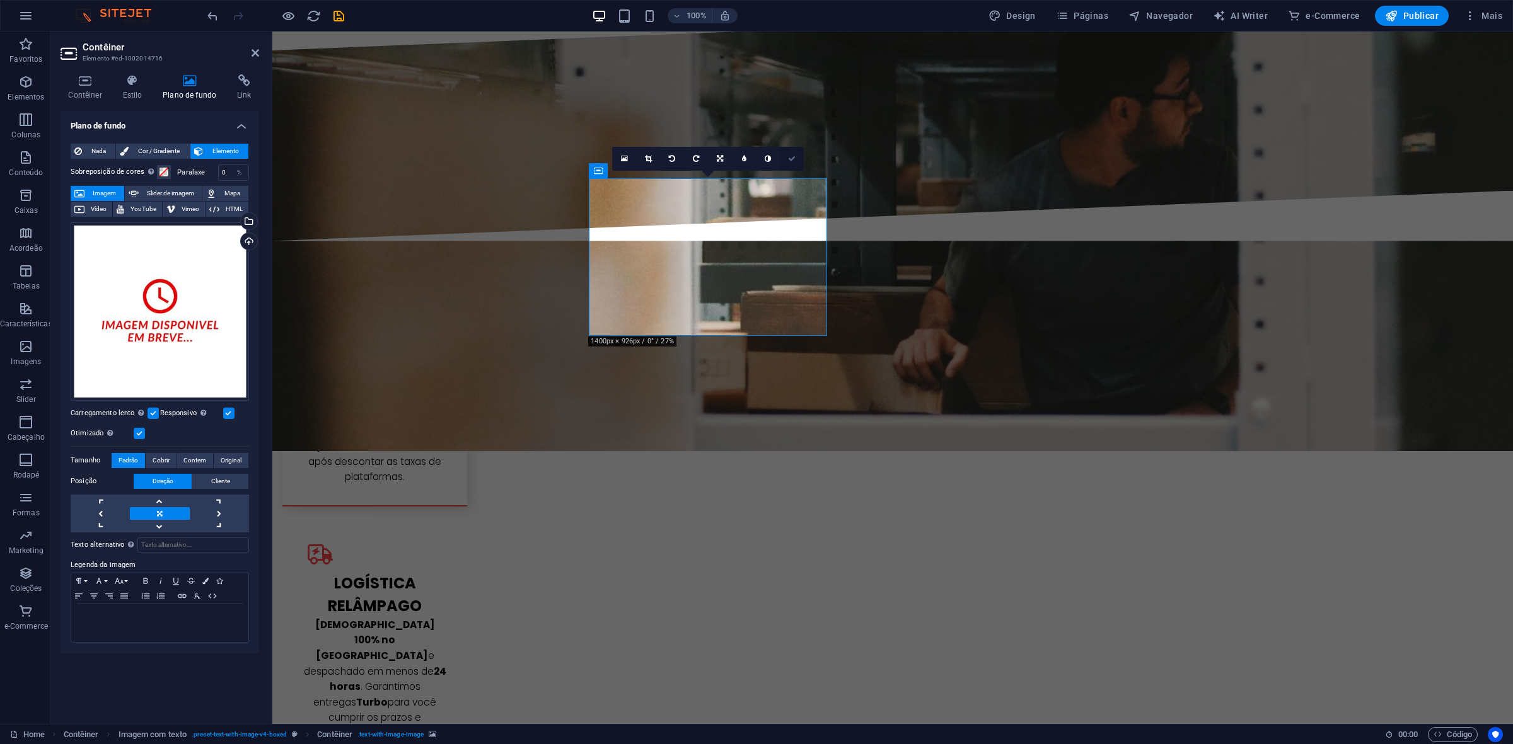
click at [790, 162] on icon at bounding box center [792, 159] width 8 height 8
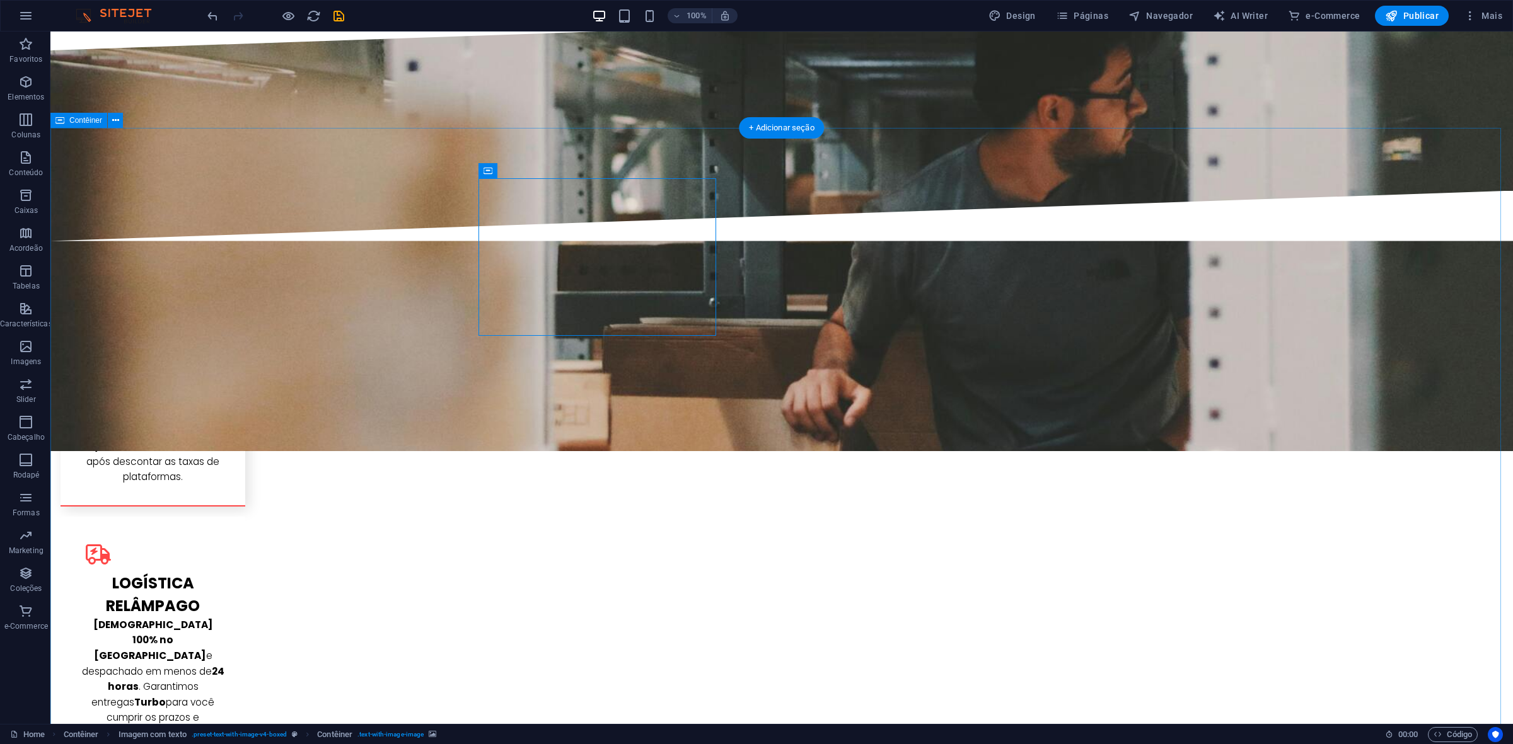
select select "px"
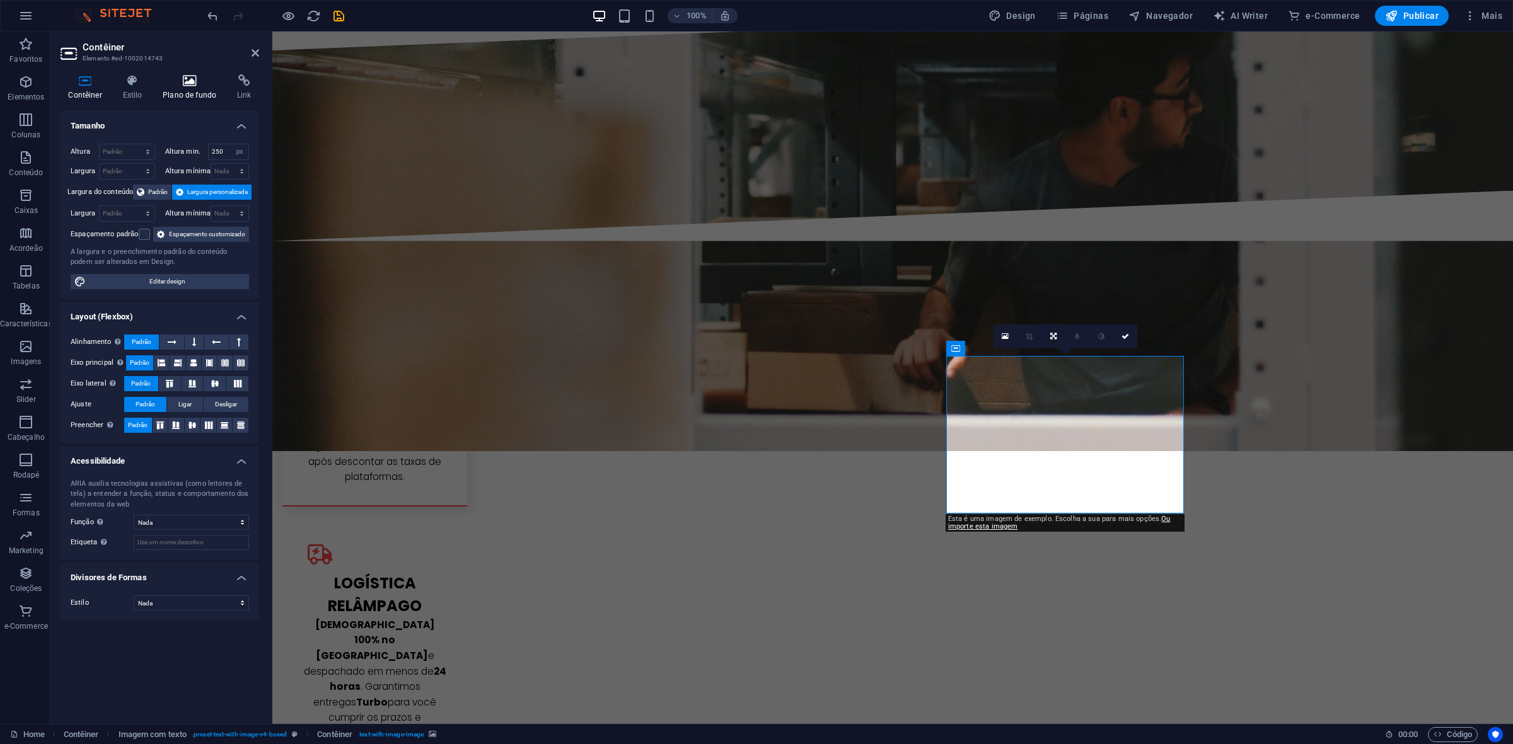
drag, startPoint x: 216, startPoint y: 80, endPoint x: 197, endPoint y: 86, distance: 19.1
click at [215, 80] on icon at bounding box center [189, 80] width 69 height 13
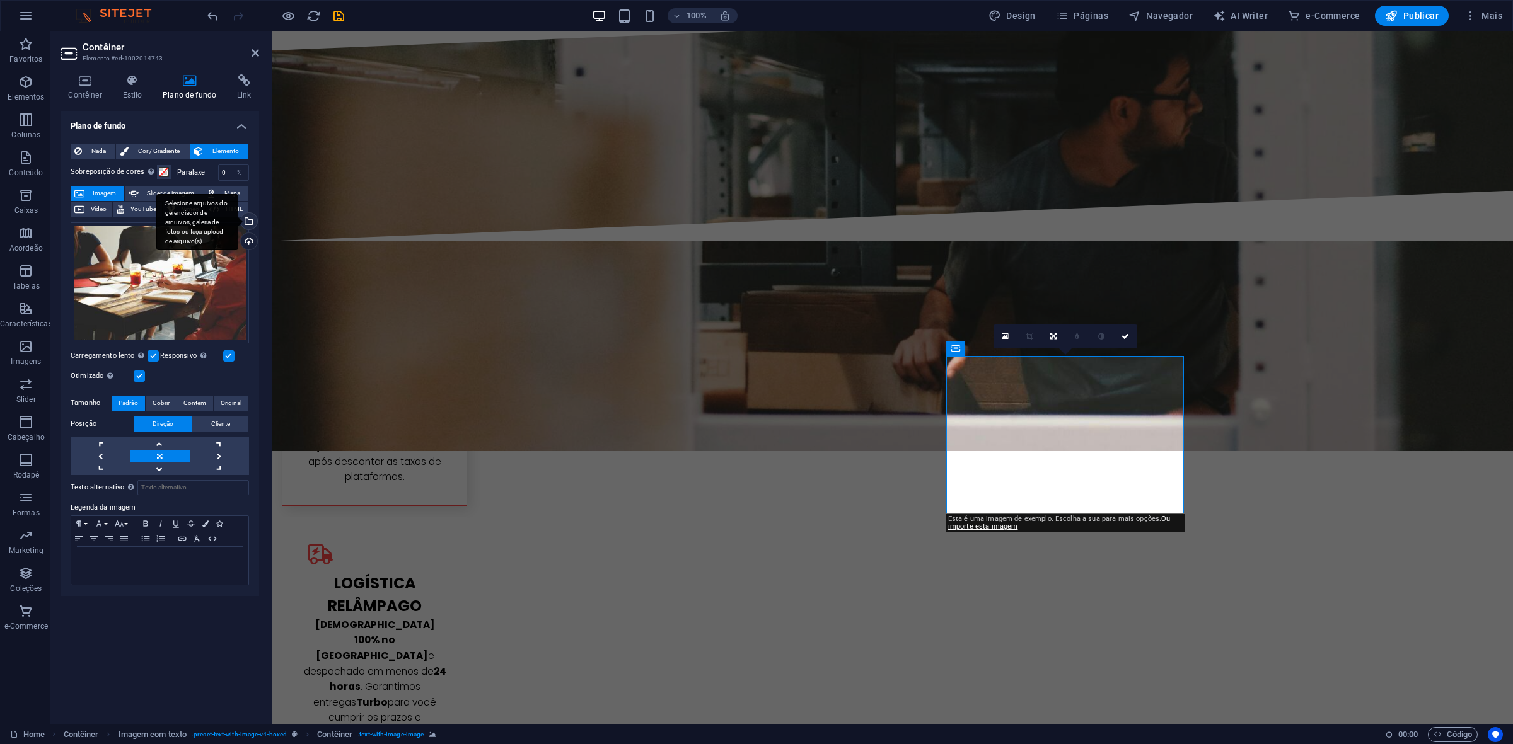
click at [238, 222] on div "Selecione arquivos do gerenciador de arquivos, galeria de fotos ou faça upload …" at bounding box center [197, 222] width 82 height 57
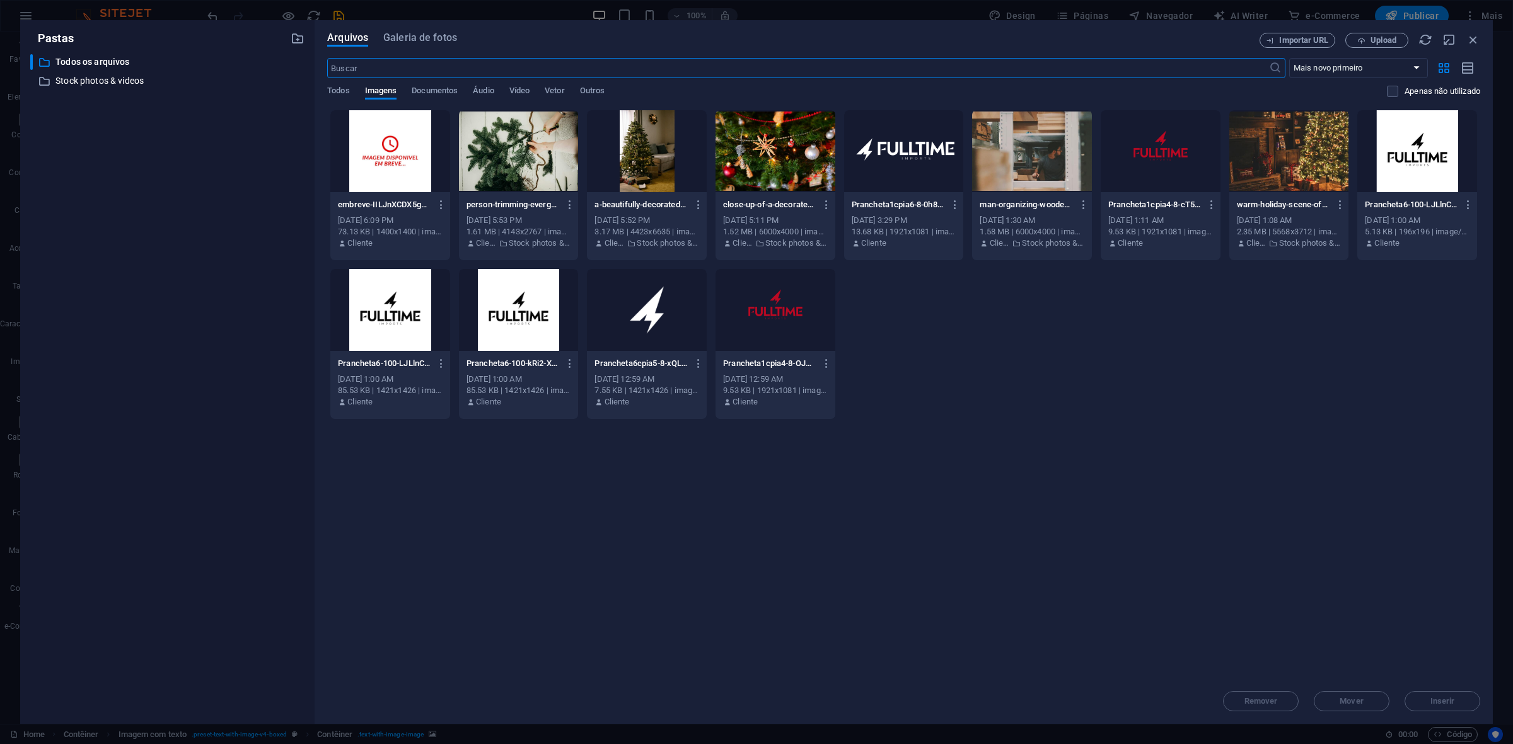
click at [378, 163] on div at bounding box center [390, 151] width 120 height 82
drag, startPoint x: 1425, startPoint y: 698, endPoint x: 636, endPoint y: 448, distance: 828.1
click at [1425, 698] on span "Inserir" at bounding box center [1442, 702] width 66 height 8
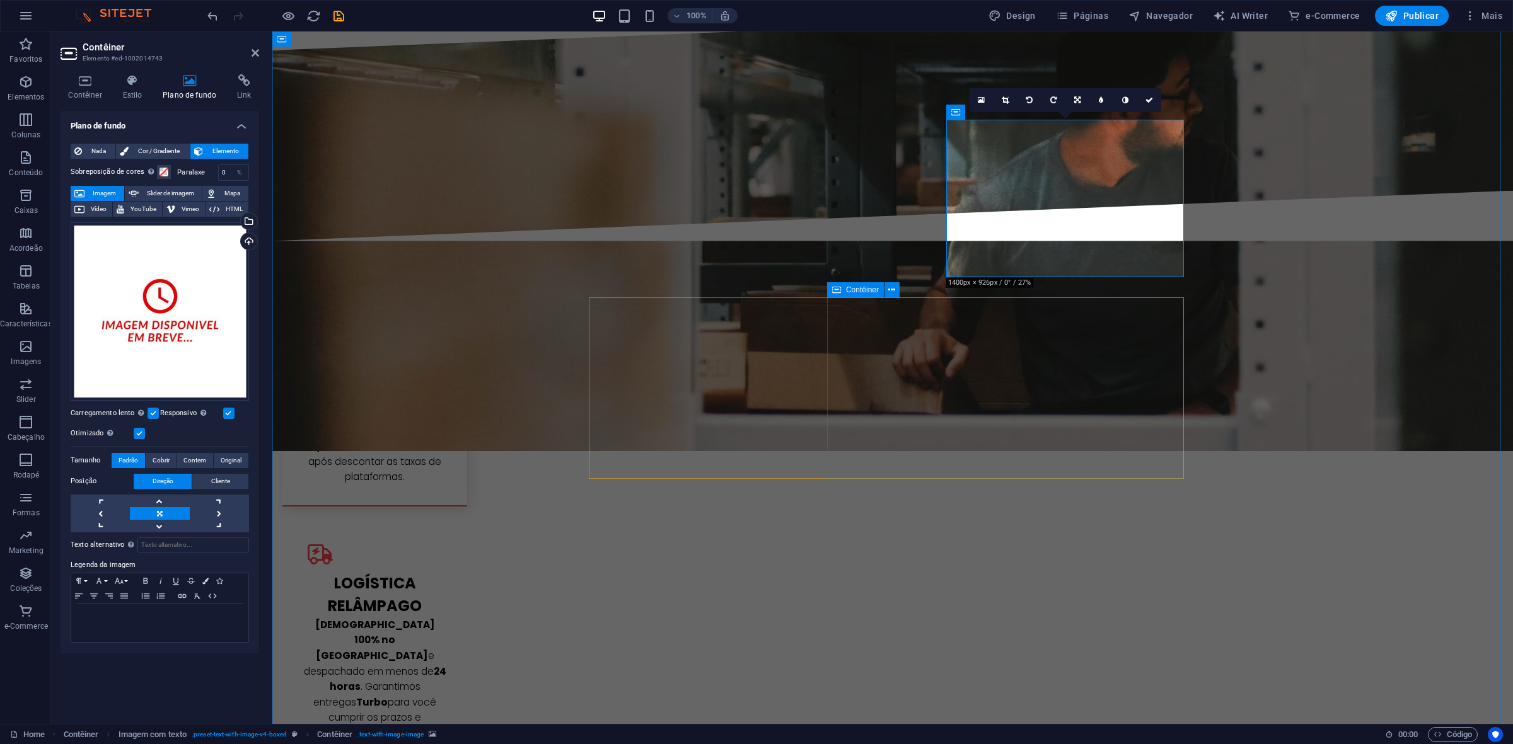
scroll to position [2049, 0]
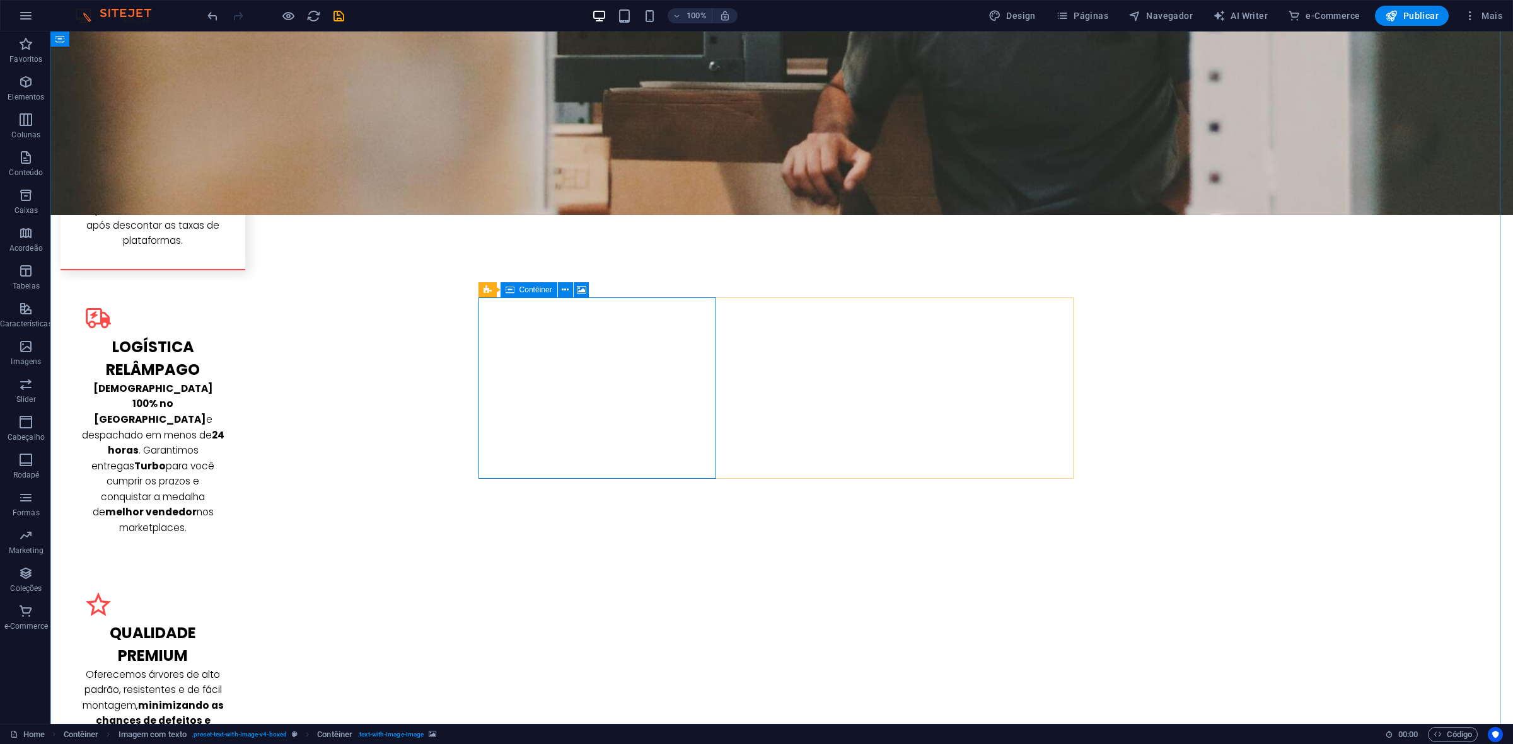
drag, startPoint x: 544, startPoint y: 356, endPoint x: 323, endPoint y: 356, distance: 220.6
select select "px"
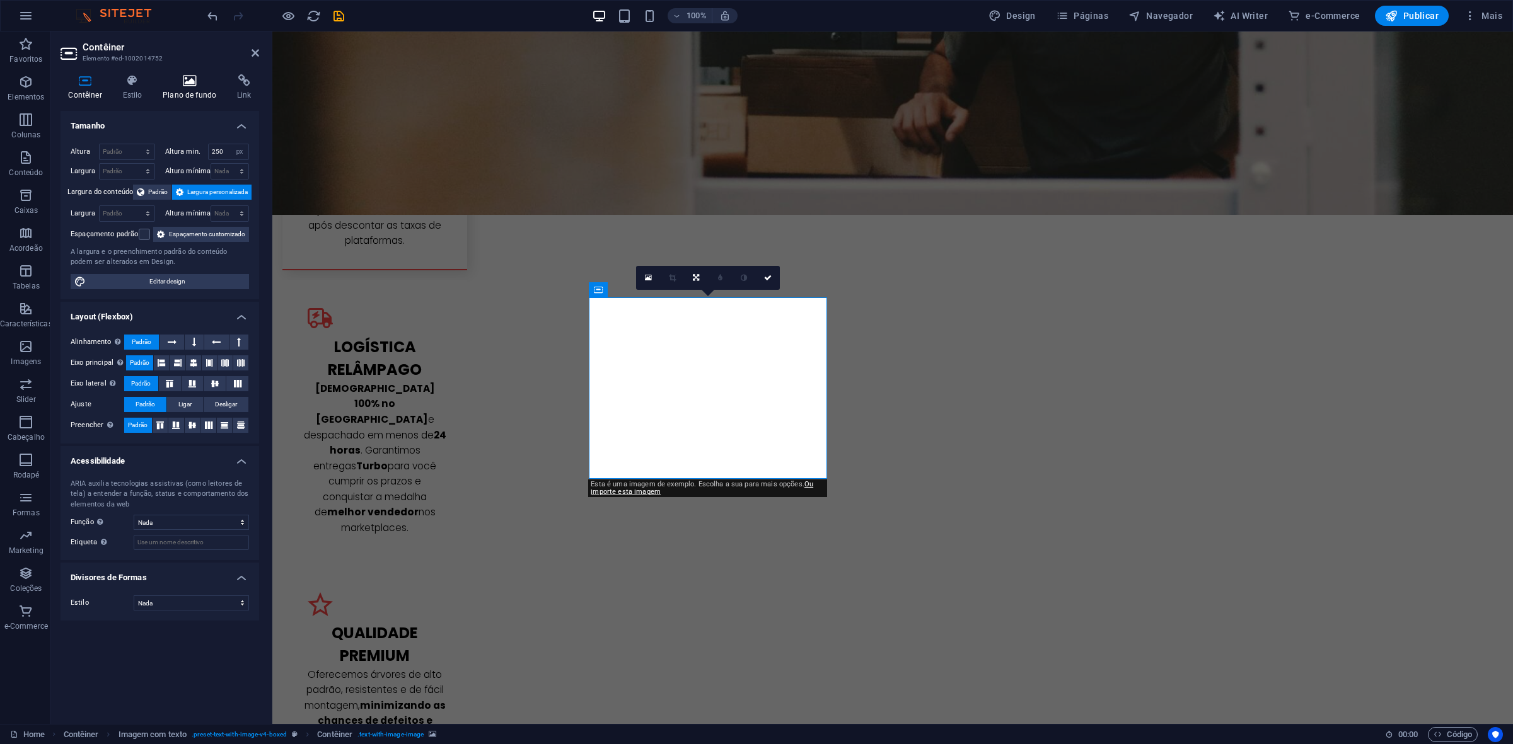
click at [178, 76] on icon at bounding box center [189, 80] width 69 height 13
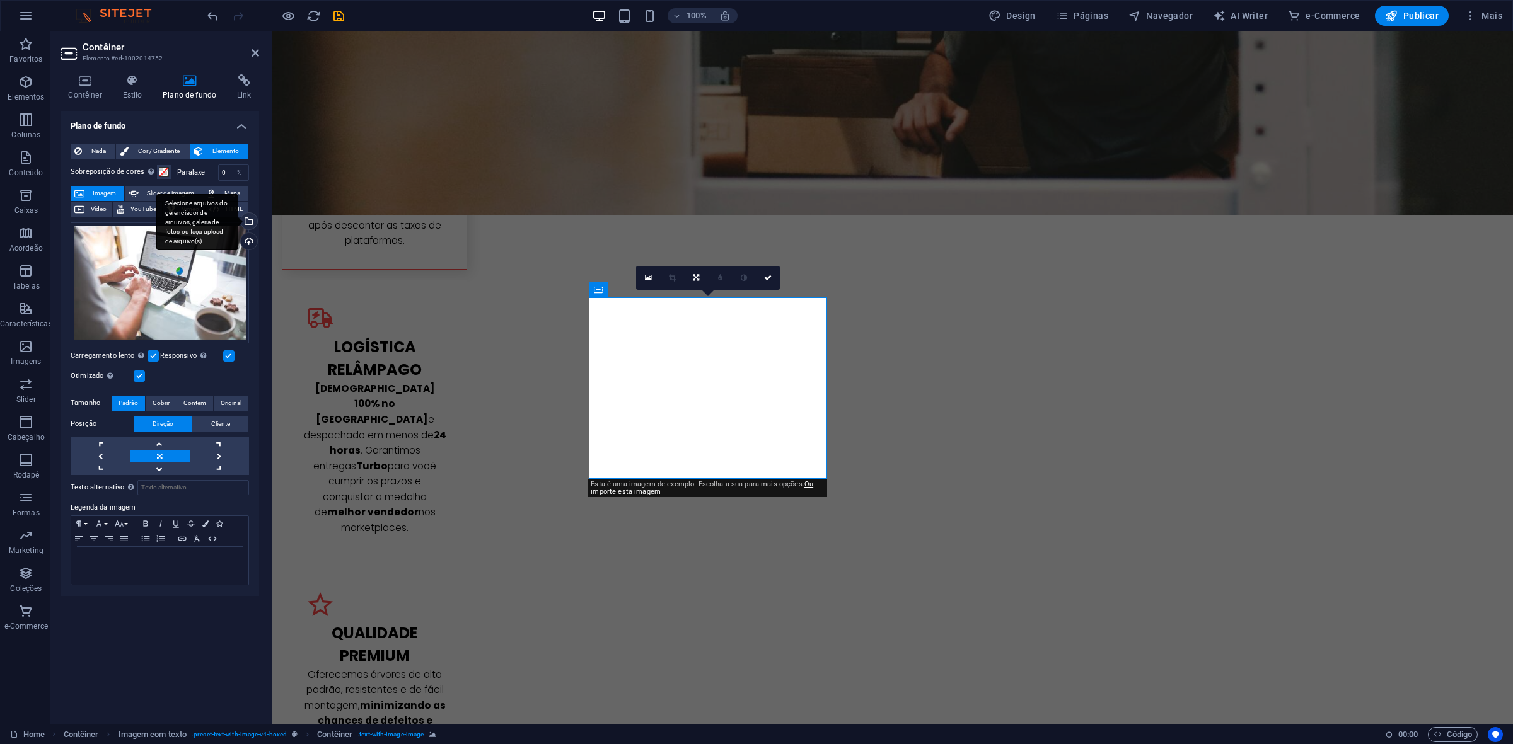
click at [250, 221] on div "Selecione arquivos do gerenciador de arquivos, galeria de fotos ou faça upload …" at bounding box center [247, 222] width 19 height 19
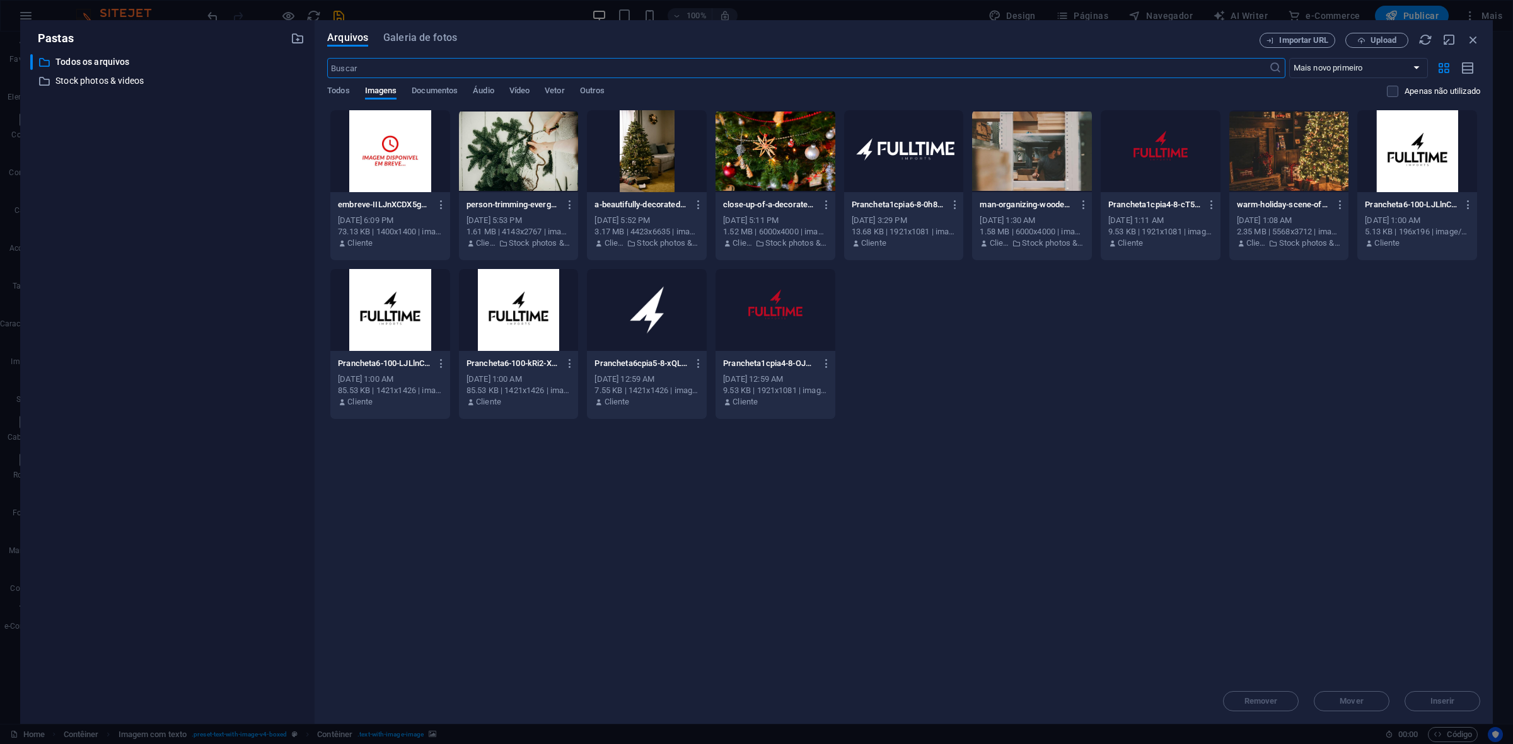
click at [352, 166] on div at bounding box center [390, 151] width 120 height 82
click at [373, 164] on div "1" at bounding box center [390, 151] width 120 height 82
click at [386, 144] on div at bounding box center [390, 151] width 120 height 82
click at [1467, 691] on div "Remover Mover Inserir" at bounding box center [903, 695] width 1153 height 33
click at [424, 130] on div at bounding box center [390, 151] width 120 height 82
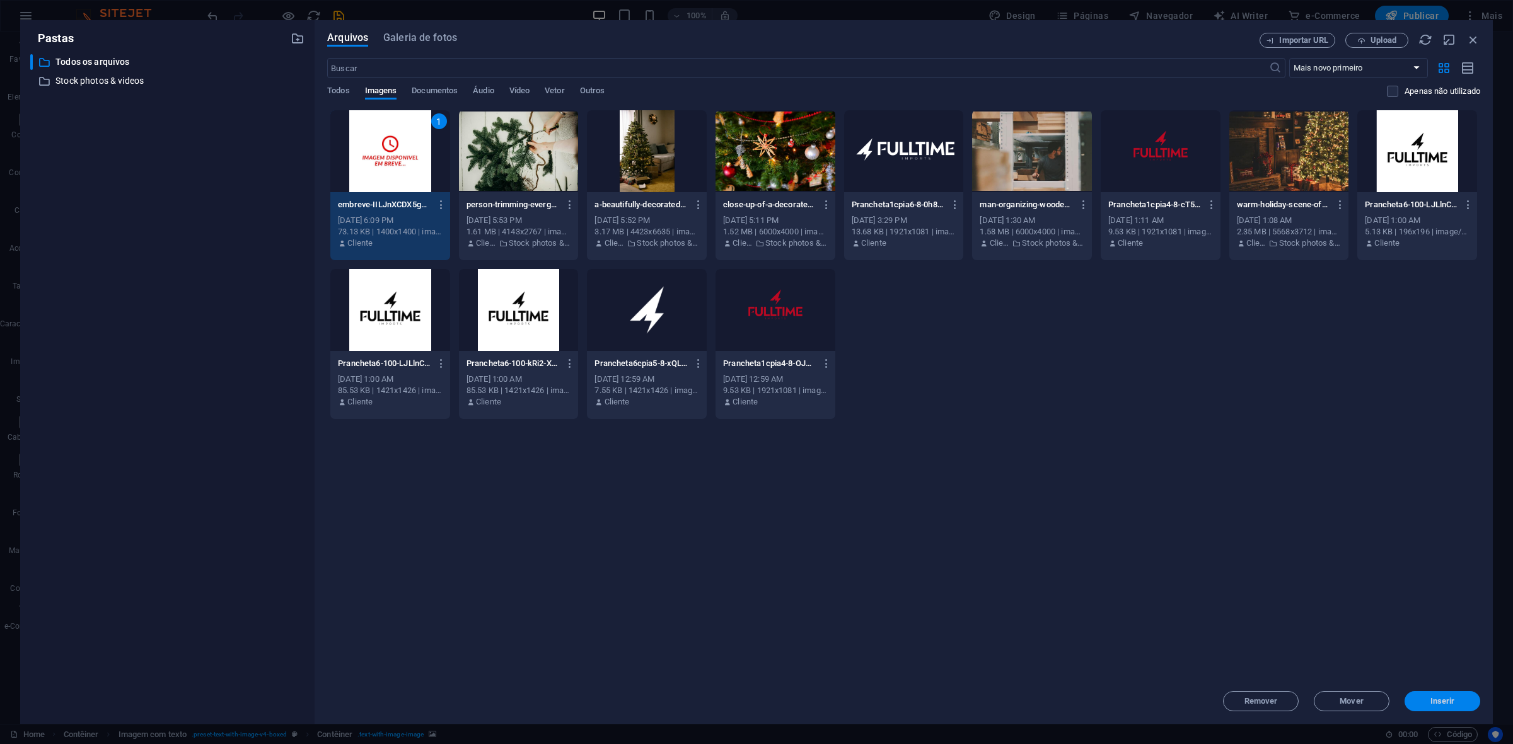
drag, startPoint x: 1464, startPoint y: 695, endPoint x: 569, endPoint y: 425, distance: 934.2
click at [1464, 695] on button "Inserir" at bounding box center [1442, 701] width 76 height 20
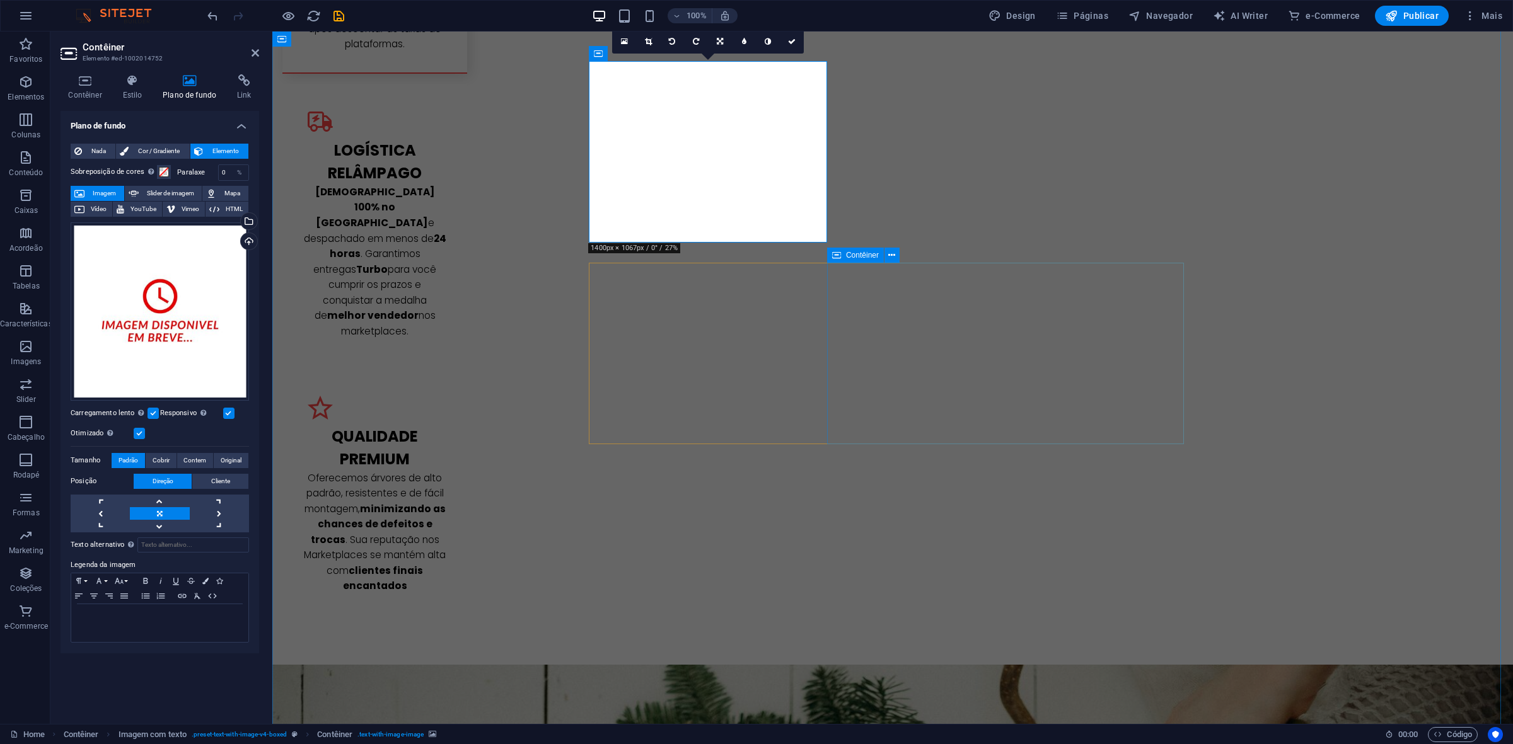
scroll to position [2285, 0]
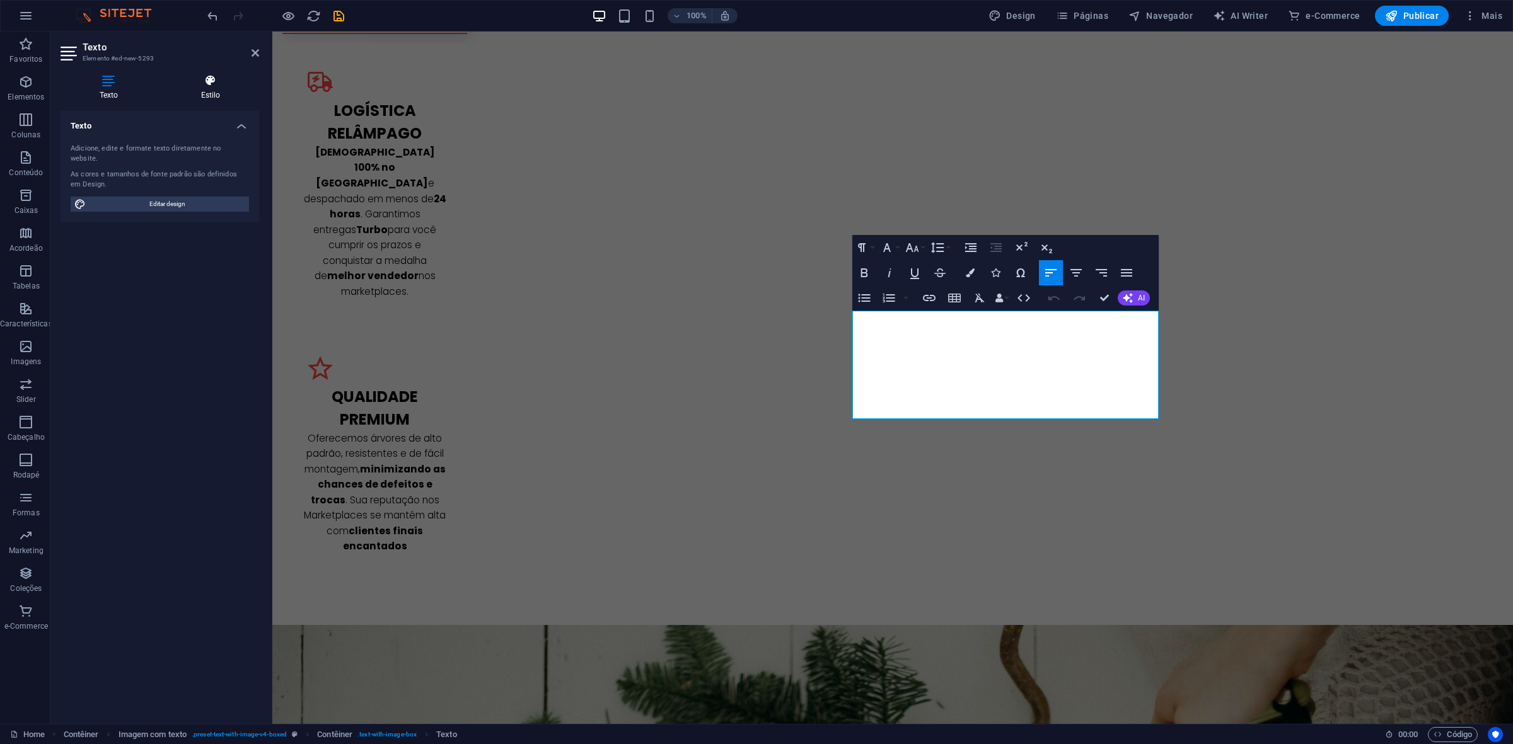
click at [200, 85] on icon at bounding box center [210, 80] width 97 height 13
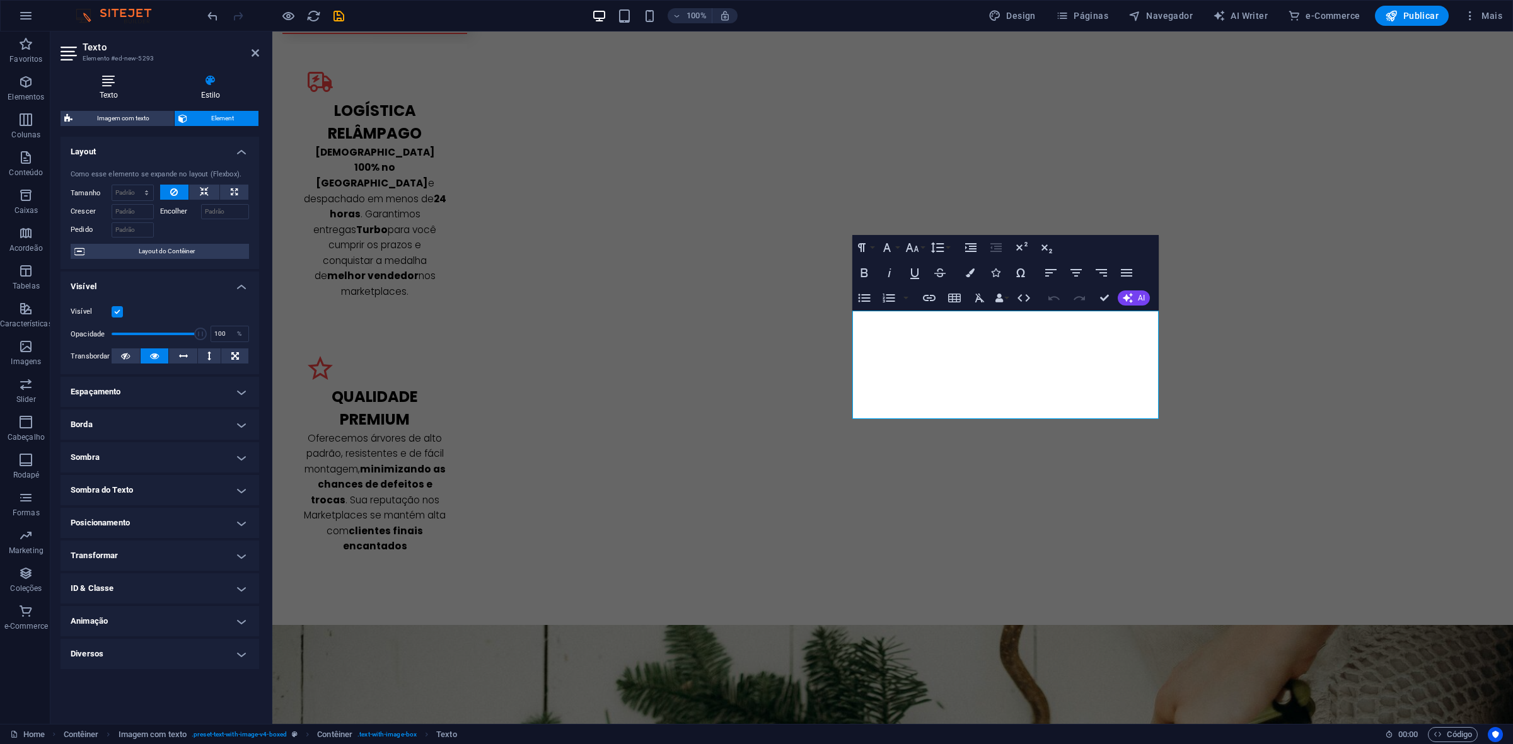
click at [109, 79] on icon at bounding box center [109, 80] width 96 height 13
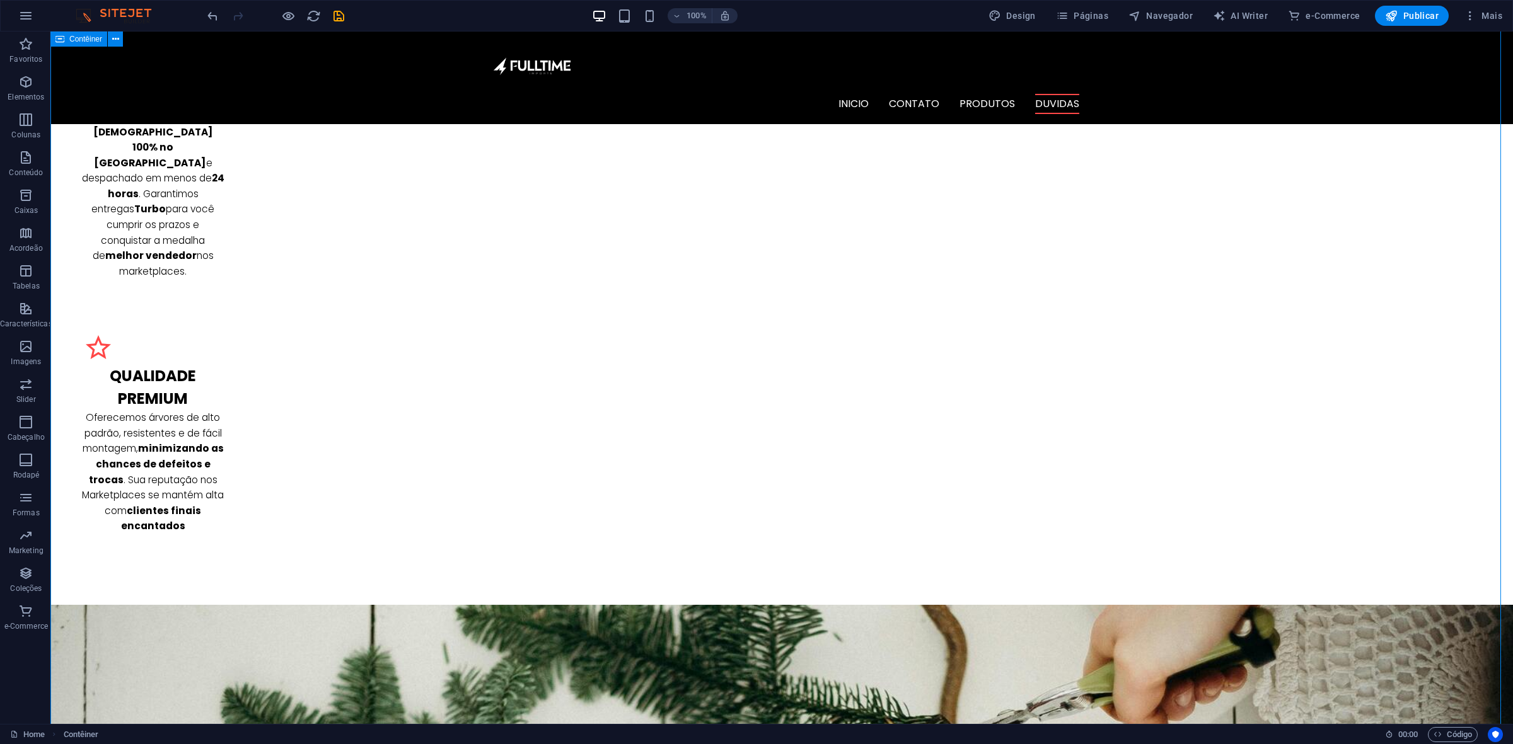
scroll to position [2049, 0]
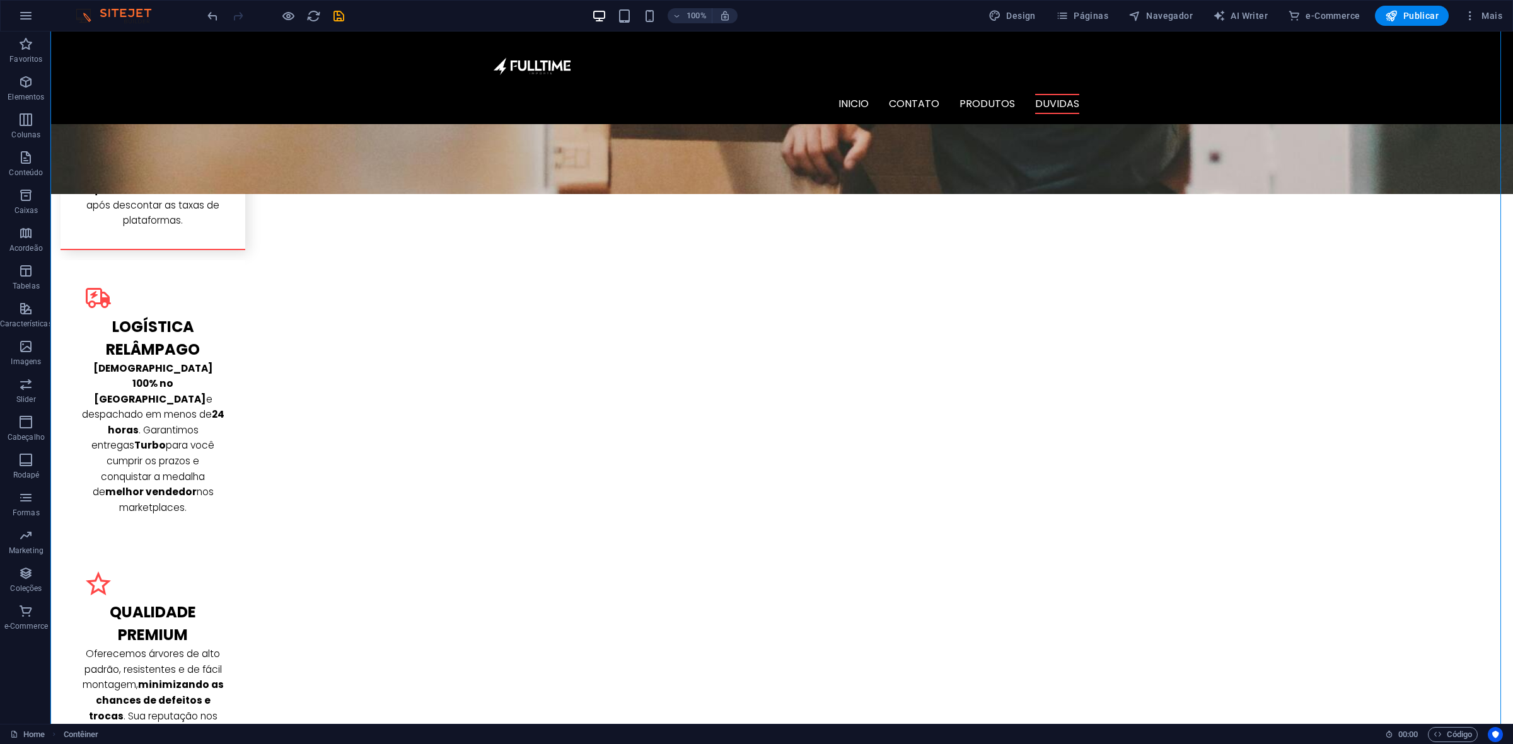
click at [342, 14] on icon "save" at bounding box center [339, 16] width 14 height 14
checkbox input "false"
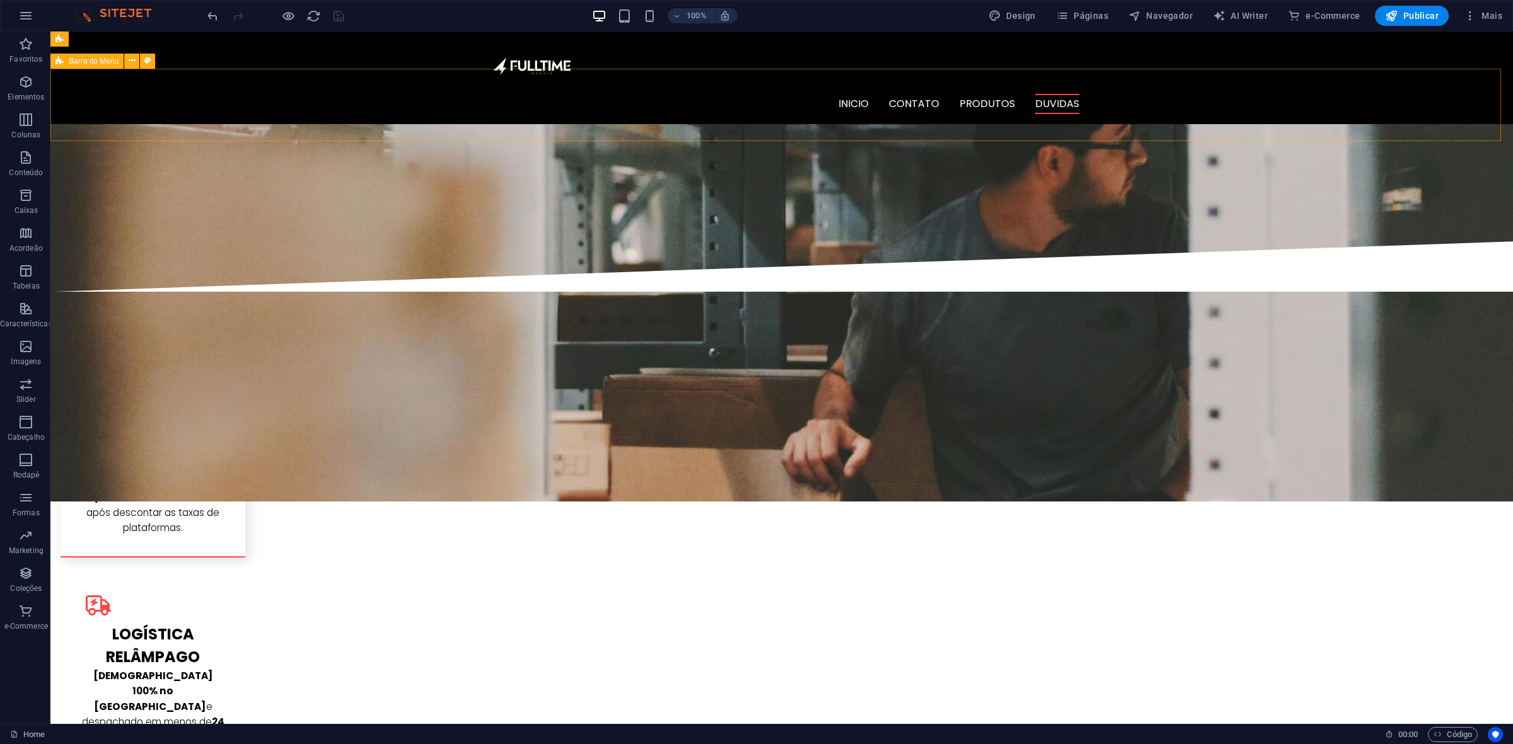
scroll to position [1576, 0]
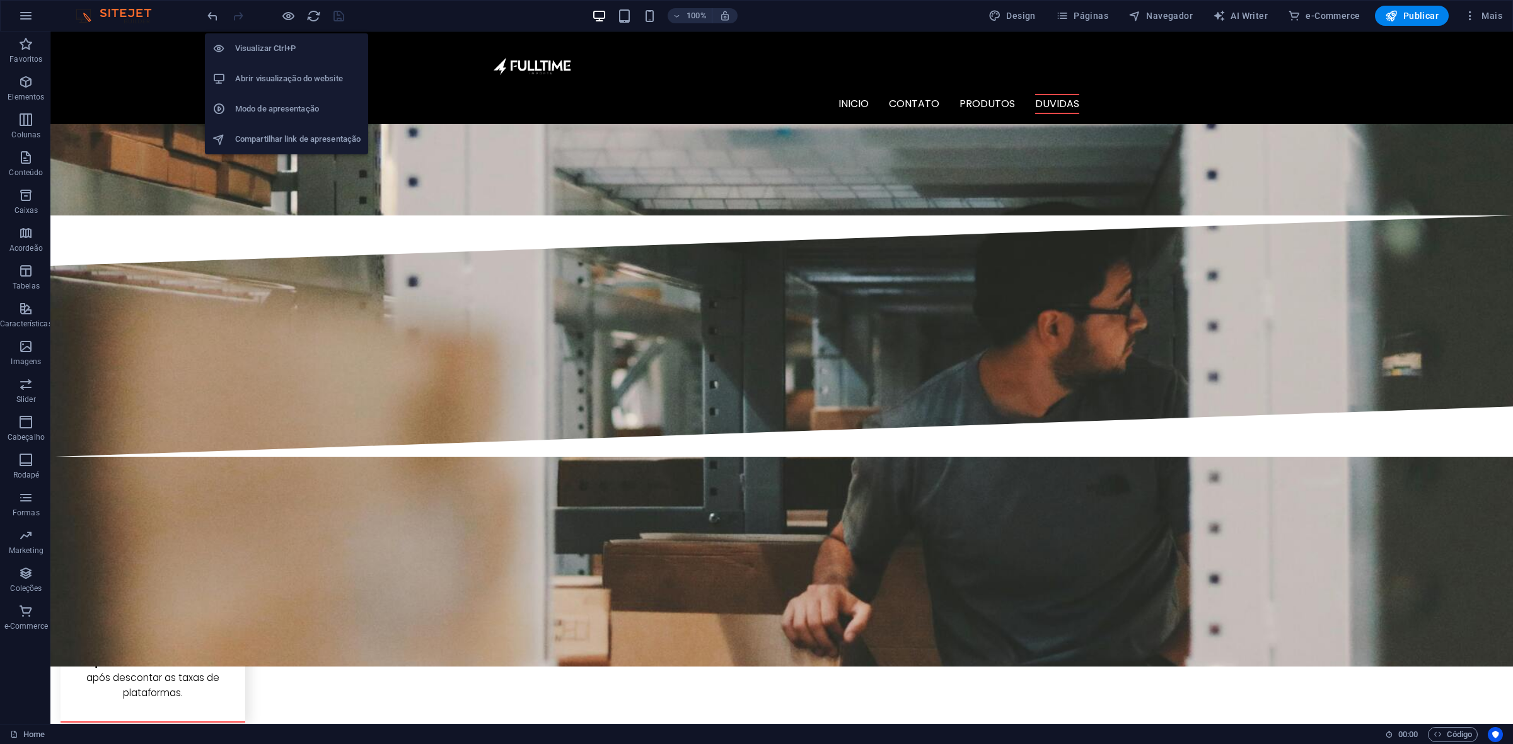
click at [298, 78] on h6 "Abrir visualização do website" at bounding box center [297, 78] width 125 height 15
